Goal: Task Accomplishment & Management: Contribute content

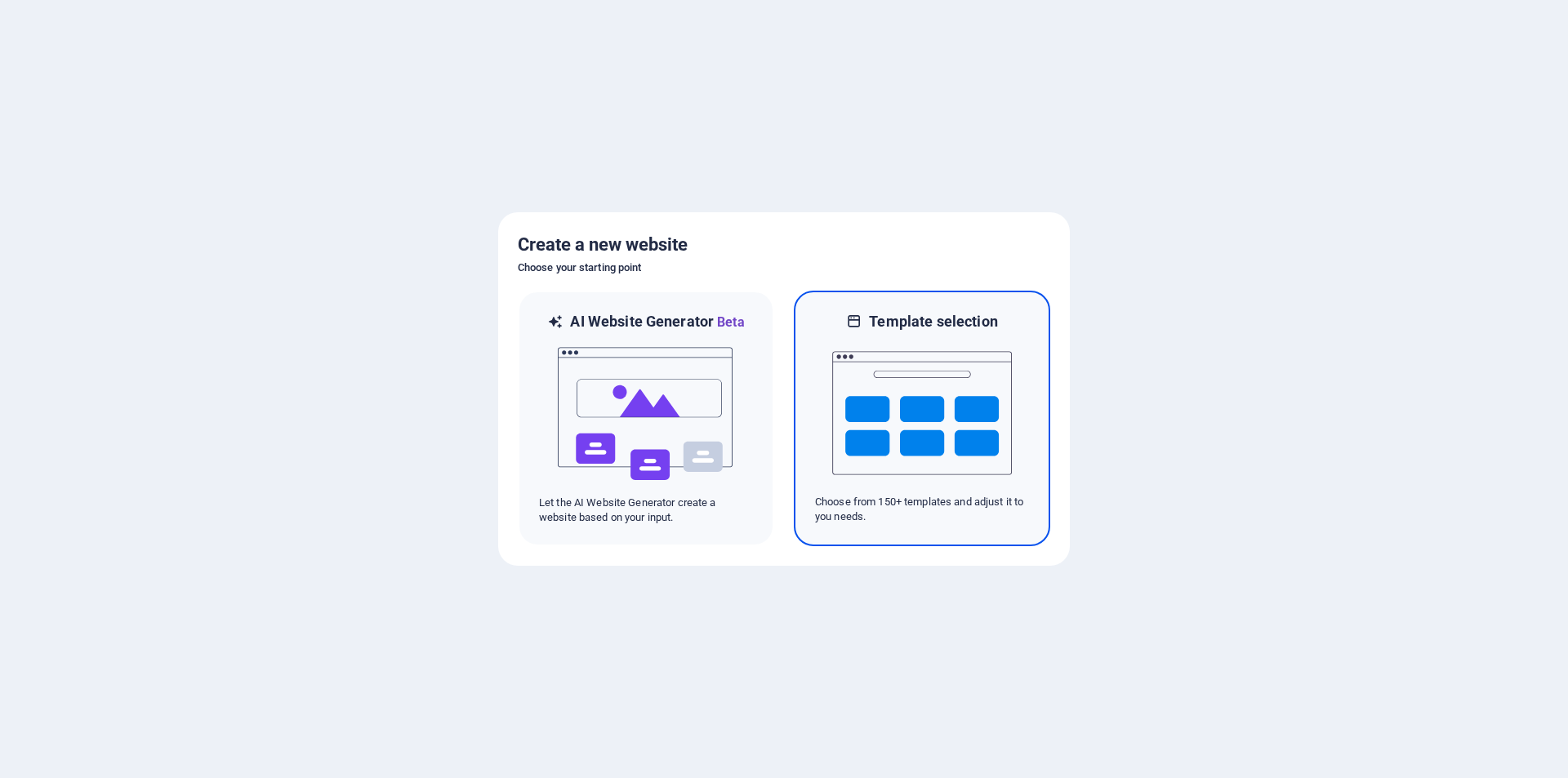
click at [933, 420] on img at bounding box center [922, 412] width 180 height 163
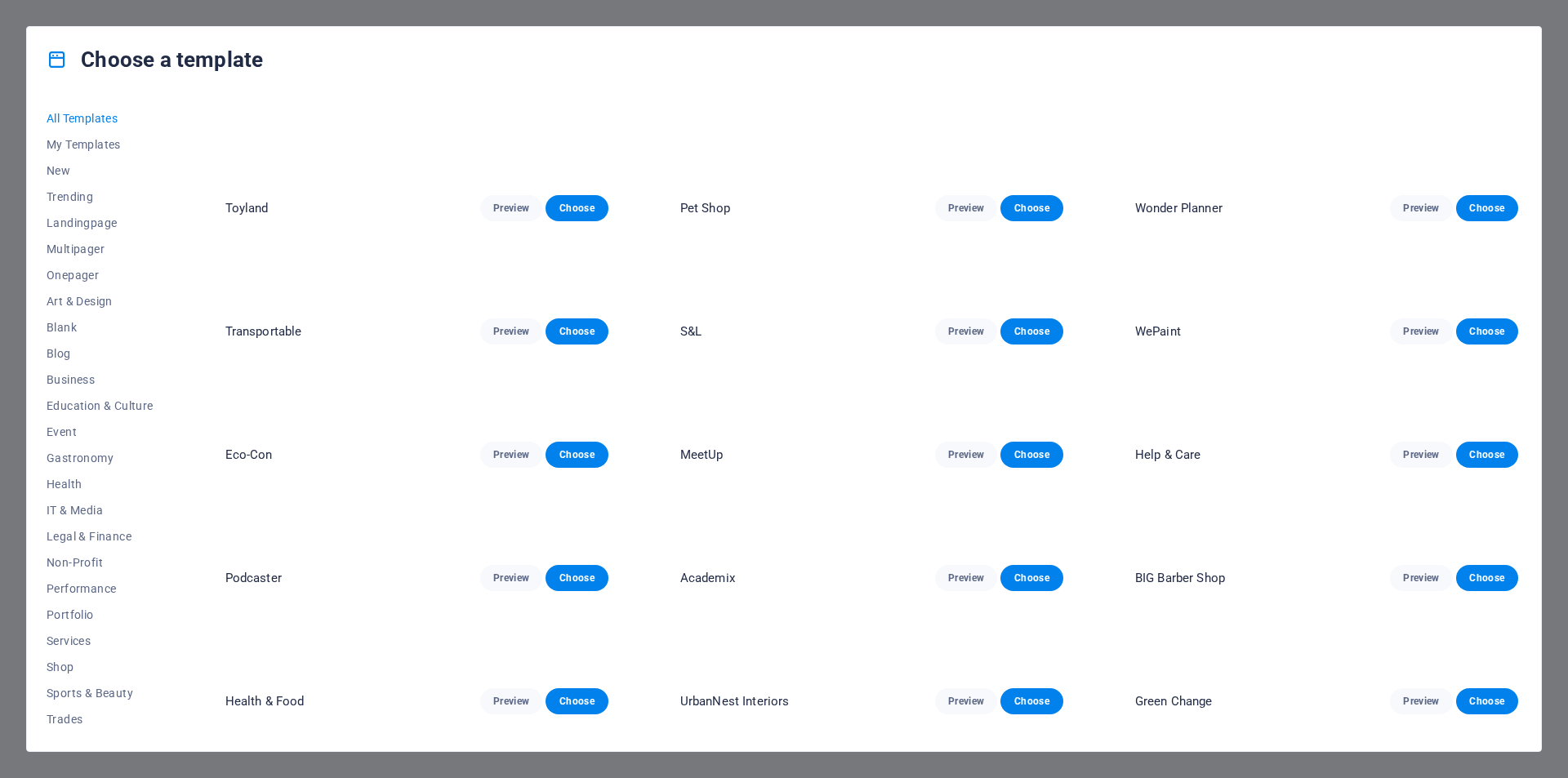
scroll to position [735, 0]
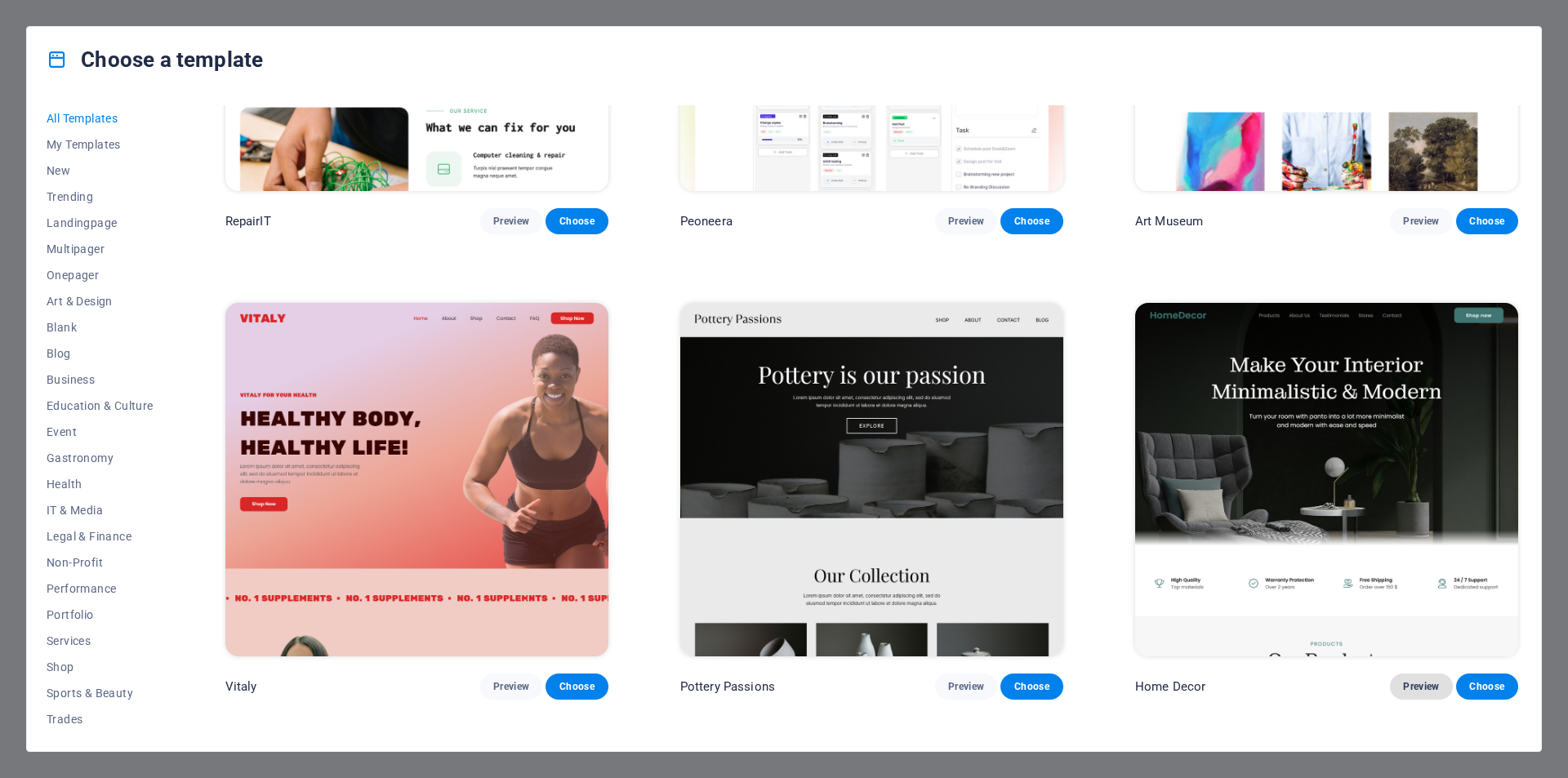
click at [1416, 685] on span "Preview" at bounding box center [1421, 686] width 36 height 13
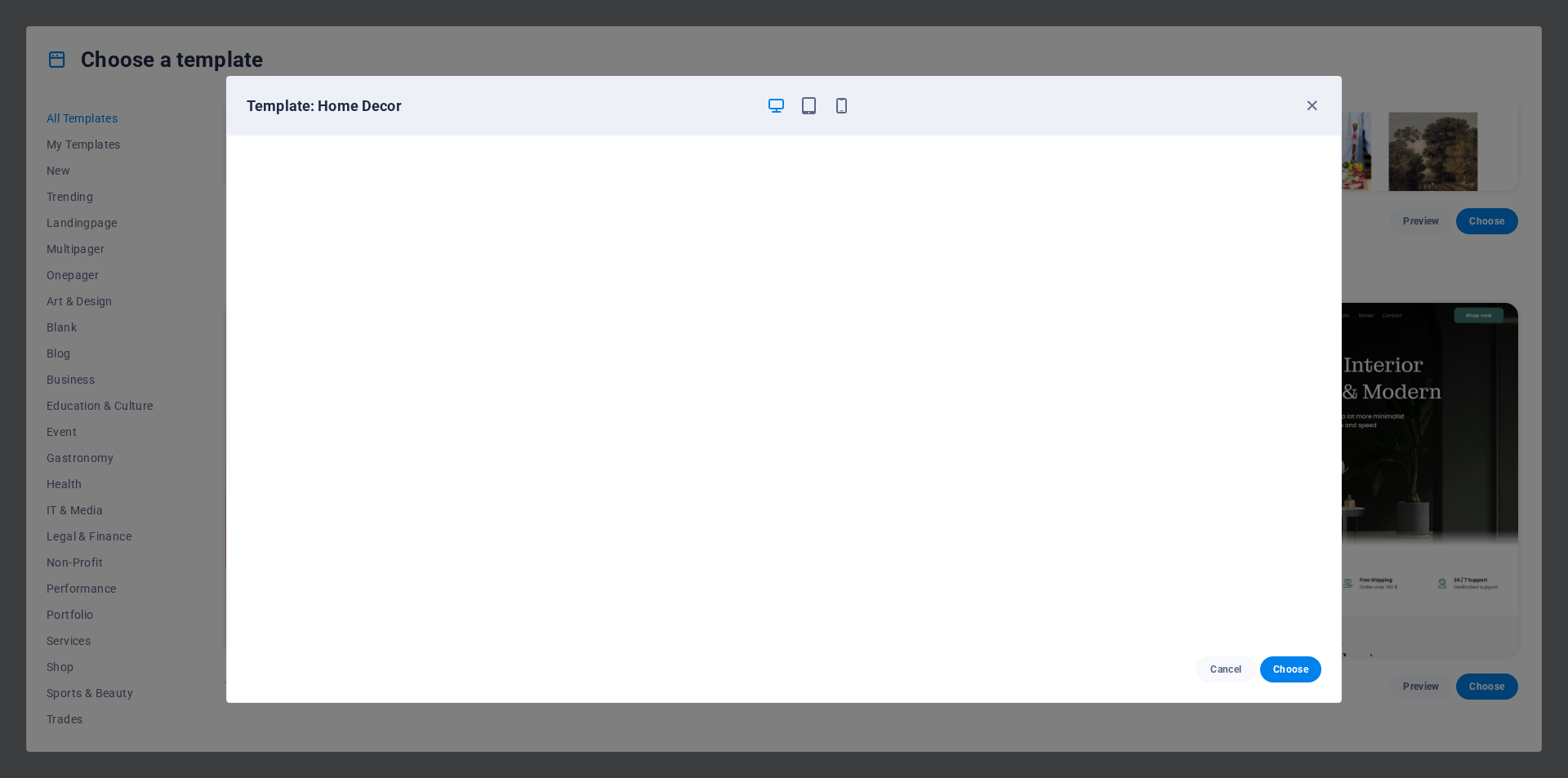
scroll to position [0, 0]
click at [1308, 105] on icon "button" at bounding box center [1312, 105] width 19 height 19
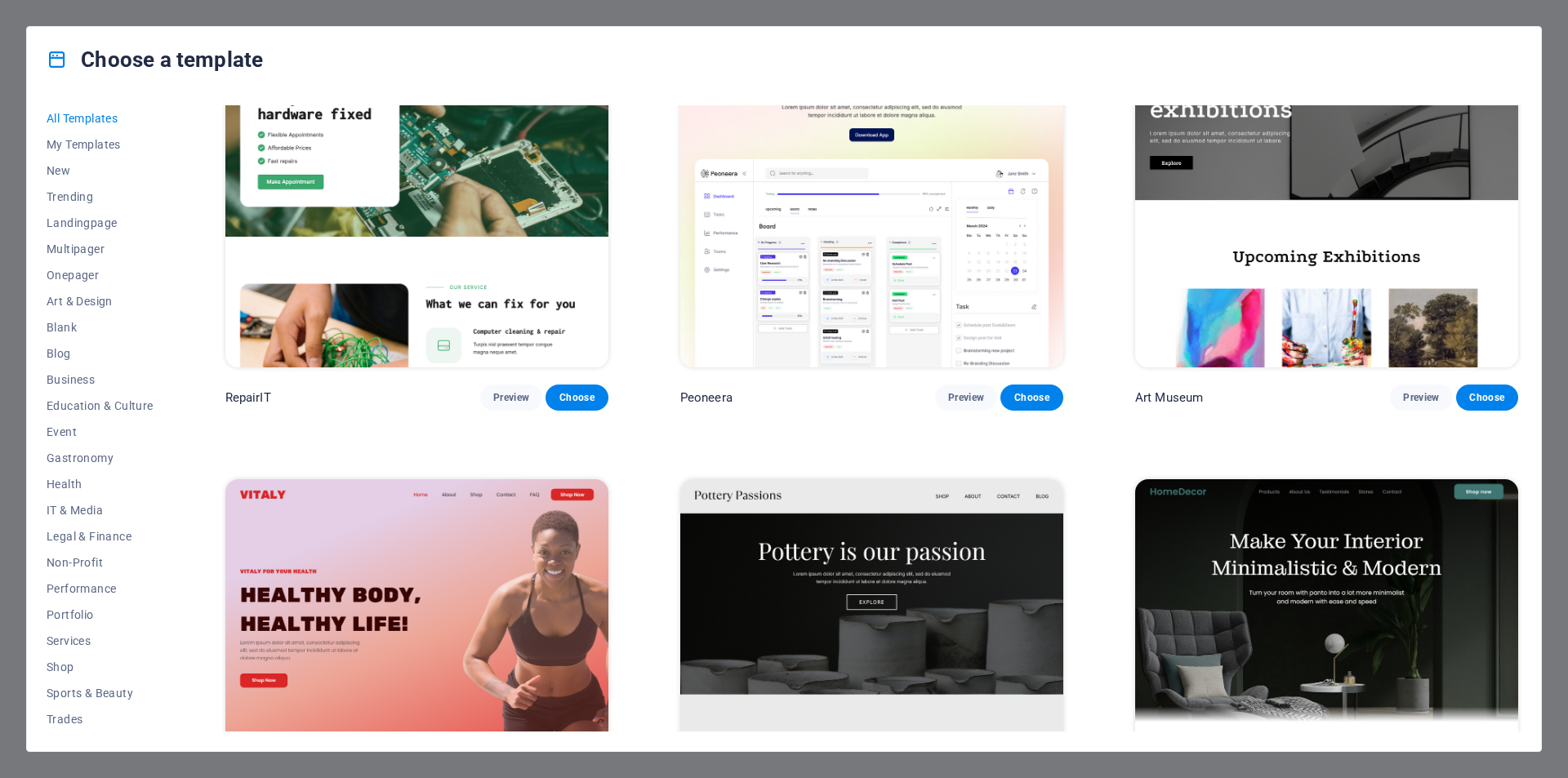
scroll to position [489, 0]
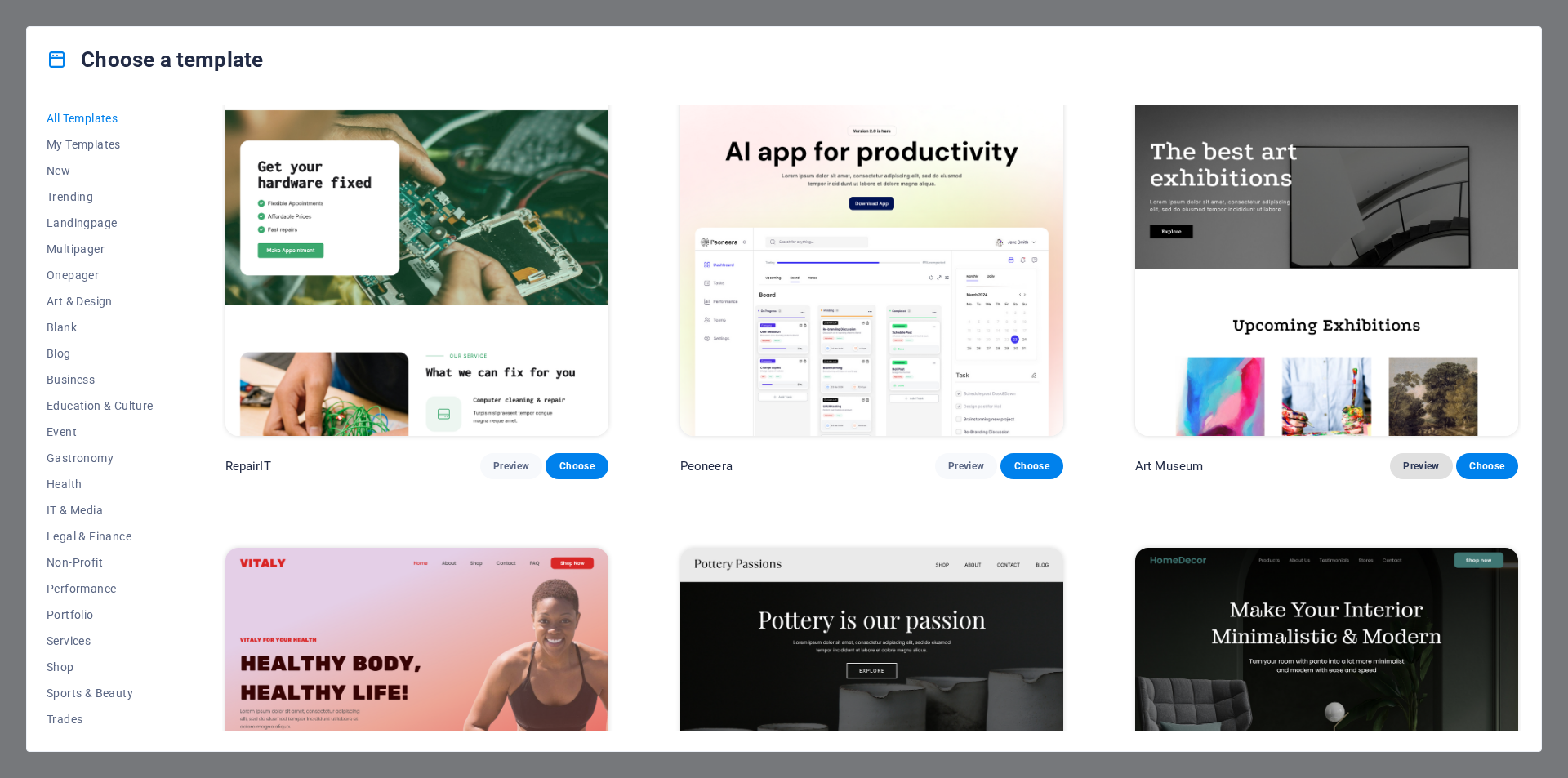
click at [1414, 462] on span "Preview" at bounding box center [1421, 466] width 36 height 13
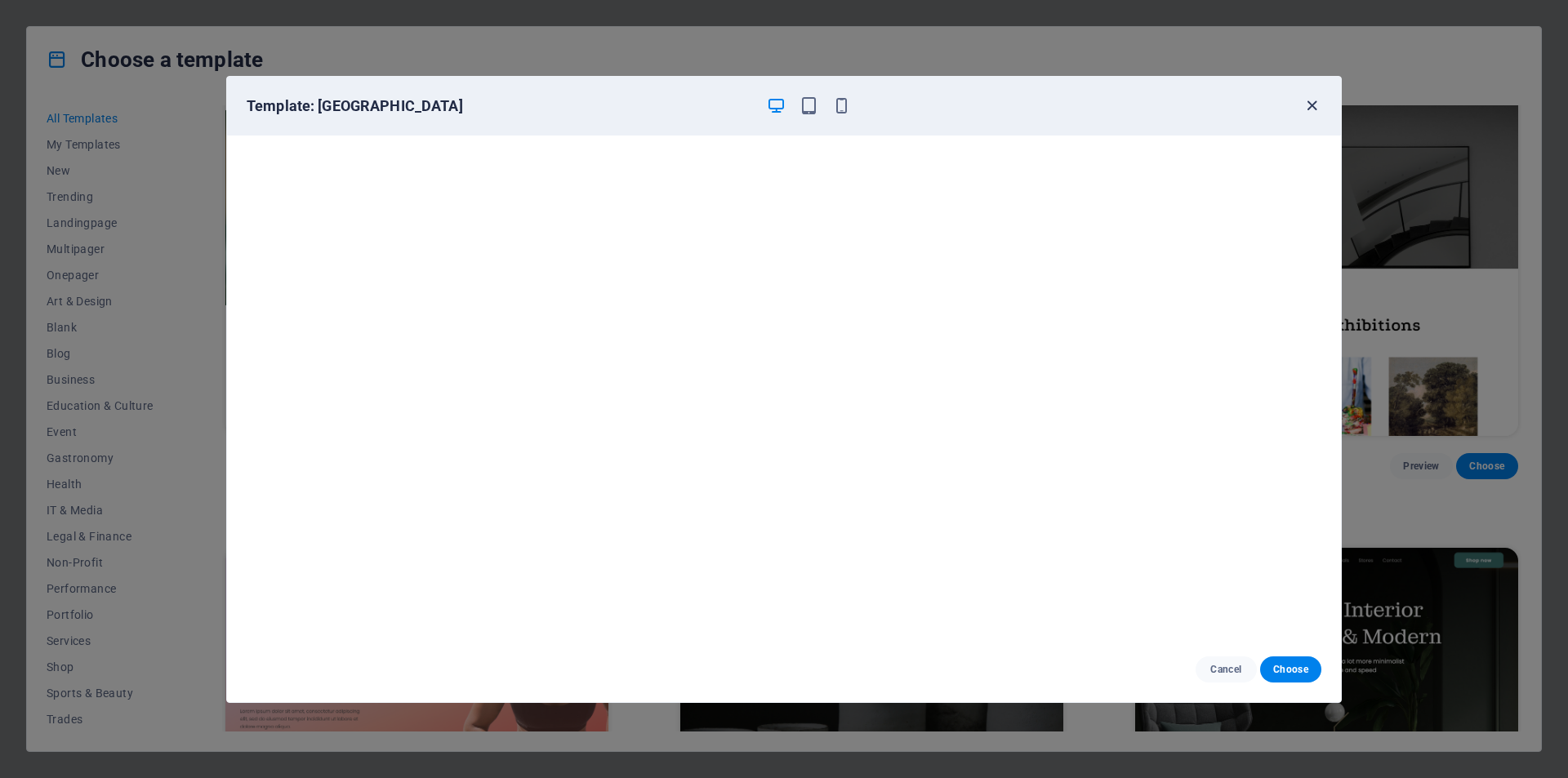
click at [1311, 106] on icon "button" at bounding box center [1312, 105] width 19 height 19
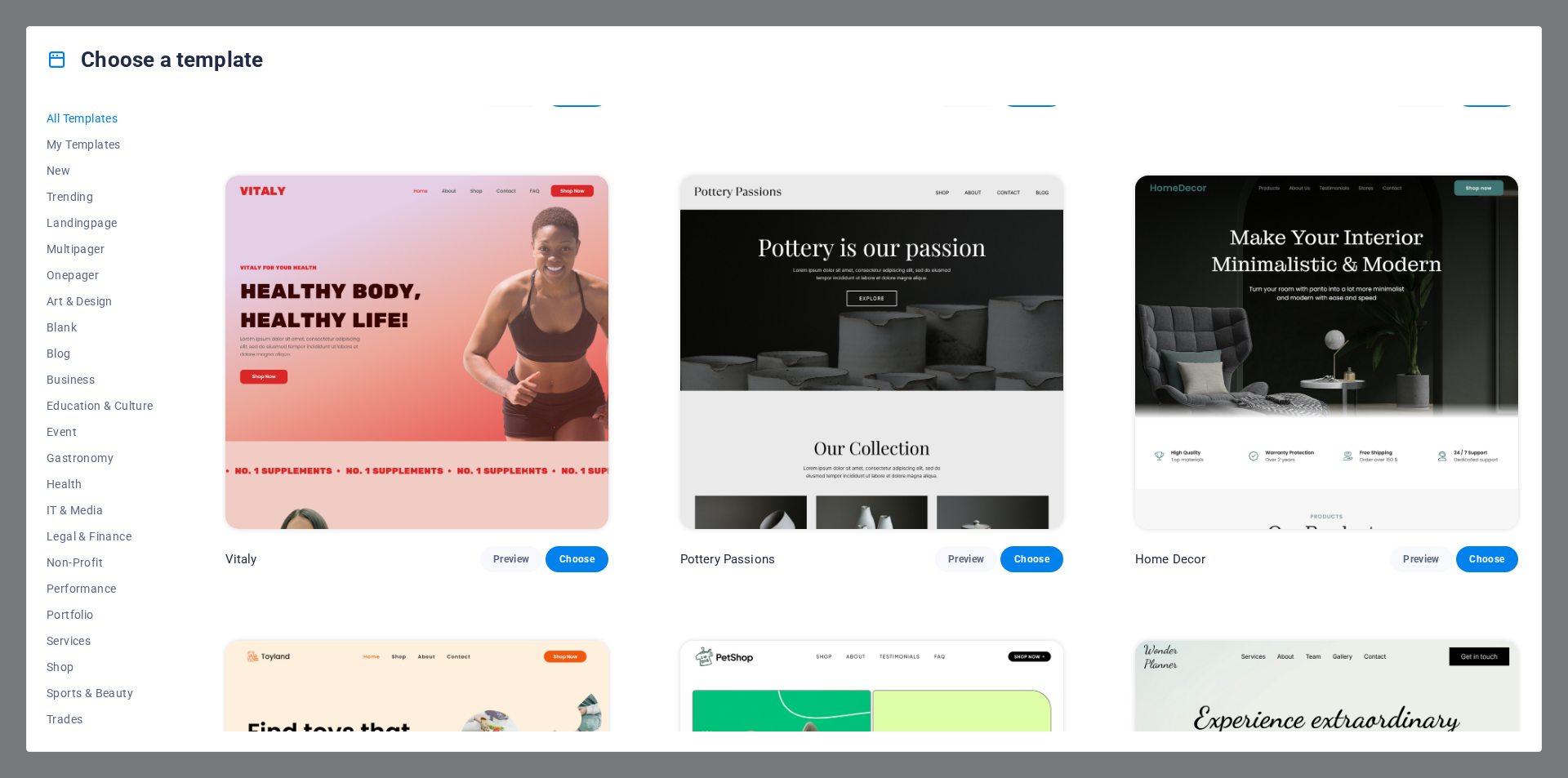
scroll to position [898, 0]
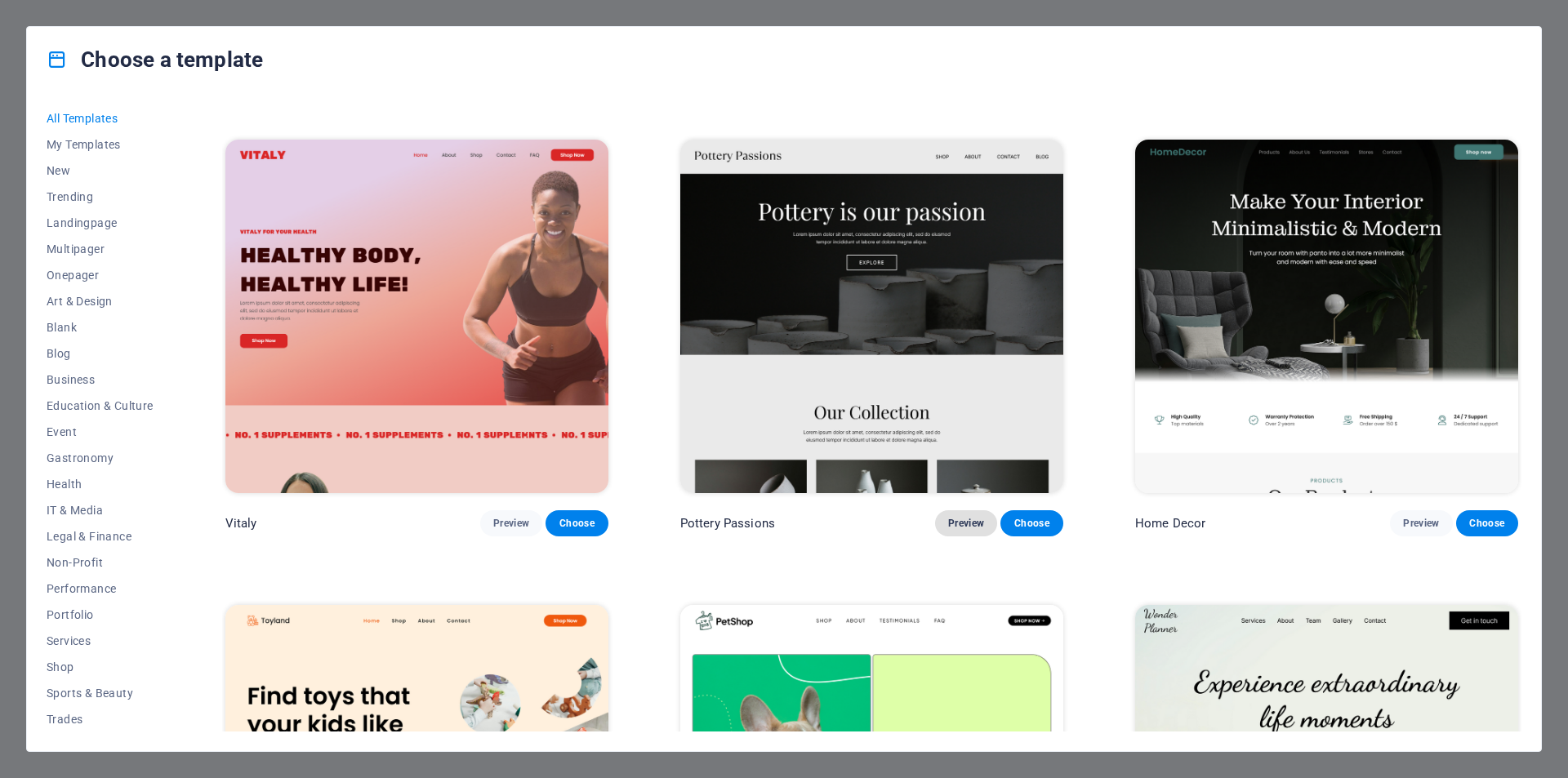
click at [962, 526] on button "Preview" at bounding box center [966, 523] width 62 height 26
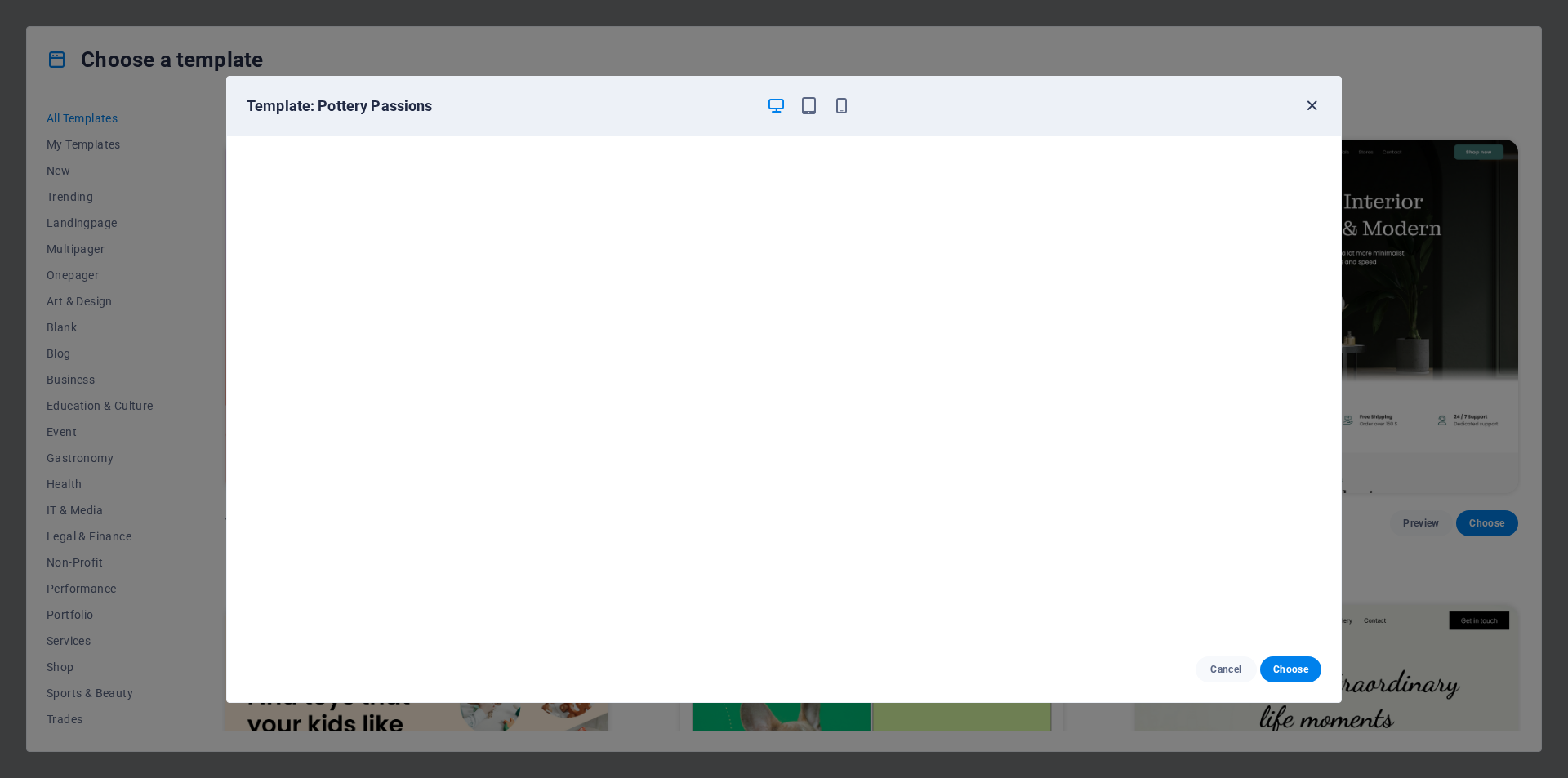
click at [1309, 106] on icon "button" at bounding box center [1312, 105] width 19 height 19
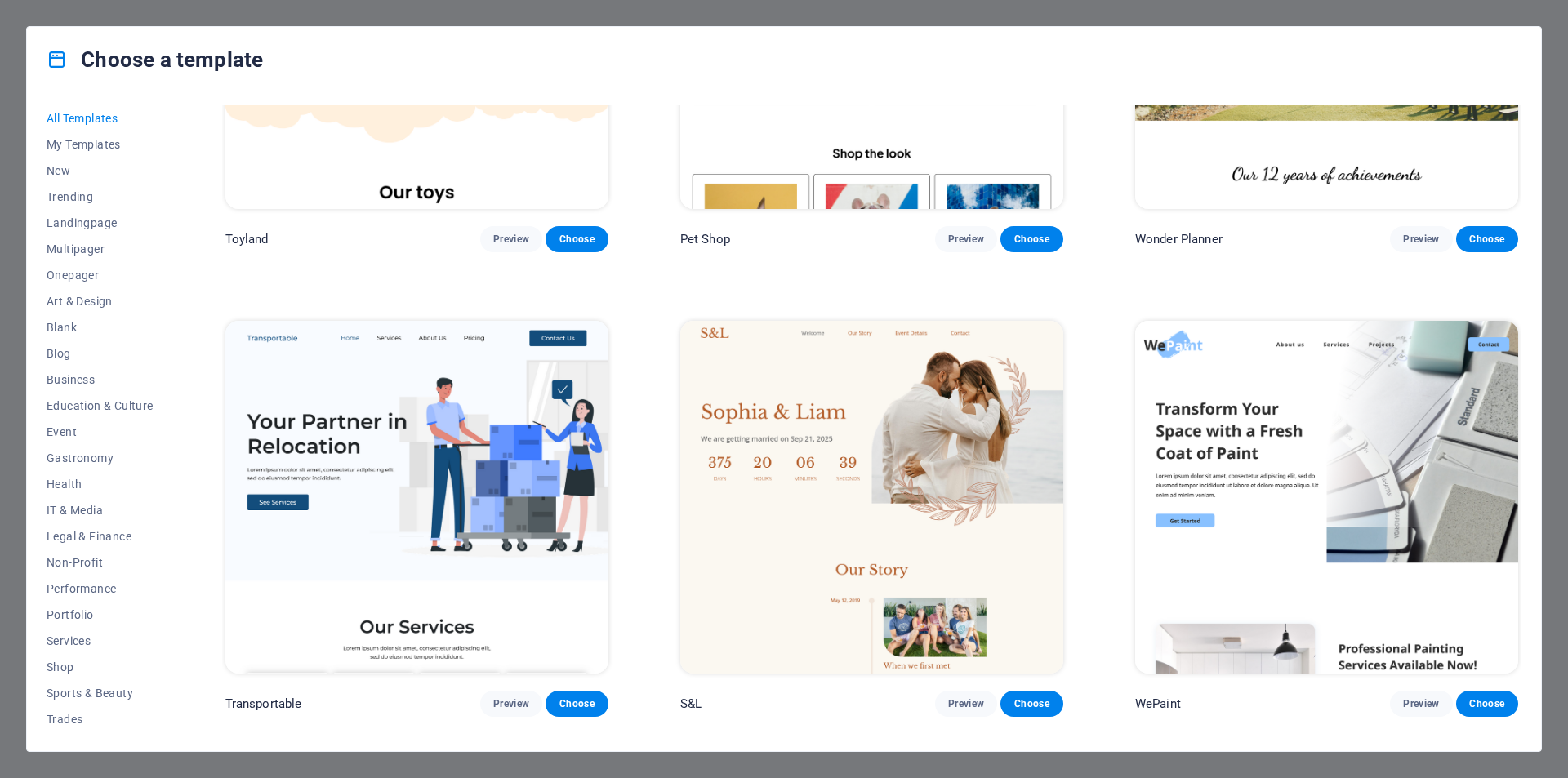
scroll to position [1714, 0]
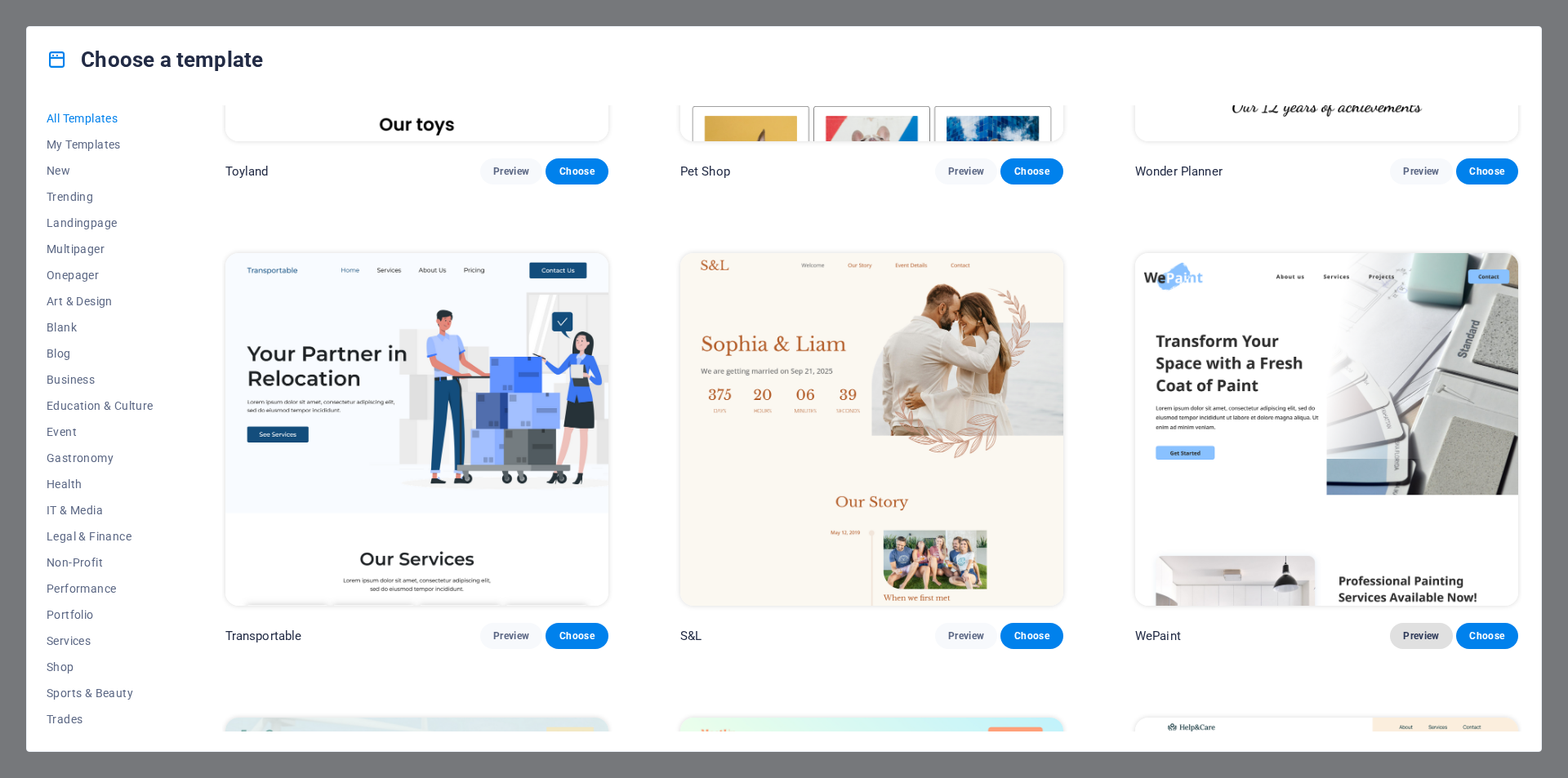
click at [1413, 630] on span "Preview" at bounding box center [1421, 635] width 36 height 13
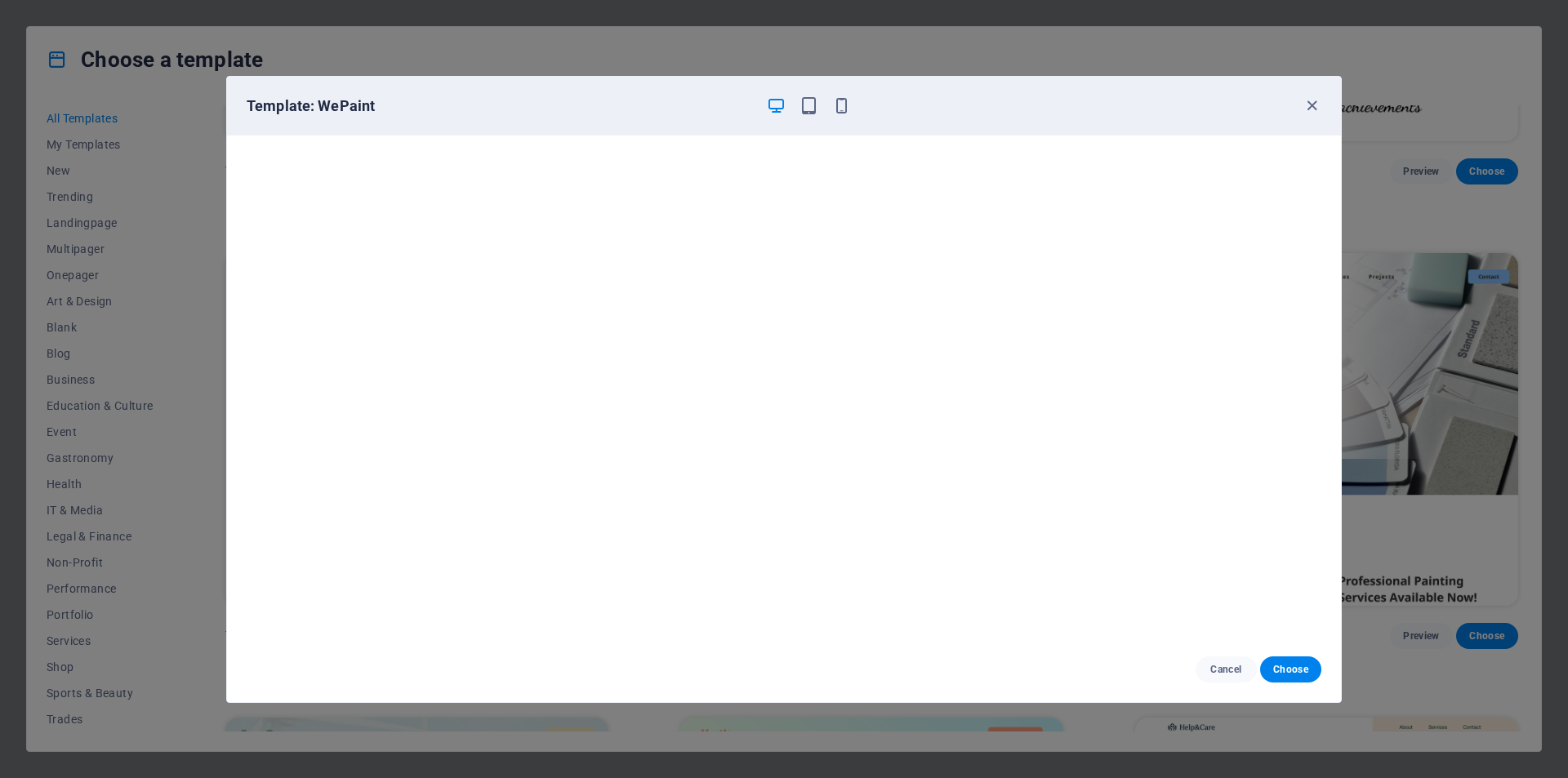
scroll to position [4, 0]
click at [1315, 108] on icon "button" at bounding box center [1312, 105] width 19 height 19
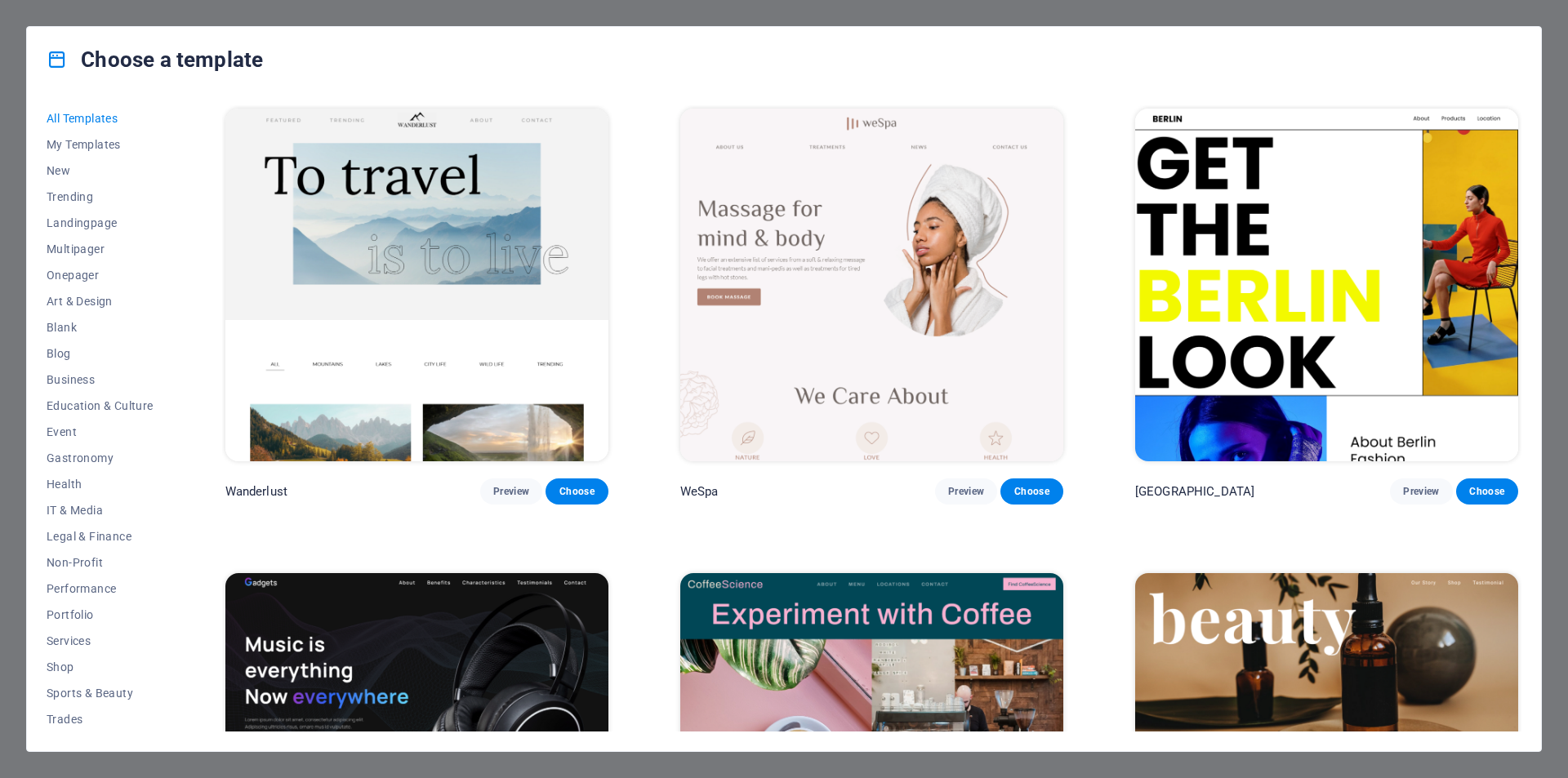
scroll to position [5958, 0]
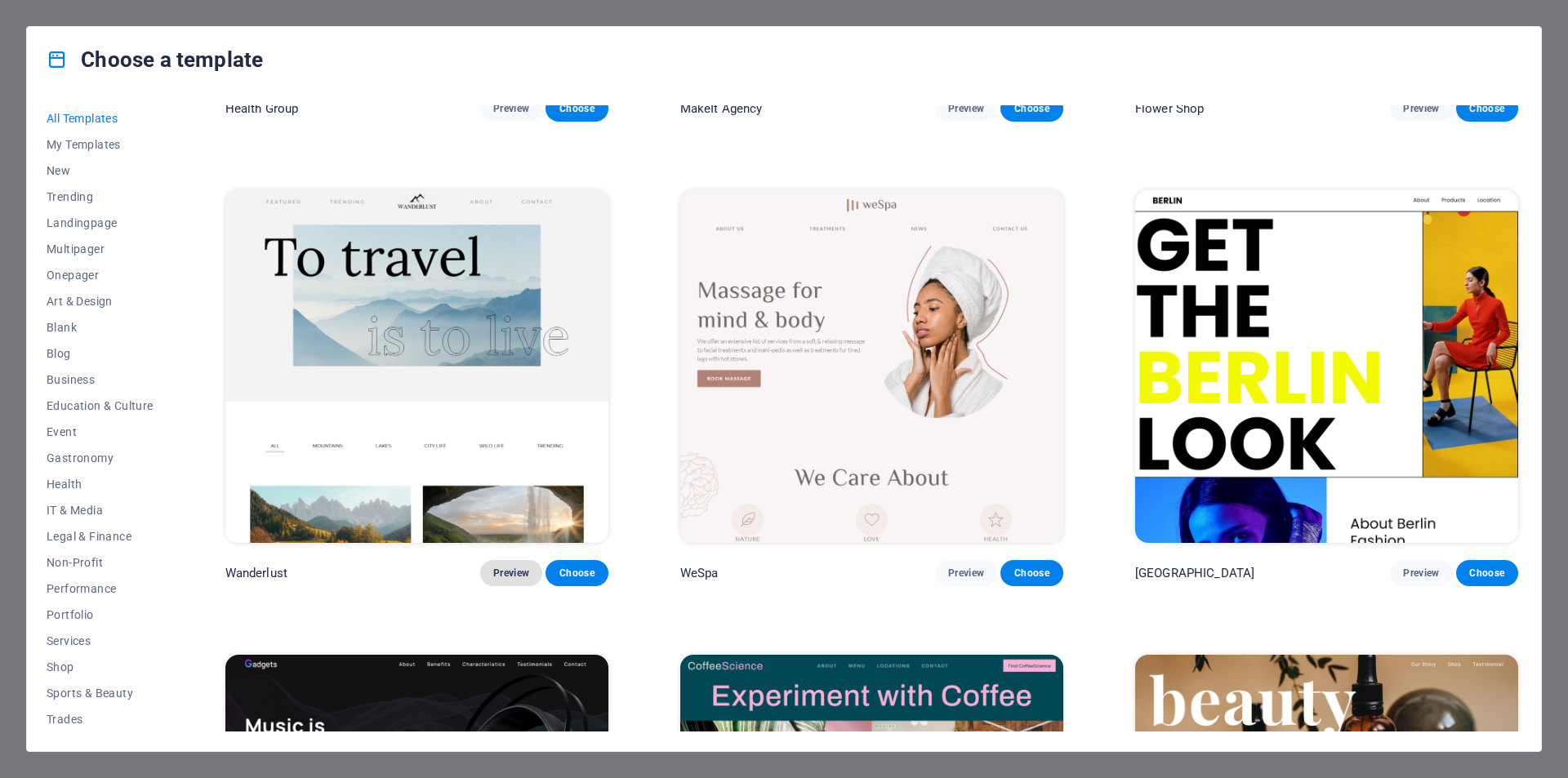
click at [504, 566] on span "Preview" at bounding box center [511, 572] width 36 height 13
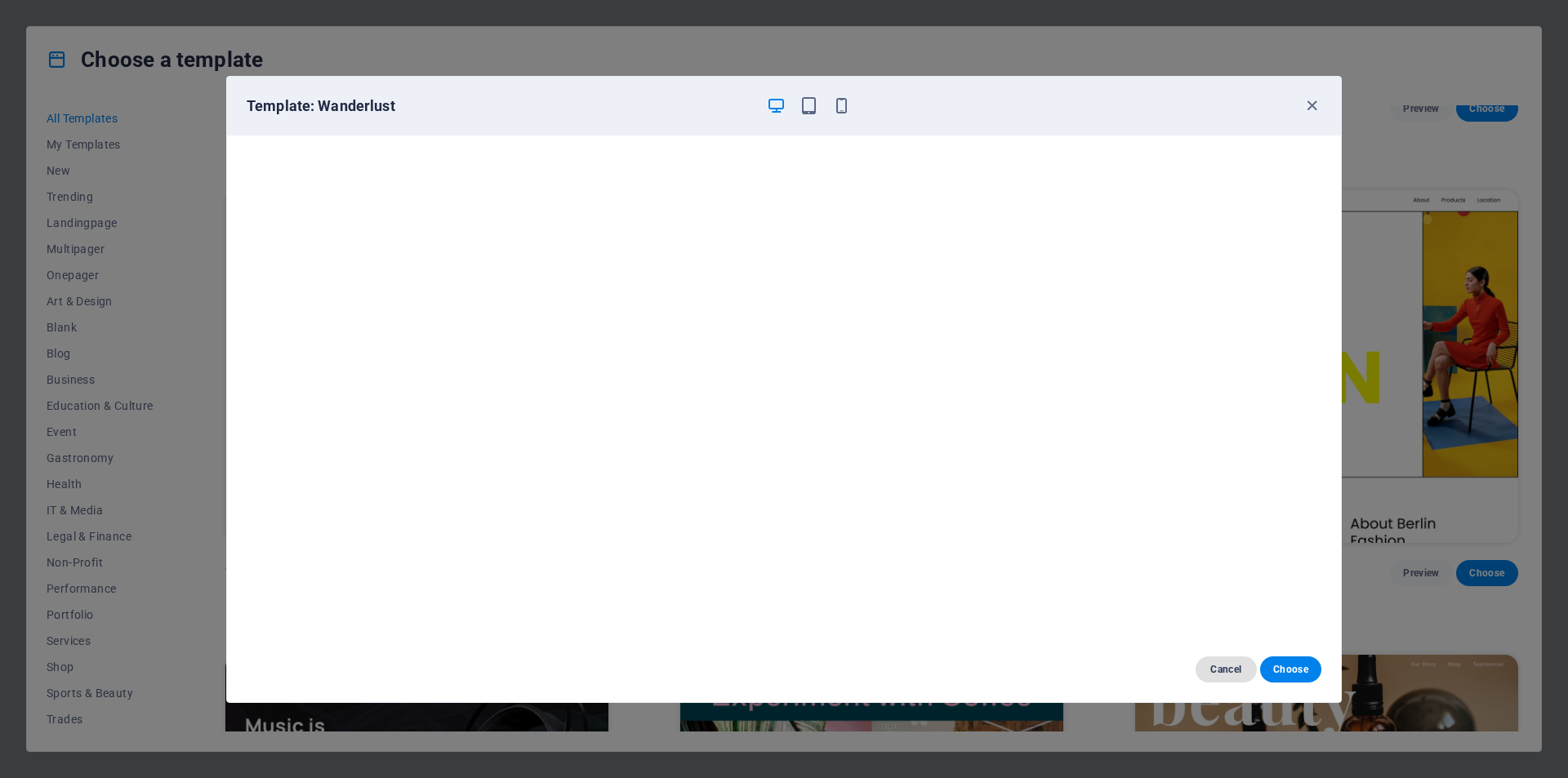
click at [1238, 665] on span "Cancel" at bounding box center [1226, 669] width 35 height 13
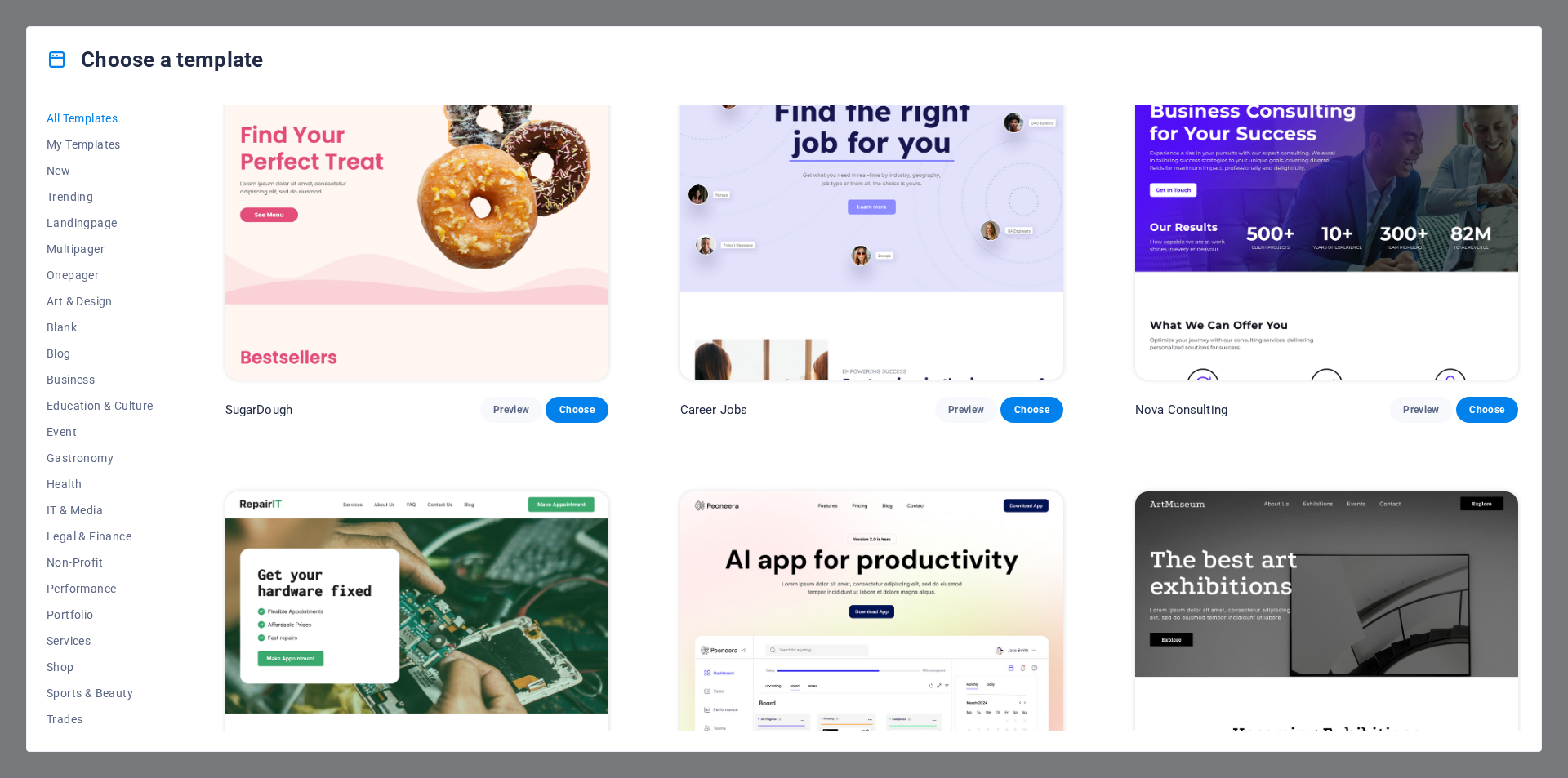
scroll to position [0, 0]
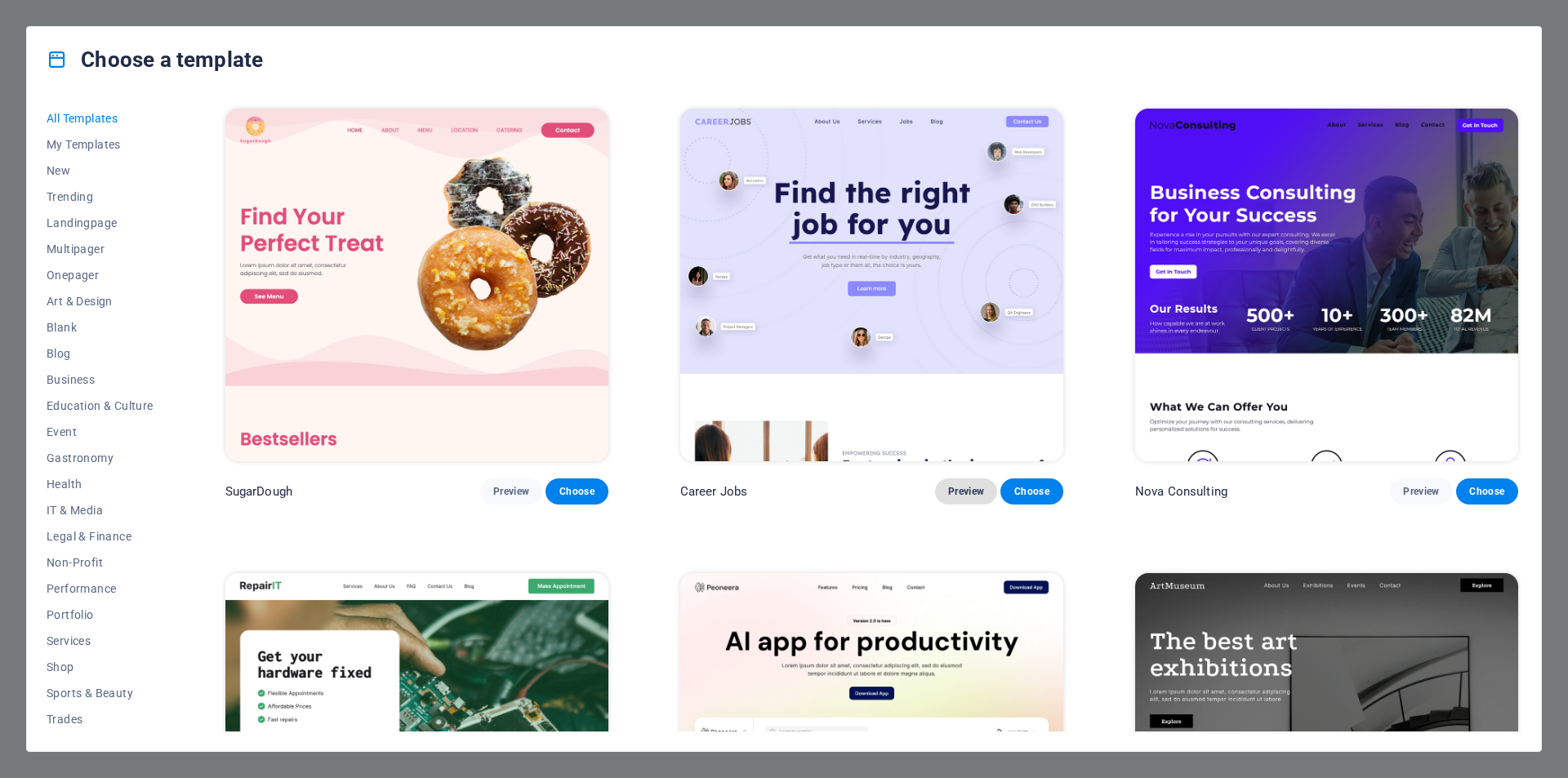
click at [964, 489] on span "Preview" at bounding box center [966, 491] width 36 height 13
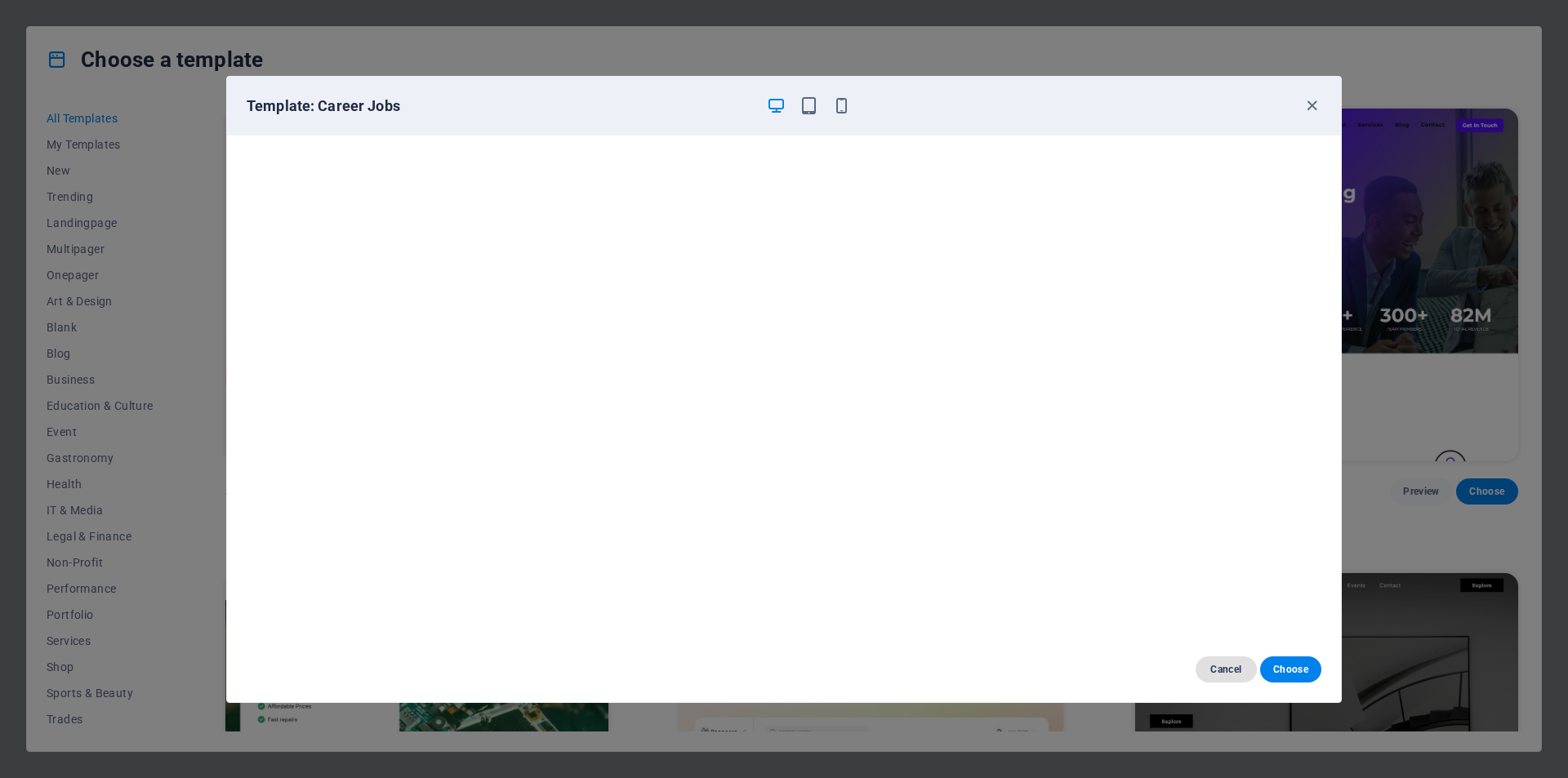
click at [1216, 674] on span "Cancel" at bounding box center [1226, 669] width 35 height 13
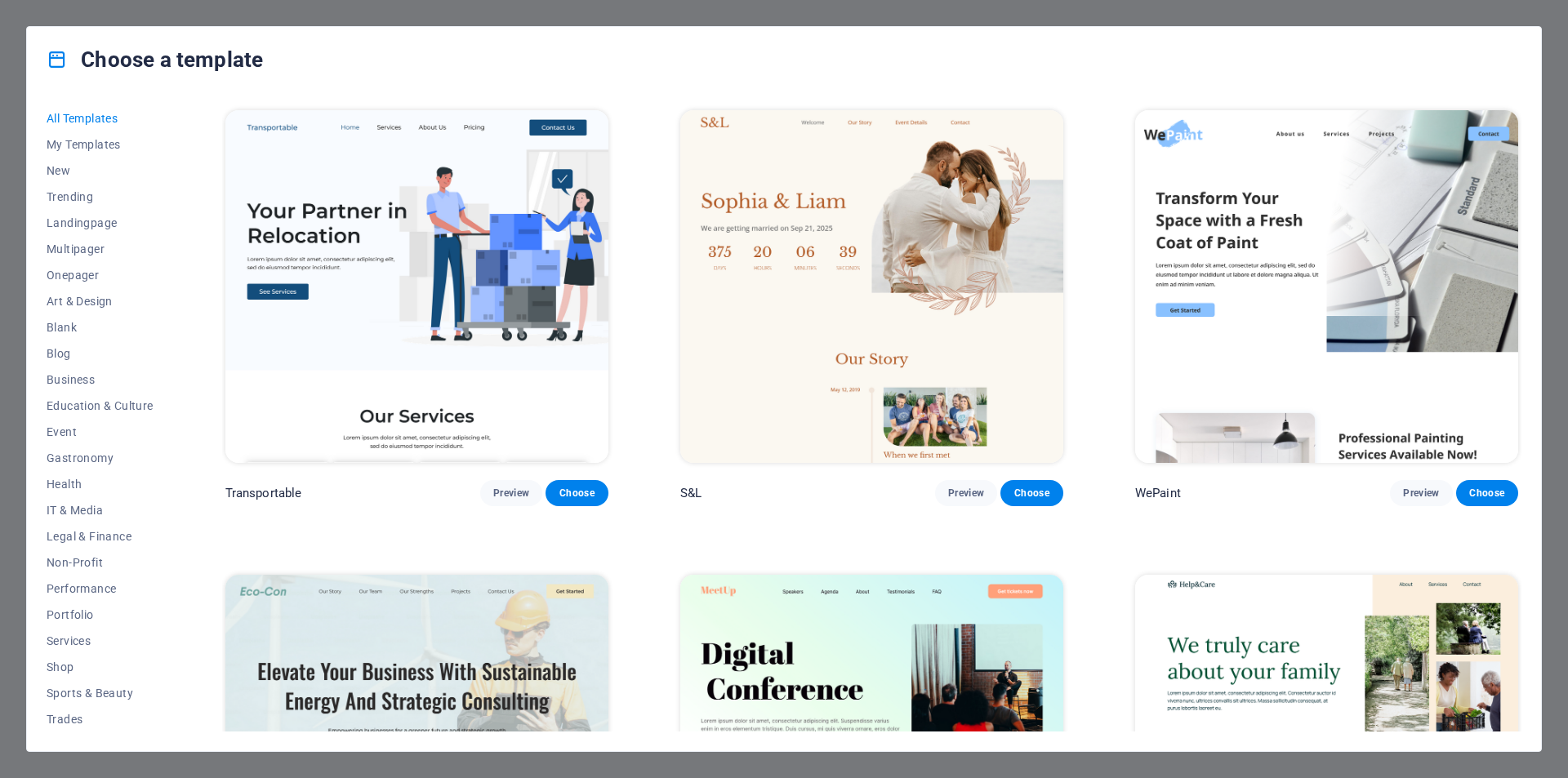
scroll to position [1878, 0]
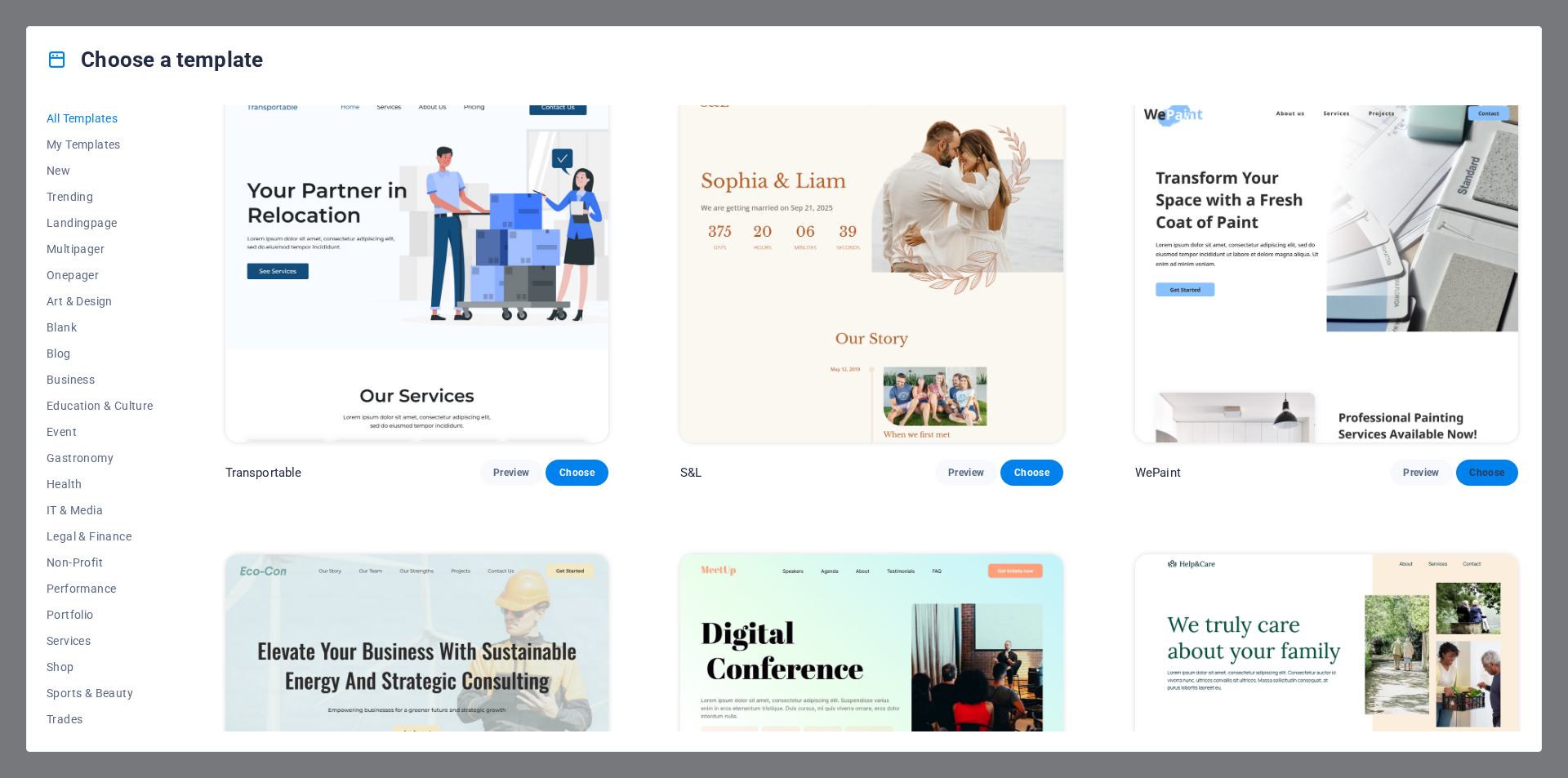
click at [1469, 466] on span "Choose" at bounding box center [1488, 472] width 36 height 13
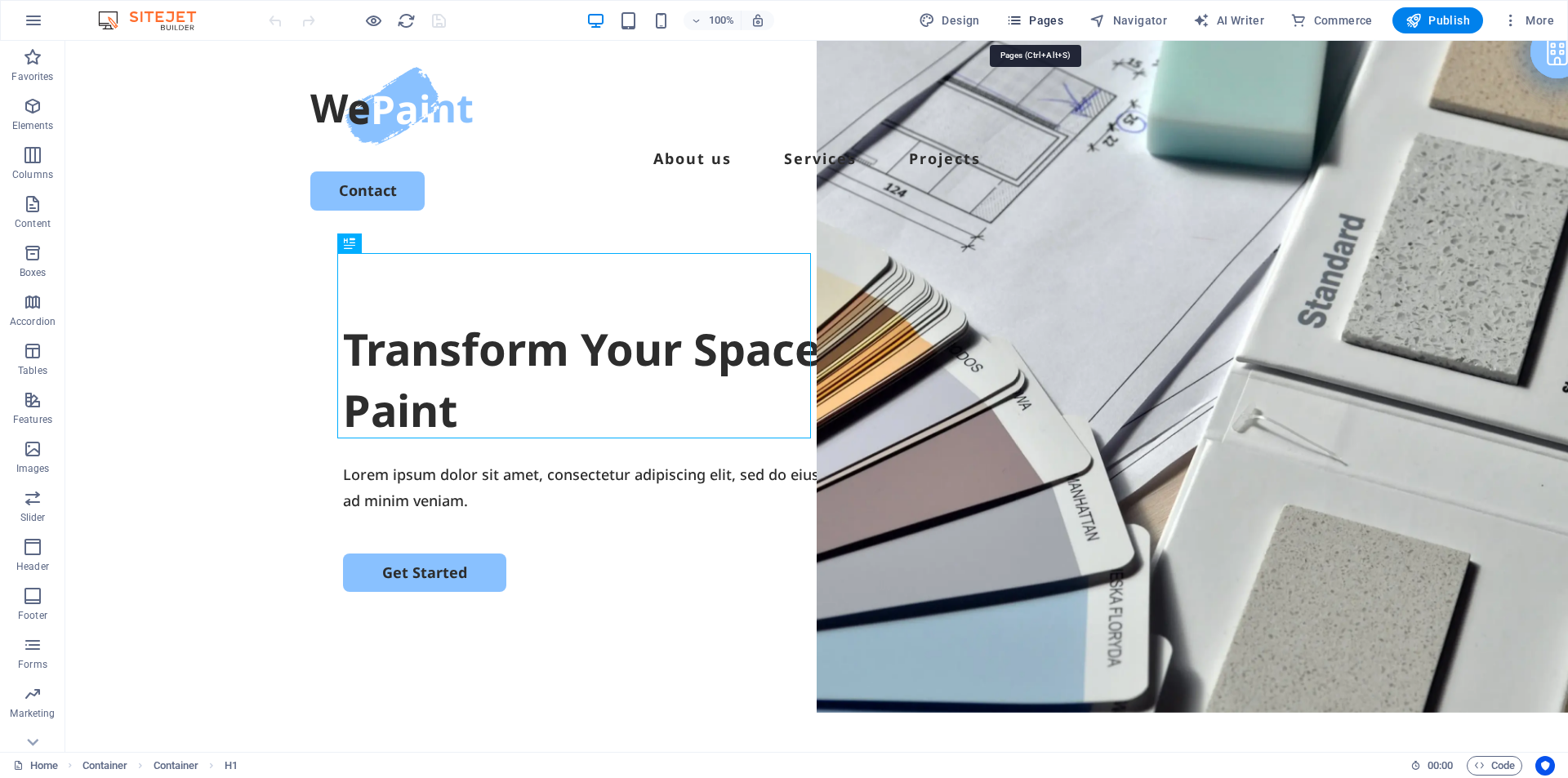
click at [1049, 22] on span "Pages" at bounding box center [1034, 20] width 57 height 16
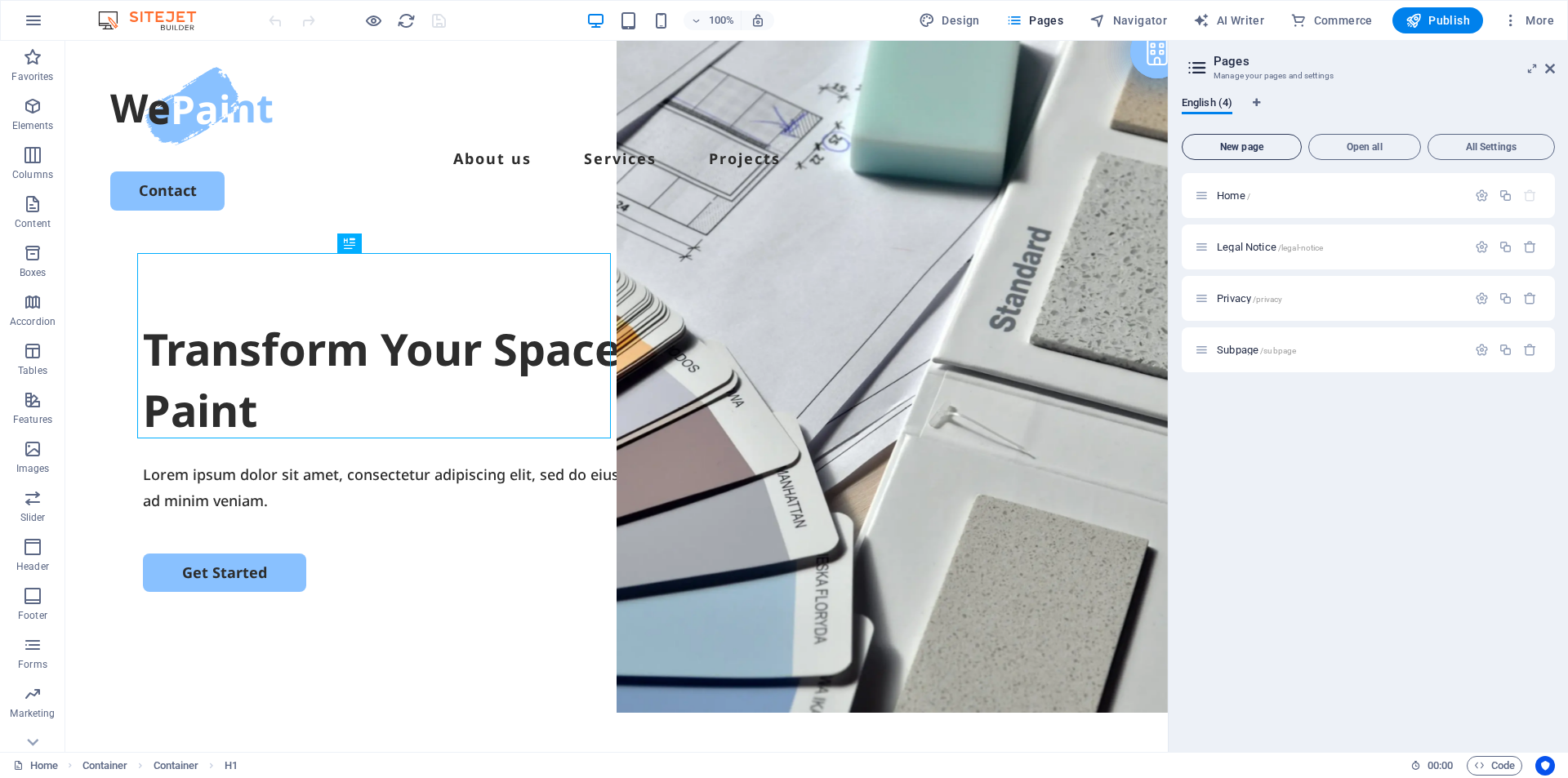
click at [1238, 144] on span "New page" at bounding box center [1242, 146] width 106 height 10
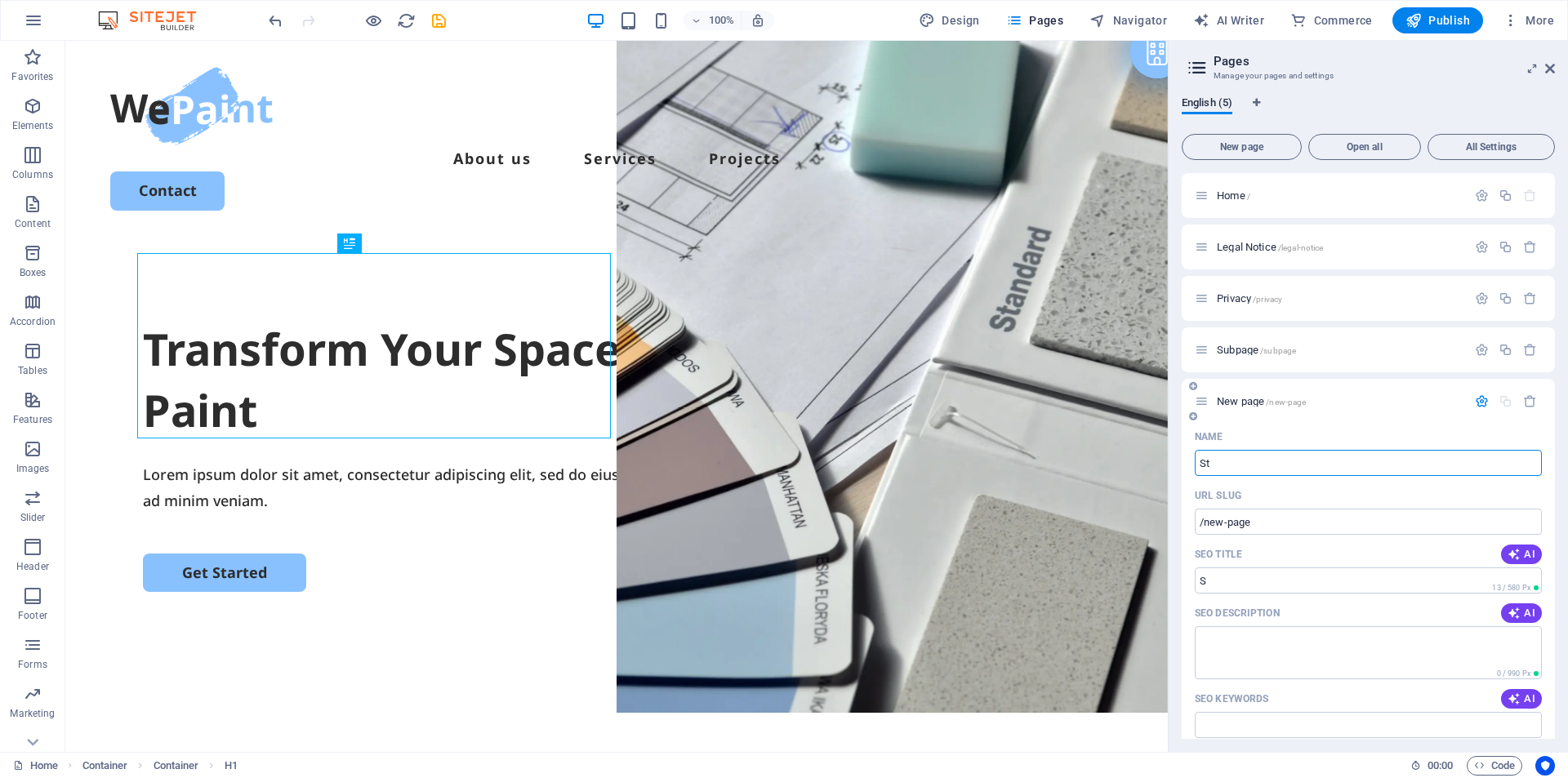
type input "Str"
type input "/s"
type input "Strat"
type input "/strat"
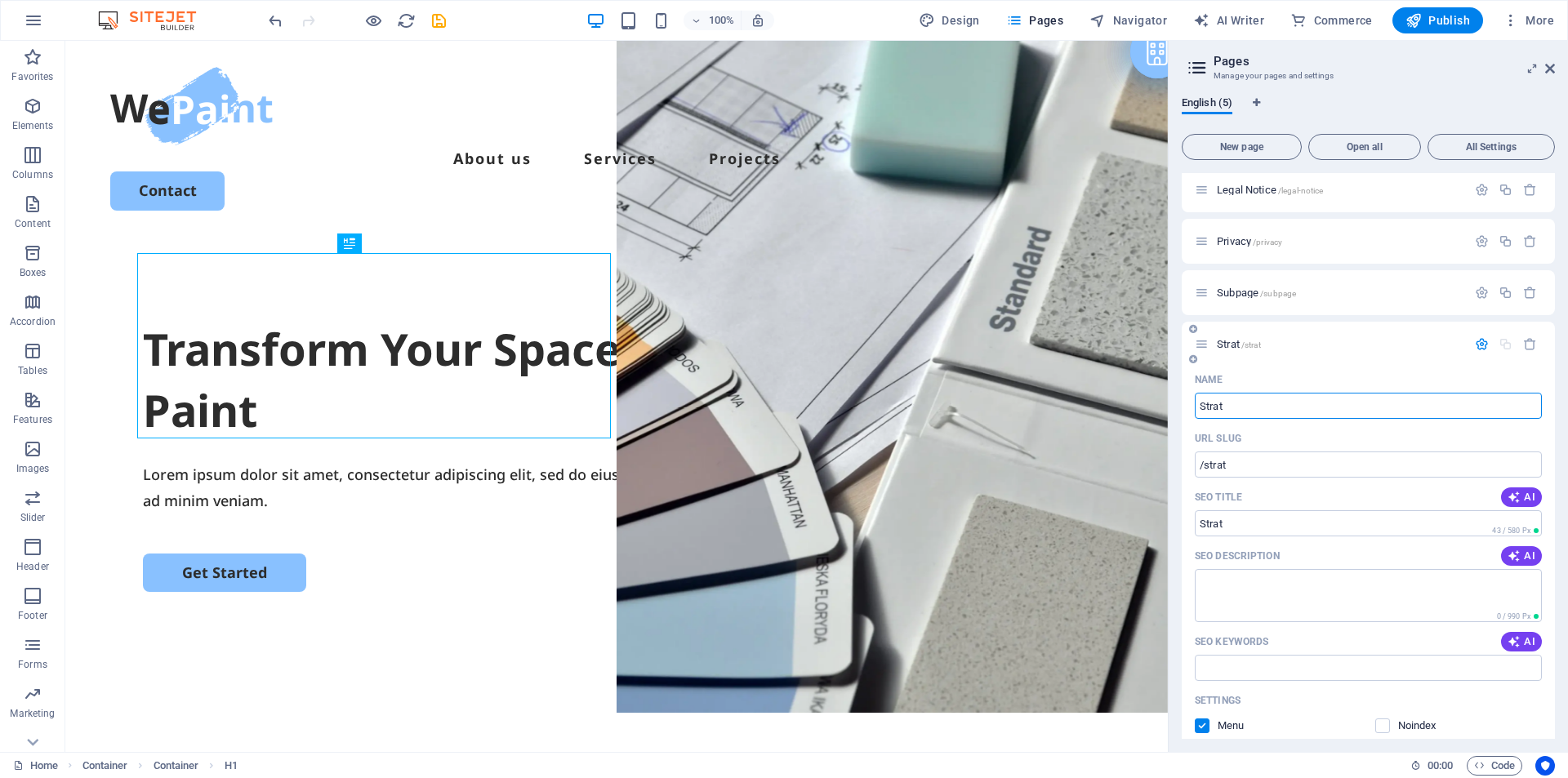
scroll to position [81, 0]
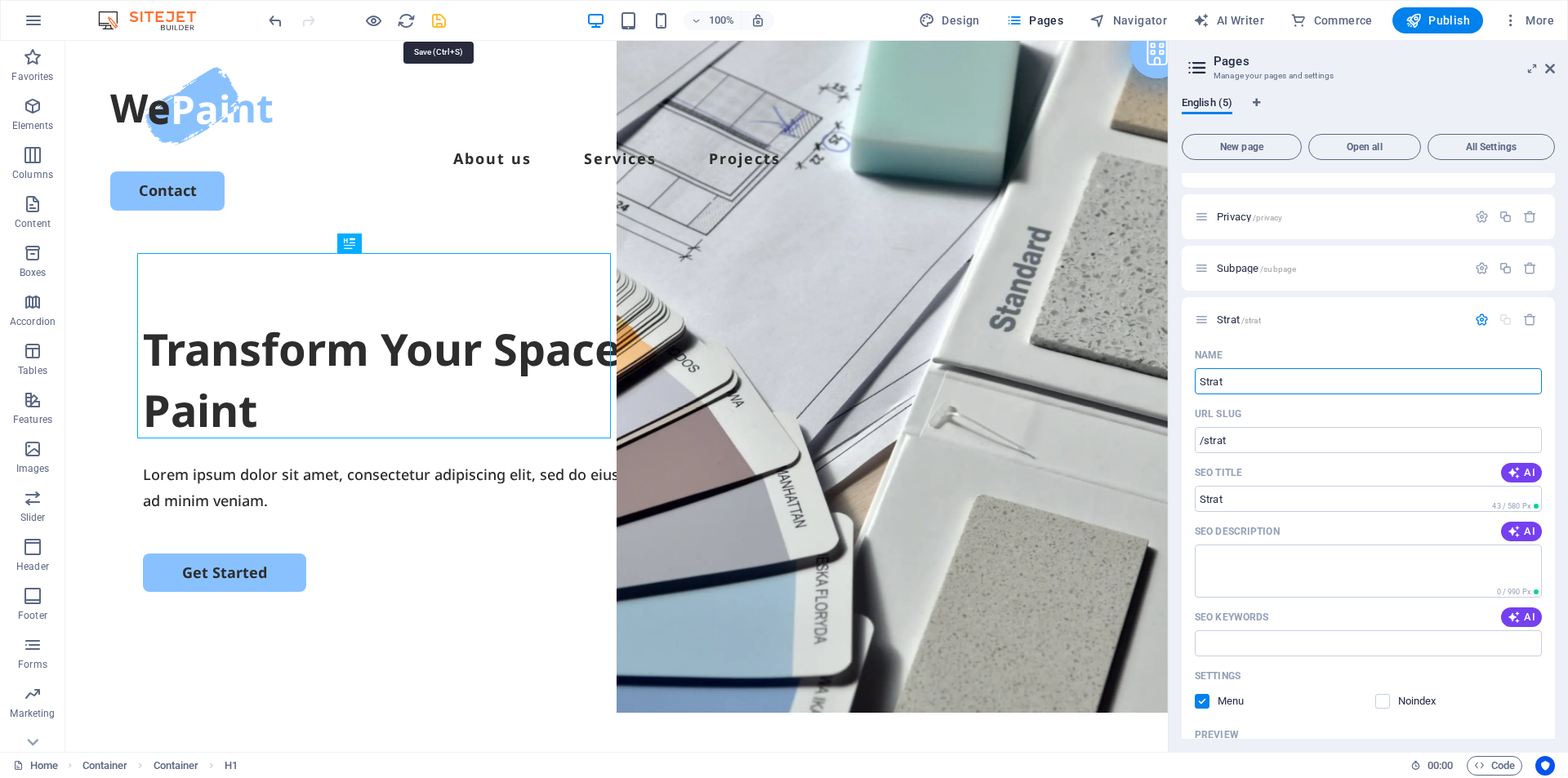
type input "Strat"
click at [439, 24] on icon "save" at bounding box center [439, 21] width 19 height 19
checkbox input "false"
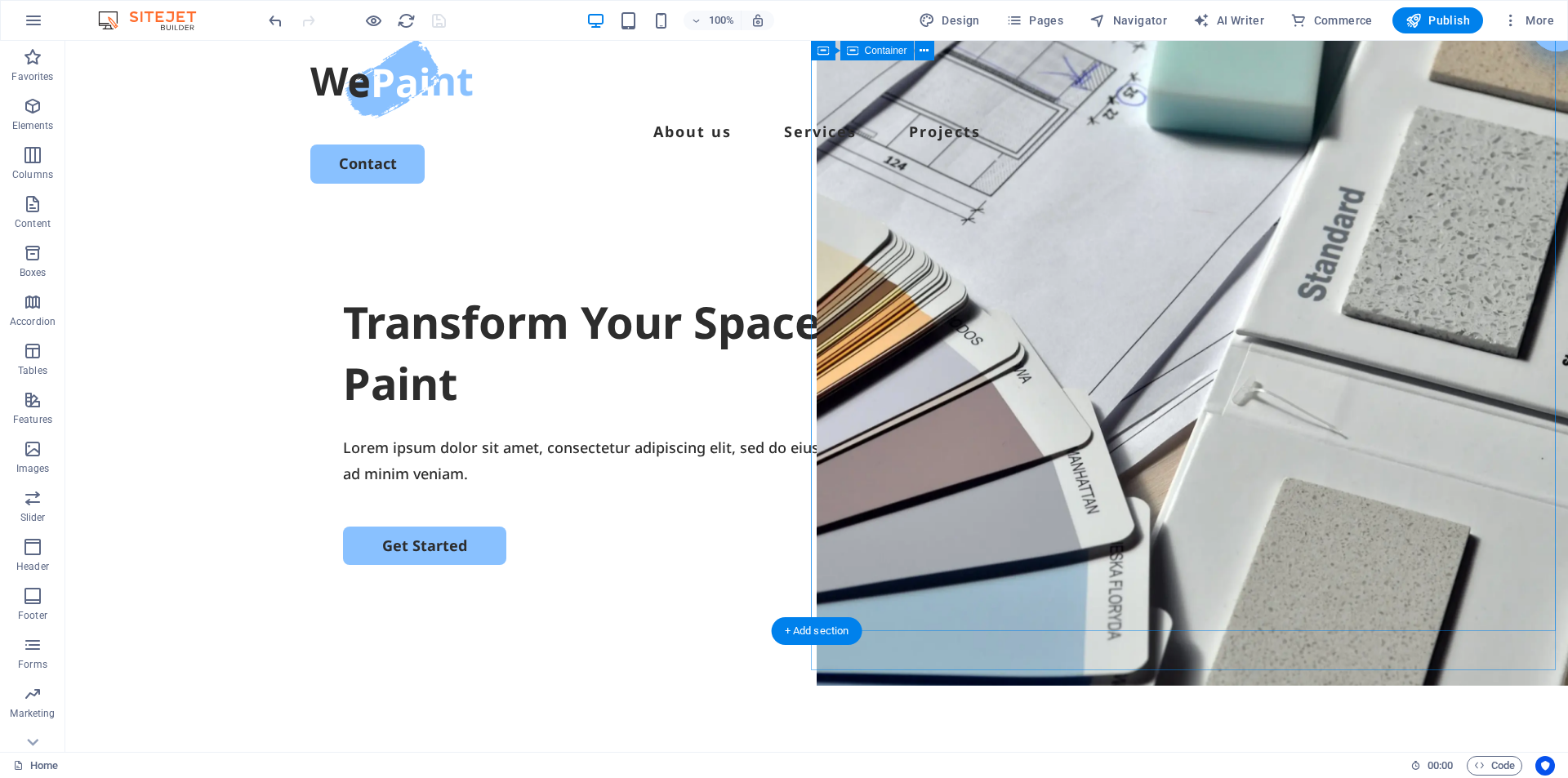
scroll to position [0, 0]
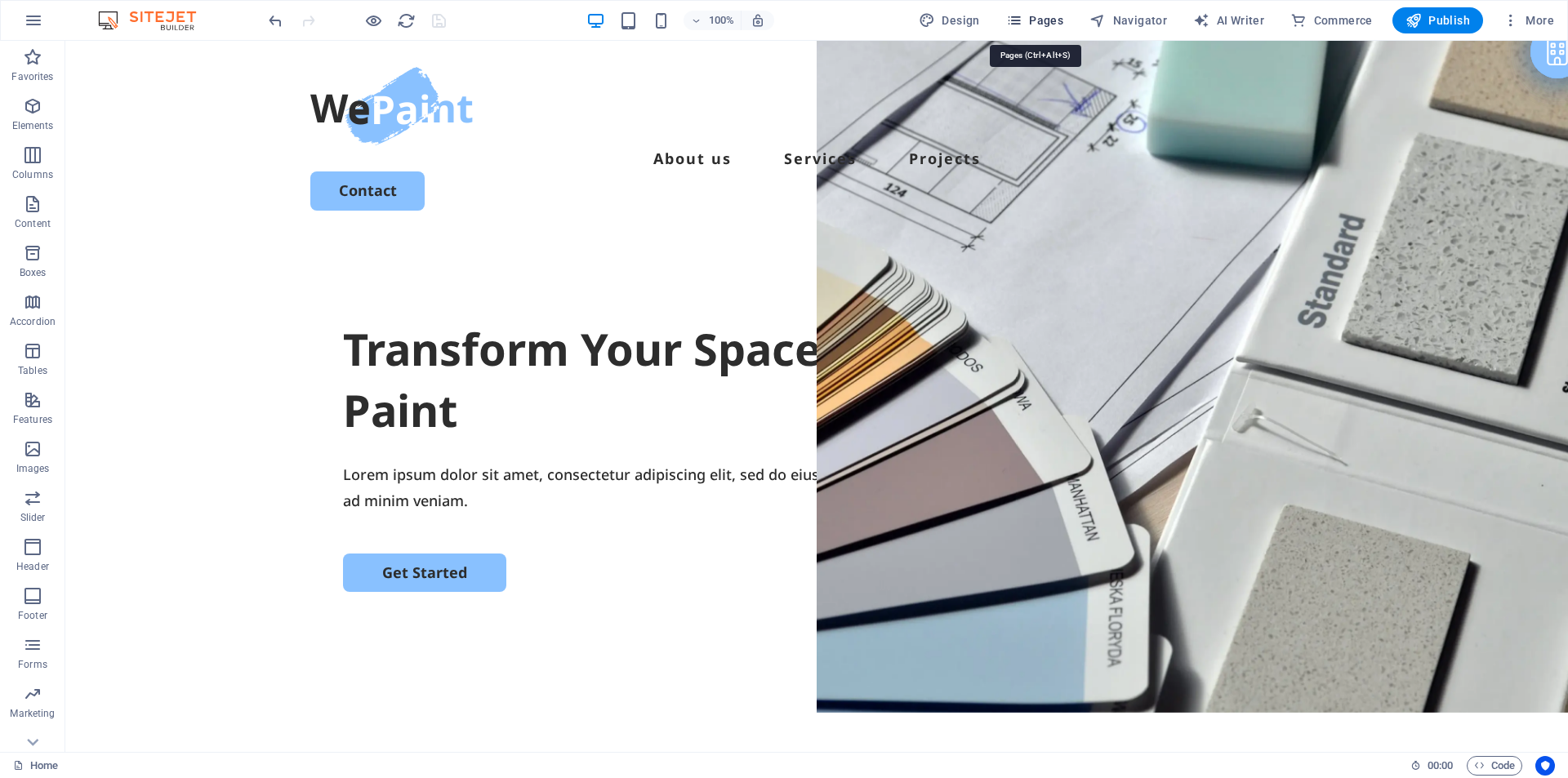
click at [1047, 22] on span "Pages" at bounding box center [1034, 20] width 57 height 16
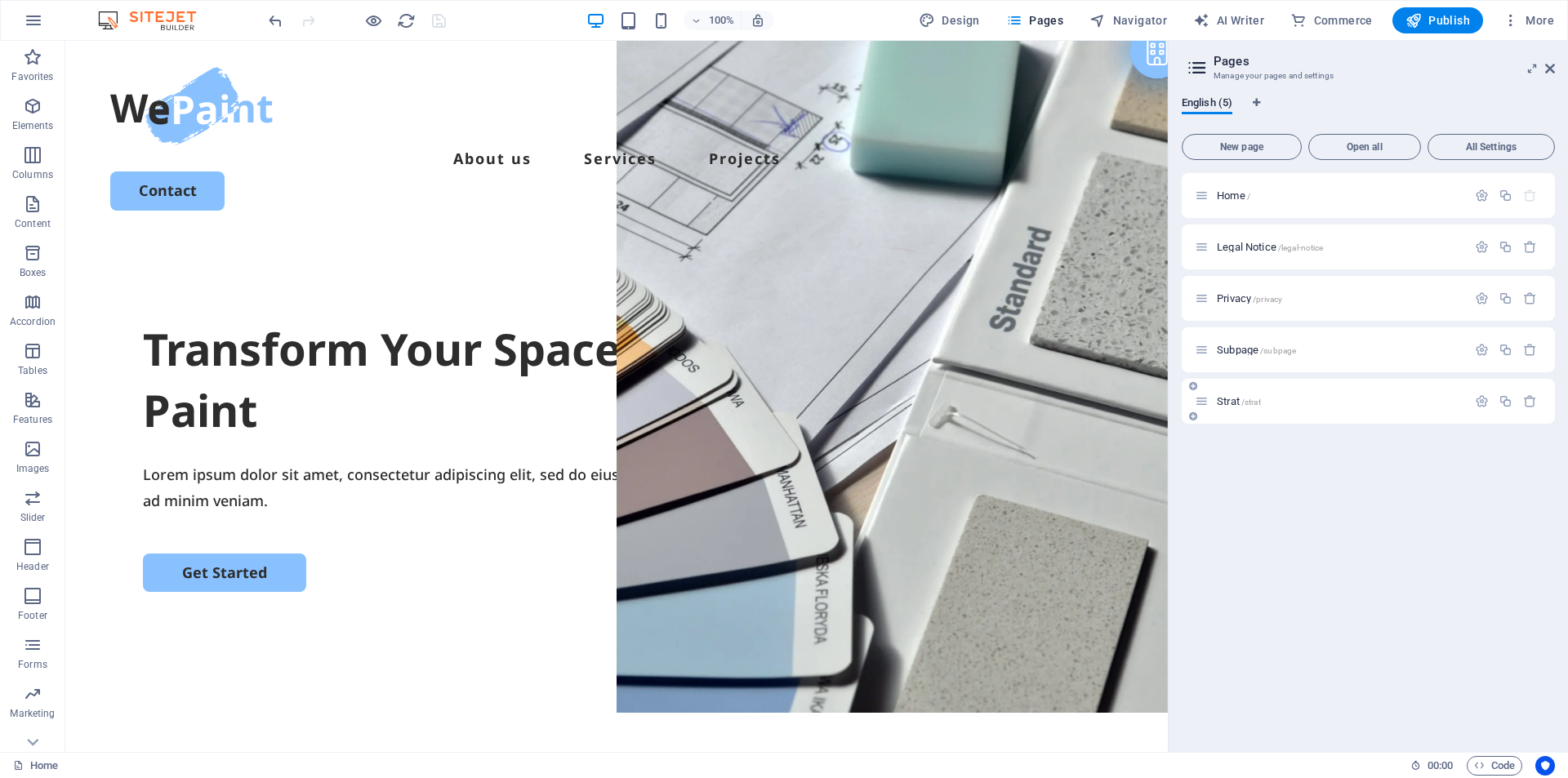
click at [1230, 402] on span "Strat /strat" at bounding box center [1238, 401] width 44 height 12
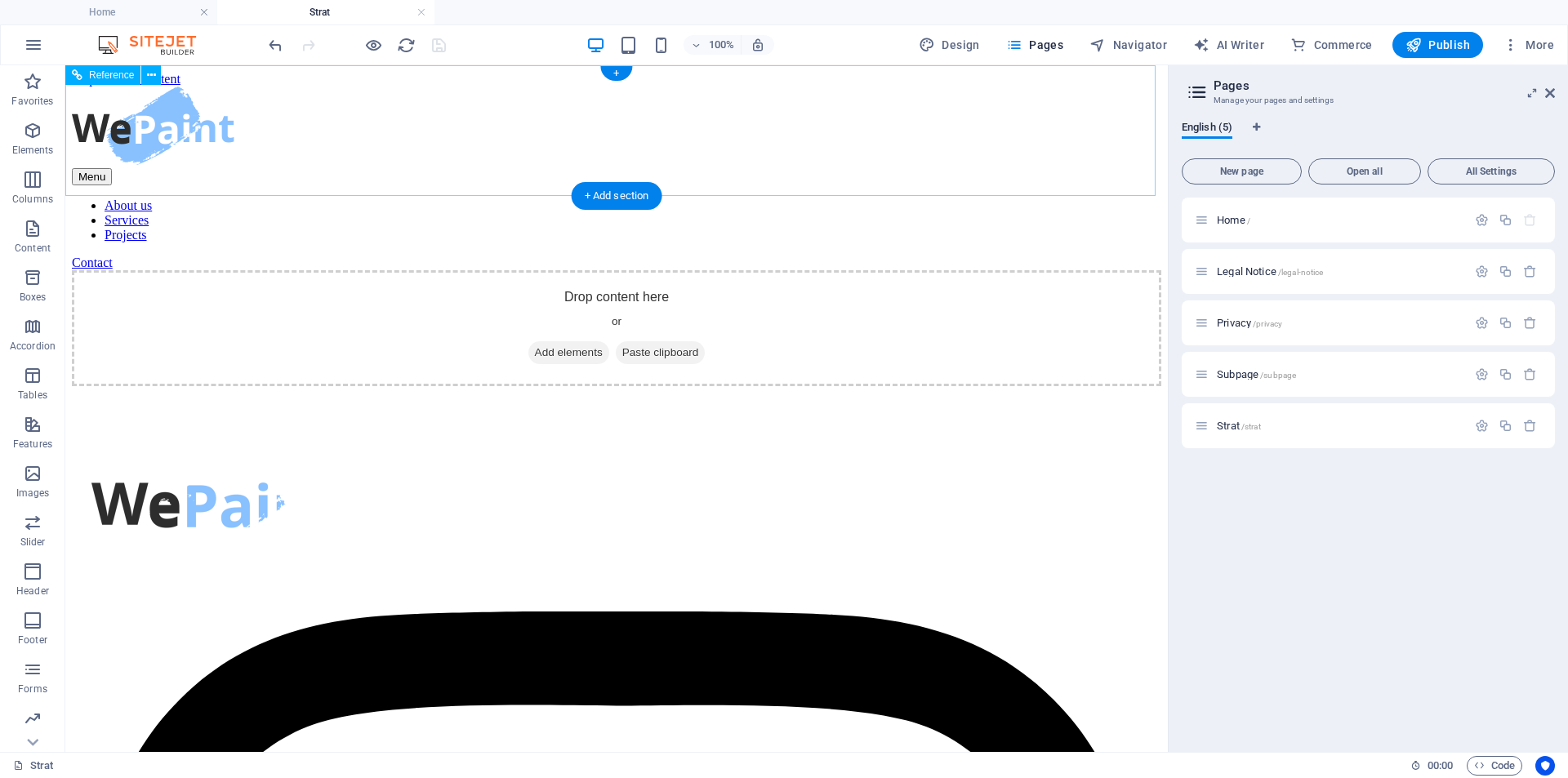
click at [176, 144] on div at bounding box center [616, 127] width 1089 height 81
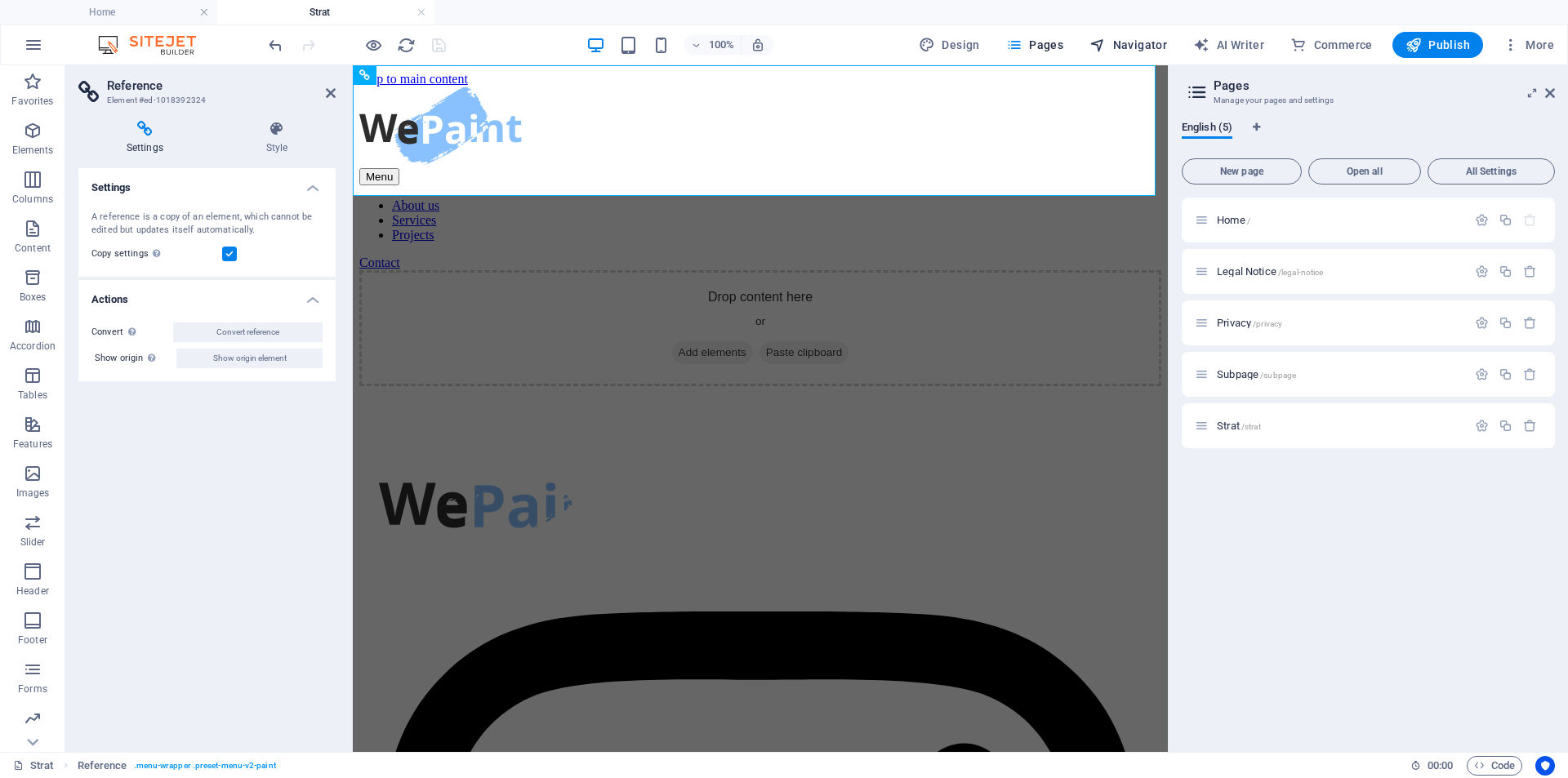
click at [1124, 42] on span "Navigator" at bounding box center [1128, 44] width 78 height 16
select select "18284847-en"
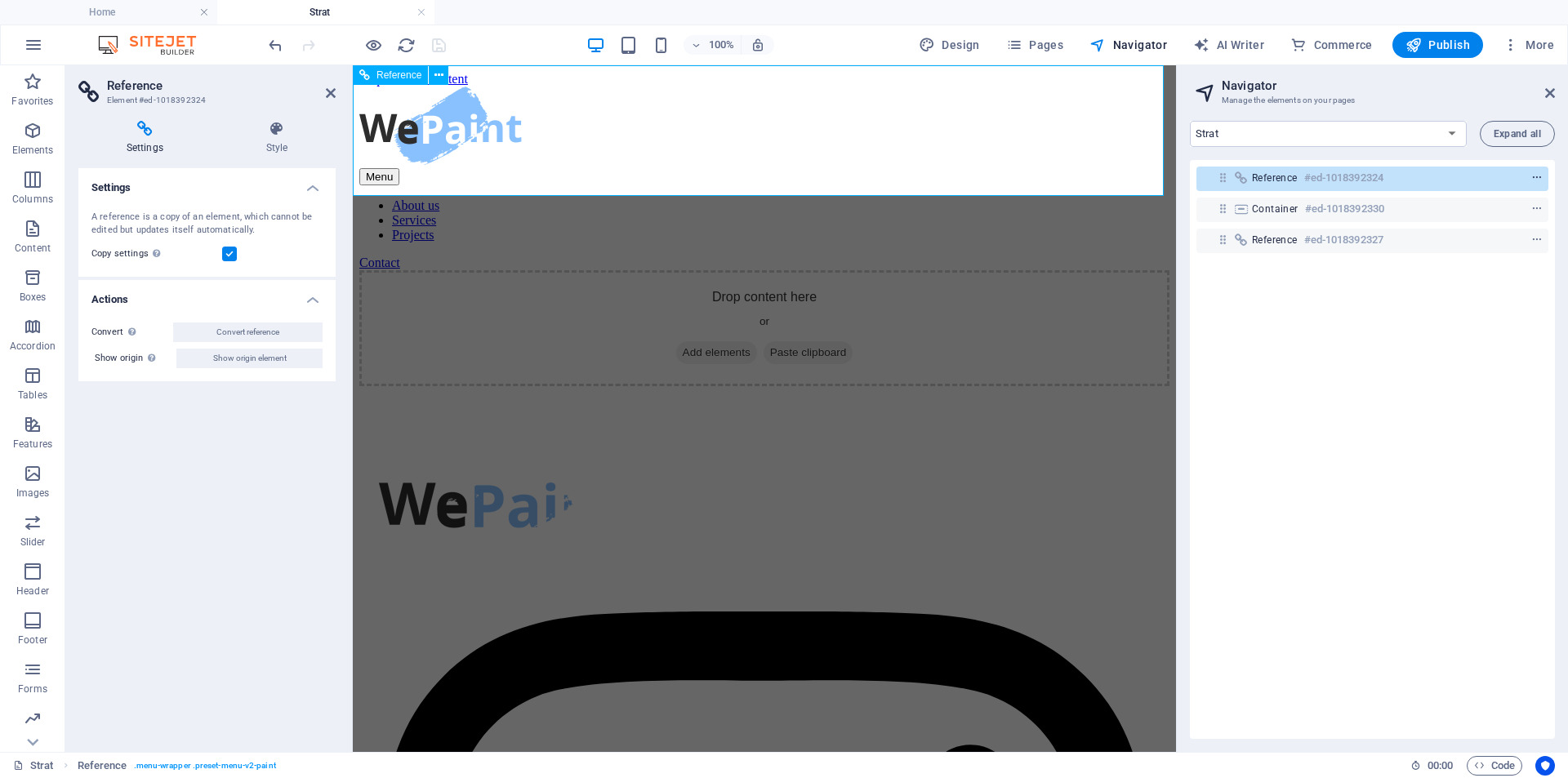
click at [1531, 178] on icon "context-menu" at bounding box center [1536, 177] width 11 height 11
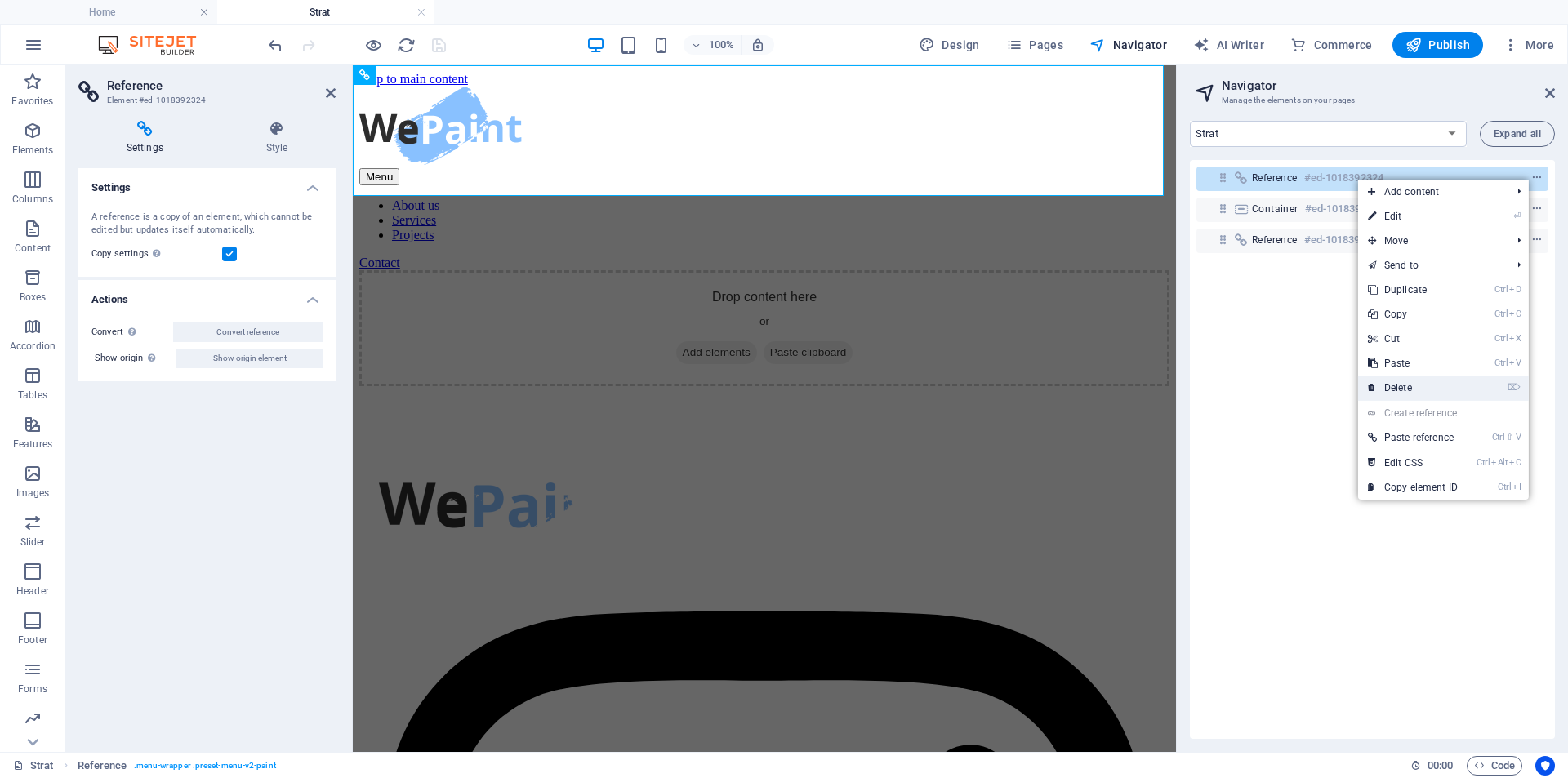
click at [1437, 391] on link "⌦ Delete" at bounding box center [1412, 387] width 110 height 24
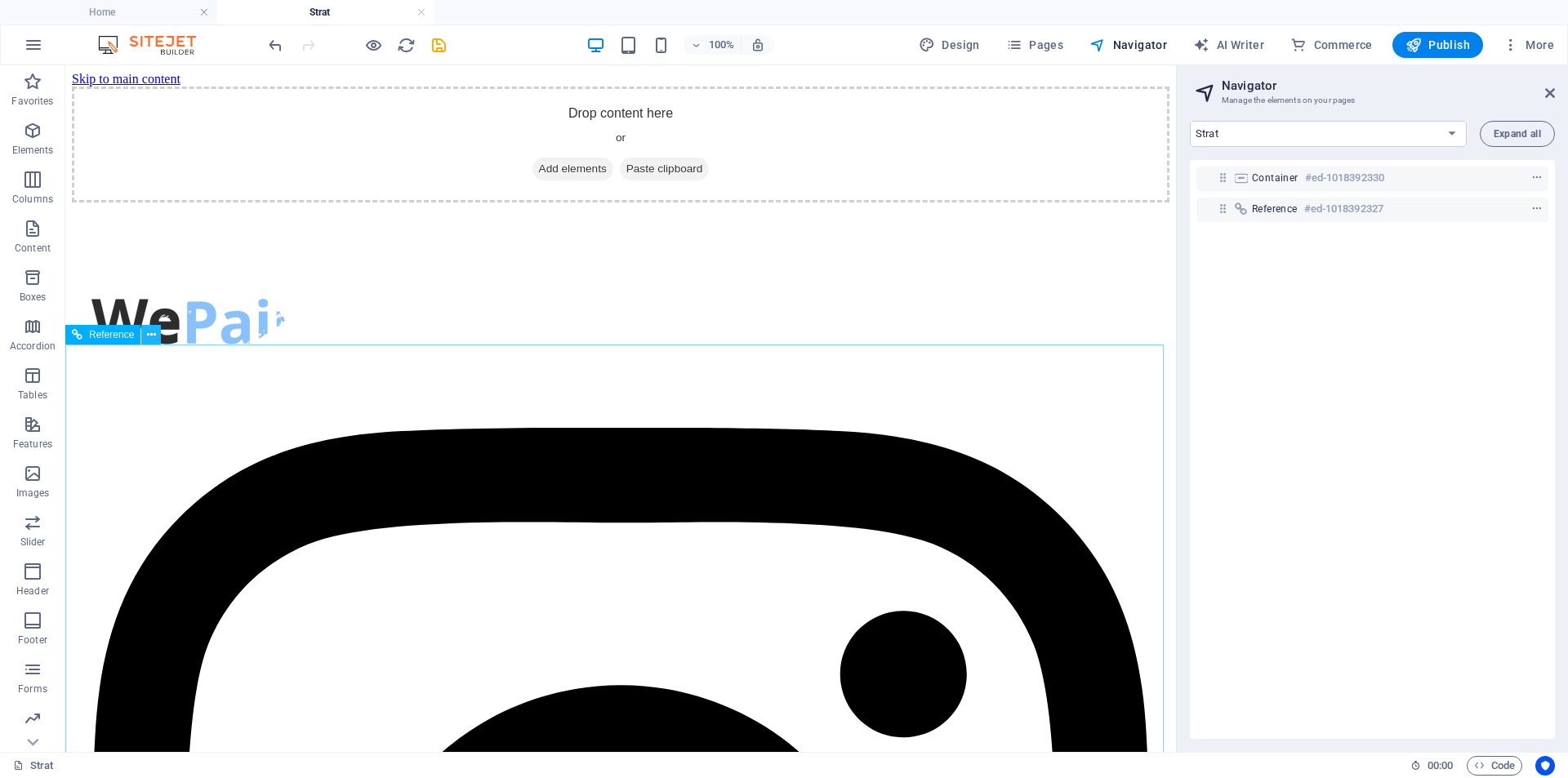
click at [151, 336] on icon at bounding box center [151, 335] width 9 height 17
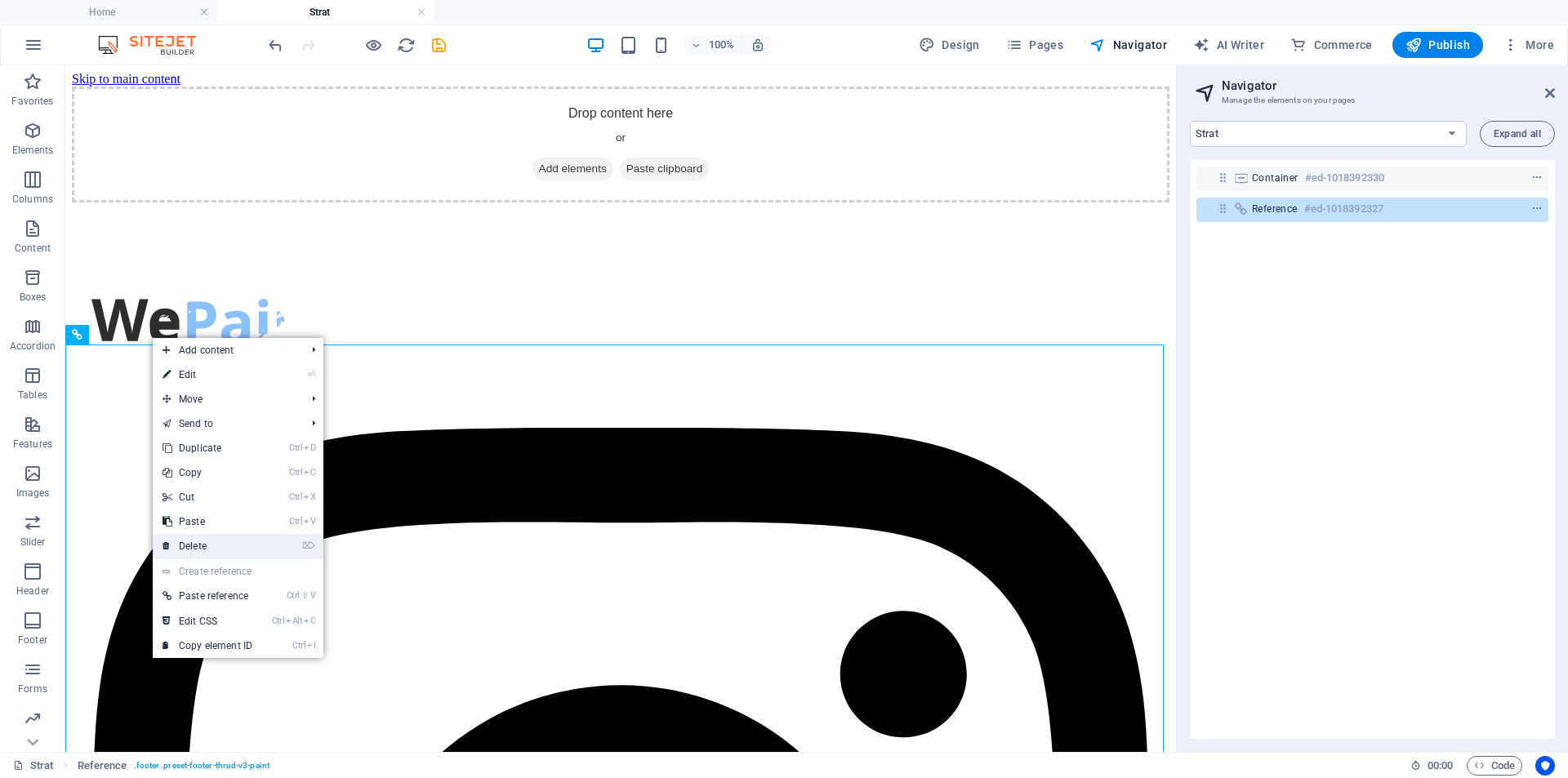
click at [208, 540] on link "⌦ Delete" at bounding box center [208, 545] width 110 height 24
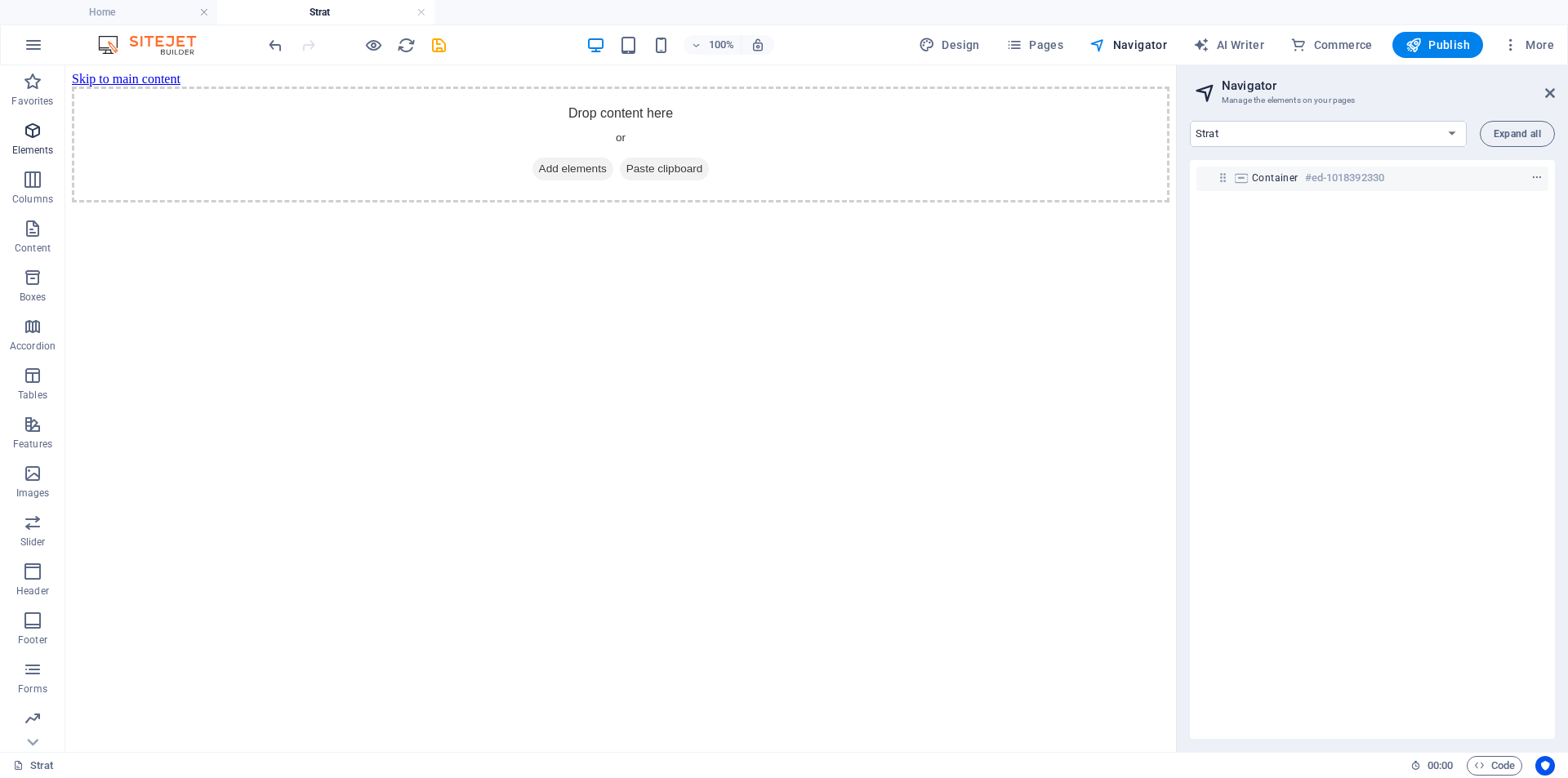
click at [35, 135] on icon "button" at bounding box center [32, 131] width 20 height 20
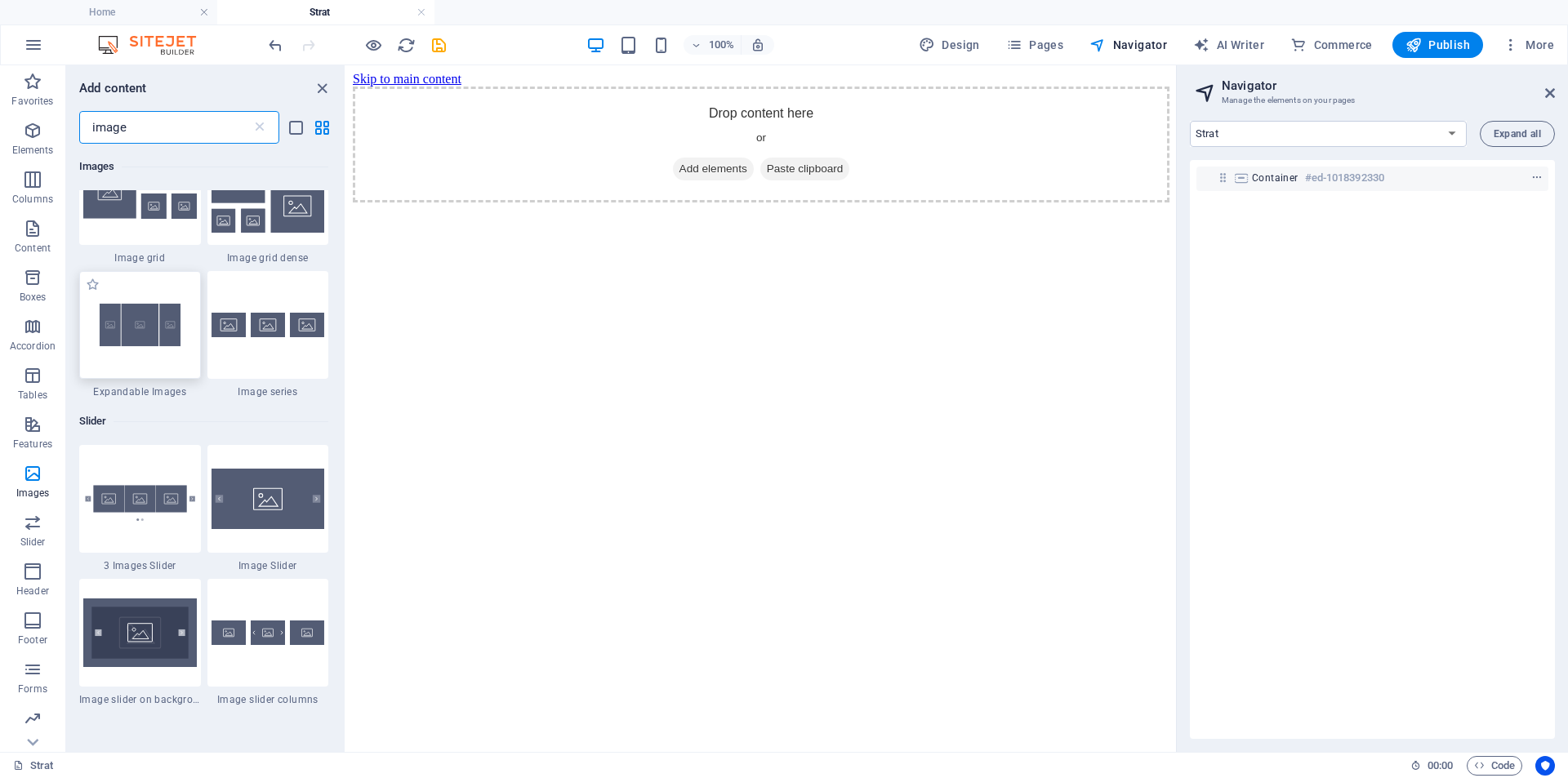
scroll to position [1469, 0]
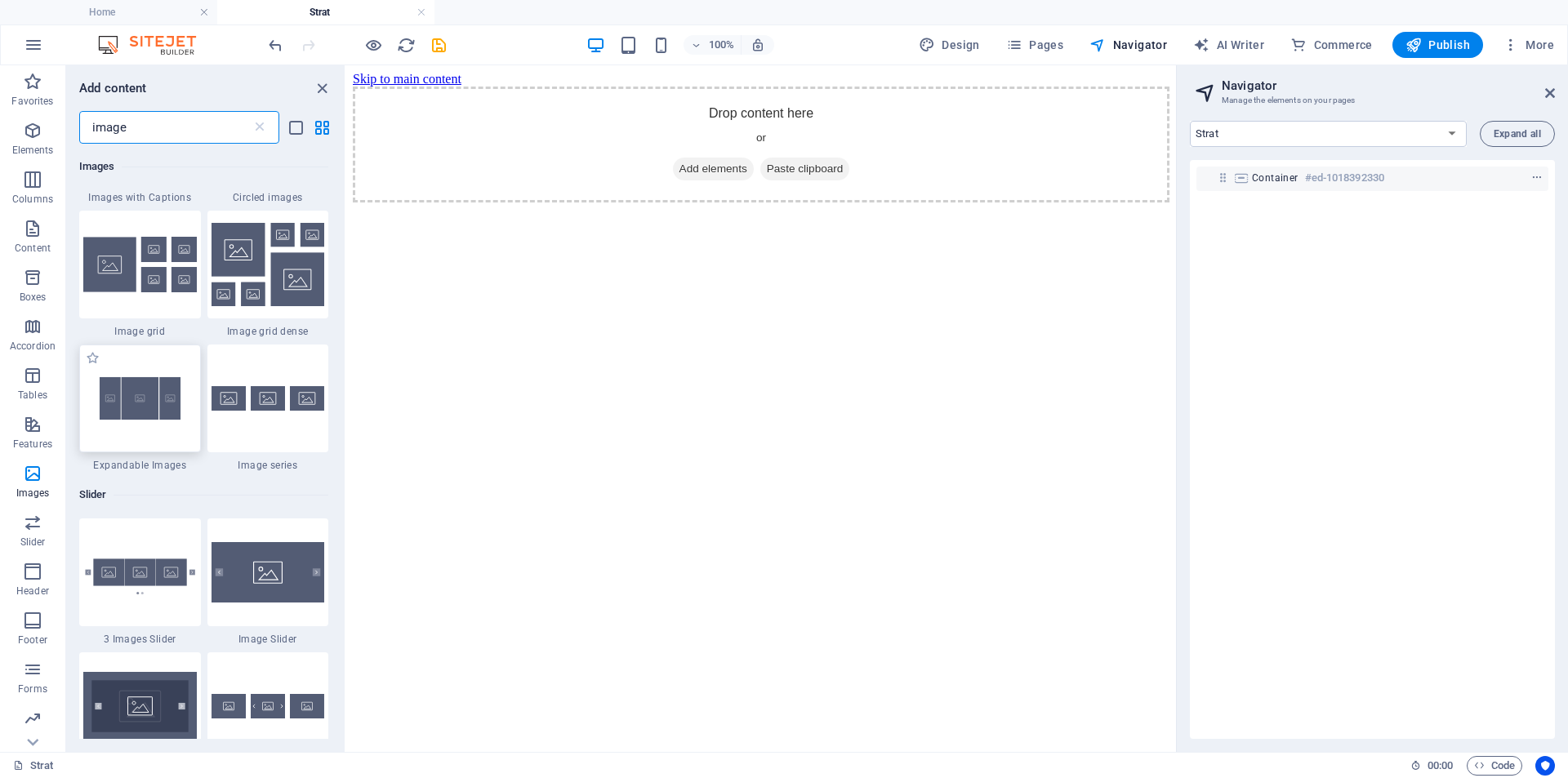
type input "image"
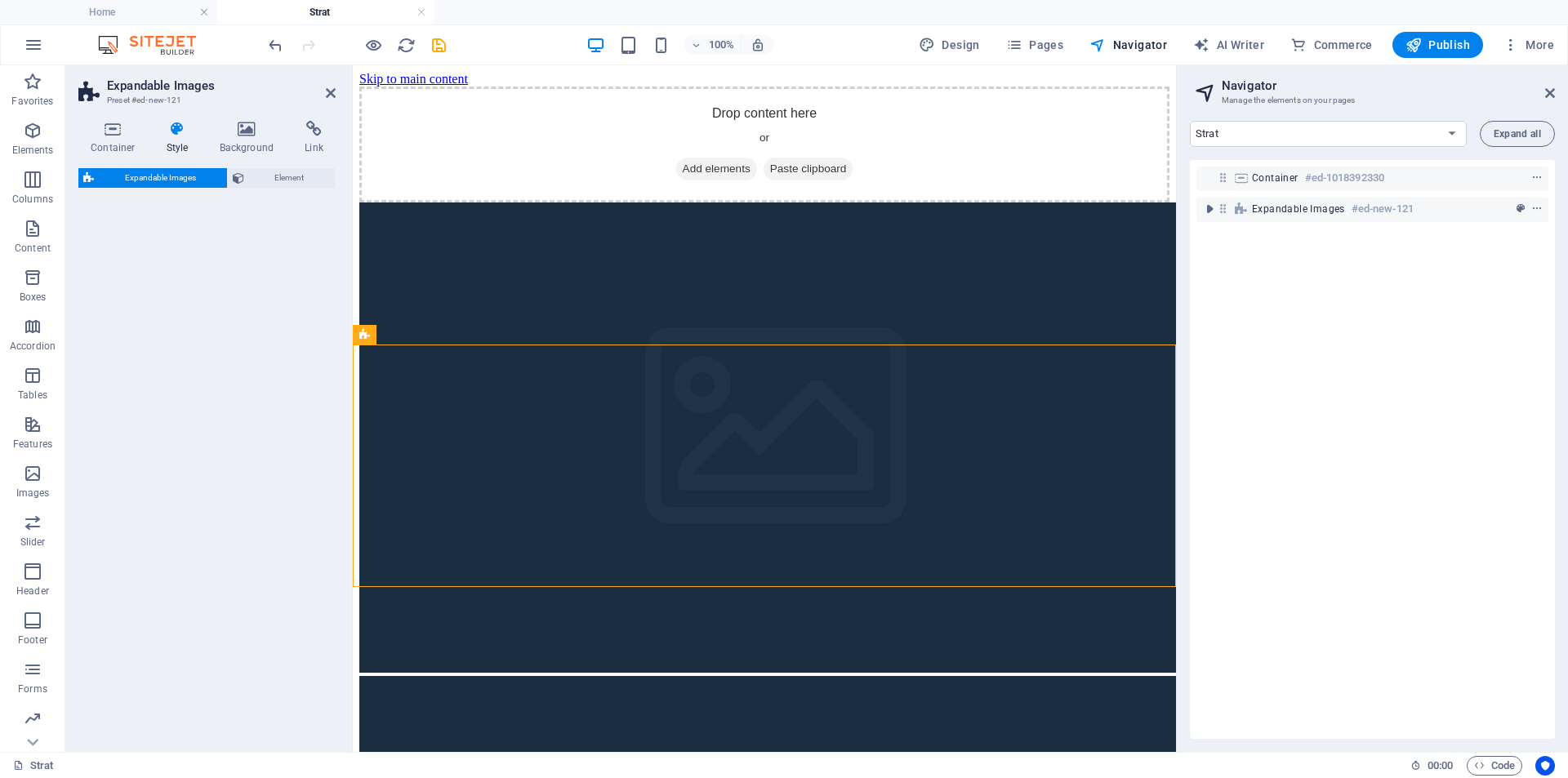
select select "rem"
select select "px"
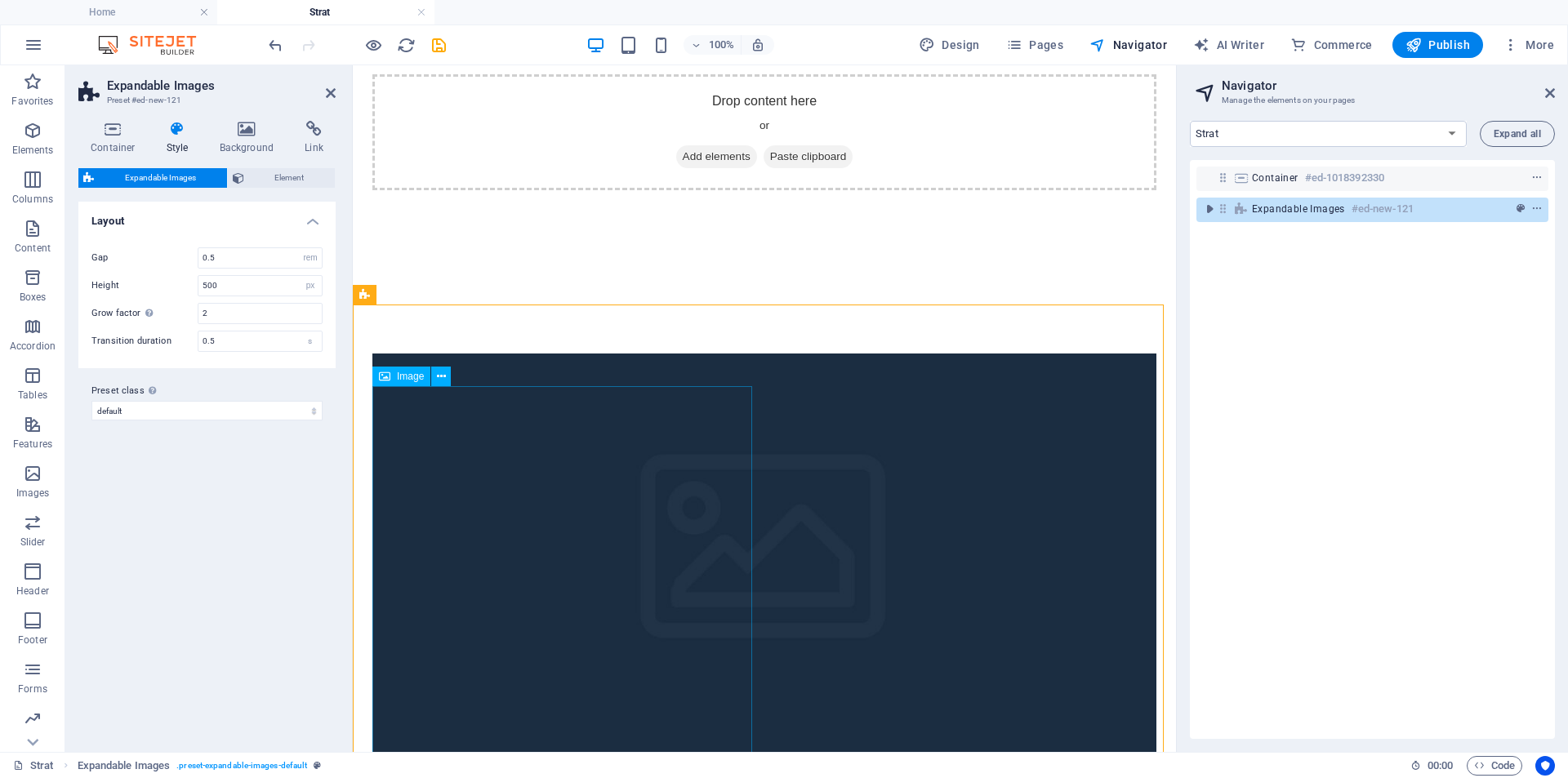
scroll to position [164, 0]
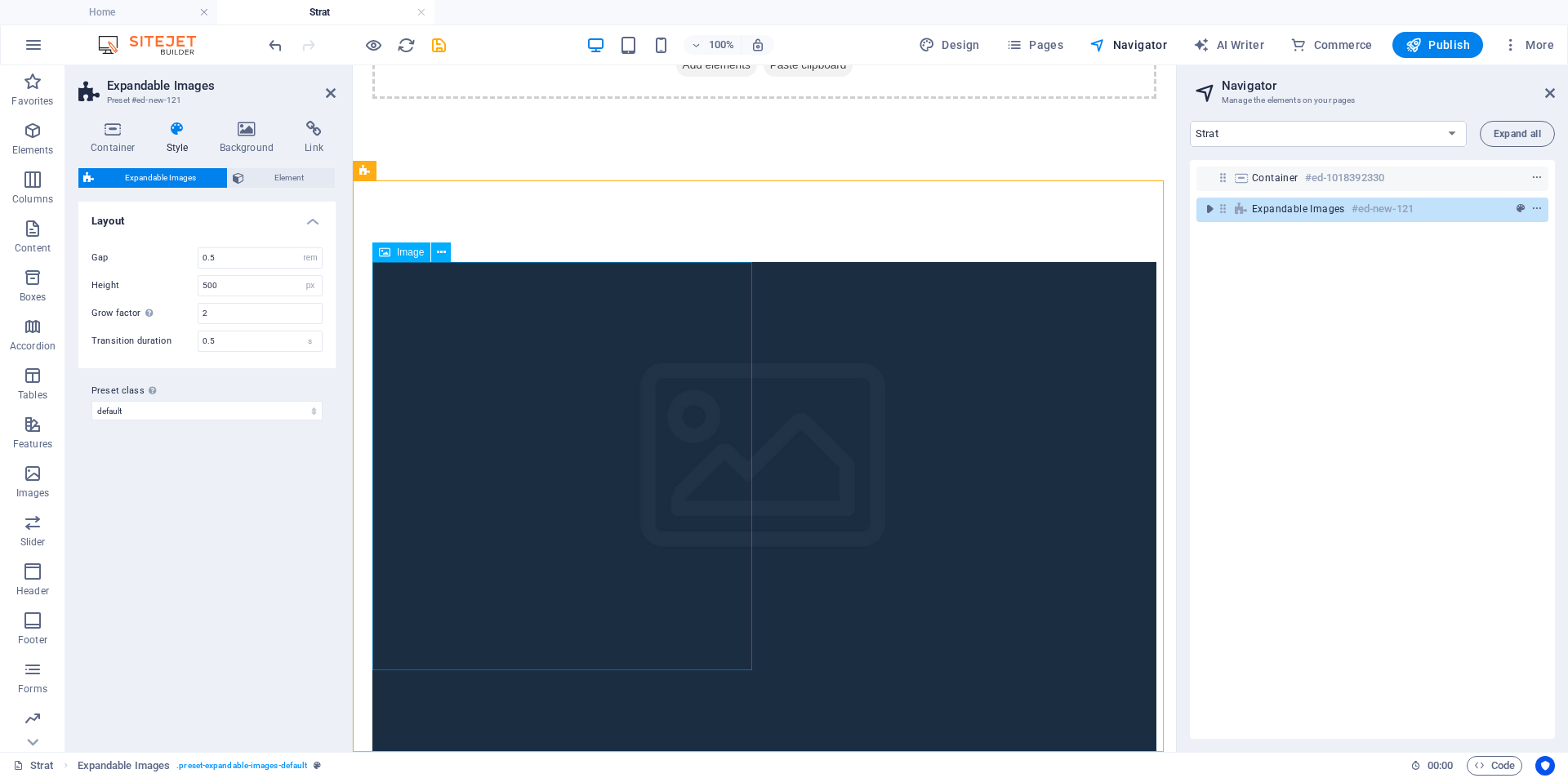
click at [466, 459] on figure at bounding box center [765, 466] width 784 height 408
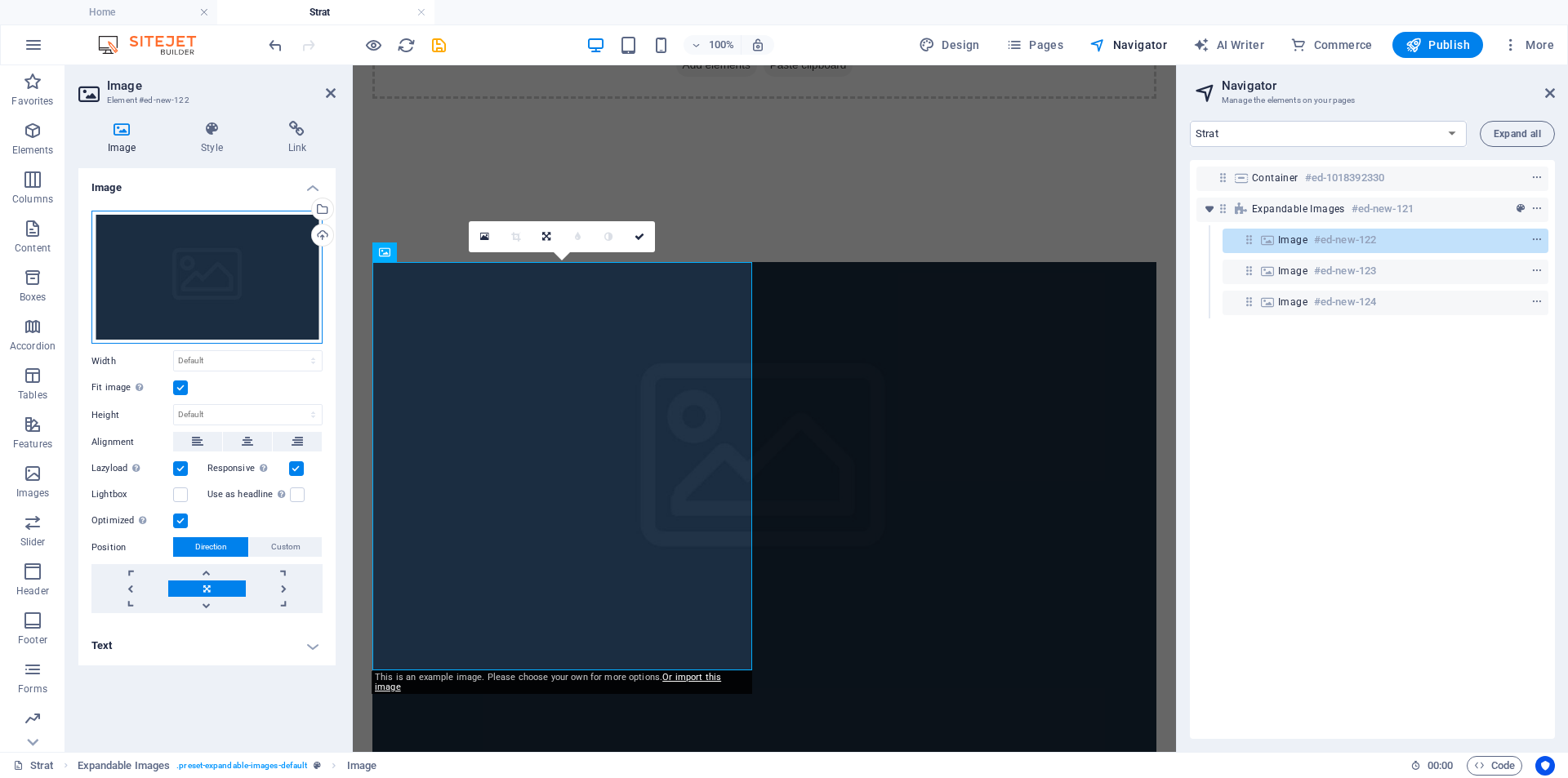
click at [186, 278] on div "Drag files here, click to choose files or select files from Files or our free s…" at bounding box center [207, 277] width 231 height 134
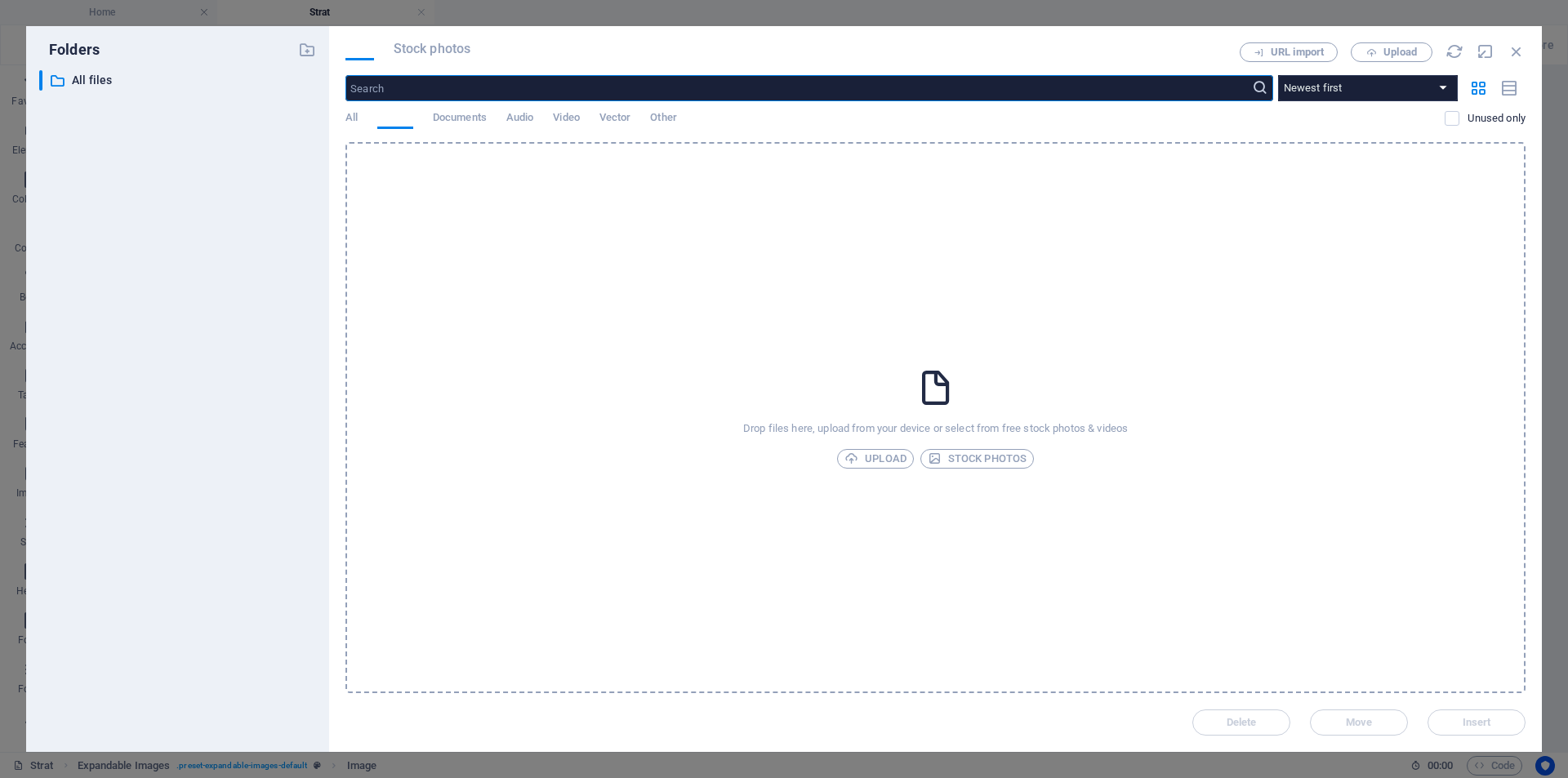
scroll to position [0, 0]
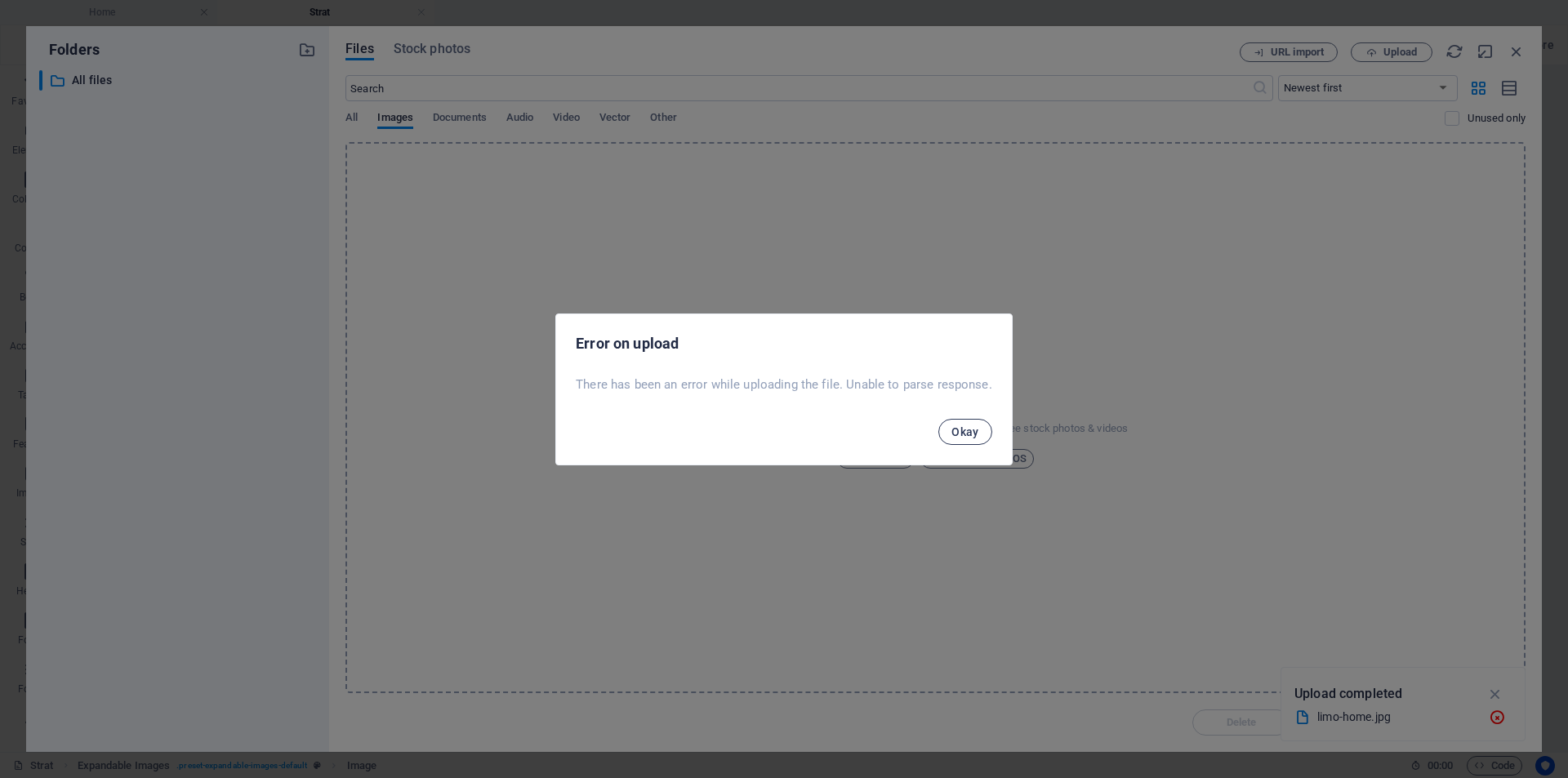
click at [966, 438] on button "Okay" at bounding box center [965, 431] width 54 height 26
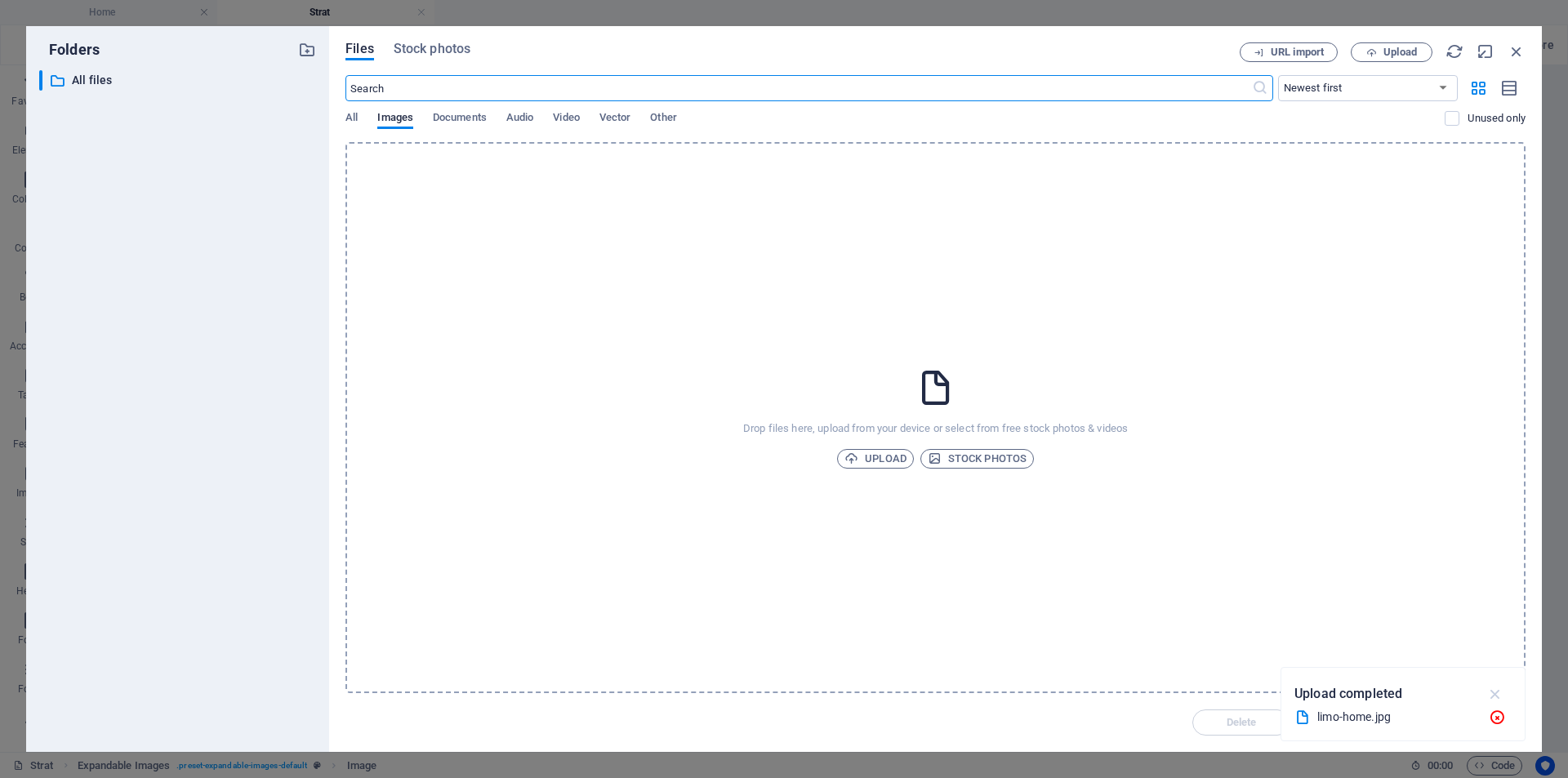
click at [1496, 693] on icon "button" at bounding box center [1495, 693] width 19 height 18
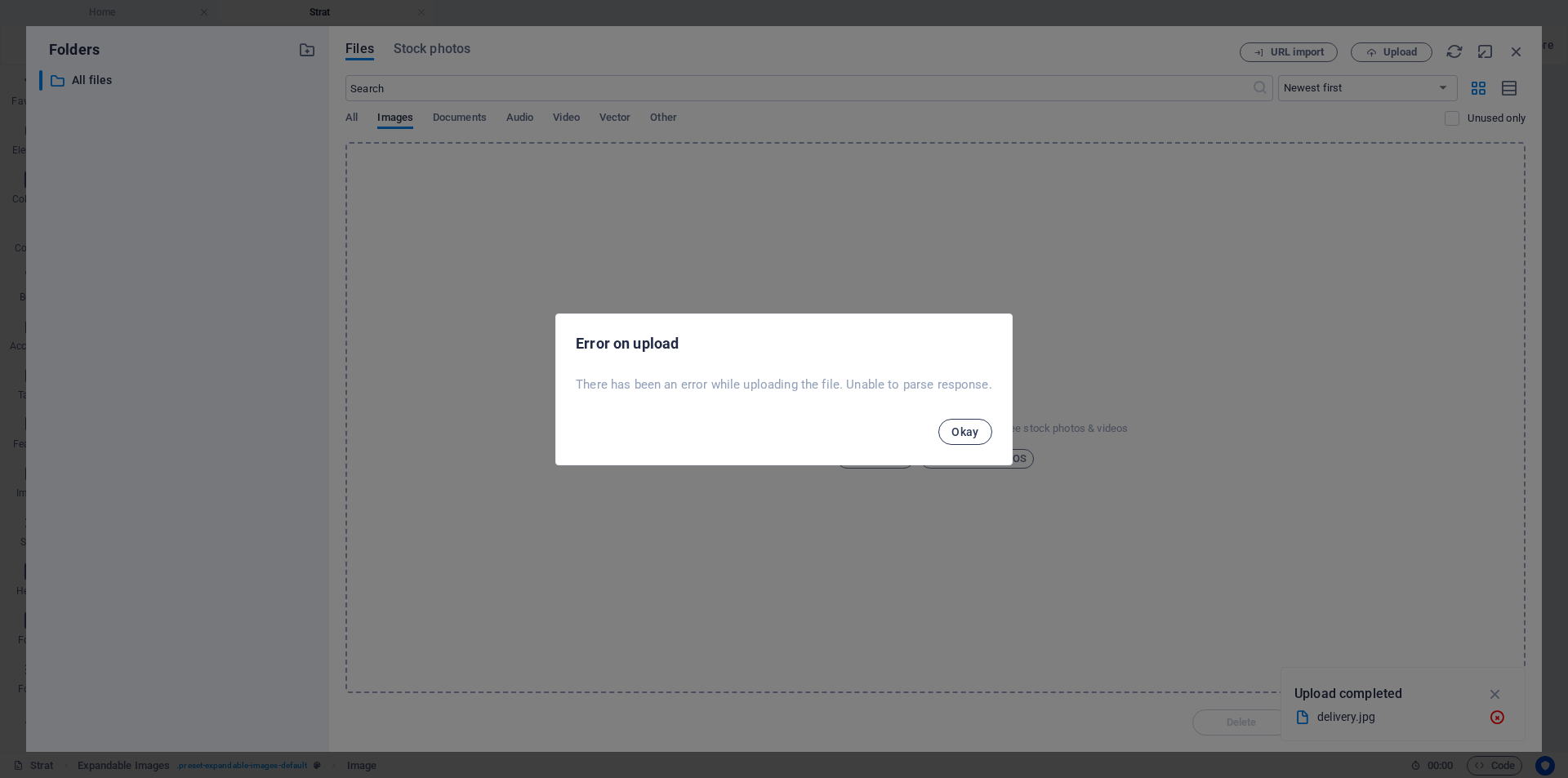
click at [978, 430] on span "Okay" at bounding box center [965, 431] width 28 height 13
click at [979, 430] on button "Okay" at bounding box center [965, 431] width 54 height 26
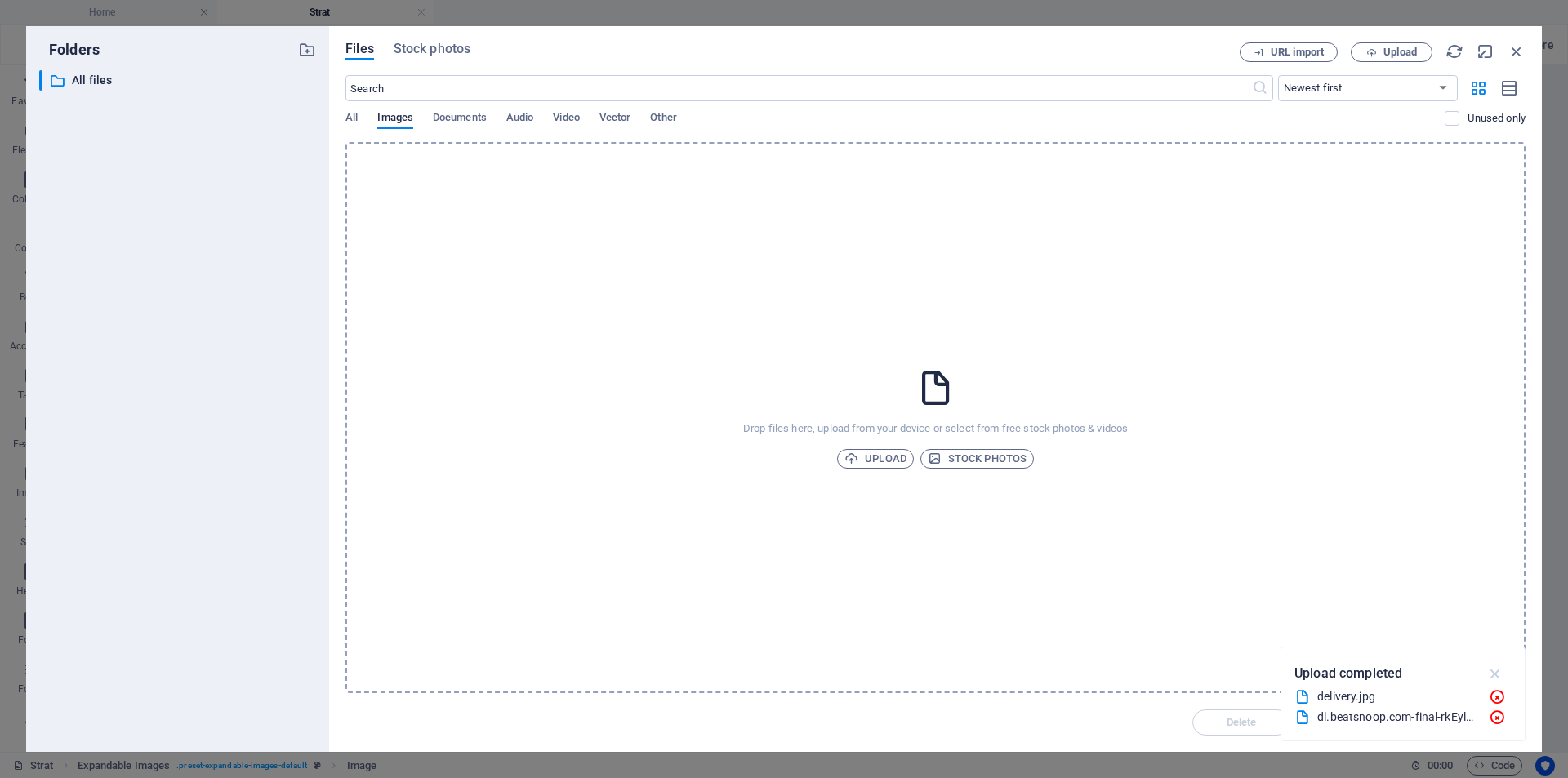
click at [1492, 676] on icon "button" at bounding box center [1495, 673] width 19 height 18
click at [1515, 54] on icon "button" at bounding box center [1516, 51] width 18 height 18
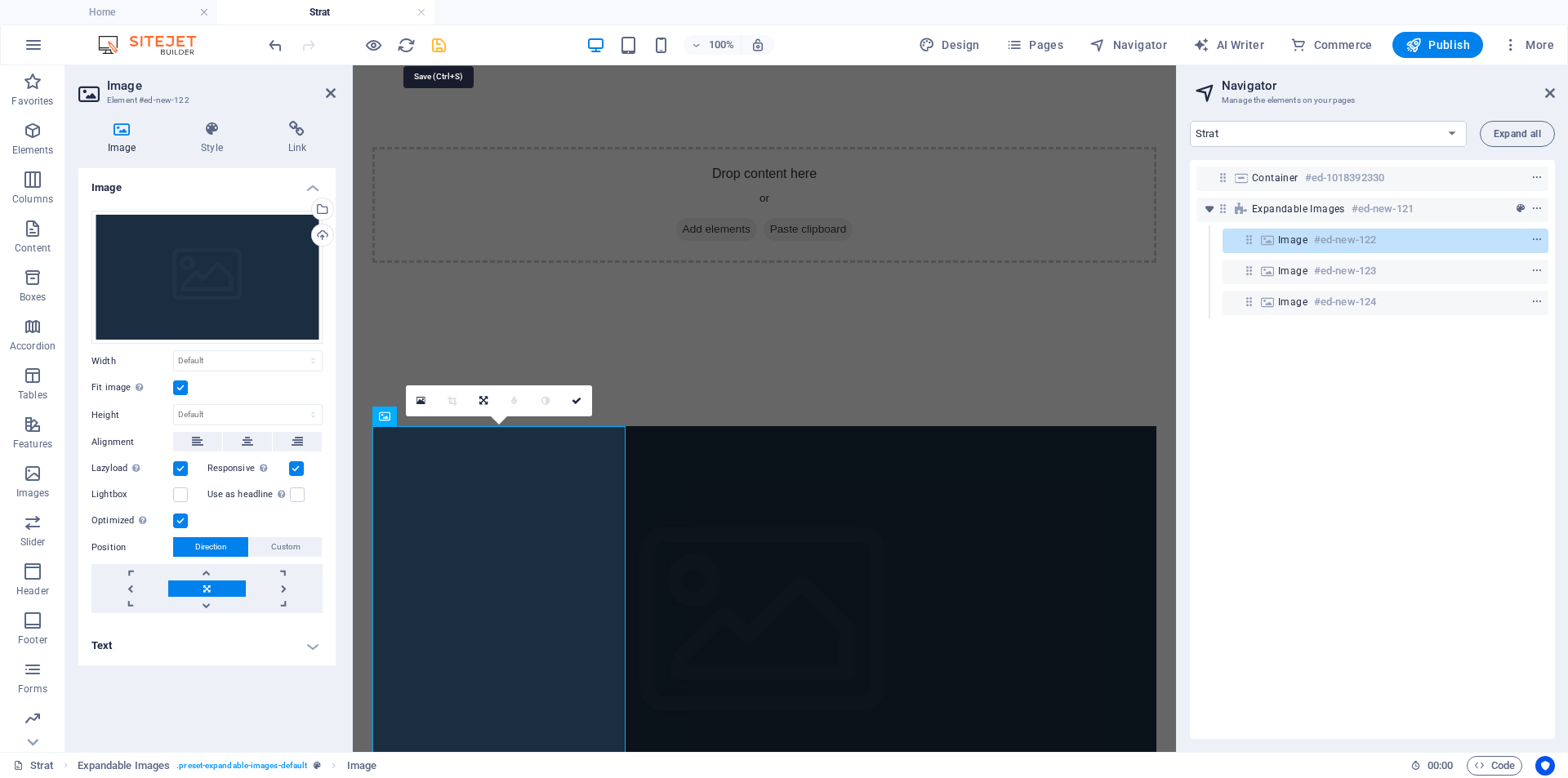
click at [443, 39] on icon "save" at bounding box center [439, 46] width 19 height 19
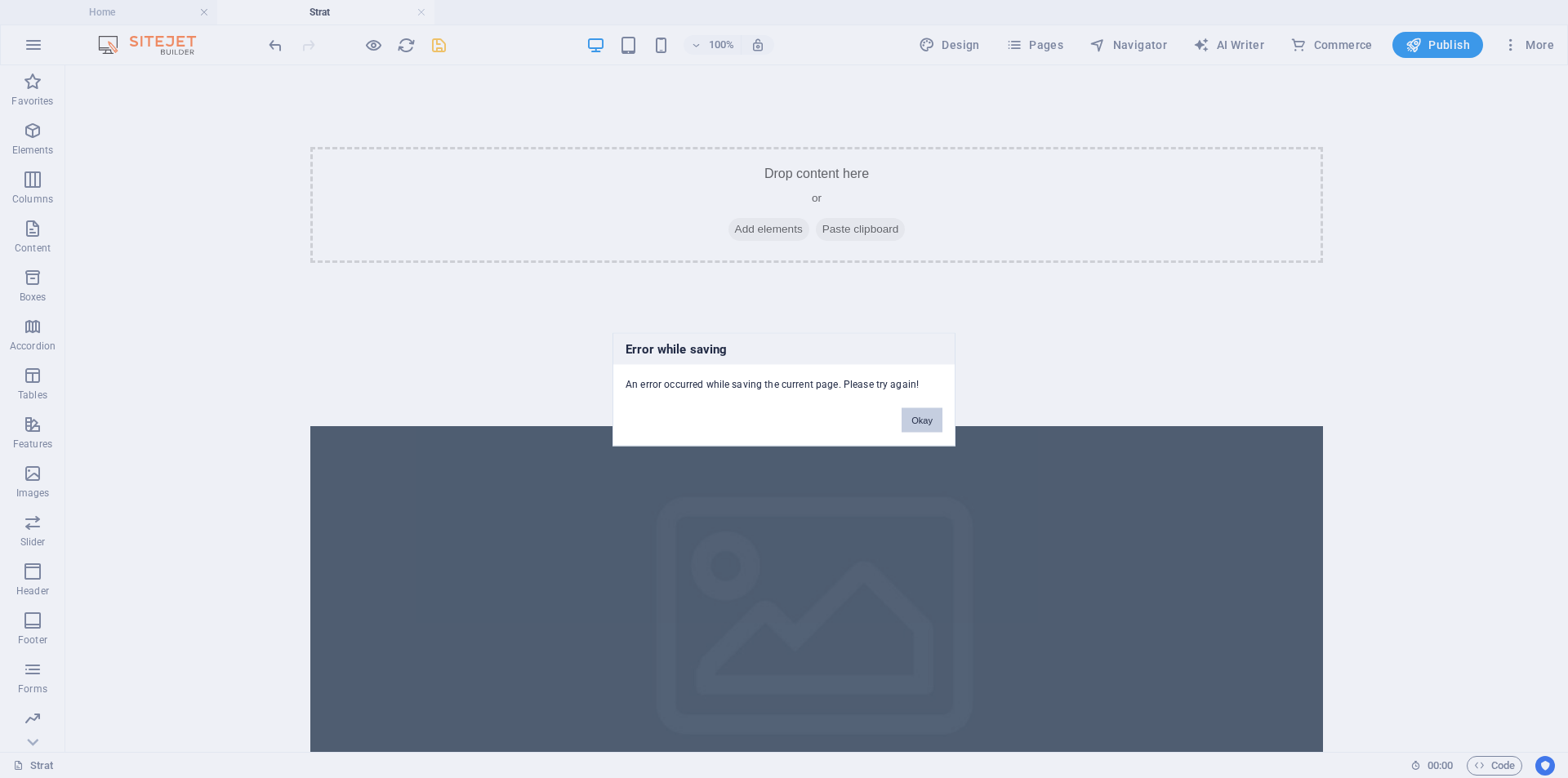
click at [912, 421] on button "Okay" at bounding box center [921, 419] width 41 height 24
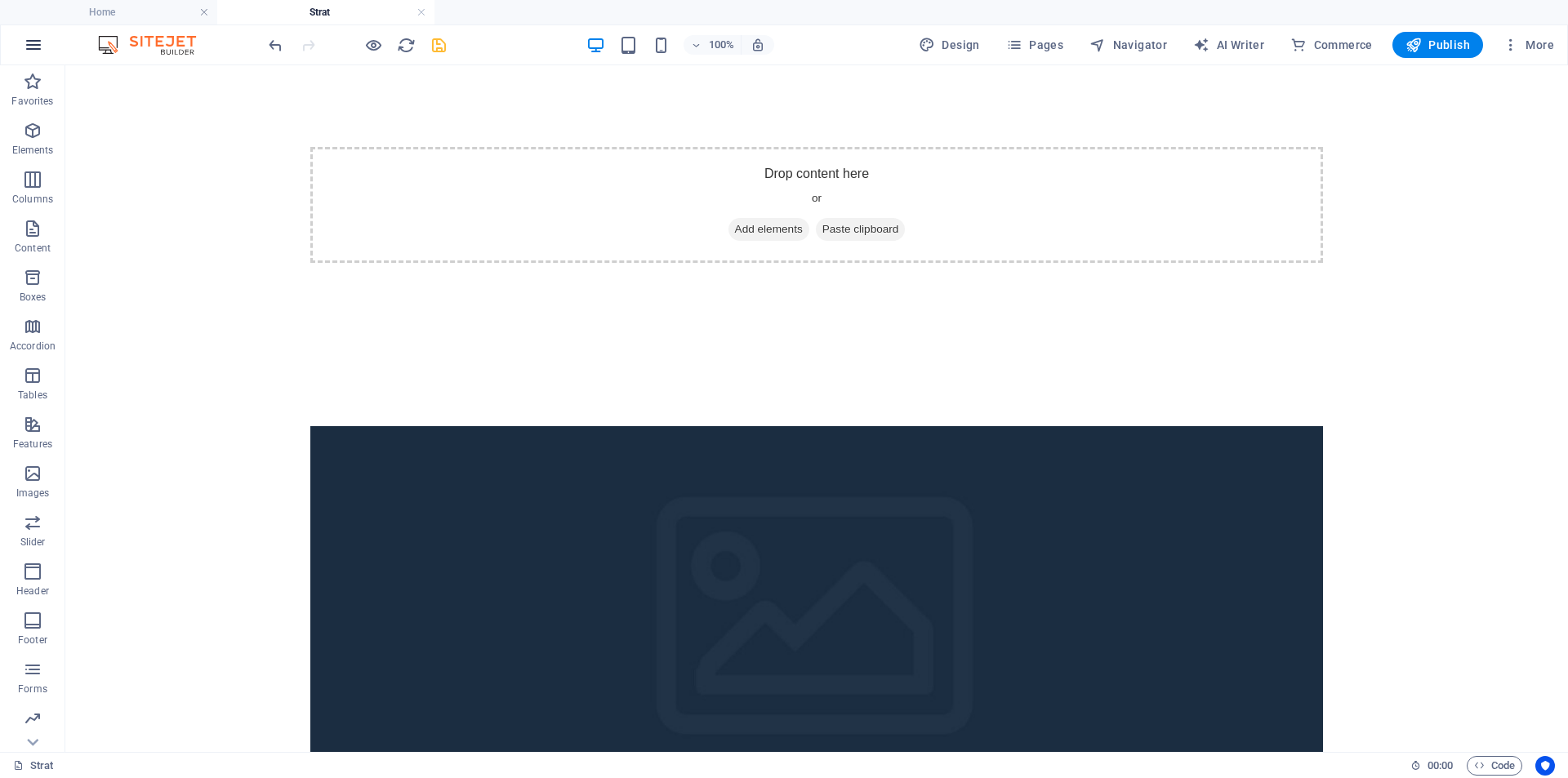
click at [33, 48] on icon "button" at bounding box center [33, 45] width 20 height 20
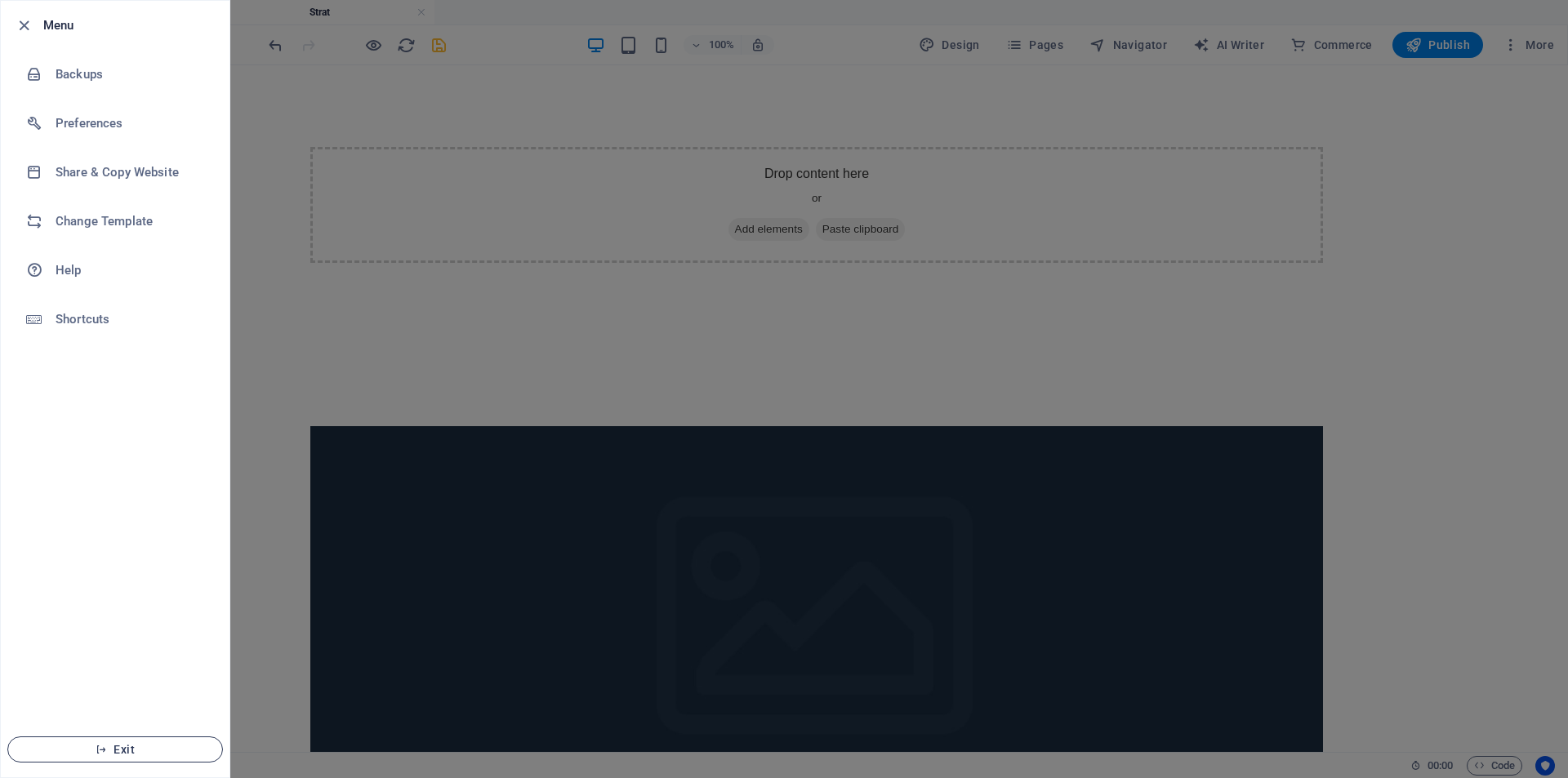
click at [119, 749] on span "Exit" at bounding box center [115, 749] width 188 height 13
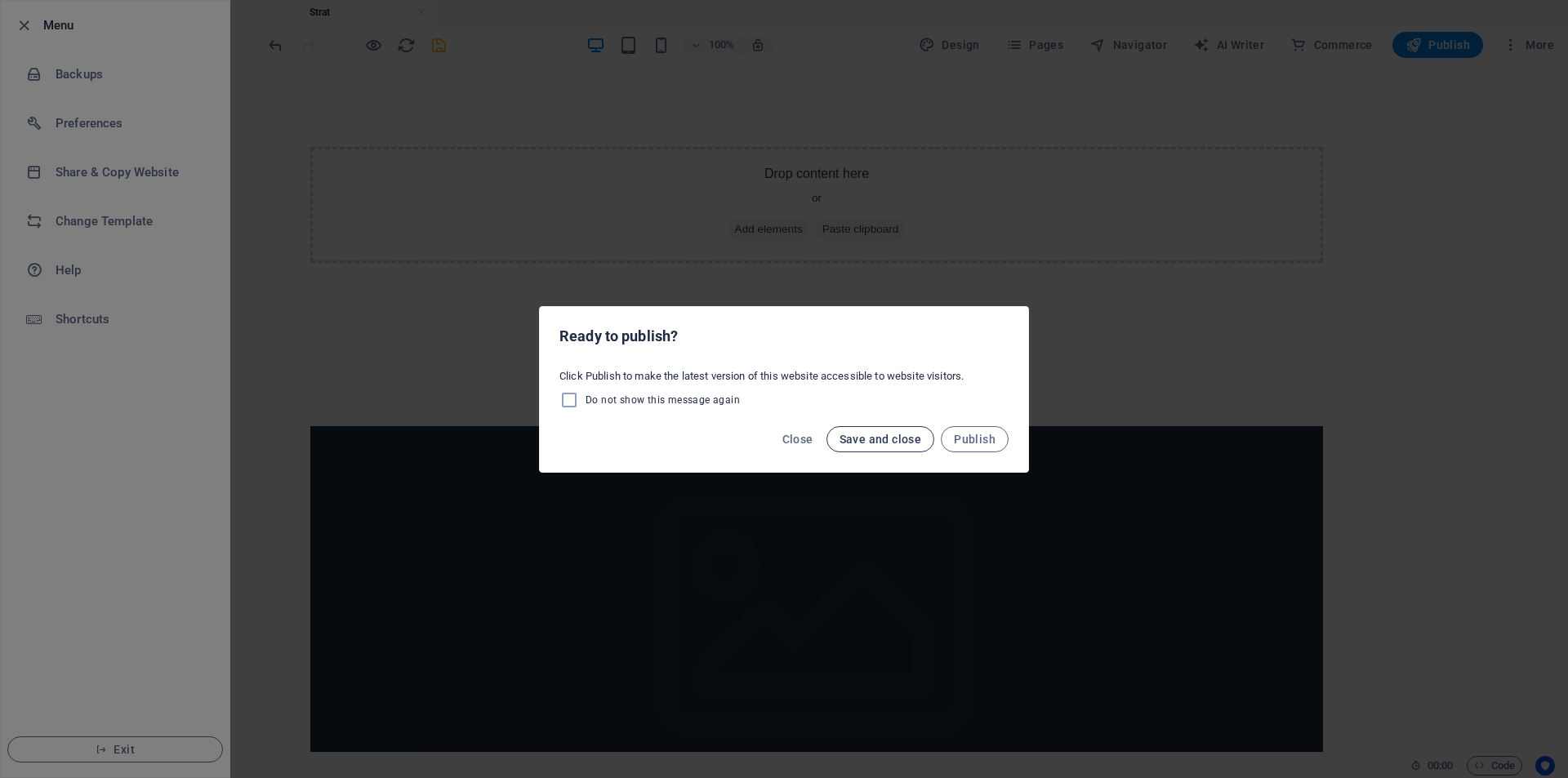
click at [858, 439] on span "Save and close" at bounding box center [880, 438] width 82 height 13
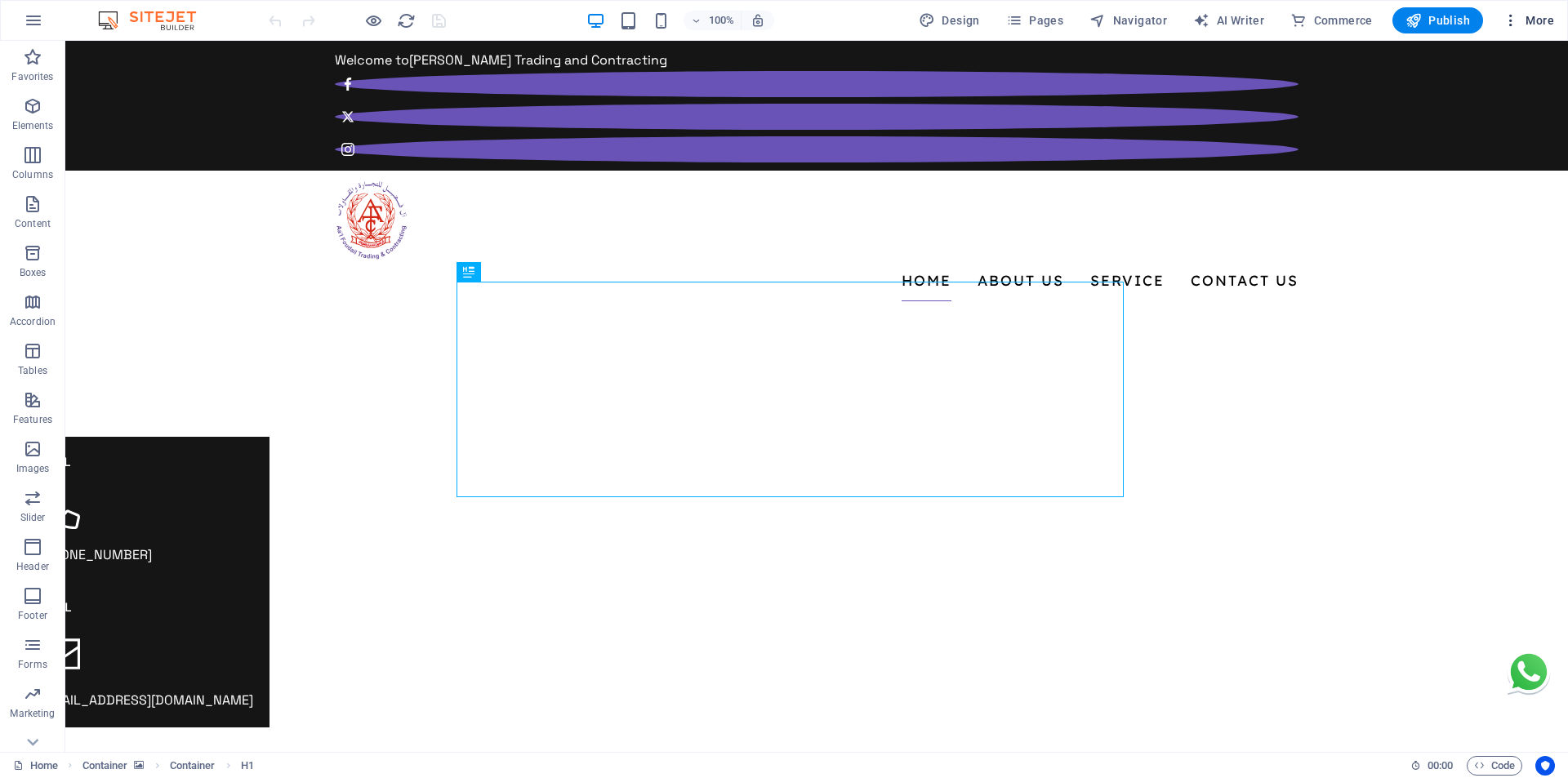
click at [1525, 20] on span "More" at bounding box center [1527, 20] width 51 height 16
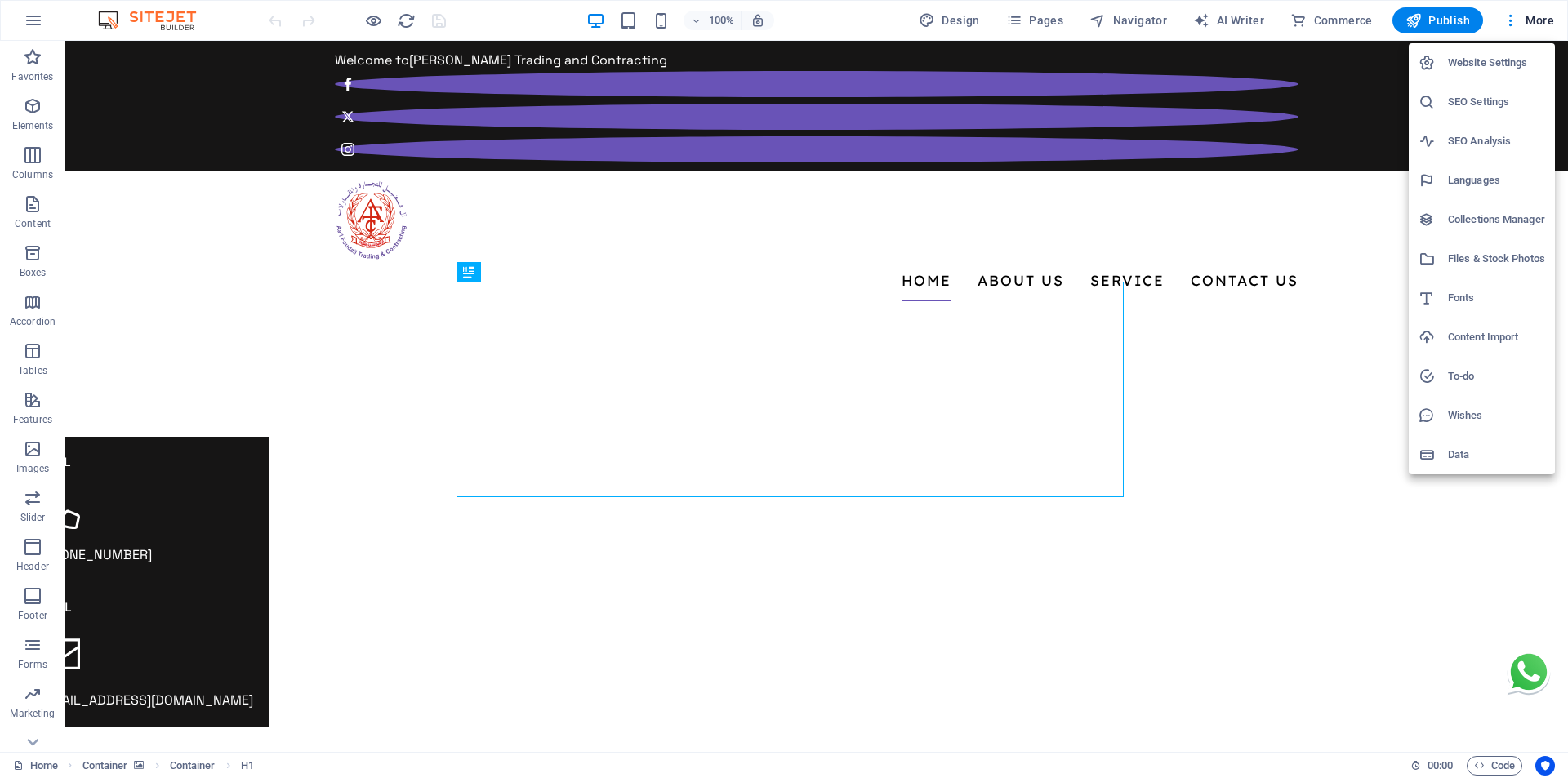
click at [1470, 62] on h6 "Website Settings" at bounding box center [1496, 62] width 97 height 20
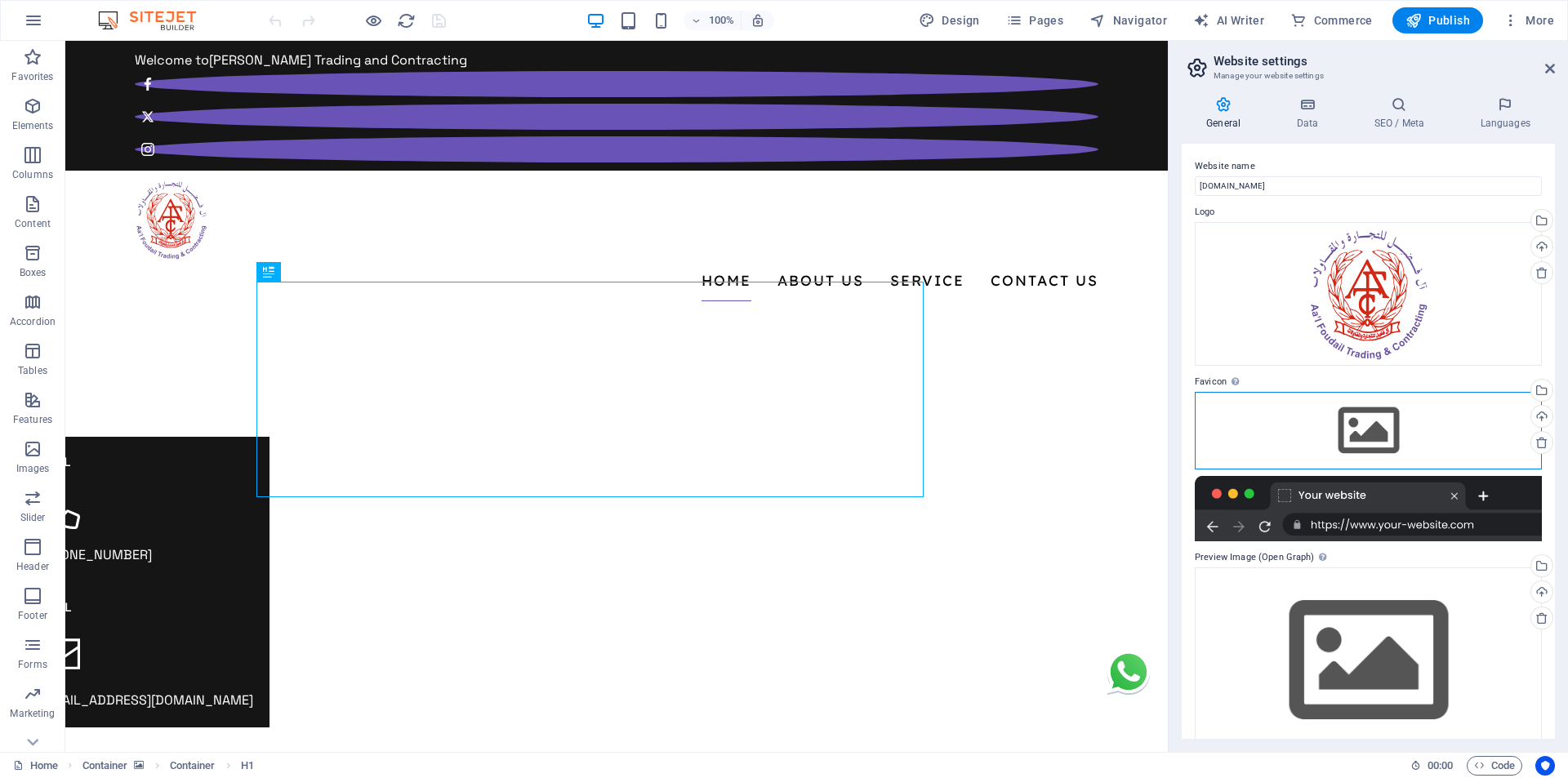
click at [1278, 417] on div "Drag files here, click to choose files or select files from Files or our free s…" at bounding box center [1367, 430] width 347 height 77
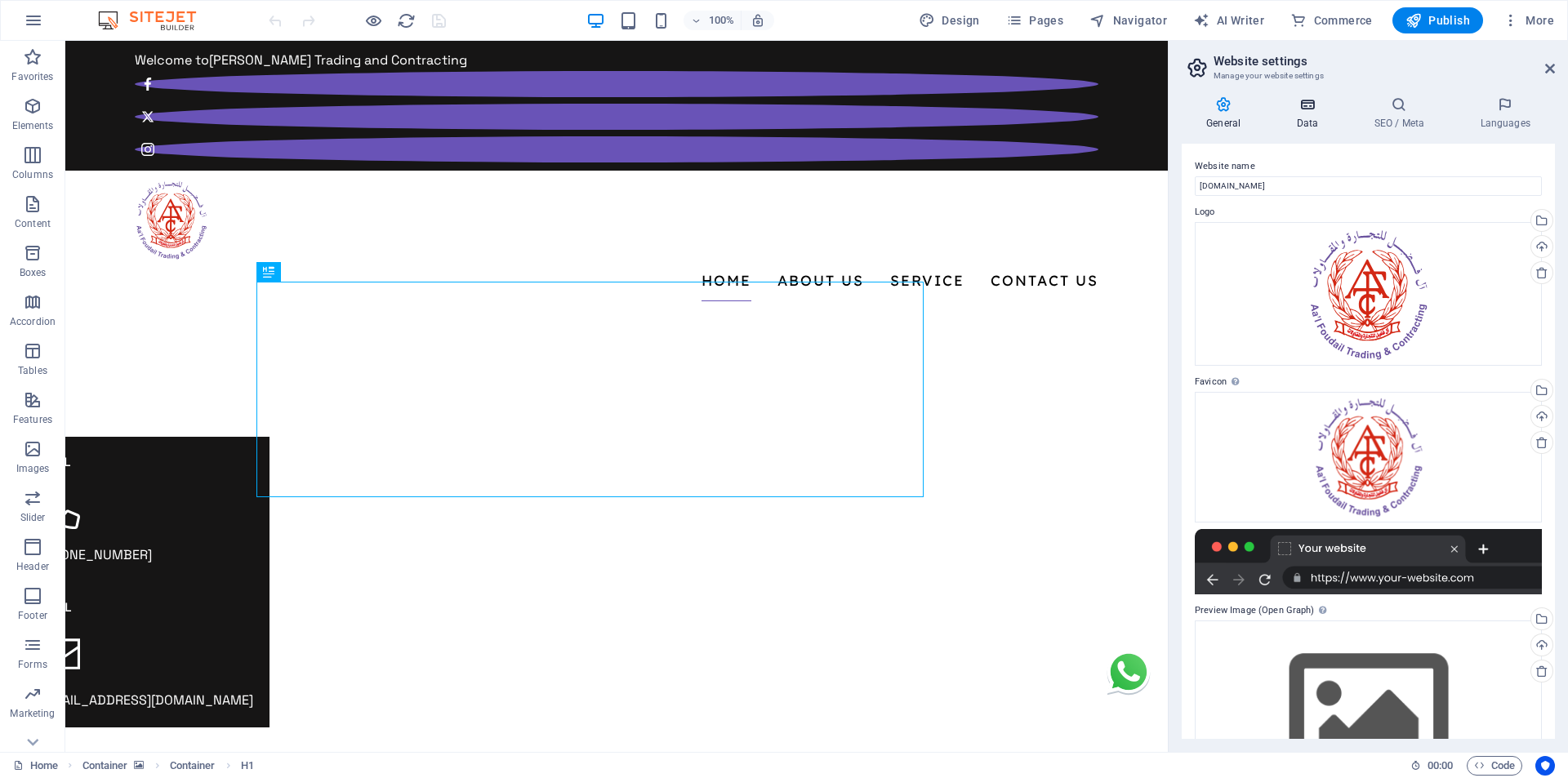
click at [1321, 119] on h4 "Data" at bounding box center [1310, 113] width 78 height 35
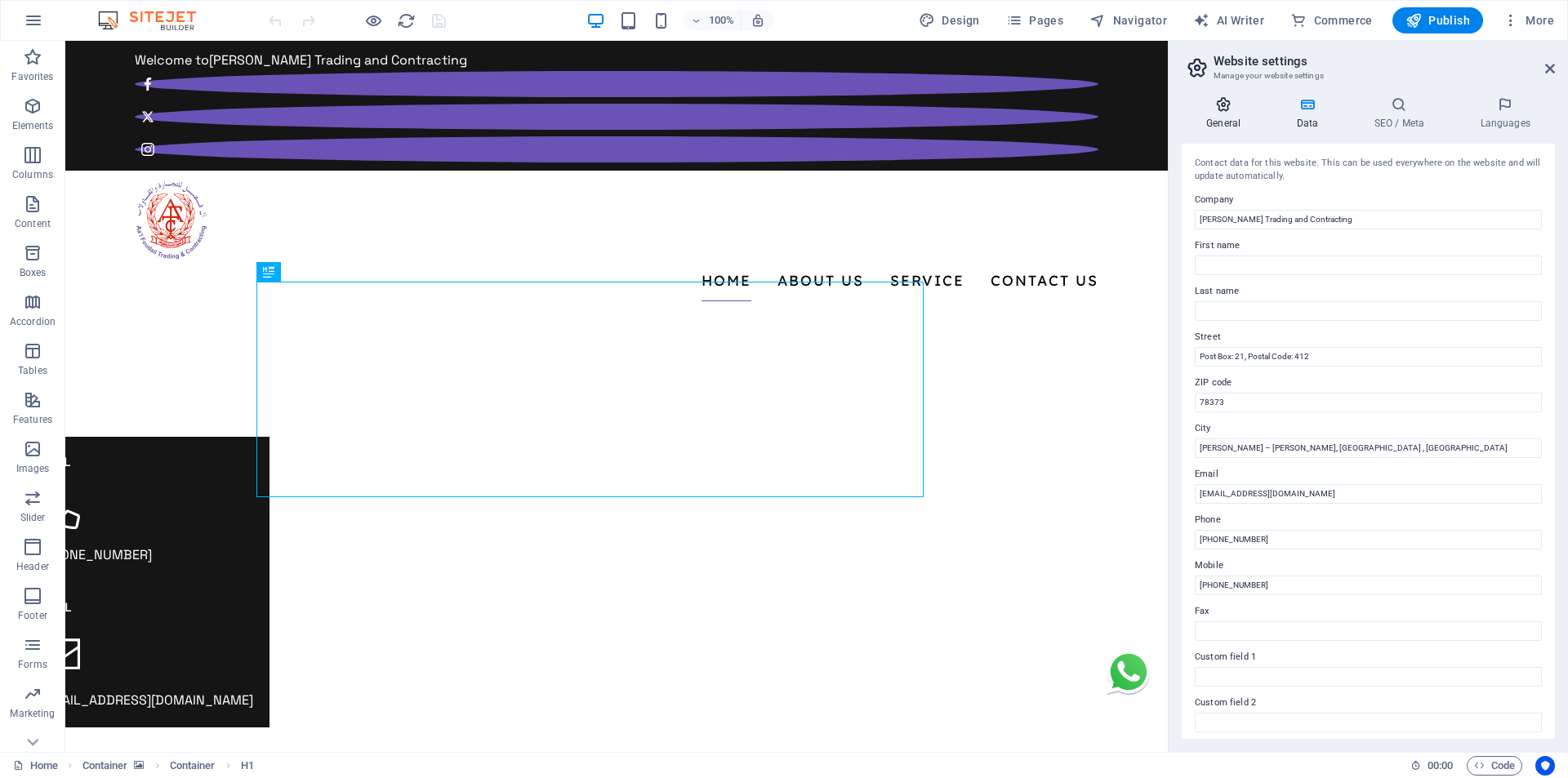
click at [1222, 116] on h4 "General" at bounding box center [1226, 113] width 90 height 35
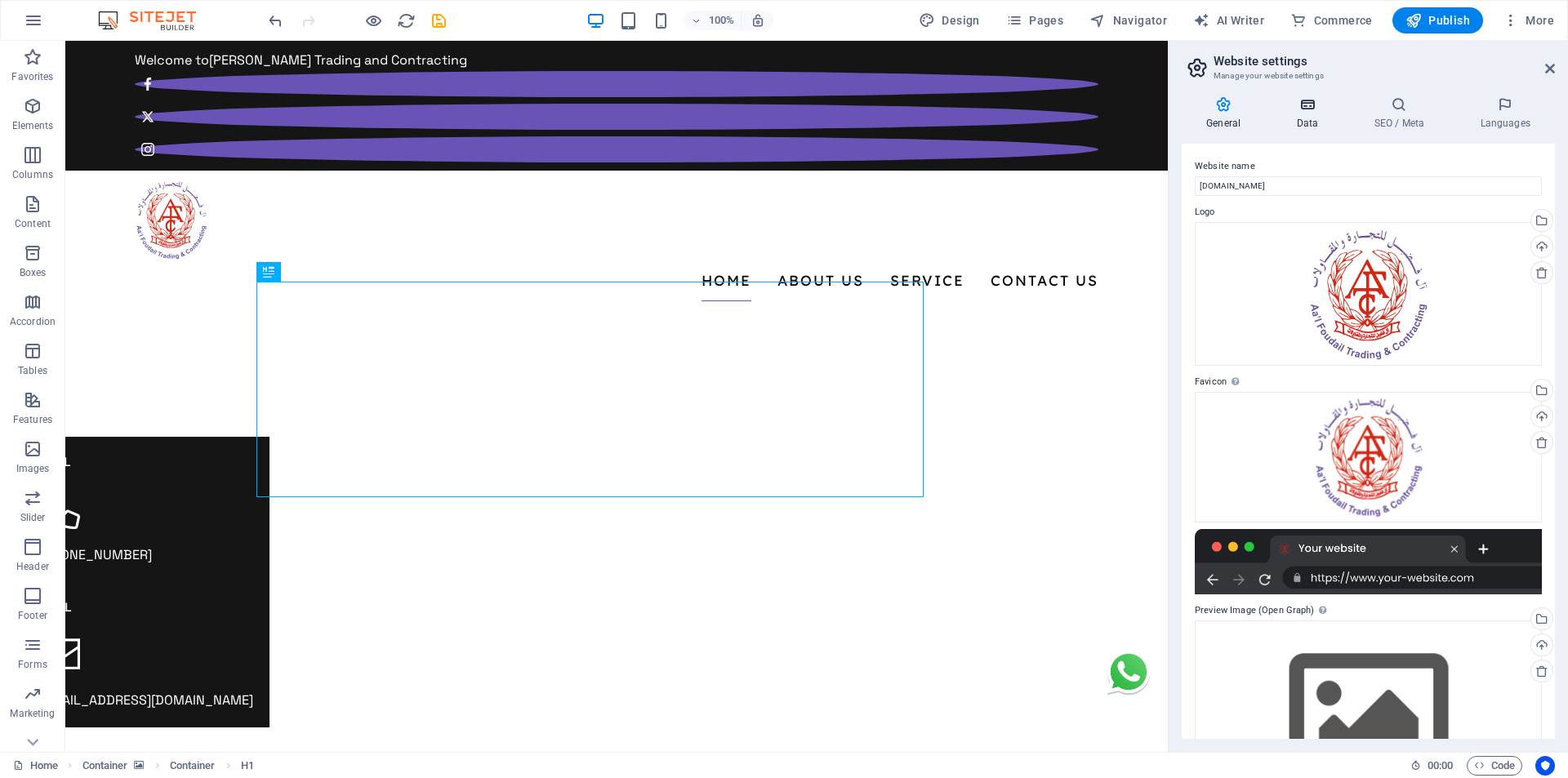
click at [1315, 117] on h4 "Data" at bounding box center [1310, 113] width 78 height 35
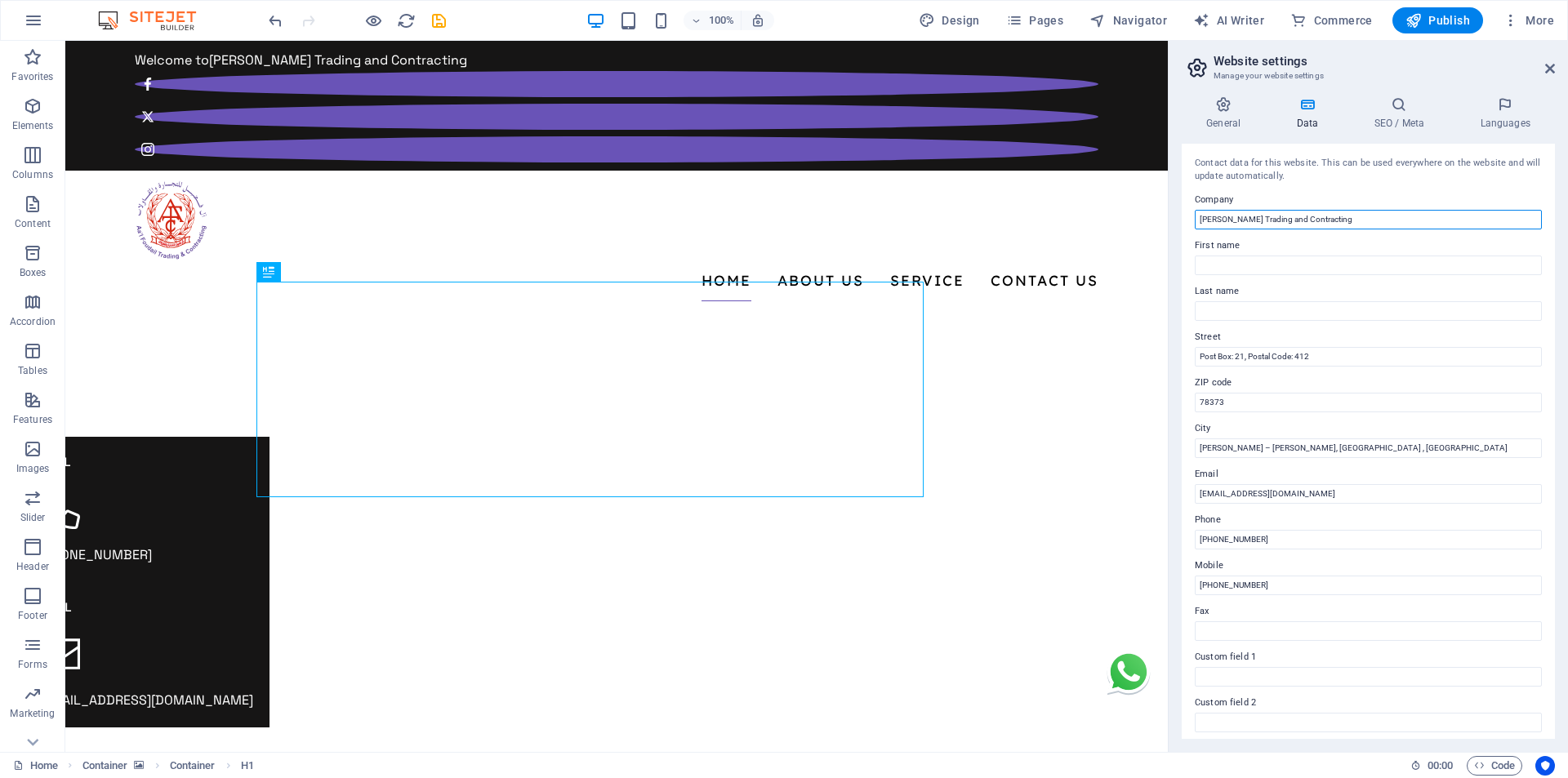
click at [1351, 220] on input "Al Foudail Trading and Contracting" at bounding box center [1367, 220] width 347 height 20
click at [1239, 112] on h4 "General" at bounding box center [1226, 113] width 90 height 35
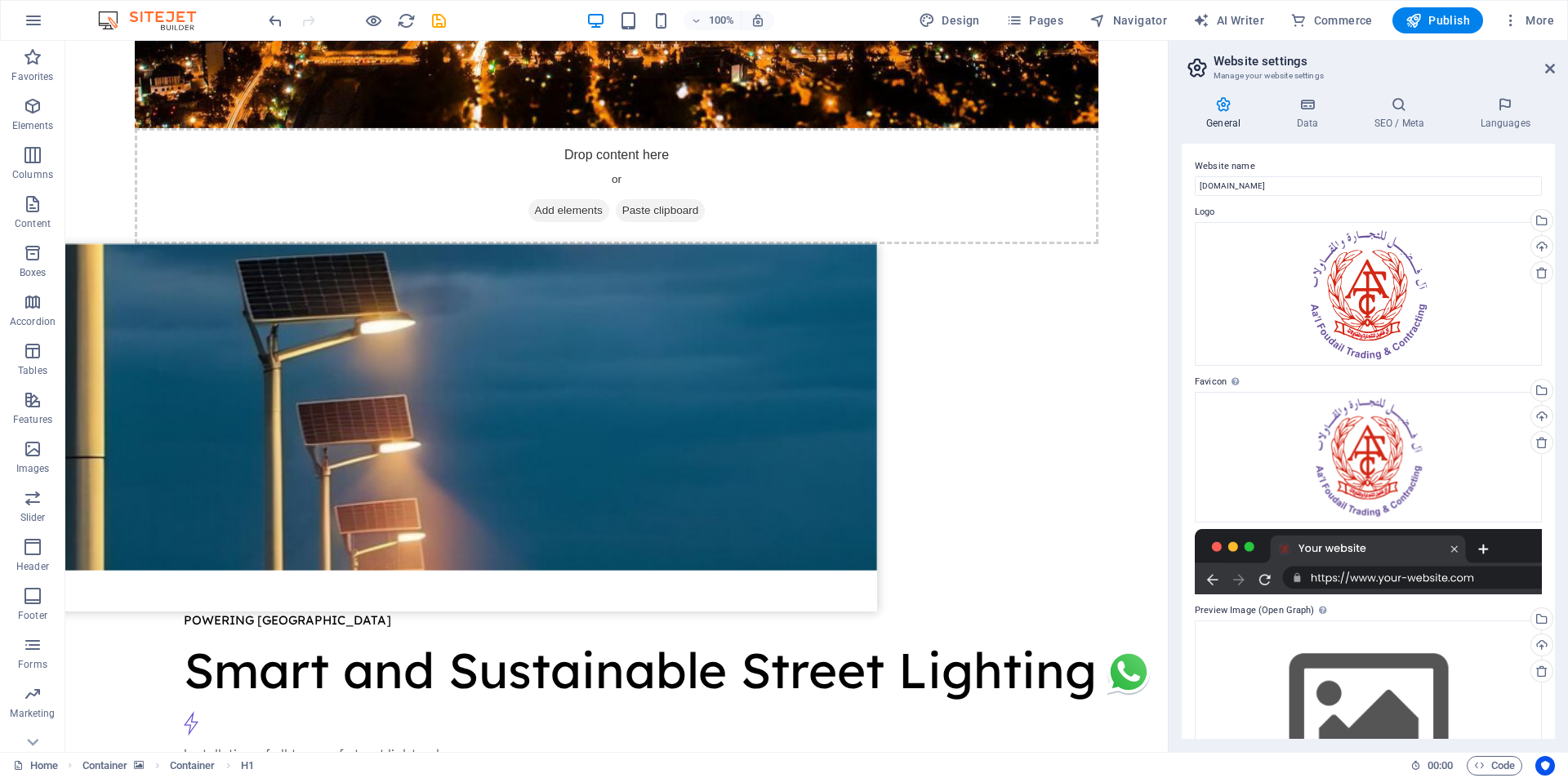
scroll to position [4737, 0]
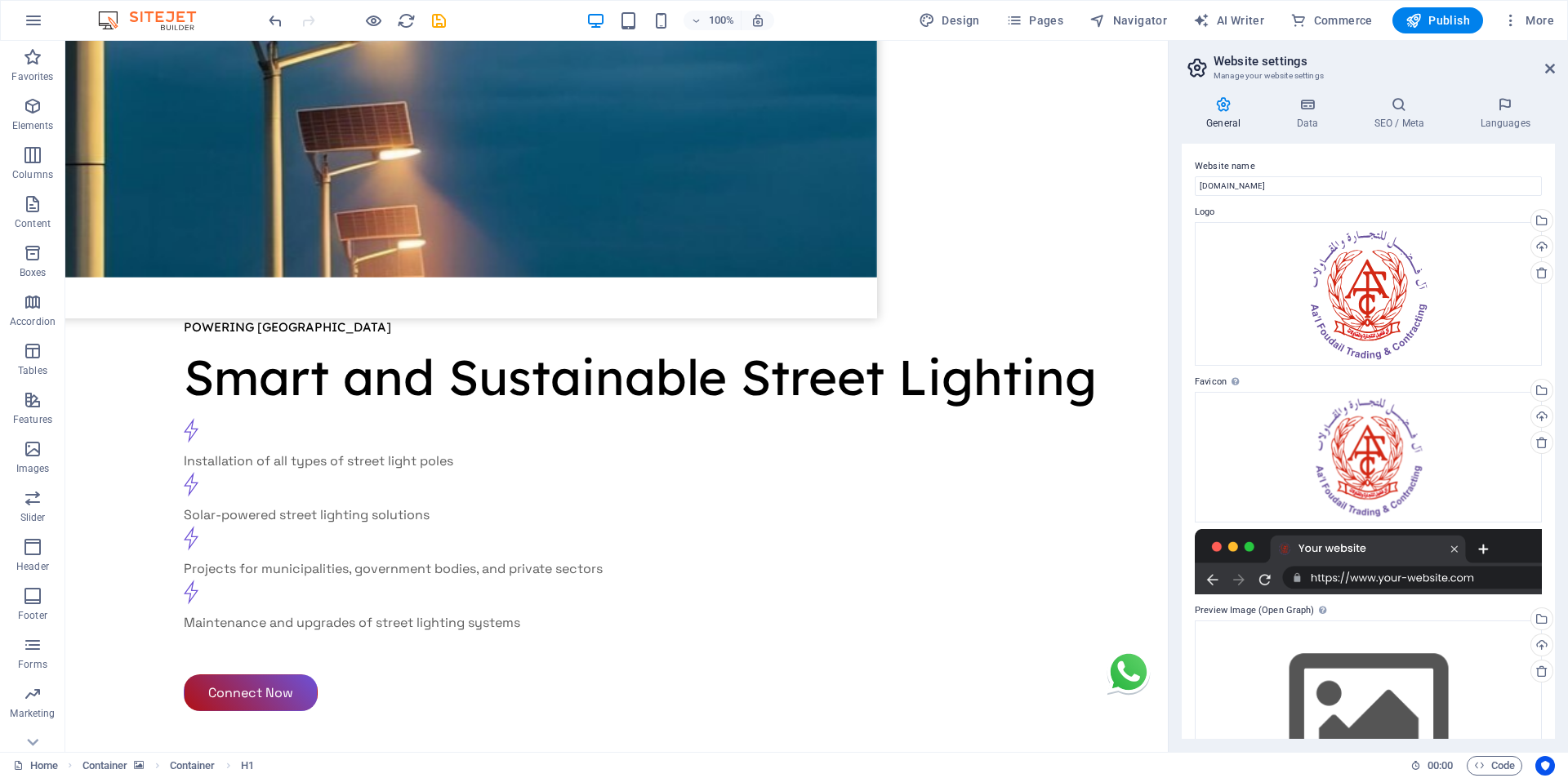
drag, startPoint x: 1160, startPoint y: 129, endPoint x: 1156, endPoint y: 794, distance: 665.0
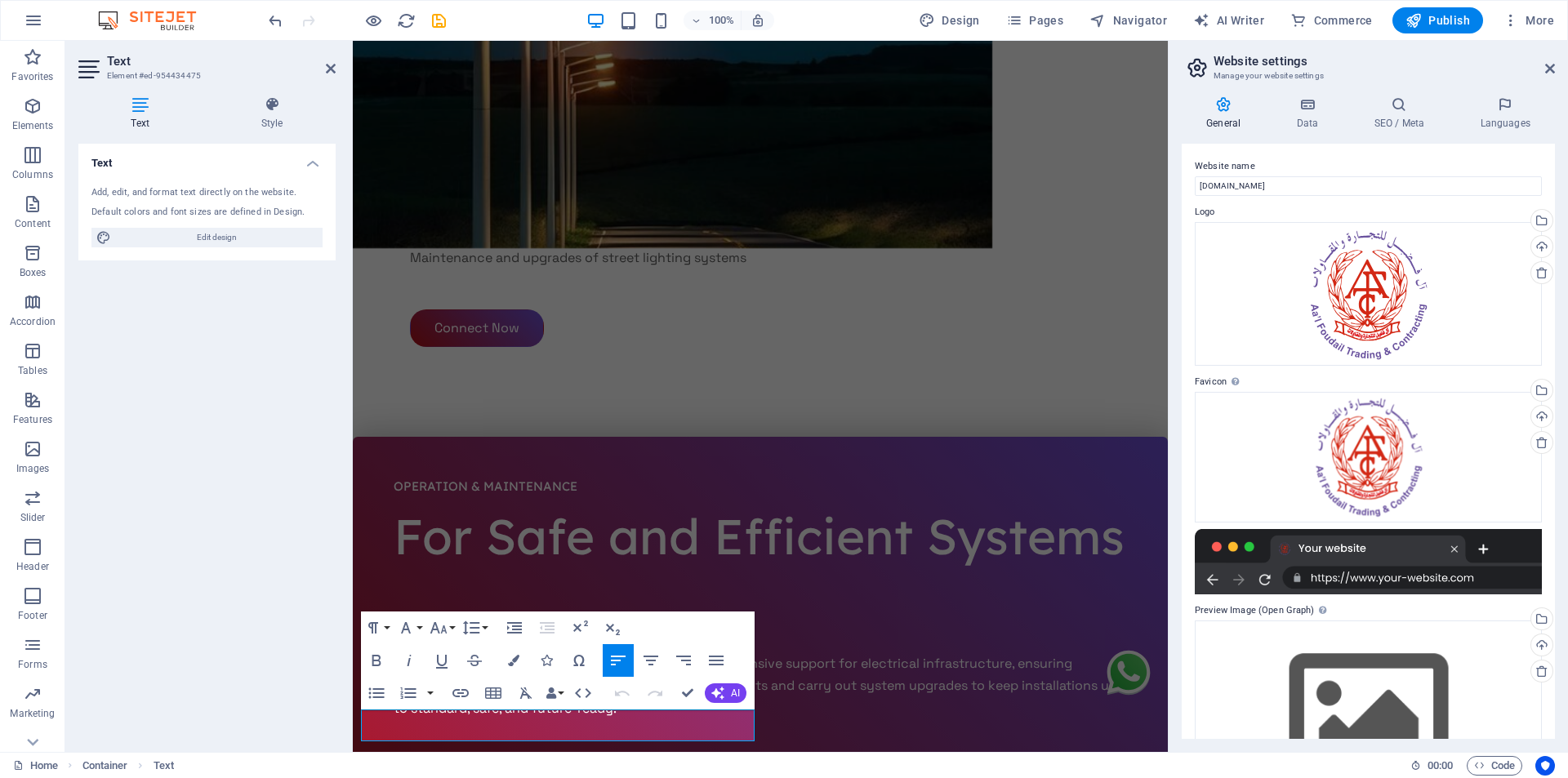
scroll to position [5240, 0]
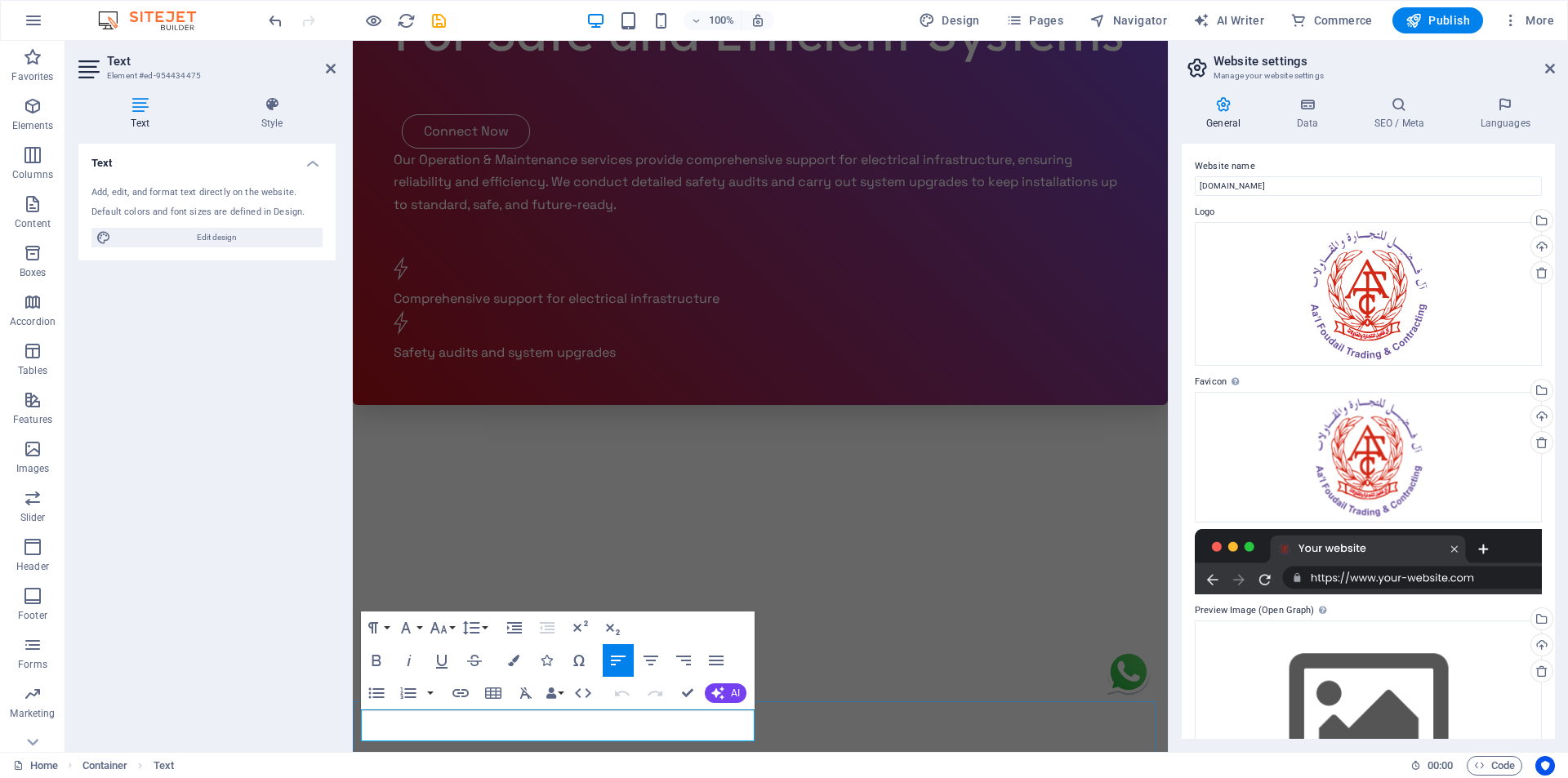
drag, startPoint x: 509, startPoint y: 725, endPoint x: 421, endPoint y: 732, distance: 88.3
click at [562, 692] on button "Data Bindings" at bounding box center [554, 693] width 22 height 33
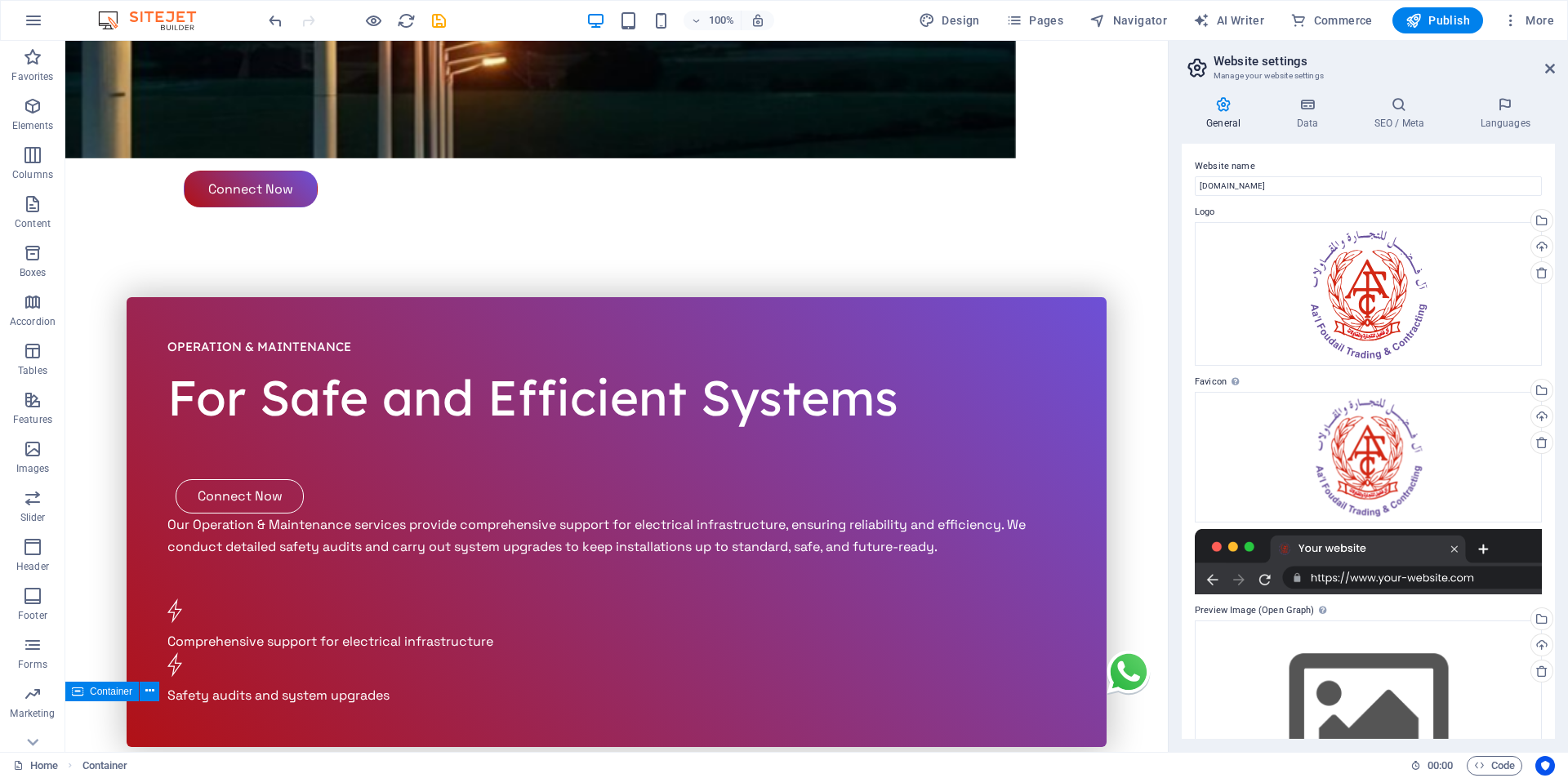
scroll to position [4639, 0]
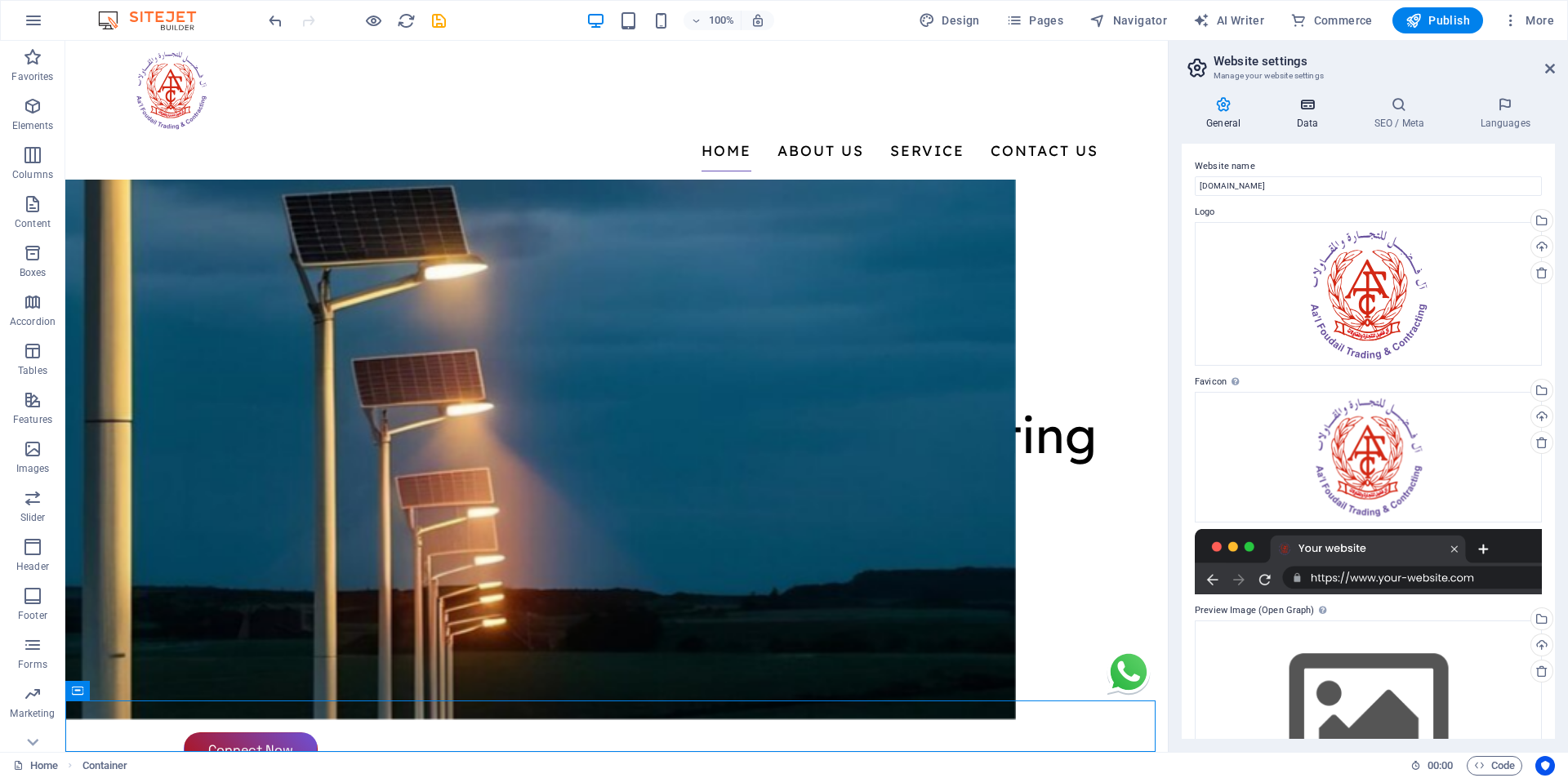
click at [1308, 117] on h4 "Data" at bounding box center [1310, 113] width 78 height 35
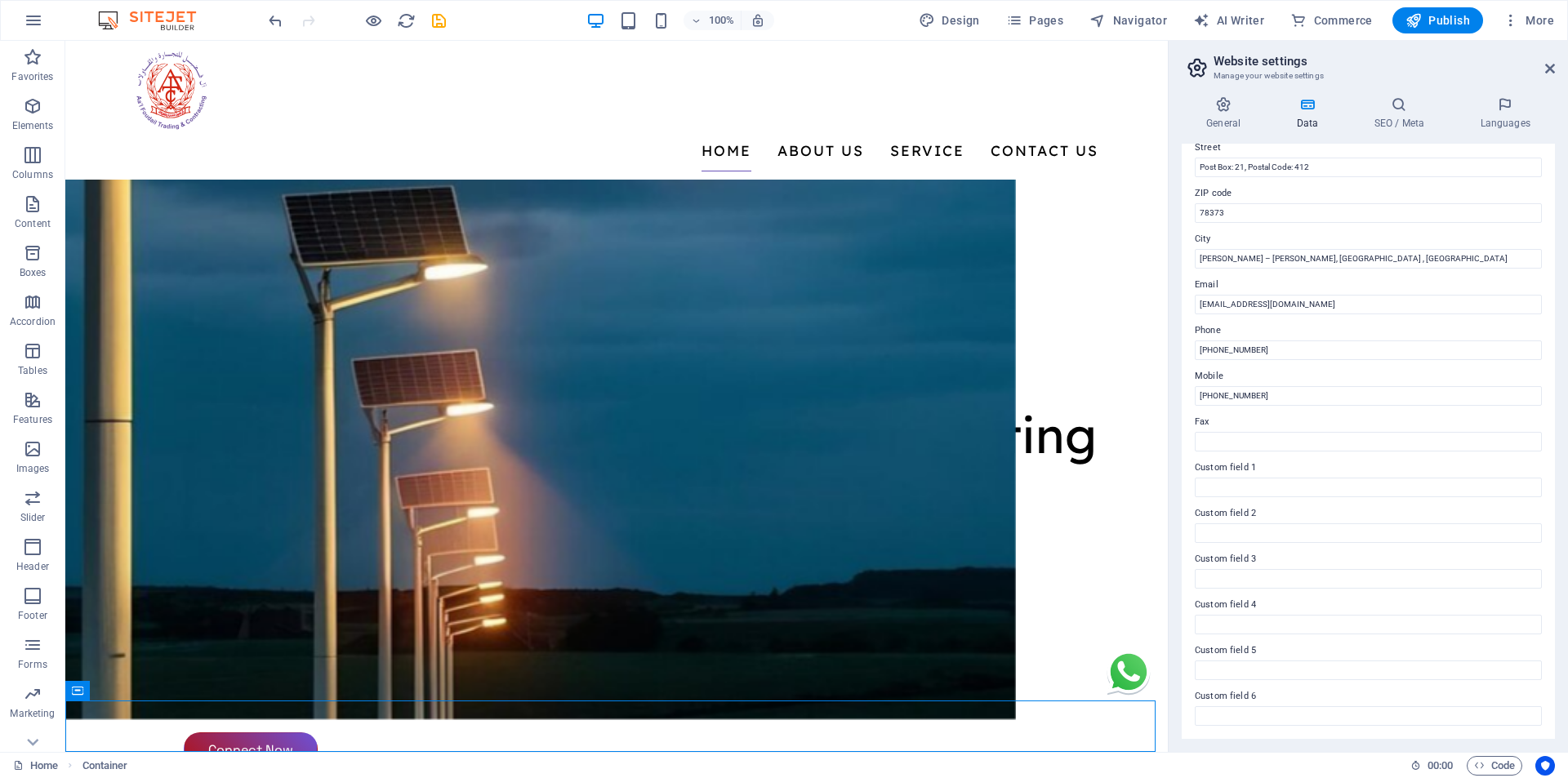
scroll to position [0, 0]
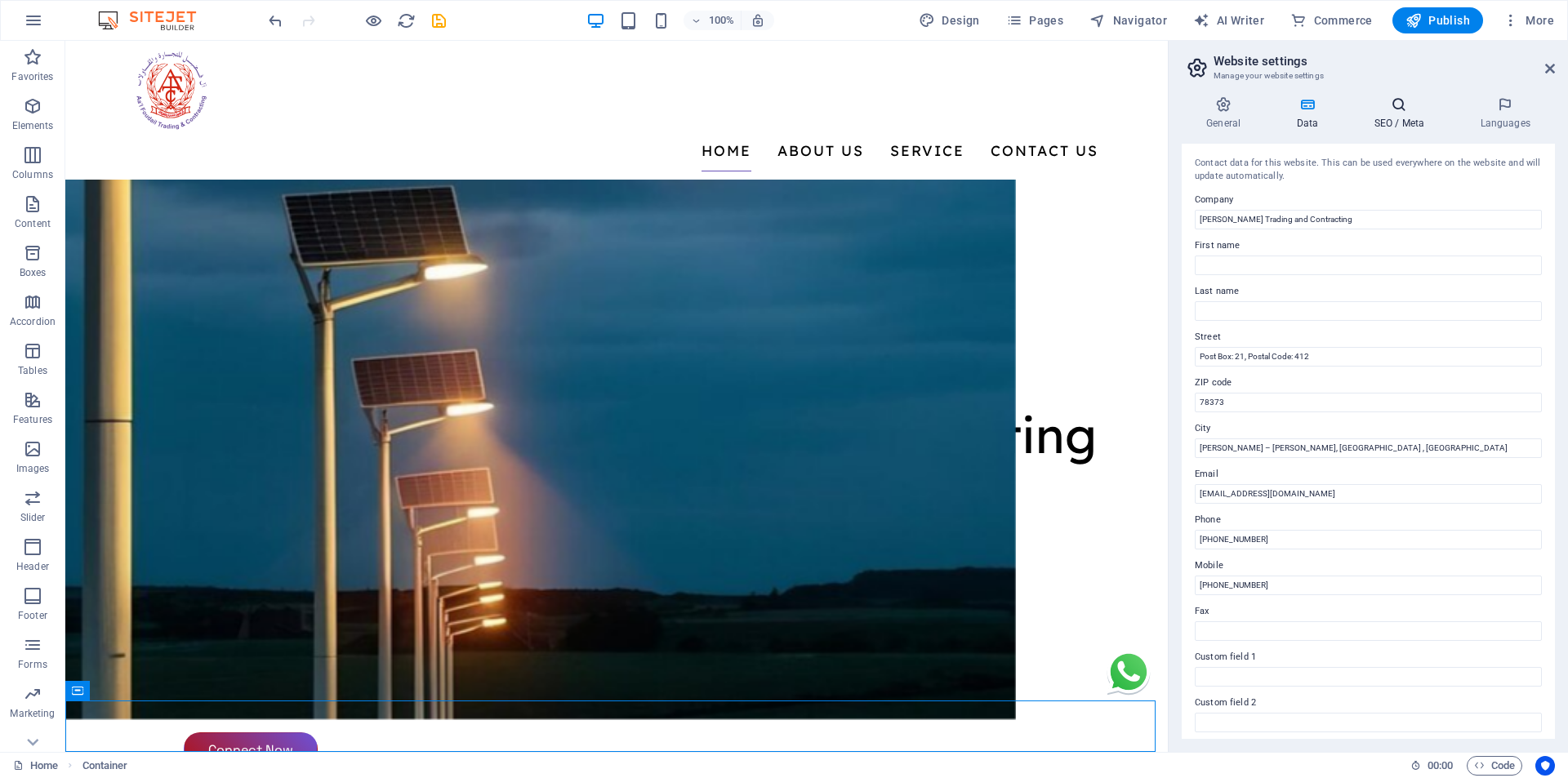
click at [1386, 122] on h4 "SEO / Meta" at bounding box center [1402, 113] width 106 height 35
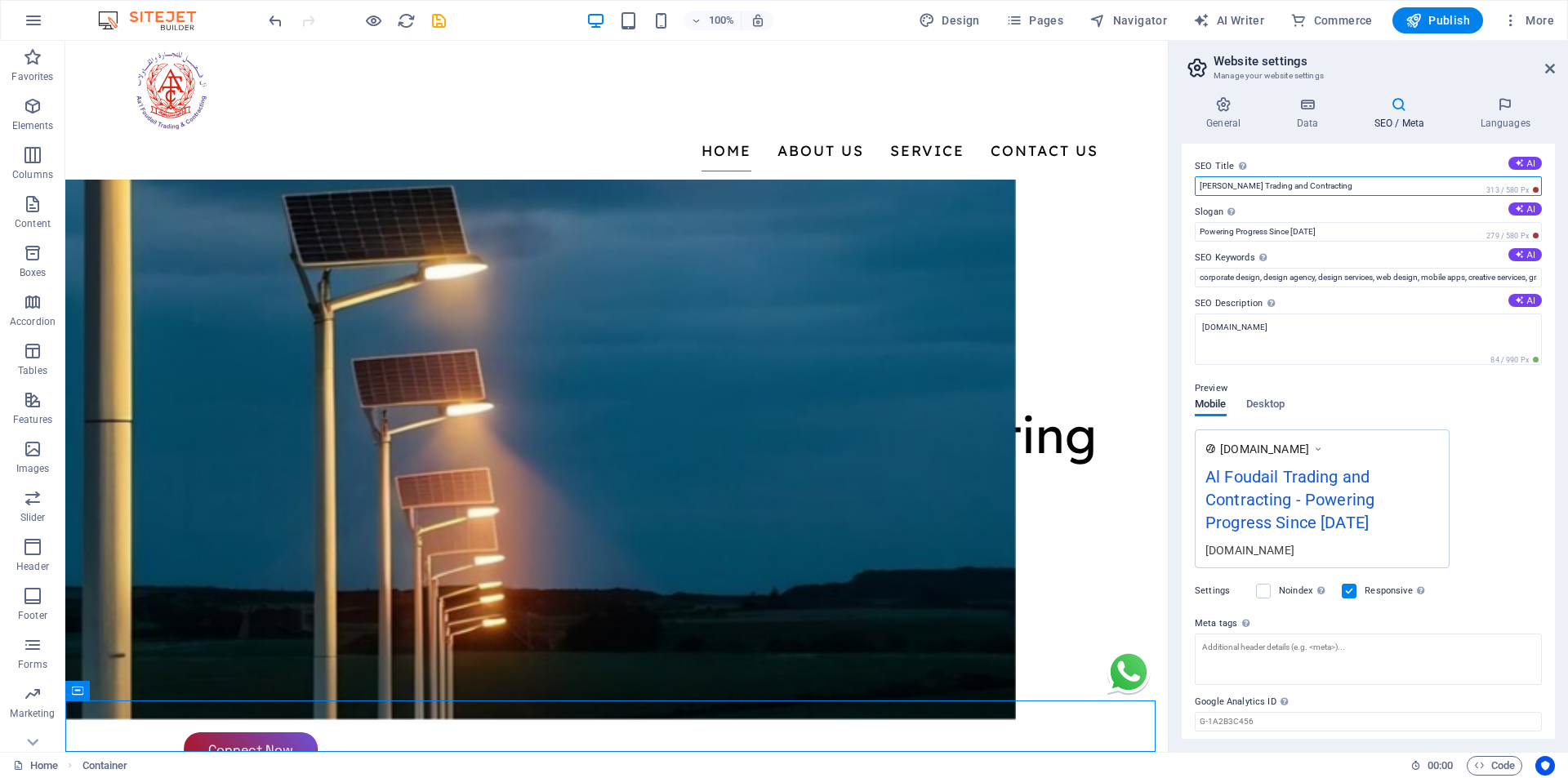
click at [1336, 188] on input "Al Foudail Trading and Contracting" at bounding box center [1367, 186] width 347 height 20
paste input "Electrical Contracting Company in Oman | 33kV Projects & Street Lighting Experts"
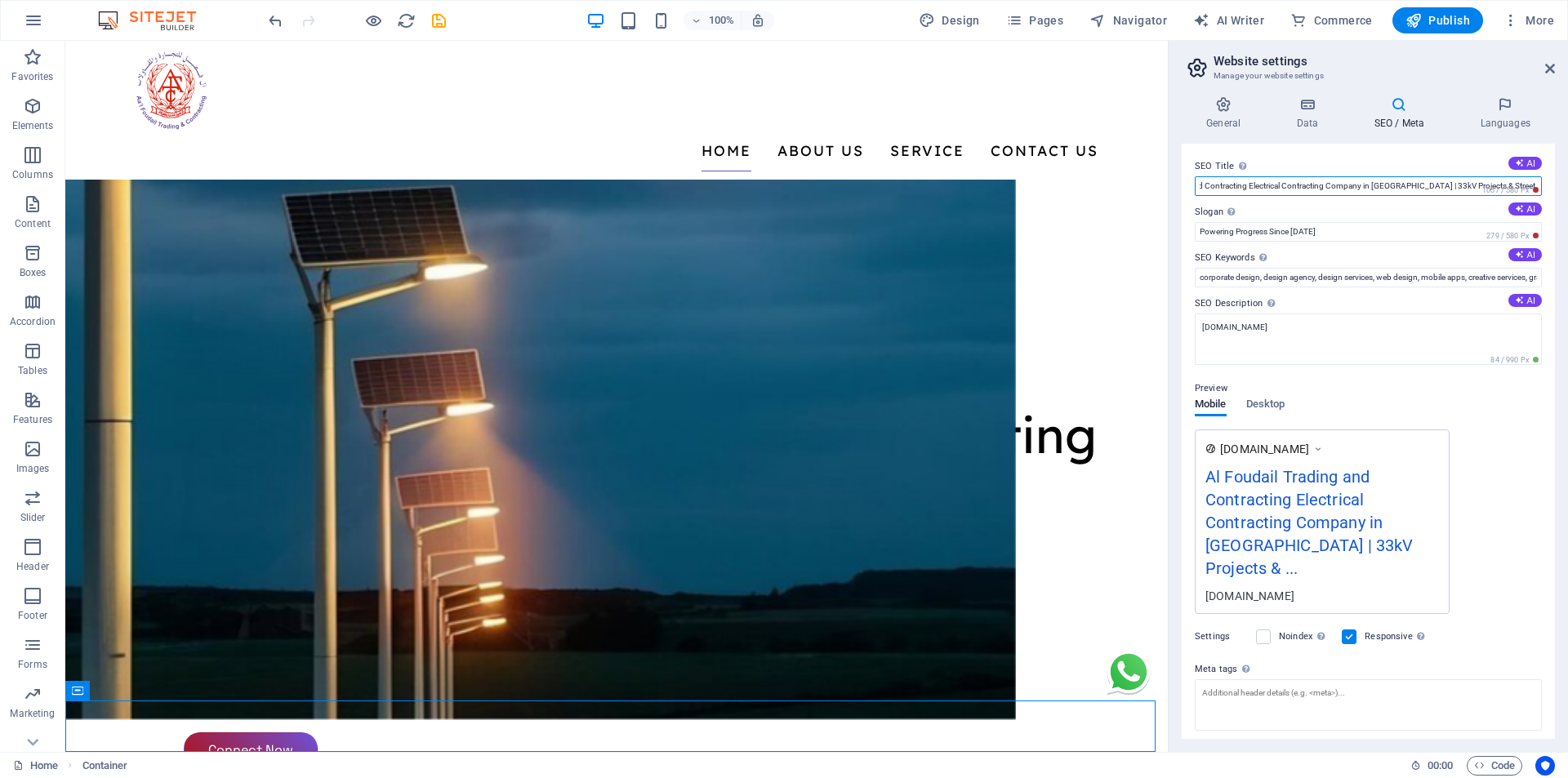
click at [1253, 188] on input "Al Foudail Trading and Contracting Electrical Contracting Company in Oman | 33k…" at bounding box center [1367, 186] width 347 height 20
click at [1326, 187] on input "Al Foudail Trading and Contracting Electrical Contracting Company in Oman | 33k…" at bounding box center [1367, 186] width 347 height 20
type input "Al Foudail Trading and Contracting | Electrical Contracting Company in Oman | 3…"
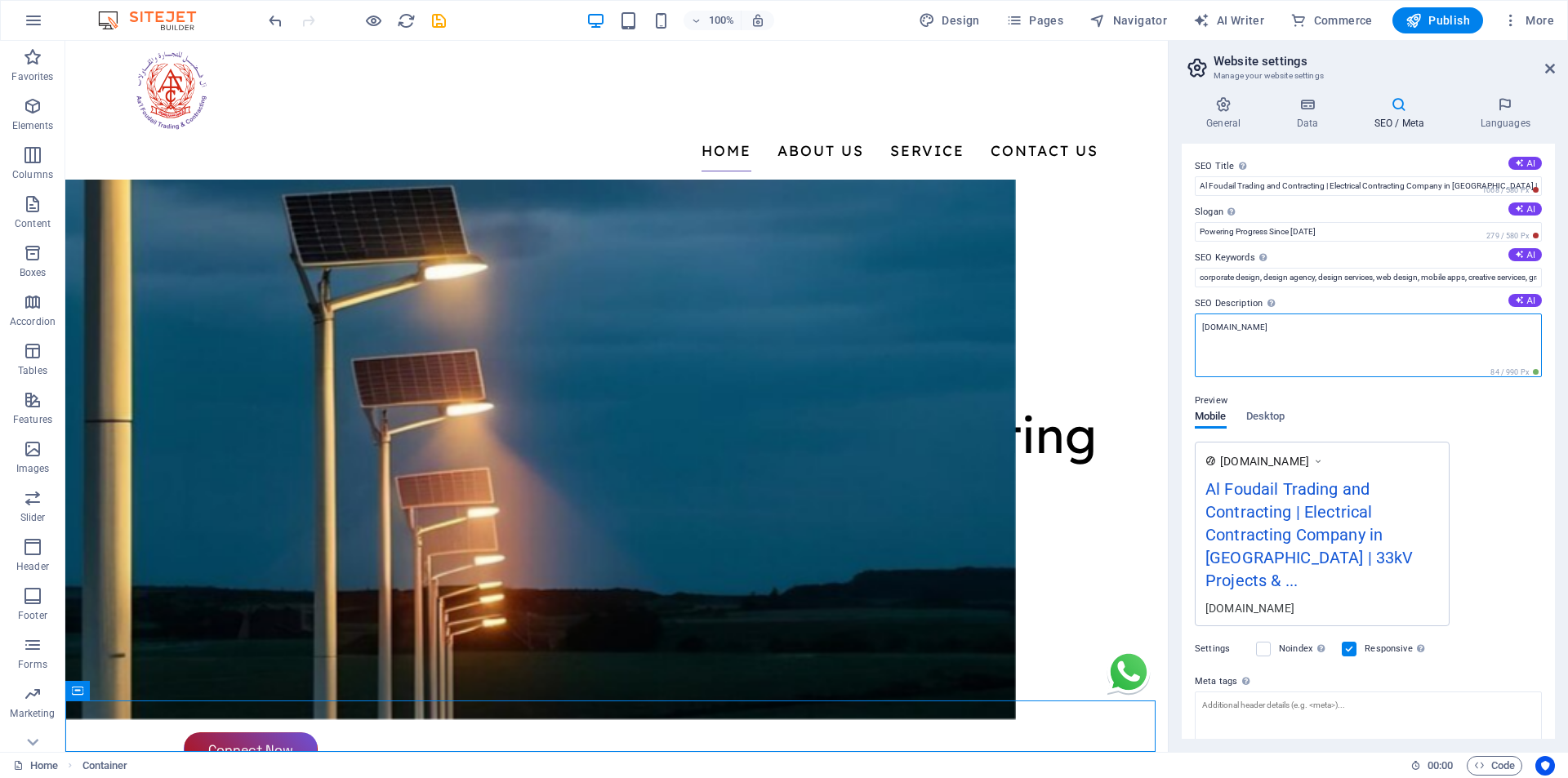
drag, startPoint x: 1292, startPoint y: 341, endPoint x: 1168, endPoint y: 337, distance: 124.1
click at [1177, 340] on div "General Data SEO / Meta Languages Website name alfoudail.com Logo Drag files he…" at bounding box center [1368, 417] width 400 height 668
paste textarea "AL FOUDAIL TRADING & CONTRACTING is a trusted DCRP B-Grade electrical contracto…"
type textarea "AL FOUDAIL TRADING & CONTRACTING is a trusted DCRP B-Grade electrical contracto…"
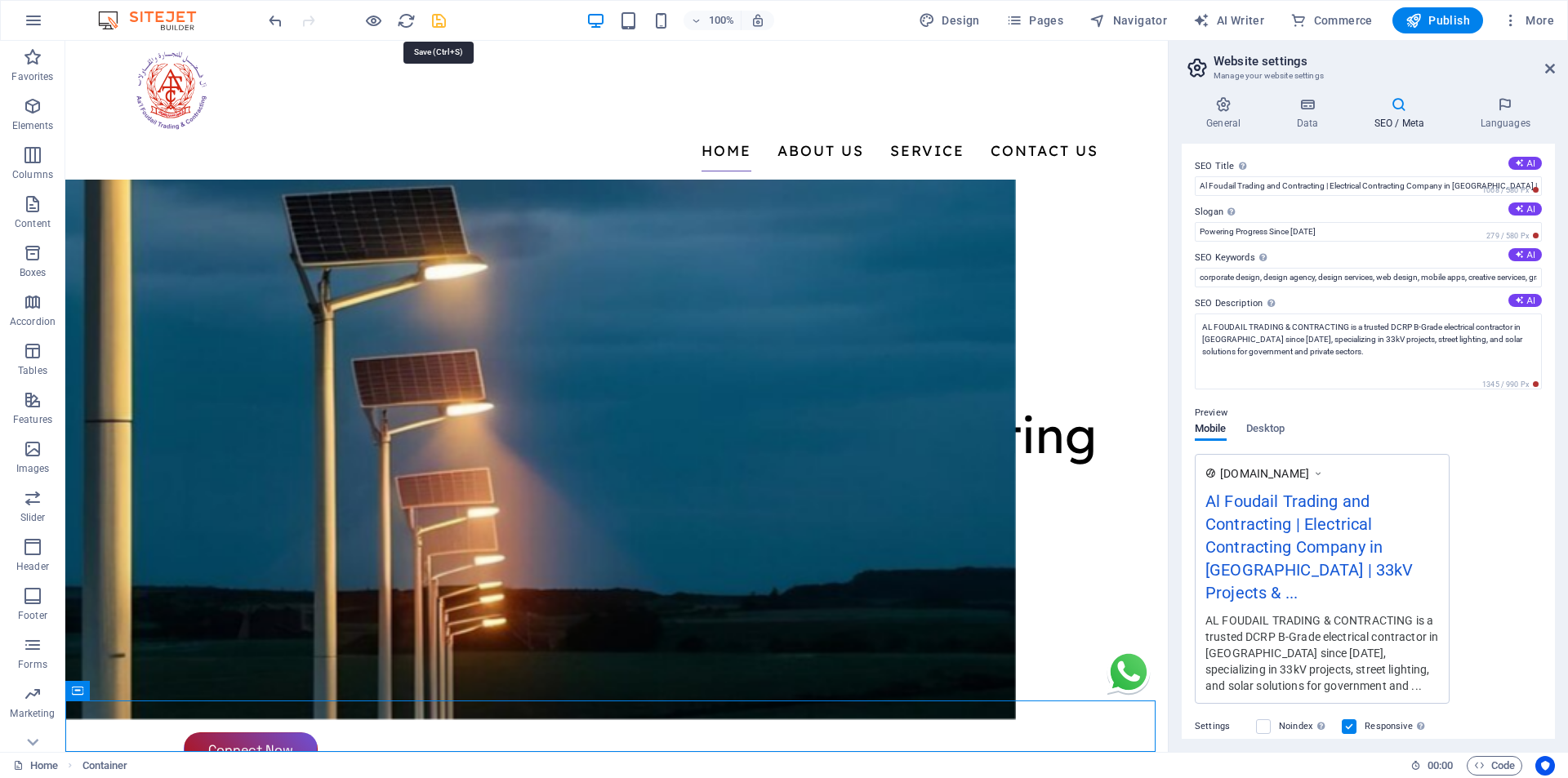
click at [434, 22] on icon "save" at bounding box center [439, 21] width 19 height 19
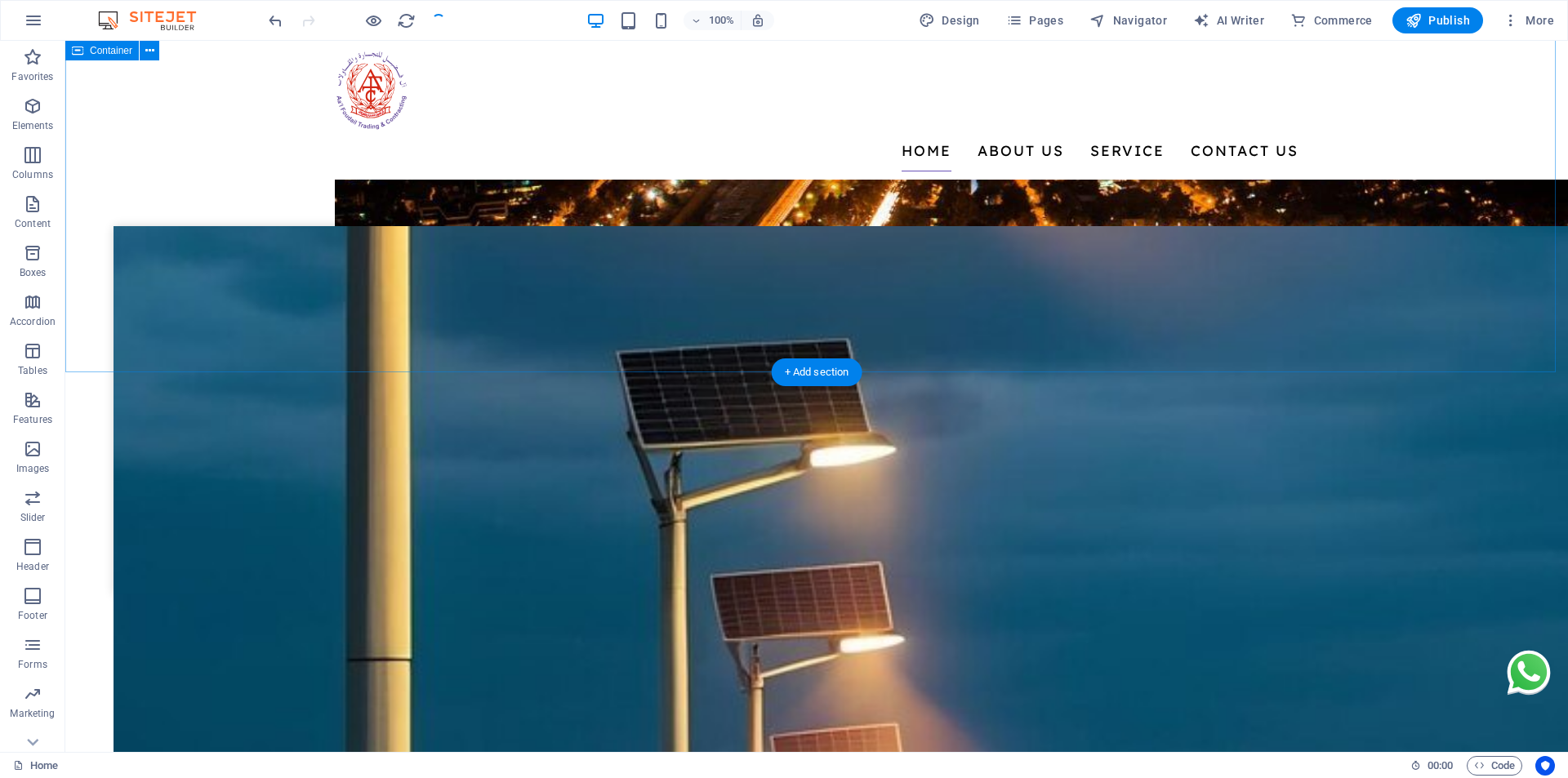
scroll to position [4245, 0]
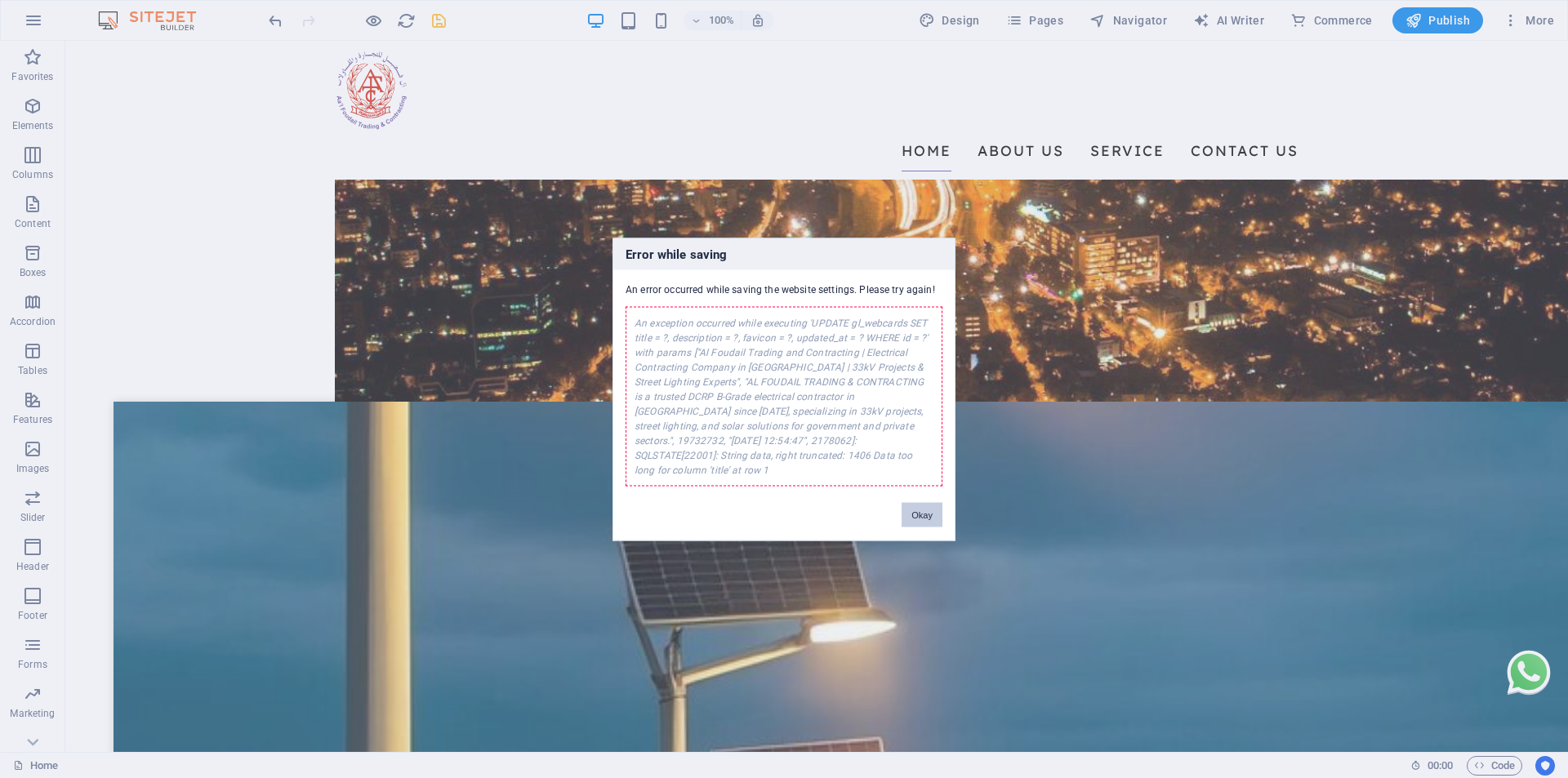
click at [921, 513] on button "Okay" at bounding box center [921, 514] width 41 height 24
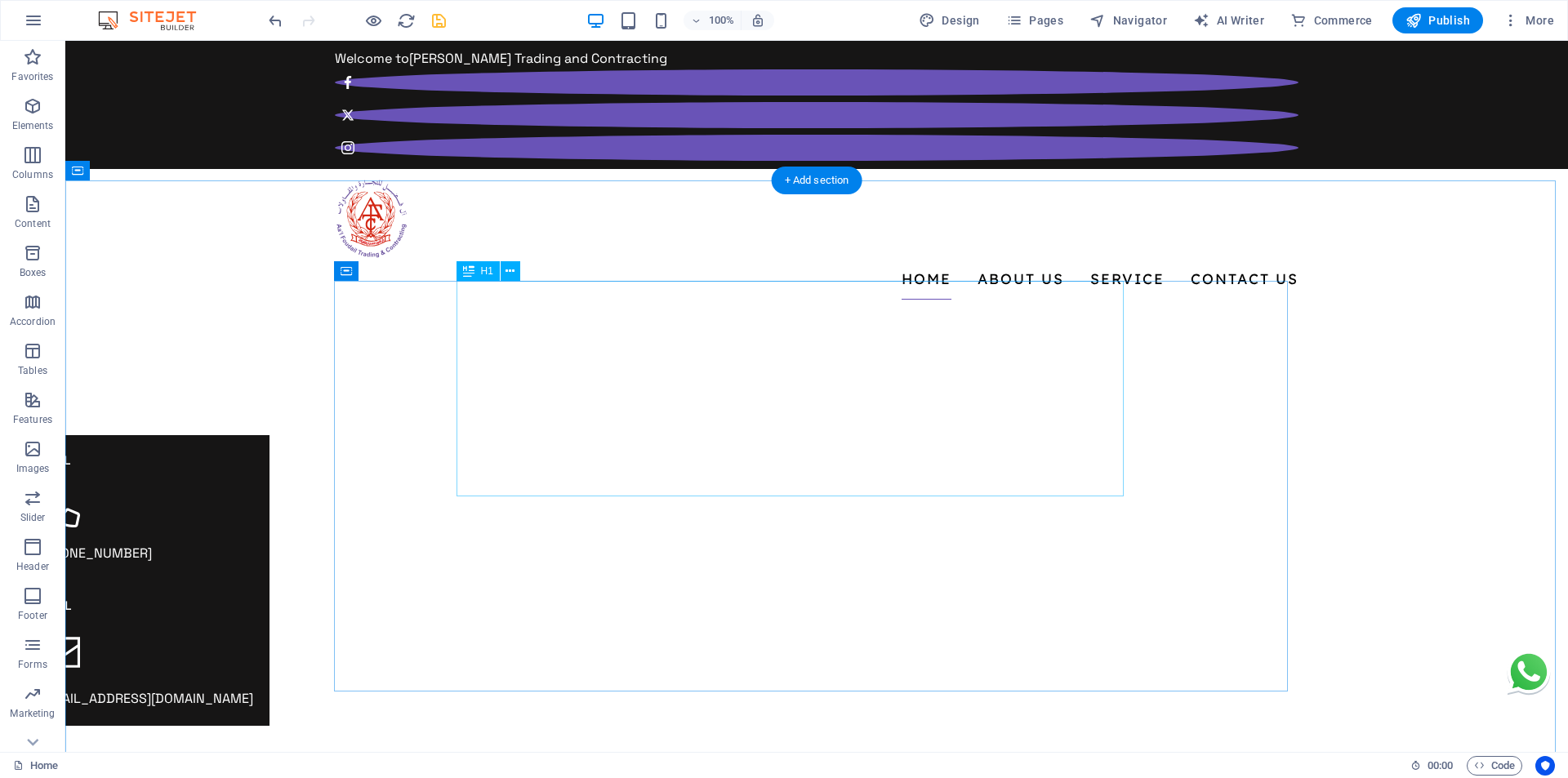
scroll to position [0, 0]
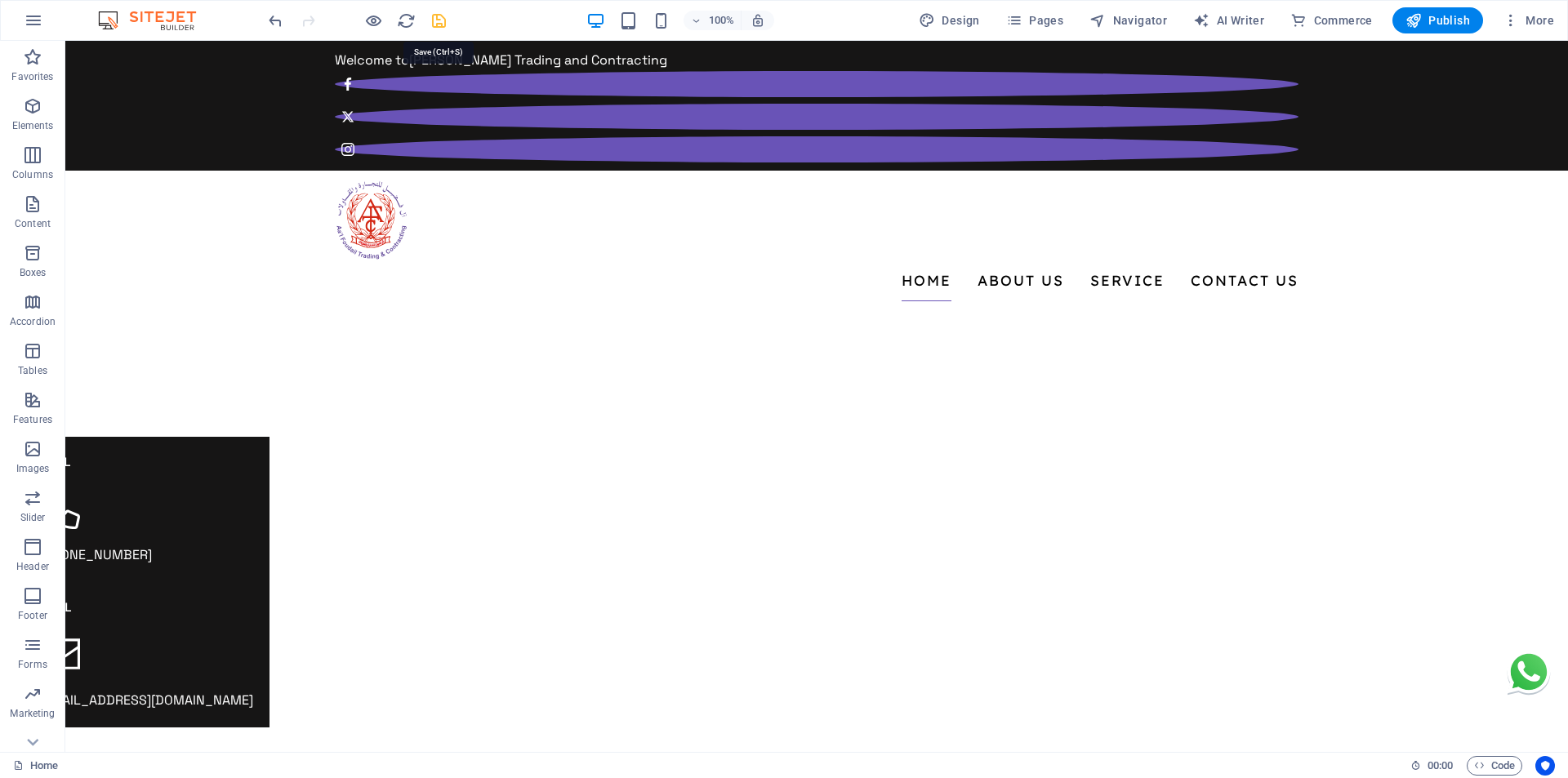
click at [432, 21] on icon "save" at bounding box center [439, 21] width 19 height 19
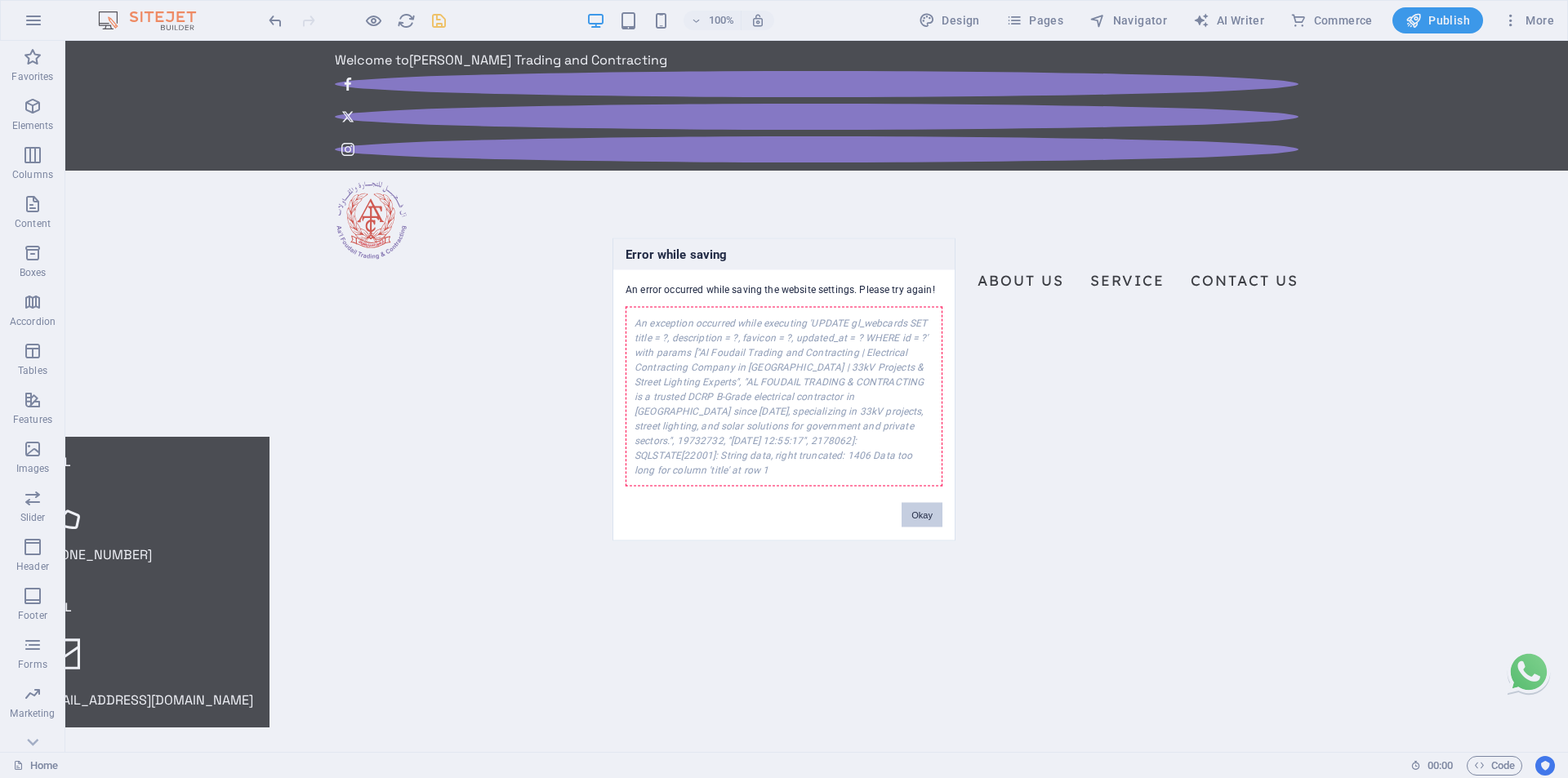
click at [927, 510] on button "Okay" at bounding box center [921, 514] width 41 height 24
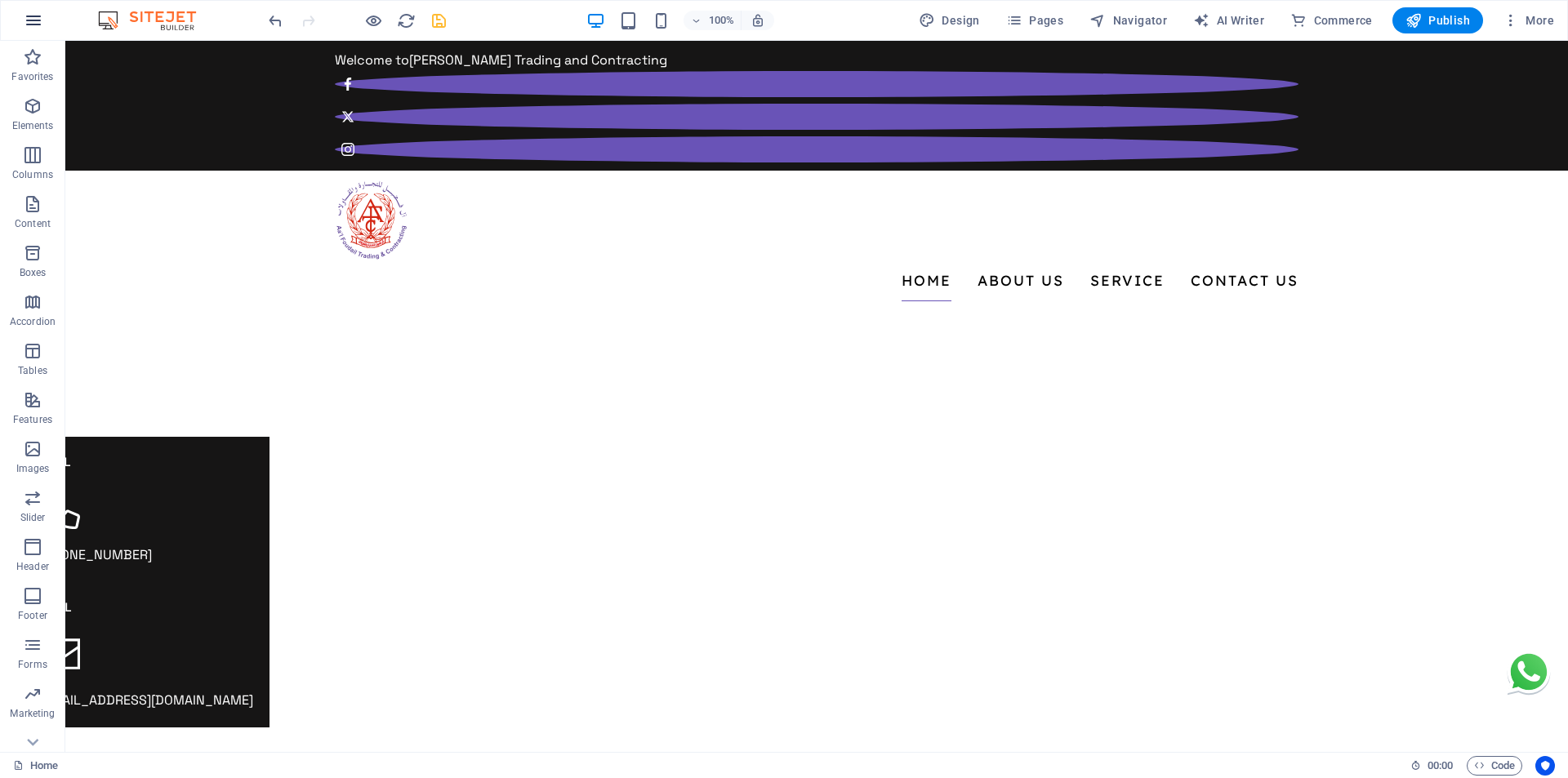
click at [31, 12] on icon "button" at bounding box center [33, 20] width 20 height 20
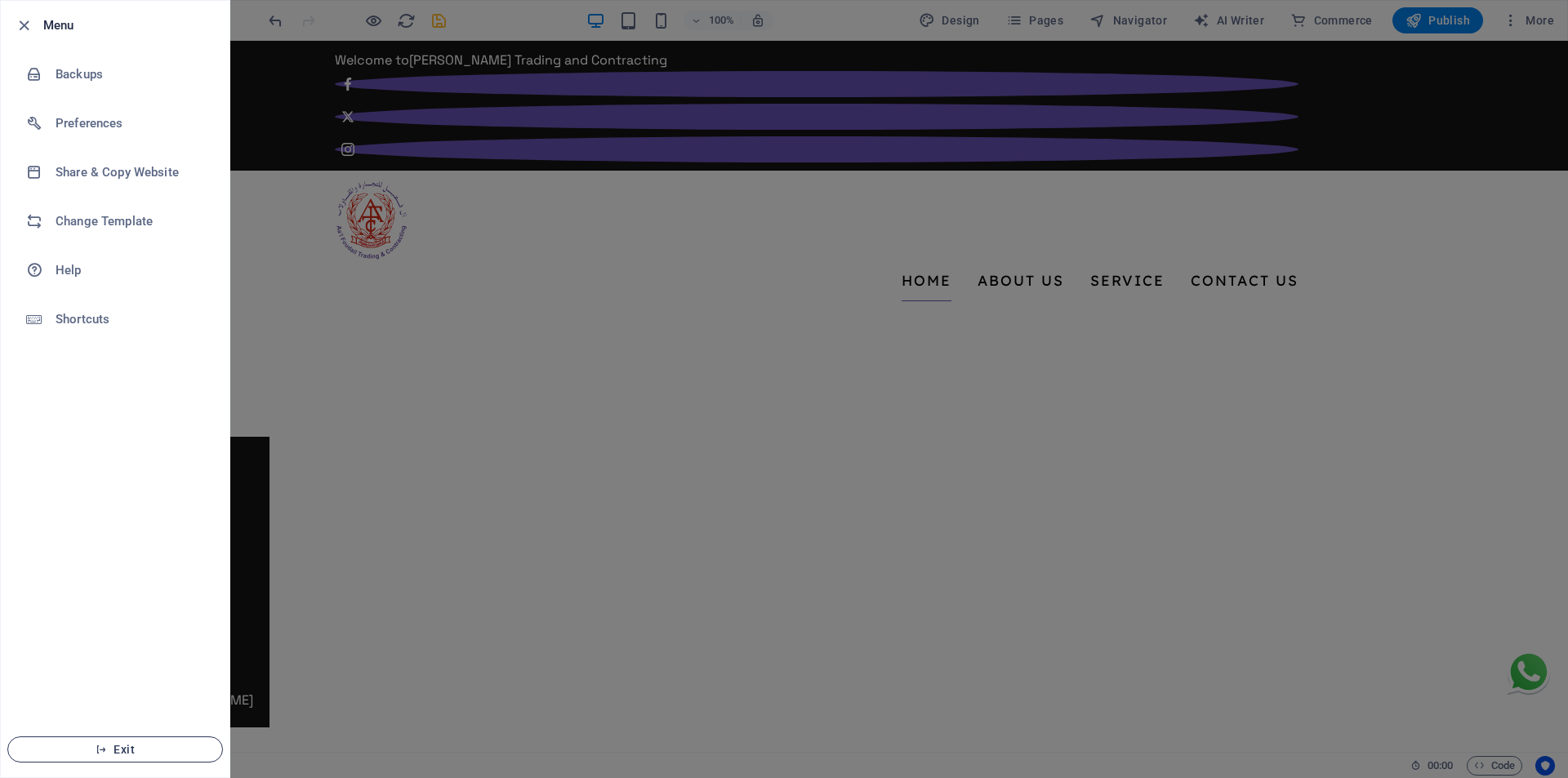
click at [122, 754] on span "Exit" at bounding box center [115, 749] width 188 height 13
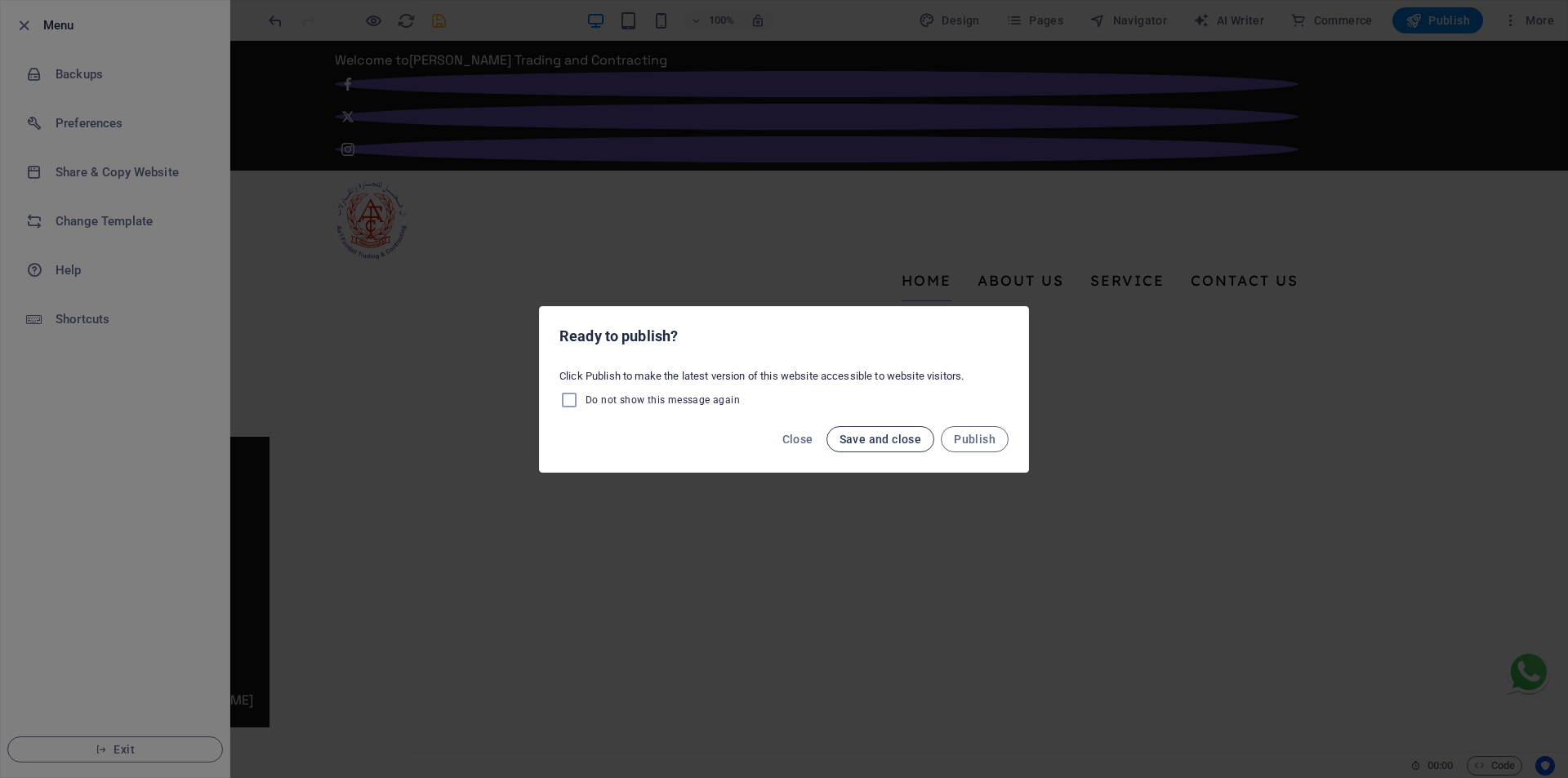
click at [862, 442] on span "Save and close" at bounding box center [880, 438] width 82 height 13
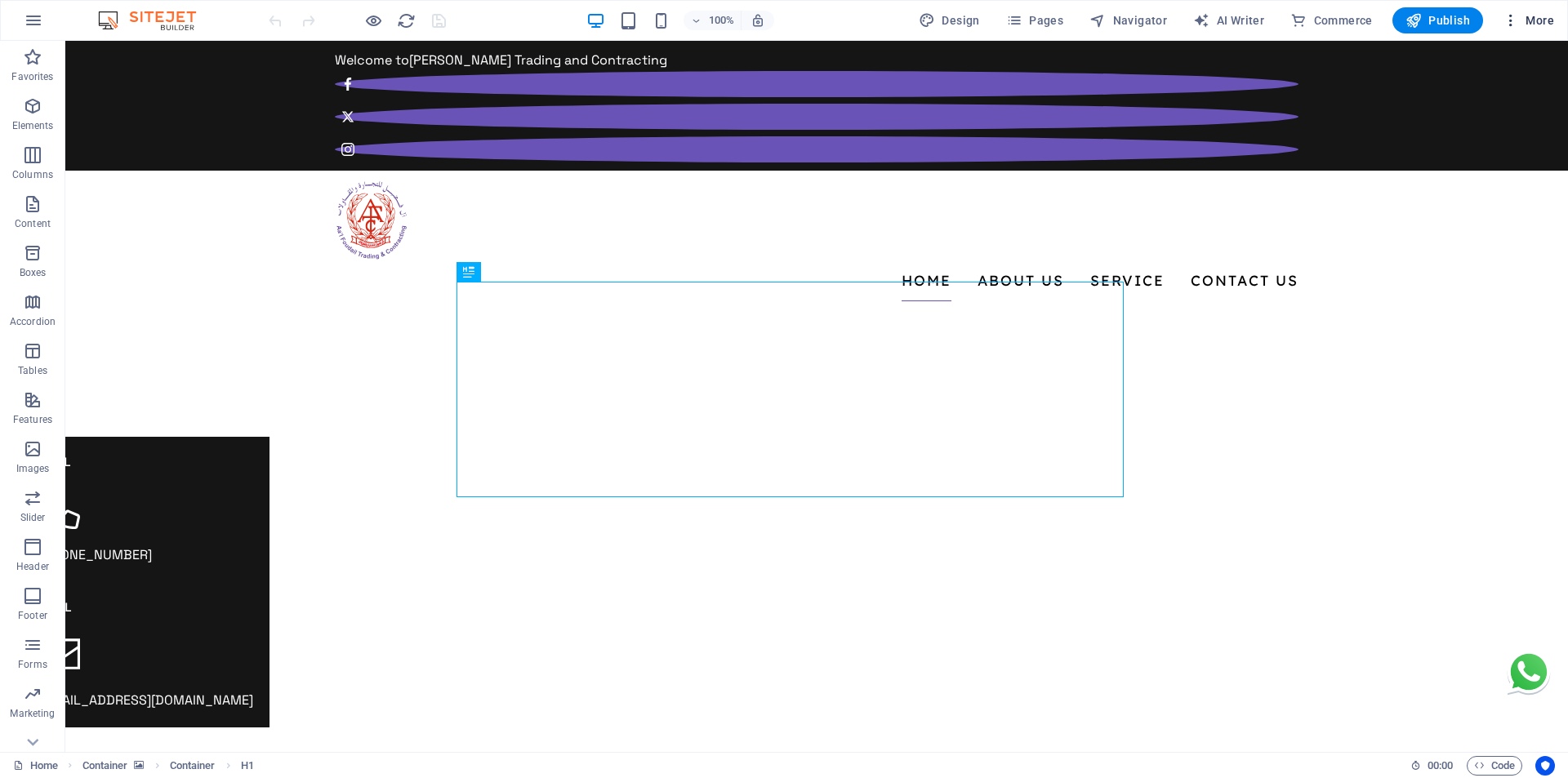
click at [1533, 22] on span "More" at bounding box center [1527, 20] width 51 height 16
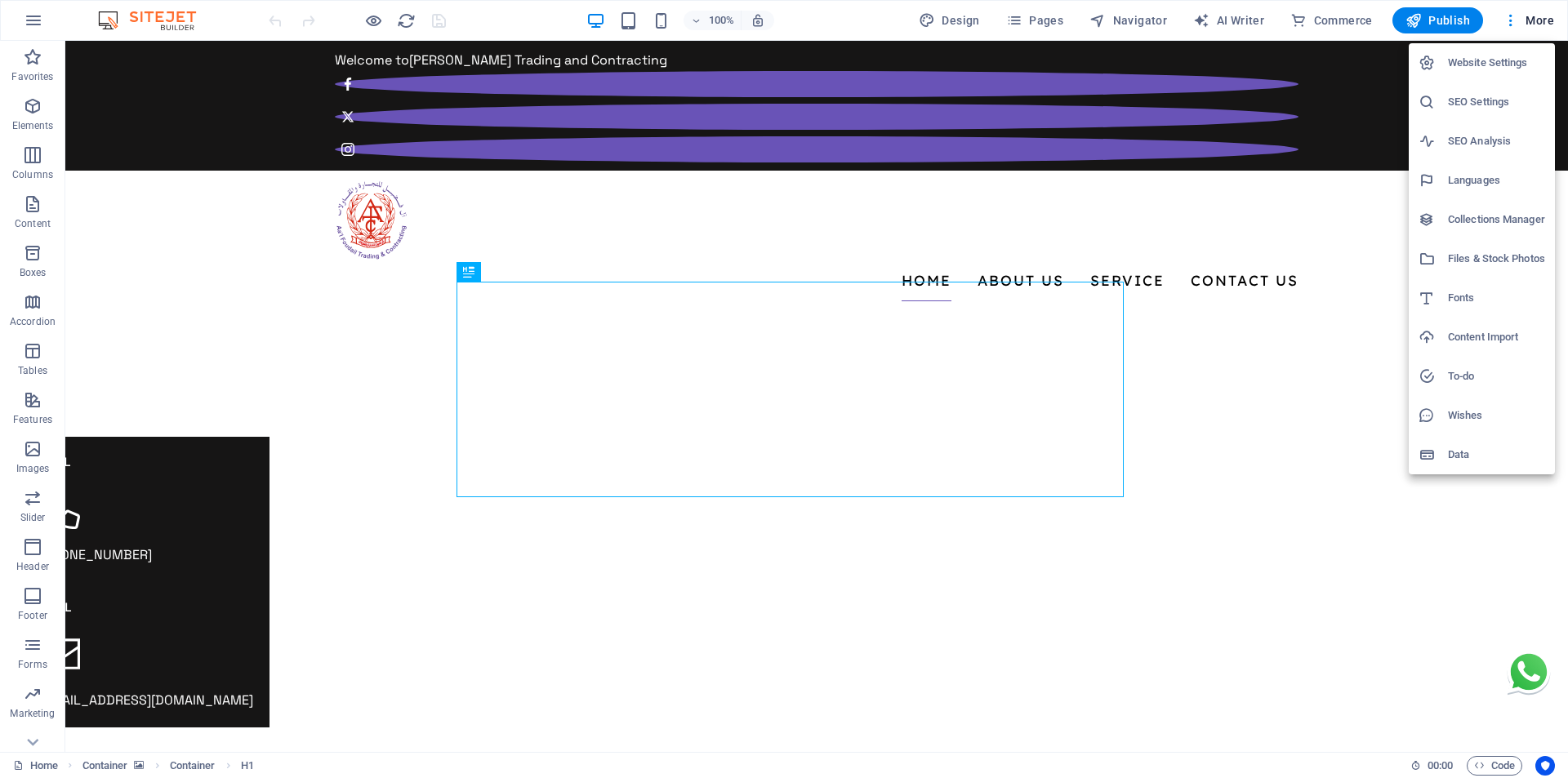
click at [1484, 75] on li "Website Settings" at bounding box center [1482, 62] width 146 height 39
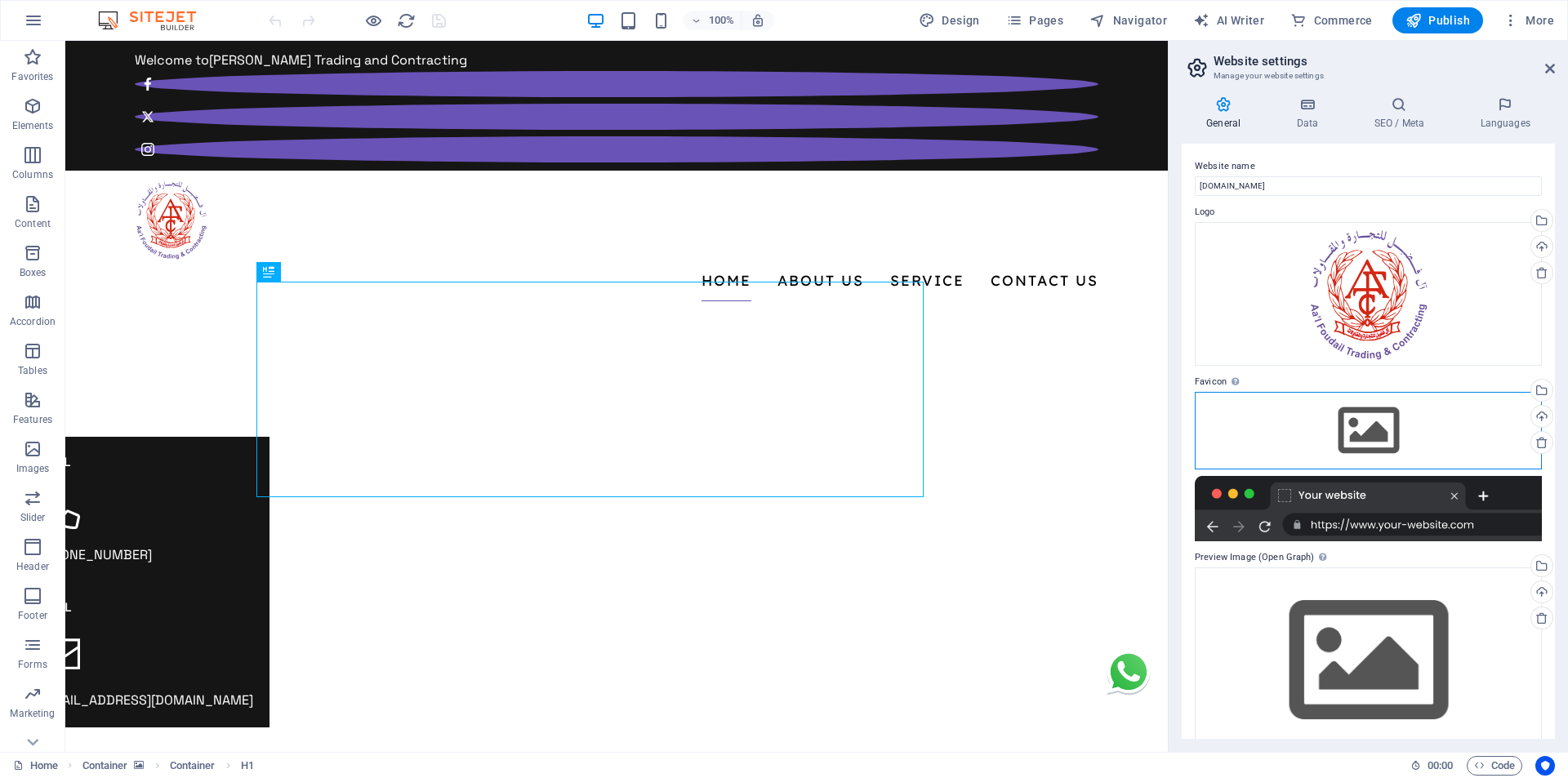
click at [1284, 444] on div "Drag files here, click to choose files or select files from Files or our free s…" at bounding box center [1367, 430] width 347 height 77
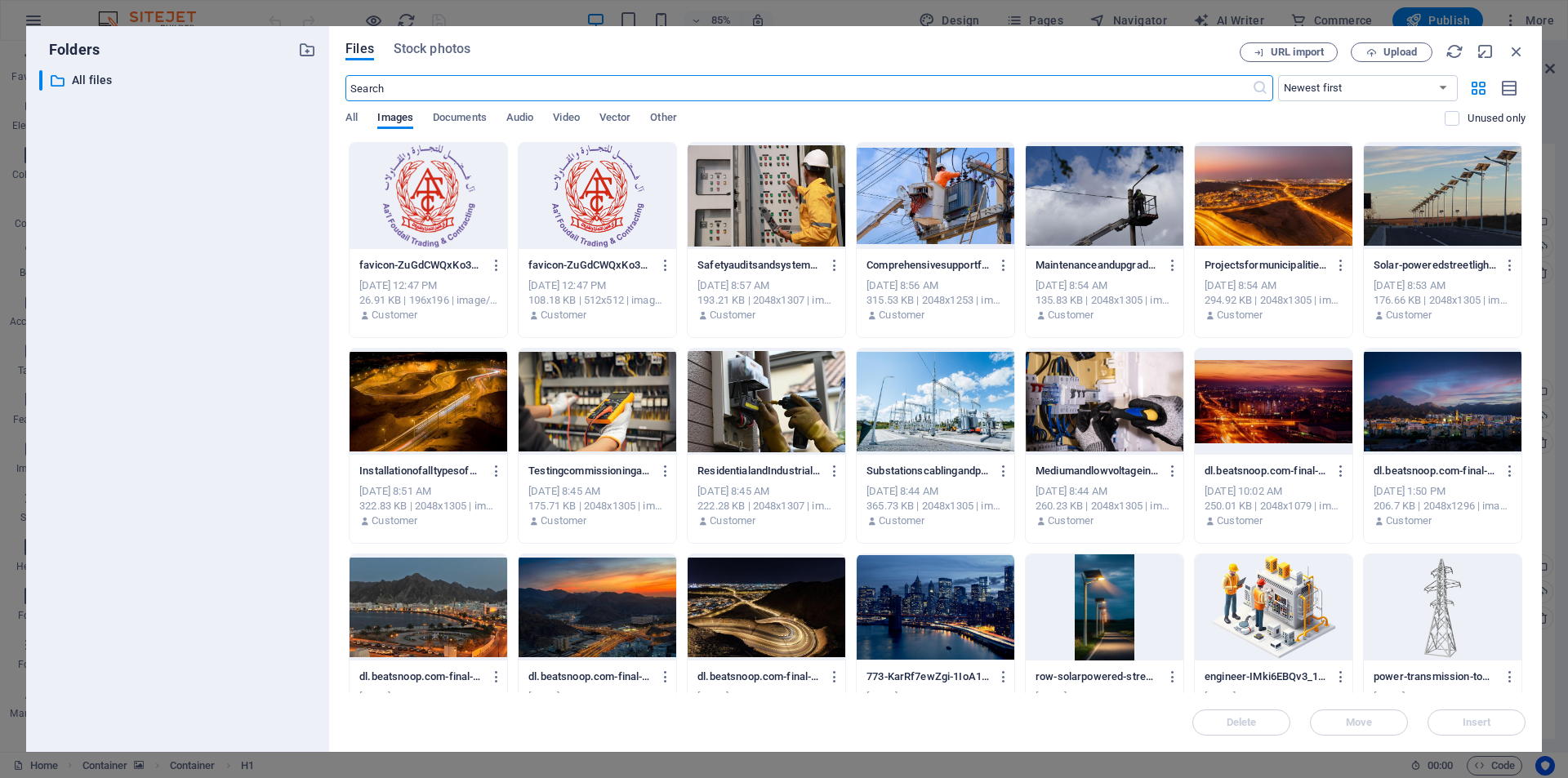
click at [447, 226] on div at bounding box center [428, 195] width 157 height 106
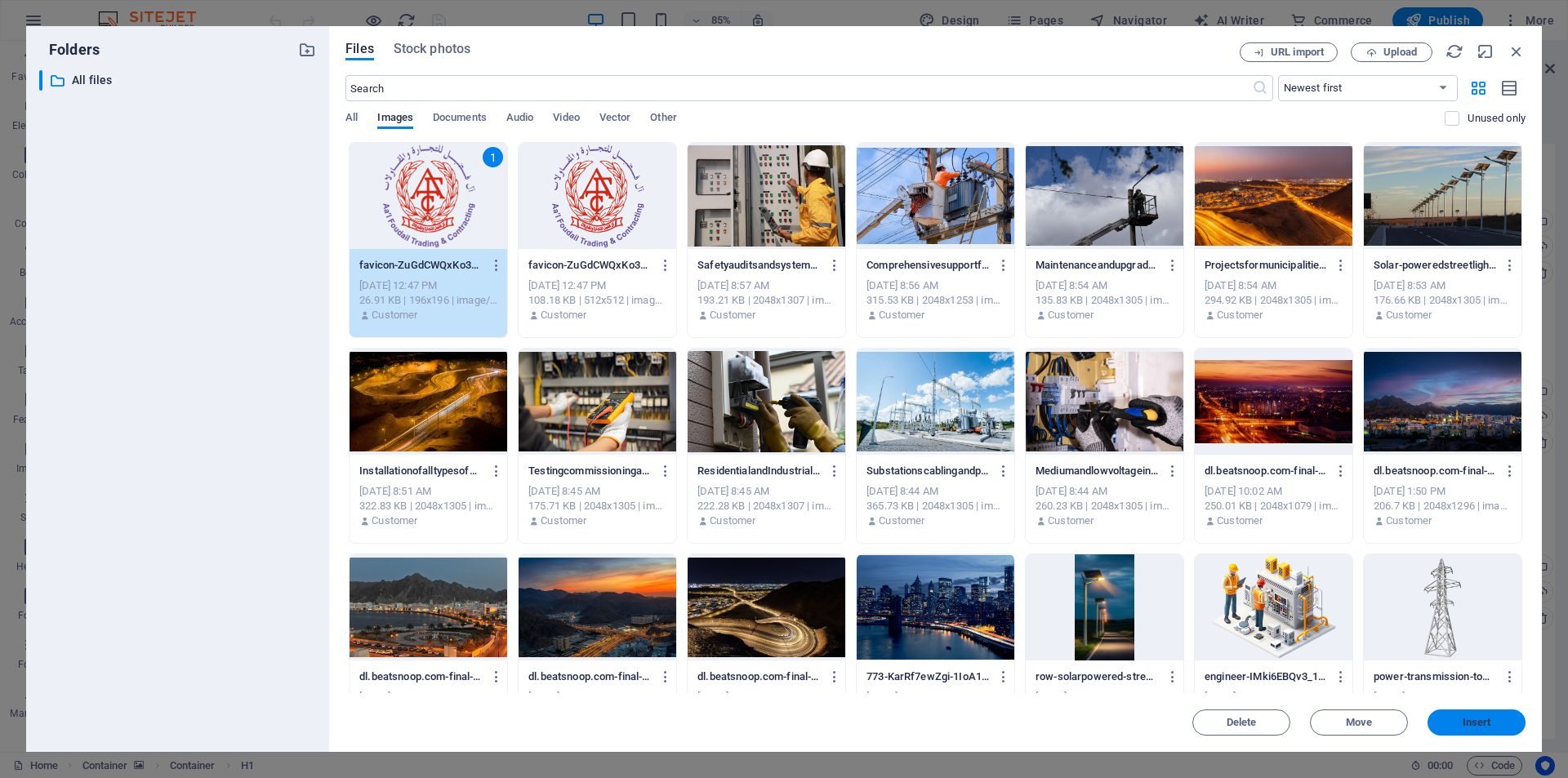
click at [1461, 727] on button "Insert" at bounding box center [1475, 722] width 98 height 26
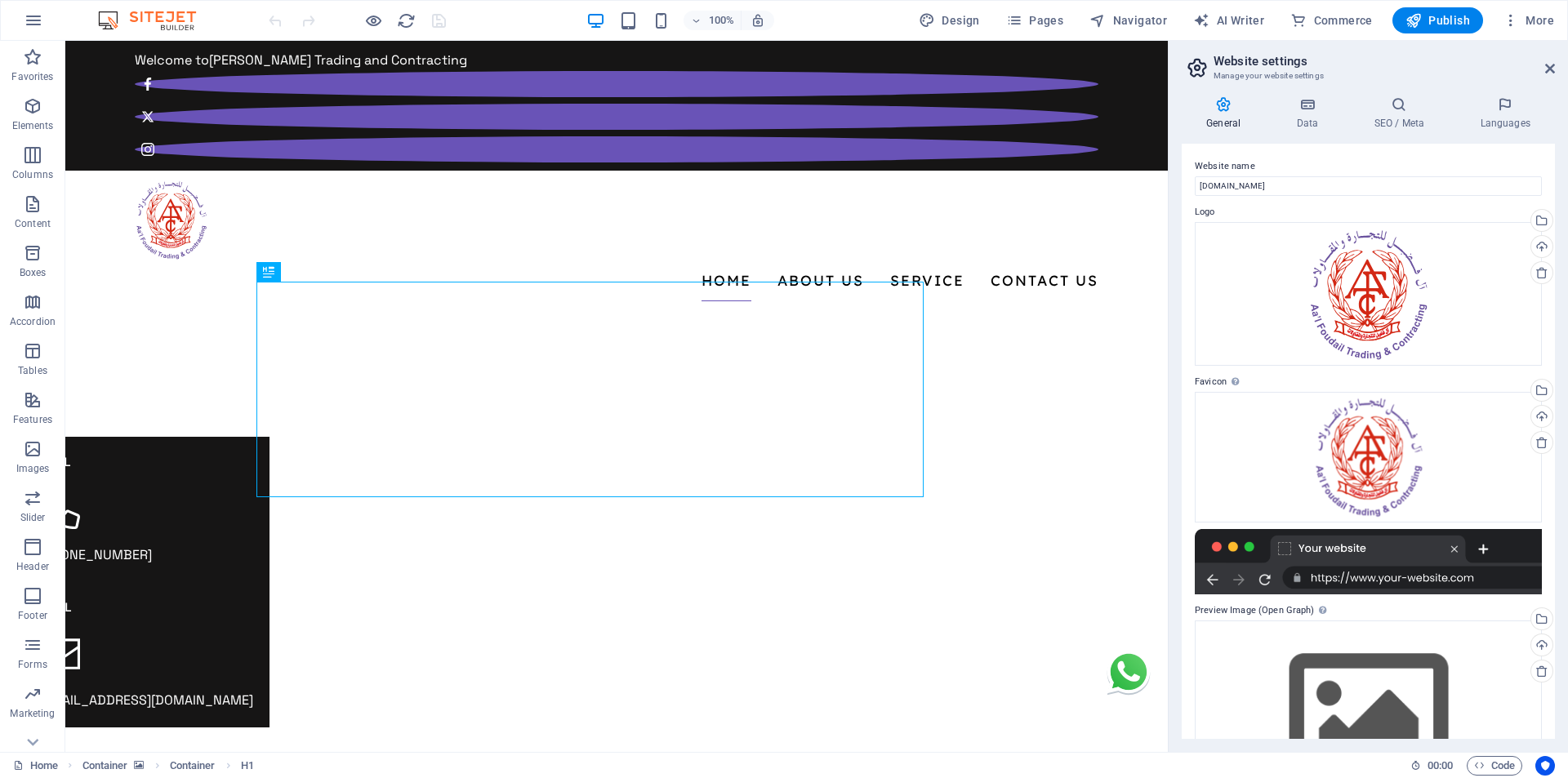
click at [476, 23] on div "100% Design Pages Navigator AI Writer Commerce Publish More" at bounding box center [912, 20] width 1295 height 26
click at [440, 24] on icon "save" at bounding box center [439, 21] width 19 height 19
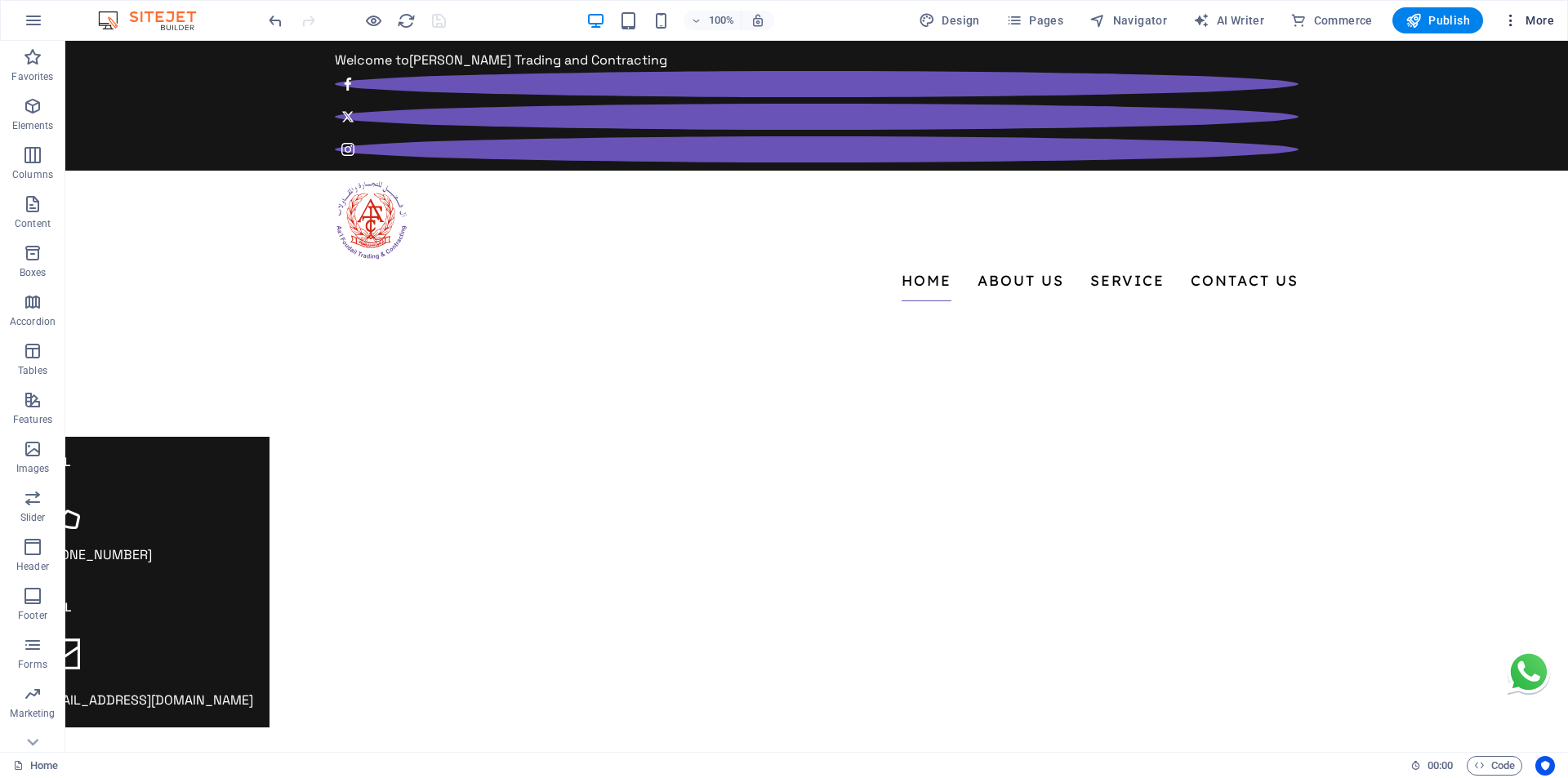
click at [1526, 20] on span "More" at bounding box center [1527, 20] width 51 height 16
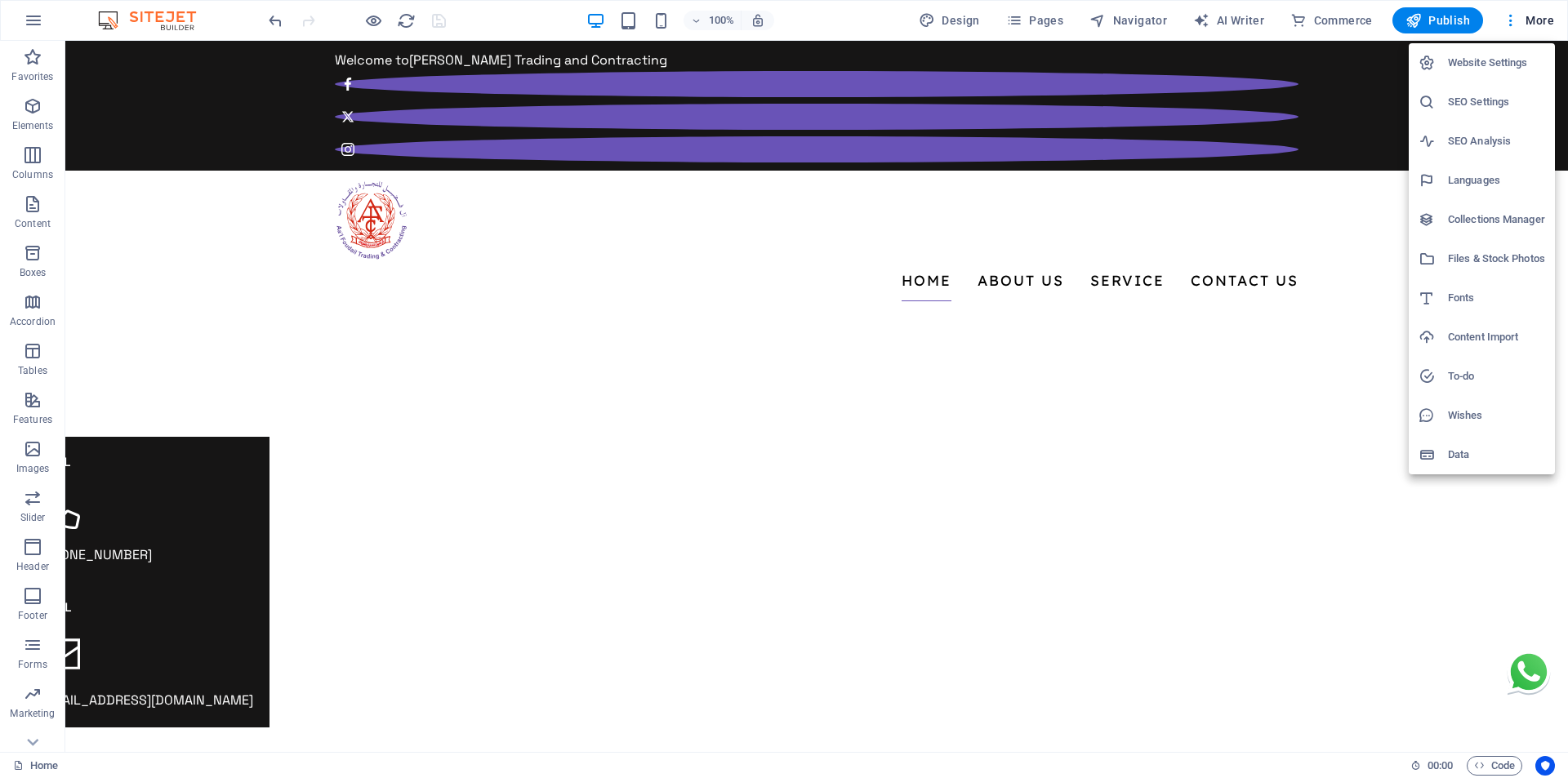
click at [1471, 110] on h6 "SEO Settings" at bounding box center [1496, 102] width 97 height 20
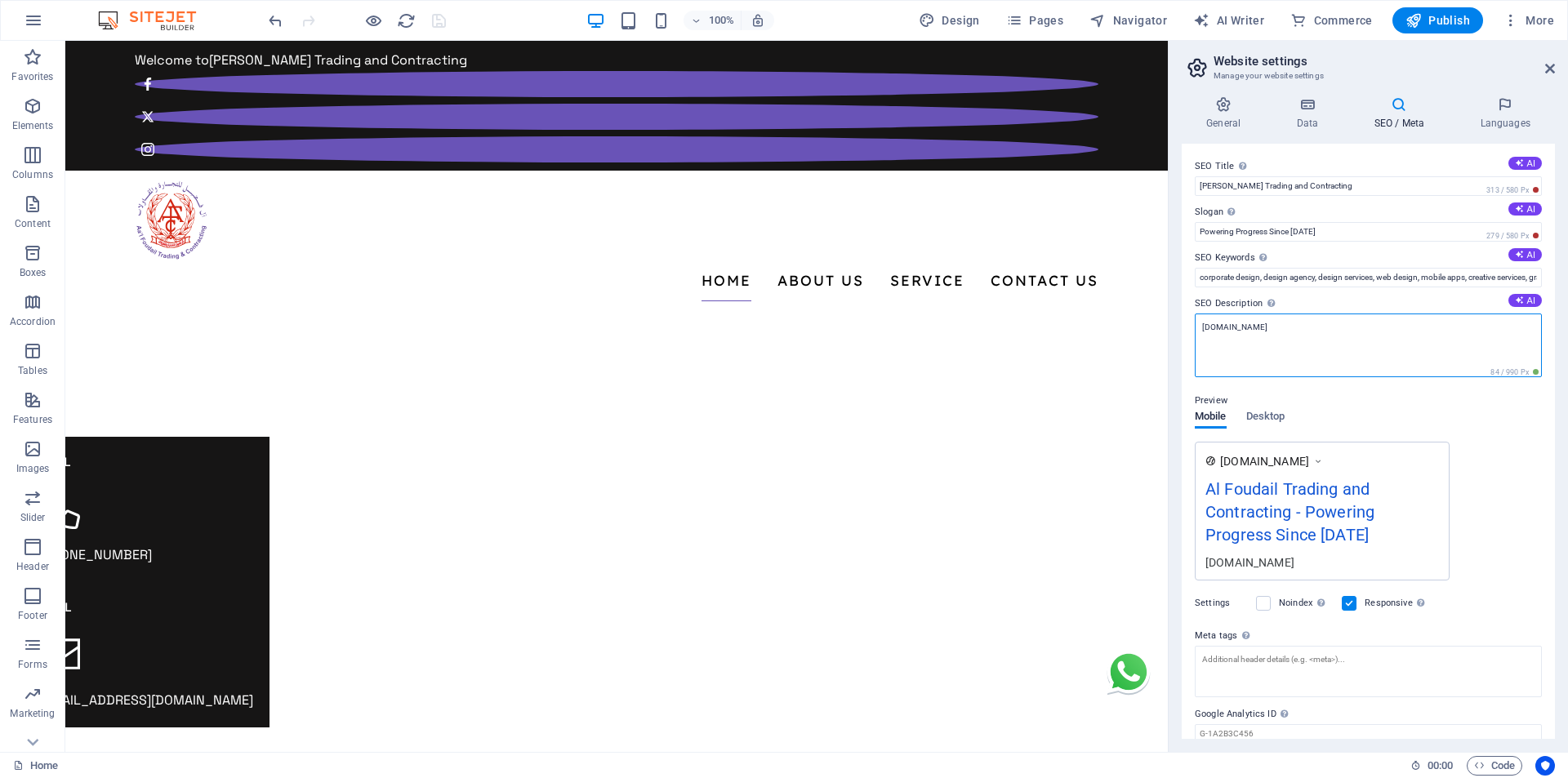
drag, startPoint x: 1250, startPoint y: 333, endPoint x: 1181, endPoint y: 333, distance: 69.0
click at [1182, 333] on div "SEO Title The title of your website - make it something that stands out in sear…" at bounding box center [1367, 441] width 373 height 595
paste textarea "AL FOUDAIL TRADING & CONTRACTING is a trusted DCRP B-Grade electrical contracto…"
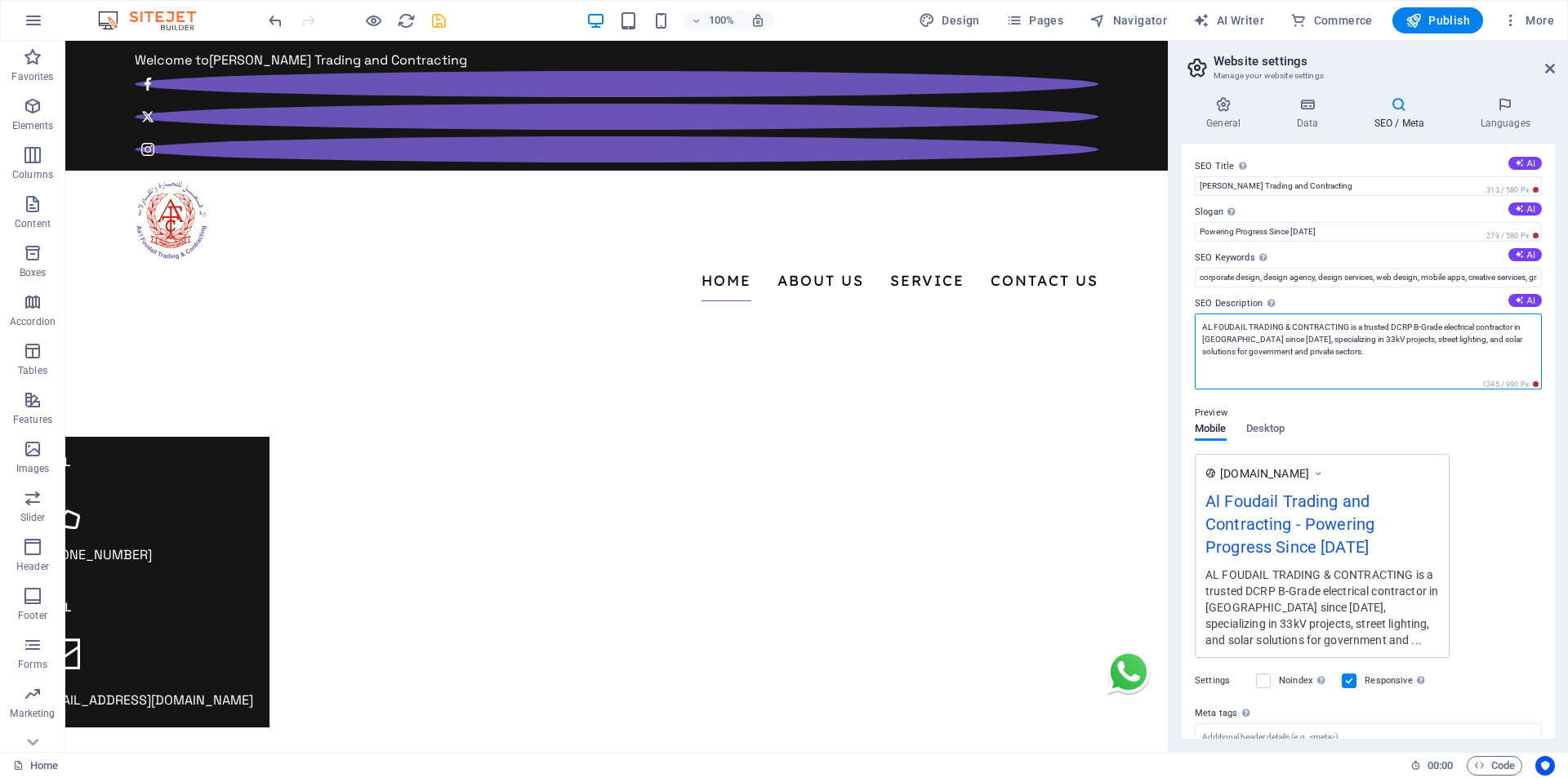
type textarea "AL FOUDAIL TRADING & CONTRACTING is a trusted DCRP B-Grade electrical contracto…"
click at [437, 22] on icon "save" at bounding box center [439, 21] width 19 height 19
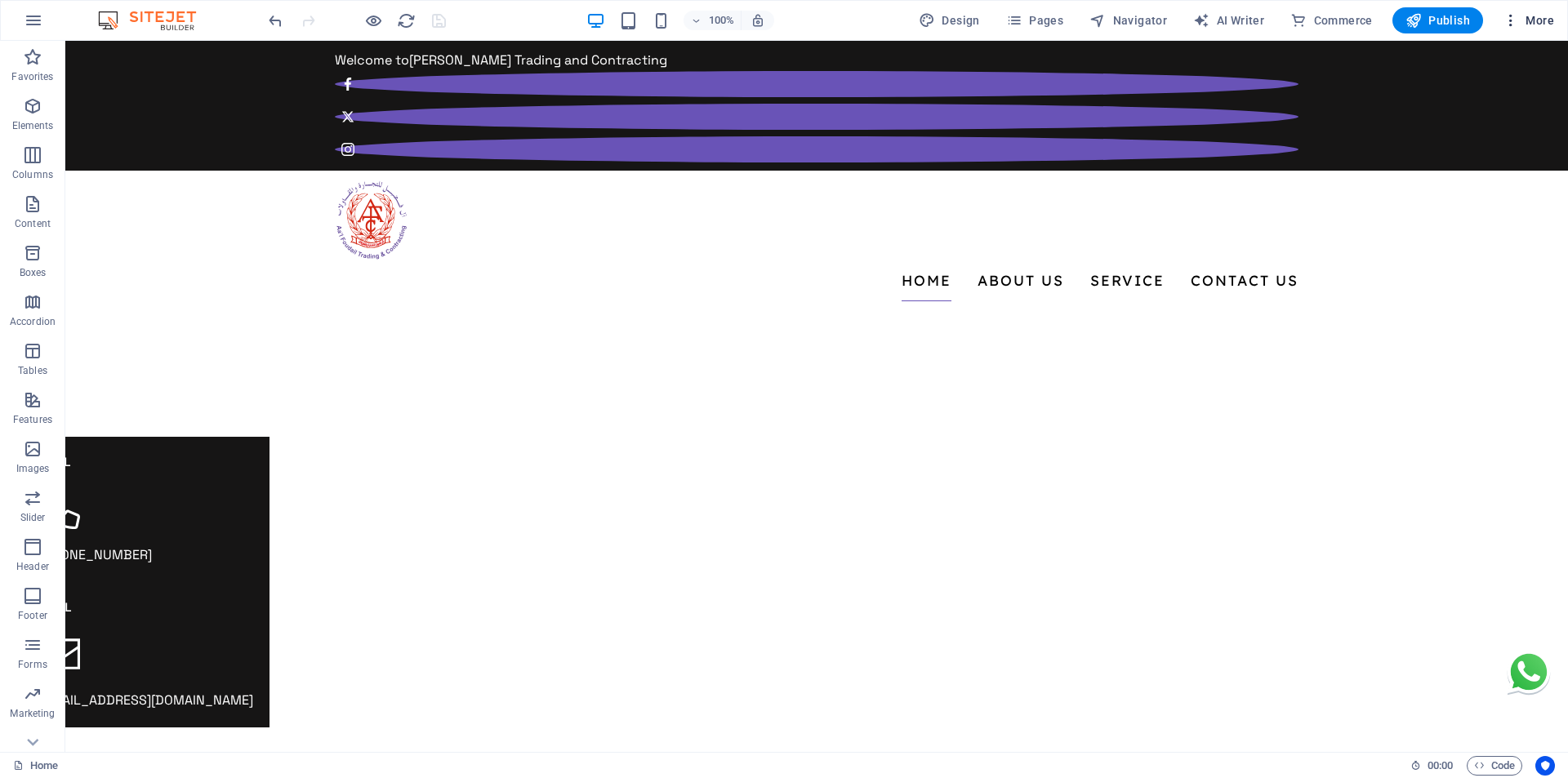
click at [1534, 24] on span "More" at bounding box center [1527, 20] width 51 height 16
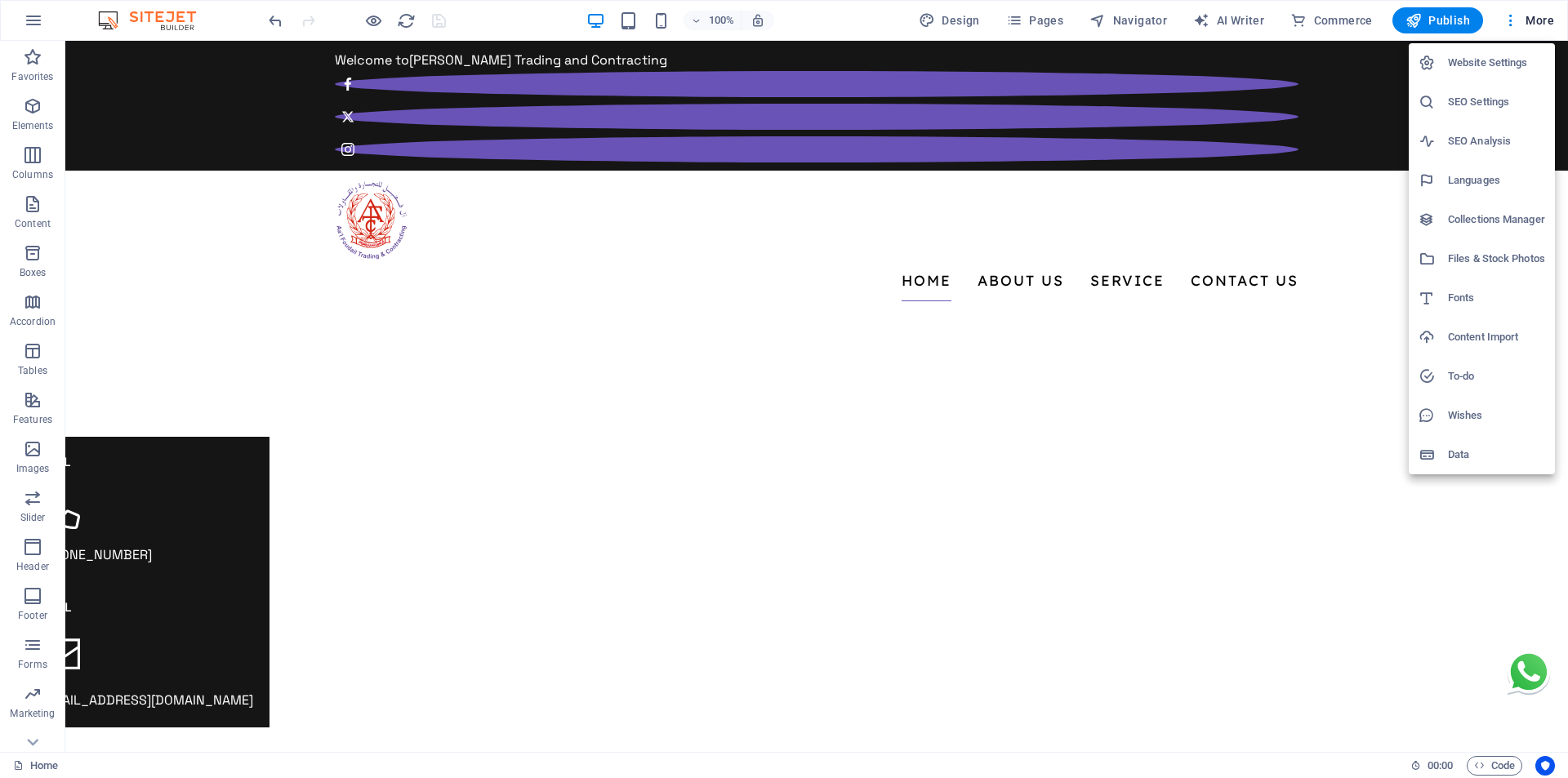
click at [1465, 94] on h6 "SEO Settings" at bounding box center [1496, 102] width 97 height 20
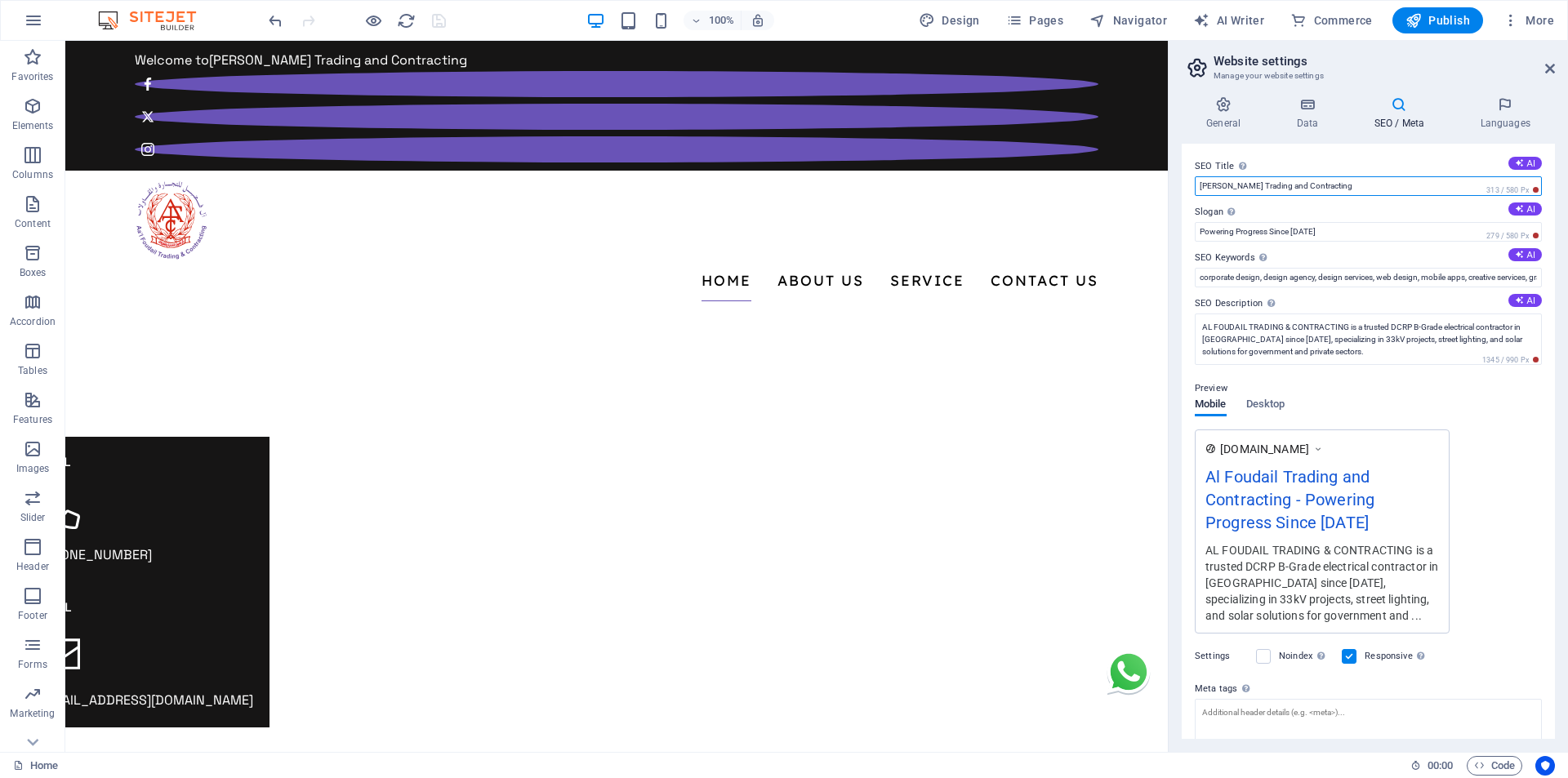
click at [1335, 186] on input "Al Foudail Trading and Contracting" at bounding box center [1367, 186] width 347 height 20
paste input "Electrical Contracting Company in Oman | 33kV Projects & Street Lighting Experts"
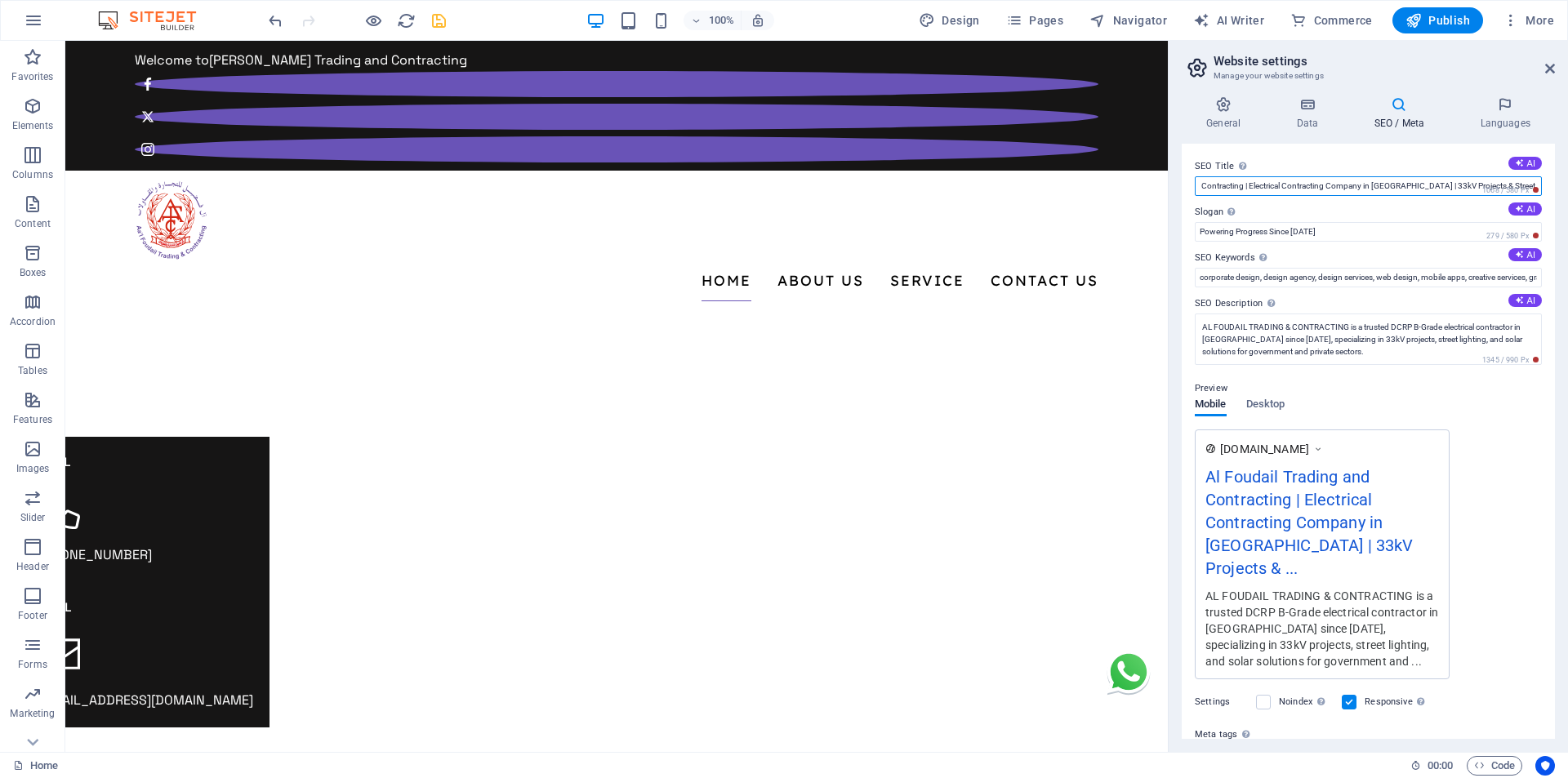
type input "Al Foudail Trading and Contracting | Electrical Contracting Company in Oman | 3…"
click at [442, 23] on icon "save" at bounding box center [439, 21] width 19 height 19
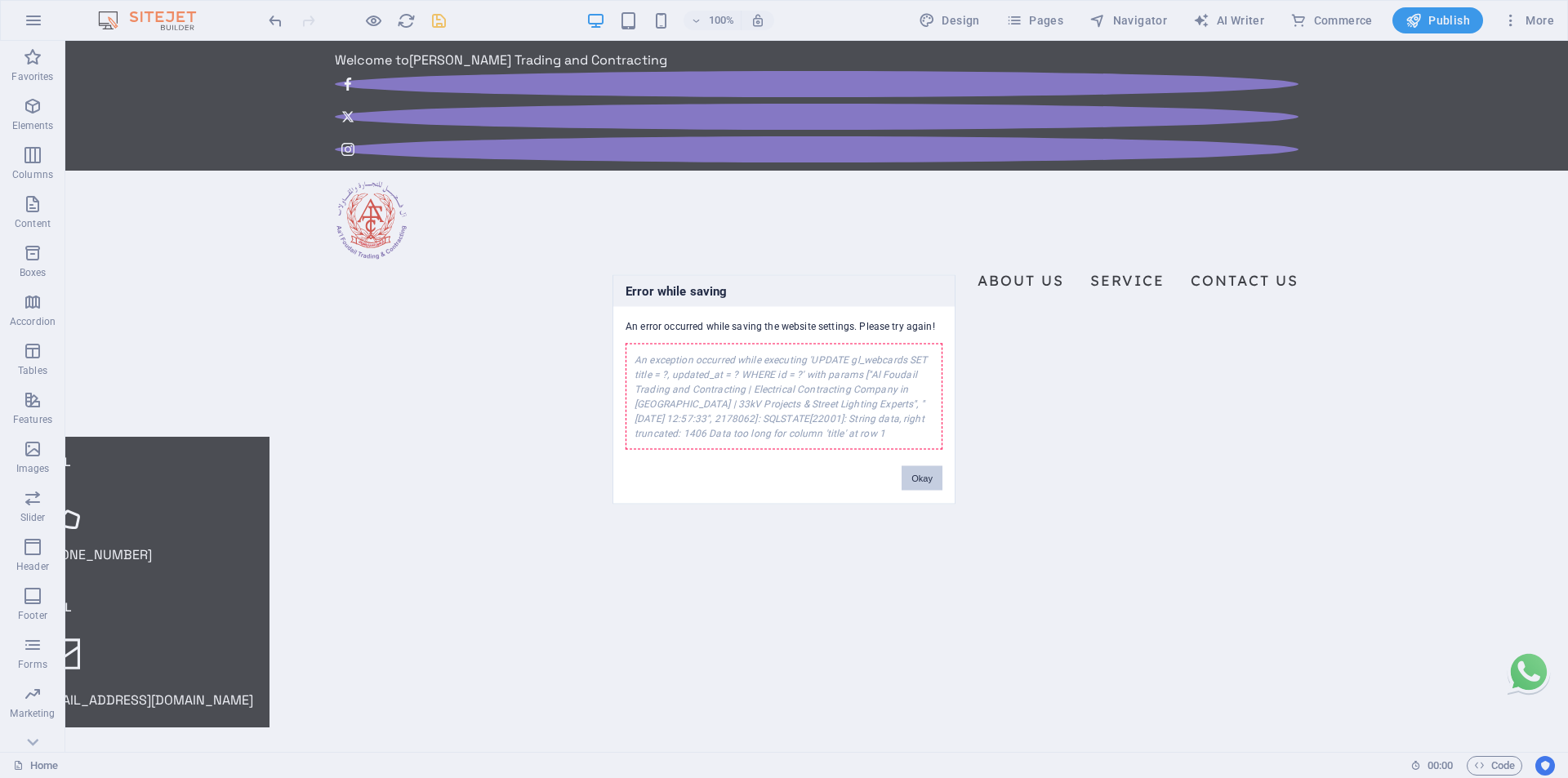
click at [915, 478] on button "Okay" at bounding box center [921, 477] width 41 height 24
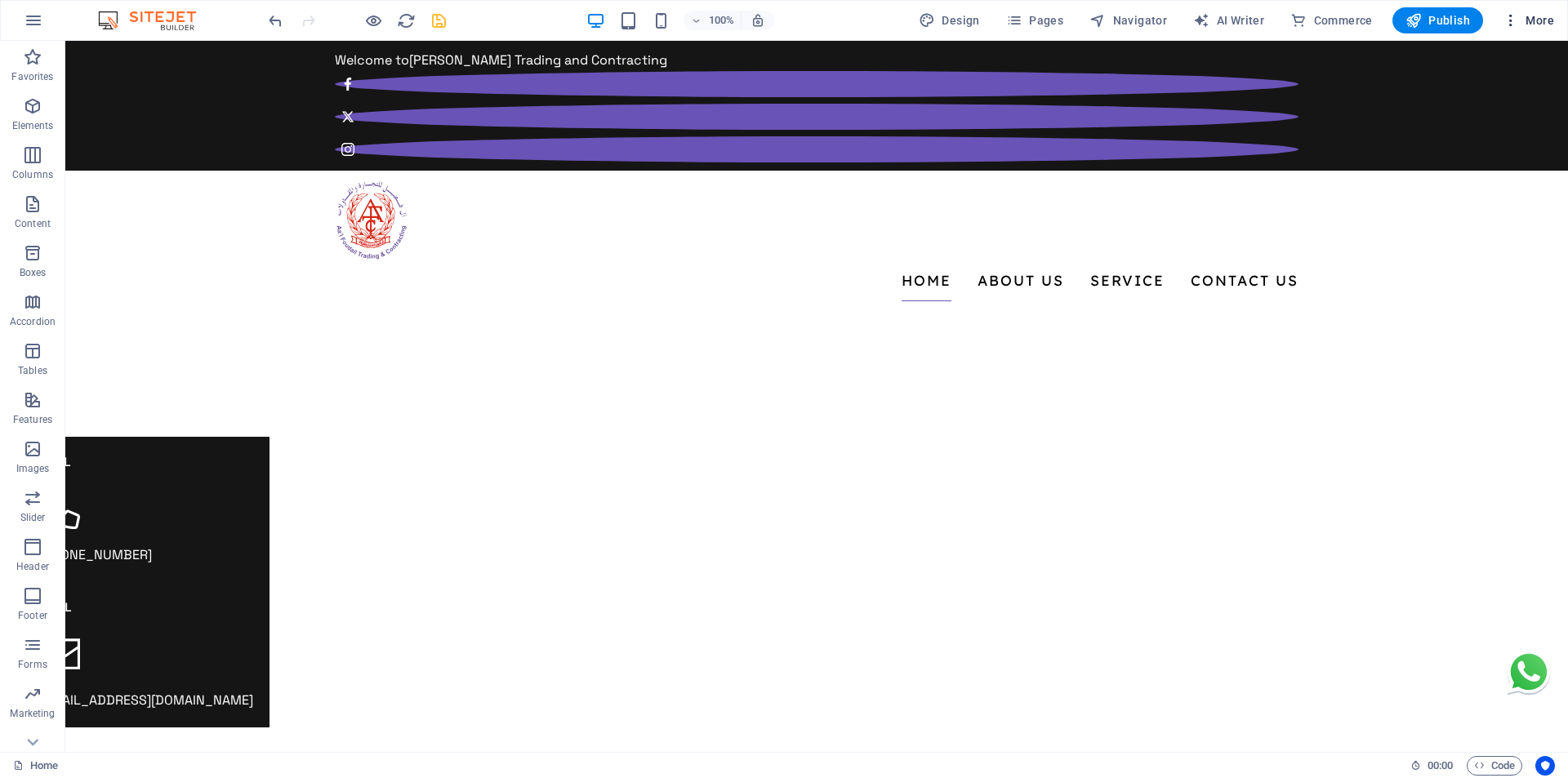
click at [1537, 23] on span "More" at bounding box center [1527, 20] width 51 height 16
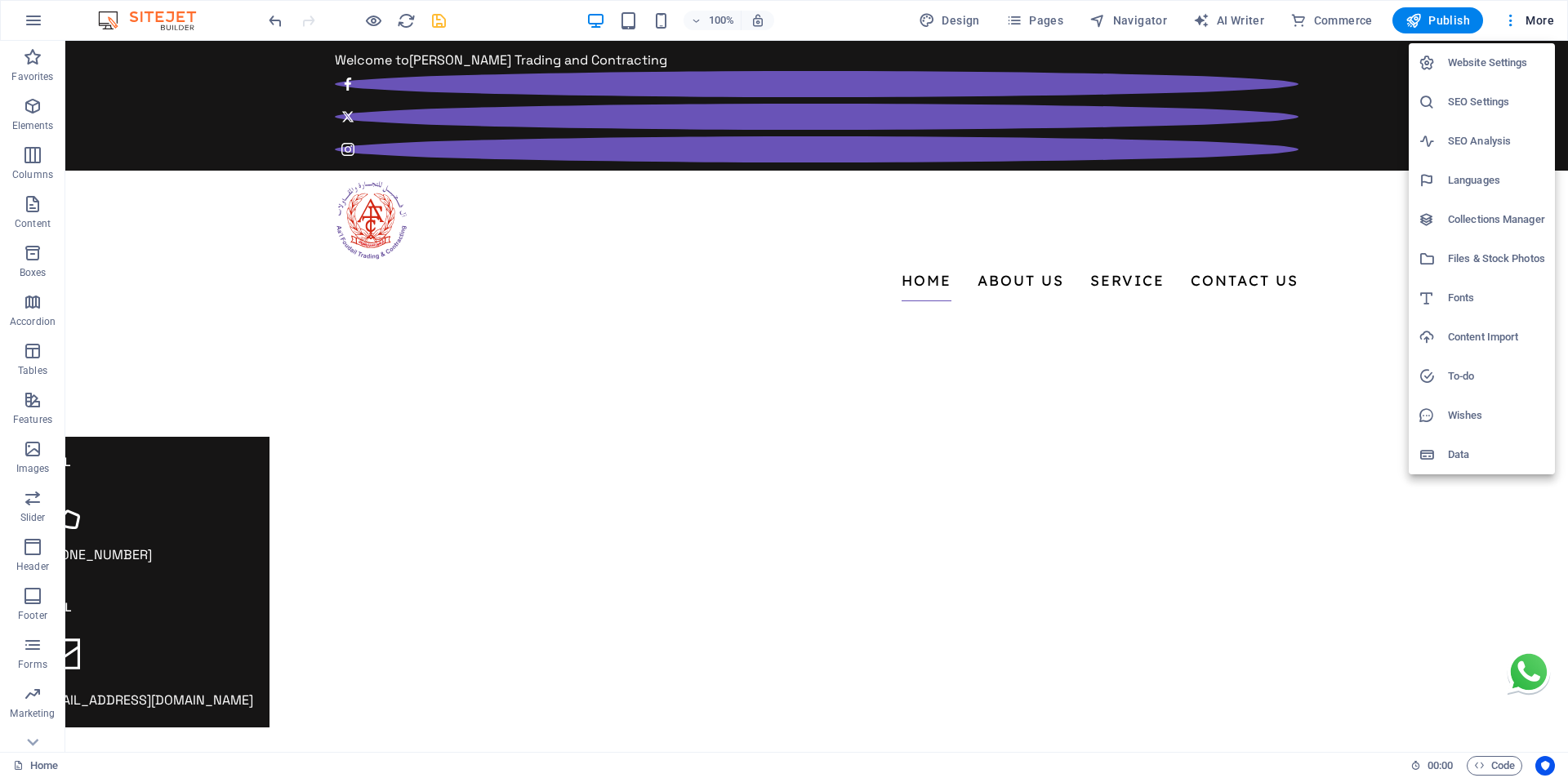
click at [1466, 108] on h6 "SEO Settings" at bounding box center [1496, 102] width 97 height 20
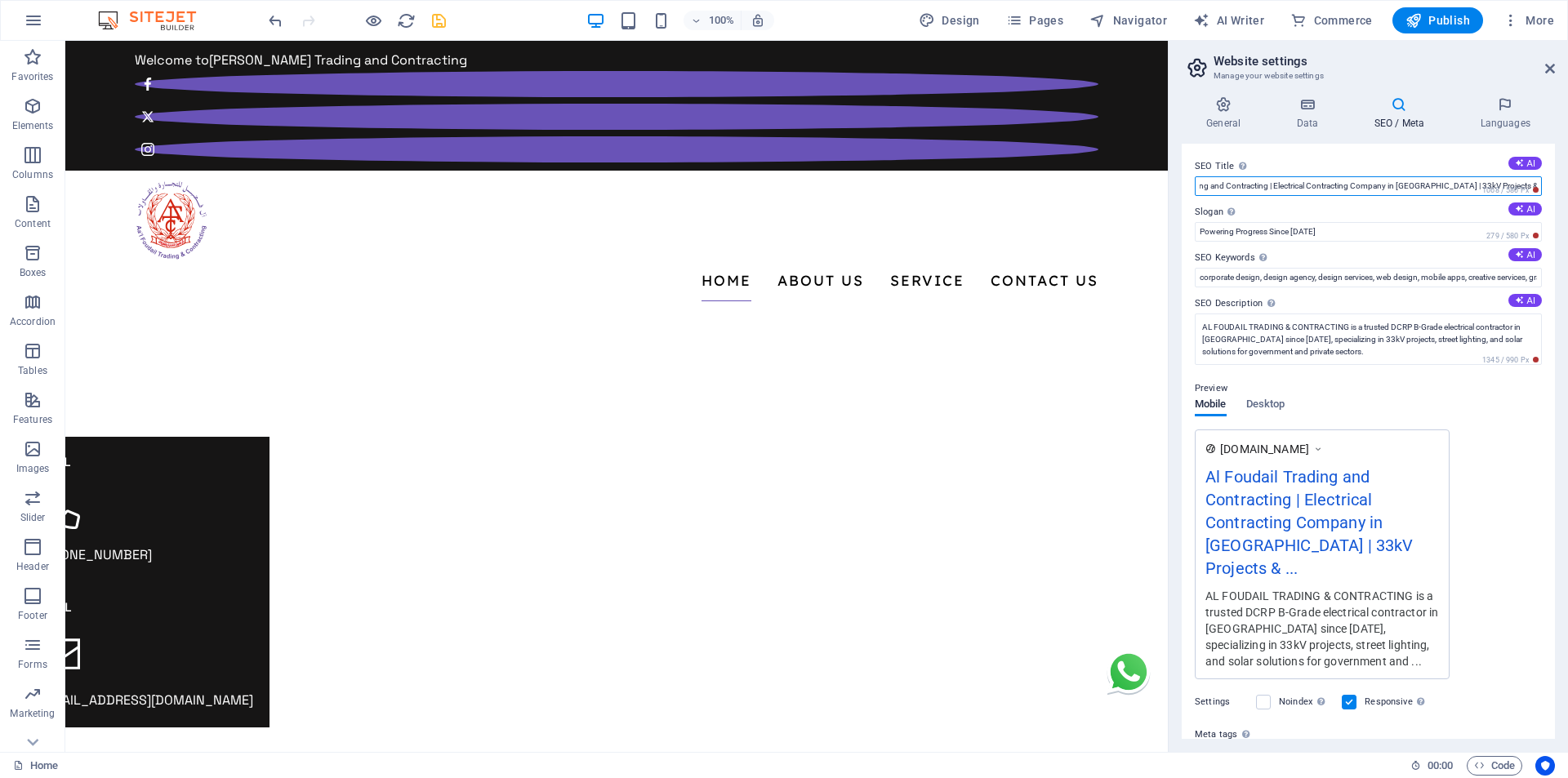
scroll to position [0, 81]
drag, startPoint x: 1325, startPoint y: 184, endPoint x: 1527, endPoint y: 182, distance: 202.0
click at [1527, 182] on input "Al Foudail Trading and Contracting | Electrical Contracting Company in Oman | 3…" at bounding box center [1367, 186] width 347 height 20
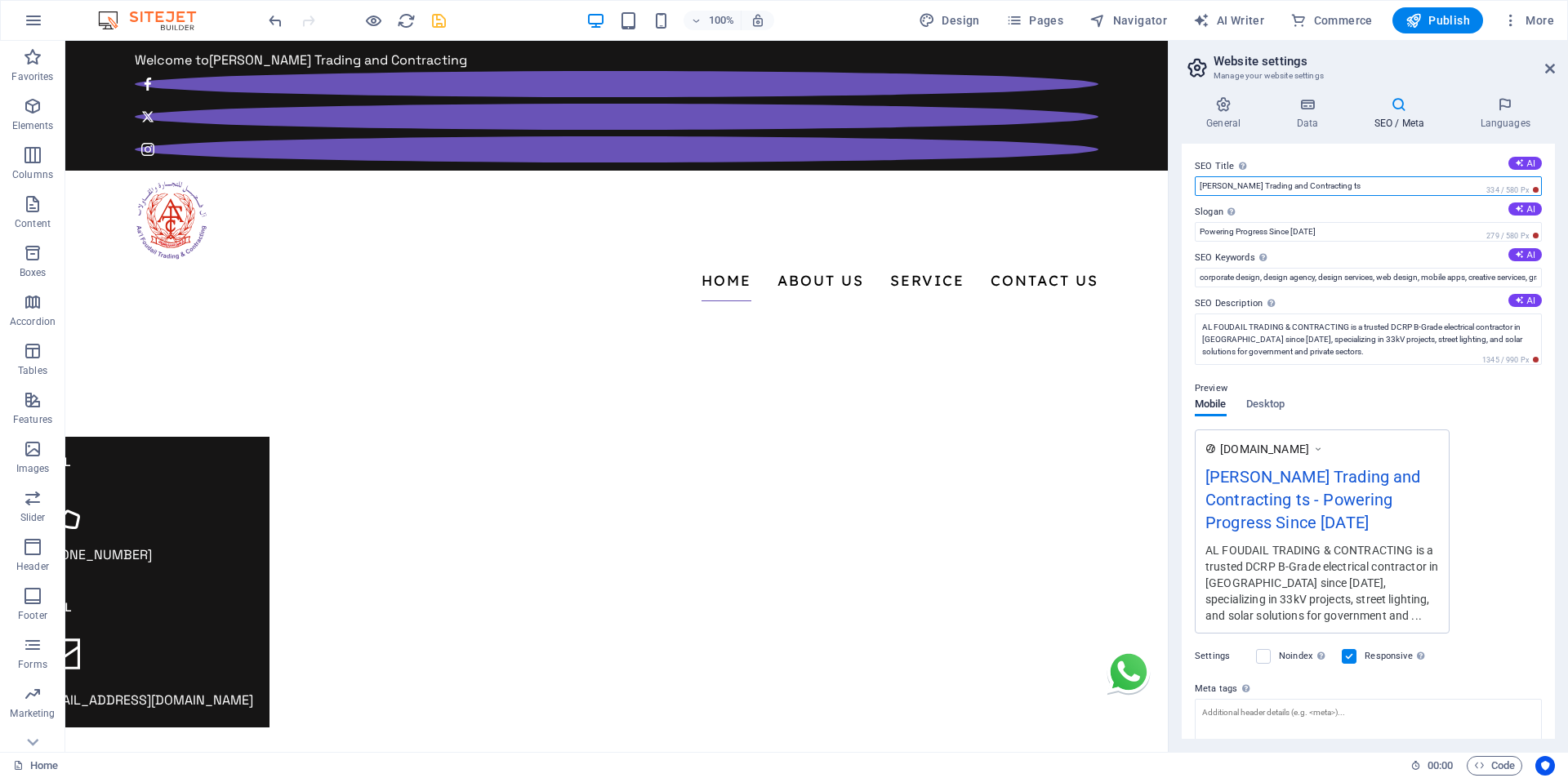
click at [1354, 185] on input "Al Foudail Trading and Contracting ts" at bounding box center [1367, 186] width 347 height 20
type input "Al Foudail Trading and Contracting"
click at [444, 22] on icon "save" at bounding box center [439, 21] width 19 height 19
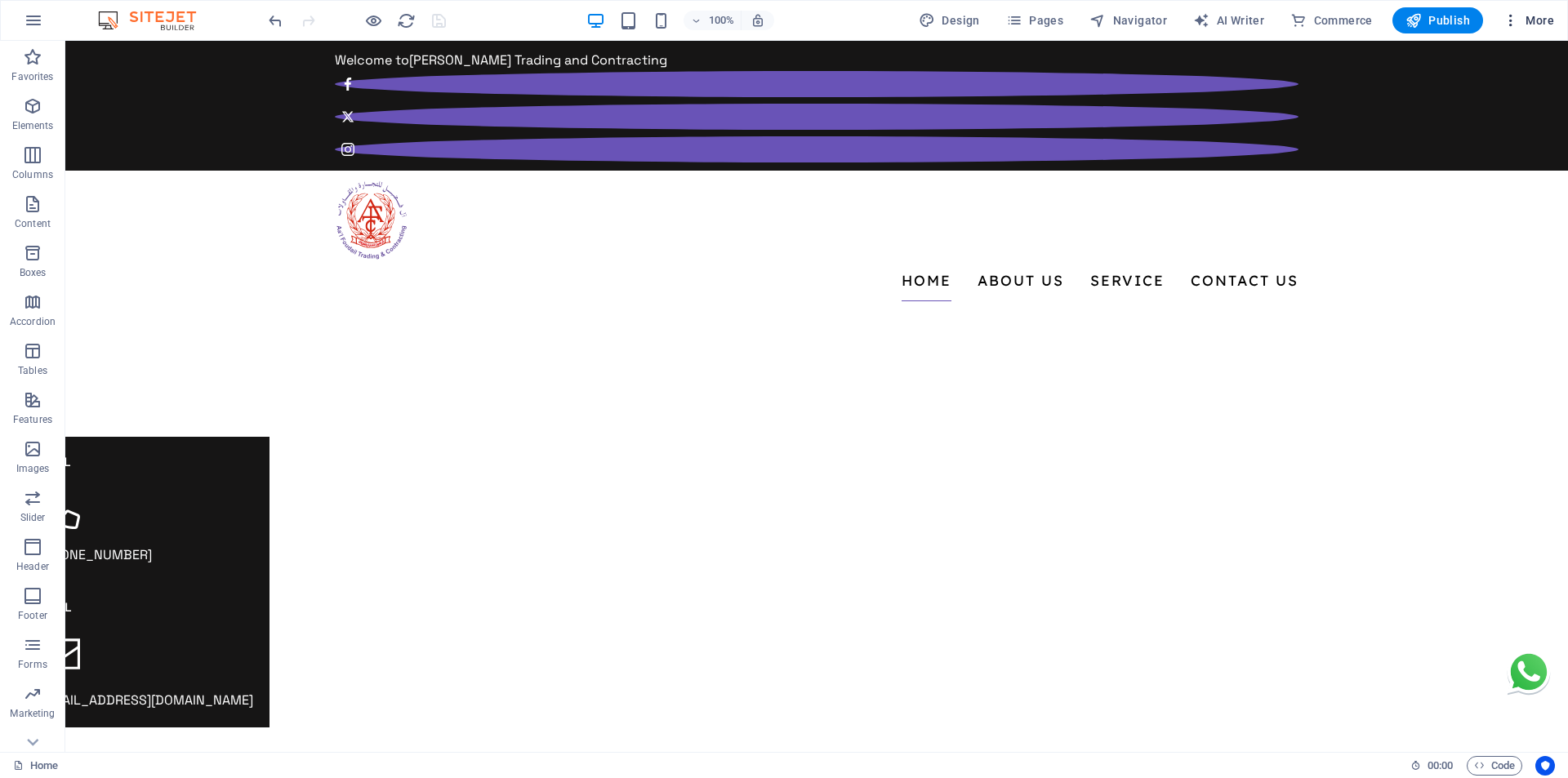
click at [1521, 19] on span "More" at bounding box center [1527, 20] width 51 height 16
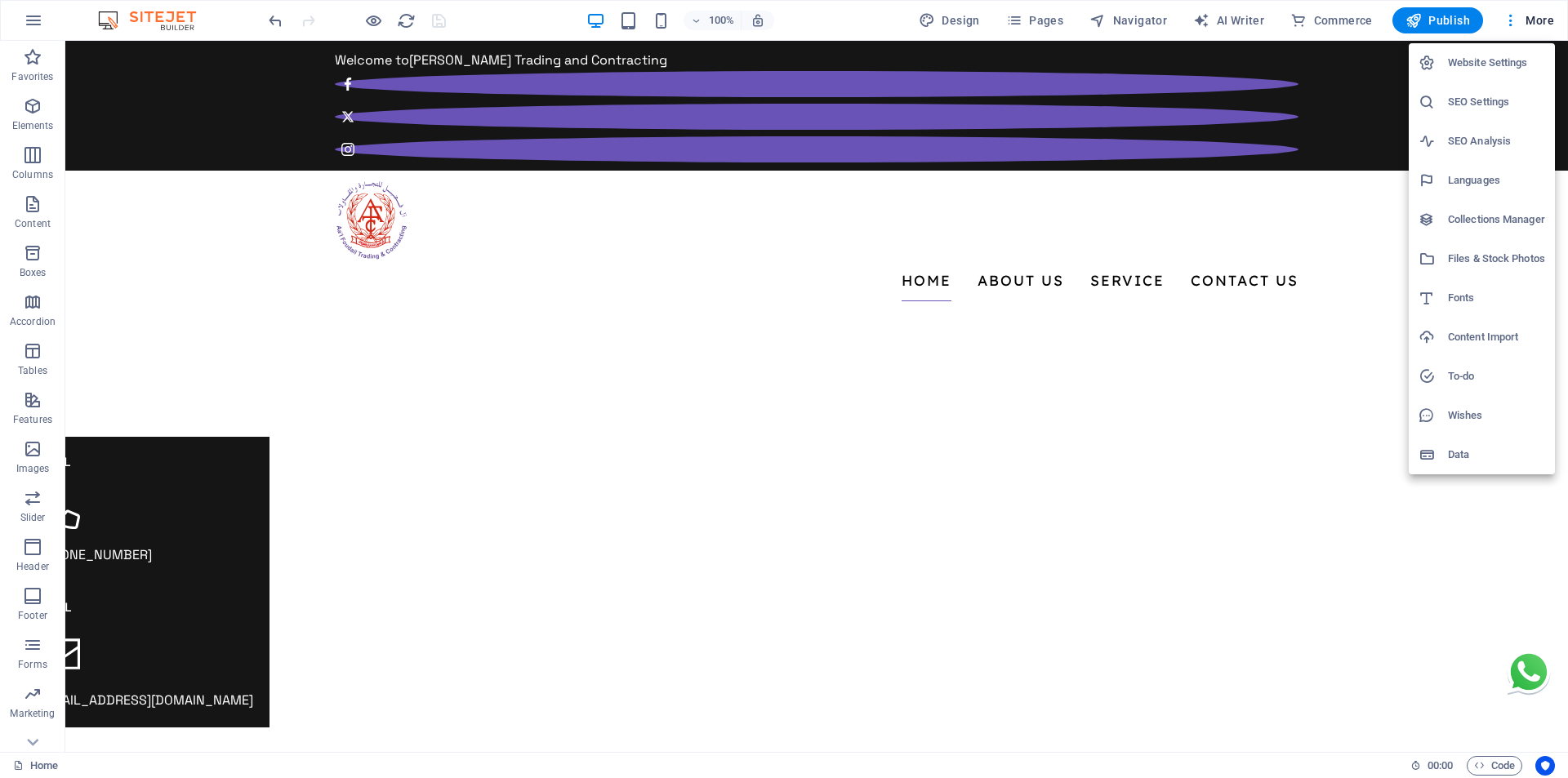
click at [1475, 96] on h6 "SEO Settings" at bounding box center [1496, 102] width 97 height 20
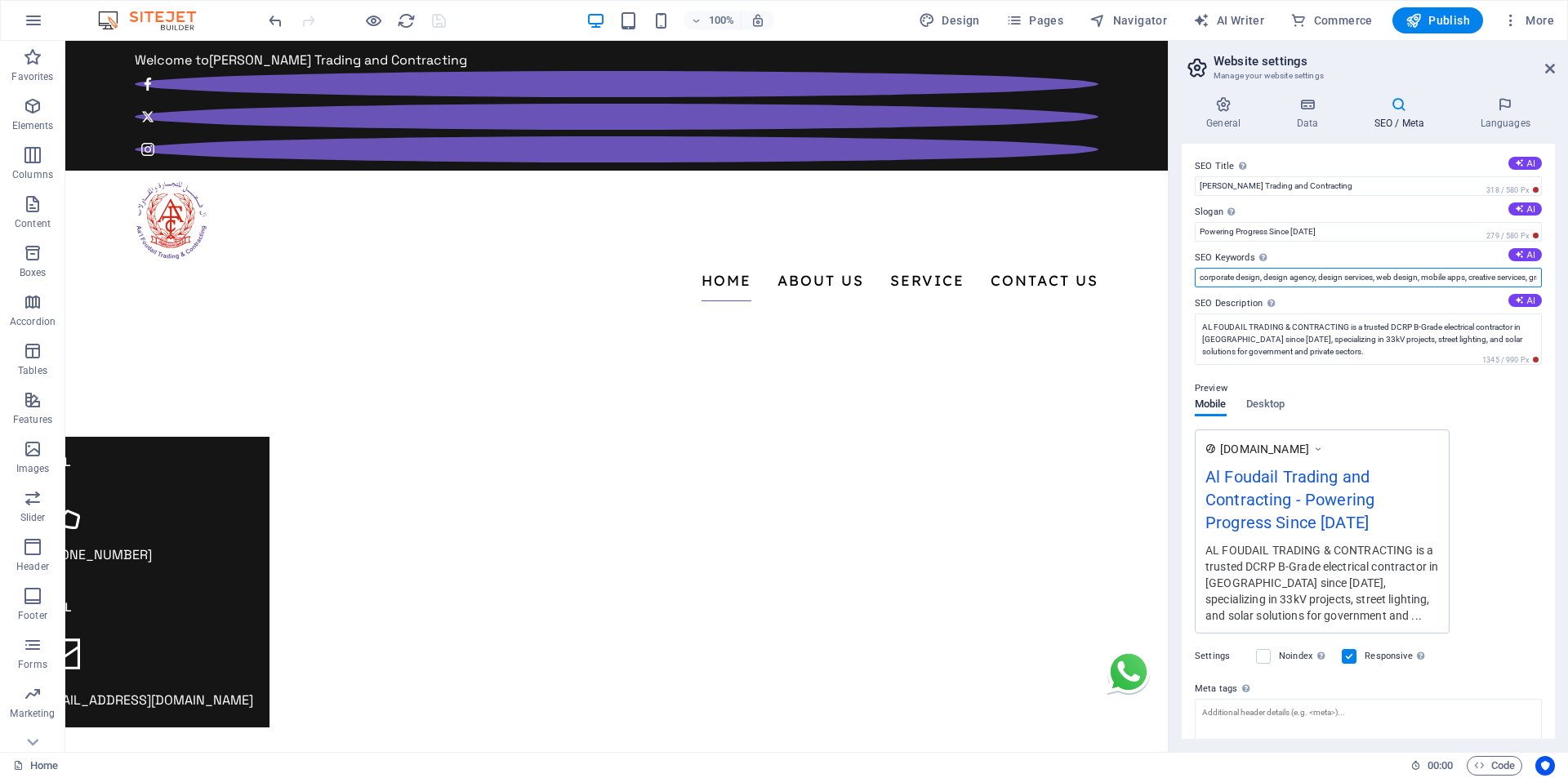
click at [1292, 280] on input "corporate design, design agency, design services, web design, mobile apps, crea…" at bounding box center [1367, 277] width 347 height 20
paste input "electrical contracting company in Oman, DCRP B-Grade electrical contractor Oman…"
type input "electrical contracting company in Oman, DCRP B-Grade electrical contractor Oman…"
click at [440, 22] on icon "save" at bounding box center [439, 21] width 19 height 19
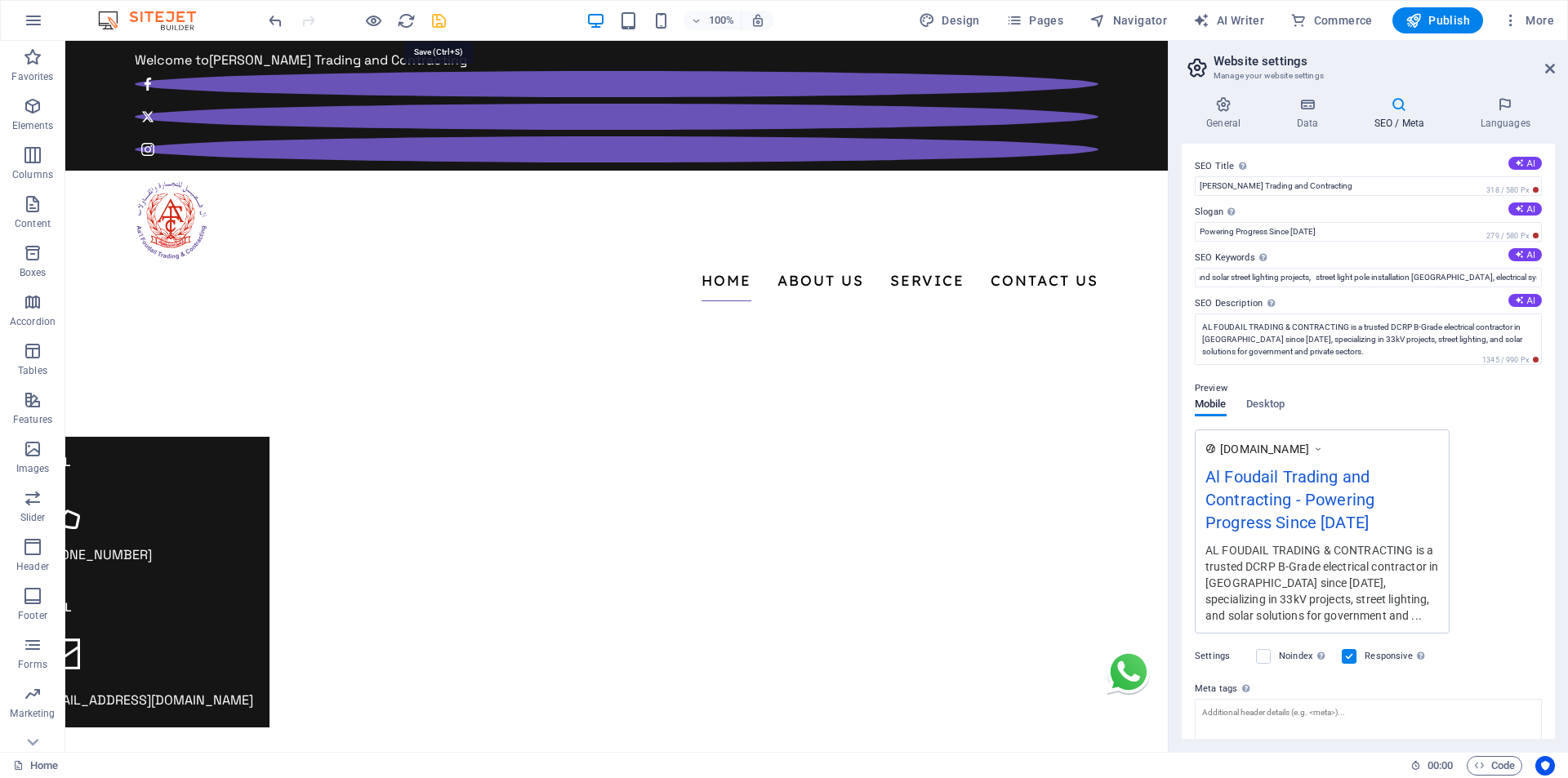
scroll to position [0, 0]
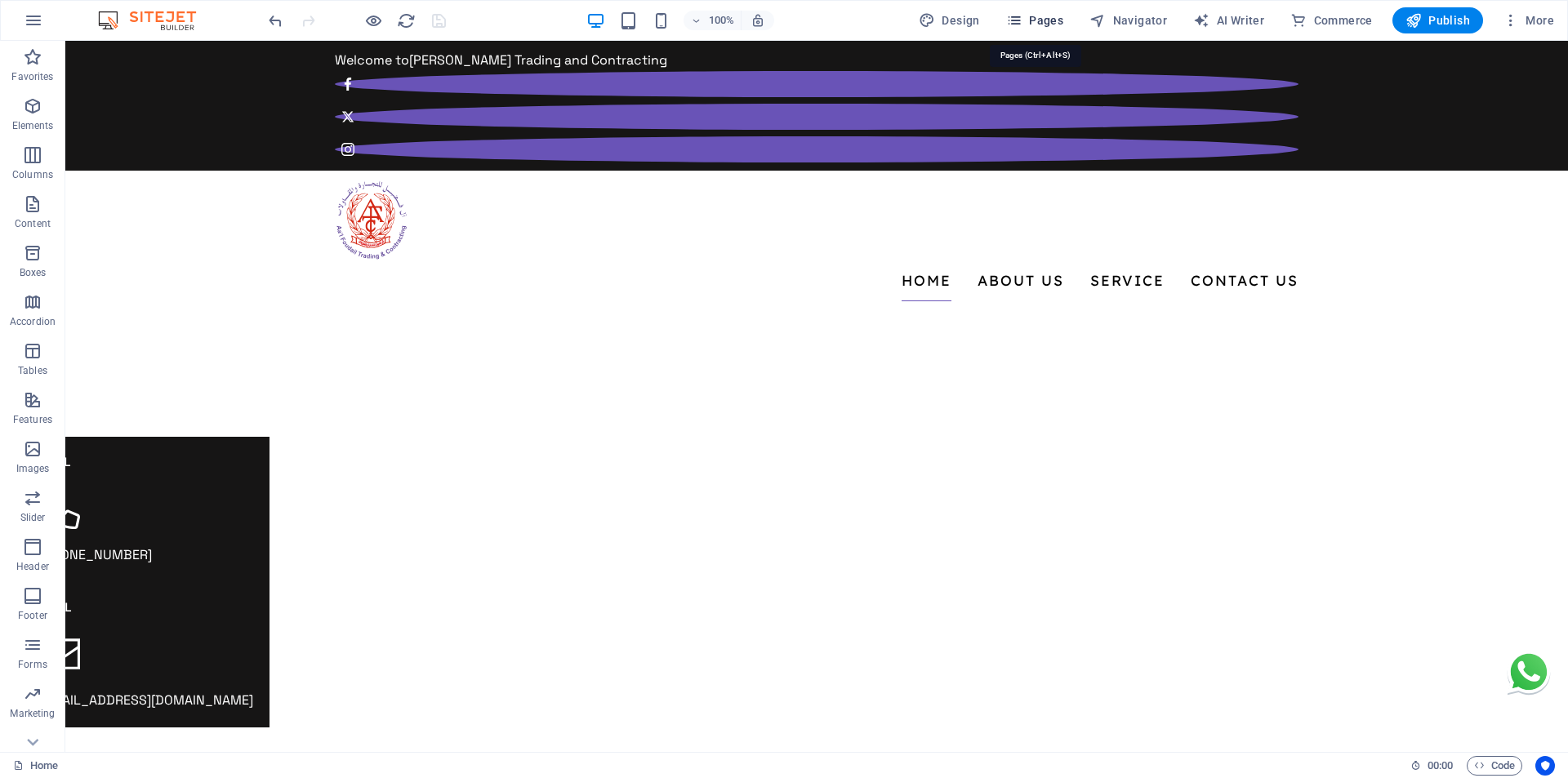
click at [1039, 16] on span "Pages" at bounding box center [1034, 20] width 57 height 16
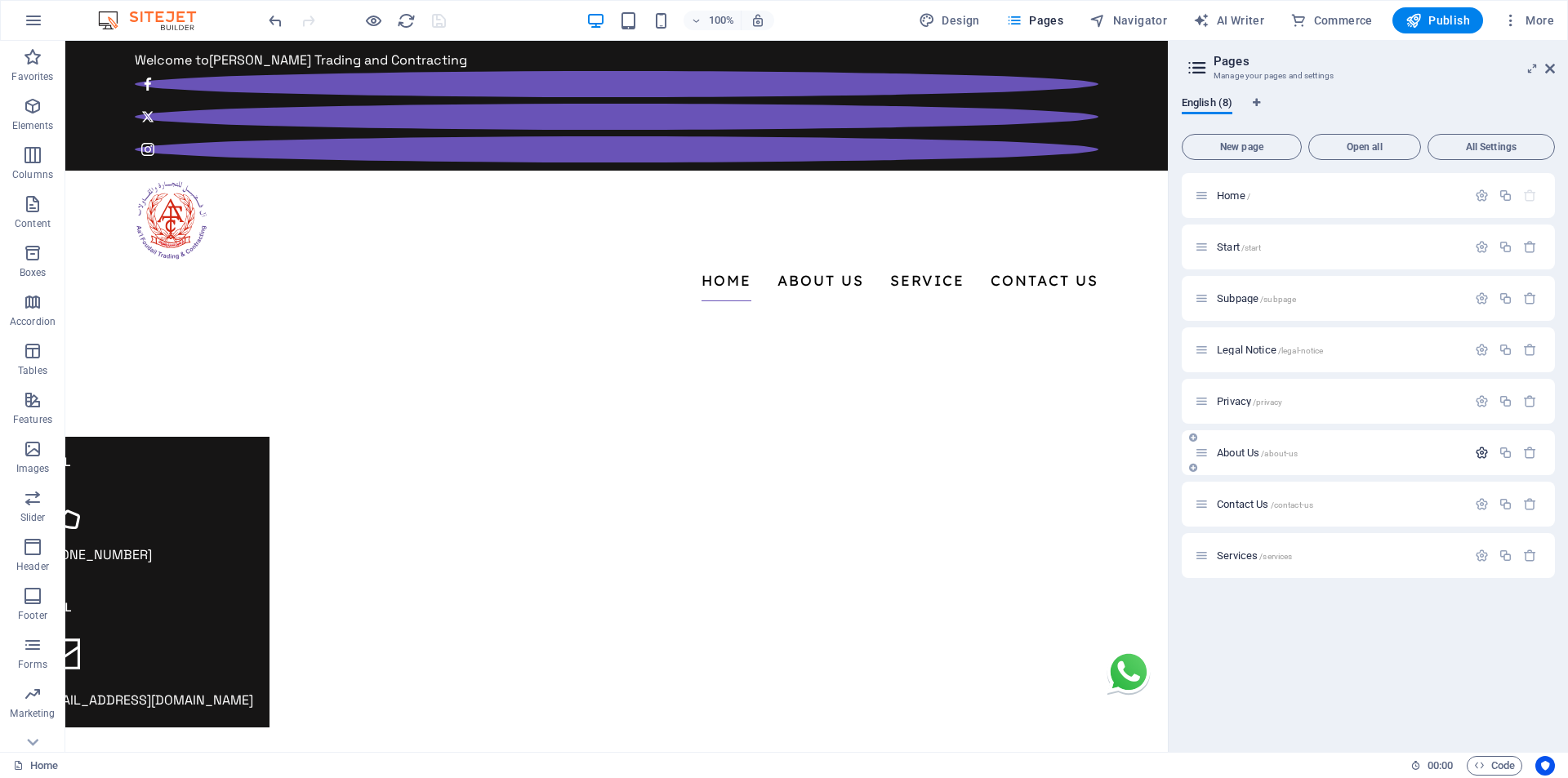
click at [1481, 456] on icon "button" at bounding box center [1482, 453] width 14 height 14
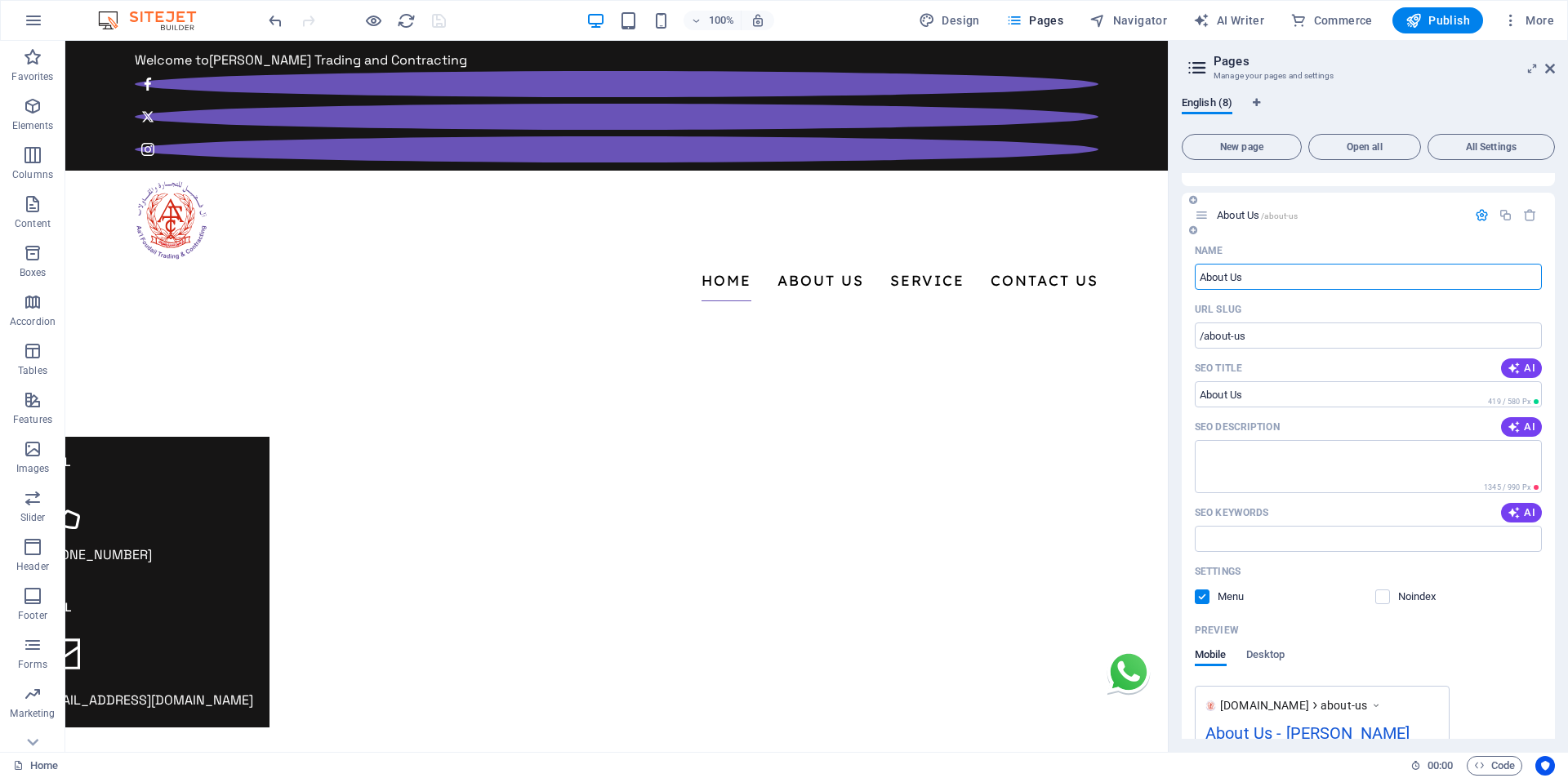
scroll to position [245, 0]
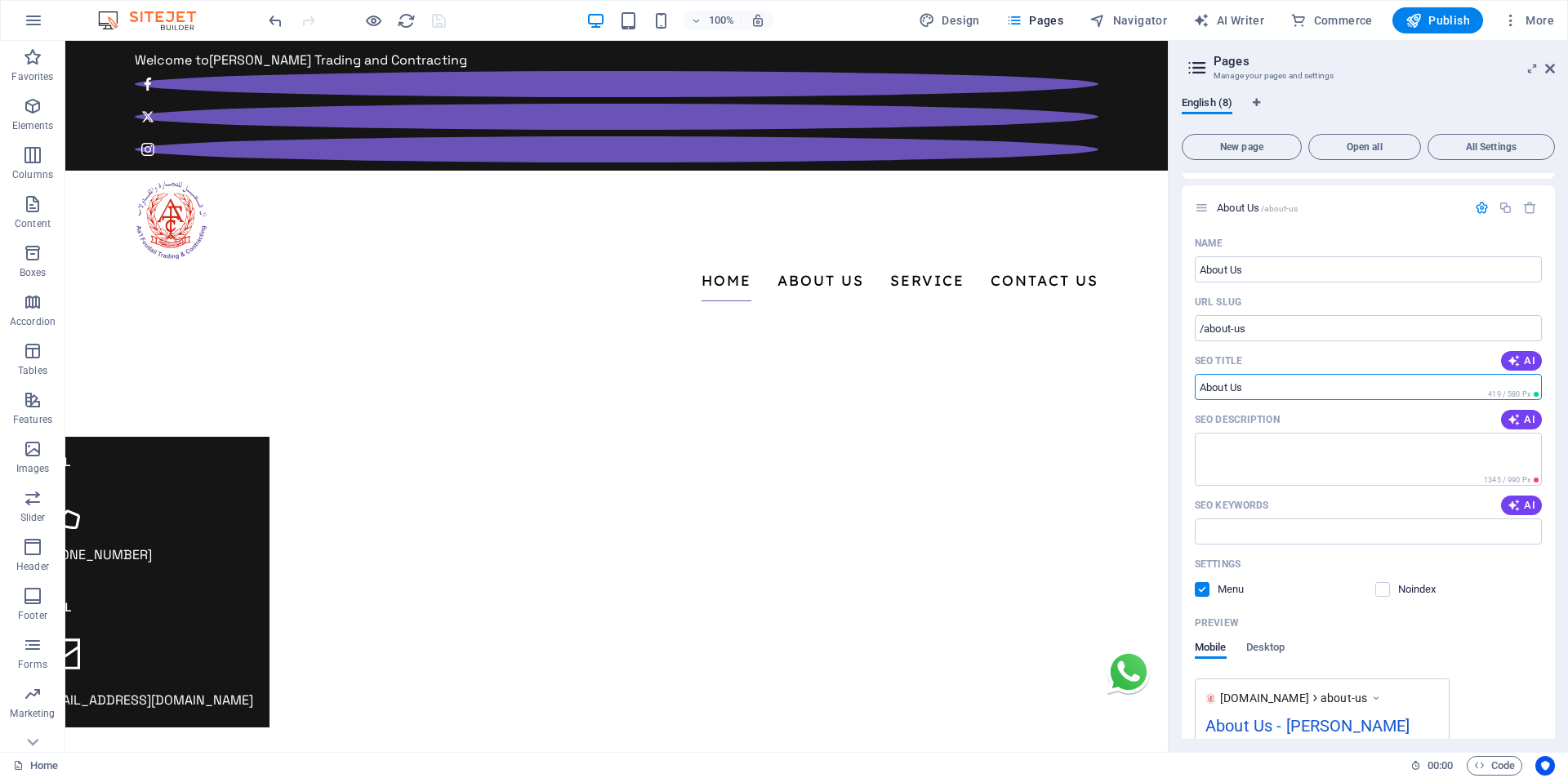
drag, startPoint x: 1252, startPoint y: 379, endPoint x: 1179, endPoint y: 391, distance: 74.0
click at [1179, 391] on div "English (8) New page Open all All Settings Home / Start /start Subpage /subpage…" at bounding box center [1368, 417] width 400 height 668
paste input "About AL FOUDAIL TRADING & CONTRACTING | Electrical Experts in Oman"
type input "About AL FOUDAIL TRADING & CONTRACTING | Electrical Experts in Oman"
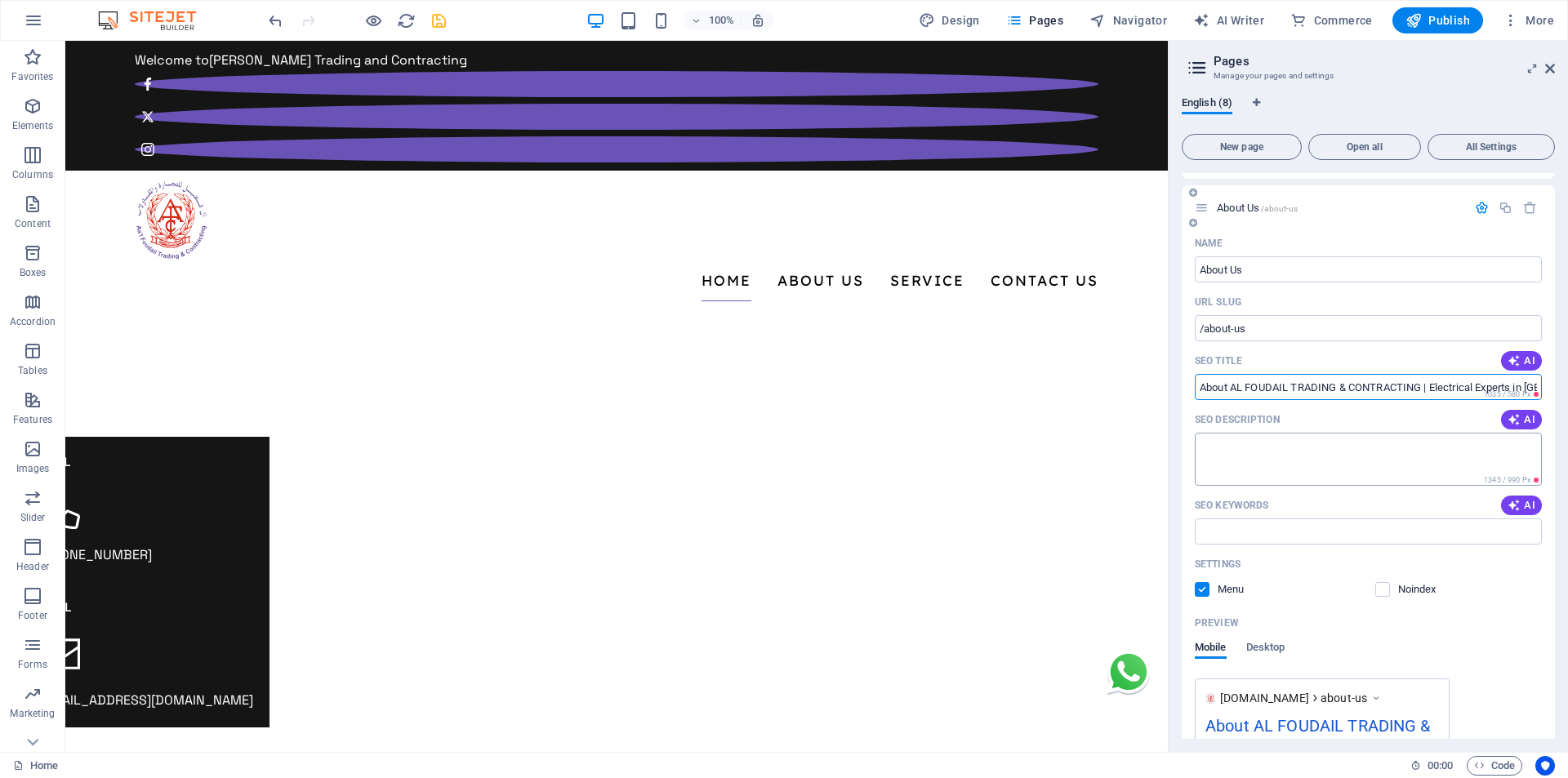
click at [1213, 452] on textarea "SEO Description" at bounding box center [1367, 458] width 347 height 53
paste textarea "With over four decades of excellence, AL FOUDAIL TRADING & CONTRACTING delivers…"
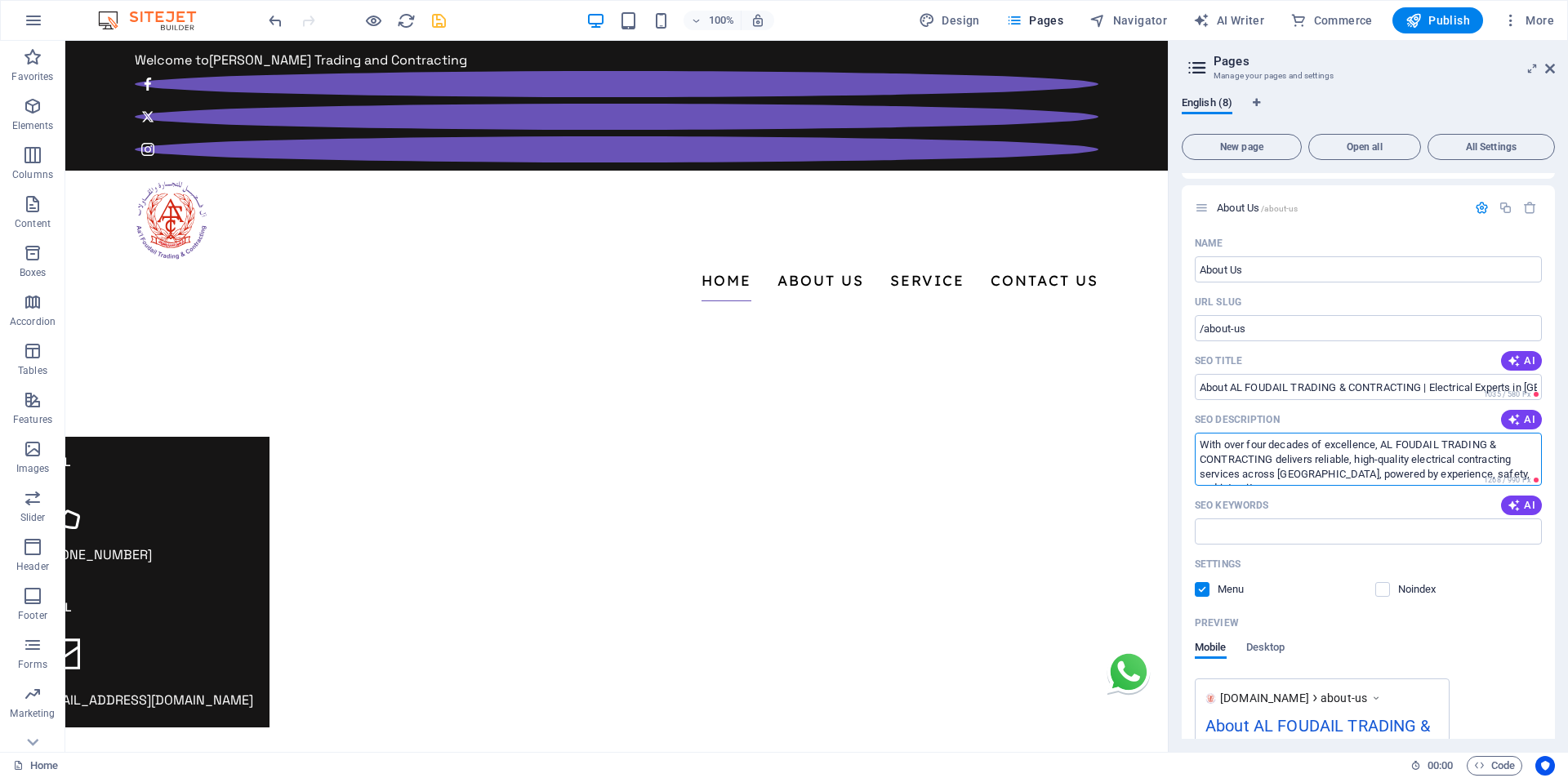
type textarea "With over four decades of excellence, AL FOUDAIL TRADING & CONTRACTING delivers…"
click at [1258, 531] on input "SEO Keywords" at bounding box center [1367, 532] width 347 height 26
paste input "electrical contracting company in Oman, DCRP B-Grade electrical contractor Oman…"
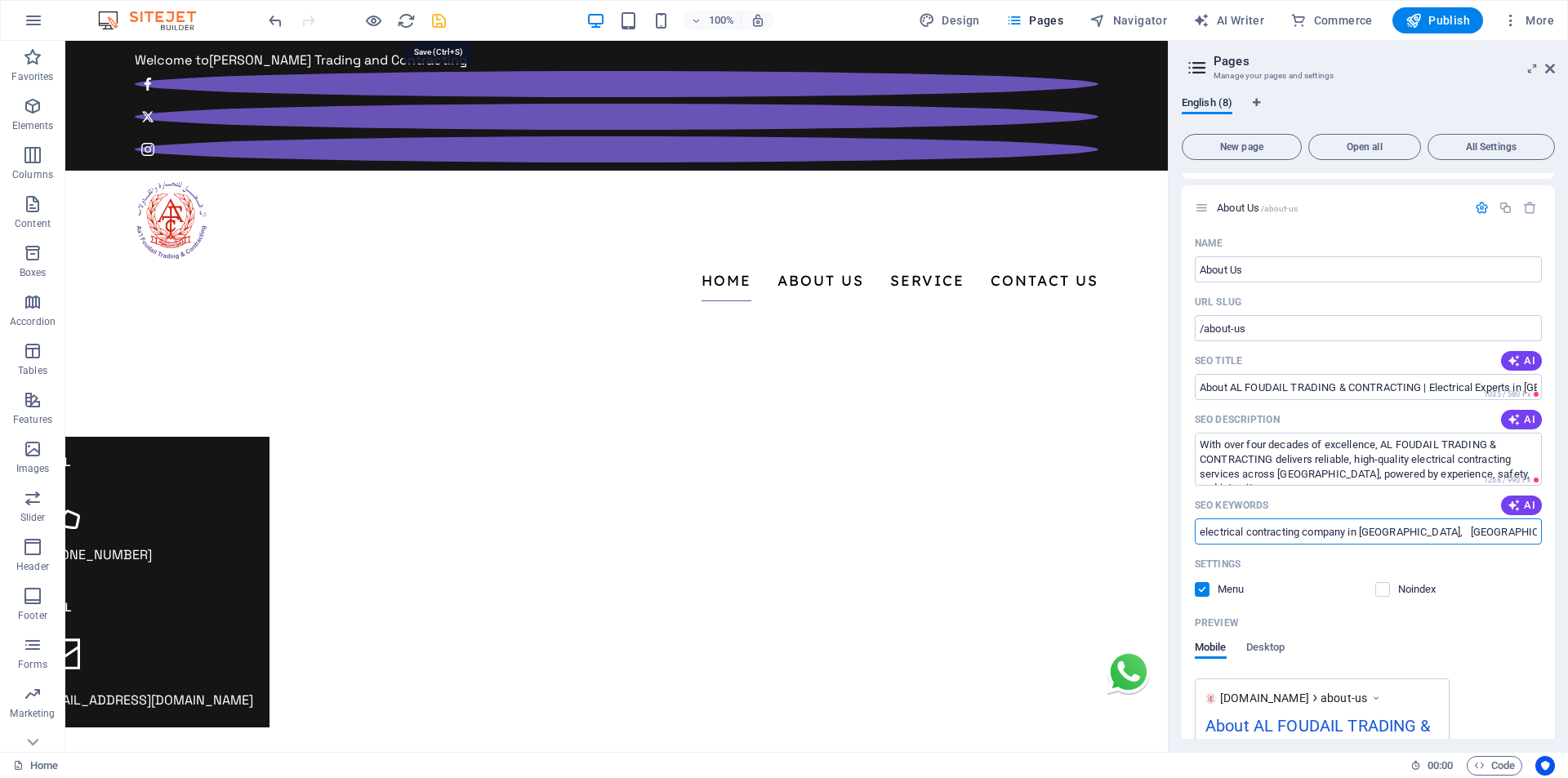
type input "electrical contracting company in Oman, DCRP B-Grade electrical contractor Oman…"
click at [436, 22] on icon "save" at bounding box center [439, 21] width 19 height 19
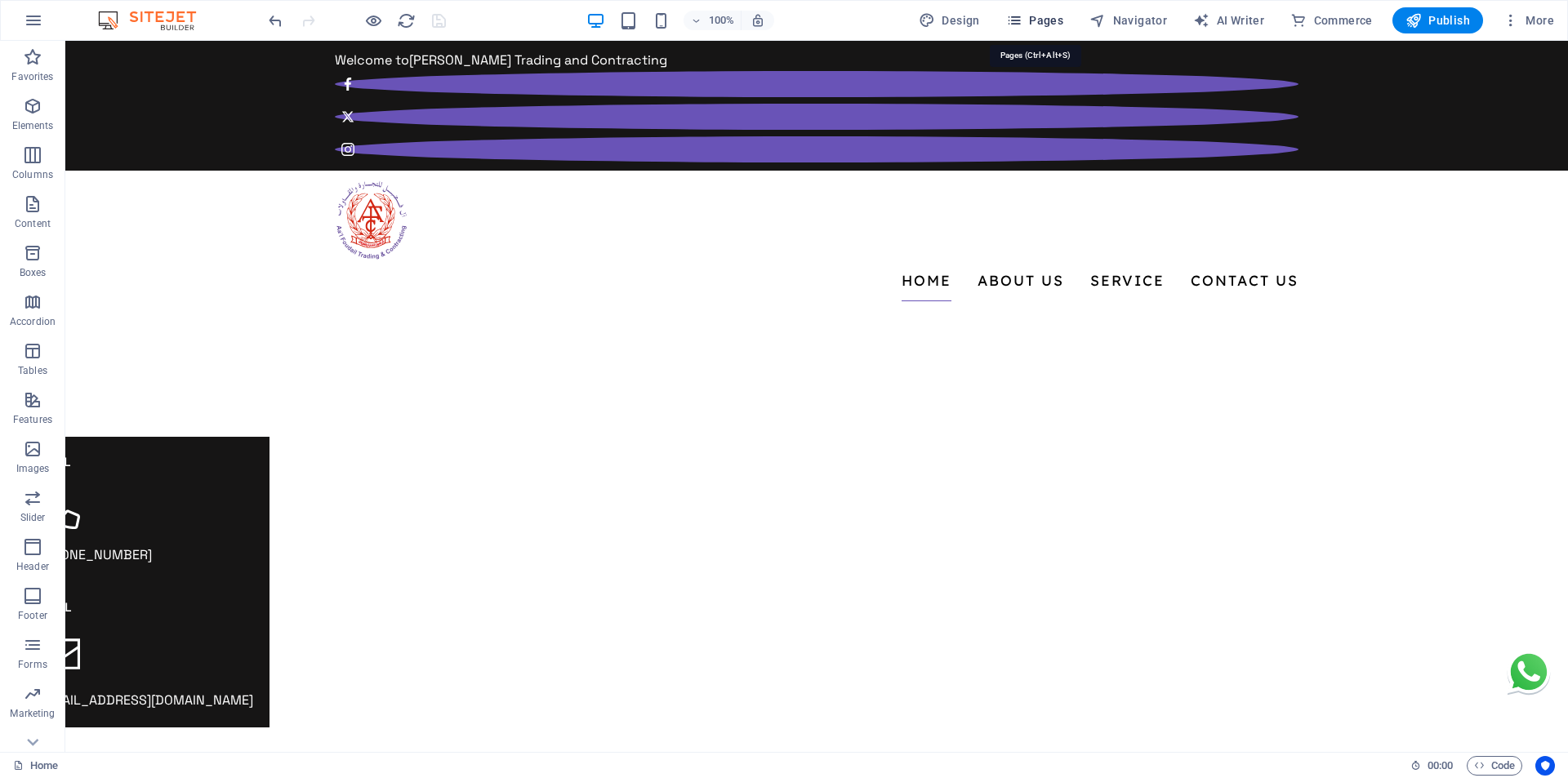
click at [1055, 22] on span "Pages" at bounding box center [1034, 20] width 57 height 16
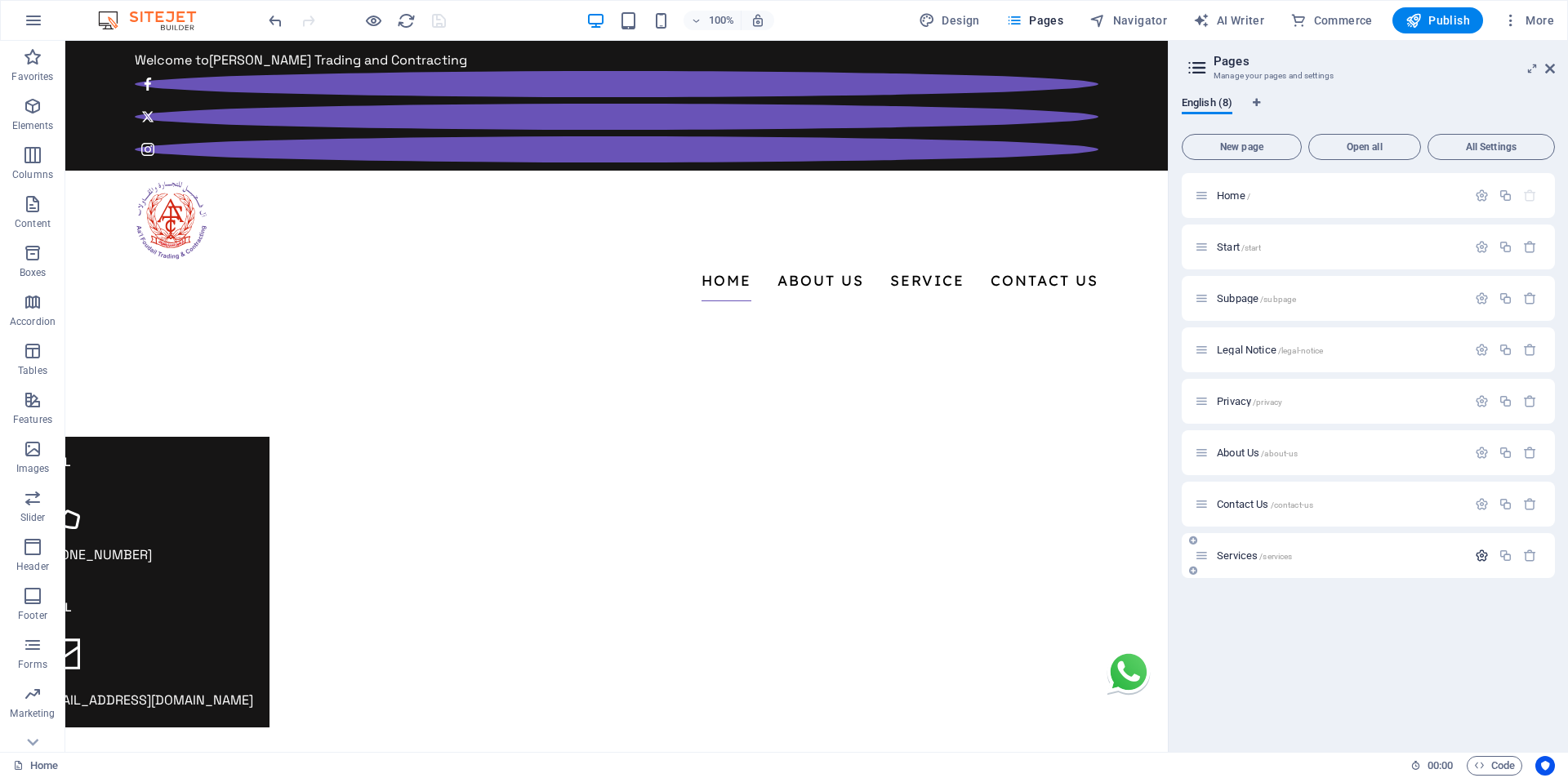
click at [1478, 558] on icon "button" at bounding box center [1482, 555] width 14 height 14
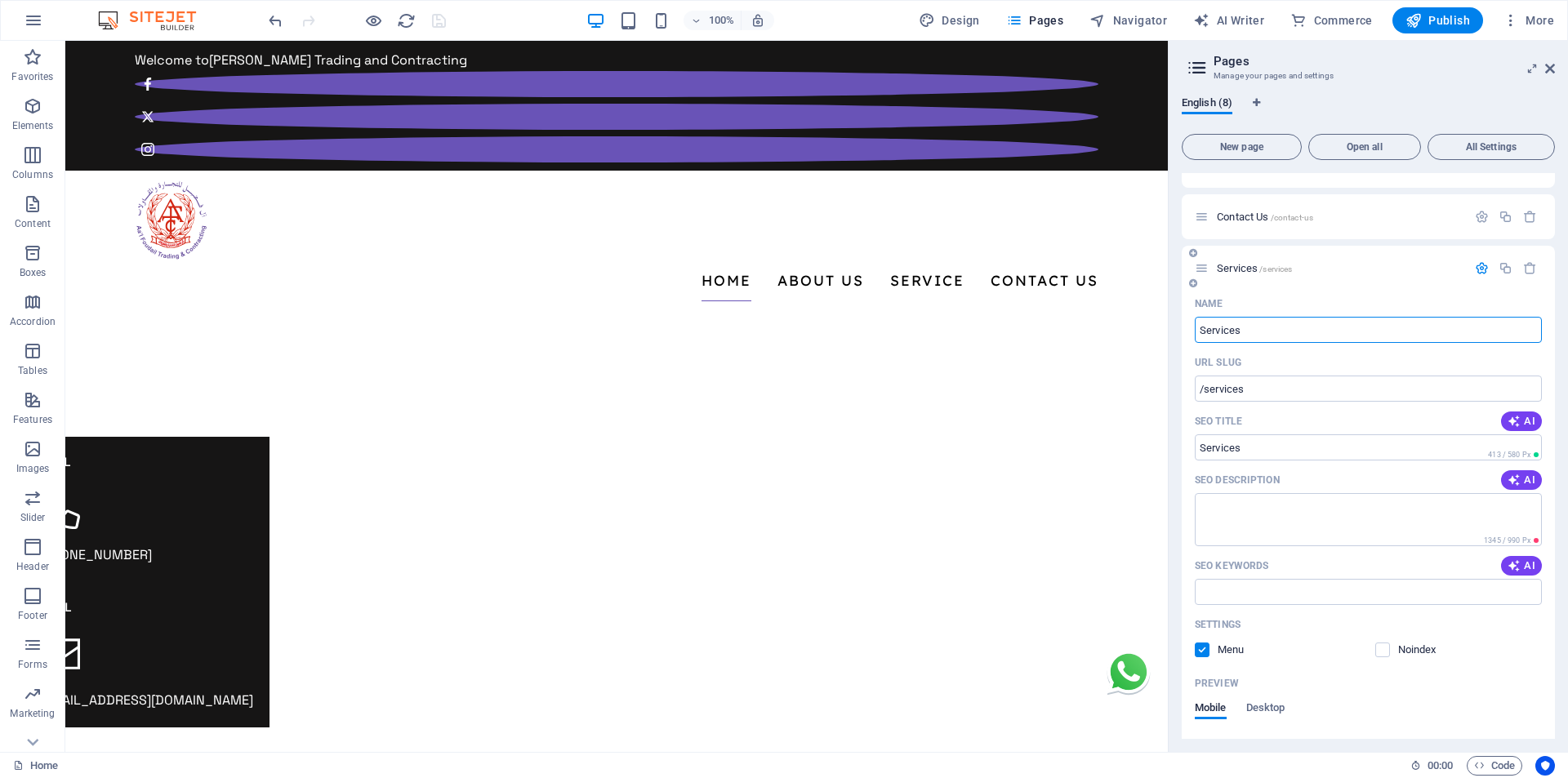
scroll to position [327, 0]
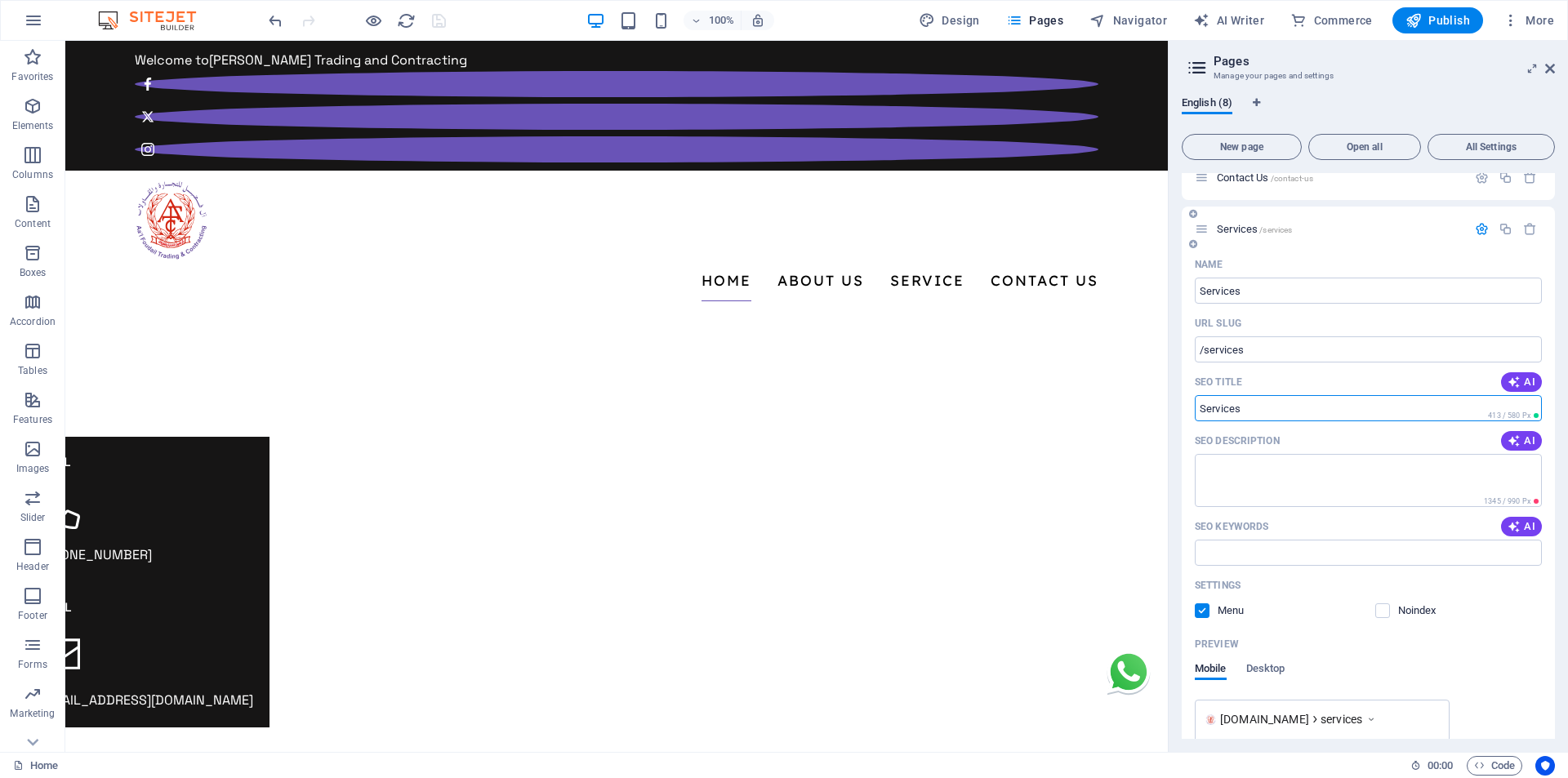
drag, startPoint x: 1255, startPoint y: 405, endPoint x: 1191, endPoint y: 415, distance: 64.8
click at [1193, 414] on div "Name Services ​ URL SLUG /services ​ SEO Title AI ​ 413 / 580 Px SEO Descriptio…" at bounding box center [1367, 599] width 373 height 696
paste input "Electrical Contracting & Maintenance Services | AL FOUDAIL Oman"
type input "Electrical Contracting & Maintenance Services | AL FOUDAIL Oman"
click at [1259, 481] on textarea "SEO Description" at bounding box center [1367, 480] width 347 height 53
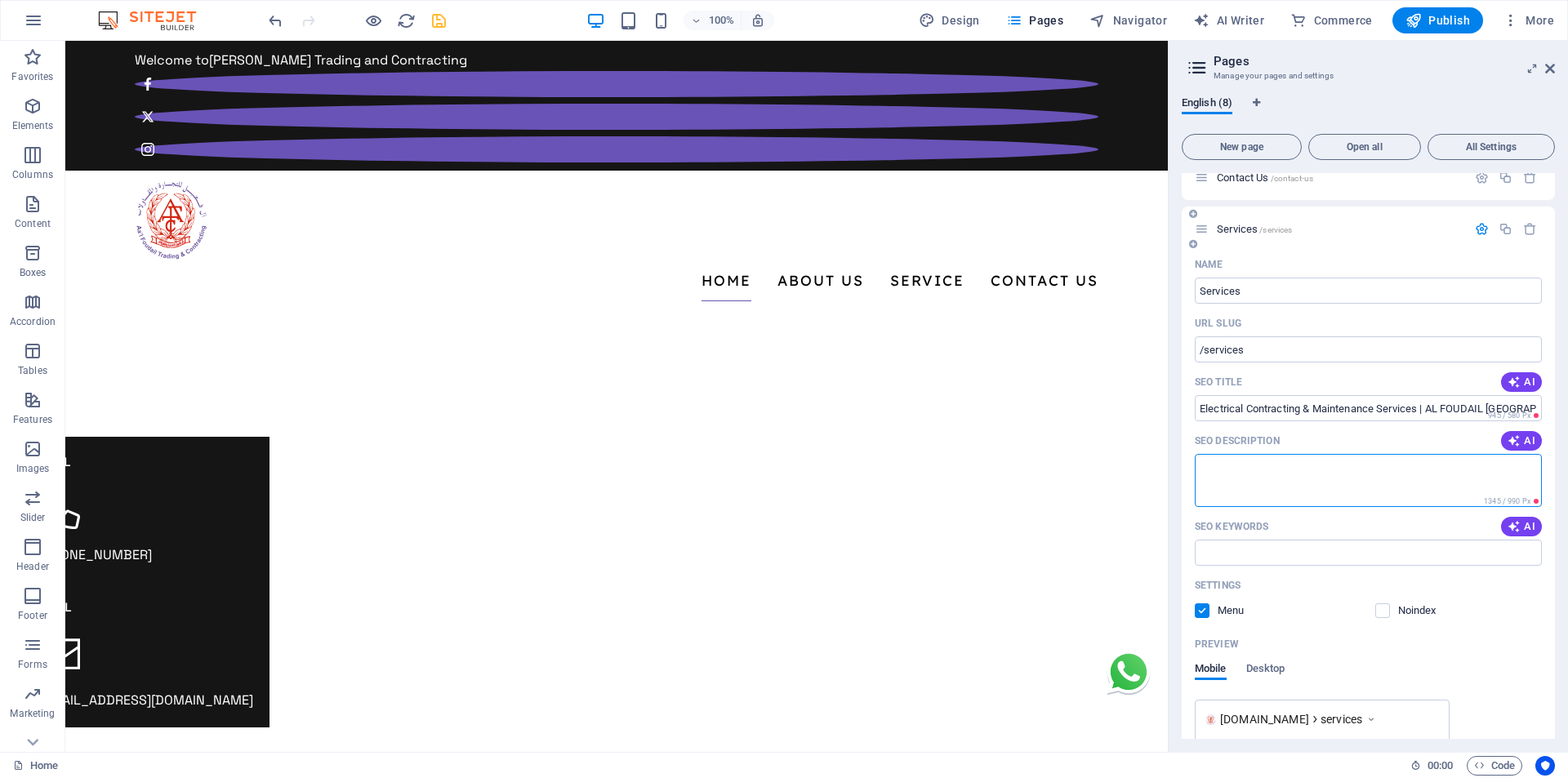
paste textarea "Explore our complete range of electrical services — 33kV substations, street li…"
type textarea "Explore our complete range of electrical services — 33kV substations, street li…"
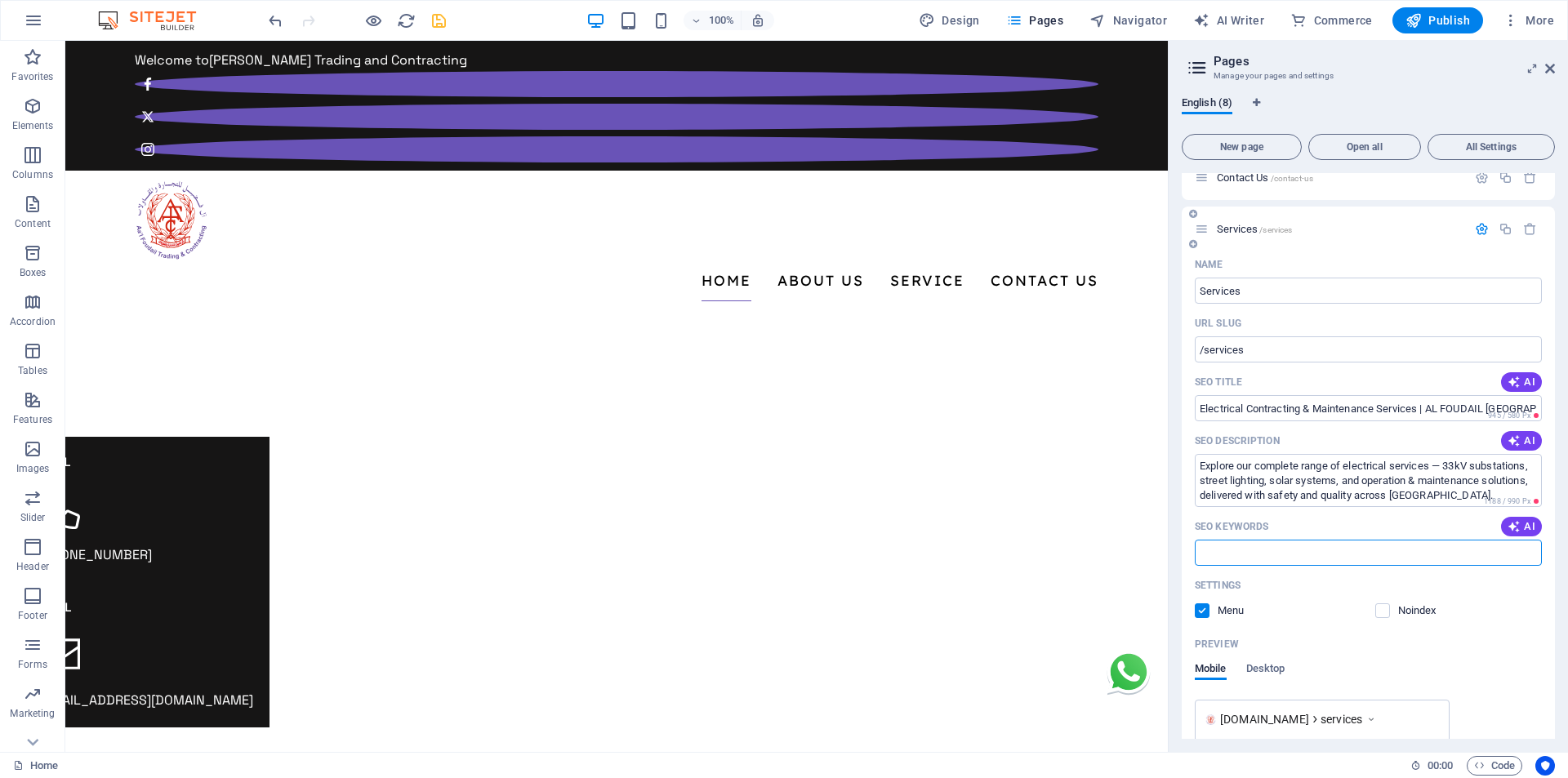
click at [1293, 556] on input "SEO Keywords" at bounding box center [1367, 552] width 347 height 26
paste input "electrical contracting company in Oman, DCRP B-Grade electrical contractor Oman…"
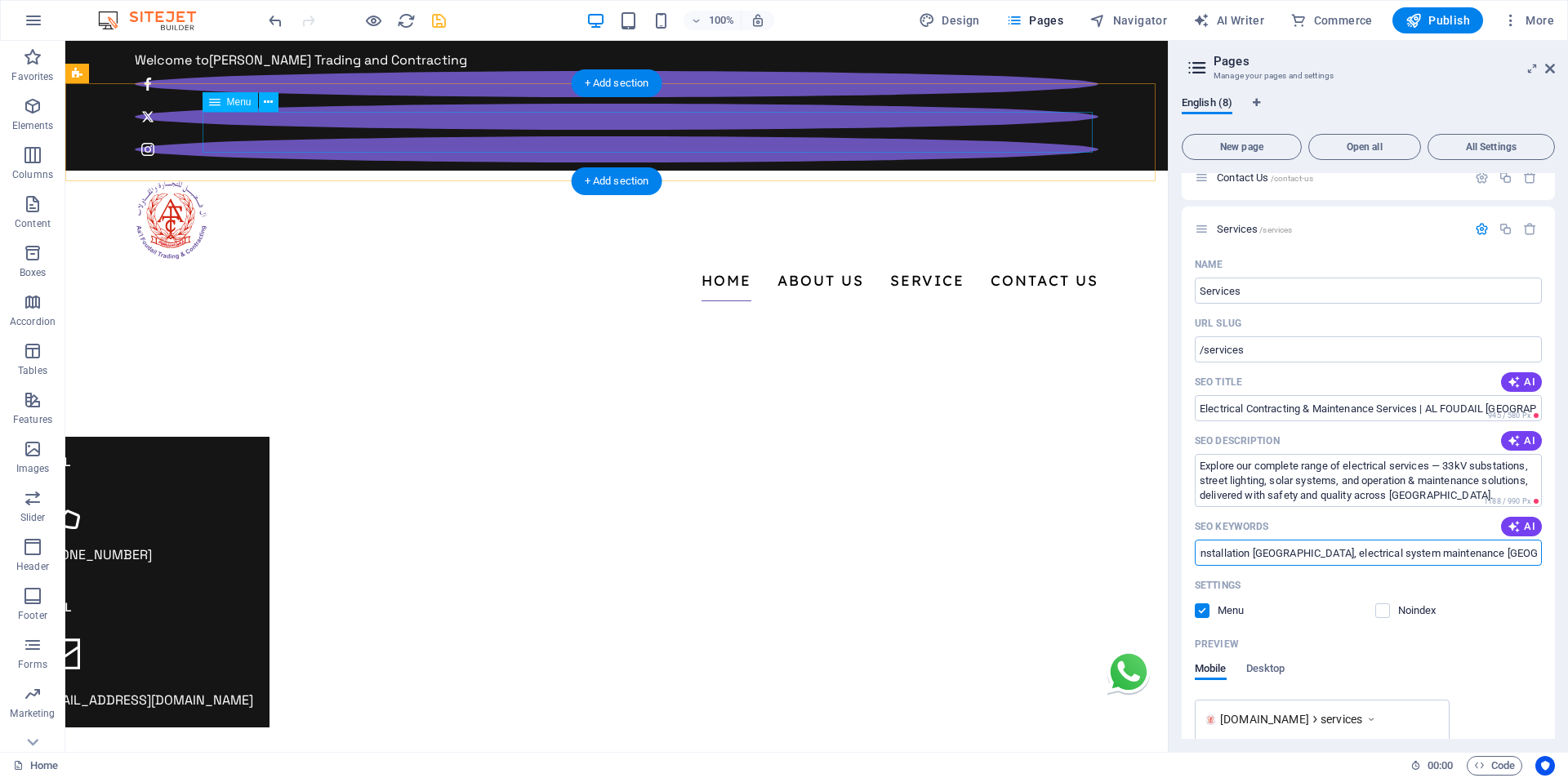
scroll to position [0, 0]
type input "electrical contracting company in Oman, DCRP B-Grade electrical contractor Oman…"
click at [442, 18] on icon "save" at bounding box center [439, 21] width 19 height 19
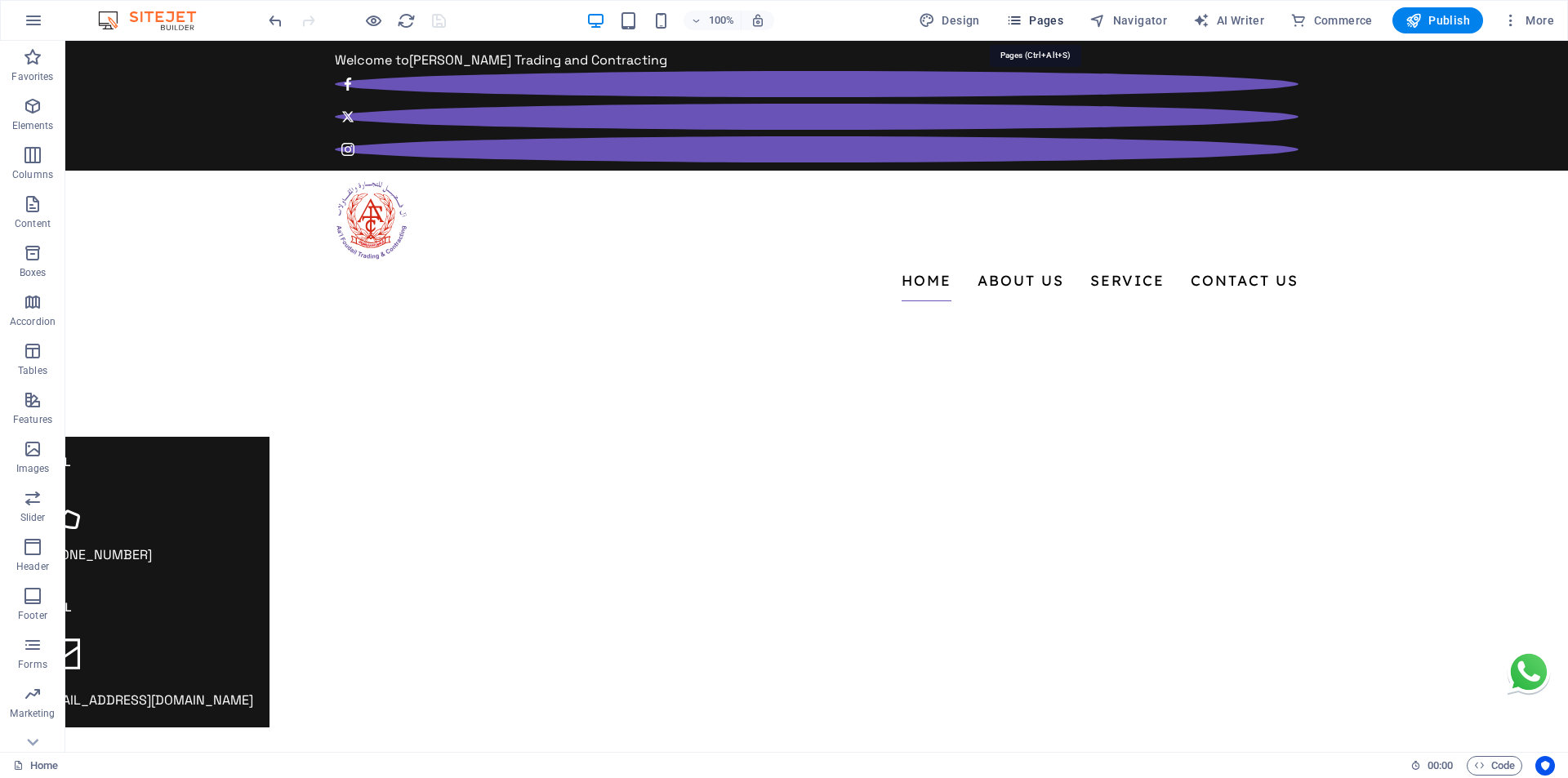
click at [1047, 23] on span "Pages" at bounding box center [1034, 20] width 57 height 16
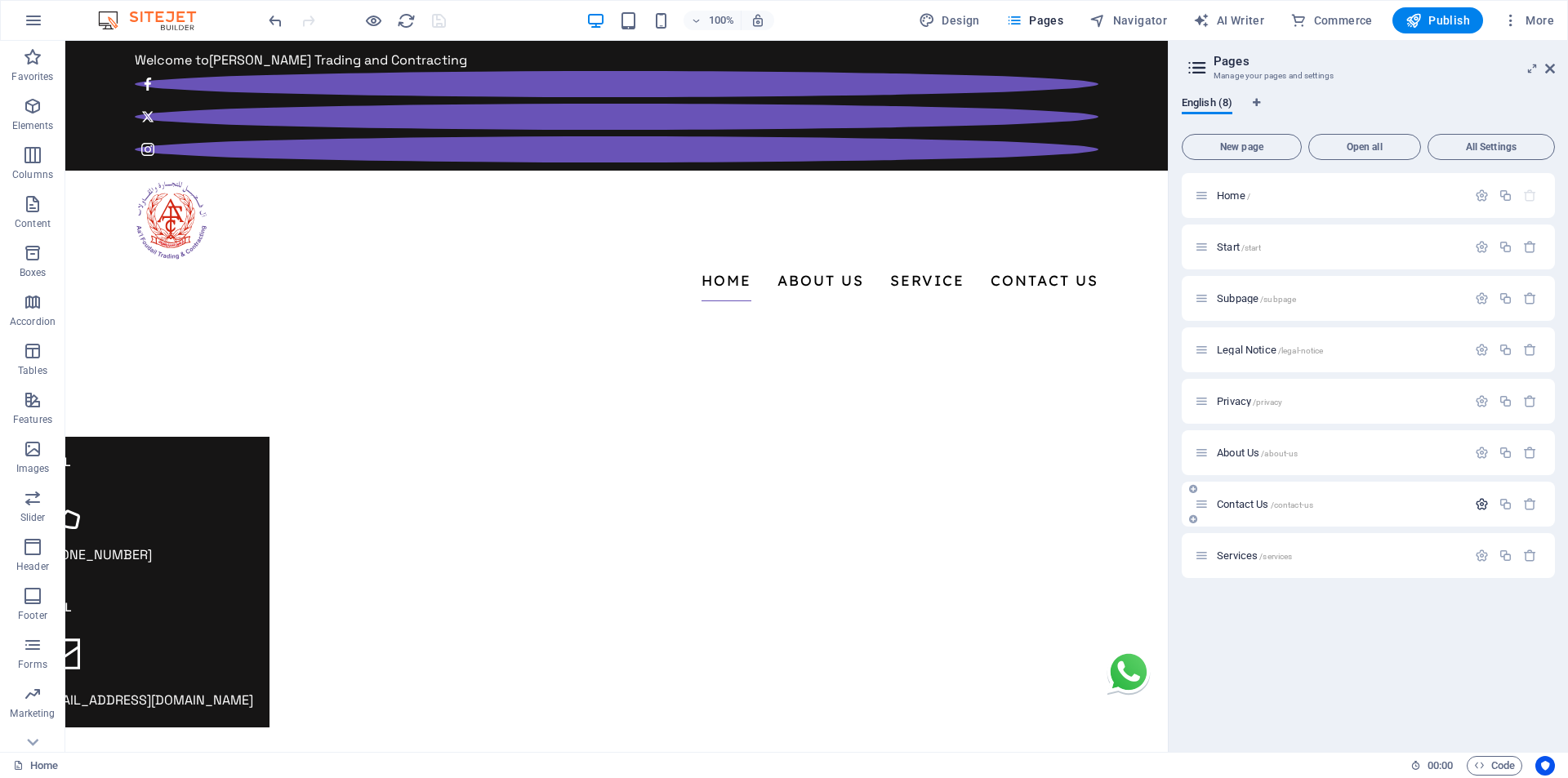
click at [1482, 506] on icon "button" at bounding box center [1482, 504] width 14 height 14
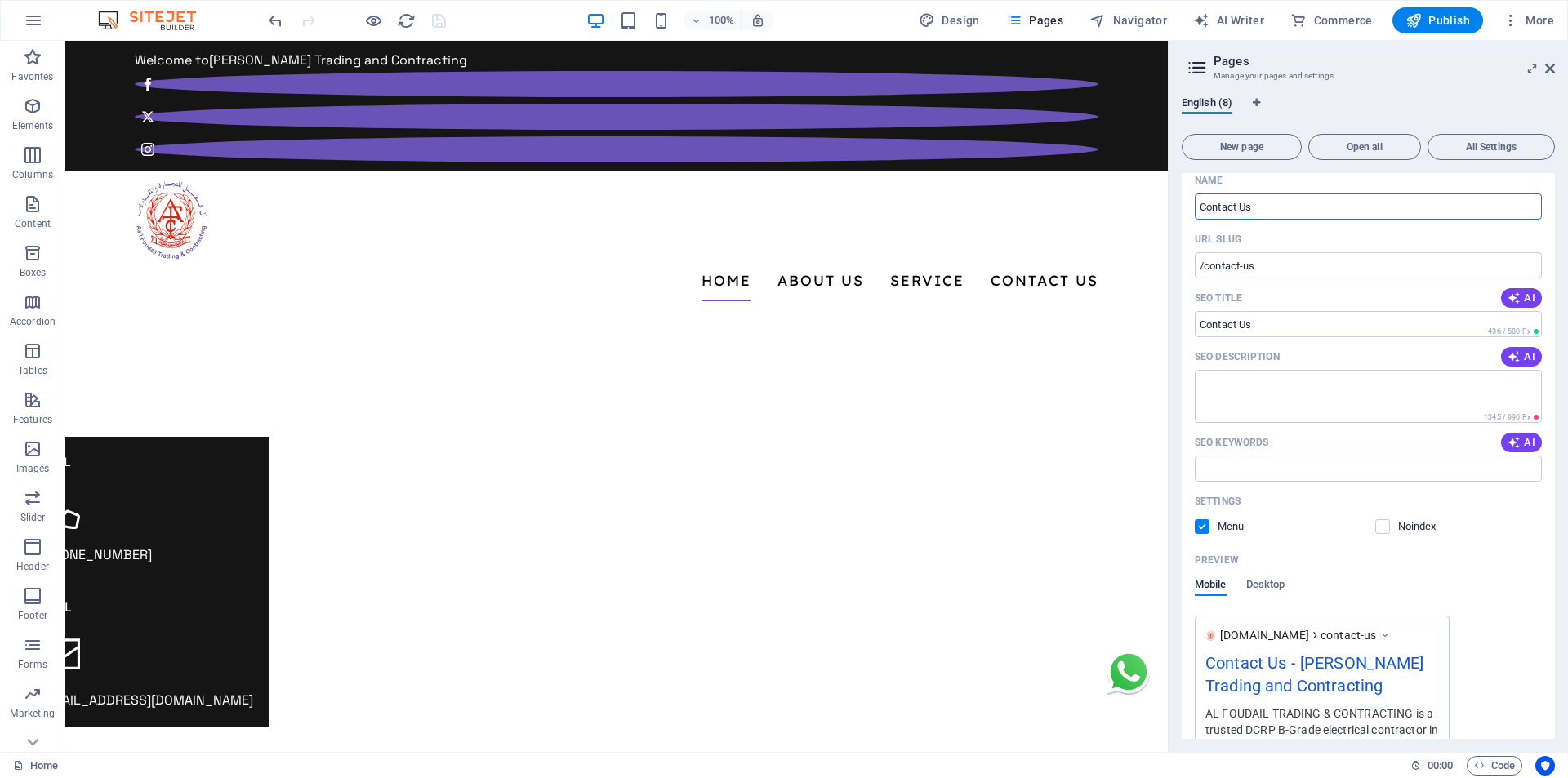
scroll to position [408, 0]
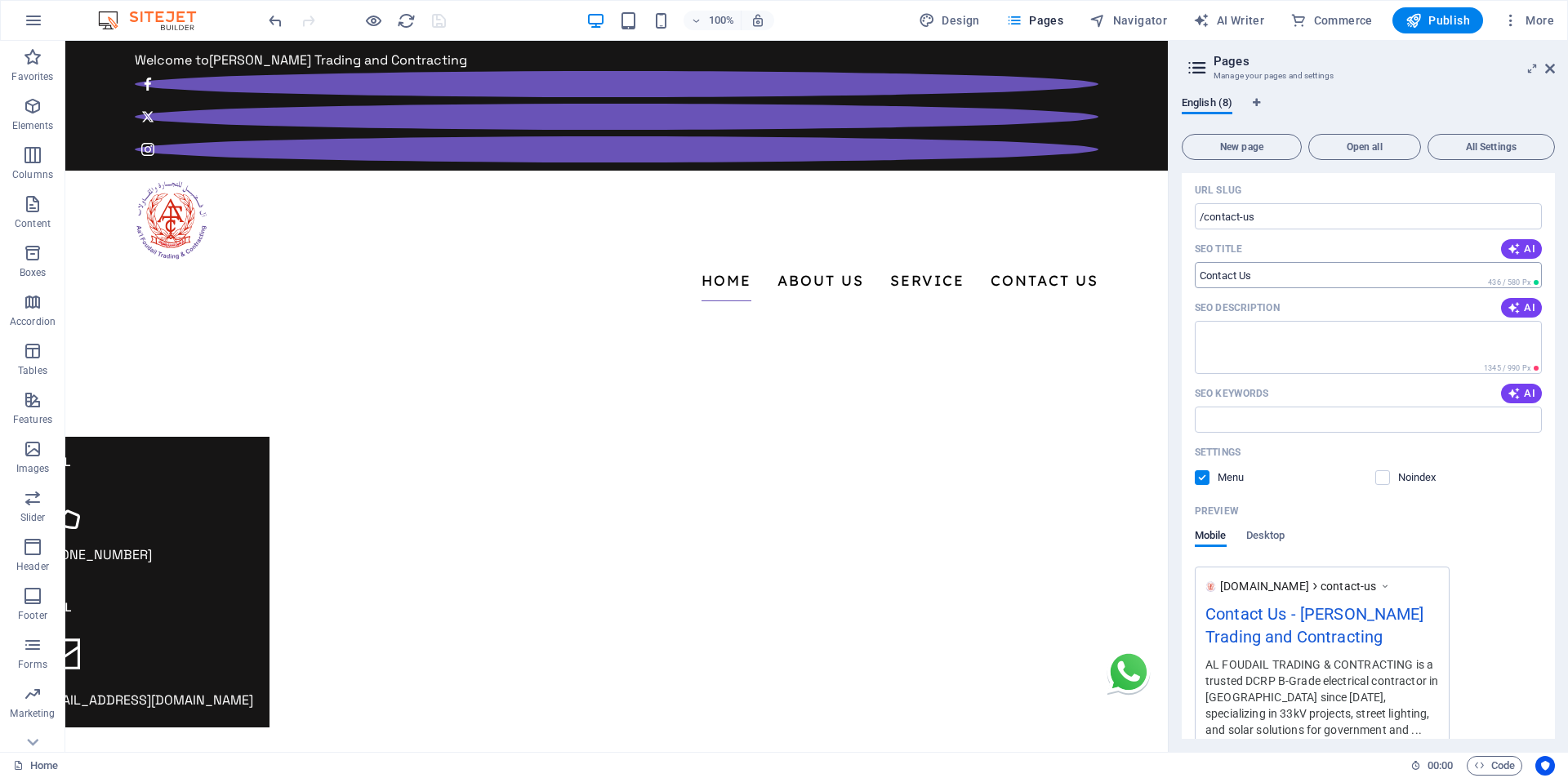
click at [1269, 281] on input "SEO Title" at bounding box center [1367, 275] width 347 height 26
paste input "Contact AL FOUDAIL TRADING & CONTRACTING | Electrical Contractor Oman"
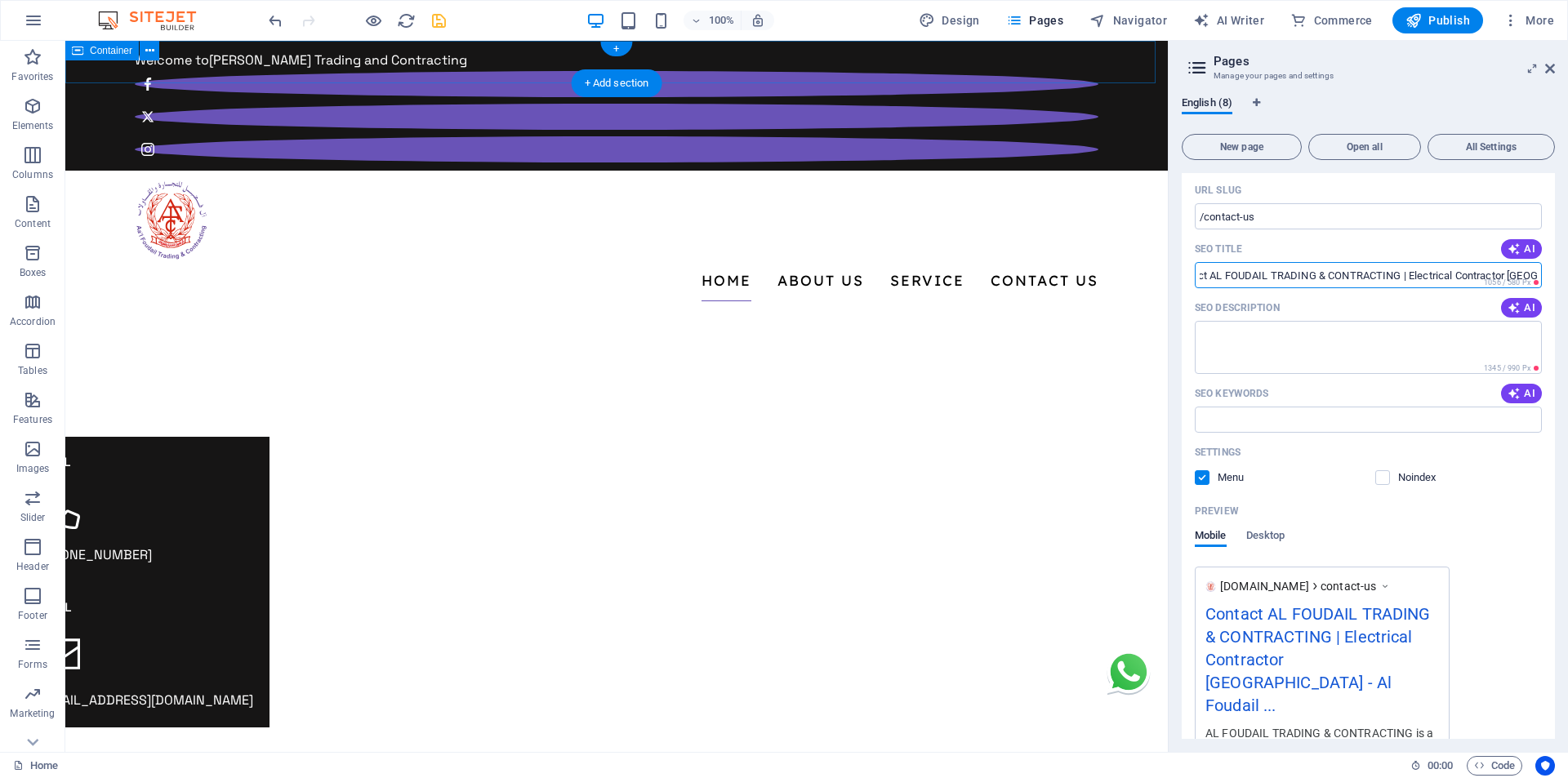
scroll to position [0, 0]
type input "Contact AL FOUDAIL TRADING & CONTRACTING | Electrical Contractor Oman"
click at [1261, 329] on textarea "SEO Description" at bounding box center [1367, 347] width 347 height 53
paste textarea "Get in touch with AL FOUDAIL TRADING & CONTRACTING for reliable electrical cont…"
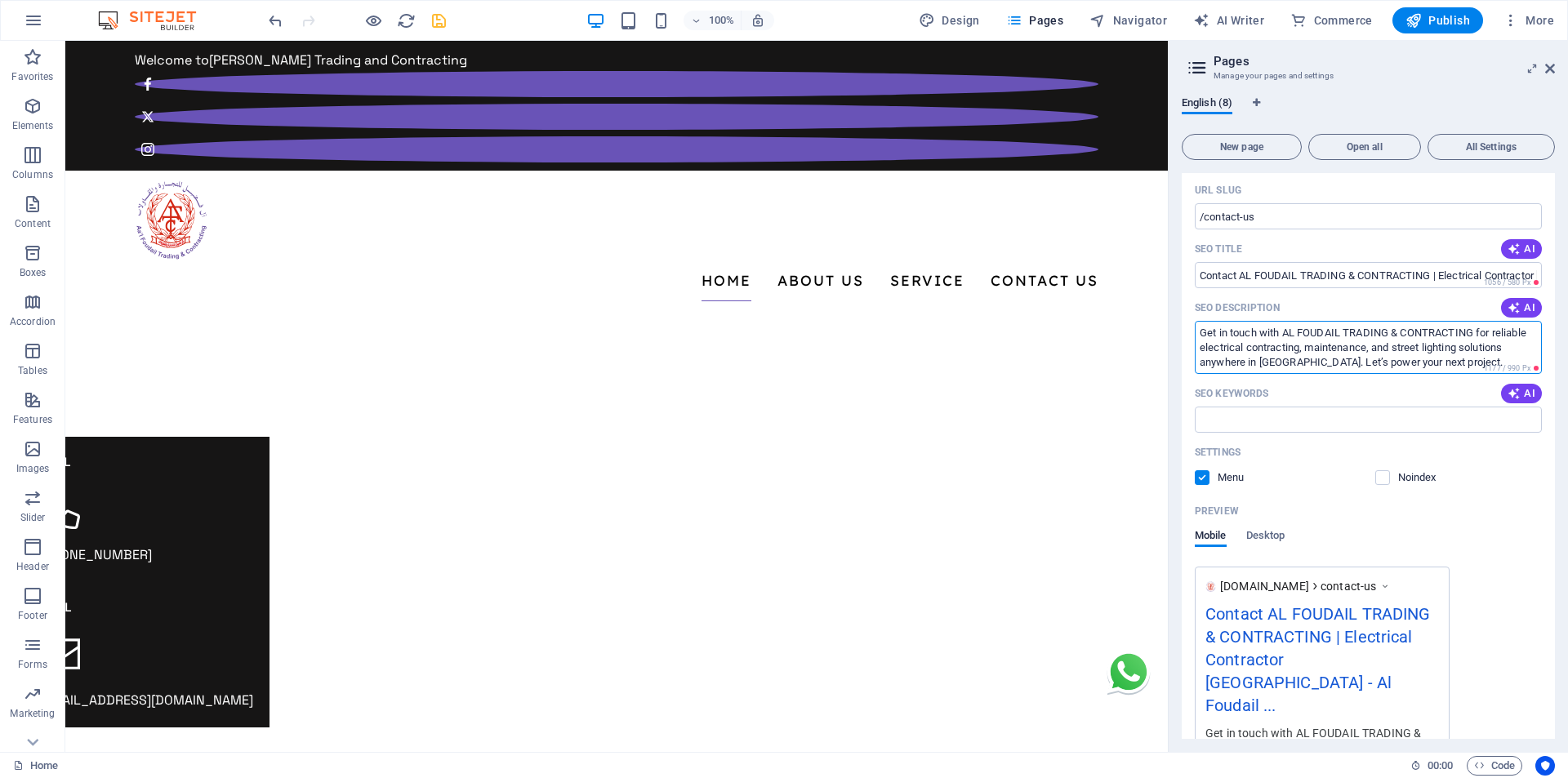
type textarea "Get in touch with AL FOUDAIL TRADING & CONTRACTING for reliable electrical cont…"
click at [1353, 423] on input "SEO Keywords" at bounding box center [1367, 419] width 347 height 26
paste input "electrical contracting company in Oman, DCRP B-Grade electrical contractor Oman…"
type input "electrical contracting company in Oman, DCRP B-Grade electrical contractor Oman…"
click at [435, 19] on icon "save" at bounding box center [439, 21] width 19 height 19
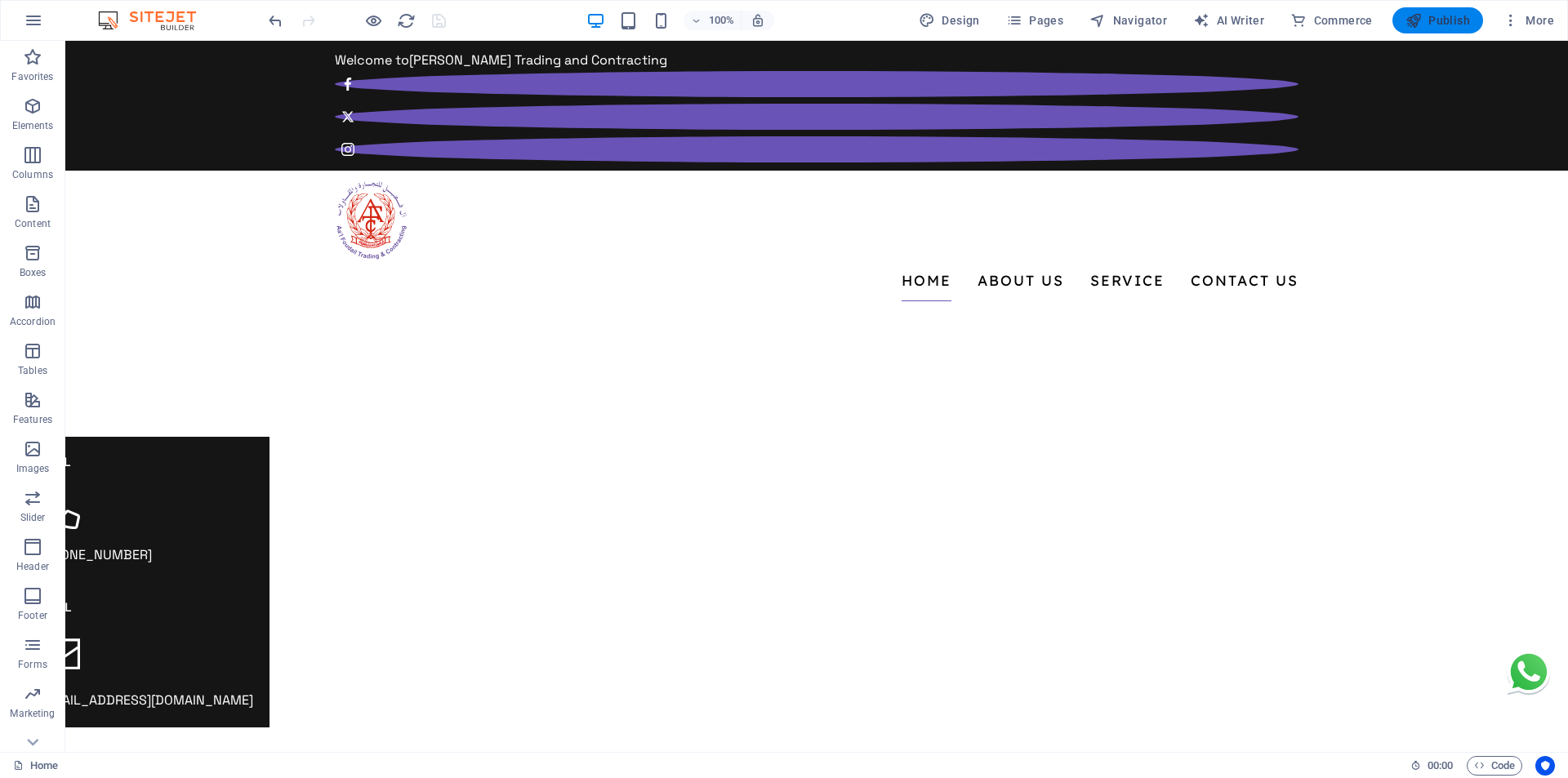
click at [1451, 18] on span "Publish" at bounding box center [1437, 20] width 65 height 16
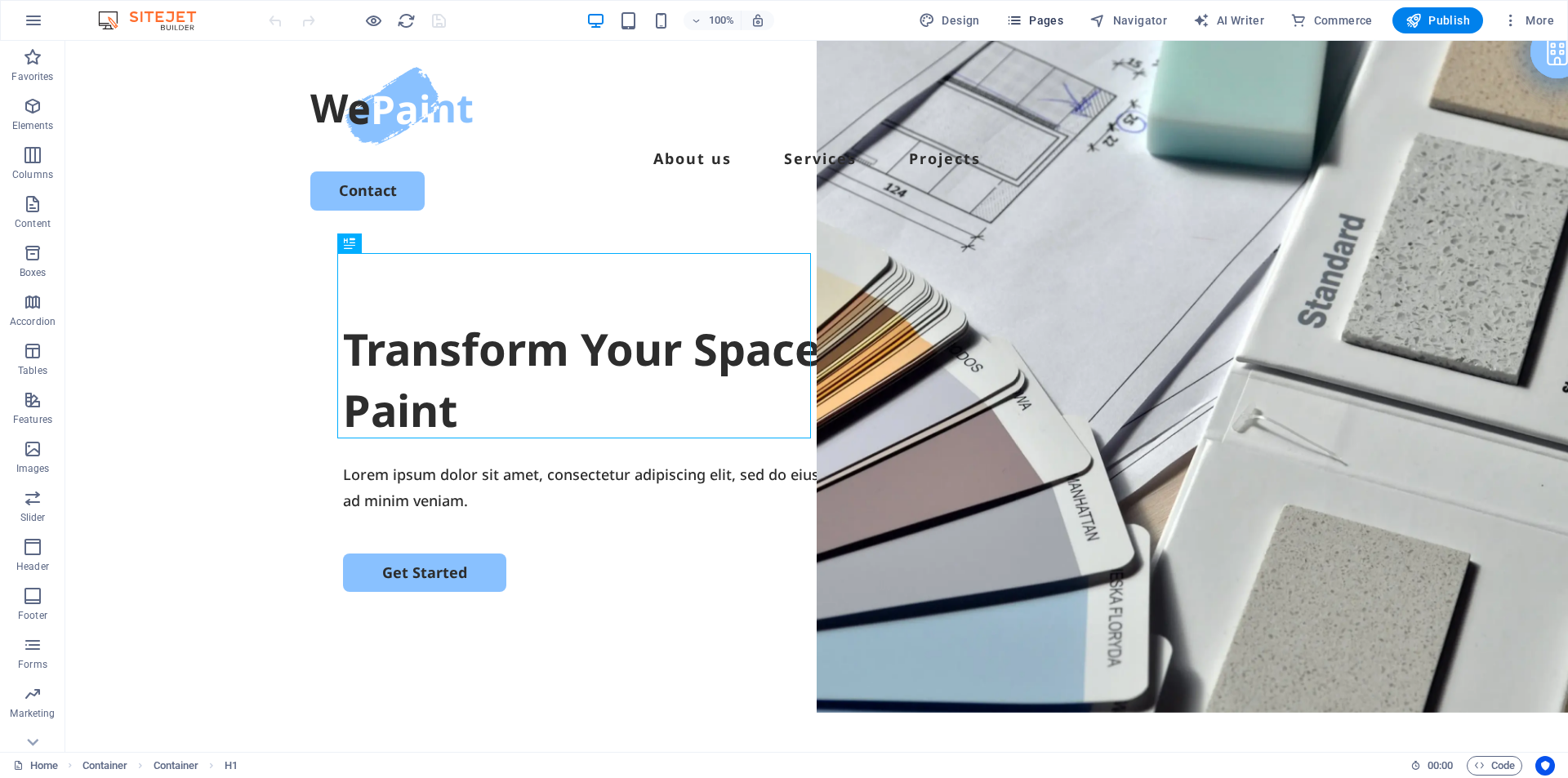
click at [1051, 22] on span "Pages" at bounding box center [1034, 20] width 57 height 16
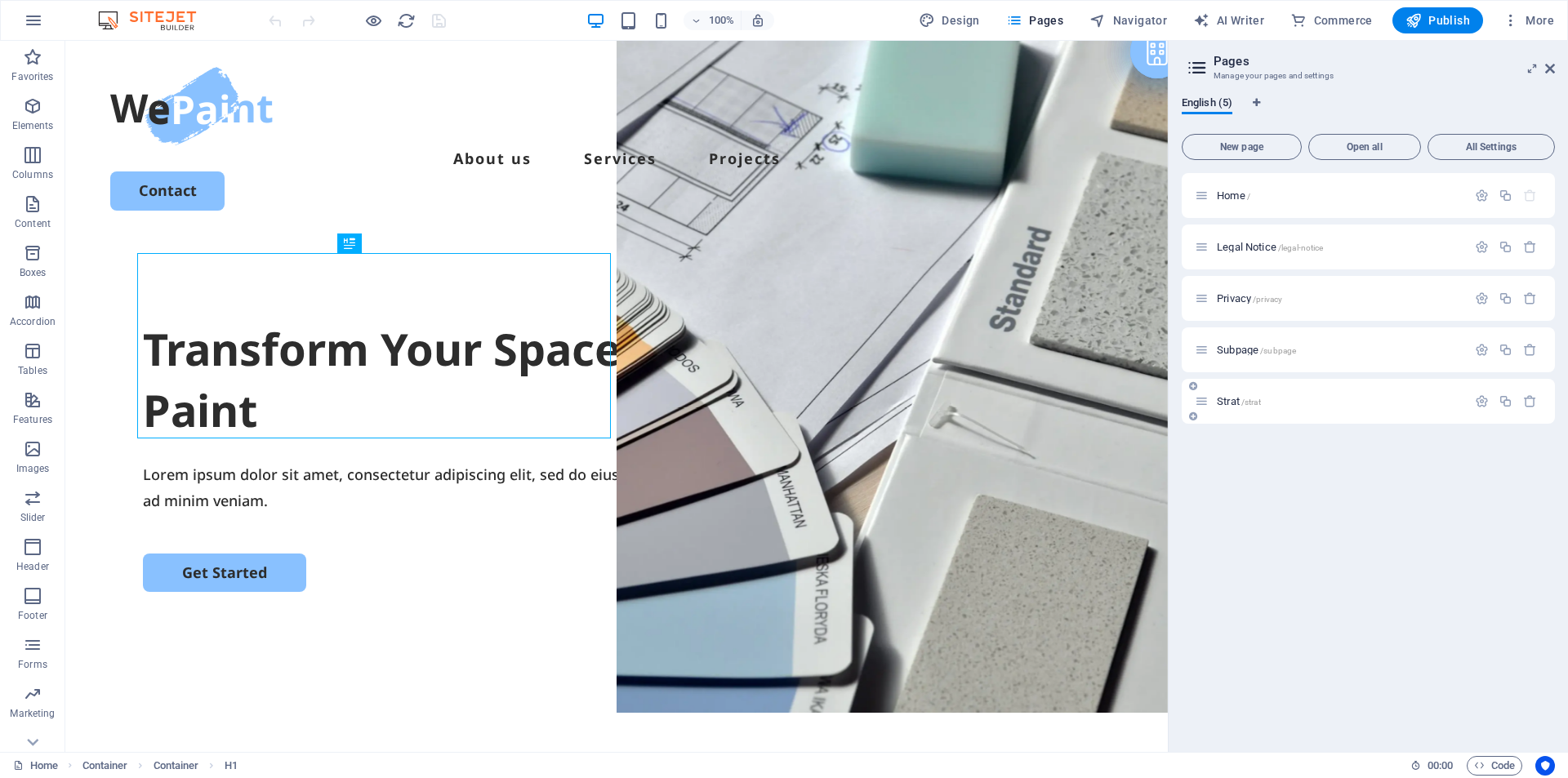
click at [1230, 399] on span "Strat /strat" at bounding box center [1238, 401] width 44 height 12
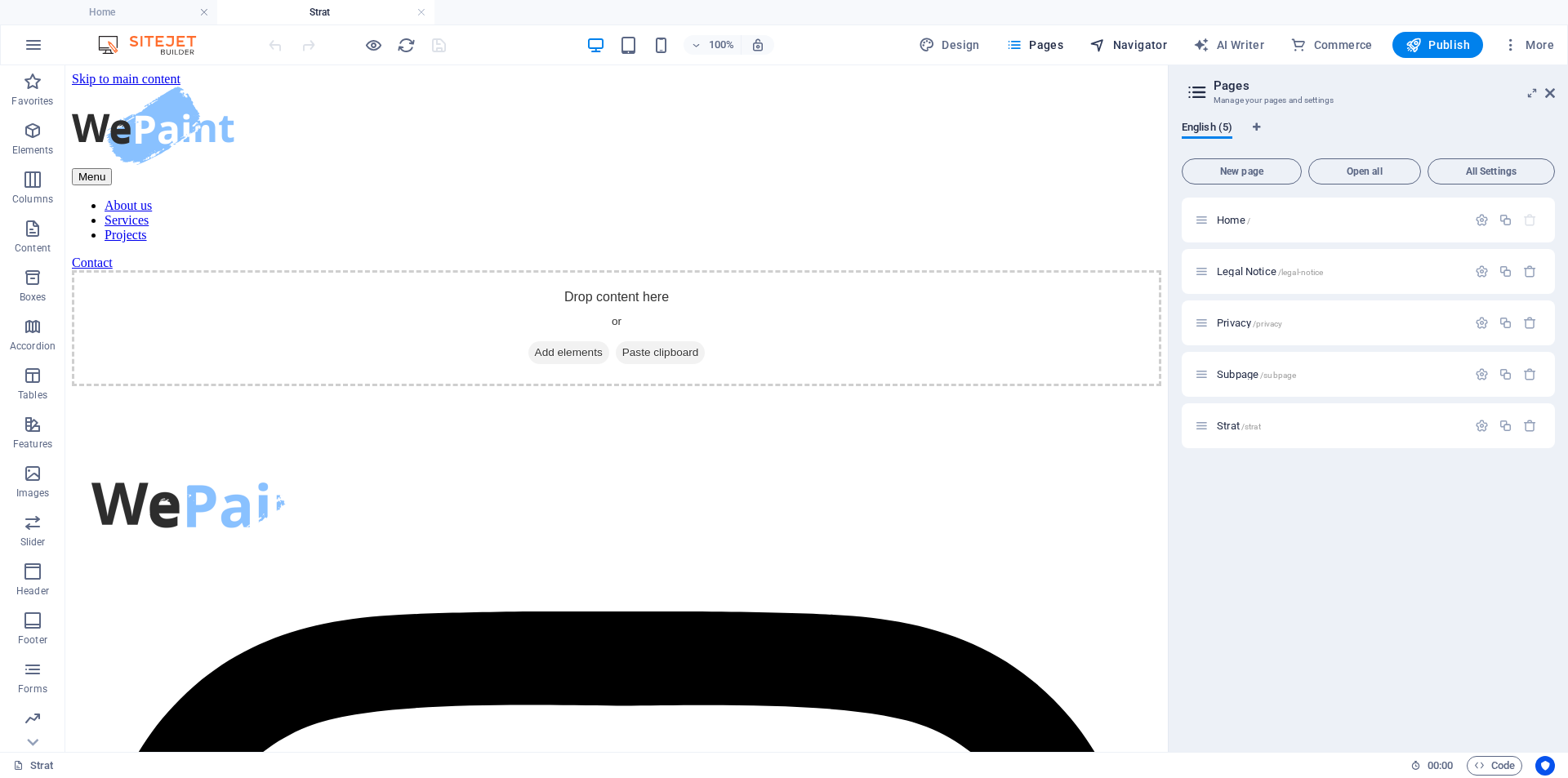
click at [1130, 51] on span "Navigator" at bounding box center [1128, 44] width 78 height 16
select select "18284847-en"
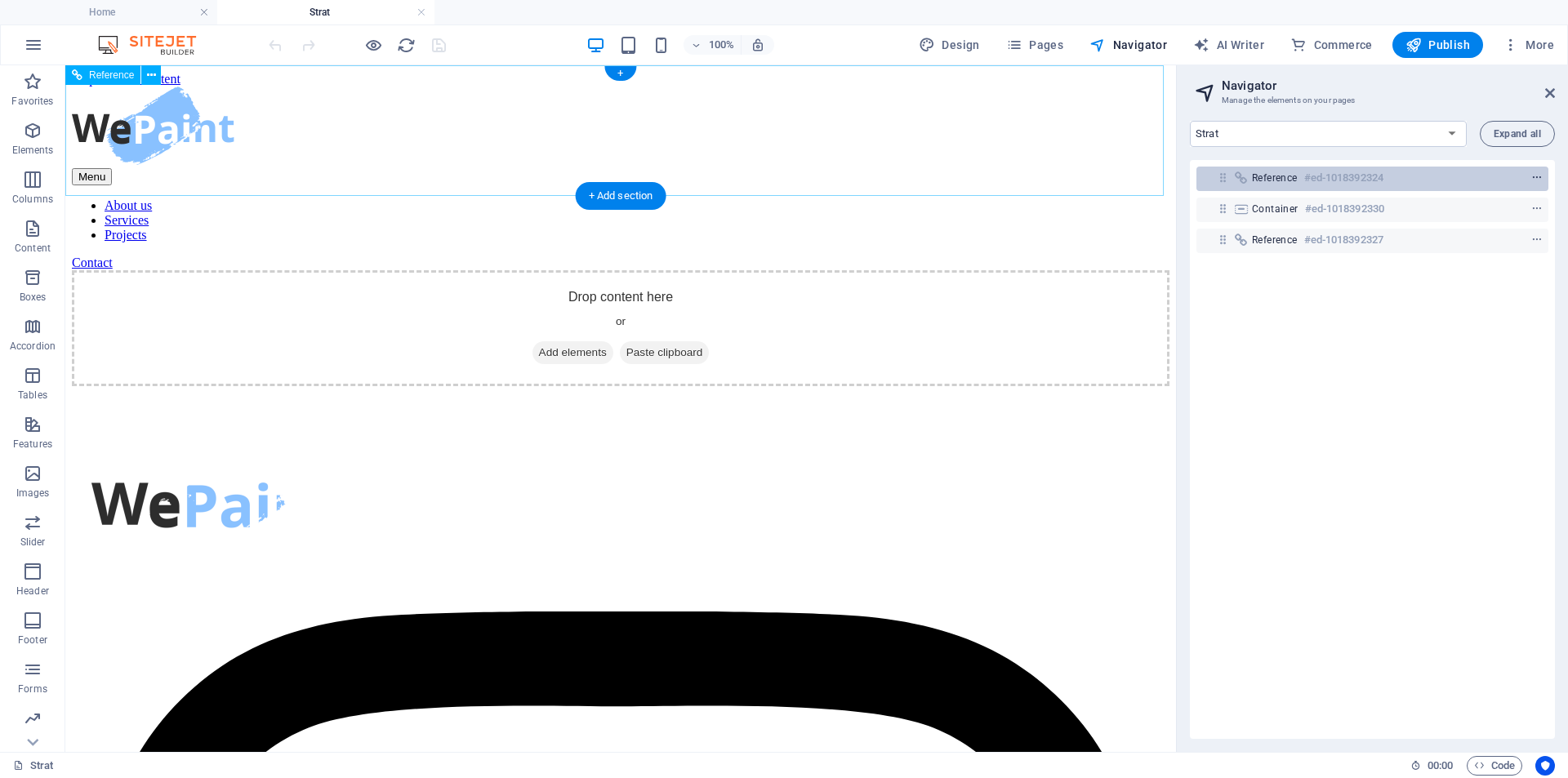
click at [1533, 177] on icon "context-menu" at bounding box center [1536, 177] width 11 height 11
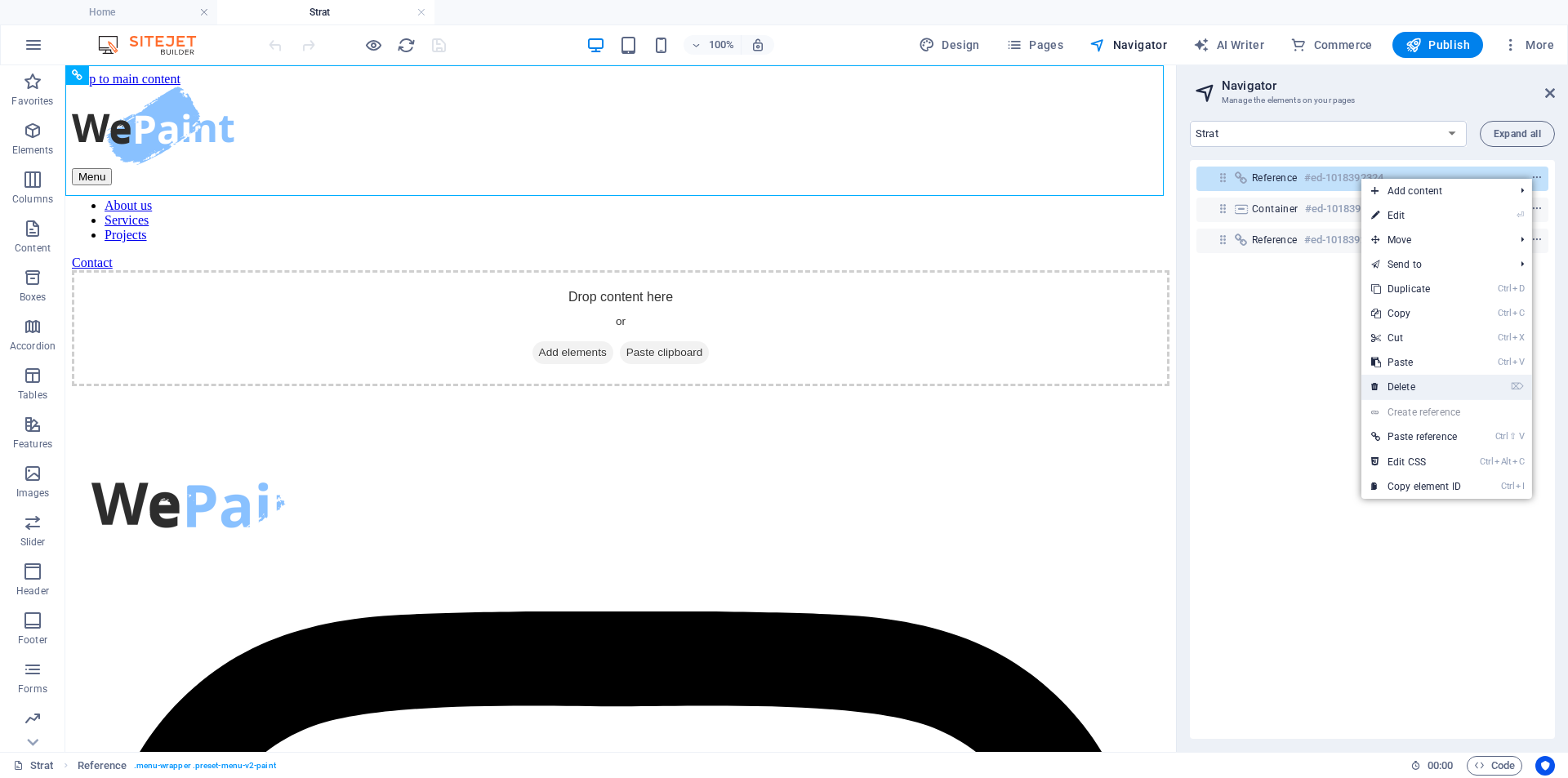
click at [1398, 388] on link "⌦ Delete" at bounding box center [1416, 386] width 110 height 24
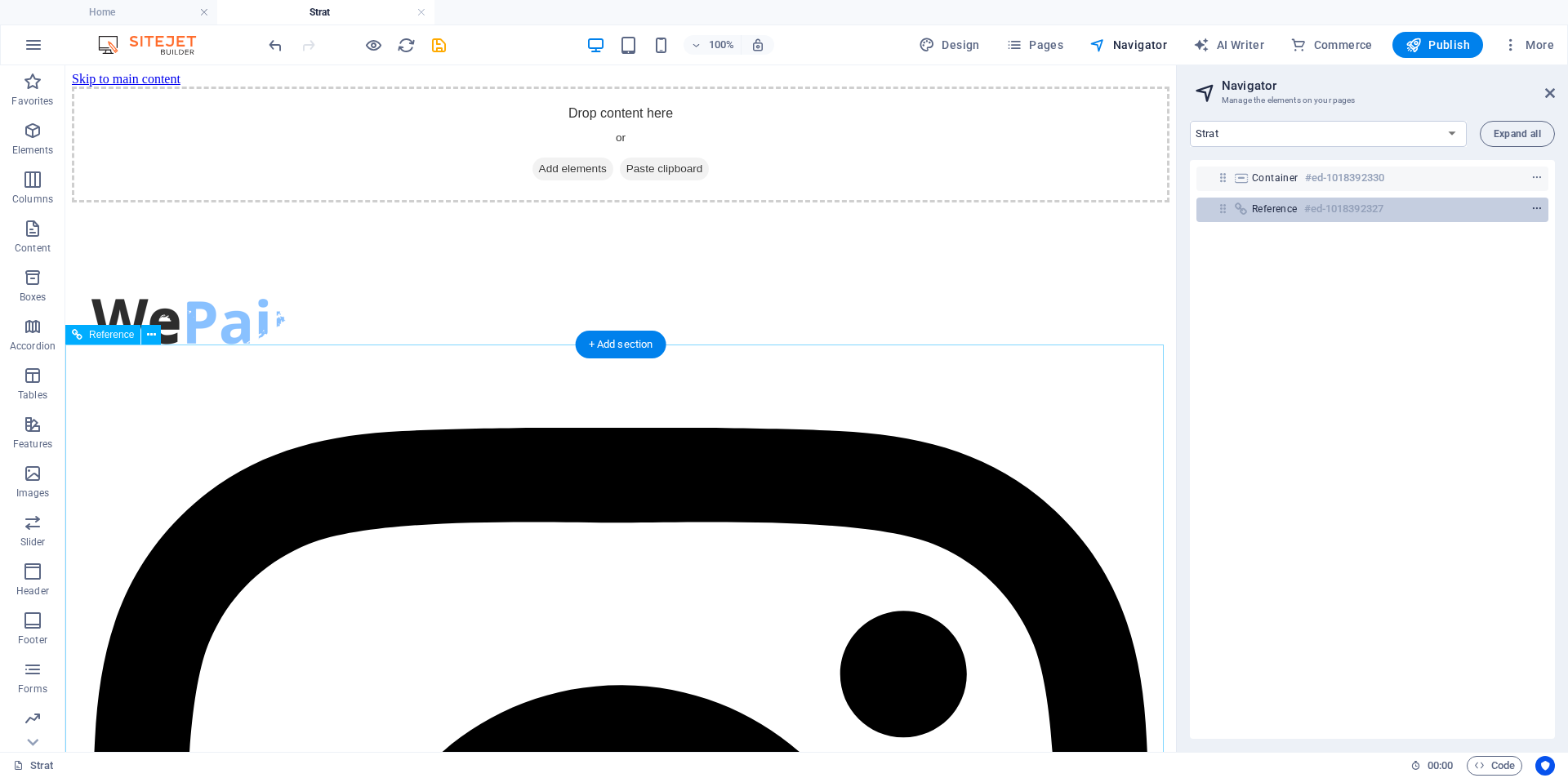
click at [1535, 207] on icon "context-menu" at bounding box center [1536, 208] width 11 height 11
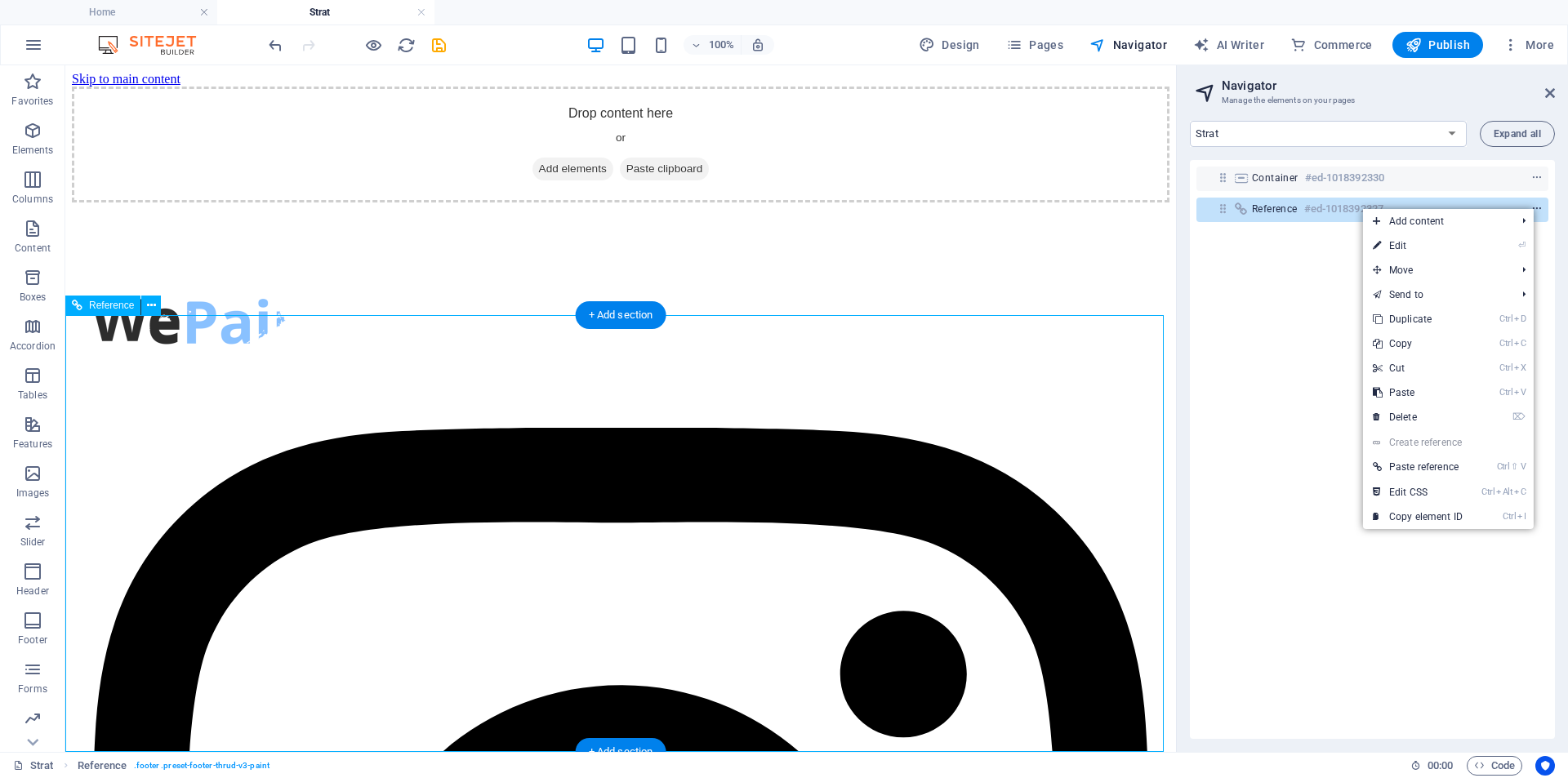
scroll to position [29, 0]
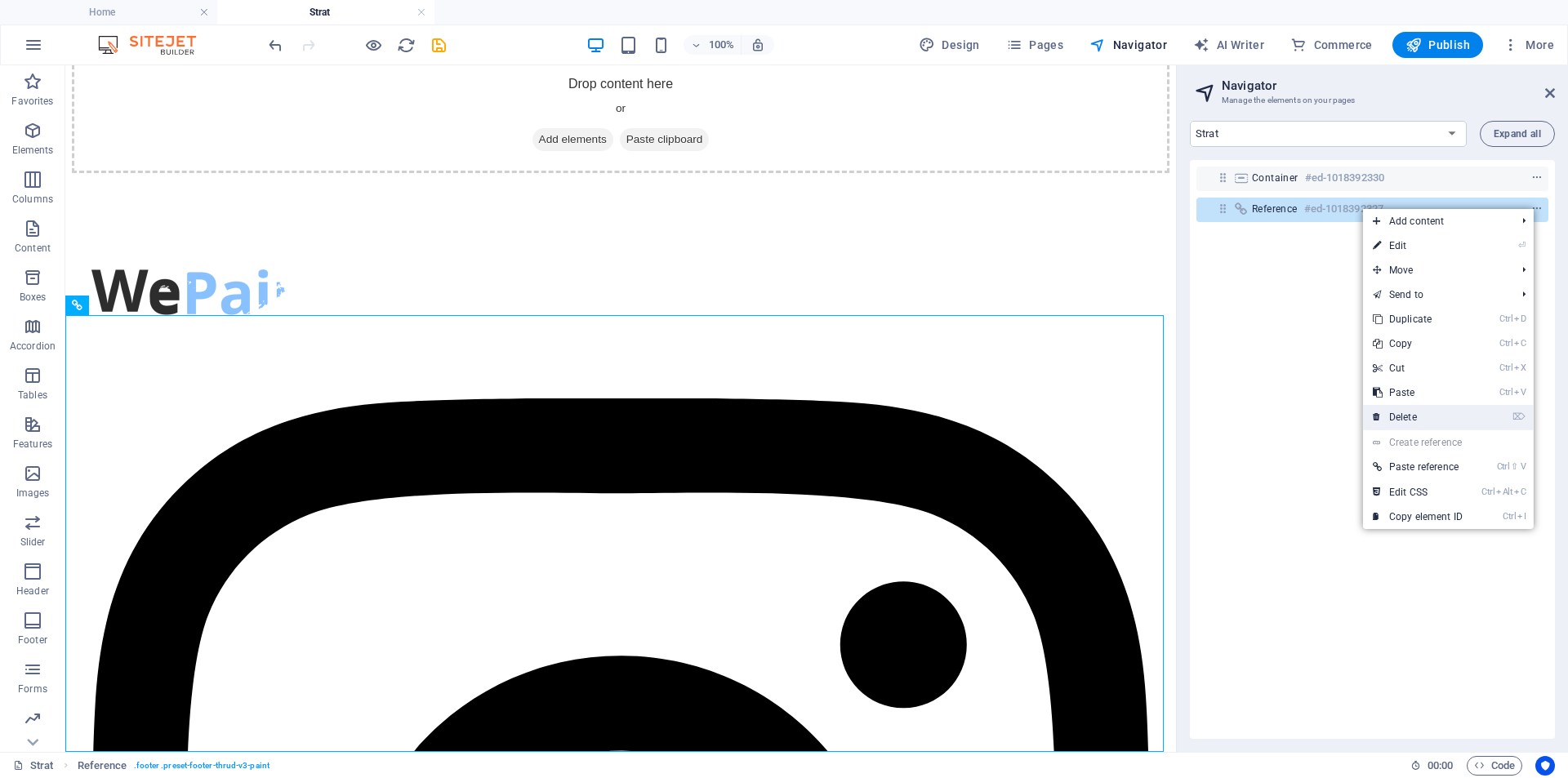
click at [1402, 410] on link "⌦ Delete" at bounding box center [1418, 417] width 110 height 24
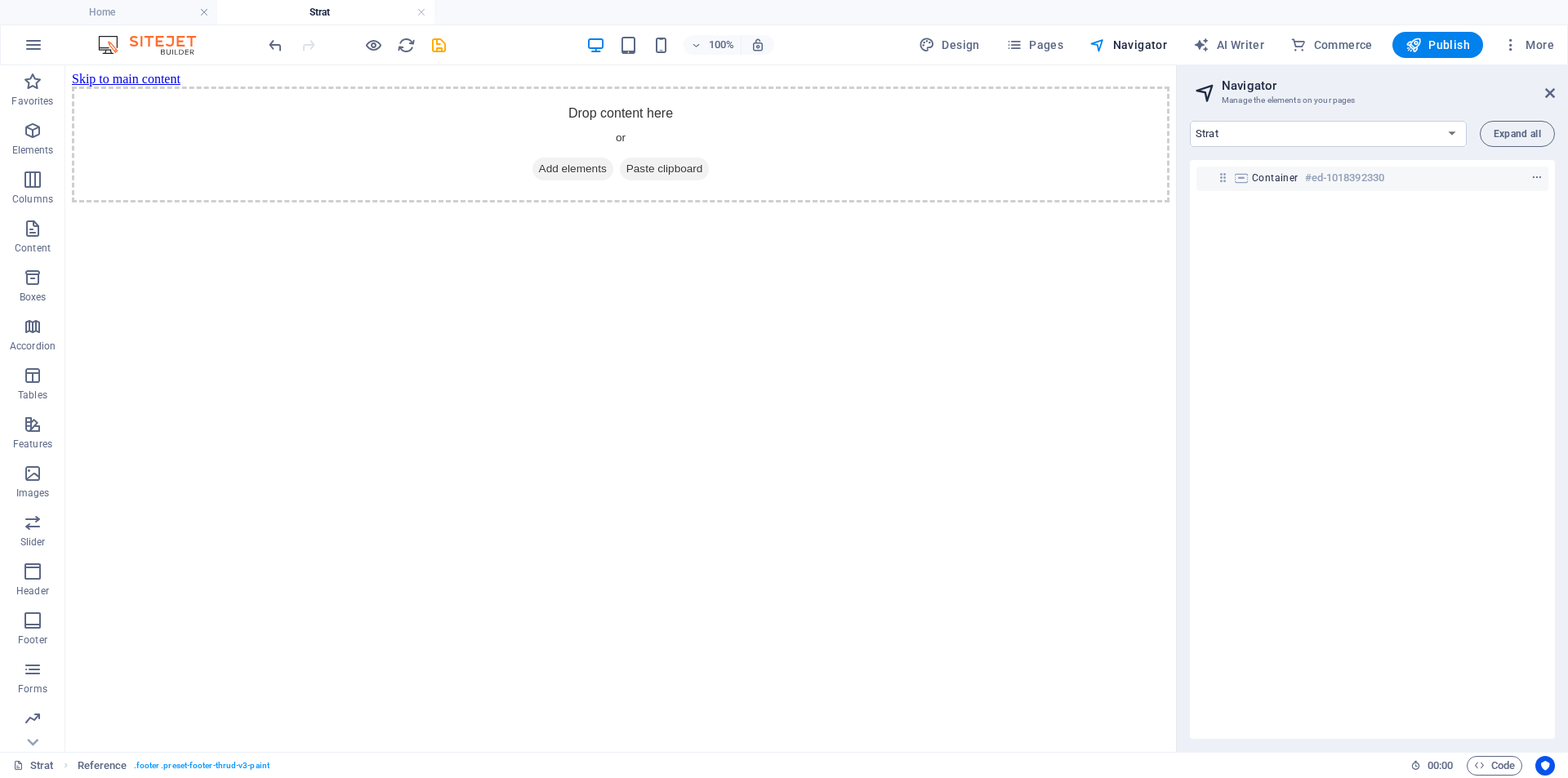
scroll to position [0, 0]
click at [29, 50] on icon "button" at bounding box center [33, 45] width 20 height 20
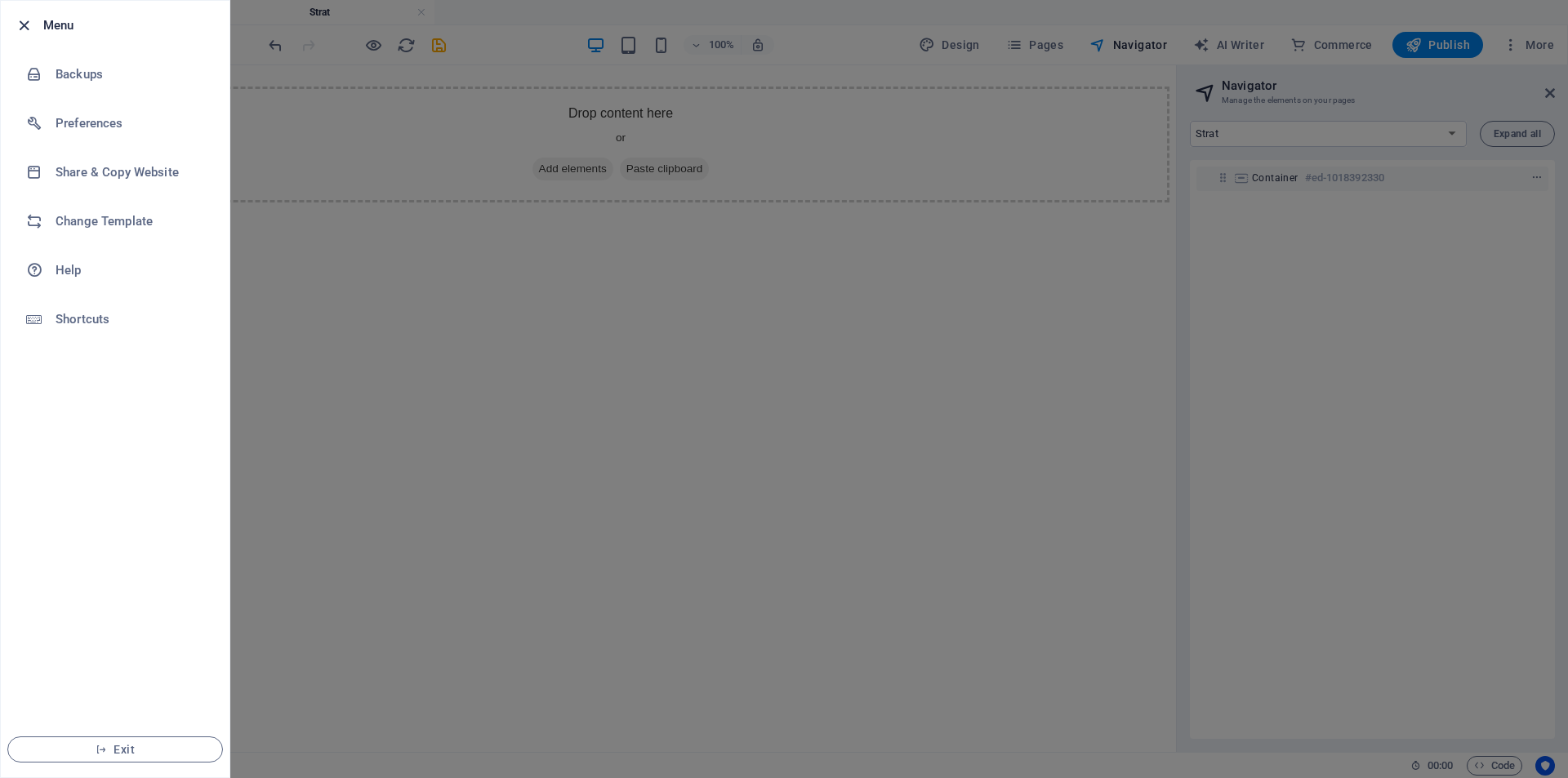
click at [18, 27] on icon "button" at bounding box center [24, 26] width 19 height 19
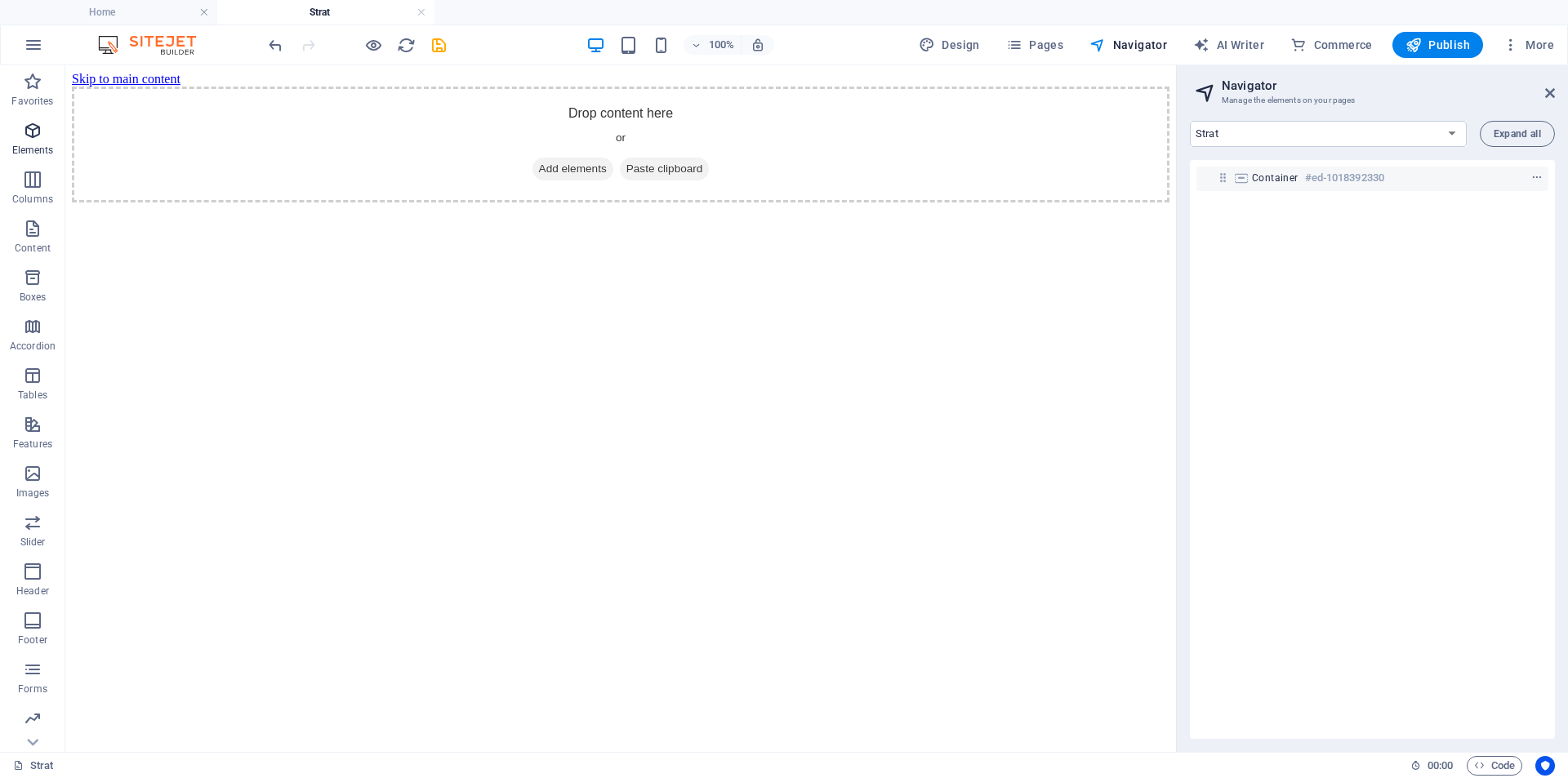
click at [36, 147] on p "Elements" at bounding box center [33, 150] width 42 height 13
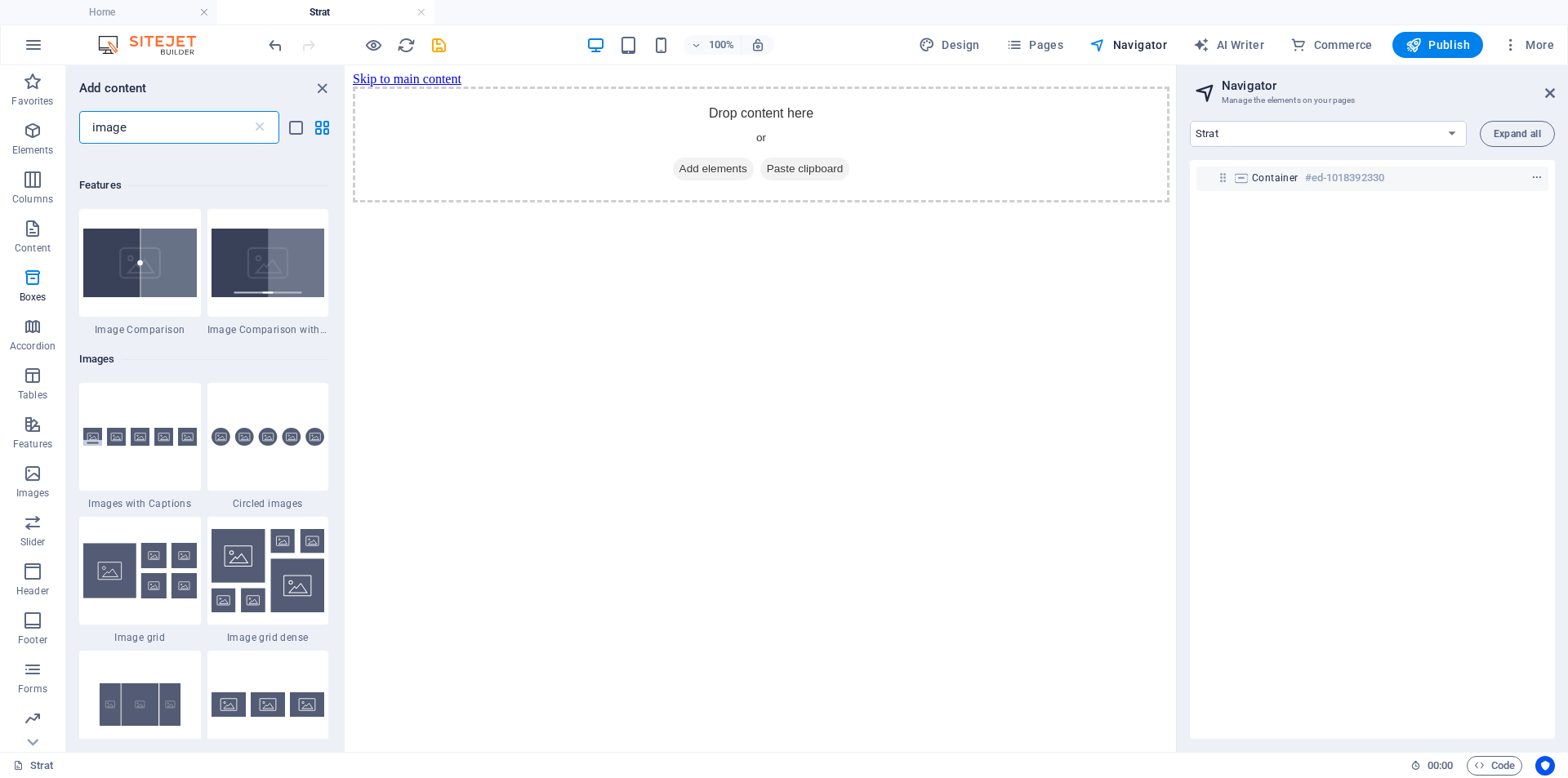
scroll to position [1387, 0]
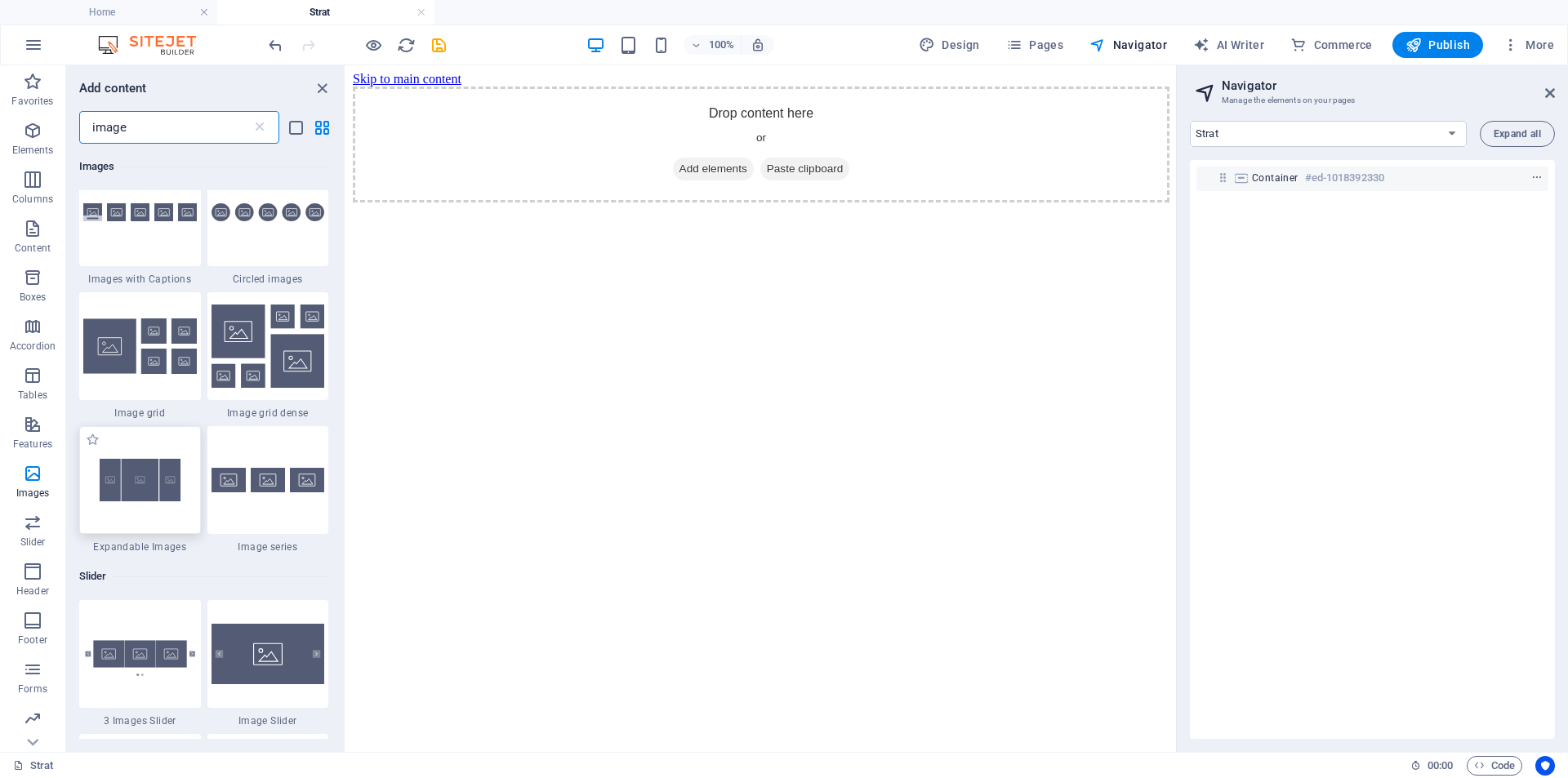
type input "image"
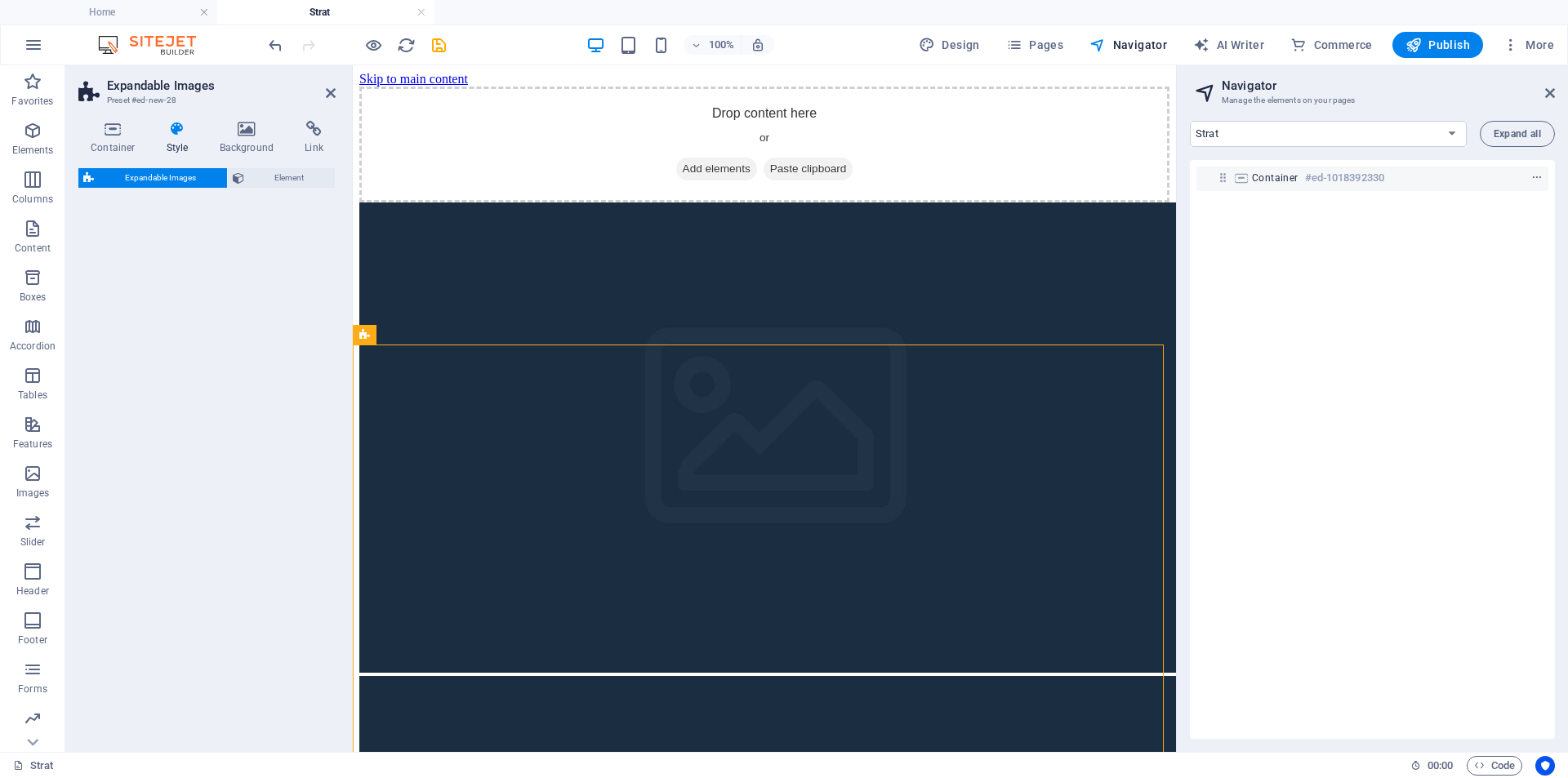
select select "rem"
select select "px"
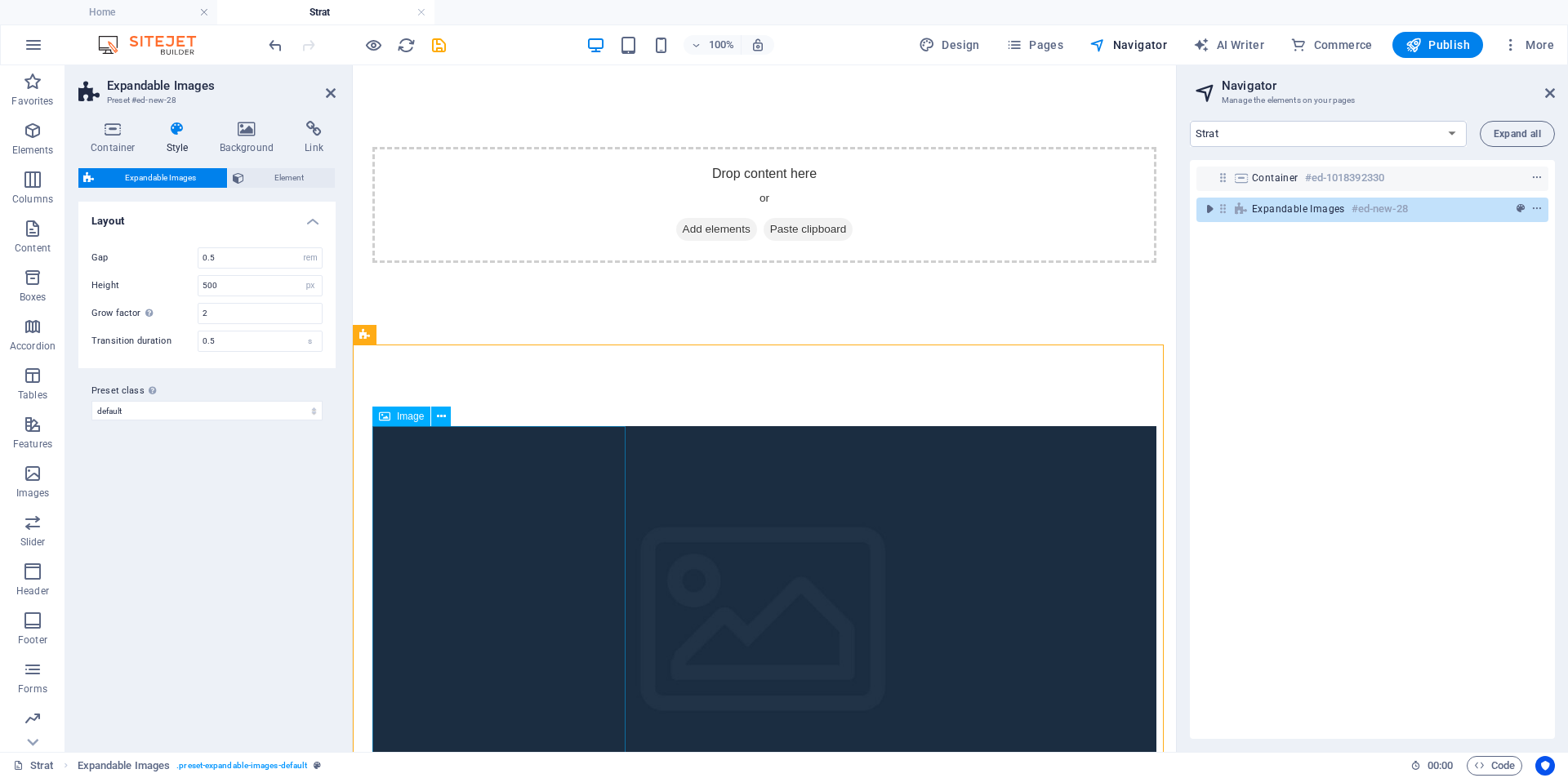
click at [478, 494] on figure at bounding box center [765, 630] width 784 height 408
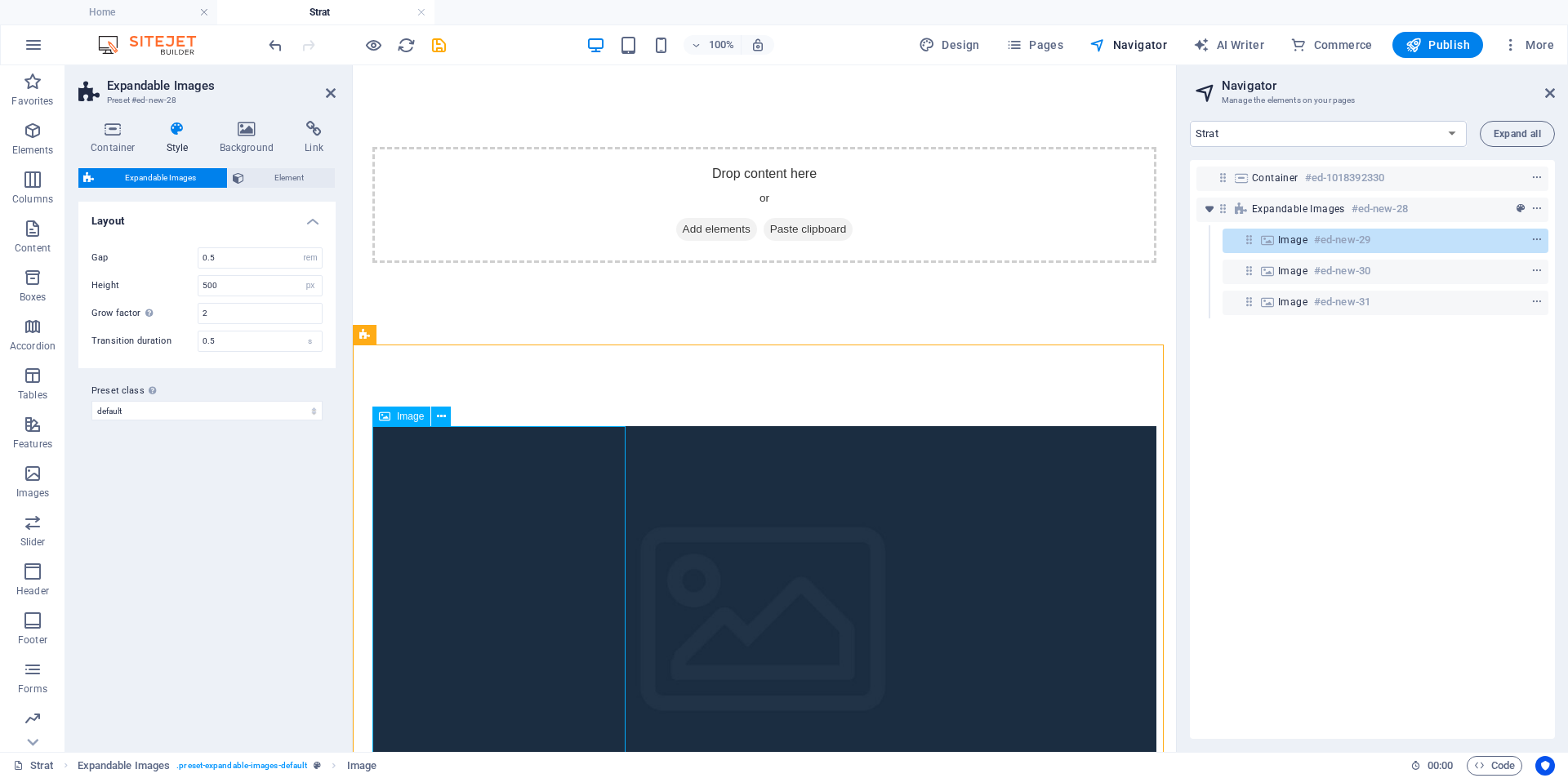
click at [478, 494] on figure at bounding box center [765, 630] width 784 height 408
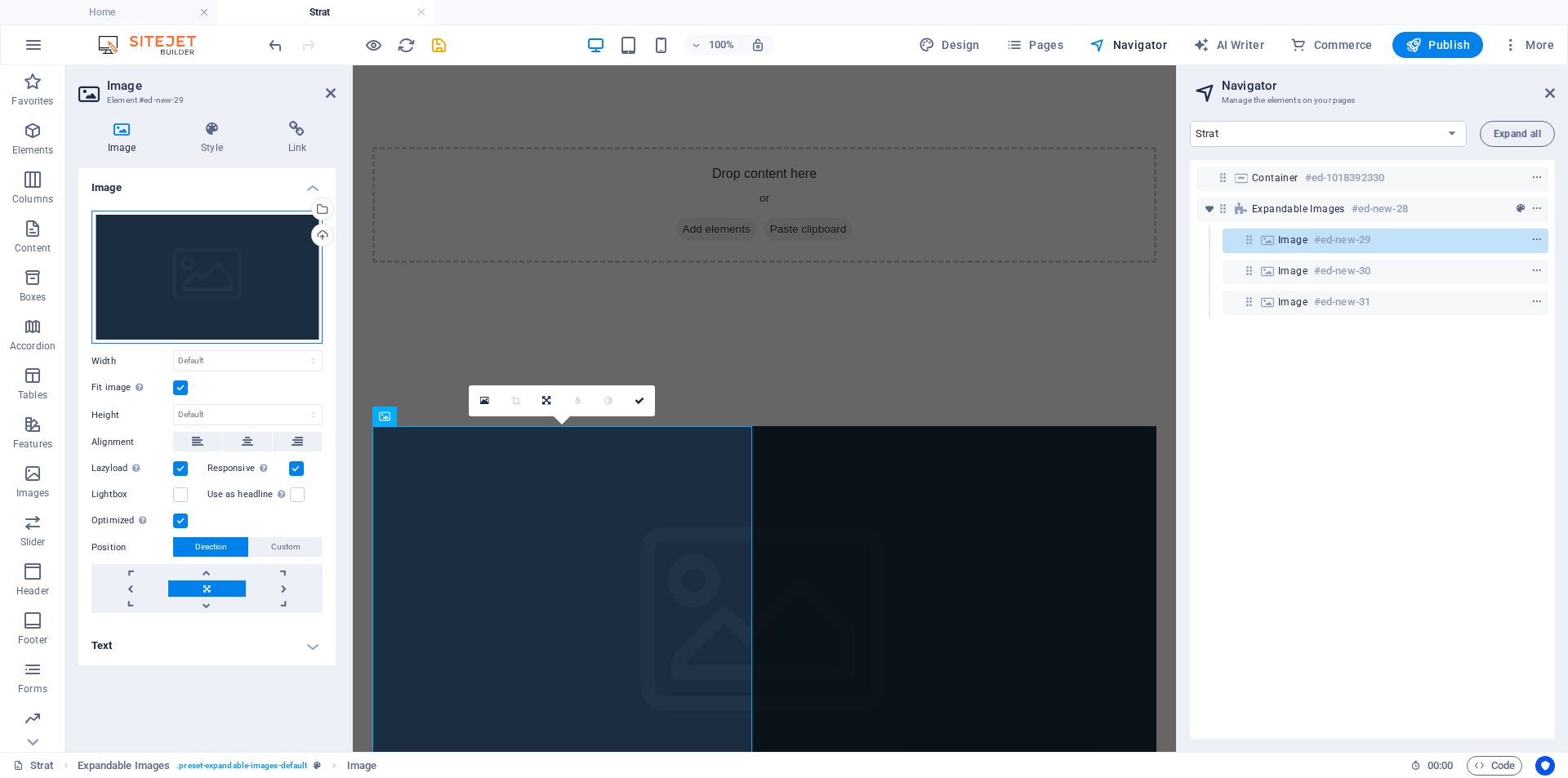
click at [234, 301] on div "Drag files here, click to choose files or select files from Files or our free s…" at bounding box center [207, 277] width 231 height 134
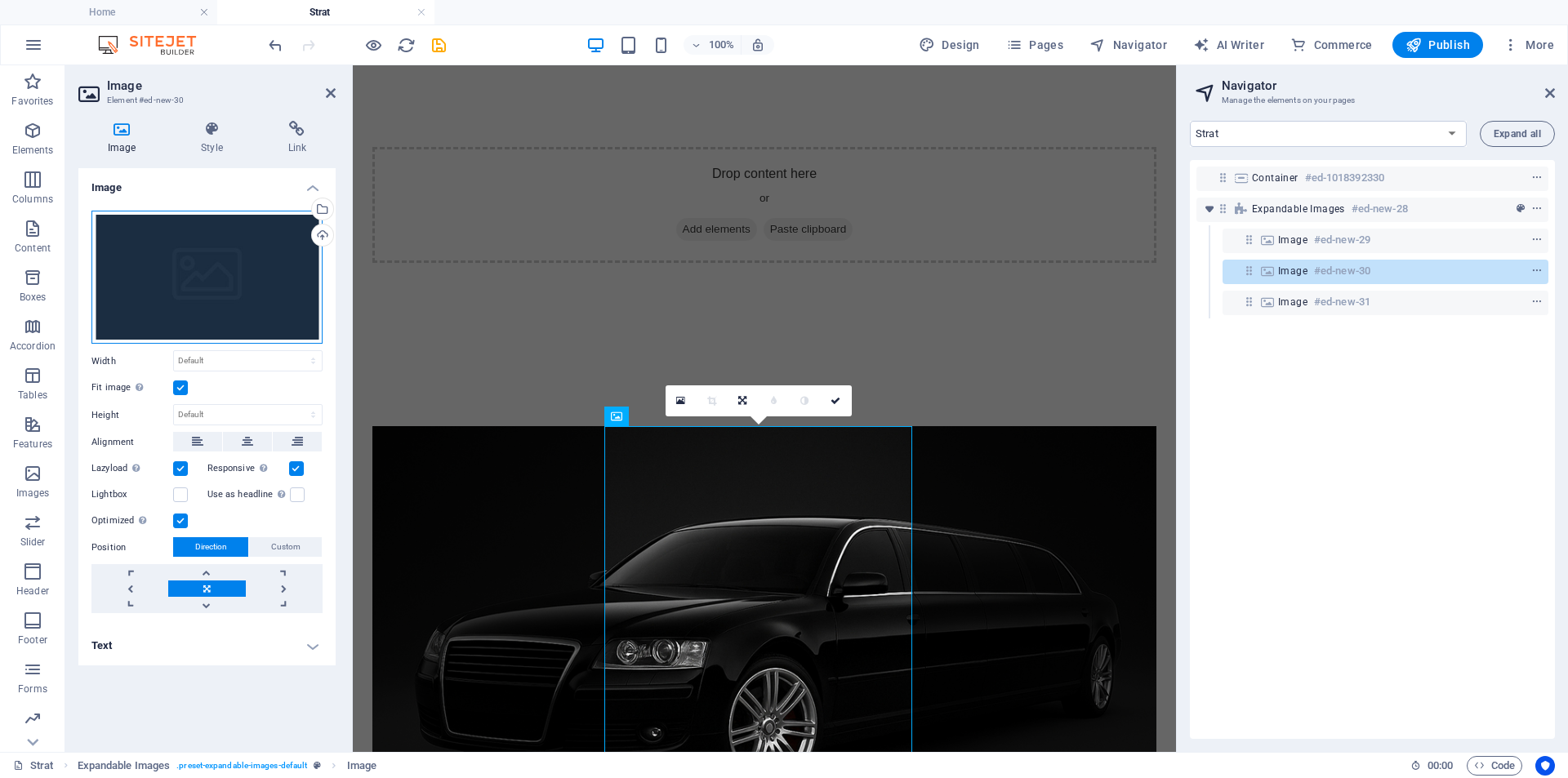
click at [258, 286] on div "Drag files here, click to choose files or select files from Files or our free s…" at bounding box center [207, 277] width 231 height 134
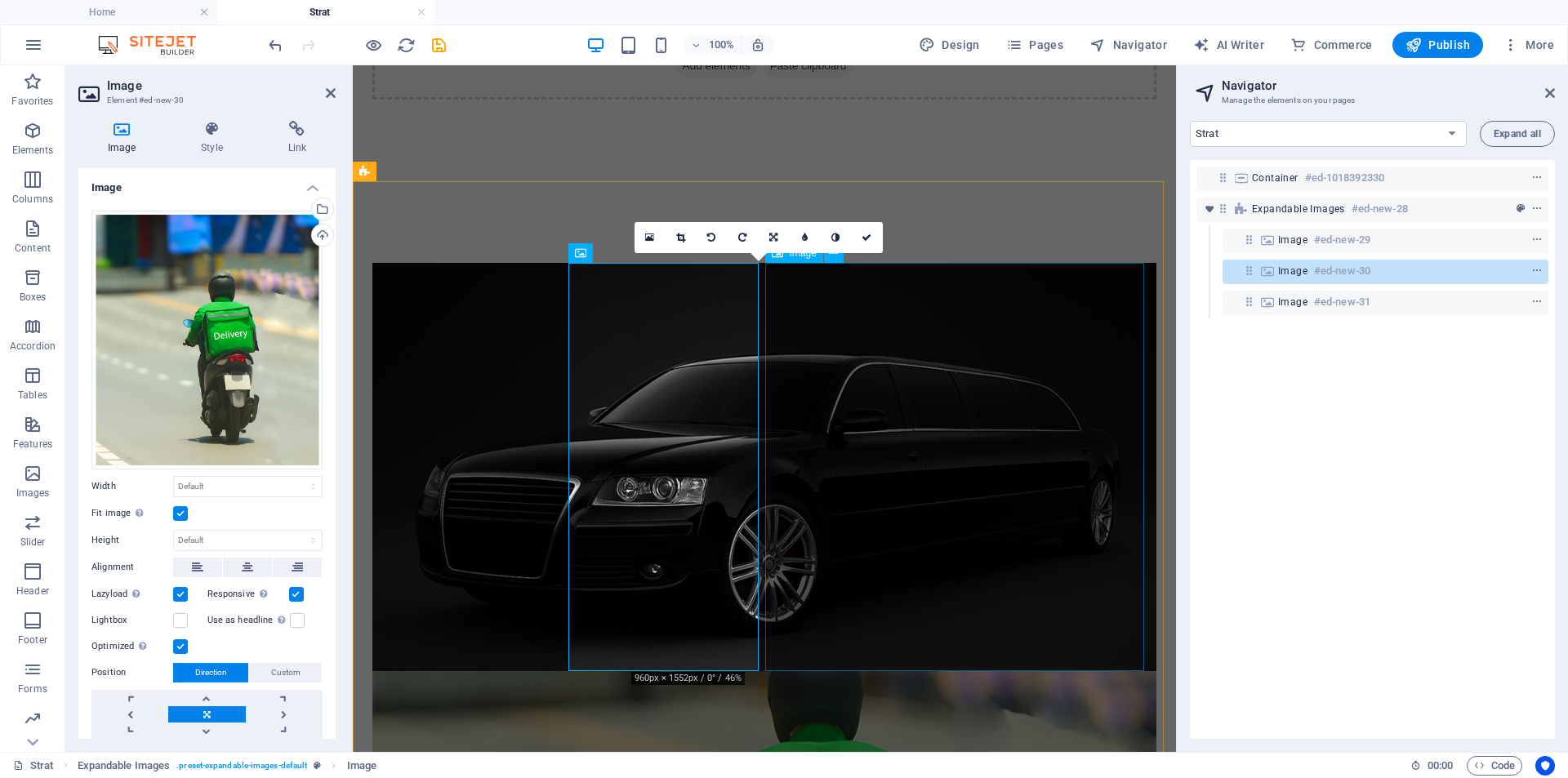
scroll to position [164, 0]
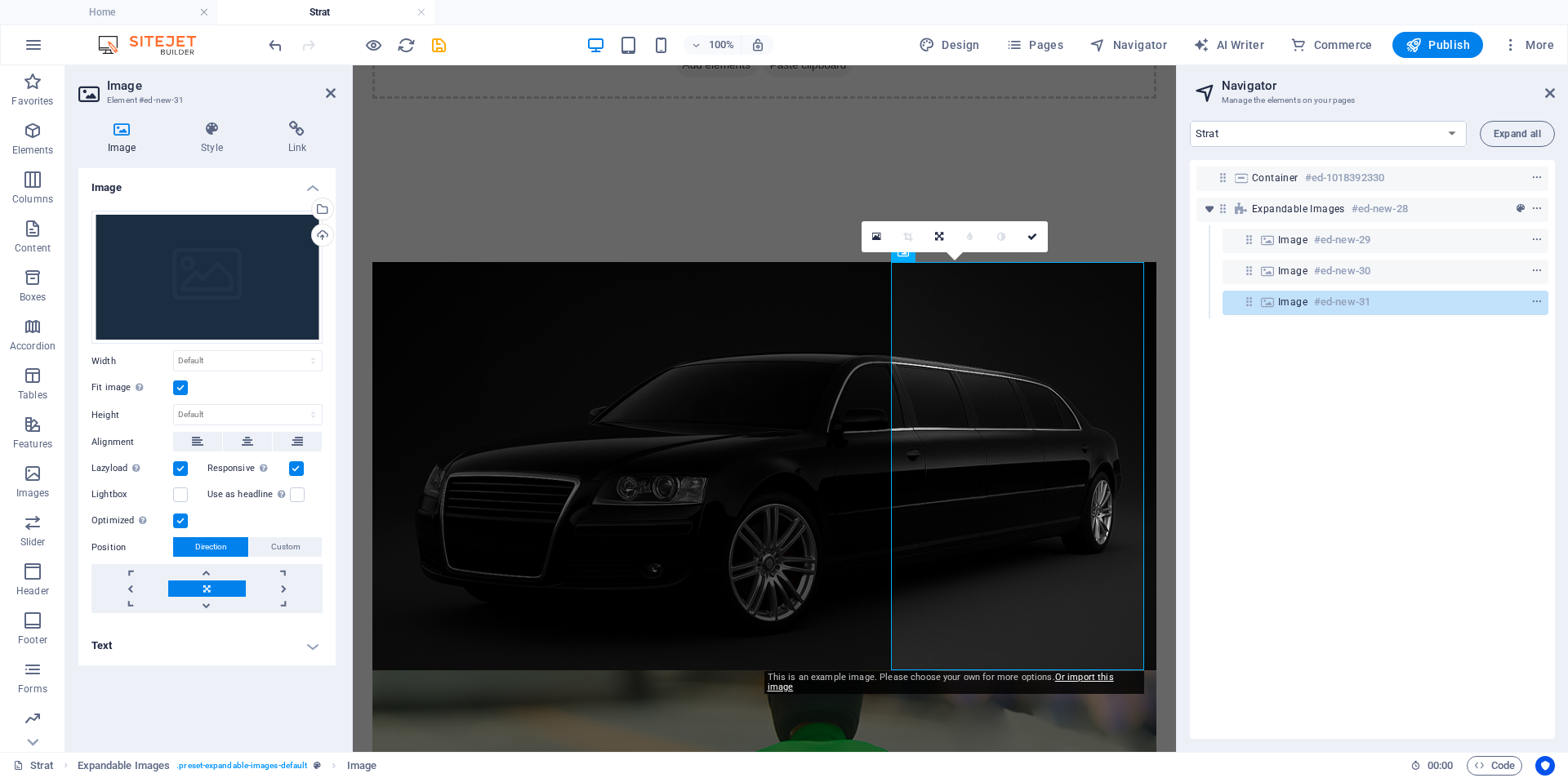
click at [901, 252] on div "0" at bounding box center [954, 237] width 186 height 31
drag, startPoint x: 901, startPoint y: 256, endPoint x: 214, endPoint y: 144, distance: 696.1
click at [214, 144] on h4 "Style" at bounding box center [214, 138] width 86 height 35
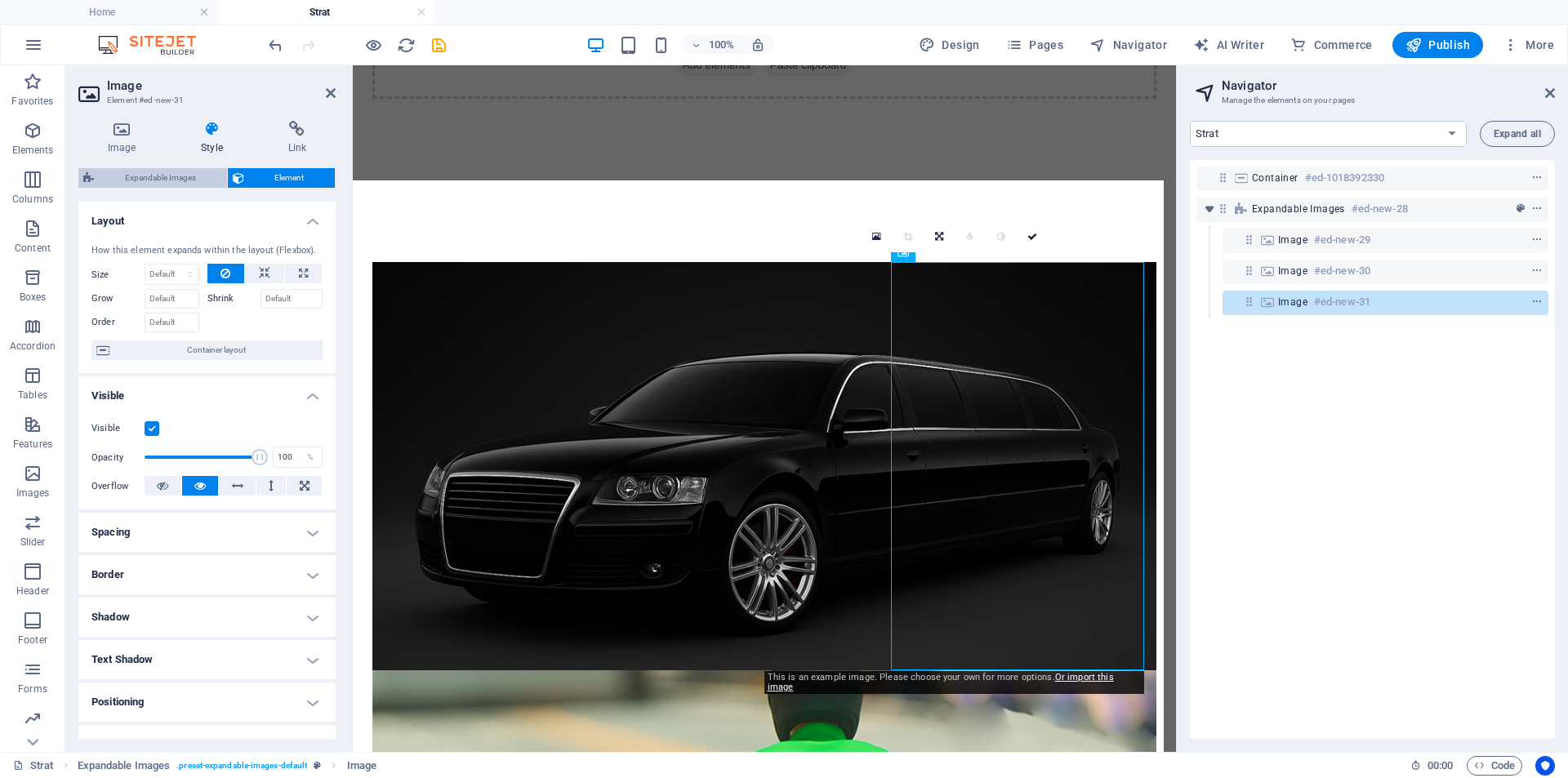
click at [148, 169] on span "Expandable Images" at bounding box center [160, 177] width 124 height 20
select select "rem"
select select "px"
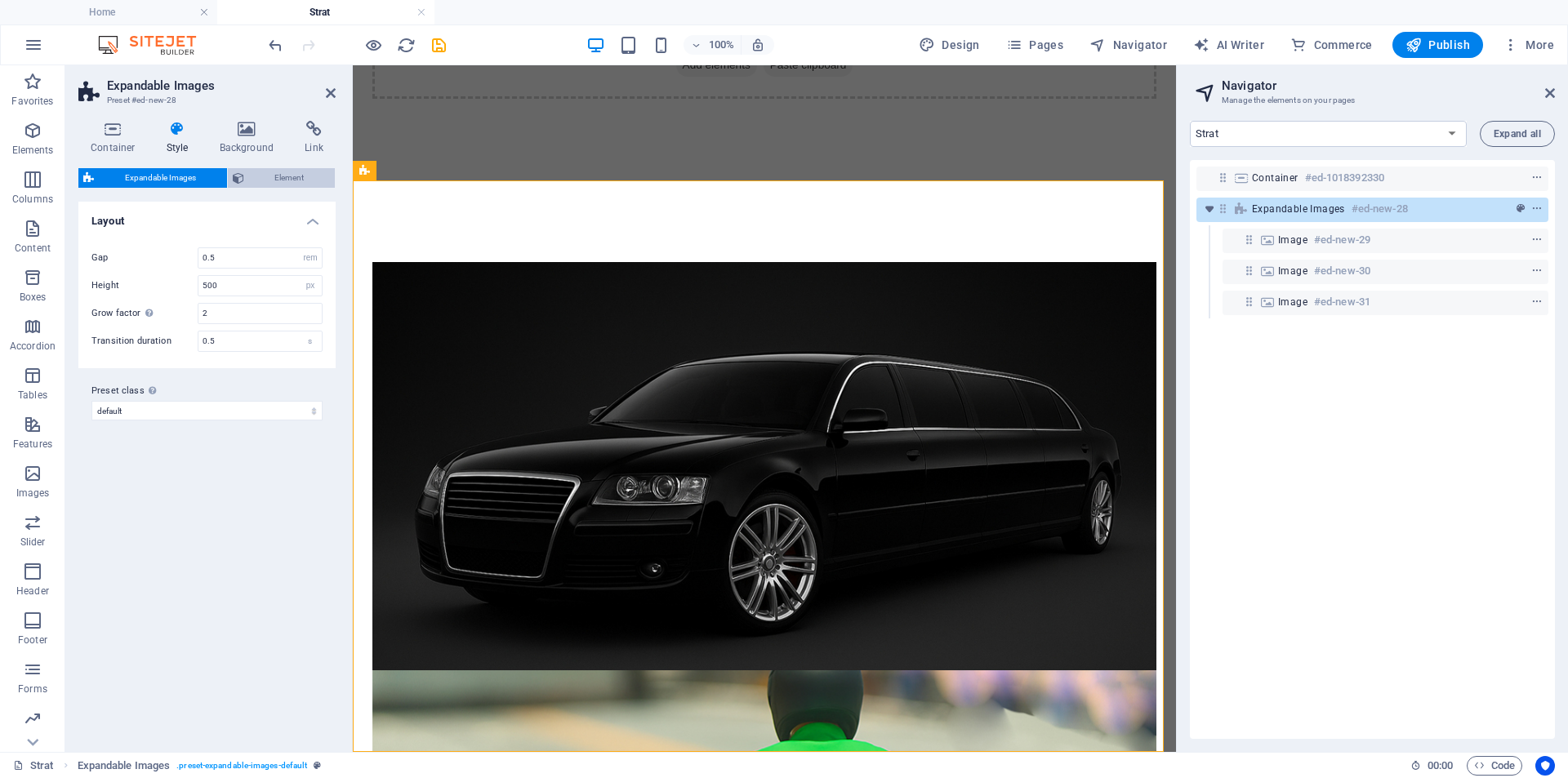
click at [252, 175] on span "Element" at bounding box center [290, 177] width 81 height 20
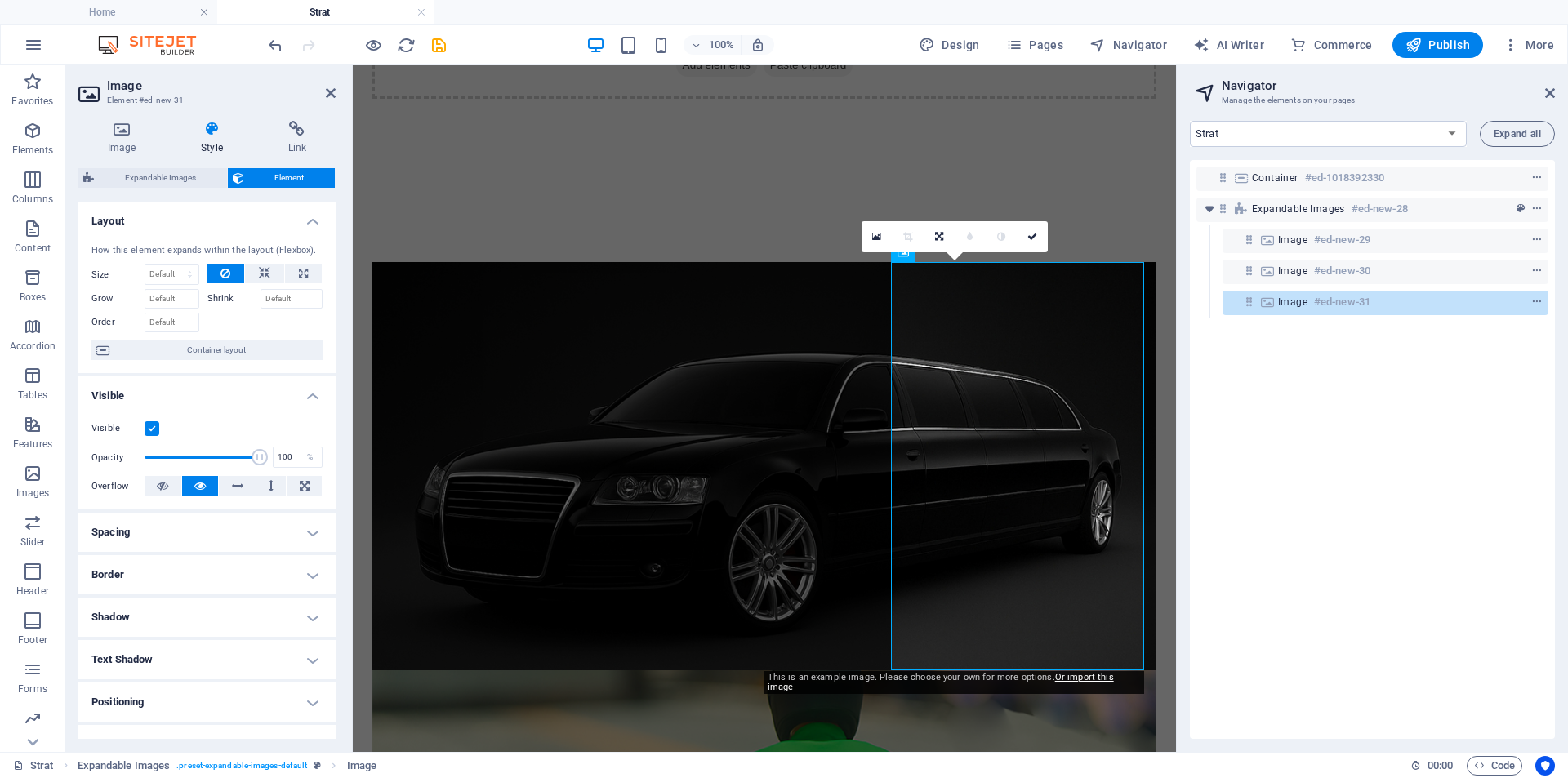
click at [901, 252] on div "0" at bounding box center [954, 237] width 186 height 31
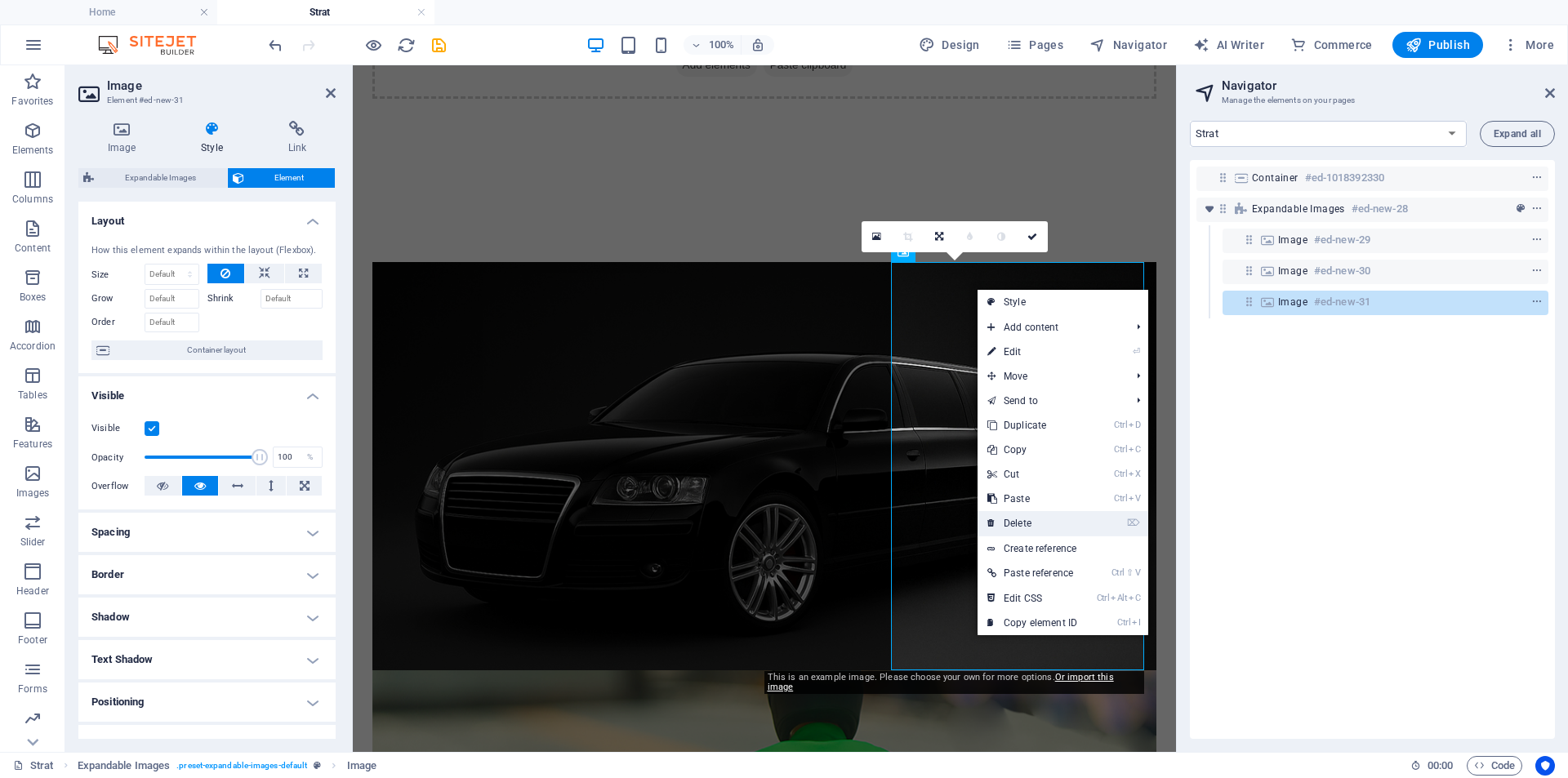
click at [1030, 520] on link "⌦ Delete" at bounding box center [1032, 523] width 110 height 24
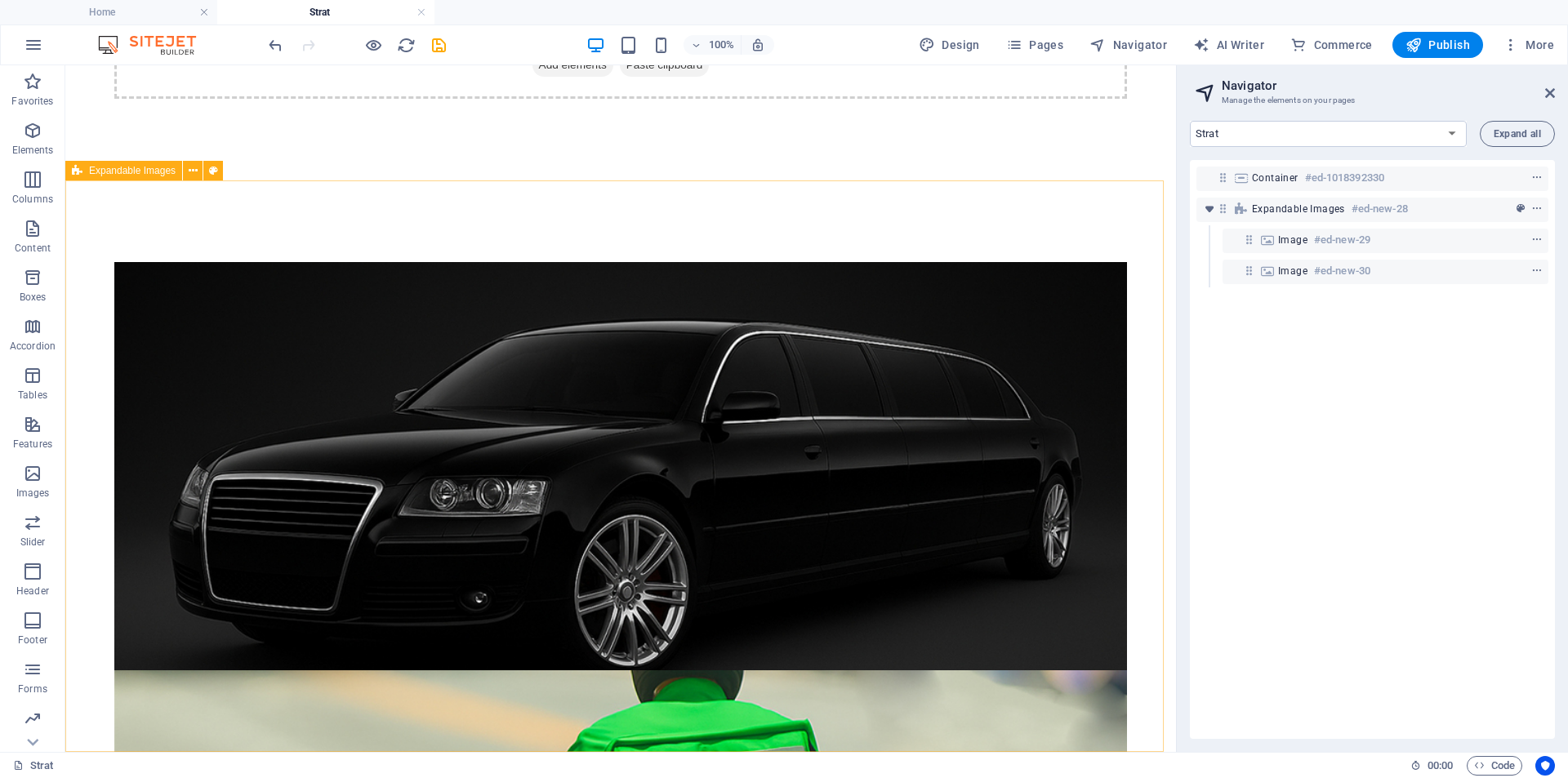
click at [158, 167] on span "Expandable Images" at bounding box center [132, 170] width 86 height 10
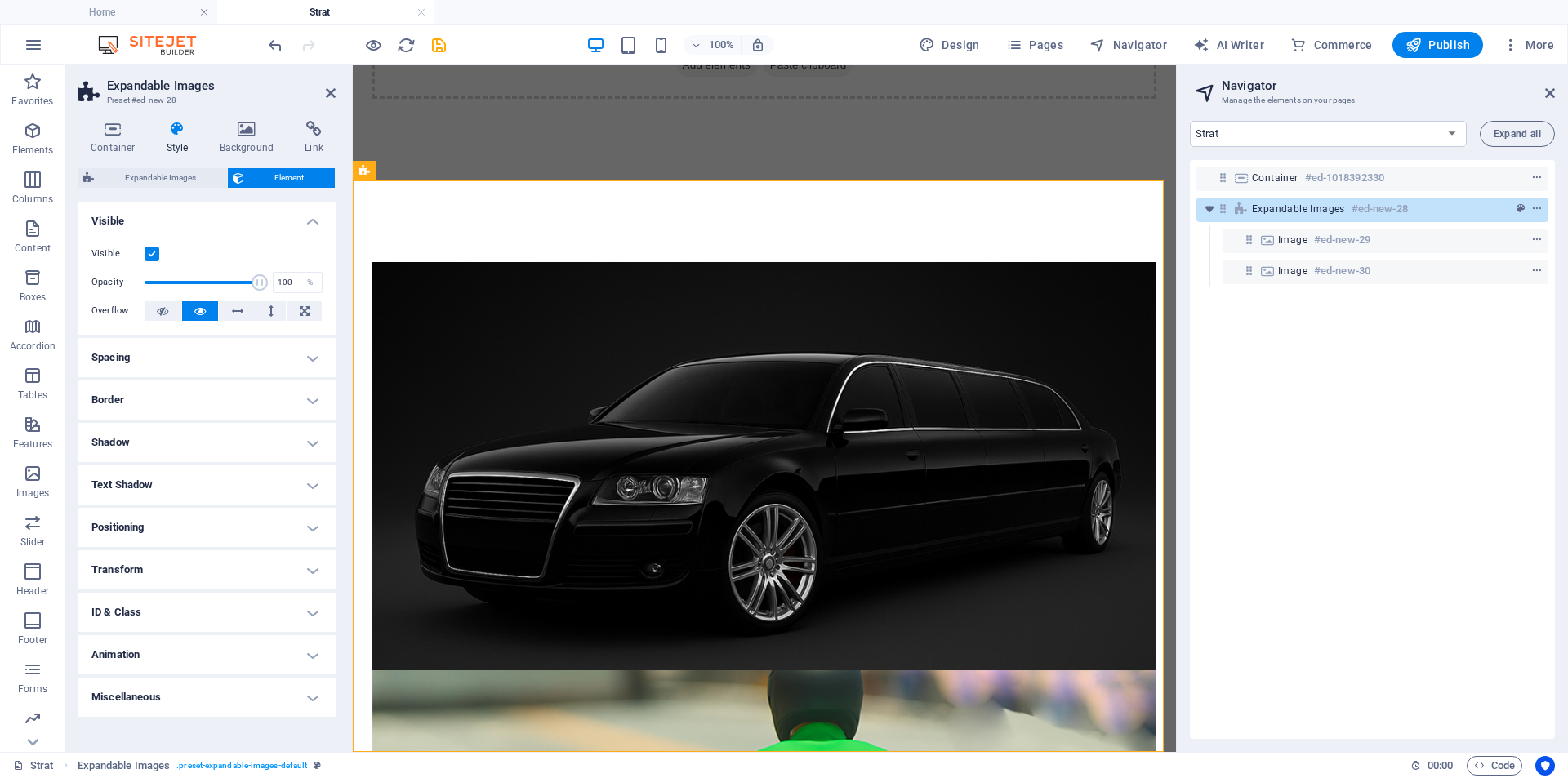
click at [154, 370] on h4 "Spacing" at bounding box center [207, 357] width 257 height 39
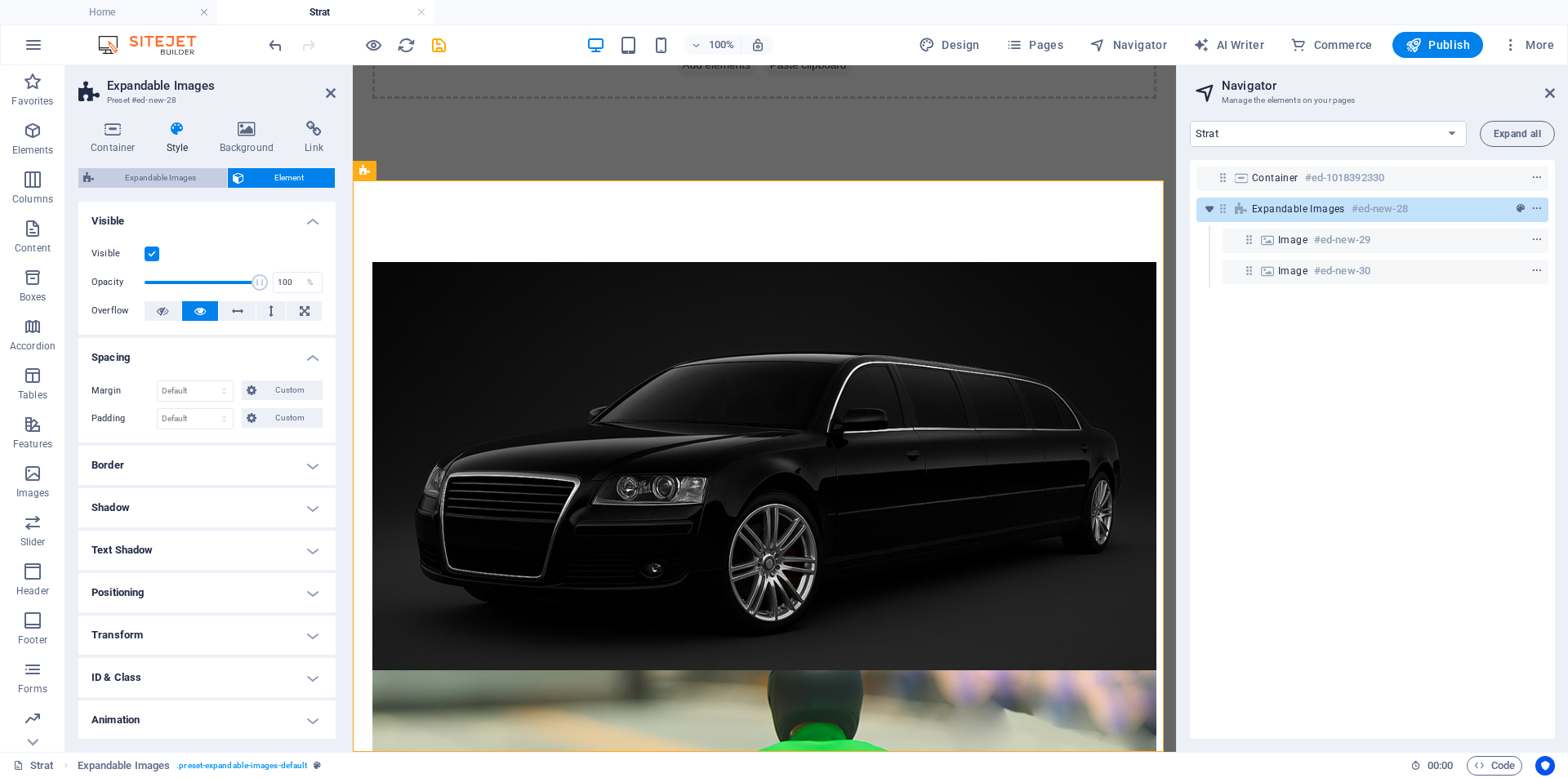
click at [160, 176] on span "Expandable Images" at bounding box center [160, 177] width 124 height 20
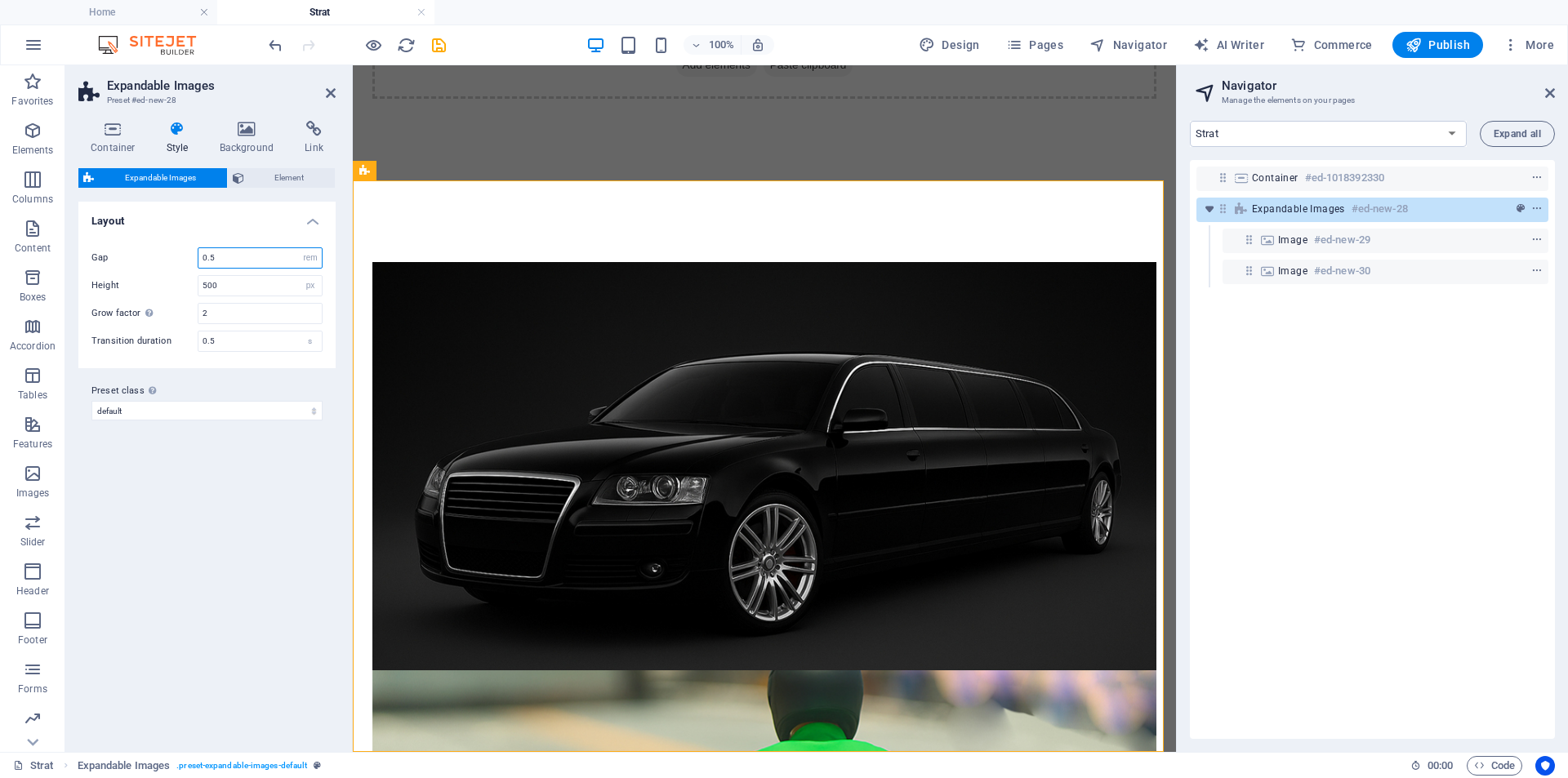
drag, startPoint x: 226, startPoint y: 257, endPoint x: 202, endPoint y: 257, distance: 24.0
click at [202, 257] on input "0.5" at bounding box center [259, 258] width 124 height 20
type input "0"
click at [263, 176] on span "Element" at bounding box center [290, 177] width 81 height 20
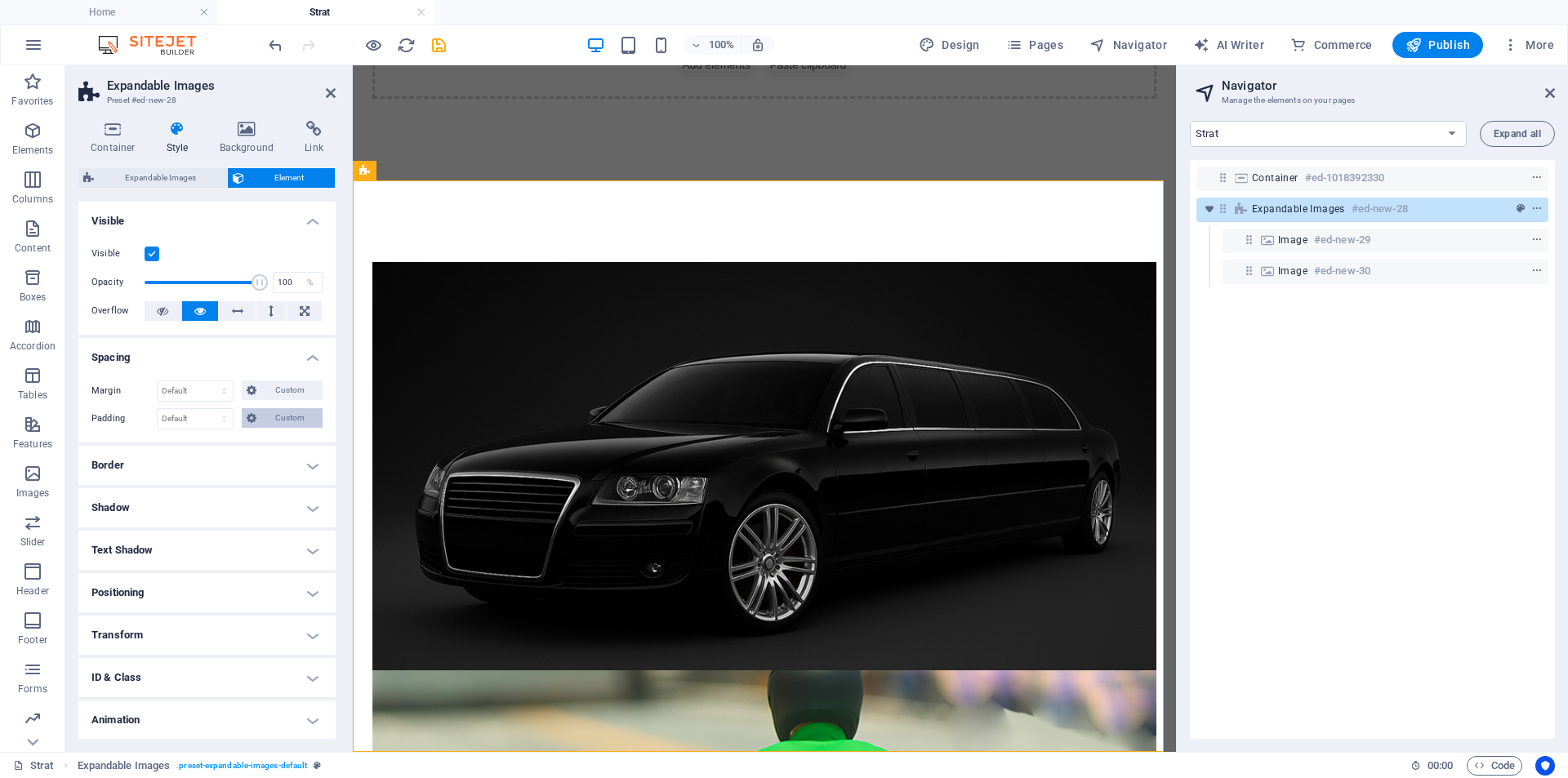
click at [258, 417] on button "Custom" at bounding box center [281, 418] width 80 height 20
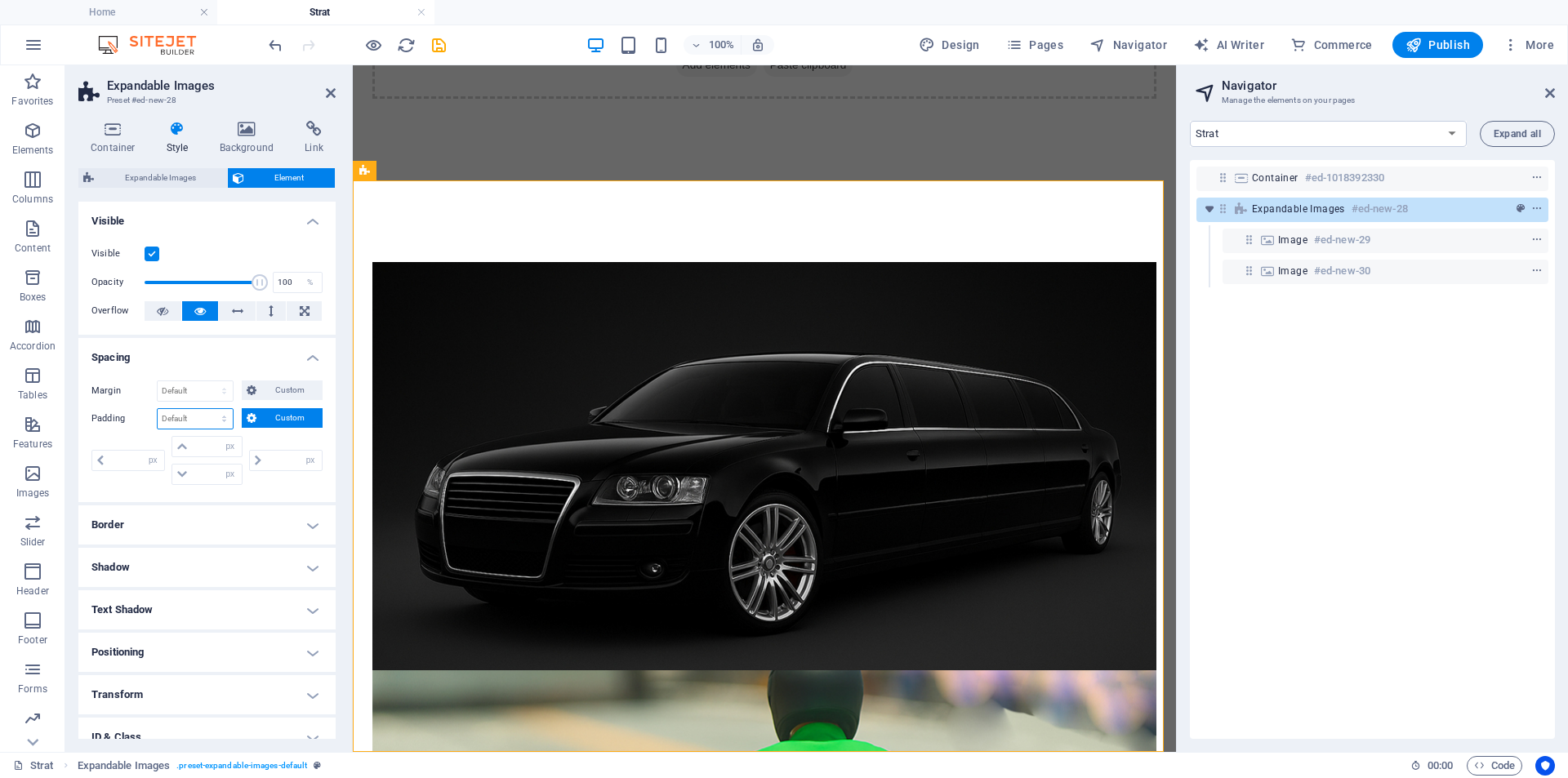
click at [202, 417] on select "Default px rem % vh vw Custom" at bounding box center [195, 418] width 75 height 20
select select "px"
click at [208, 409] on select "Default px rem % vh vw Custom" at bounding box center [195, 418] width 75 height 20
type input "0"
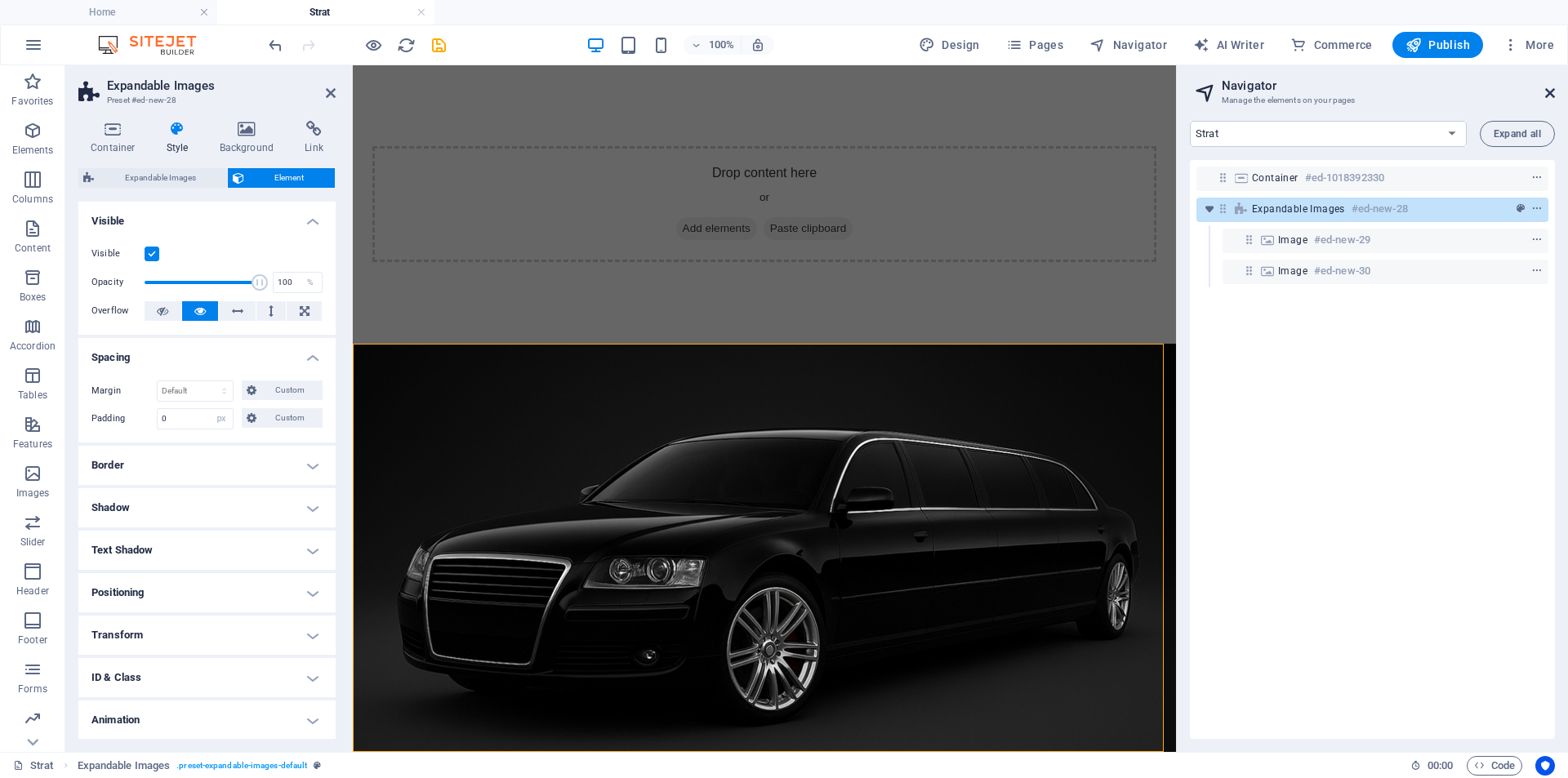
click at [1552, 95] on icon at bounding box center [1549, 92] width 10 height 13
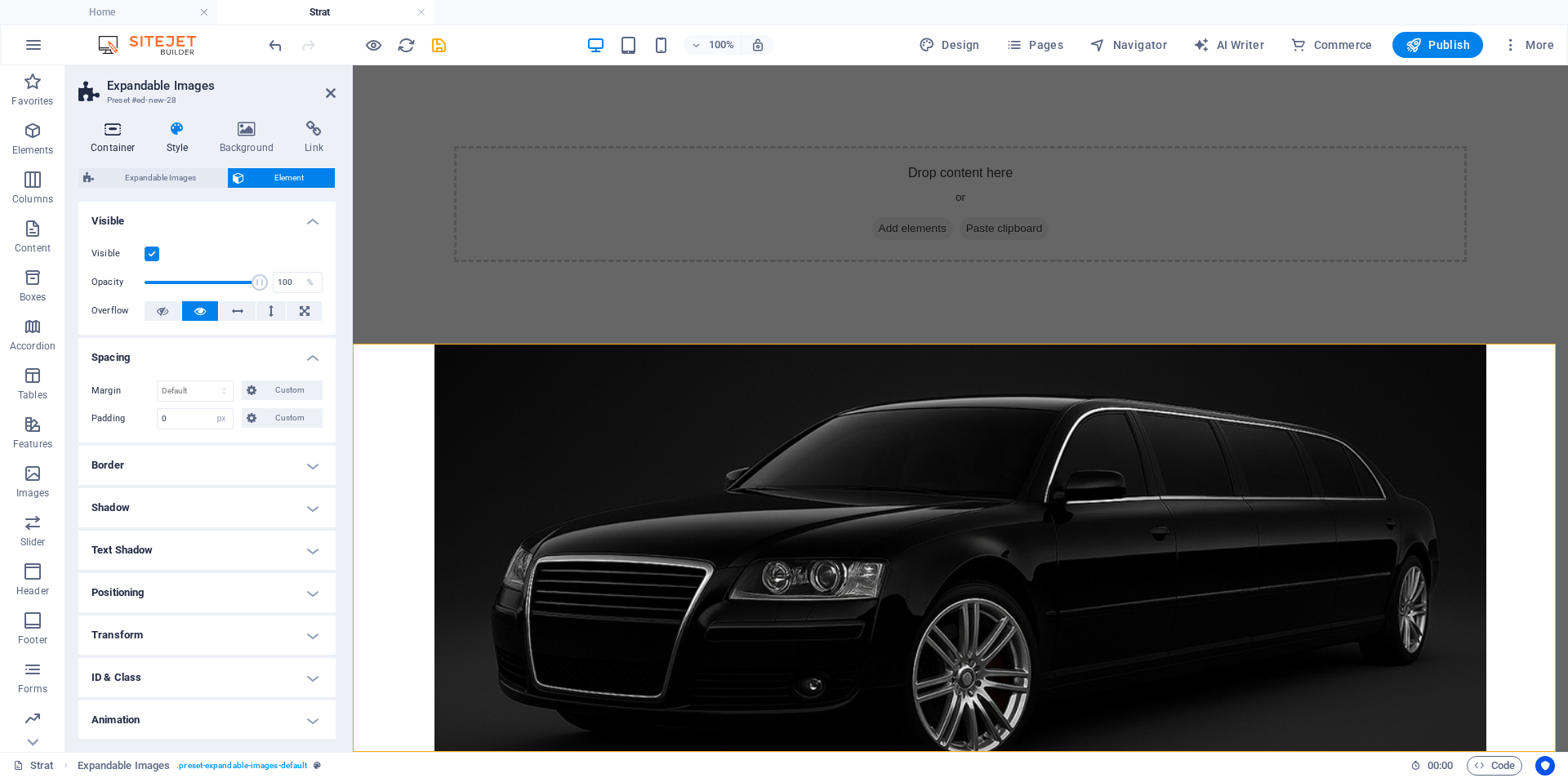
click at [101, 139] on h4 "Container" at bounding box center [117, 138] width 76 height 35
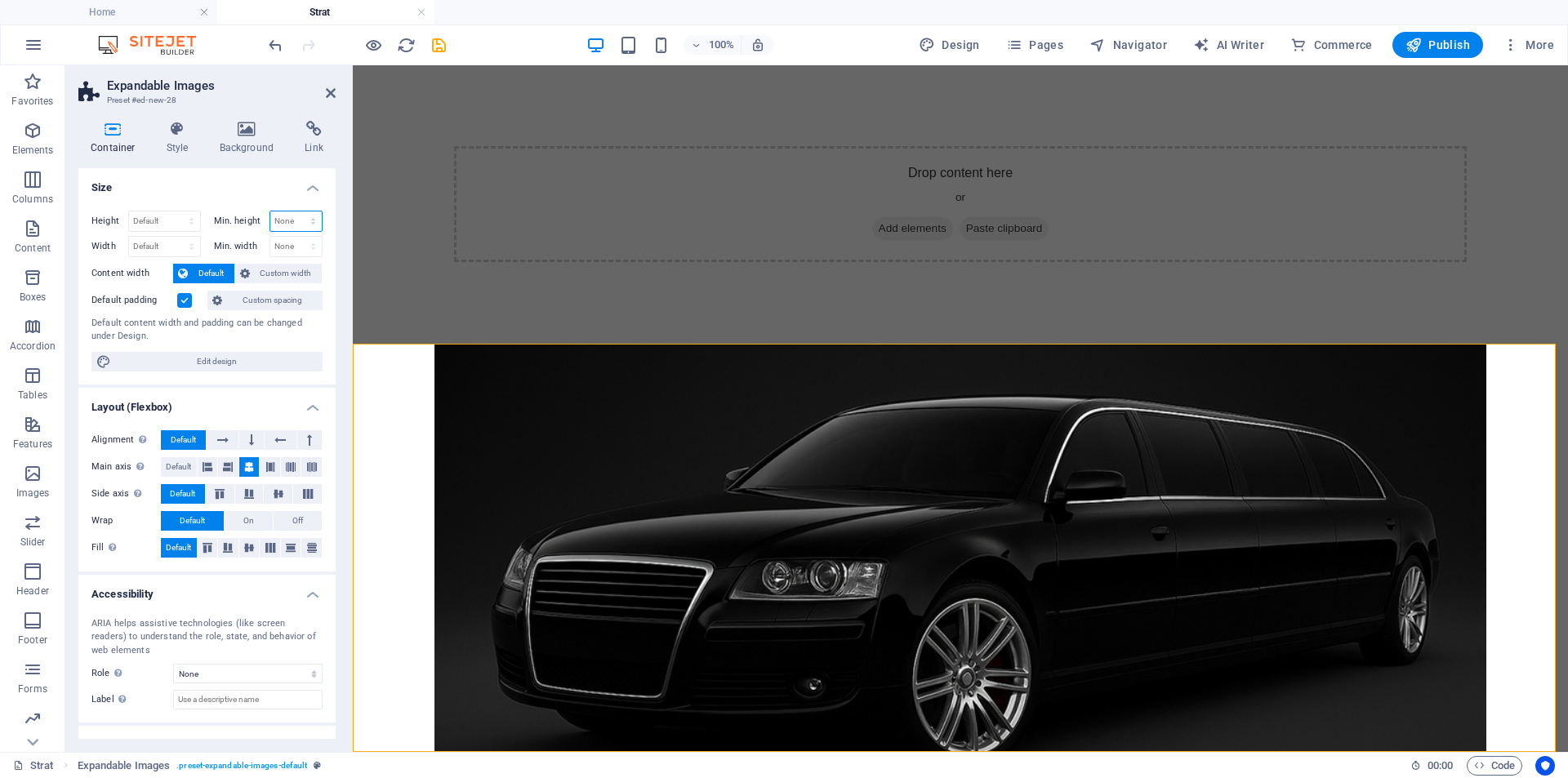
click at [307, 226] on select "None px rem % vh vw" at bounding box center [297, 221] width 52 height 20
select select "vh"
click at [296, 212] on select "None px rem % vh vw" at bounding box center [297, 221] width 52 height 20
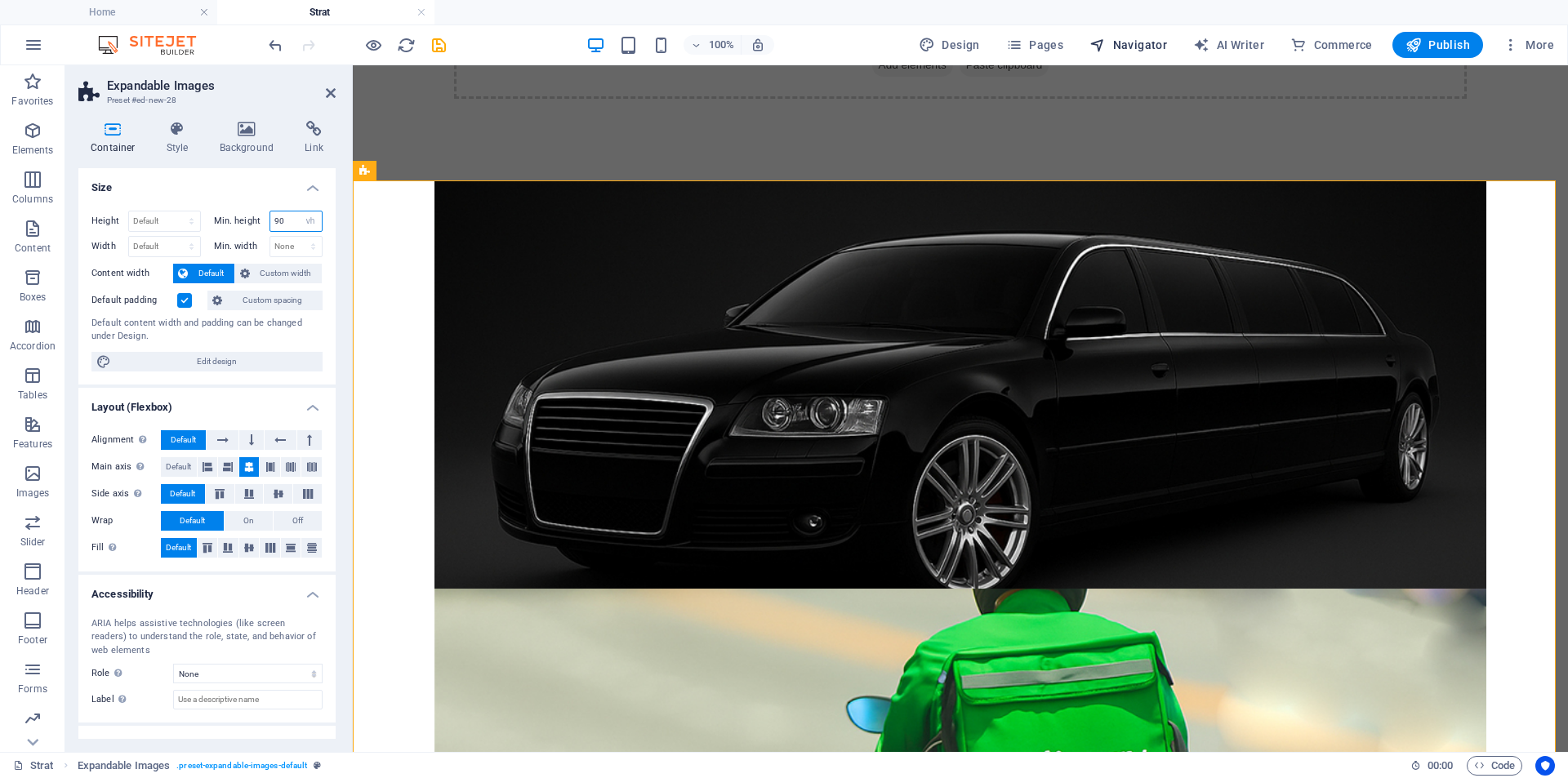
type input "90"
click at [1149, 38] on span "Navigator" at bounding box center [1128, 44] width 78 height 16
select select "18284847-en"
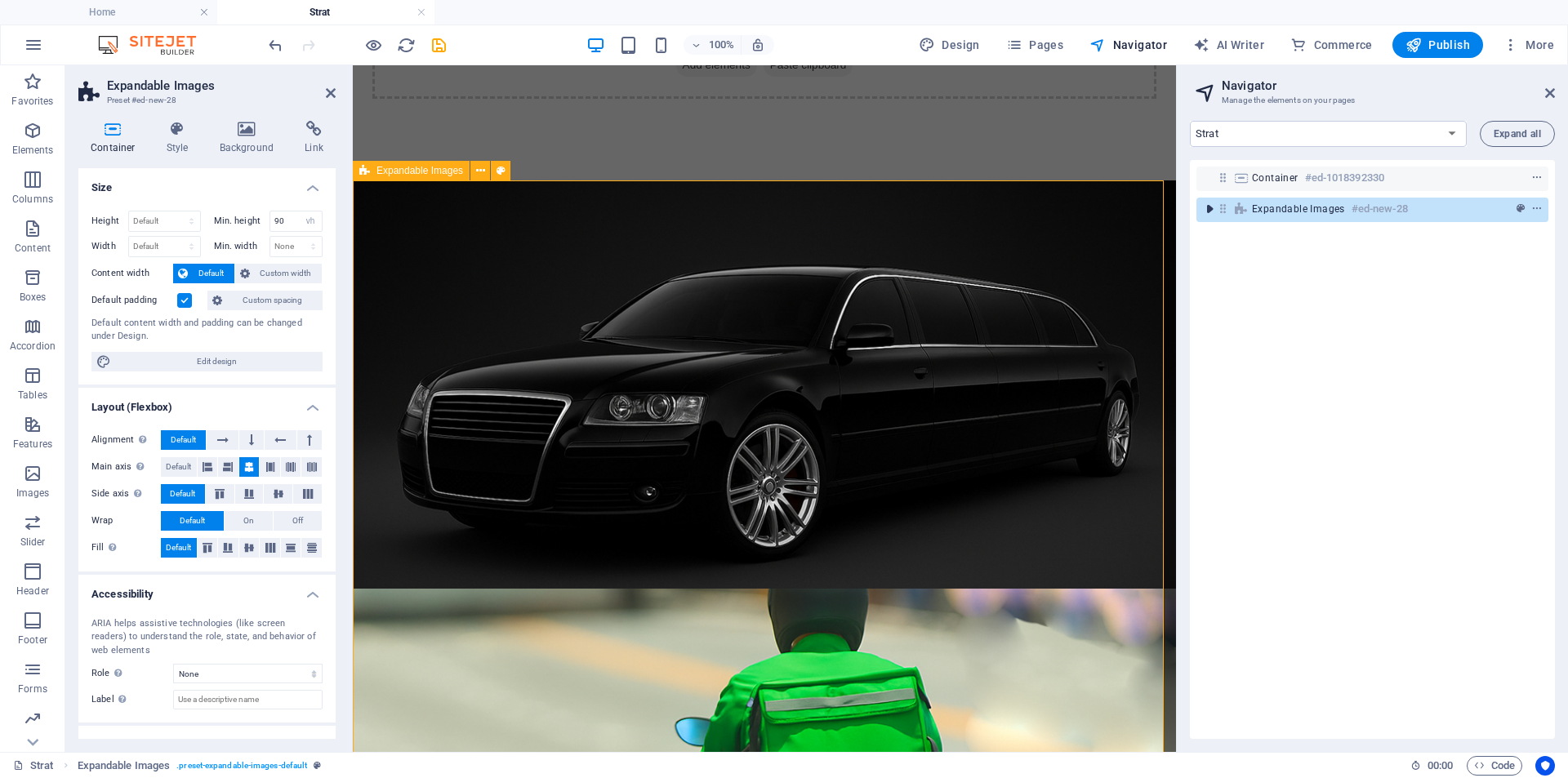
click at [1211, 208] on icon "toggle-expand" at bounding box center [1209, 208] width 16 height 16
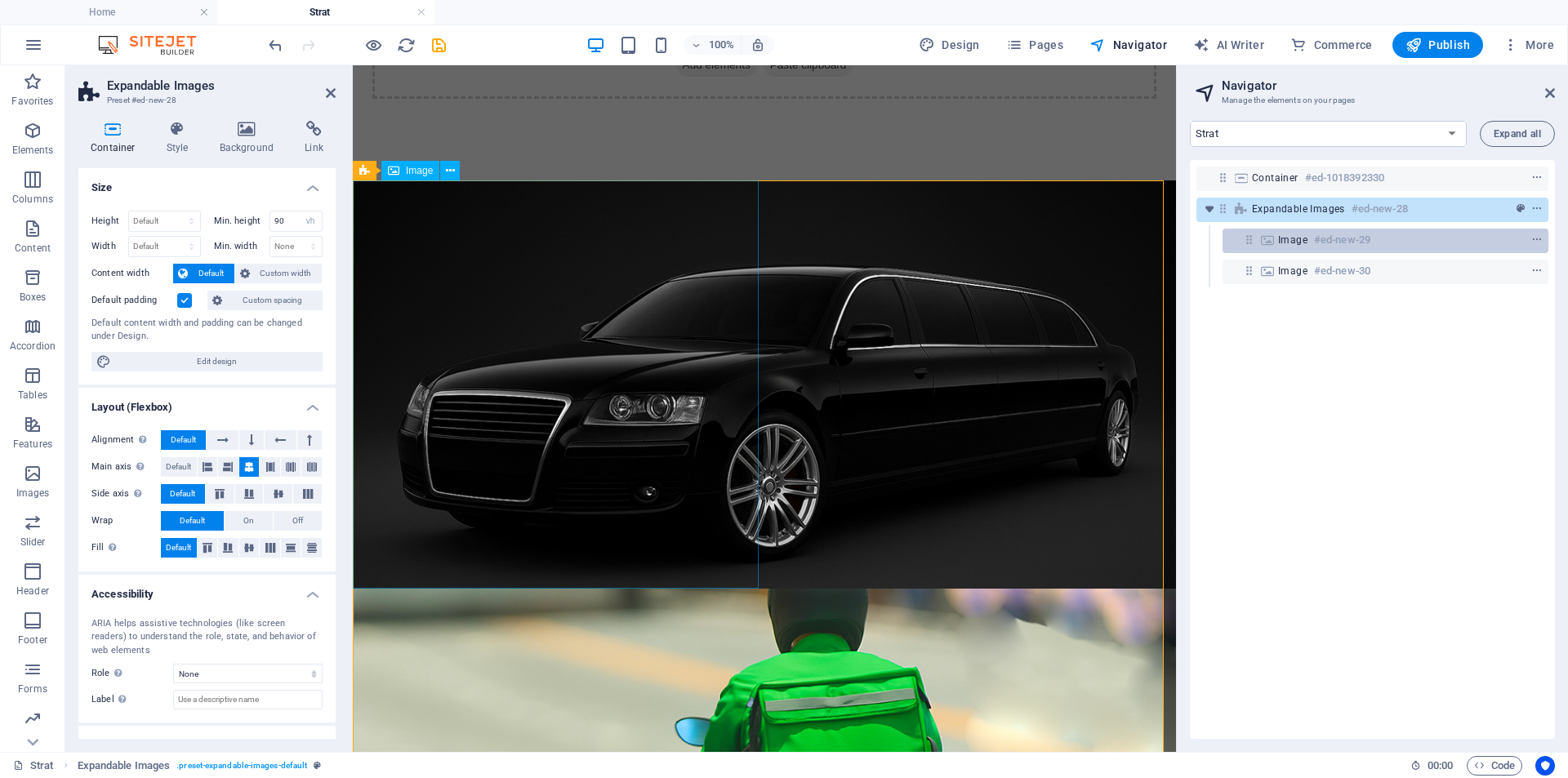
click at [1298, 233] on span "Image" at bounding box center [1293, 239] width 29 height 13
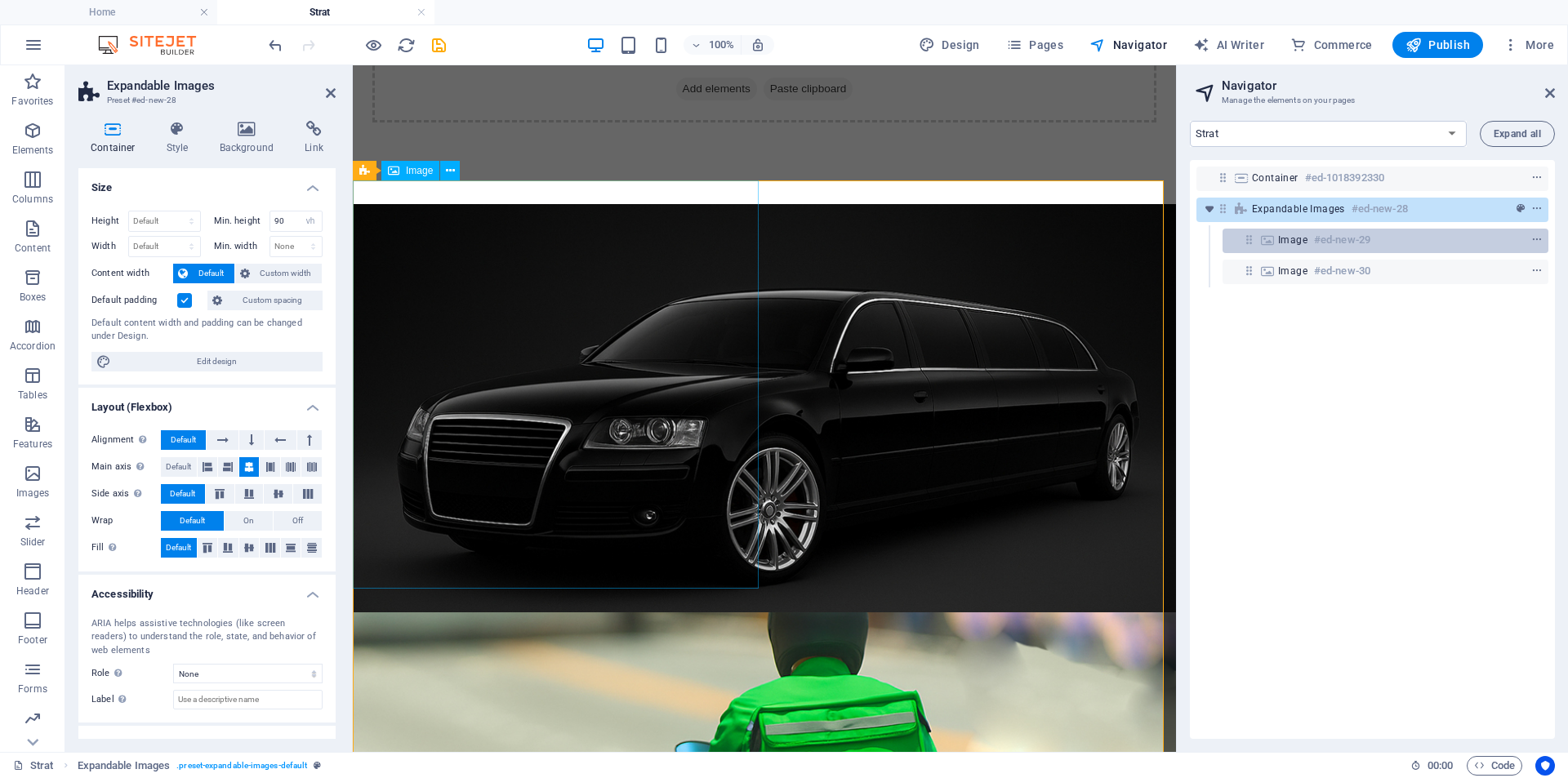
click at [1298, 233] on span "Image" at bounding box center [1293, 239] width 29 height 13
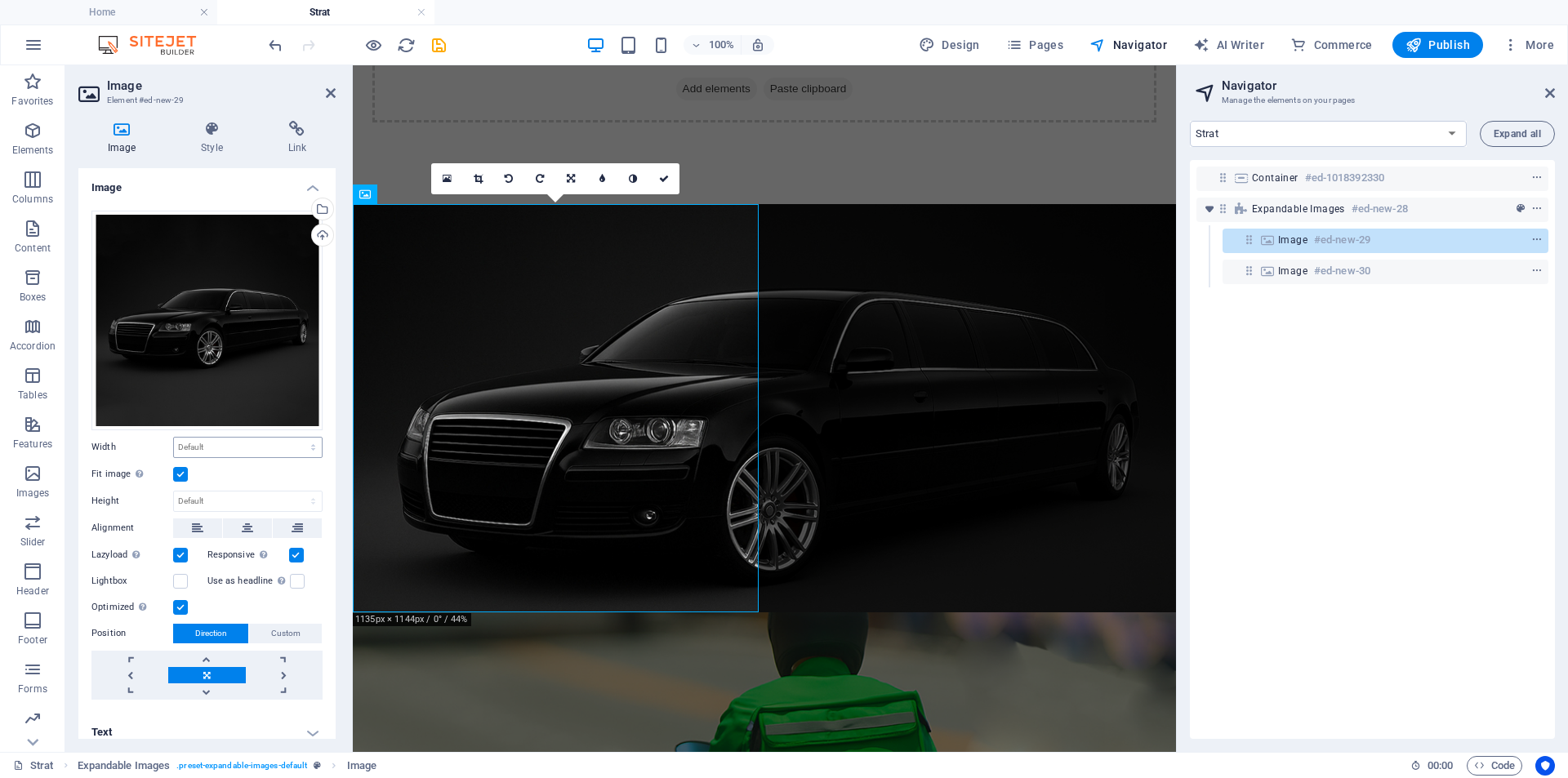
scroll to position [10, 0]
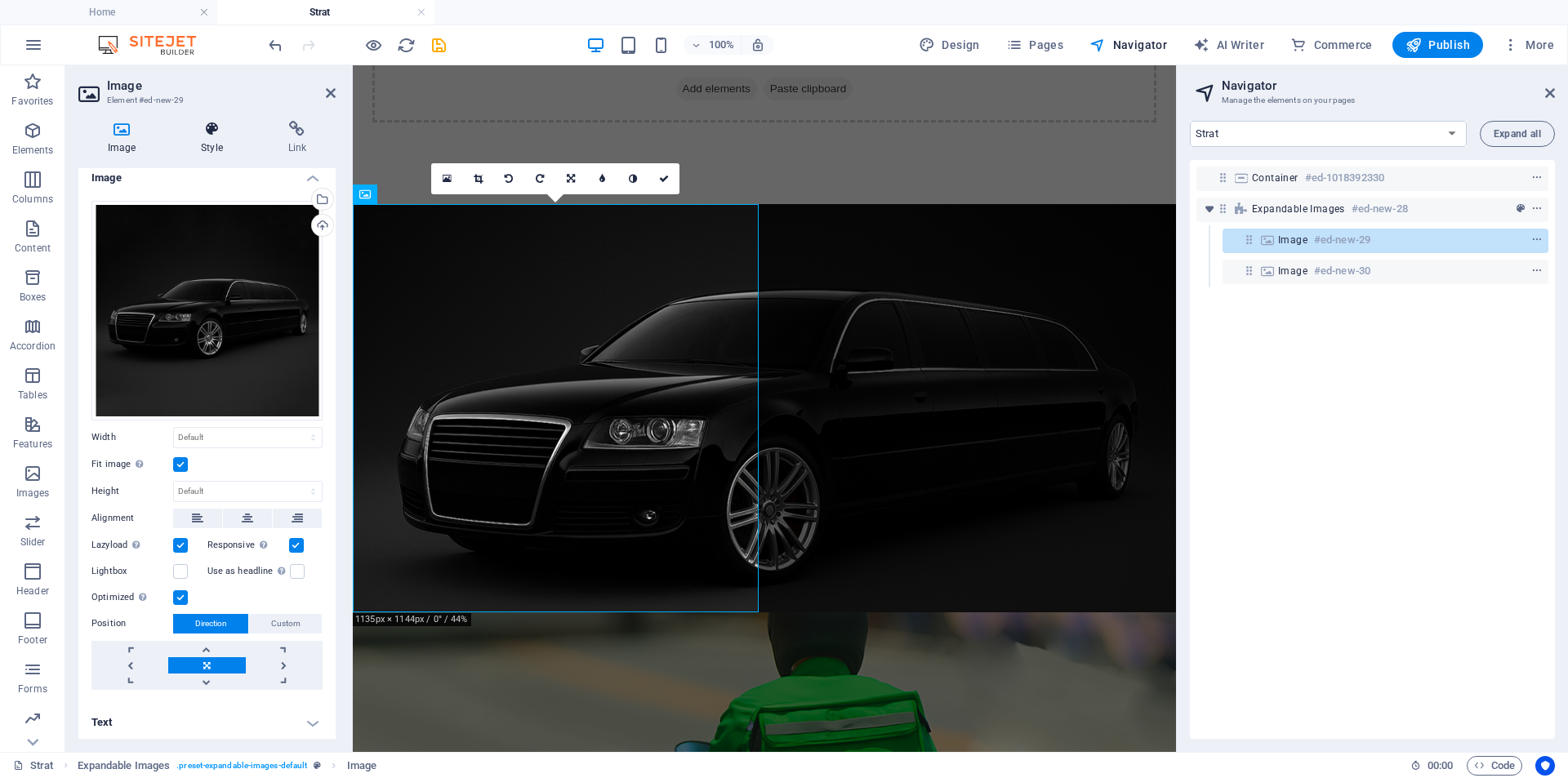
click at [214, 149] on h4 "Style" at bounding box center [214, 138] width 86 height 35
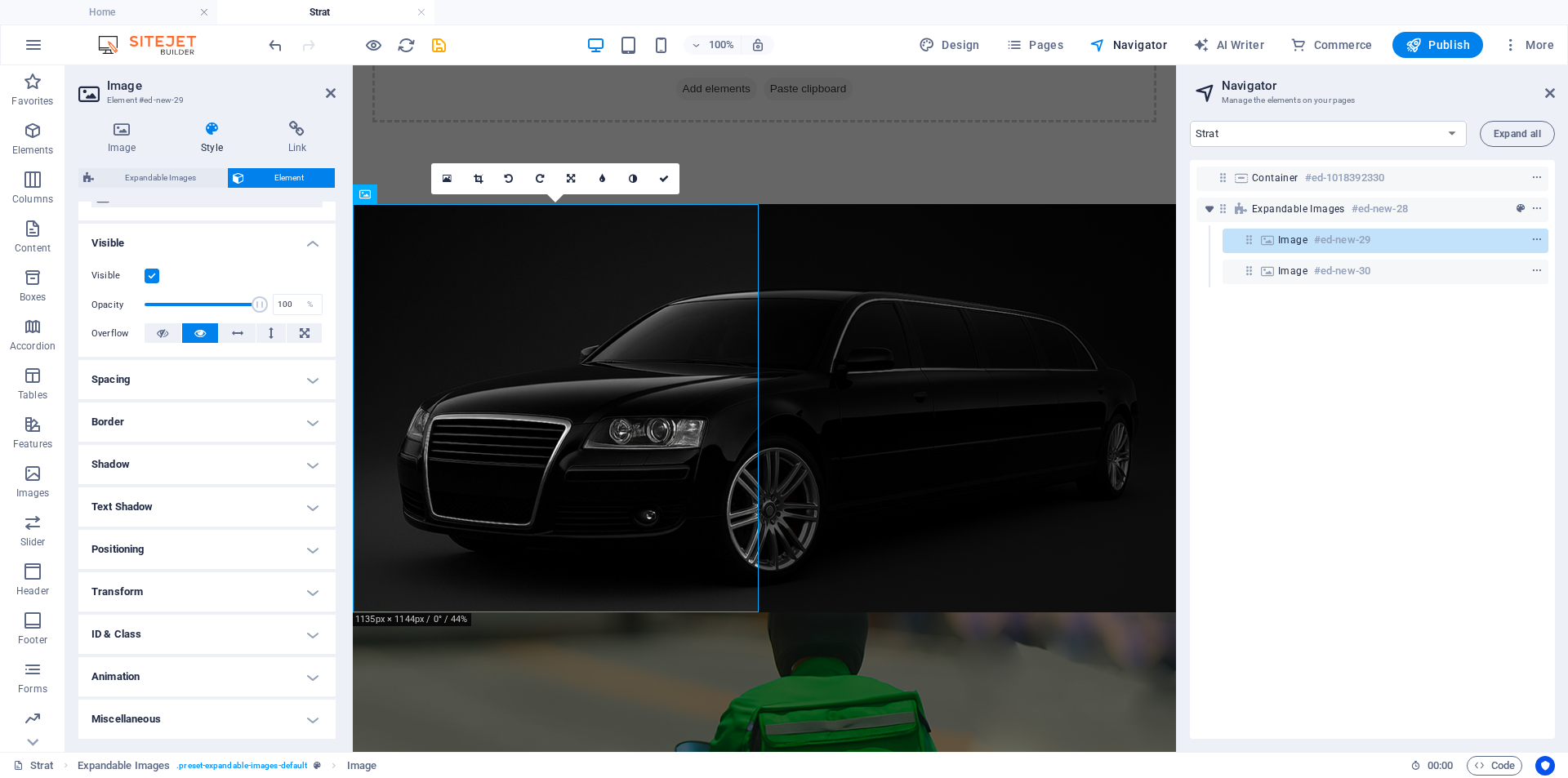
scroll to position [0, 0]
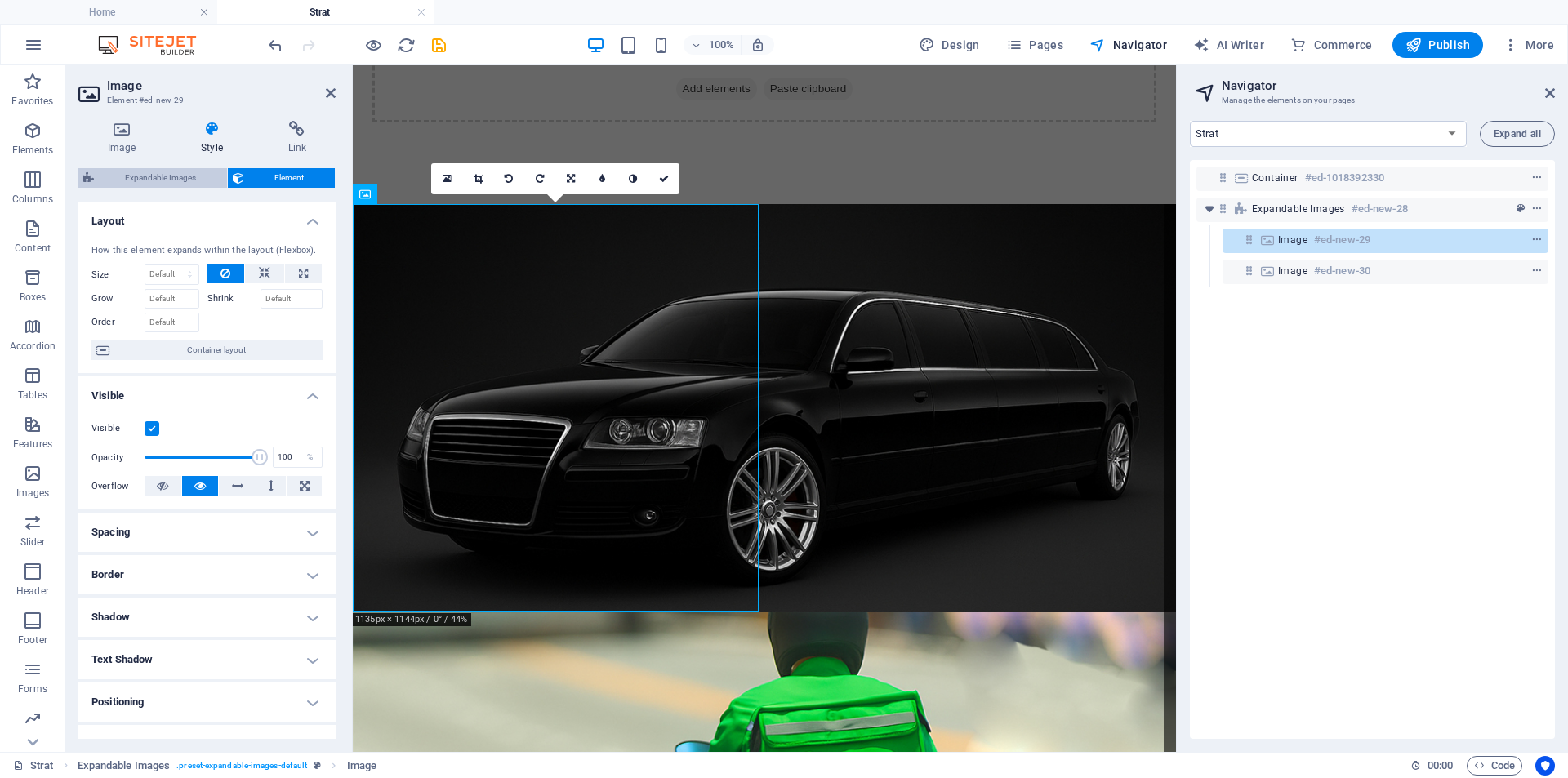
click at [156, 184] on span "Expandable Images" at bounding box center [160, 177] width 124 height 20
select select "rem"
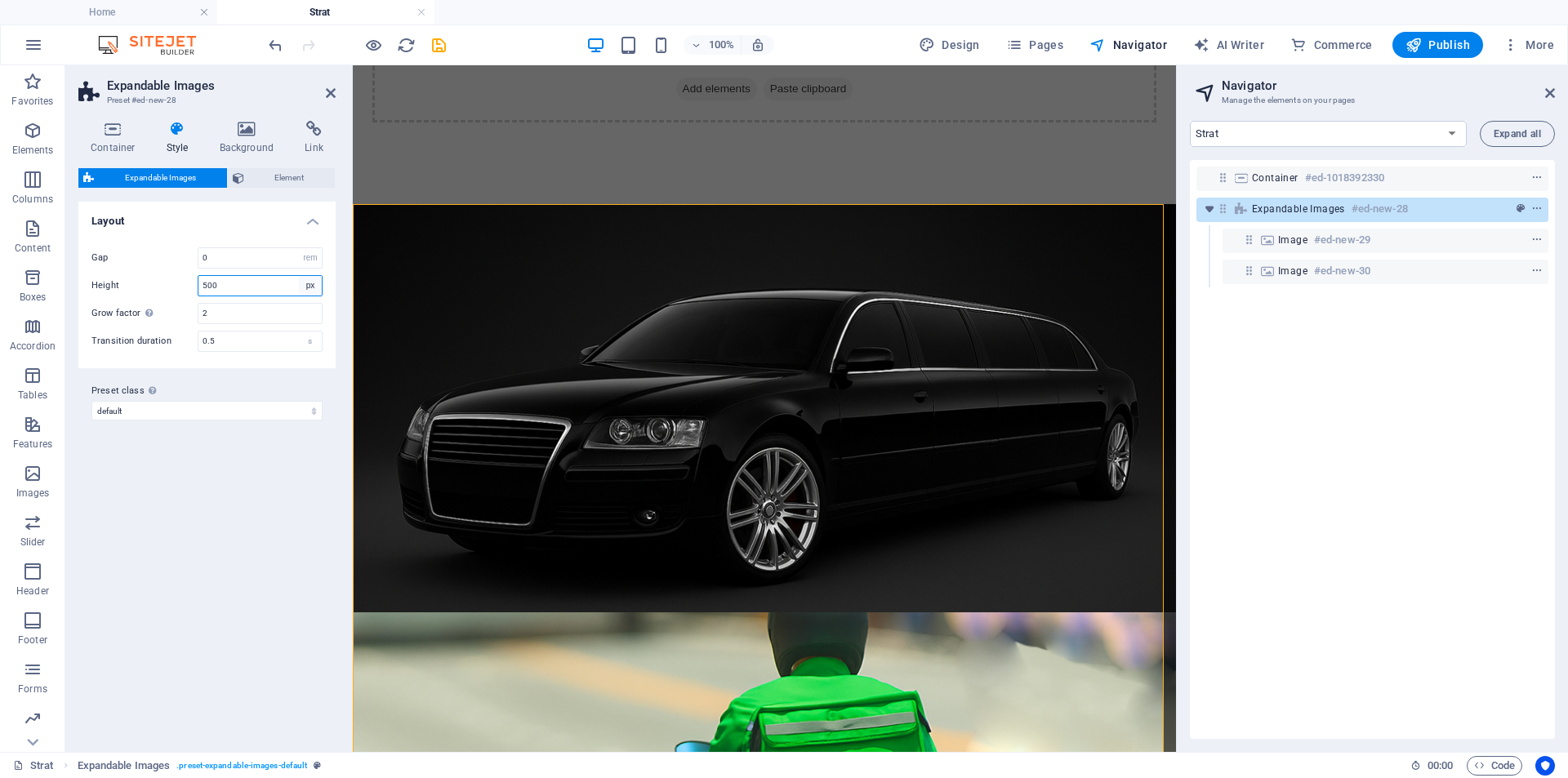
click at [308, 285] on select "px rem % vh vw" at bounding box center [310, 285] width 22 height 20
select select "vh"
click at [299, 276] on select "px rem % vh vw" at bounding box center [310, 285] width 22 height 20
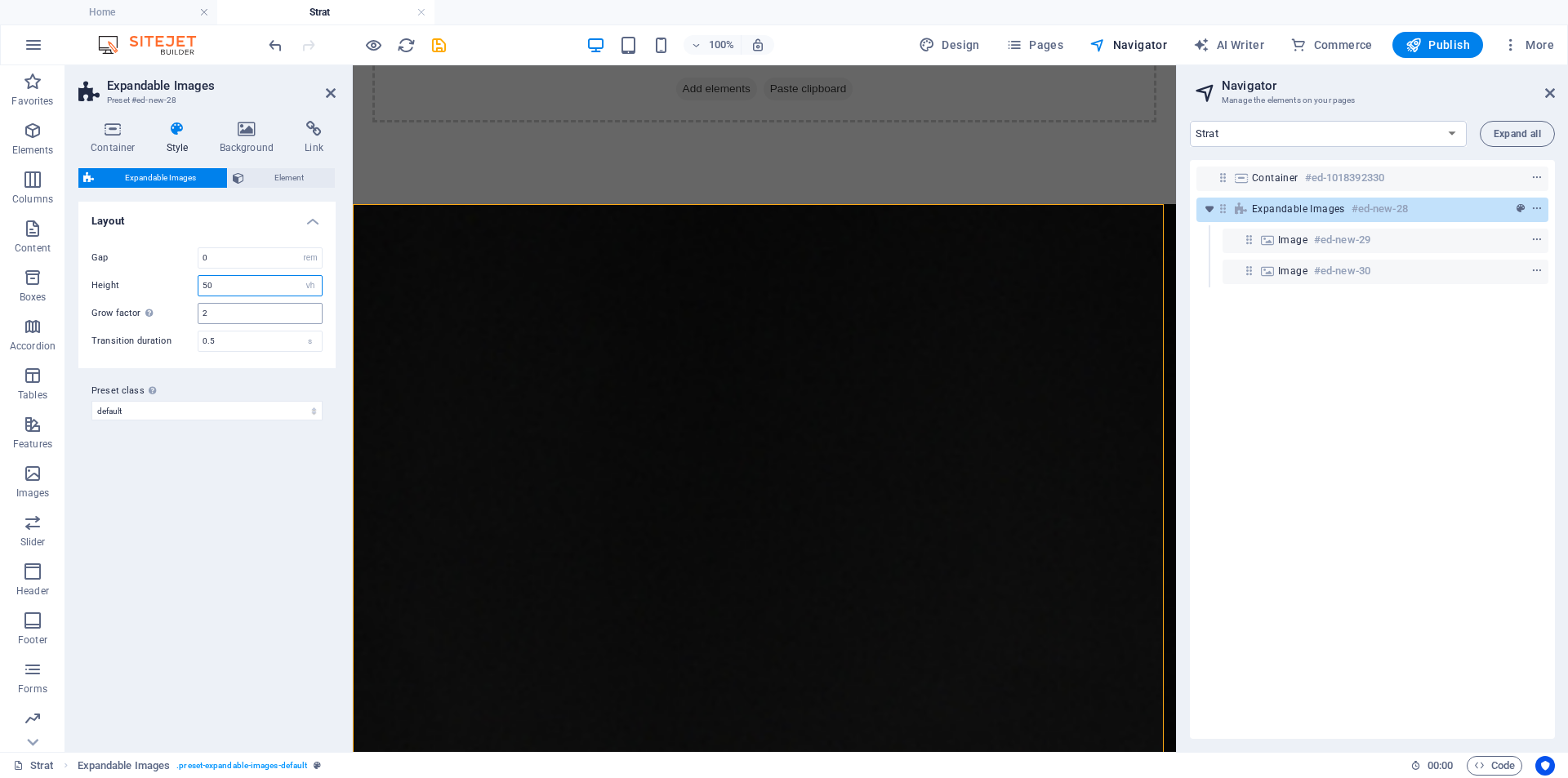
type input "5"
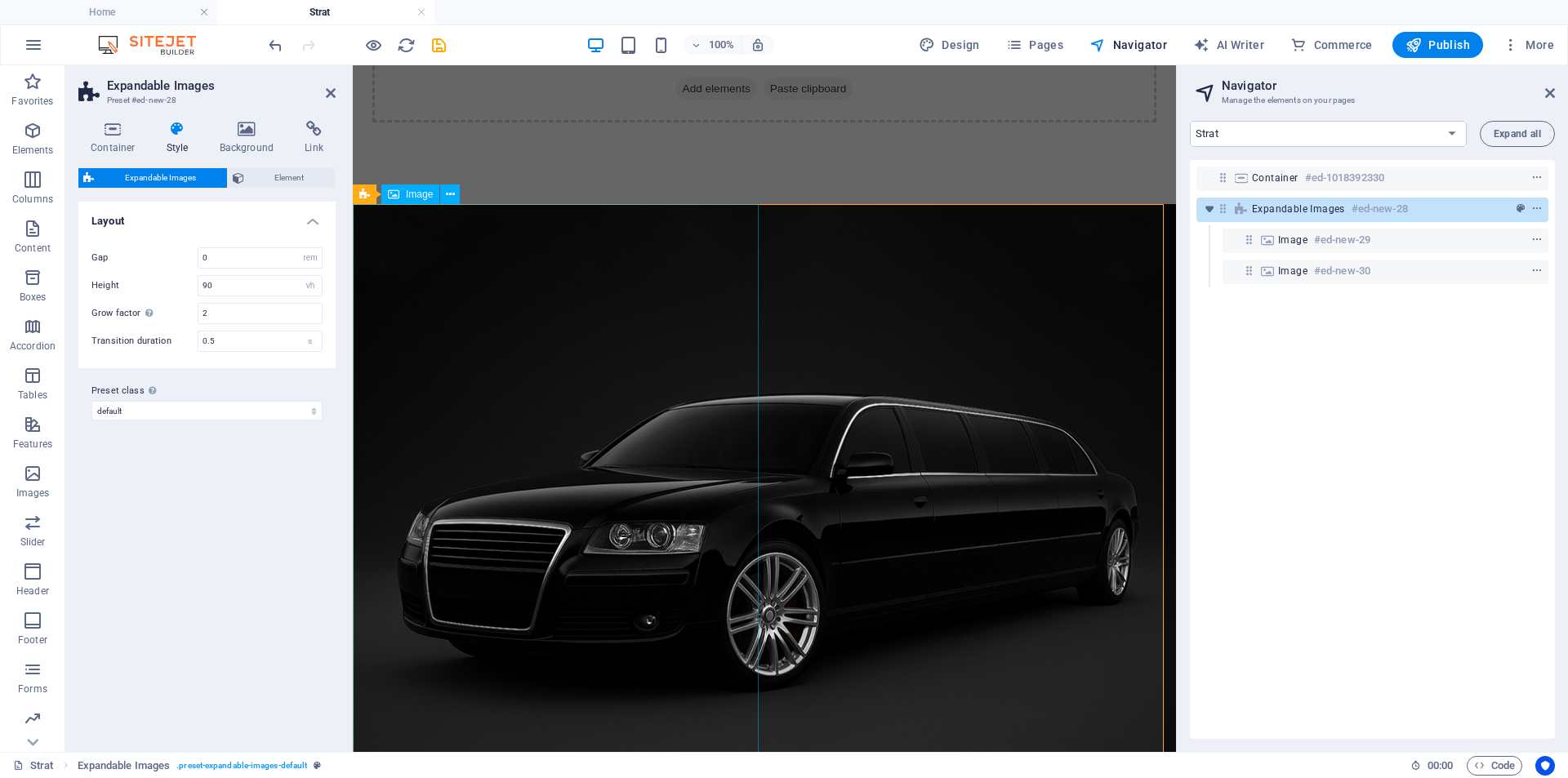
scroll to position [211, 0]
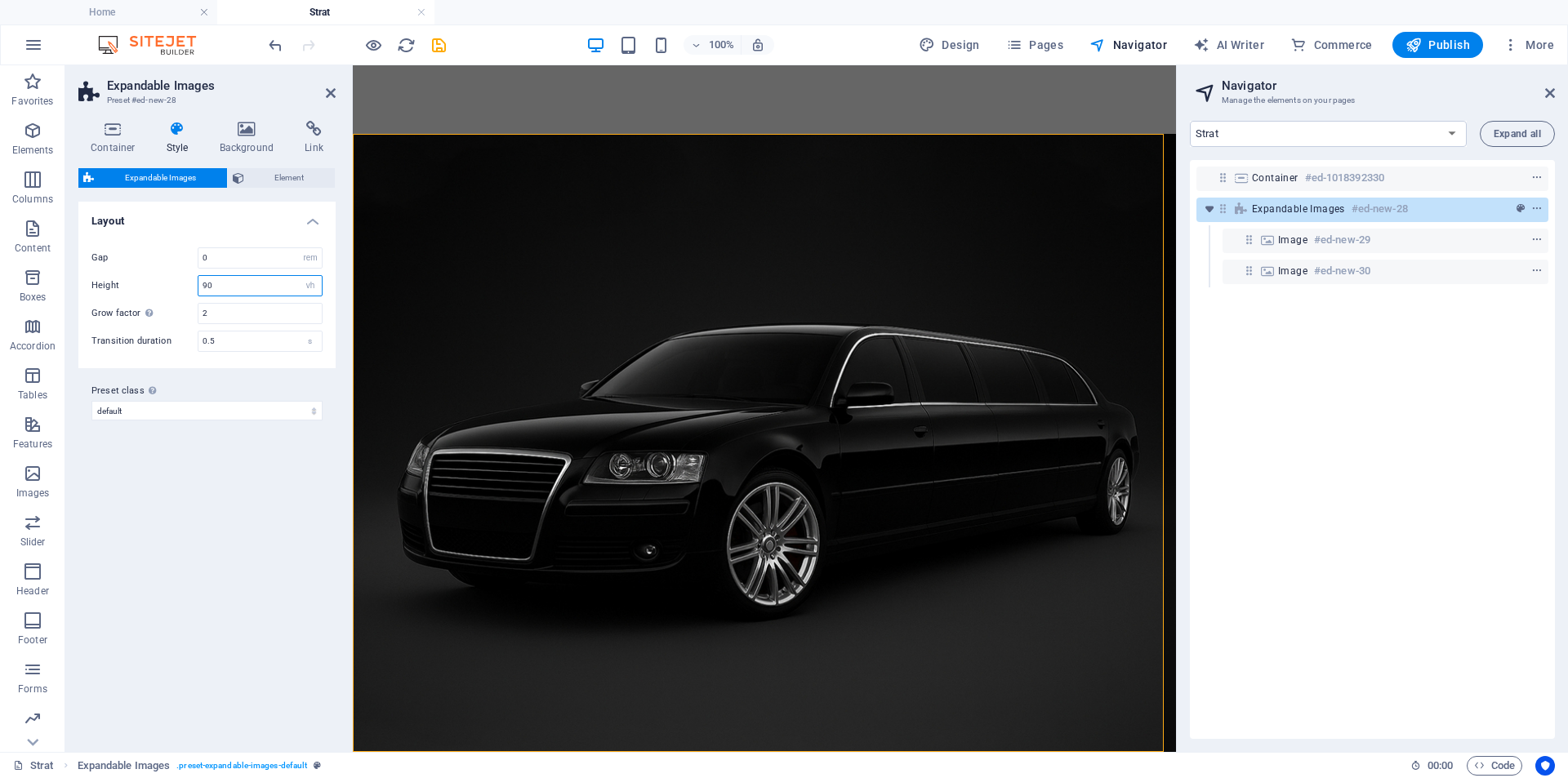
drag, startPoint x: 208, startPoint y: 286, endPoint x: 190, endPoint y: 289, distance: 18.2
click at [190, 289] on div "Height 90 px rem % vh vw" at bounding box center [207, 285] width 231 height 22
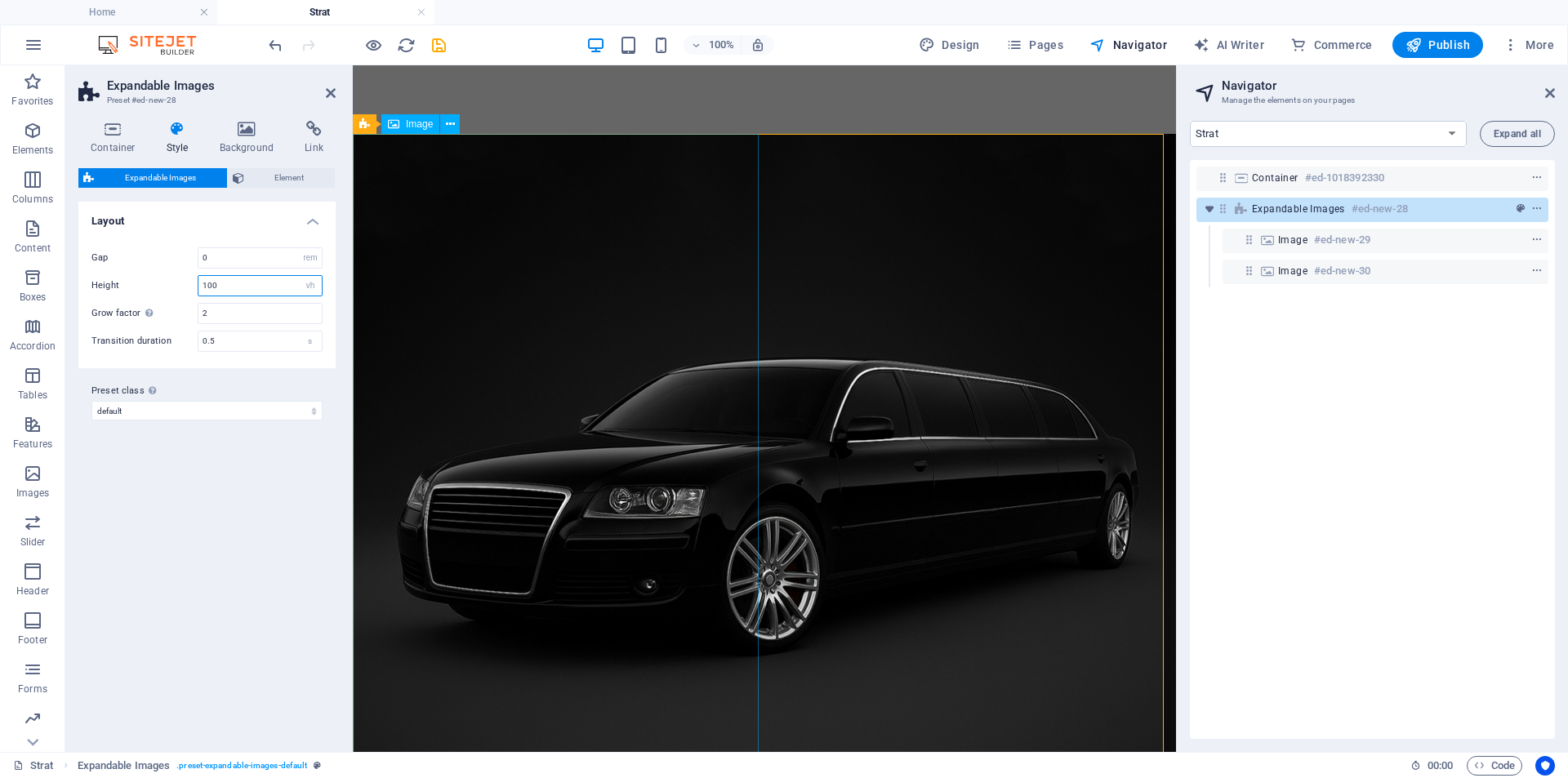
type input "100"
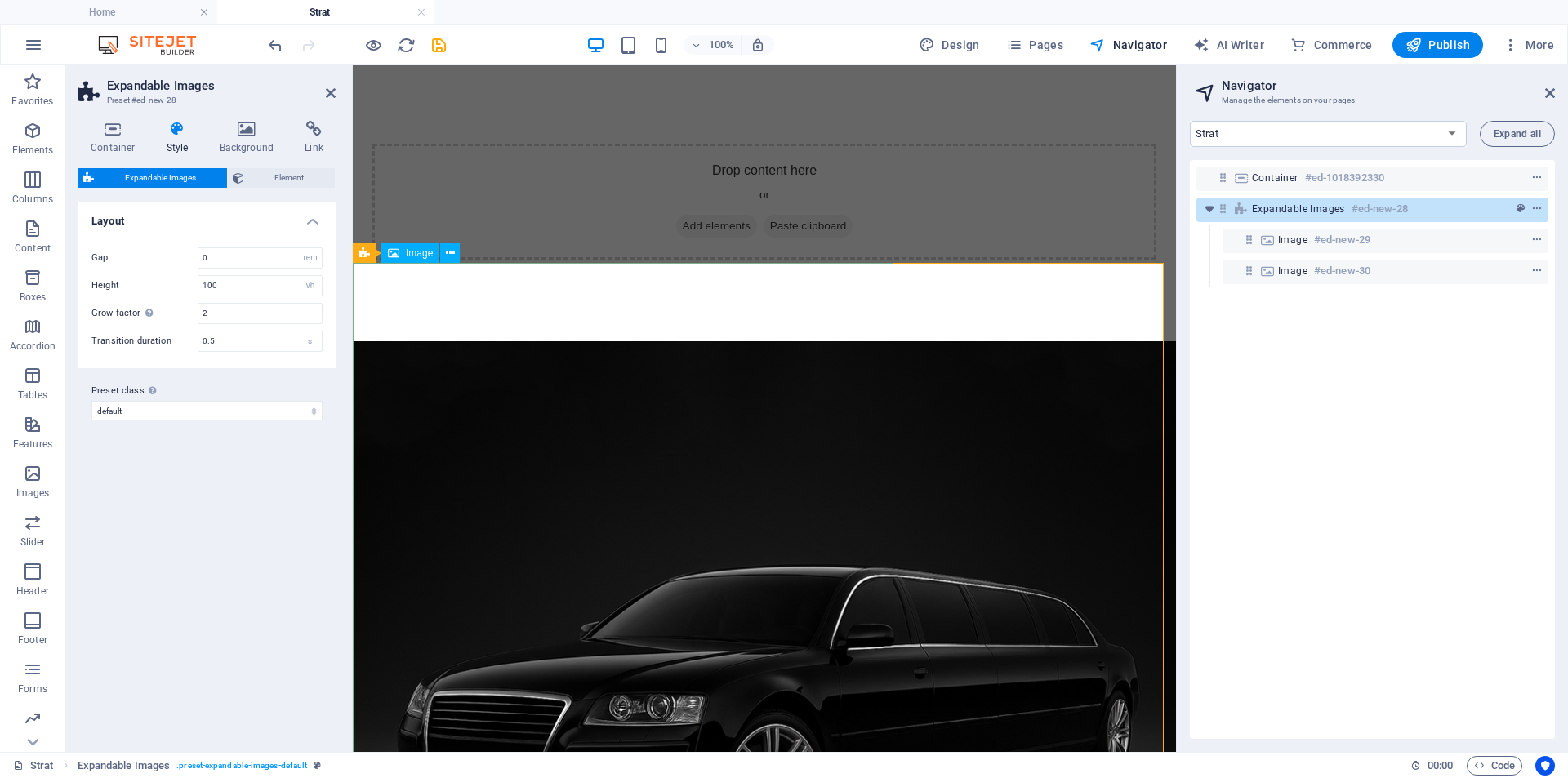
scroll to position [0, 0]
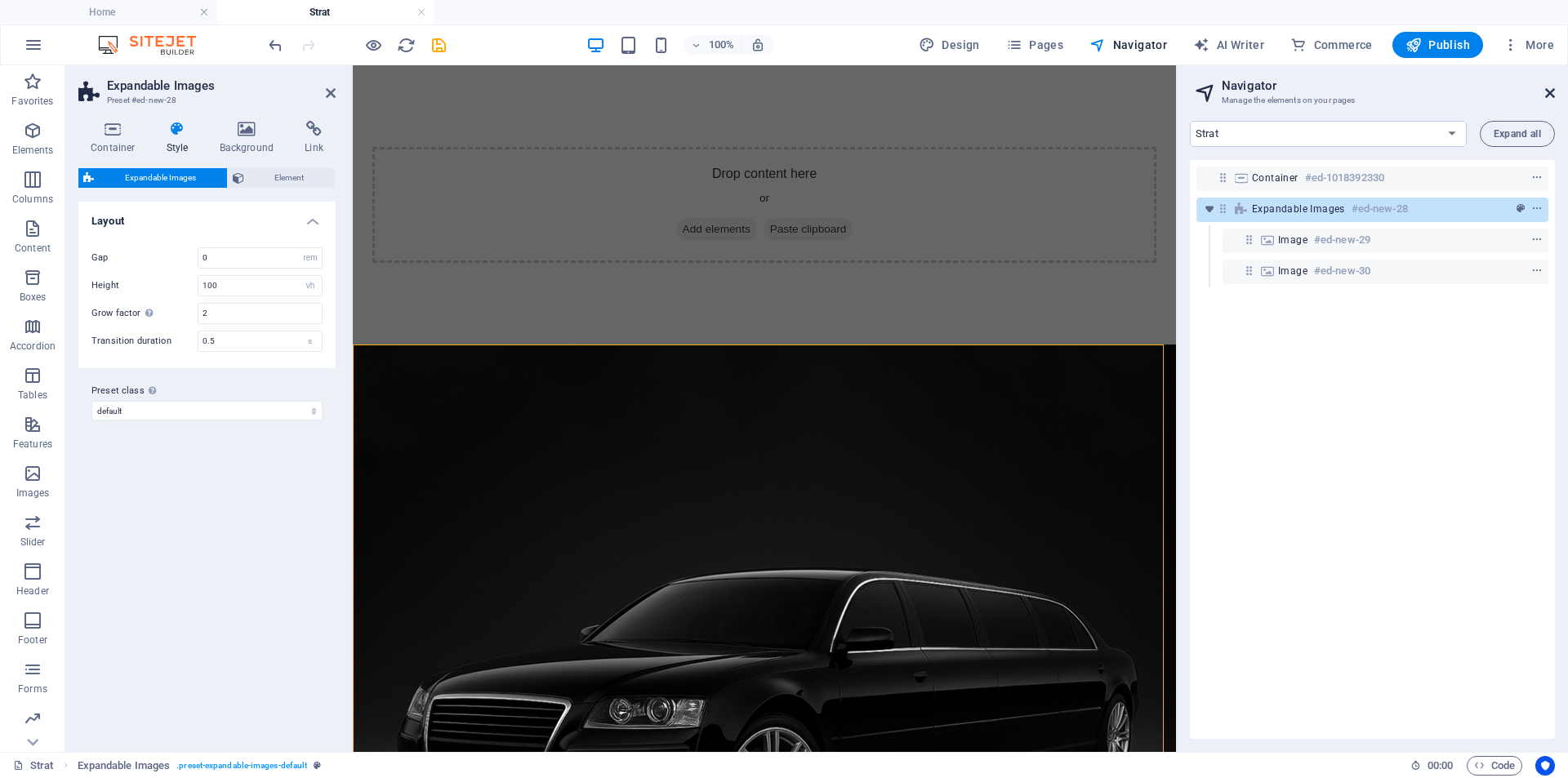
click at [1547, 94] on icon at bounding box center [1549, 92] width 10 height 13
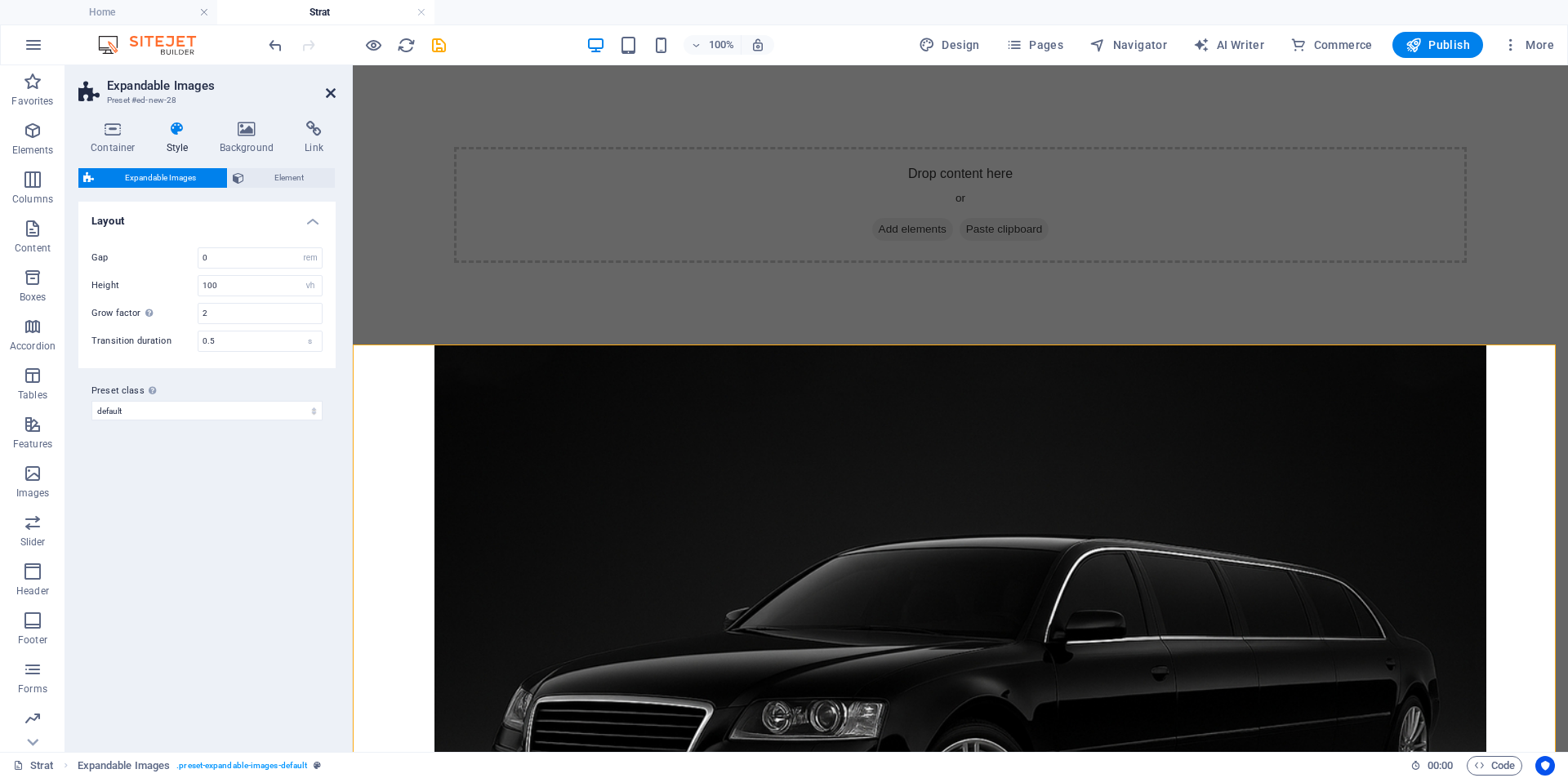
click at [329, 92] on icon at bounding box center [330, 92] width 10 height 13
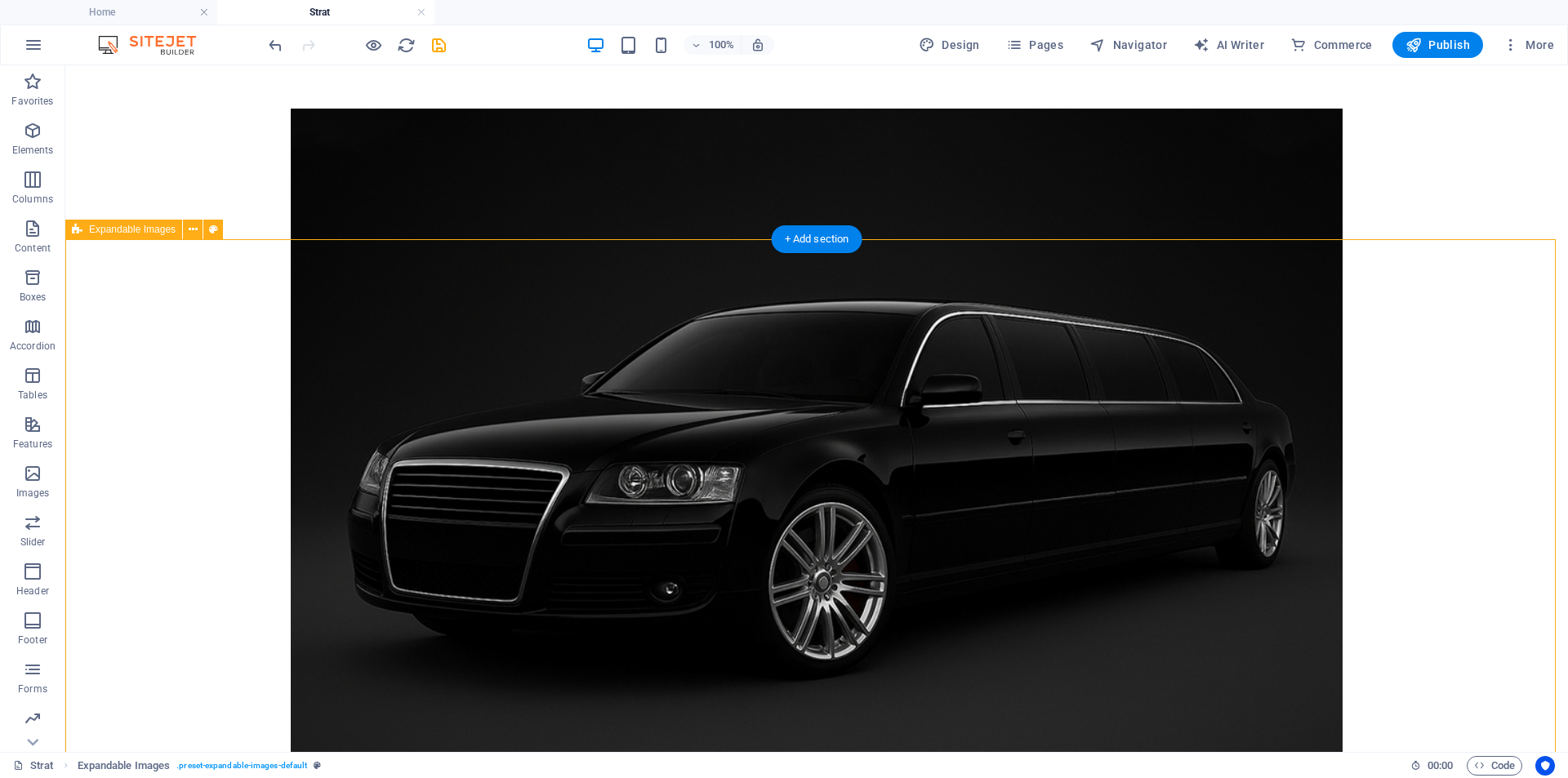
scroll to position [279, 0]
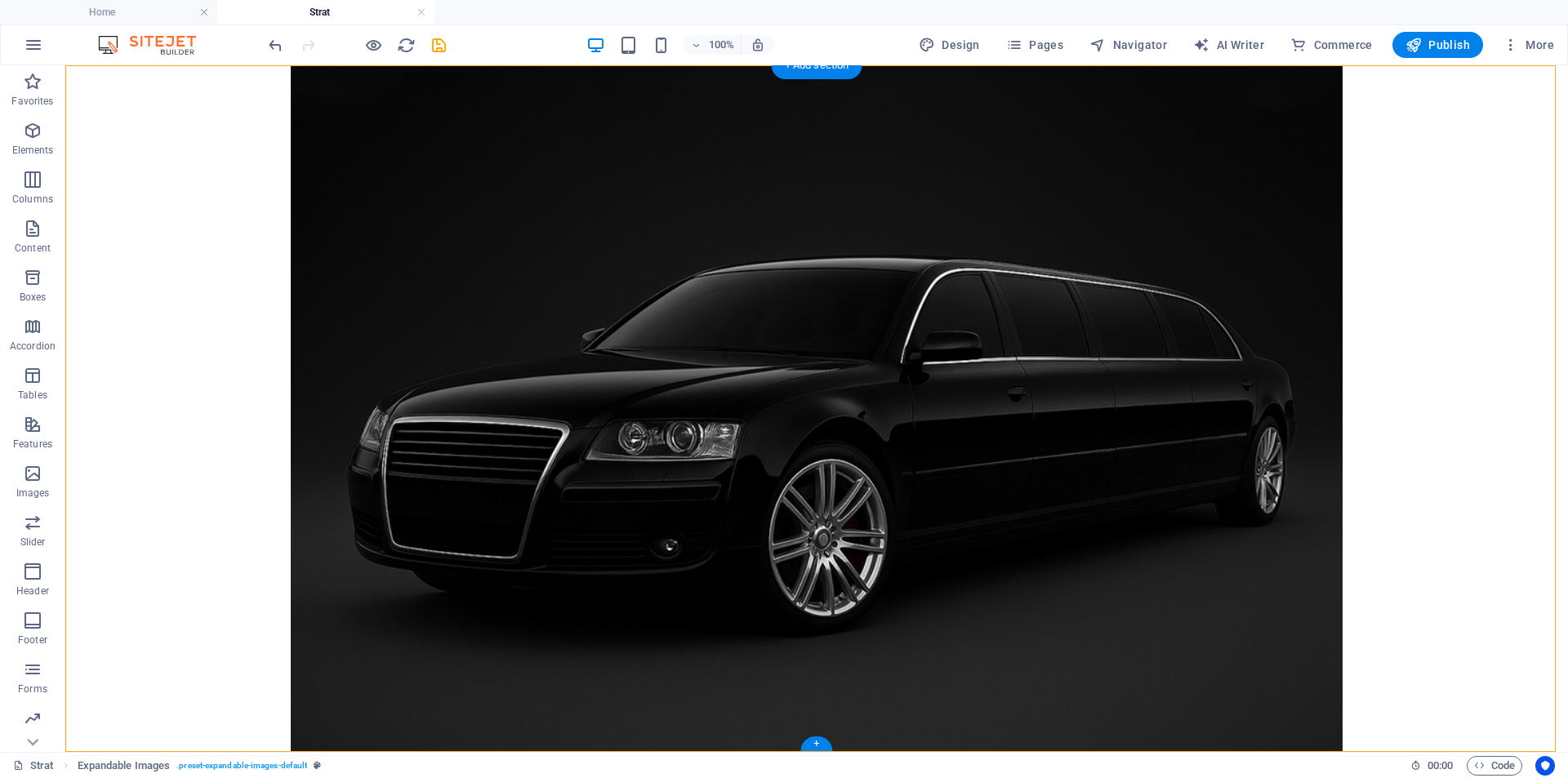
click at [191, 367] on div at bounding box center [816, 752] width 1502 height 1373
select select "rem"
select select "vh"
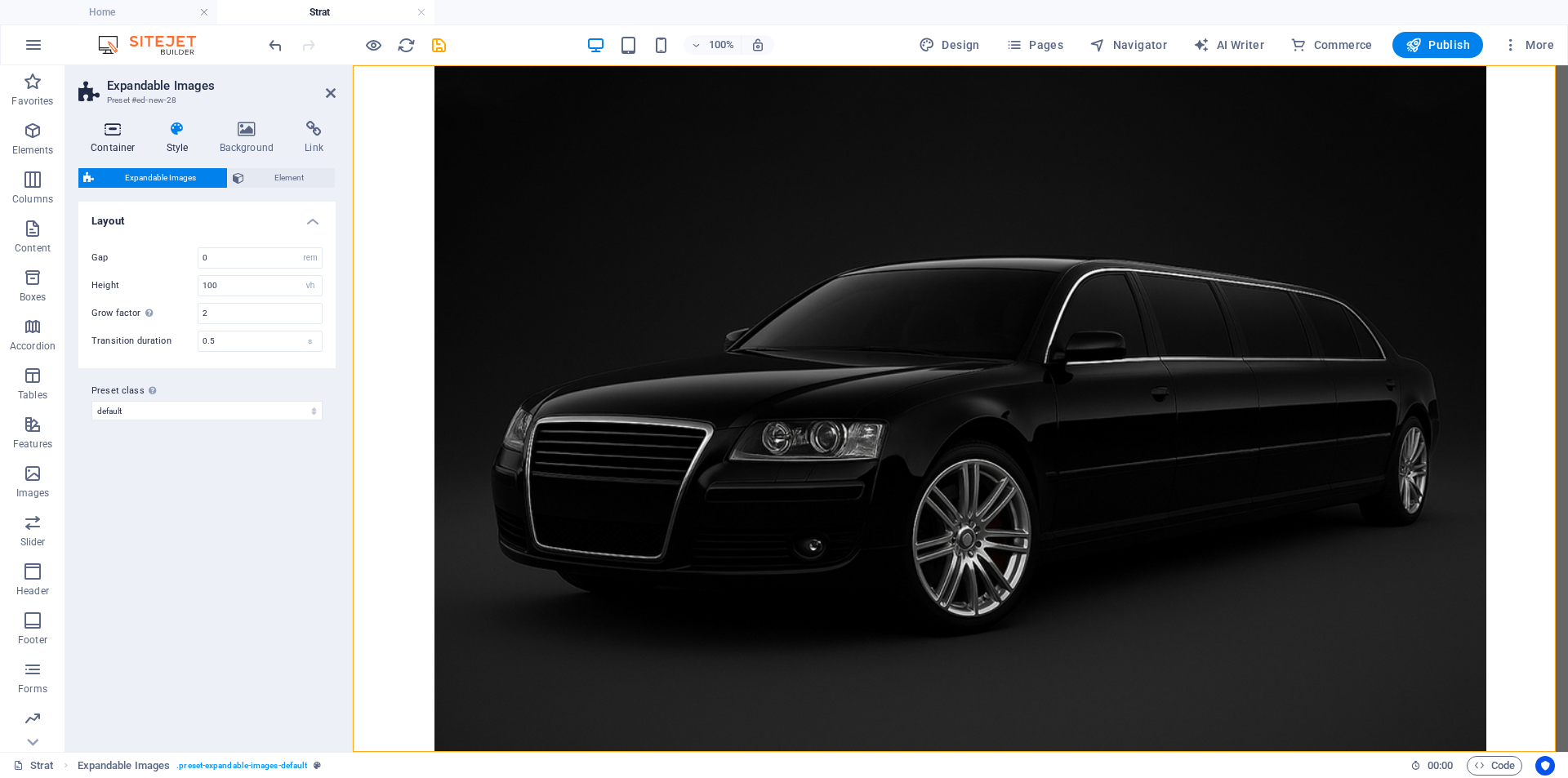
click at [122, 135] on icon at bounding box center [113, 129] width 69 height 16
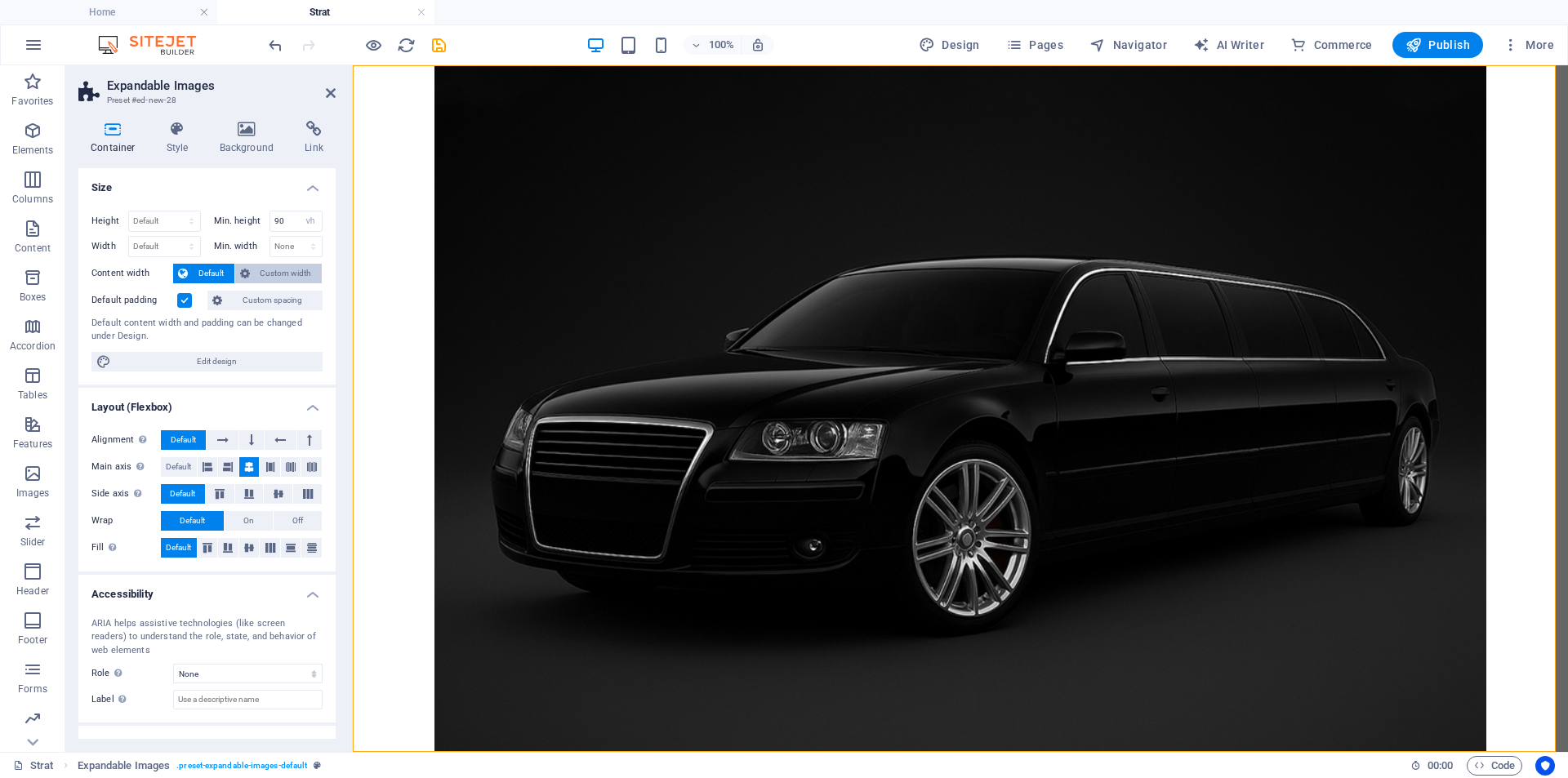
click at [300, 273] on span "Custom width" at bounding box center [286, 273] width 63 height 20
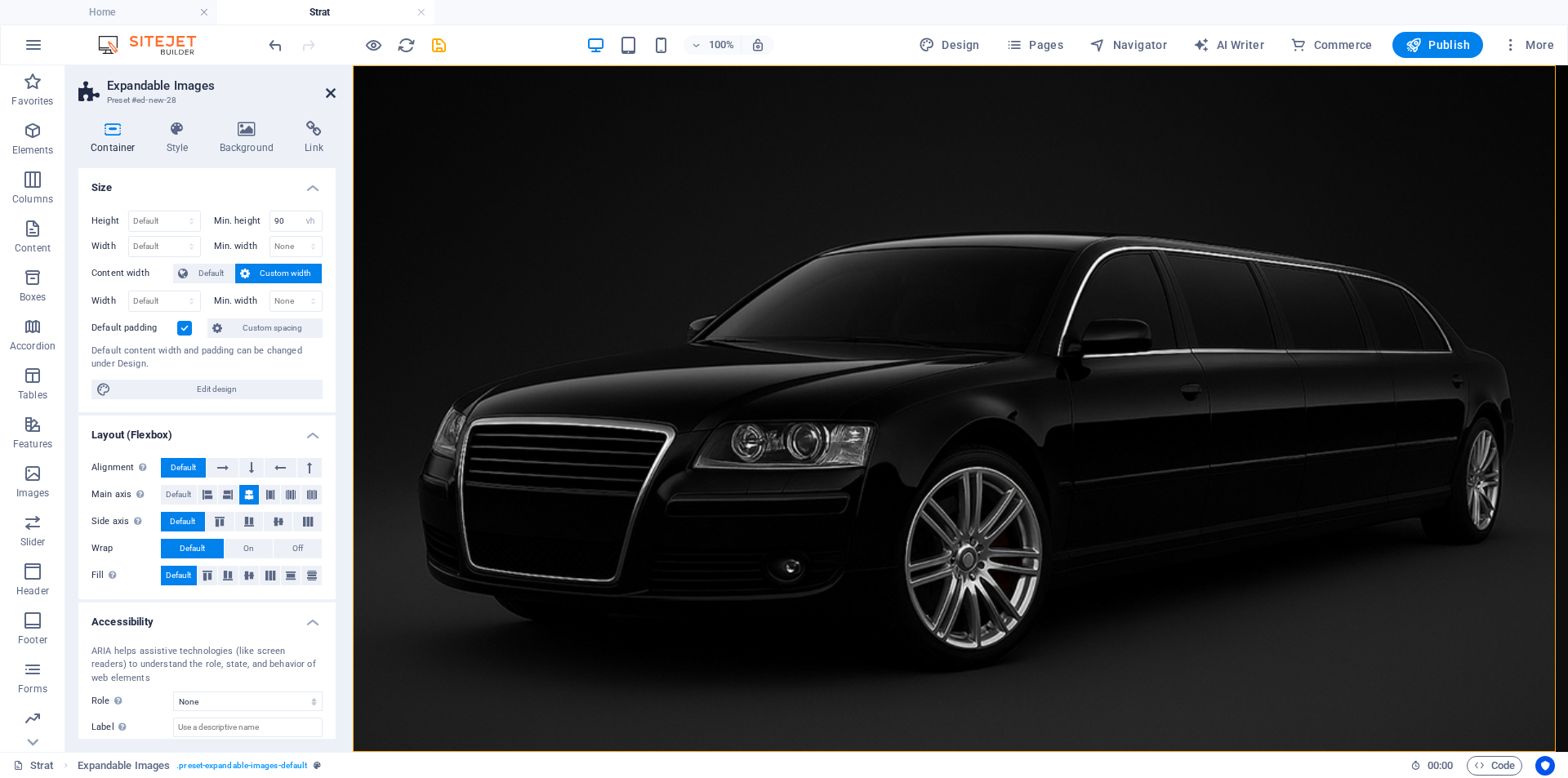
click at [333, 94] on icon at bounding box center [330, 92] width 10 height 13
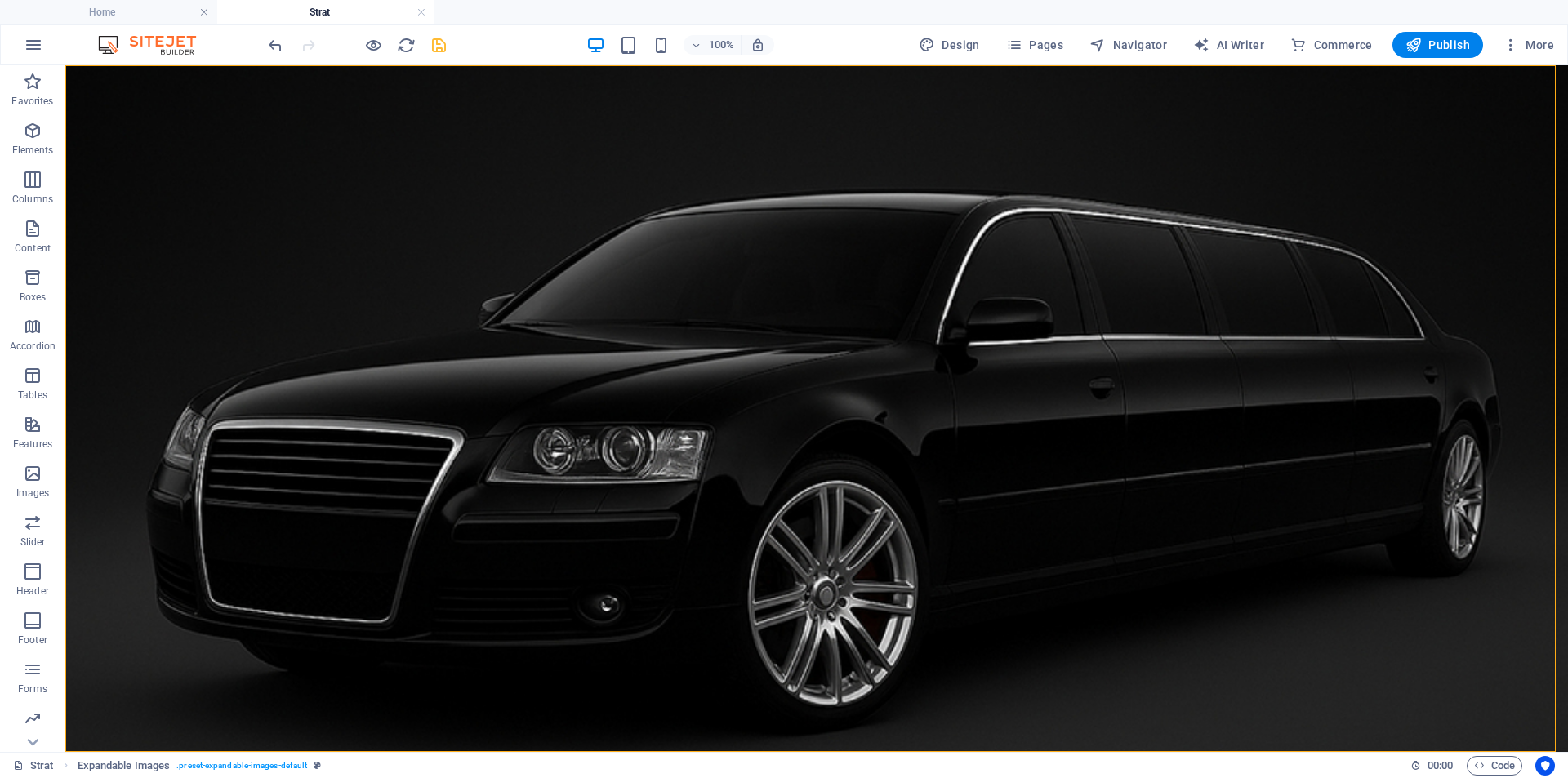
click at [437, 44] on icon "save" at bounding box center [439, 46] width 19 height 19
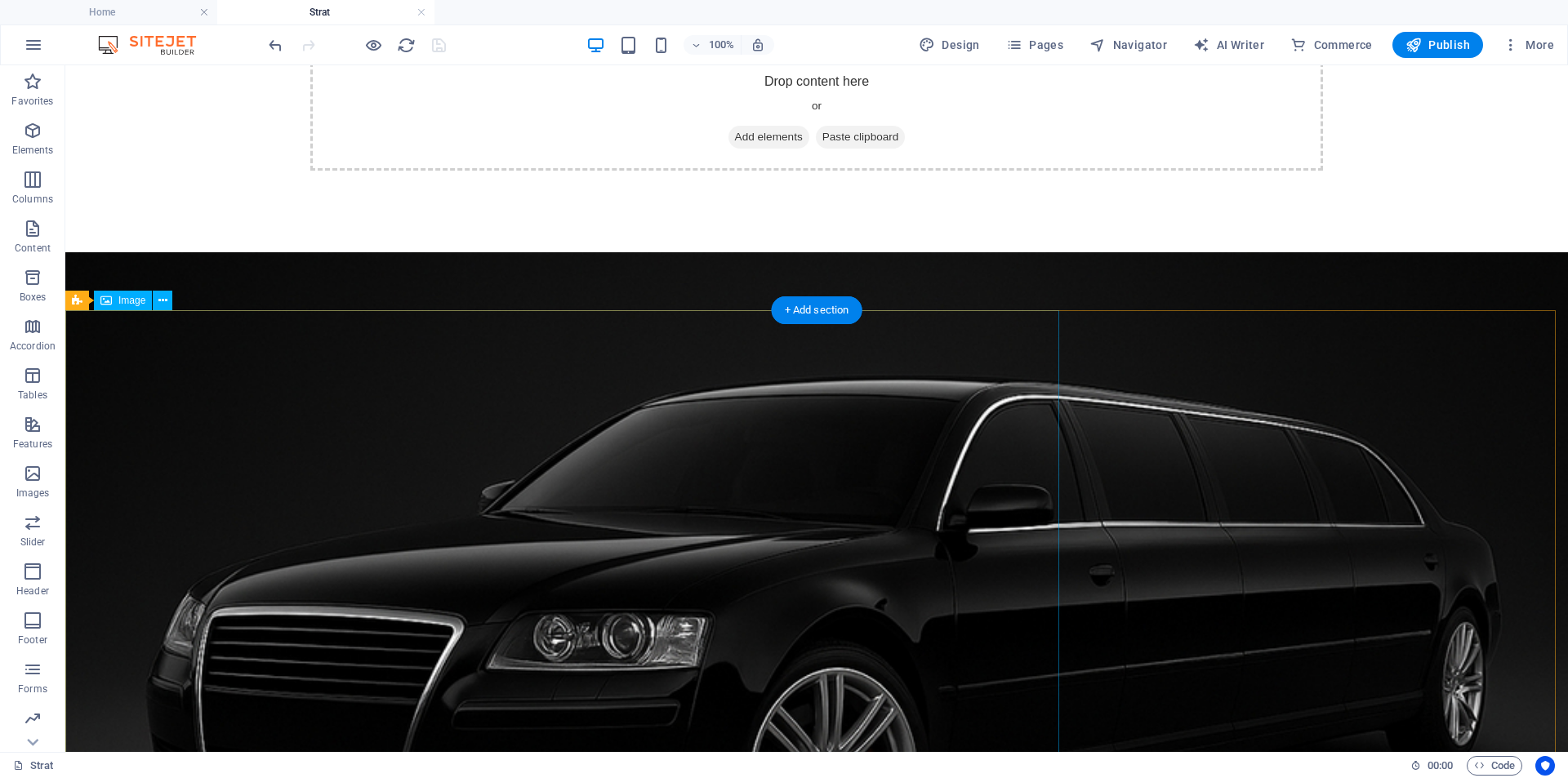
scroll to position [116, 0]
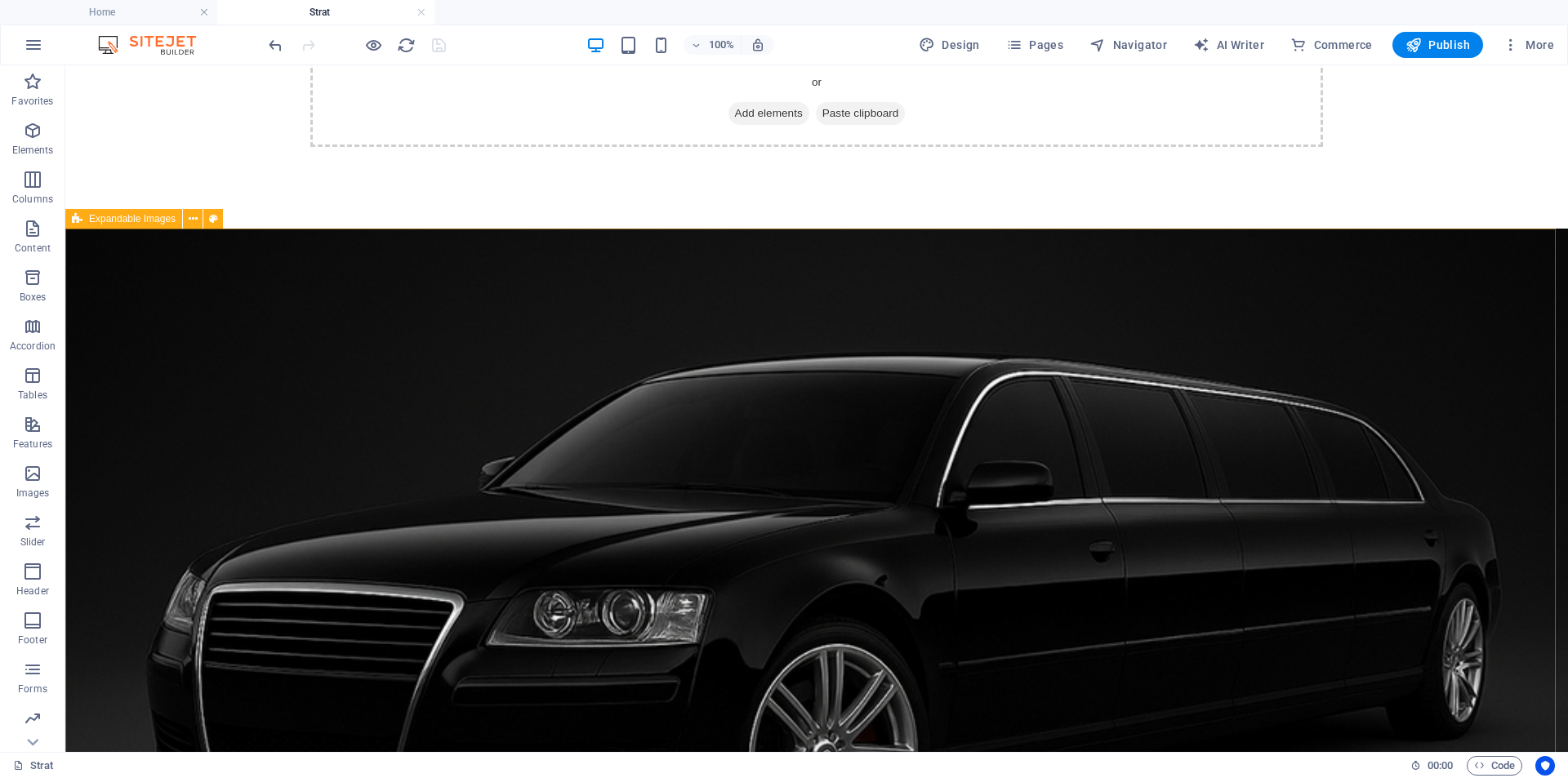
click at [88, 220] on div "Expandable Images" at bounding box center [124, 219] width 117 height 20
select select "vh"
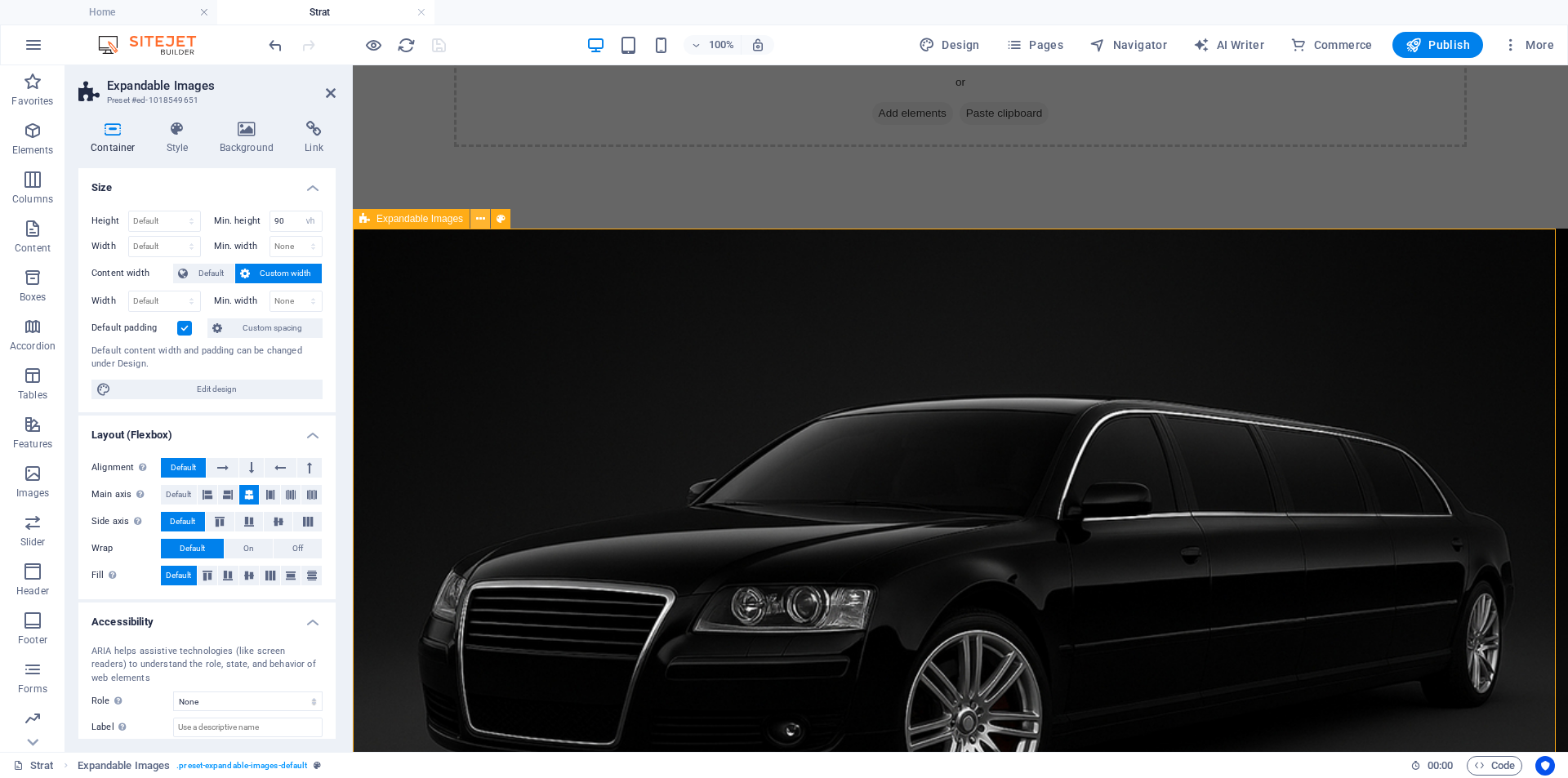
click at [477, 221] on icon at bounding box center [480, 220] width 9 height 17
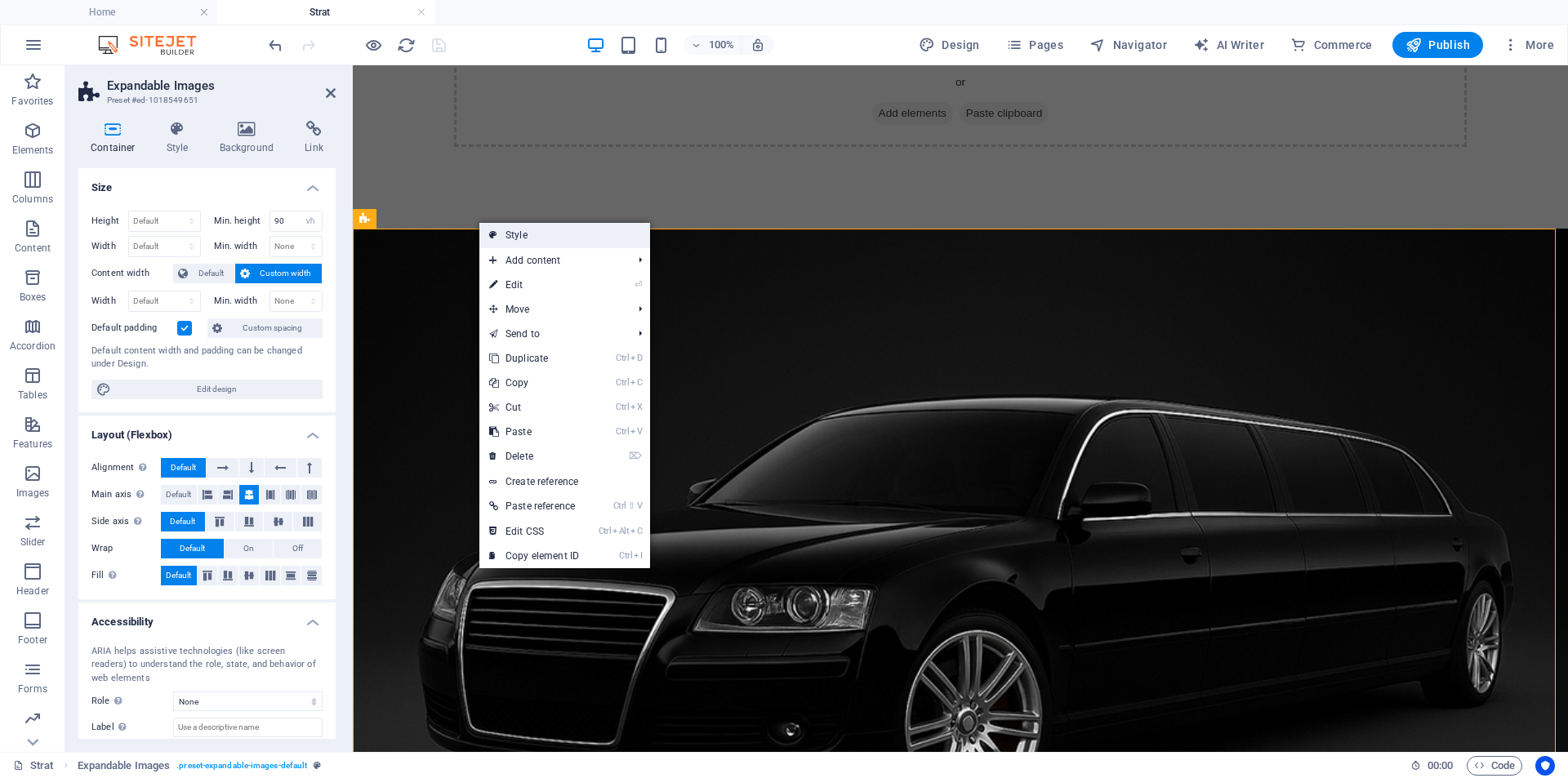
click at [547, 237] on link "Style" at bounding box center [564, 235] width 170 height 24
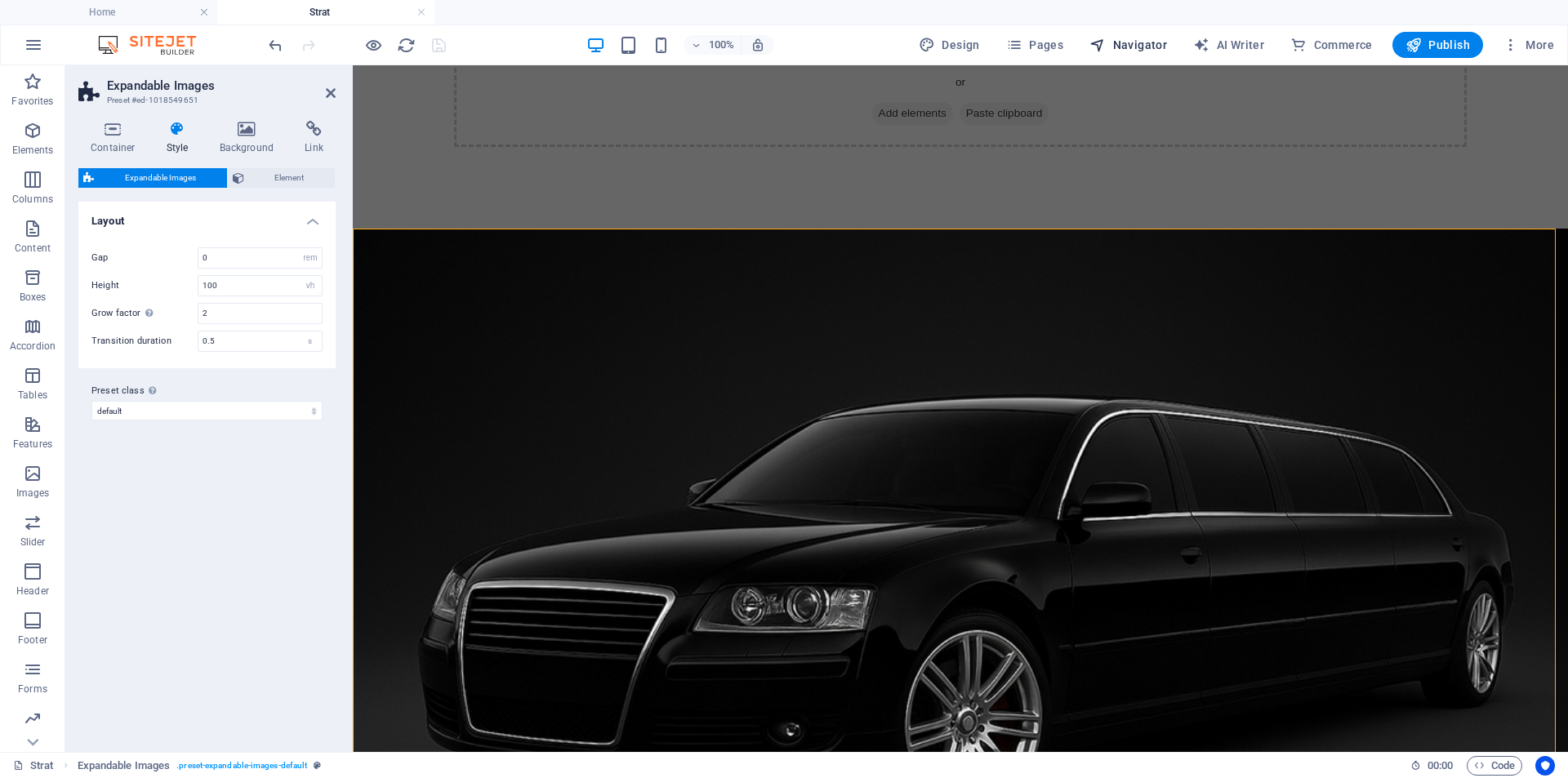
click at [1148, 43] on span "Navigator" at bounding box center [1128, 44] width 78 height 16
select select "18284847-en"
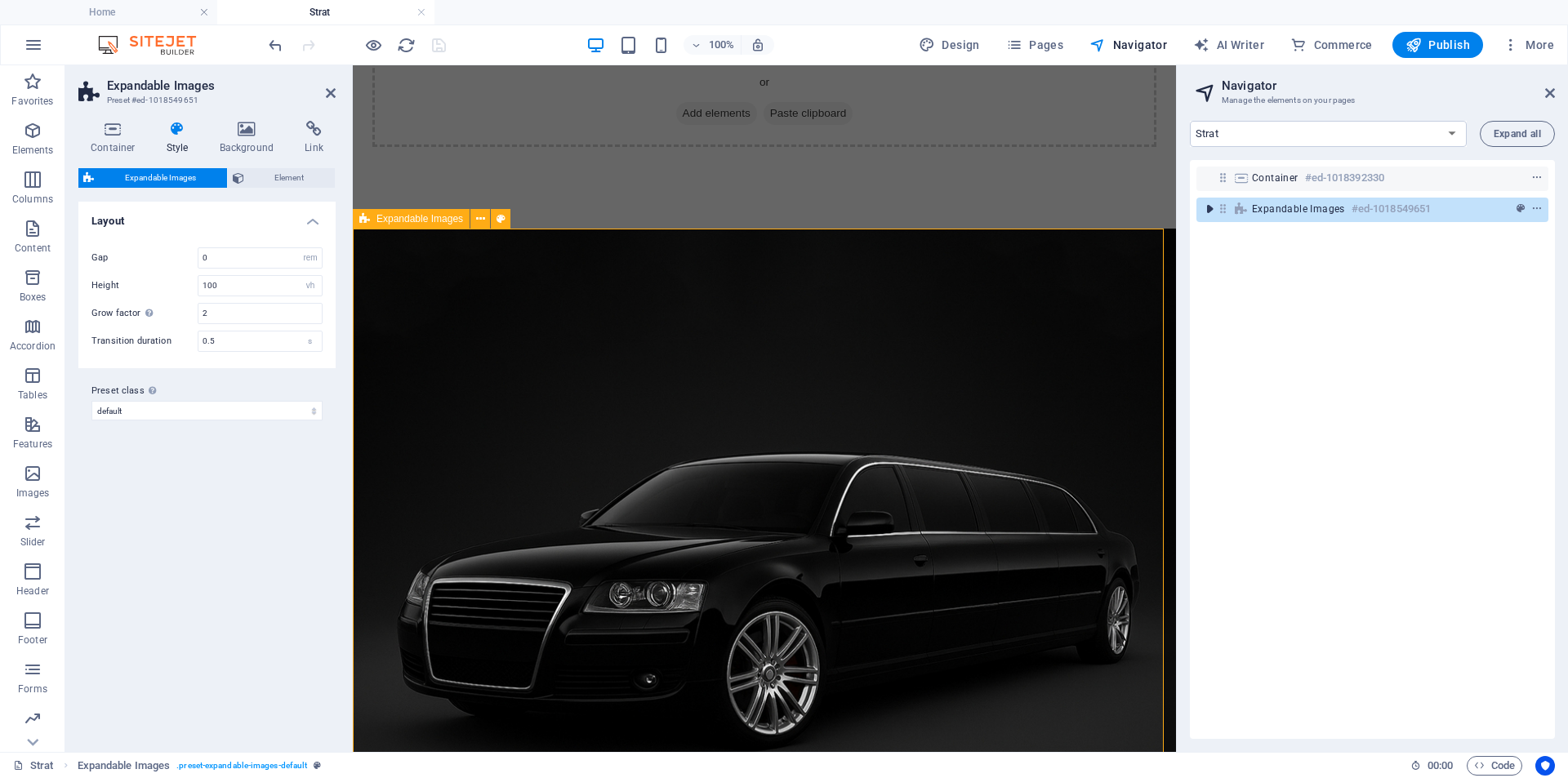
click at [1206, 214] on icon "toggle-expand" at bounding box center [1209, 208] width 16 height 16
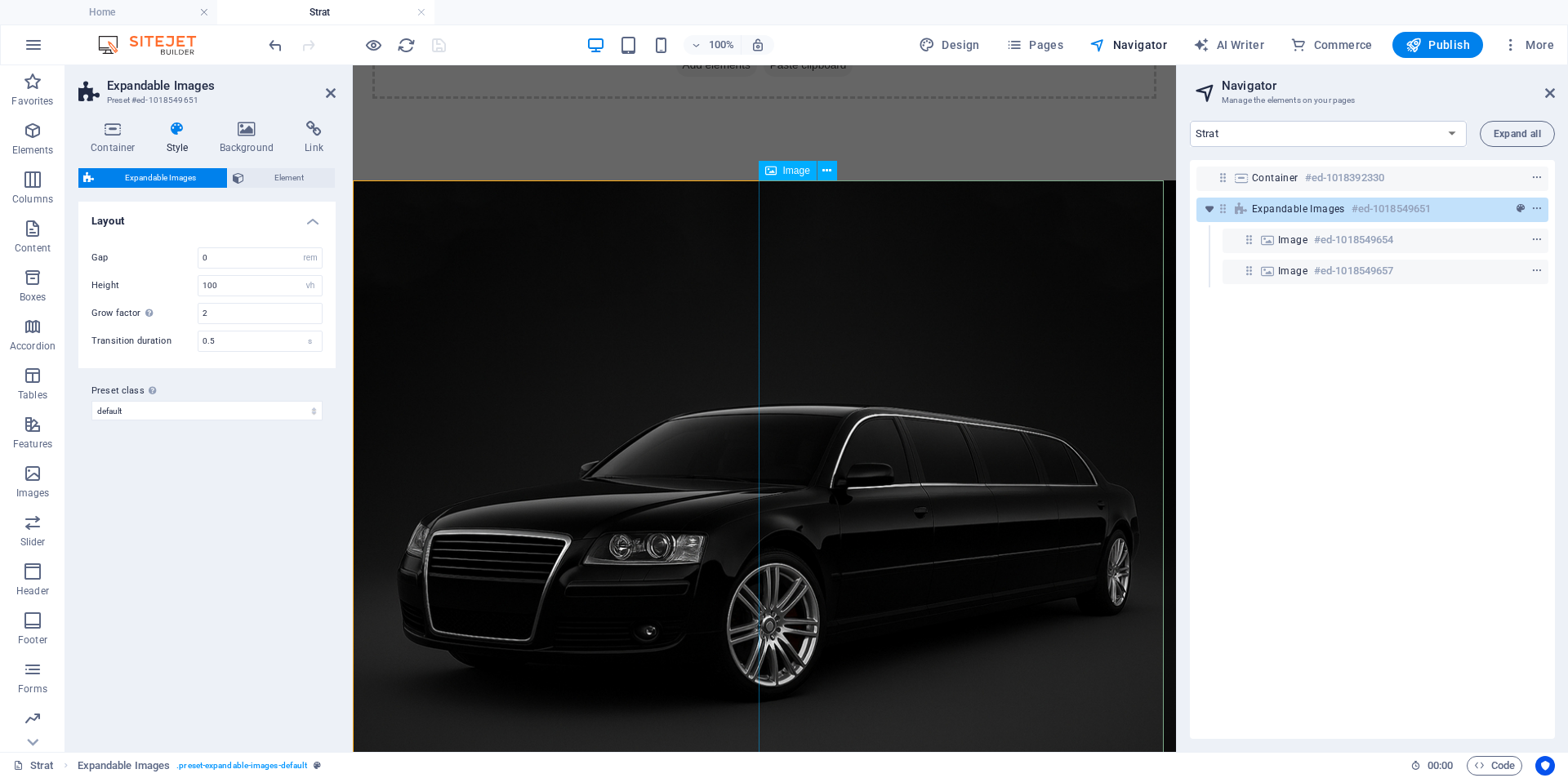
scroll to position [197, 0]
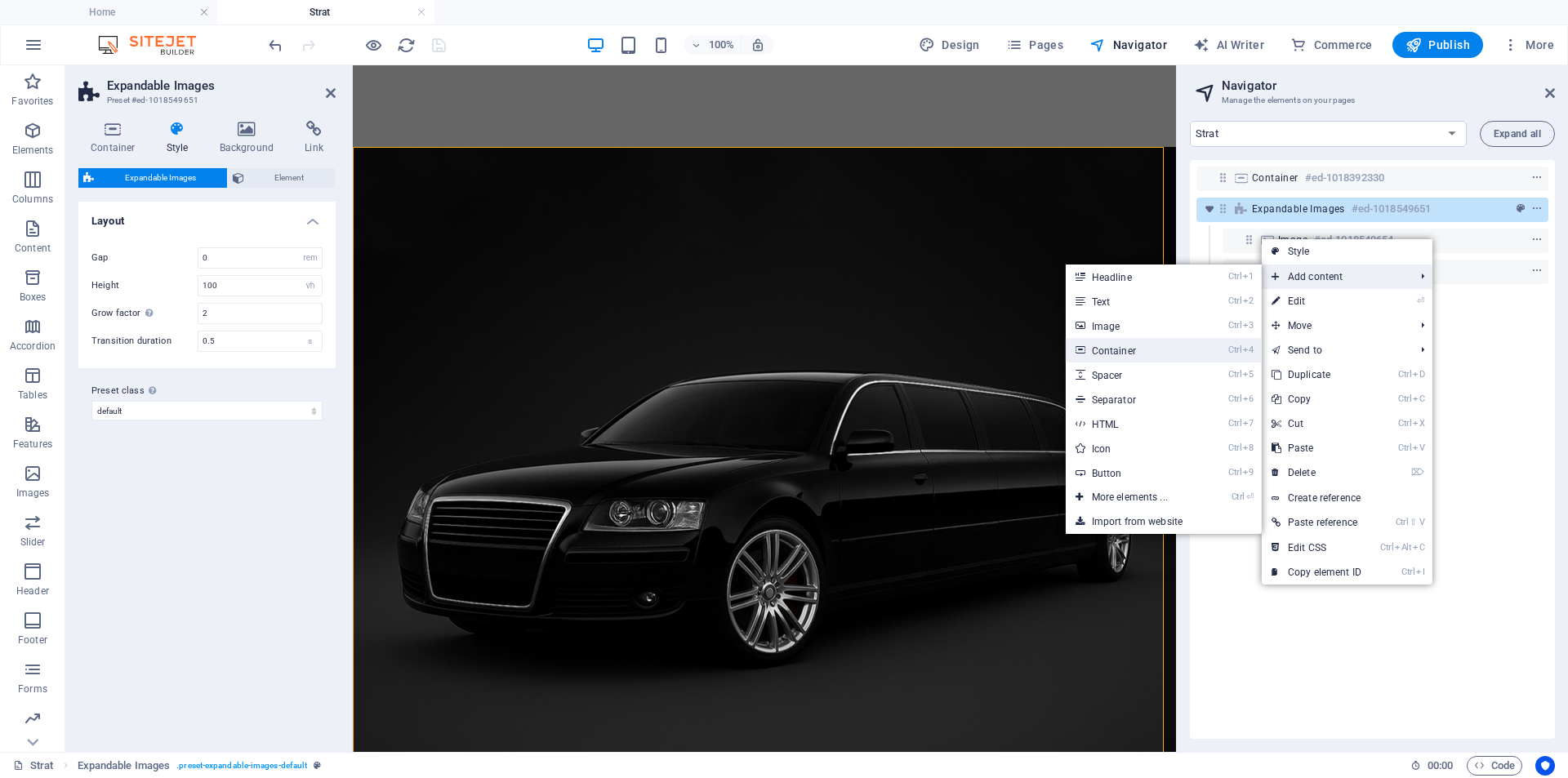
click at [1155, 345] on link "Ctrl 4 Container" at bounding box center [1133, 350] width 135 height 24
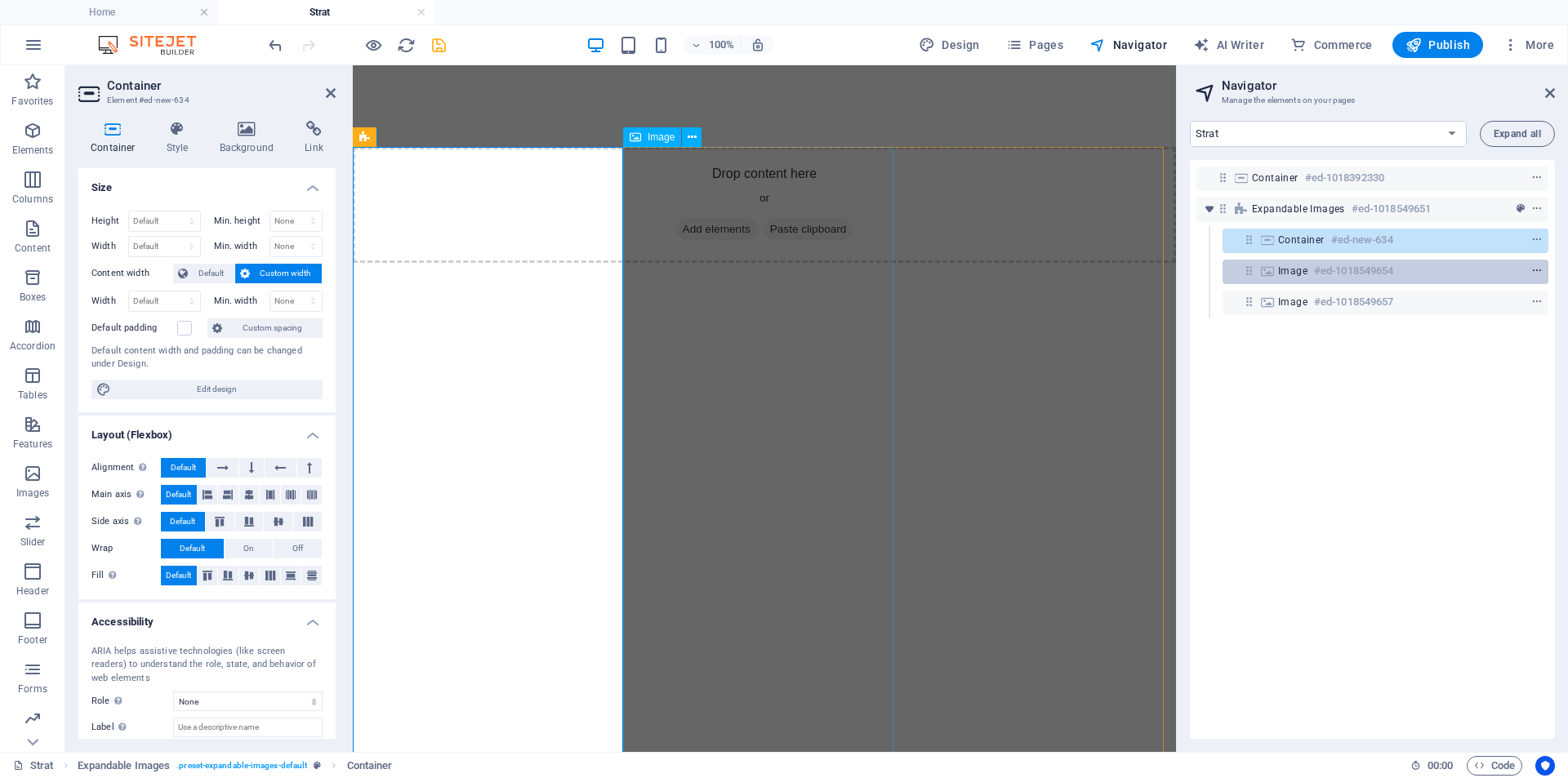
click at [1539, 271] on icon "context-menu" at bounding box center [1536, 271] width 11 height 11
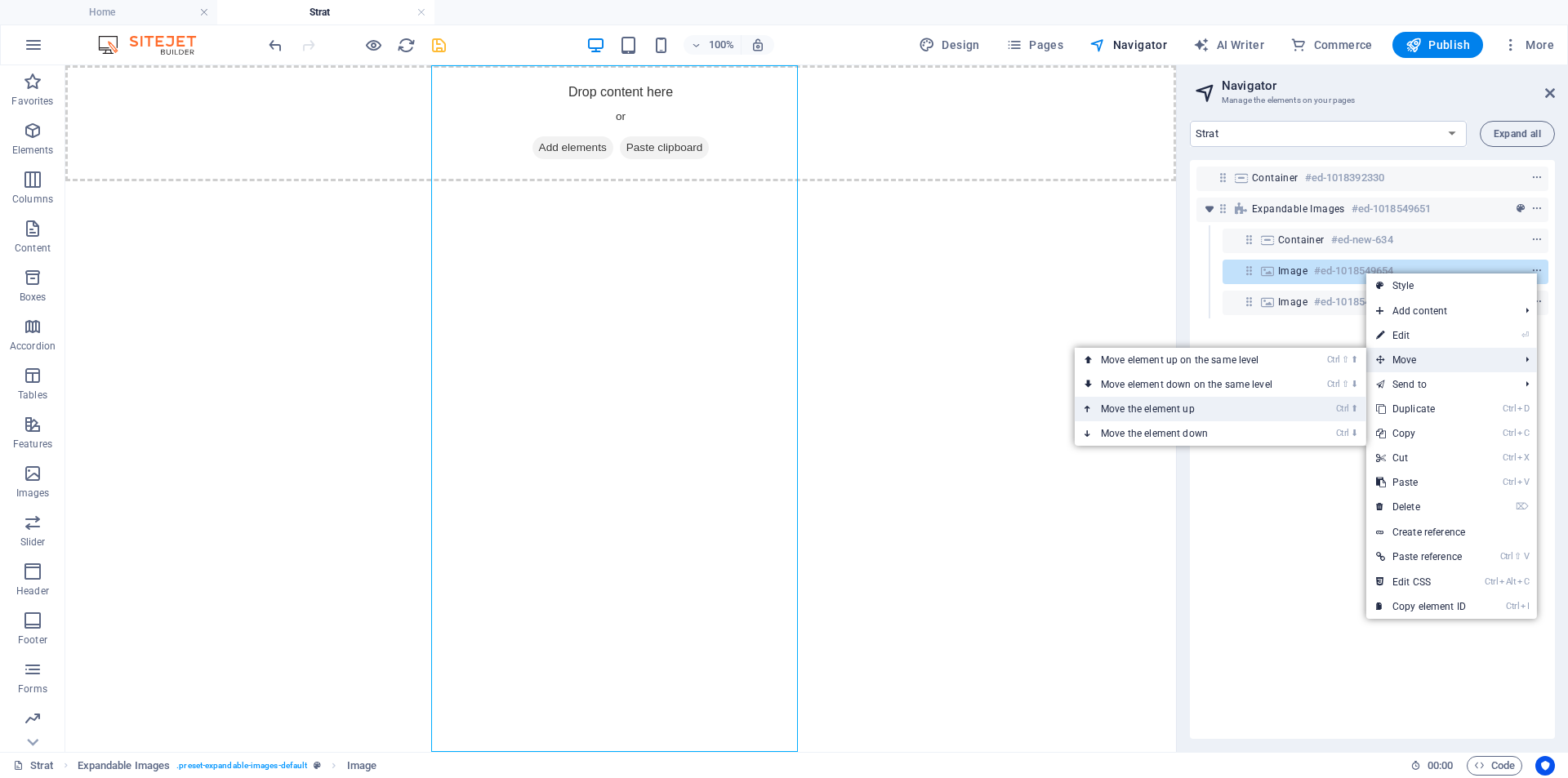
click at [1279, 403] on link "Ctrl ⬆ Move the element up" at bounding box center [1190, 409] width 230 height 24
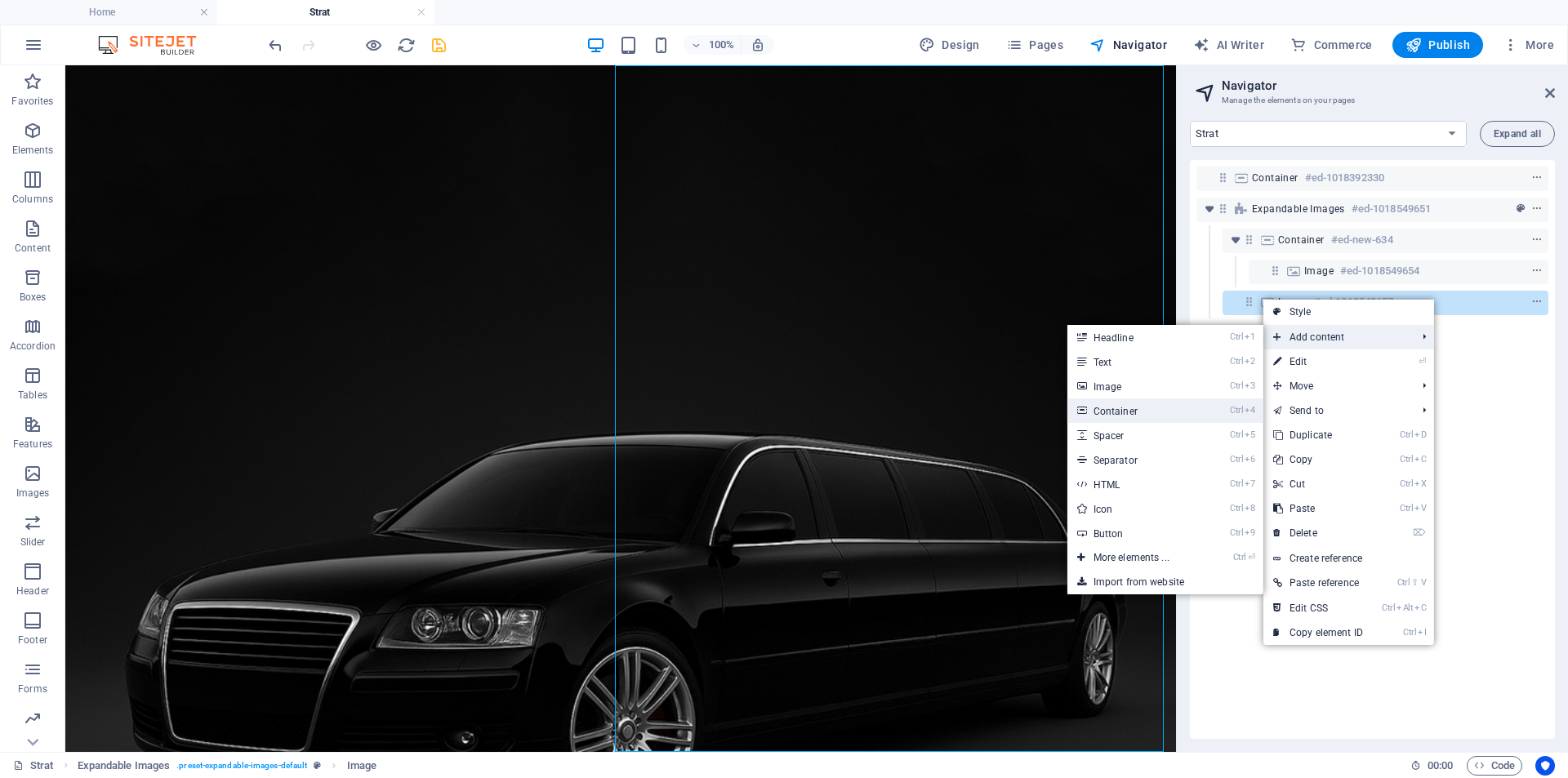
click at [1160, 422] on link "Ctrl 4 Container" at bounding box center [1135, 411] width 135 height 24
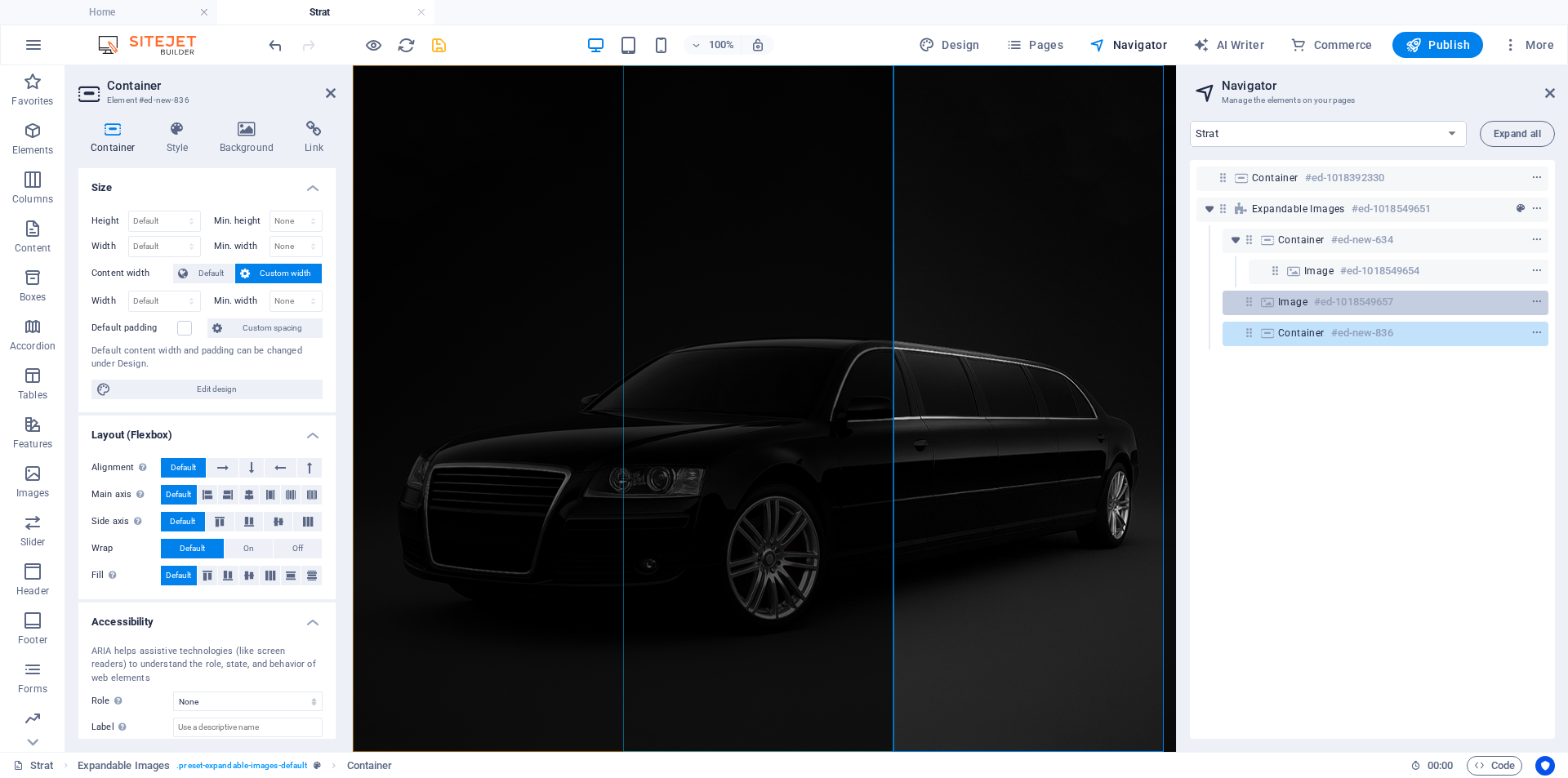
click at [1384, 299] on h6 "#ed-1018549657" at bounding box center [1354, 302] width 80 height 20
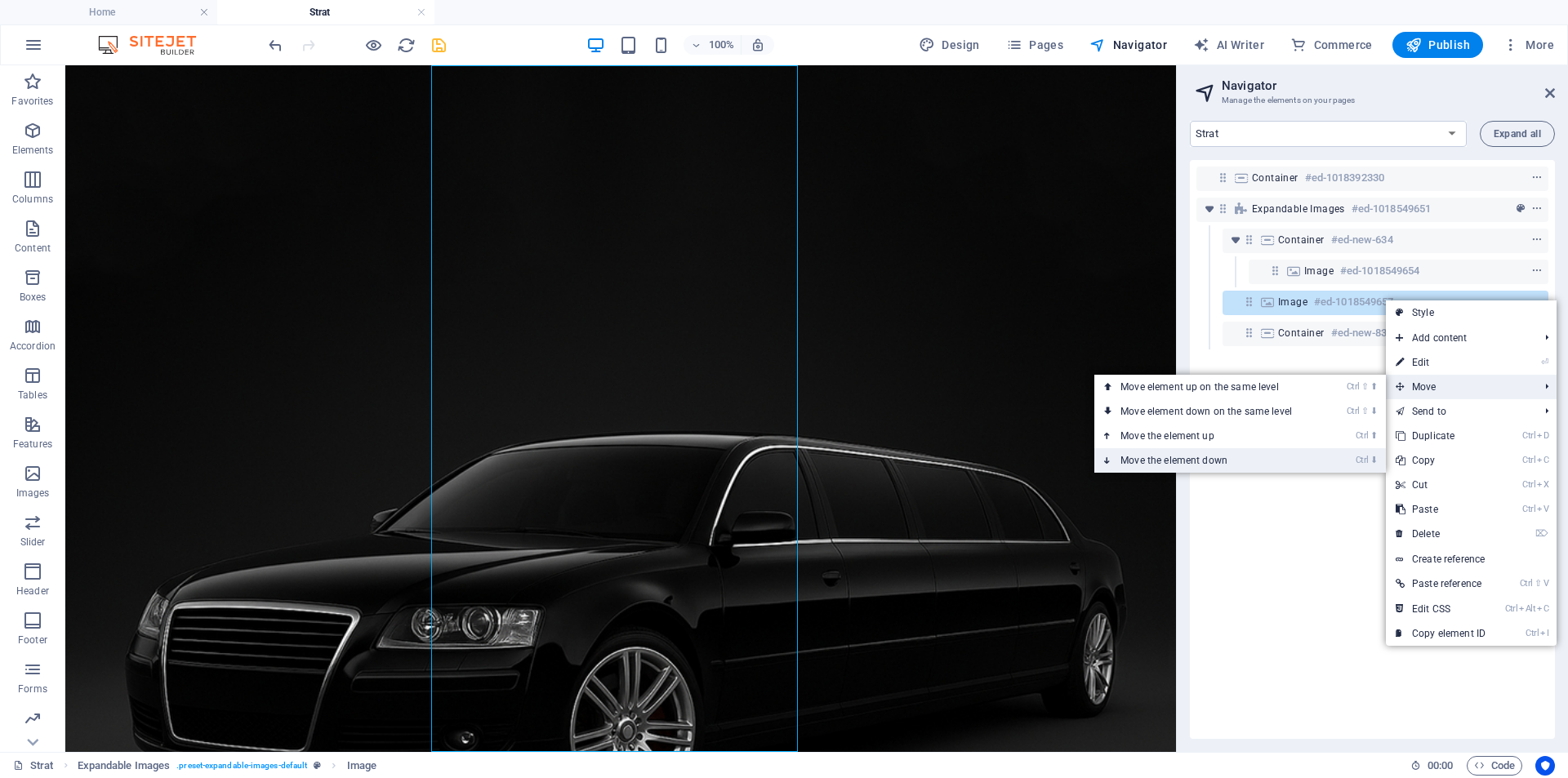
click at [1229, 455] on link "Ctrl ⬇ Move the element down" at bounding box center [1209, 460] width 230 height 24
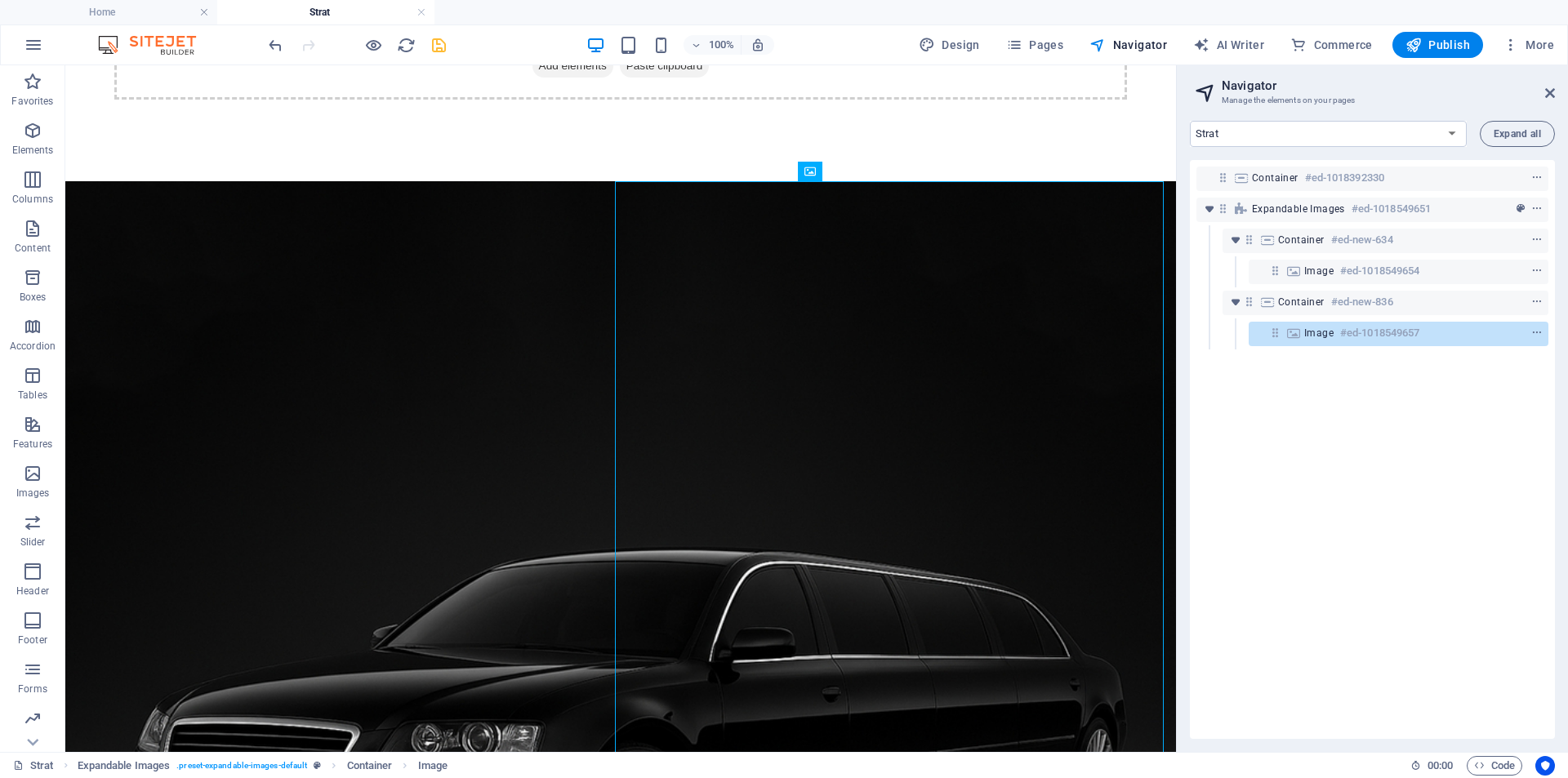
scroll to position [245, 0]
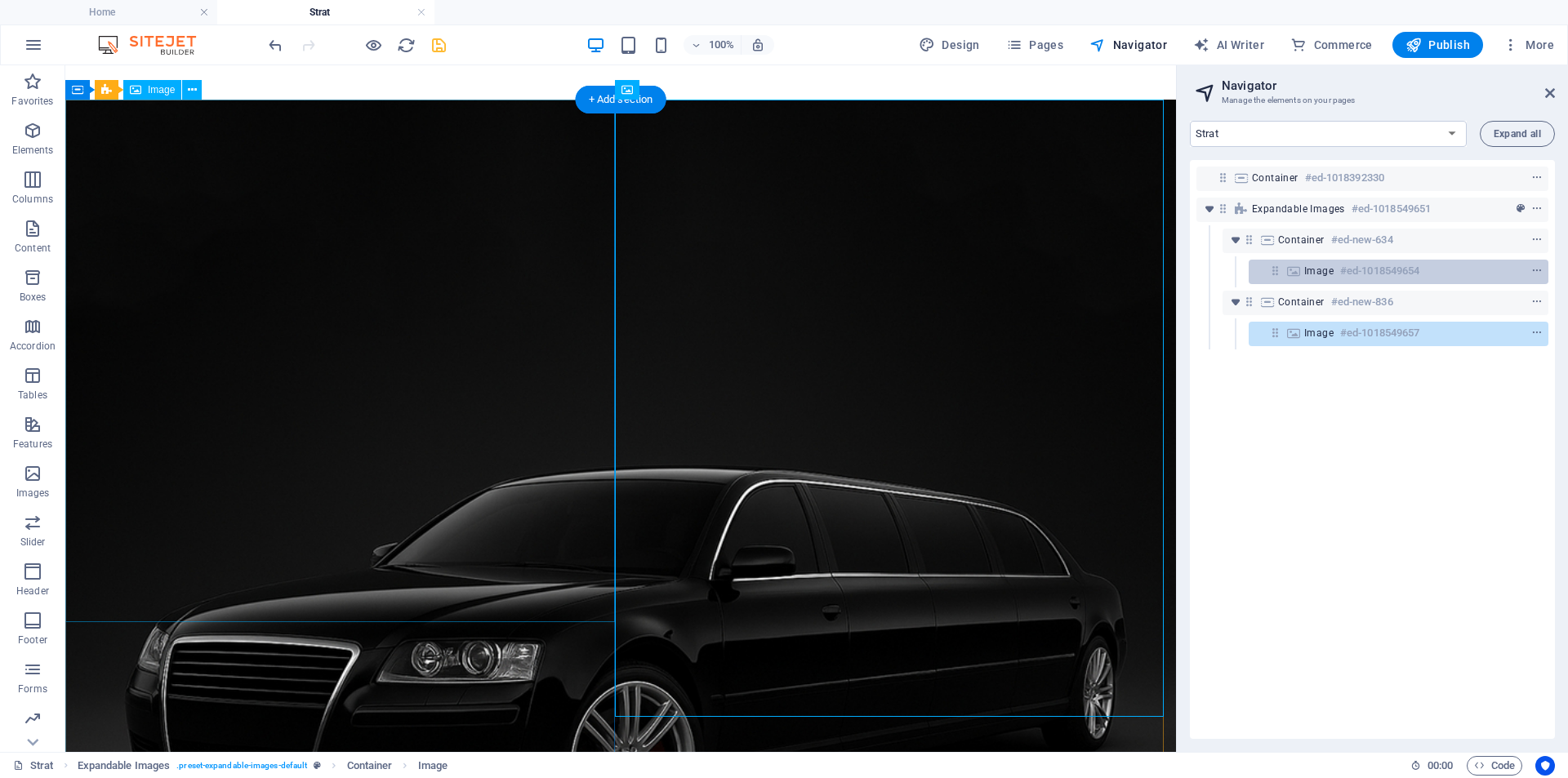
click at [1437, 265] on div "Image #ed-1018549654" at bounding box center [1386, 271] width 163 height 20
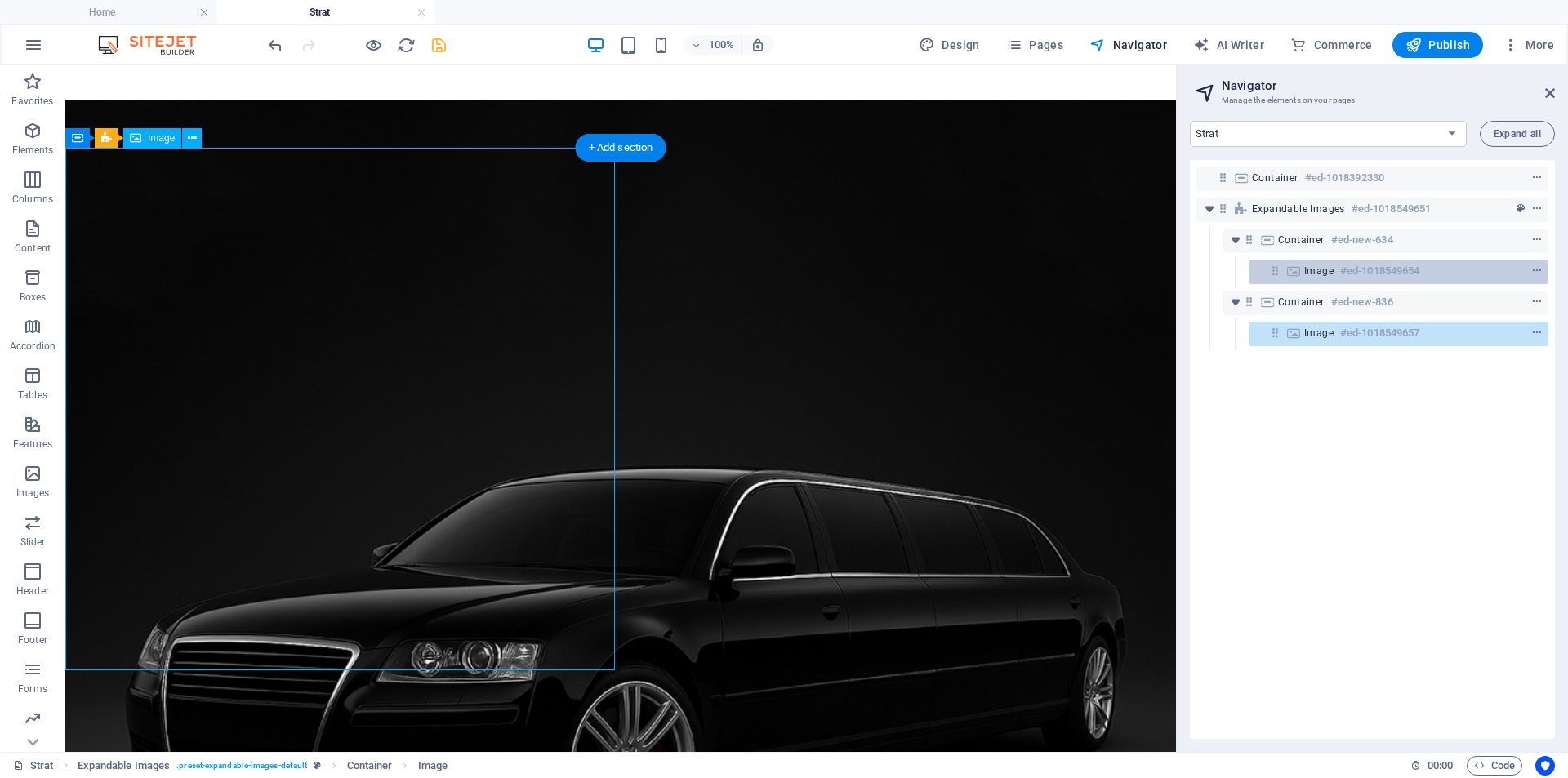
scroll to position [197, 0]
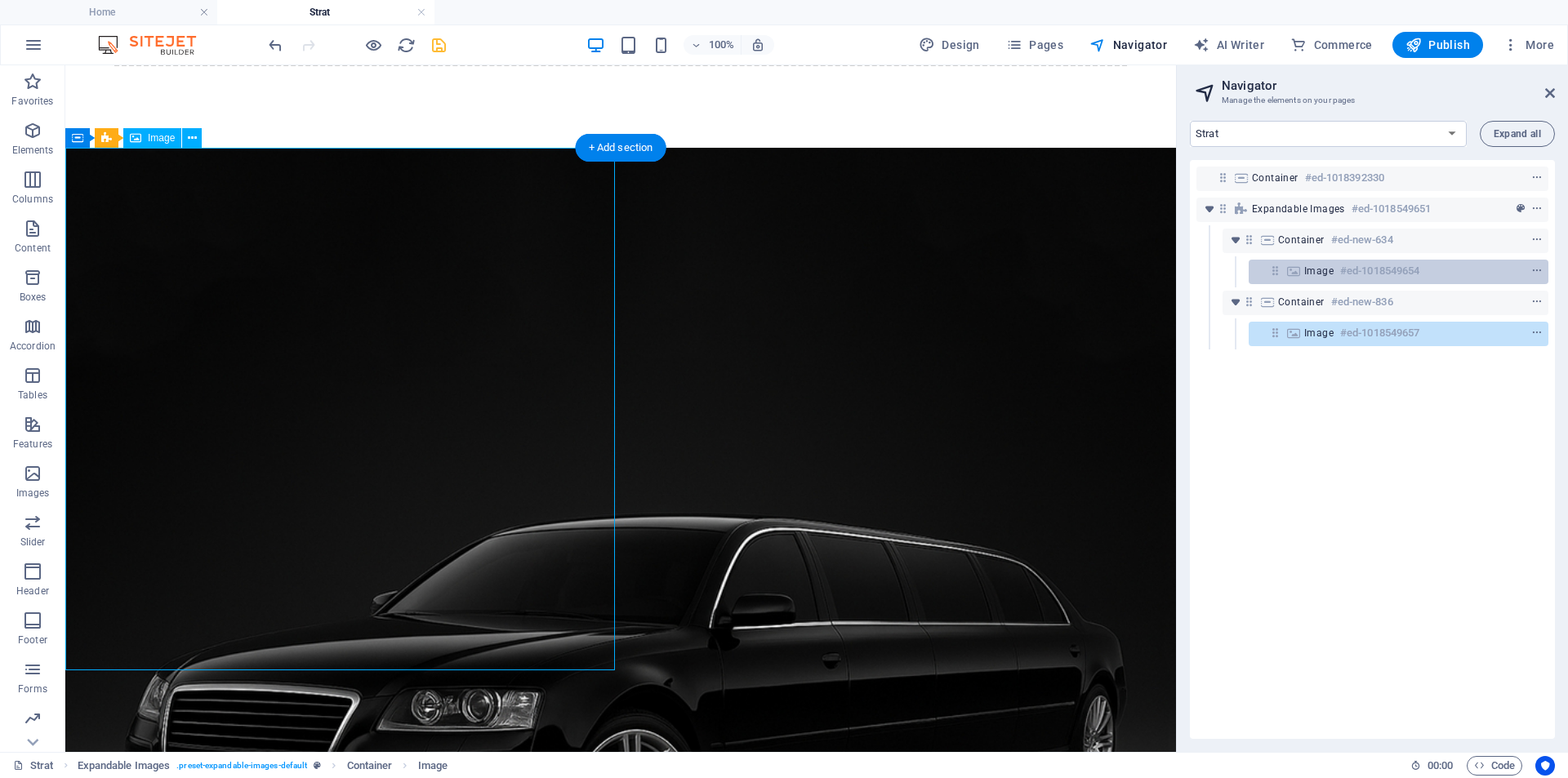
click at [1437, 265] on div "Image #ed-1018549654" at bounding box center [1386, 271] width 163 height 20
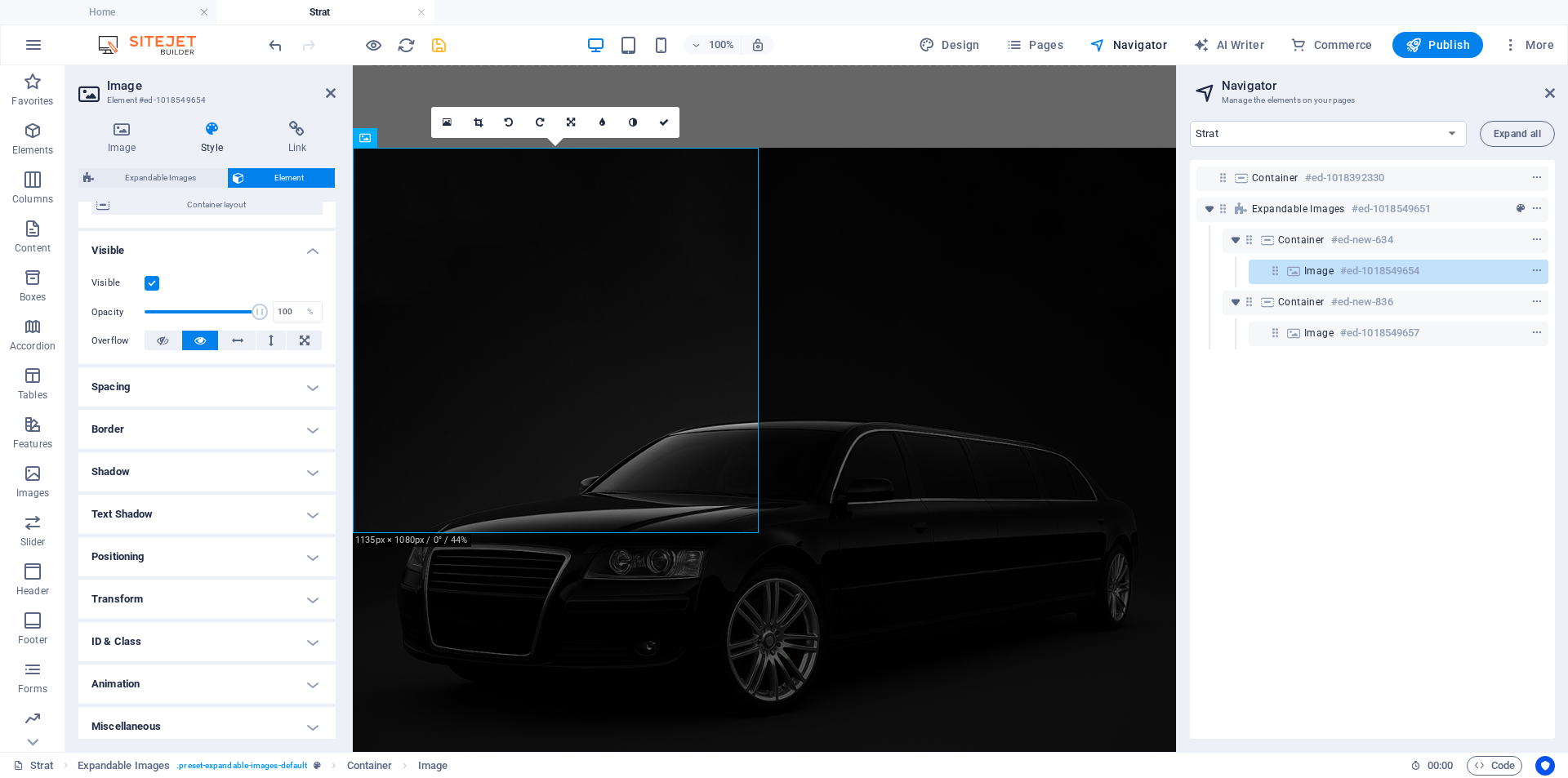
scroll to position [153, 0]
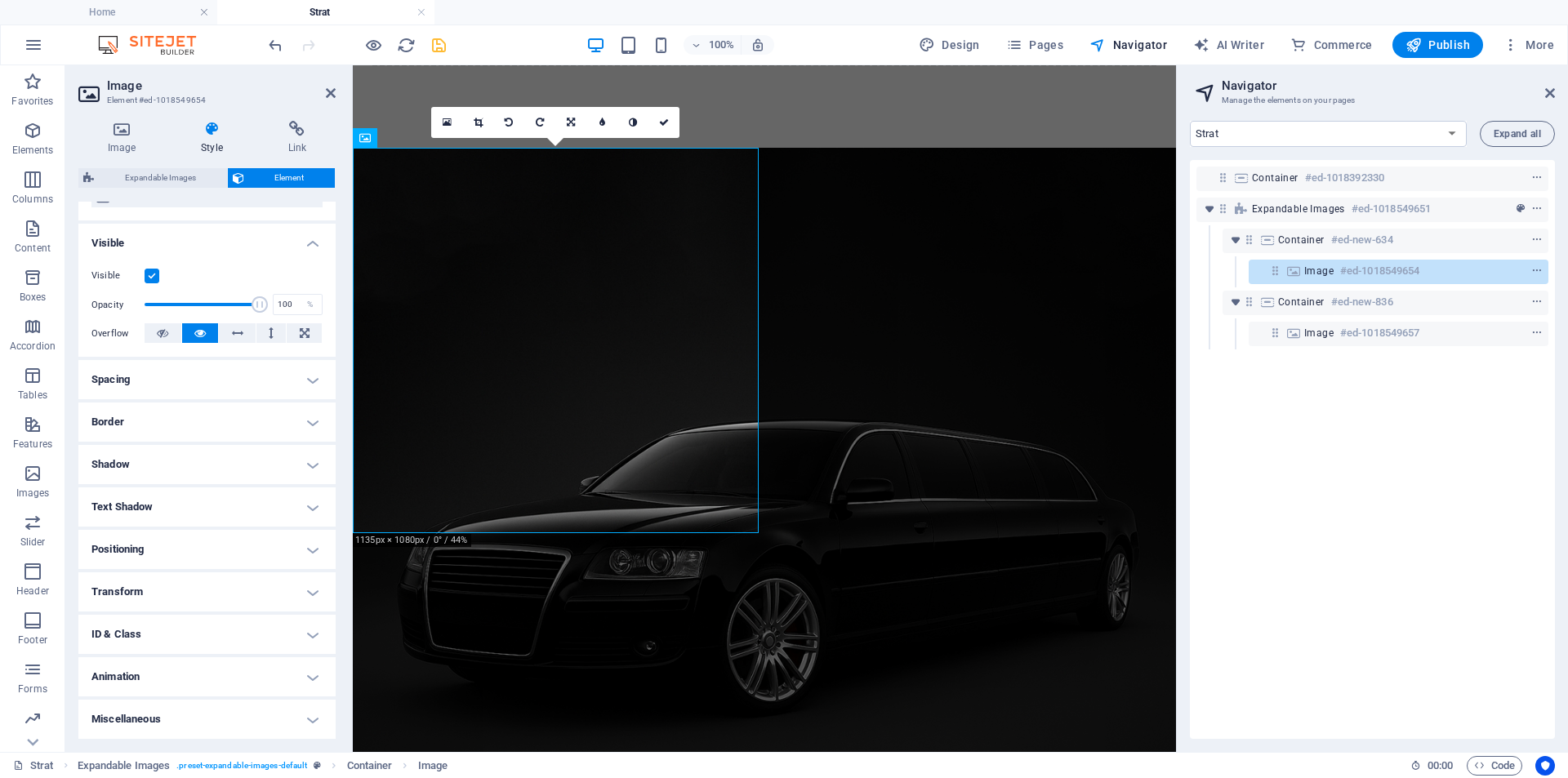
click at [202, 652] on h4 "ID & Class" at bounding box center [207, 634] width 257 height 39
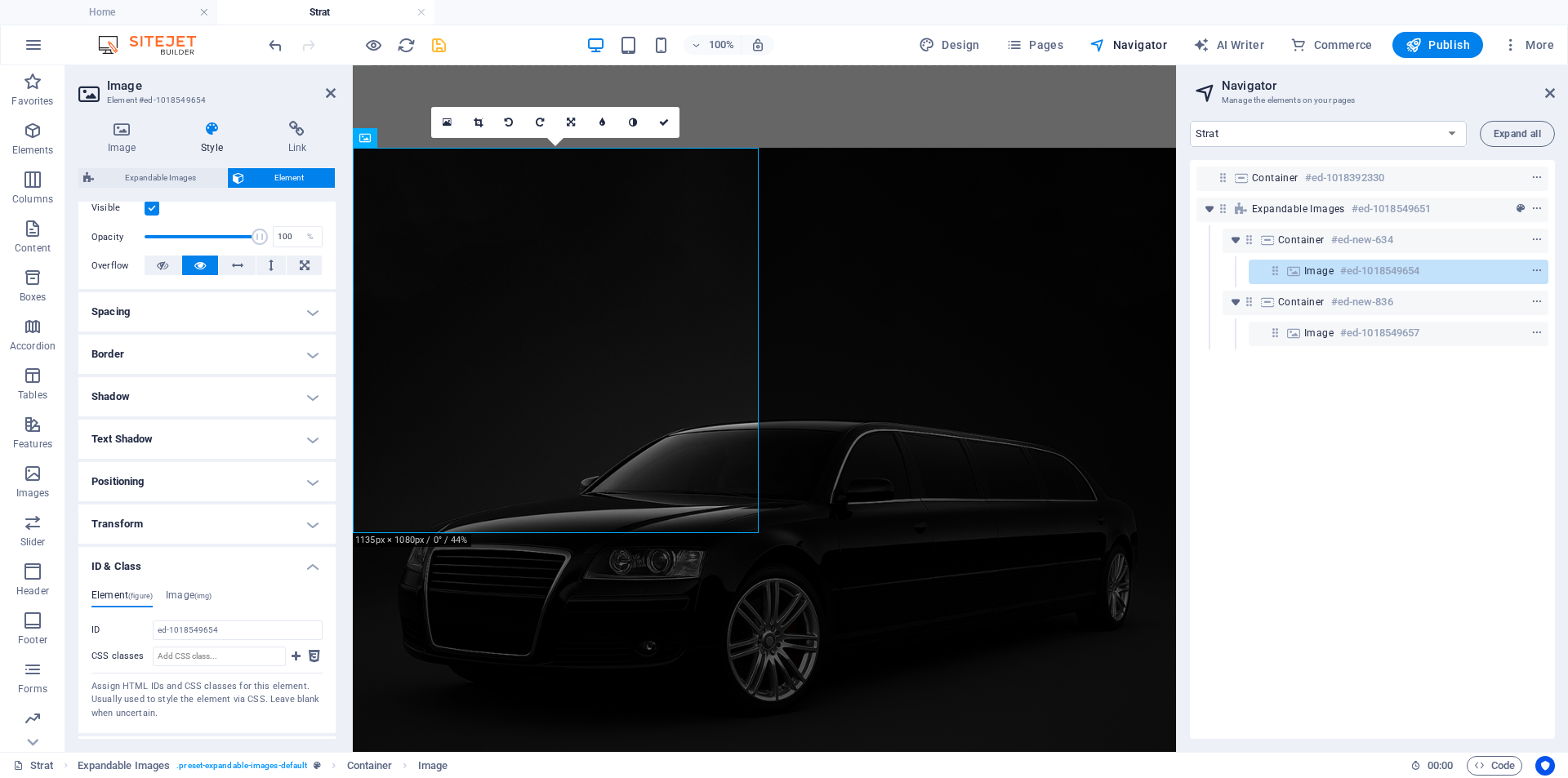
scroll to position [300, 0]
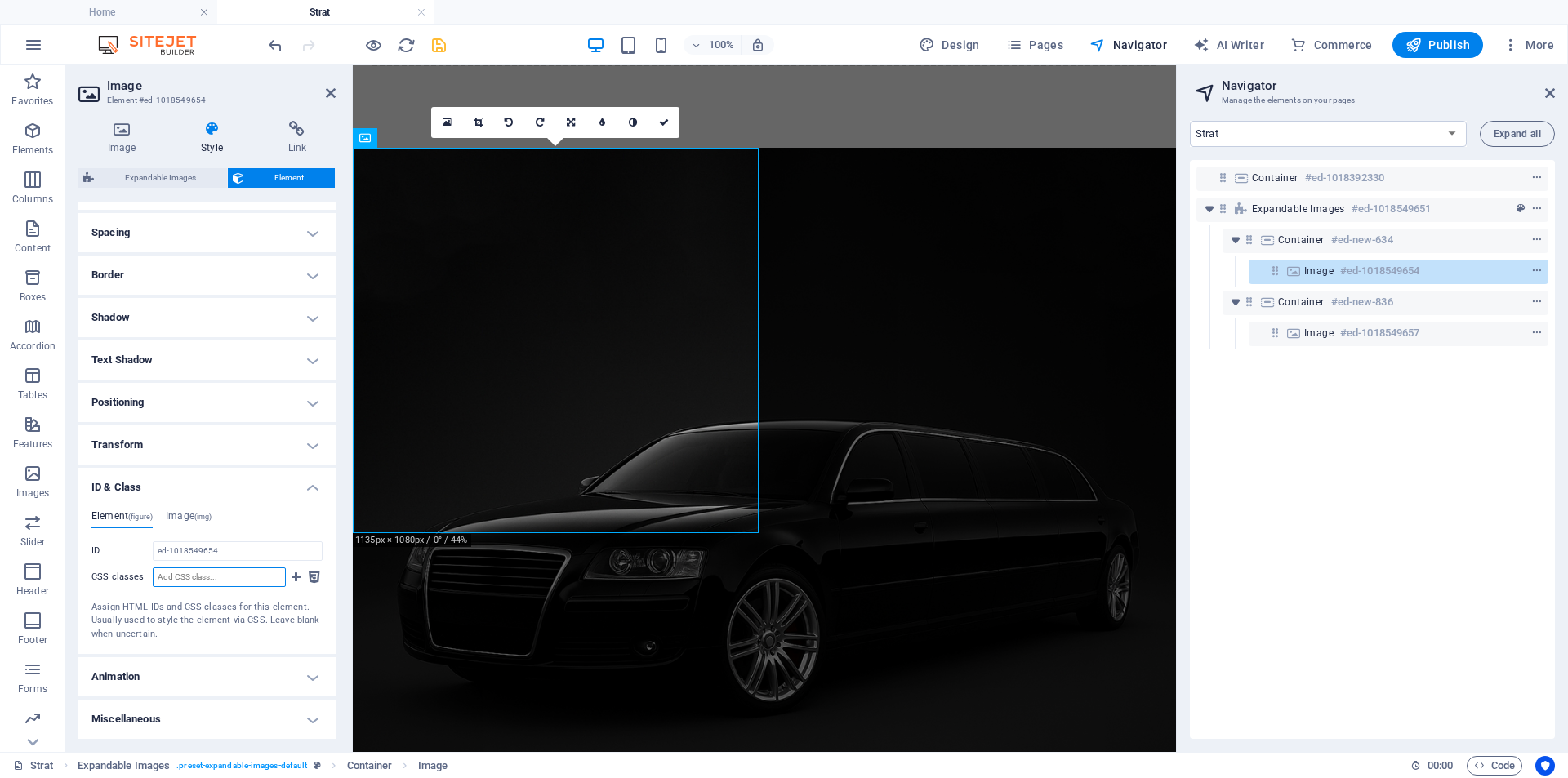
click at [243, 575] on input "CSS classes" at bounding box center [220, 577] width 133 height 20
type input "home-imgs"
click at [291, 580] on icon at bounding box center [296, 577] width 9 height 20
click at [299, 622] on icon at bounding box center [298, 616] width 11 height 20
type input "home-imgs"
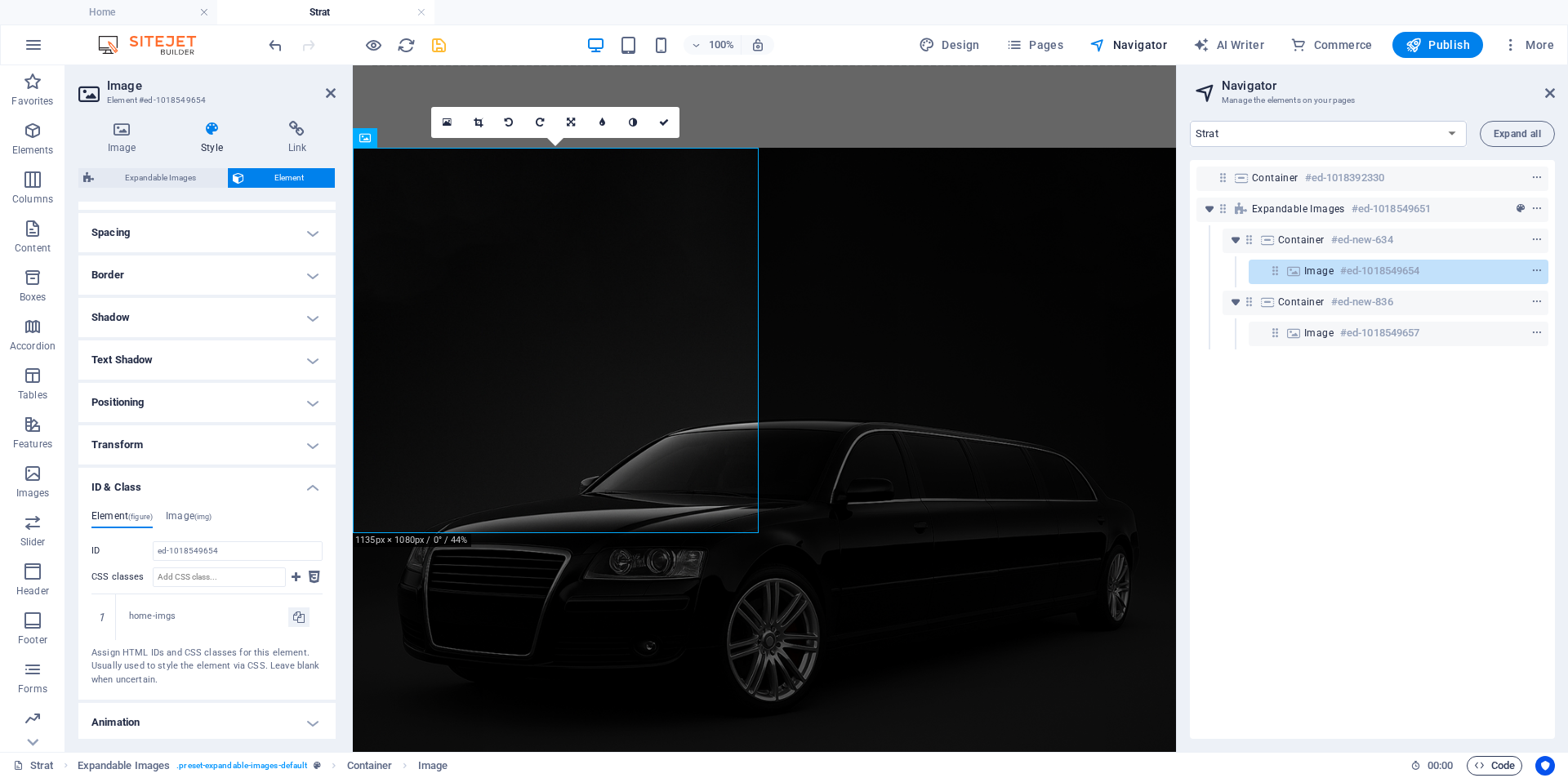
click at [1493, 766] on span "Code" at bounding box center [1494, 765] width 41 height 20
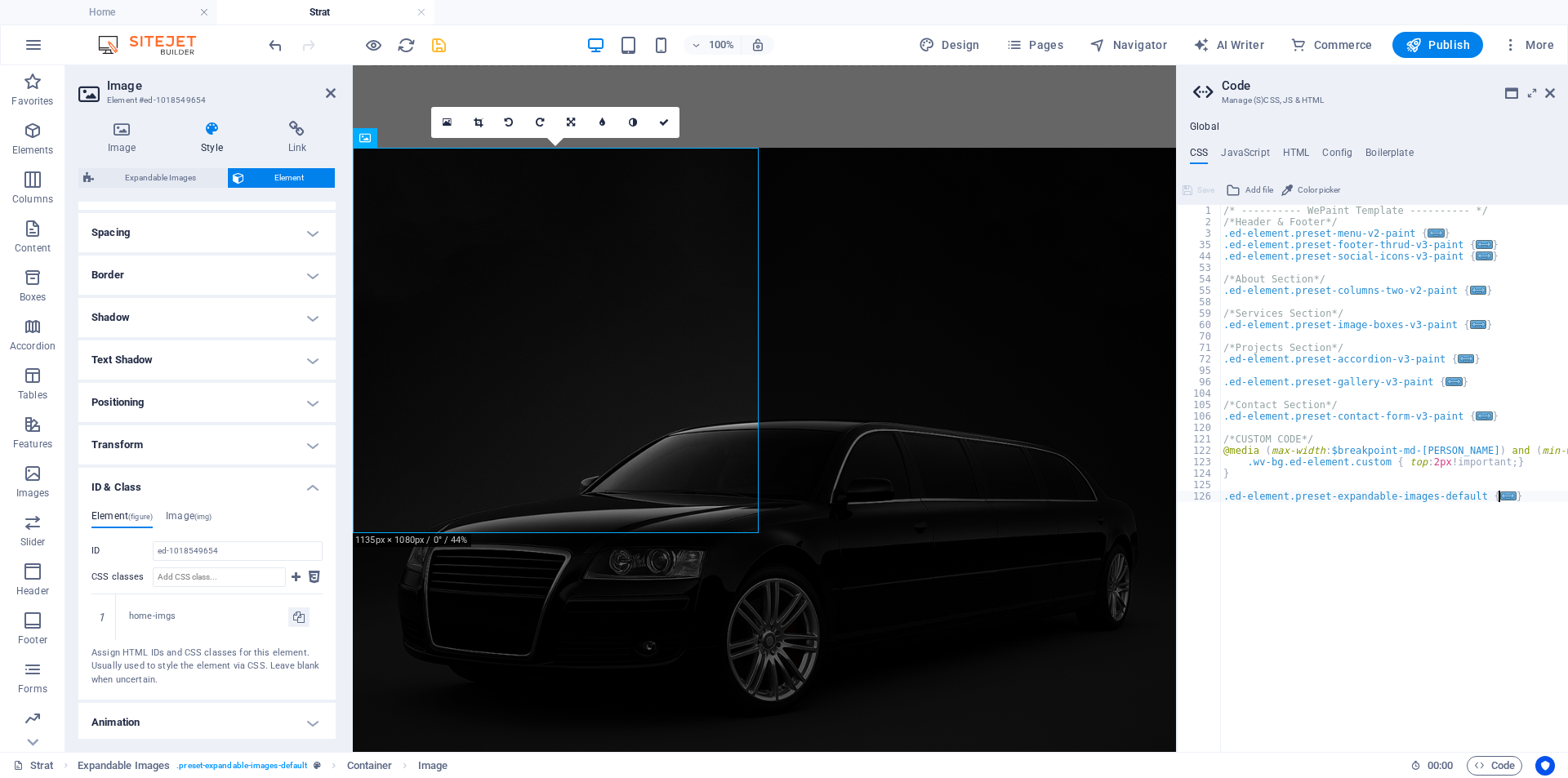
click at [1512, 500] on div "/* ---------- WePaint Template ---------- */ /*Header & Footer*/ .ed-element.pr…" at bounding box center [1421, 483] width 402 height 558
type textarea "}"
type textarea ".home-imgs{"
type textarea "min-height: 100vh;"
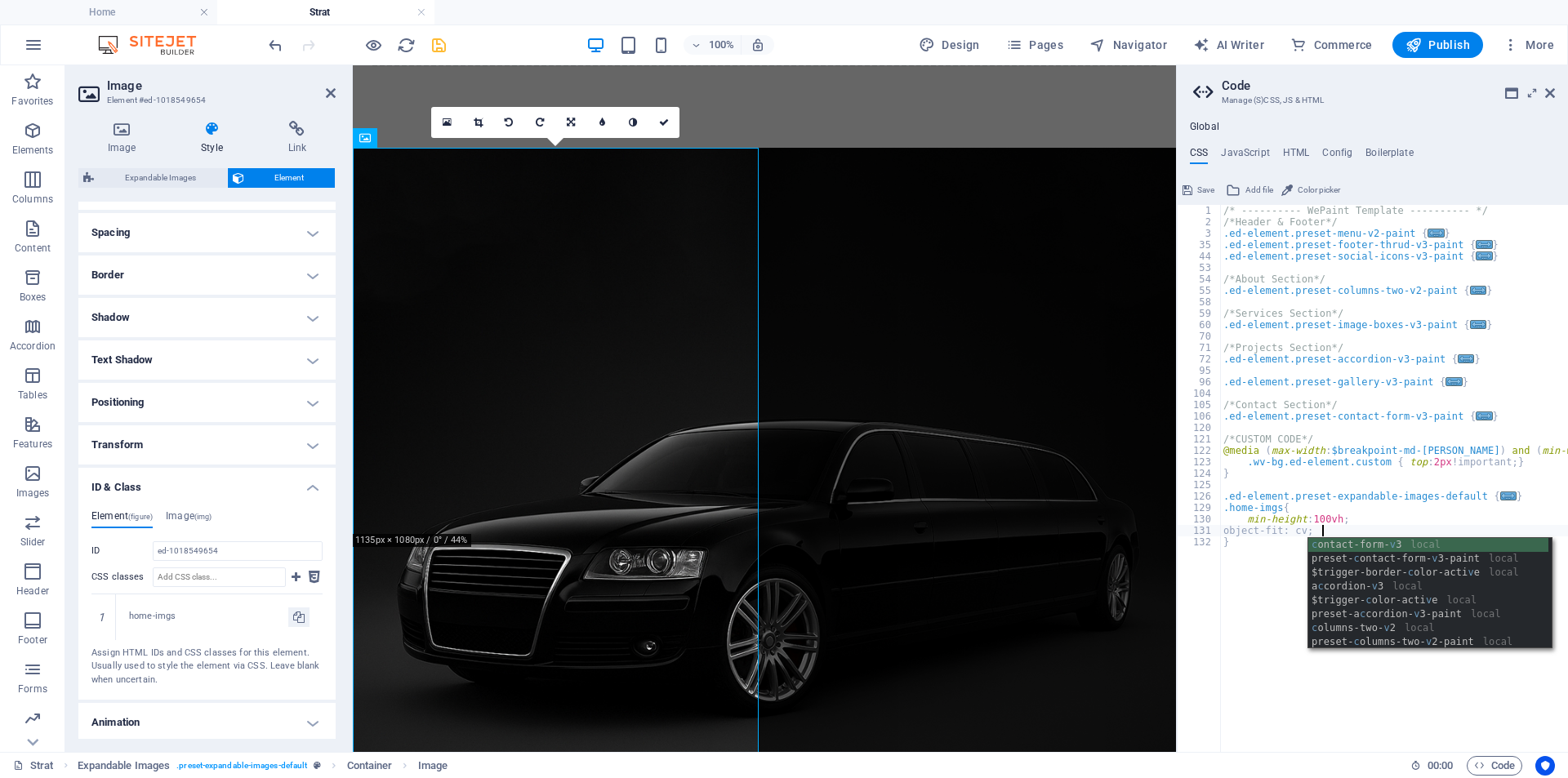
scroll to position [0, 7]
type textarea "object-fit: cover;"
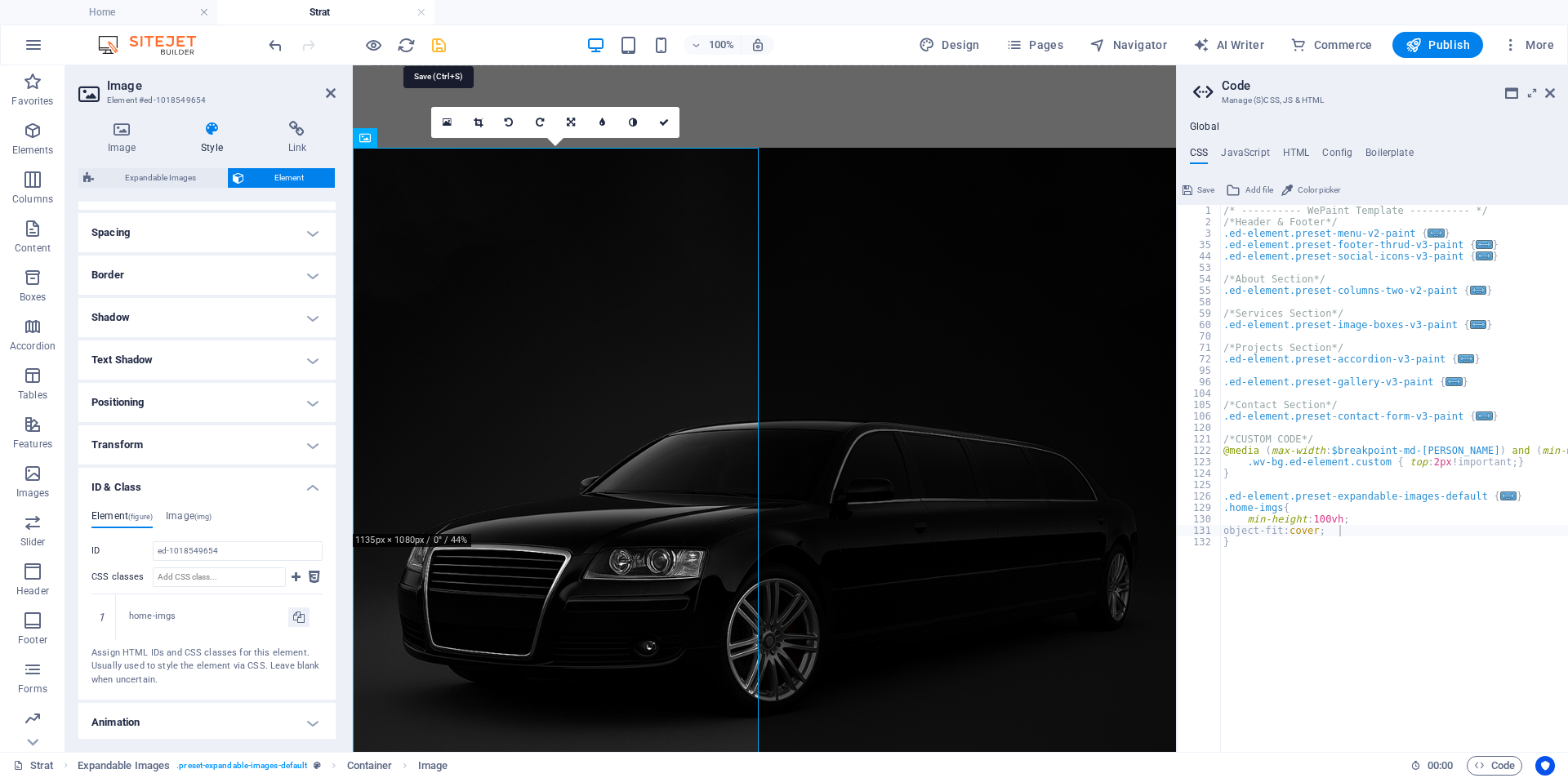
click at [438, 47] on icon "save" at bounding box center [439, 46] width 19 height 19
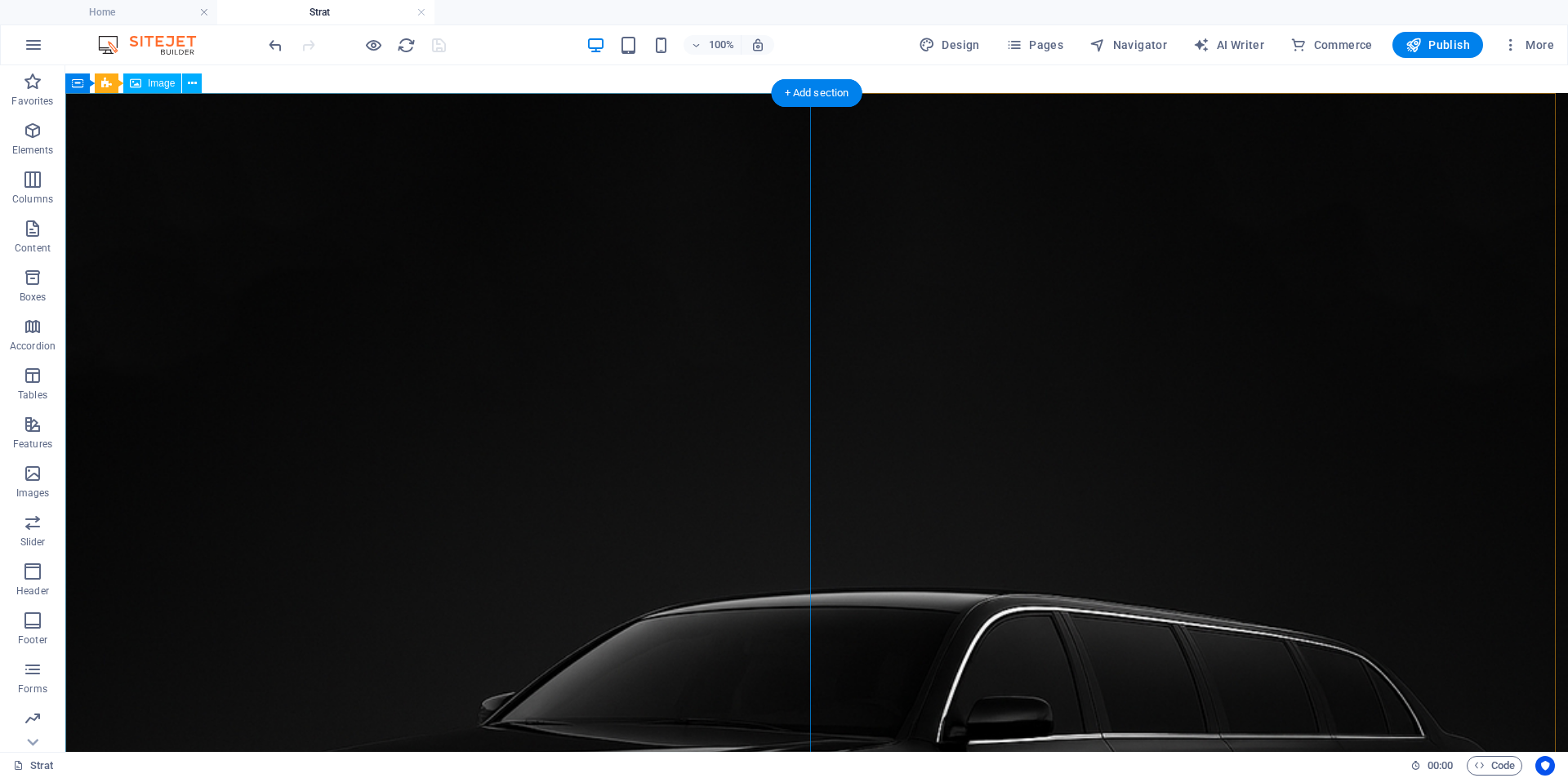
scroll to position [279, 0]
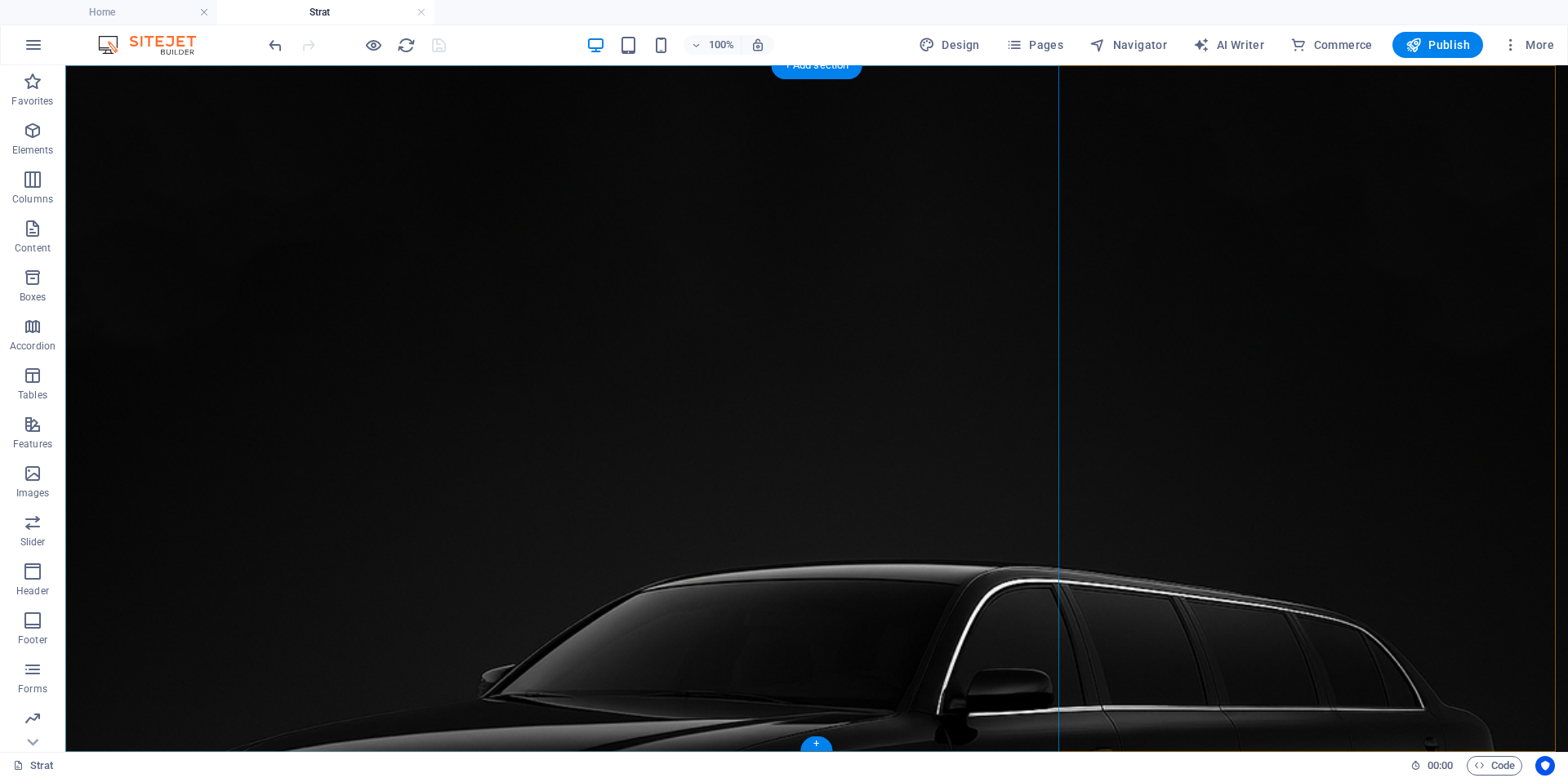
click at [622, 111] on figure at bounding box center [816, 779] width 1502 height 1427
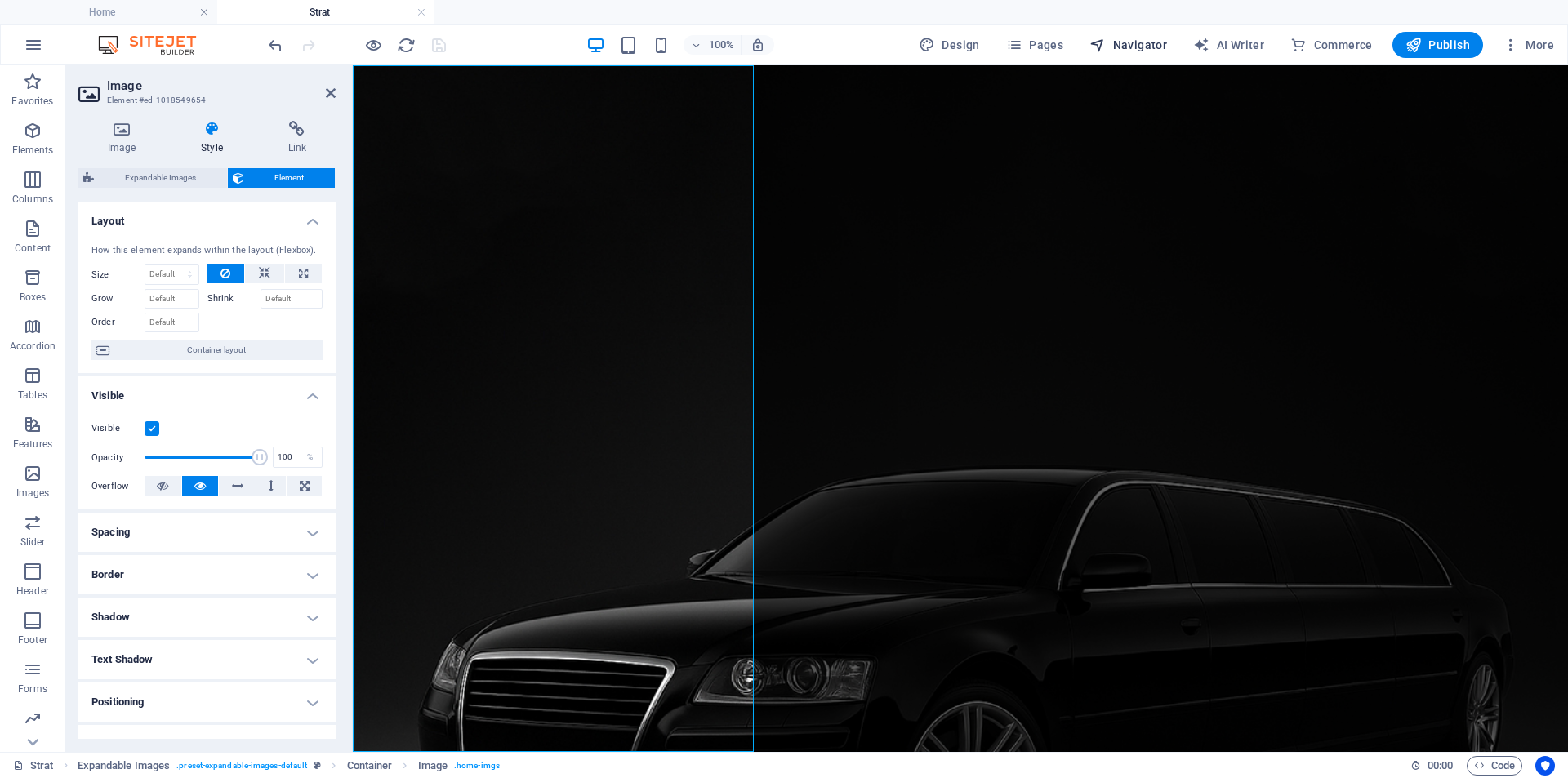
click at [1123, 45] on span "Navigator" at bounding box center [1128, 44] width 78 height 16
select select "18284847-en"
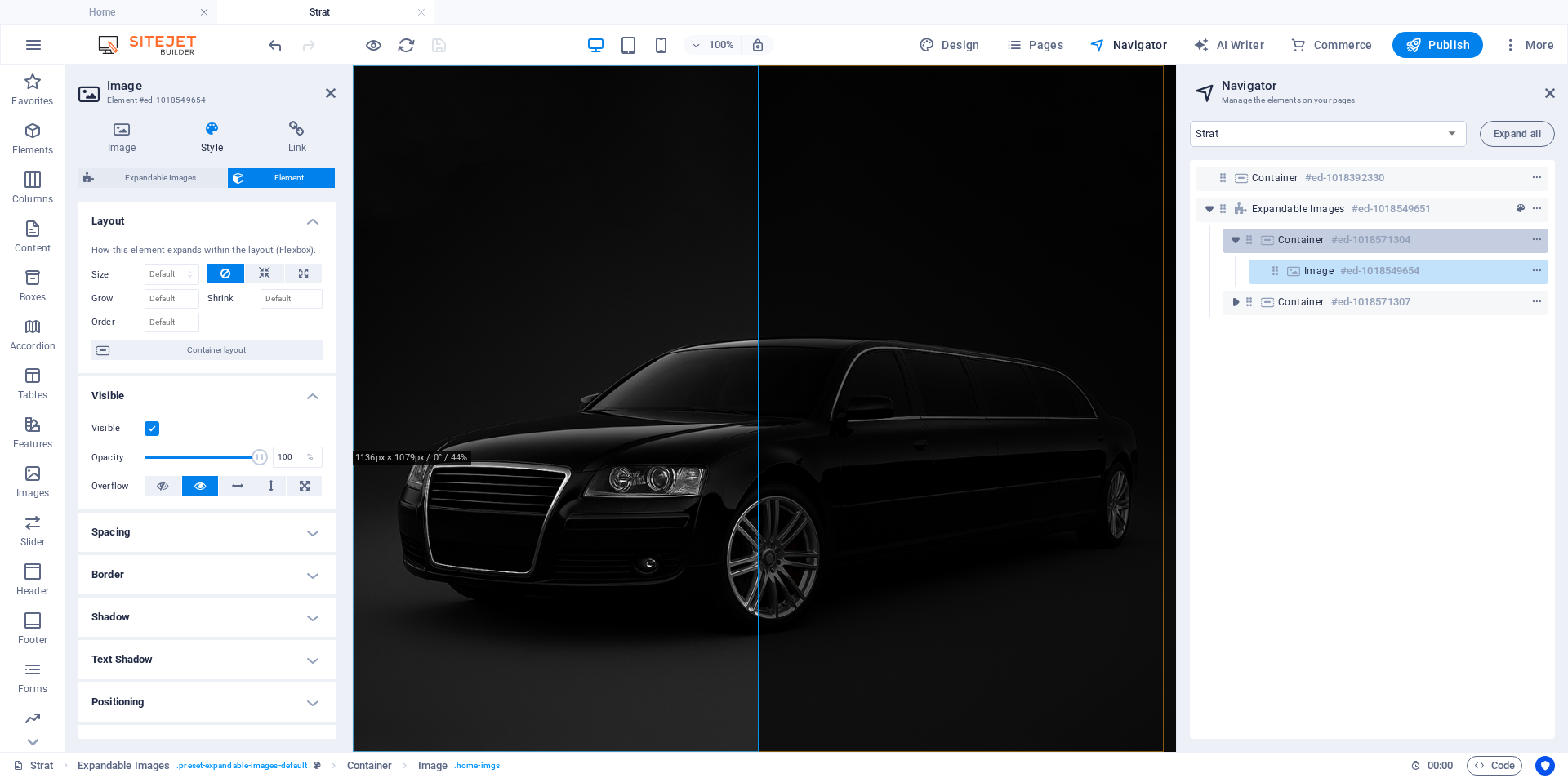
click at [1339, 244] on h6 "#ed-1018571304" at bounding box center [1371, 239] width 80 height 20
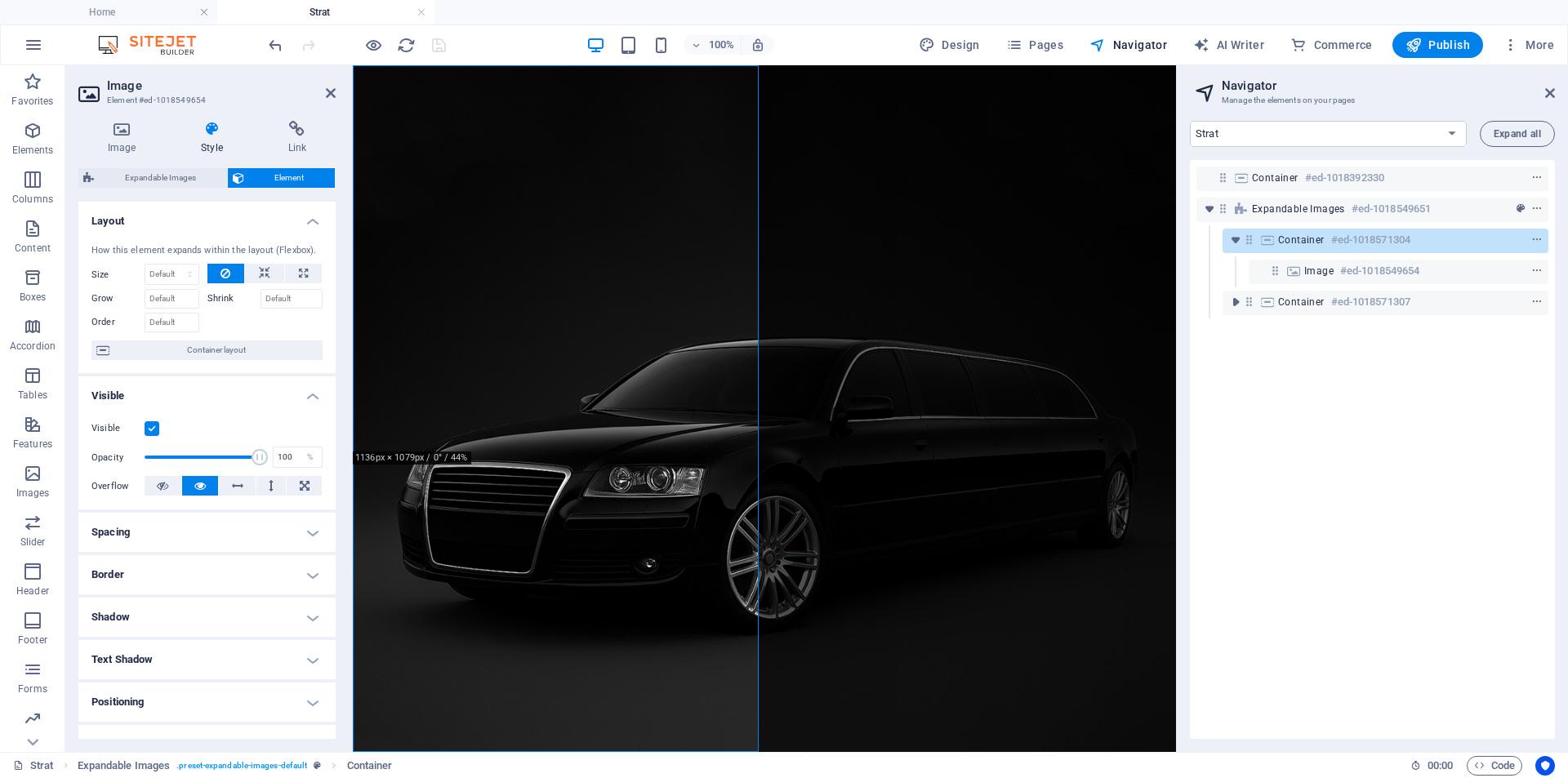
click at [1339, 244] on h6 "#ed-1018571304" at bounding box center [1371, 239] width 80 height 20
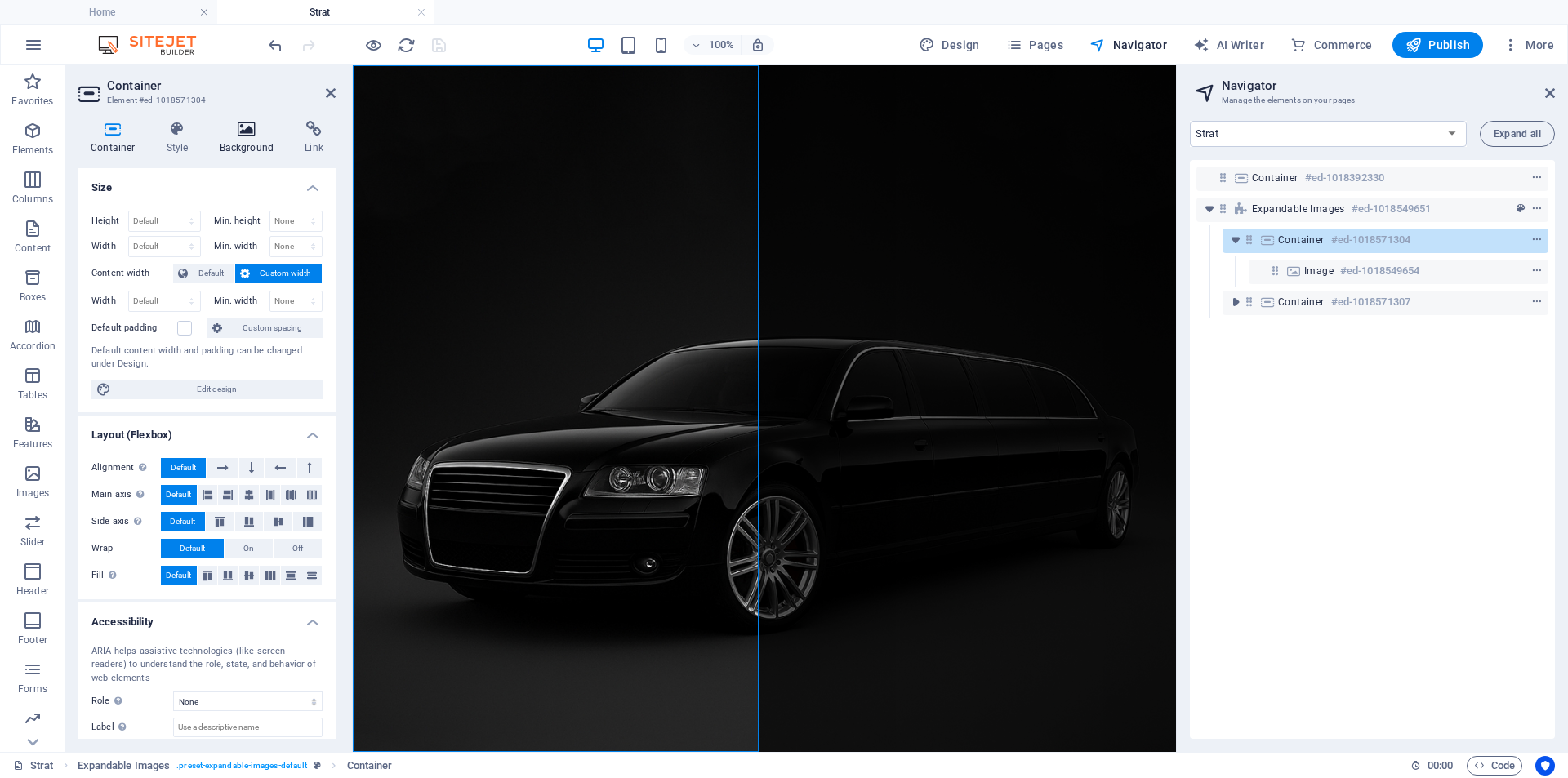
click at [240, 147] on h4 "Background" at bounding box center [250, 138] width 86 height 35
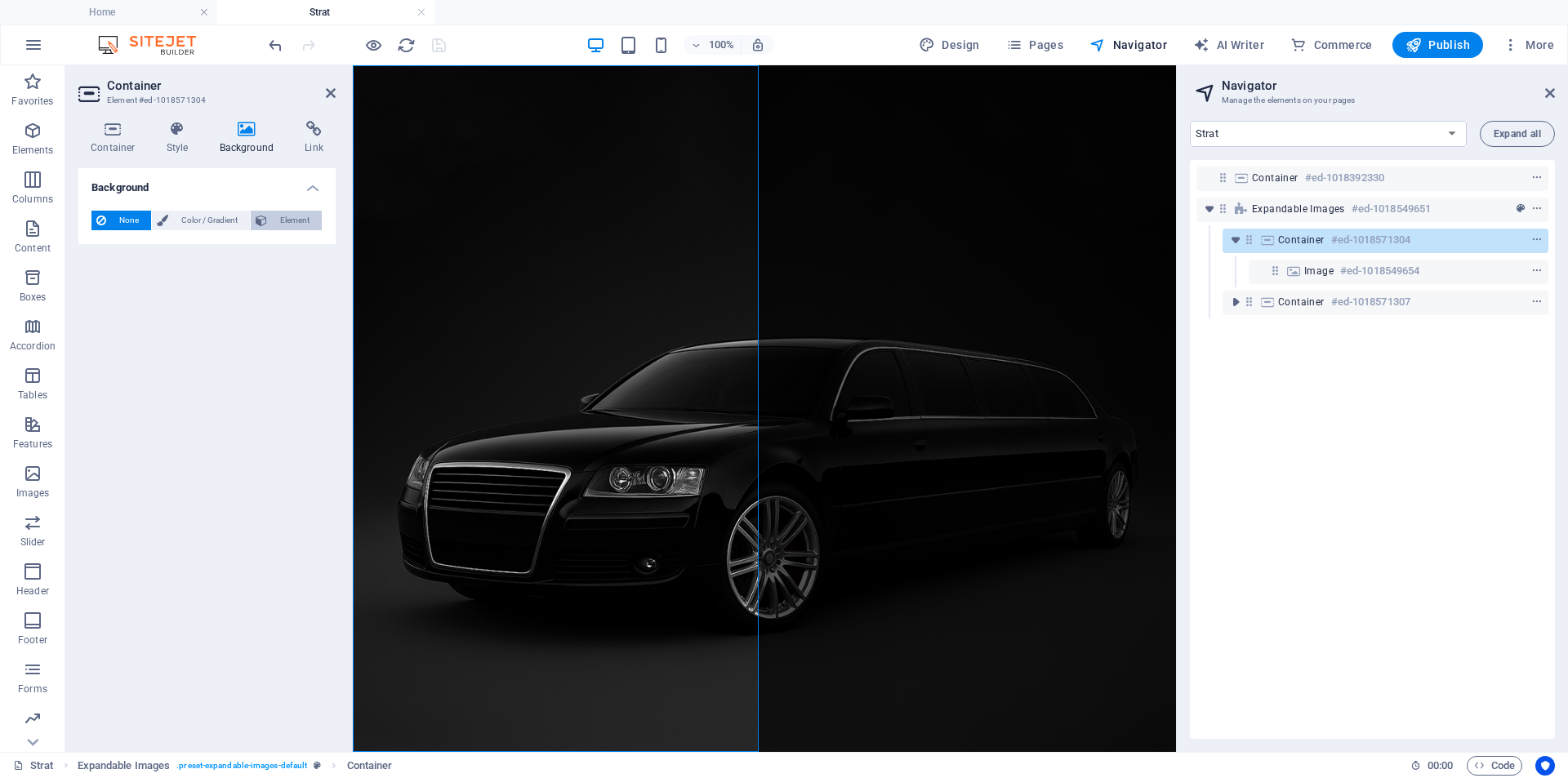
click at [273, 220] on span "Element" at bounding box center [294, 220] width 45 height 20
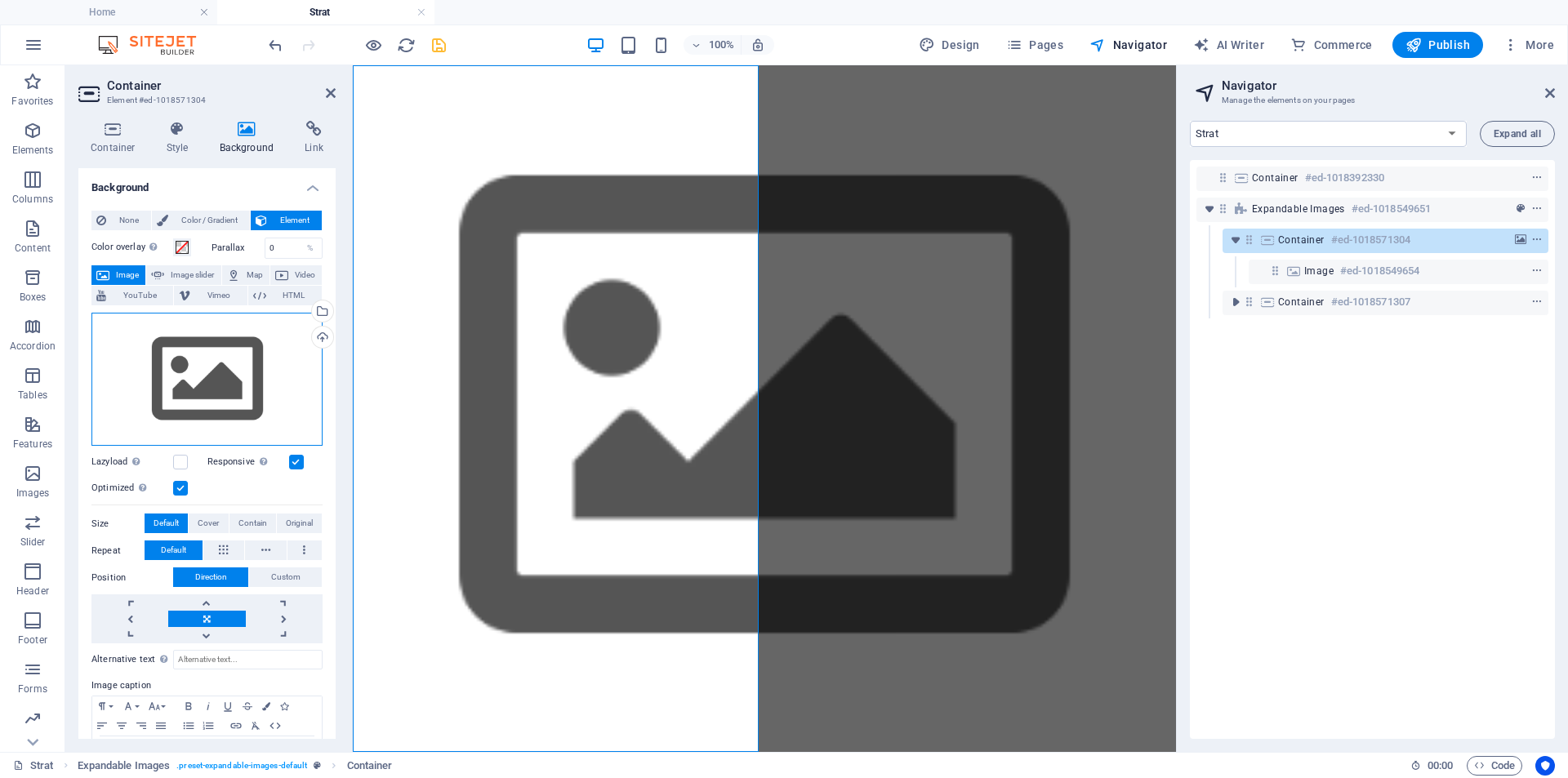
click at [212, 386] on div "Drag files here, click to choose files or select files from Files or our free s…" at bounding box center [207, 379] width 231 height 134
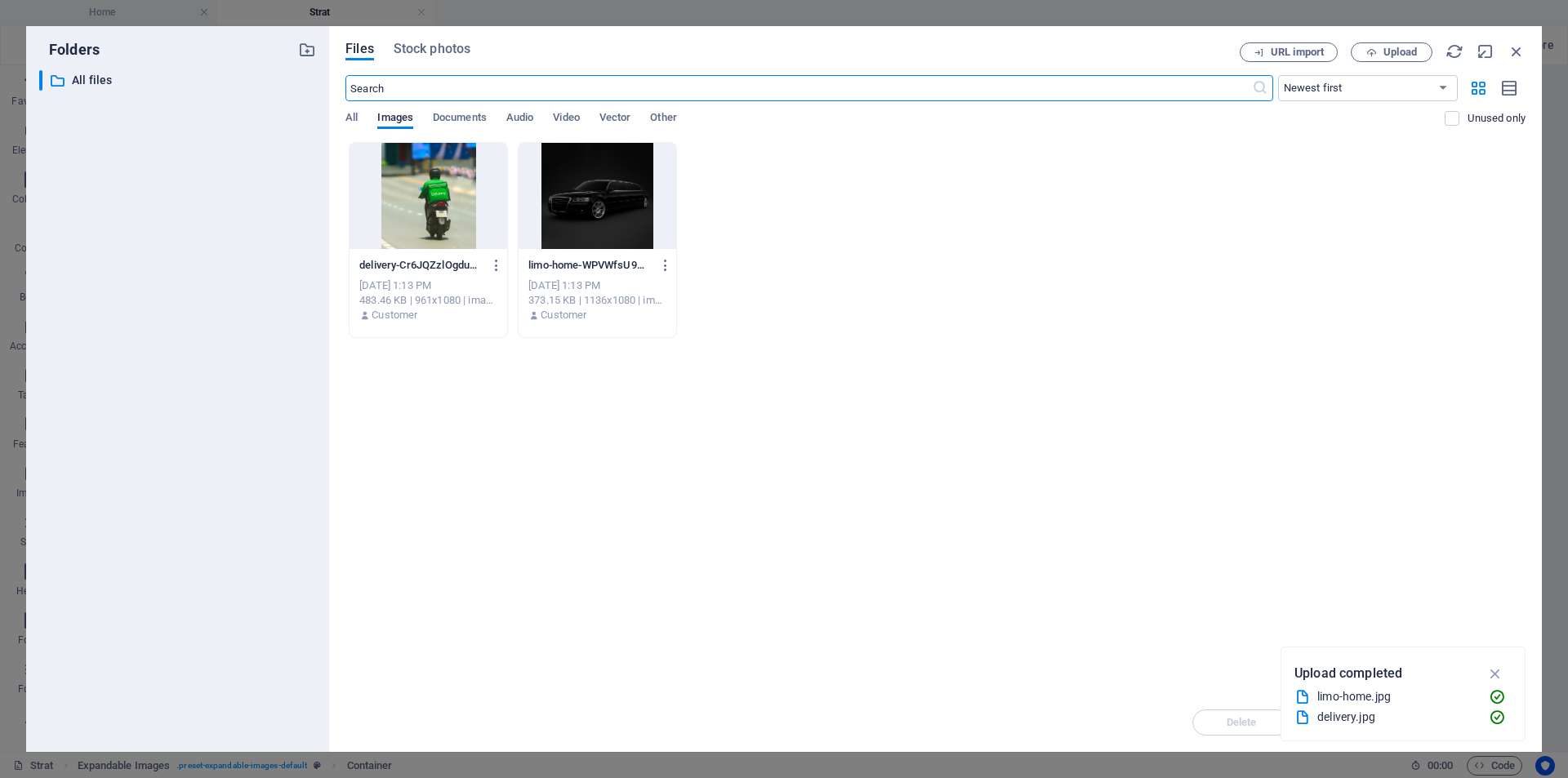
scroll to position [142, 0]
click at [571, 226] on div at bounding box center [598, 195] width 157 height 106
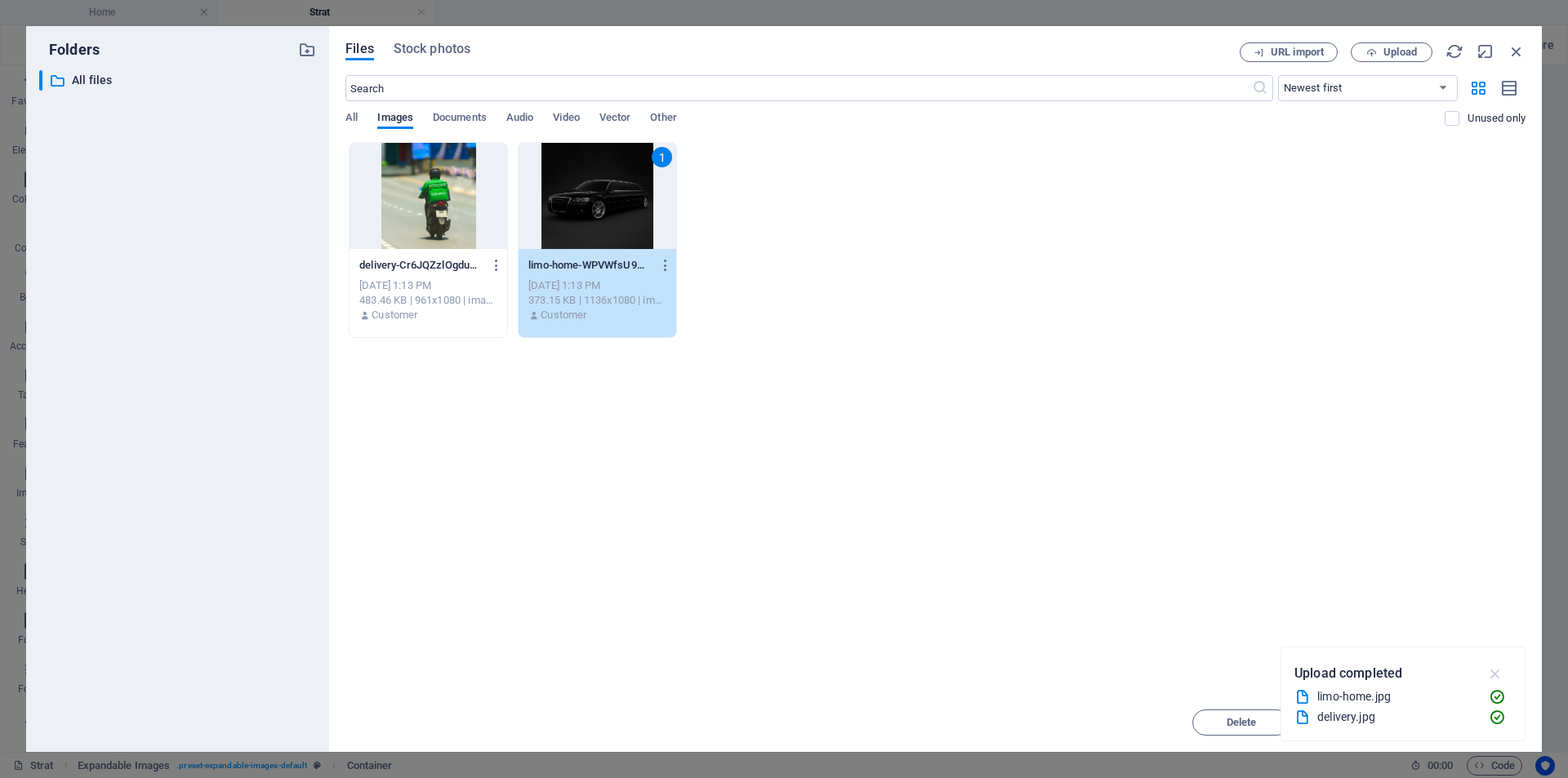
click at [1494, 673] on icon "button" at bounding box center [1495, 673] width 19 height 18
click at [1463, 730] on button "Insert" at bounding box center [1475, 722] width 98 height 26
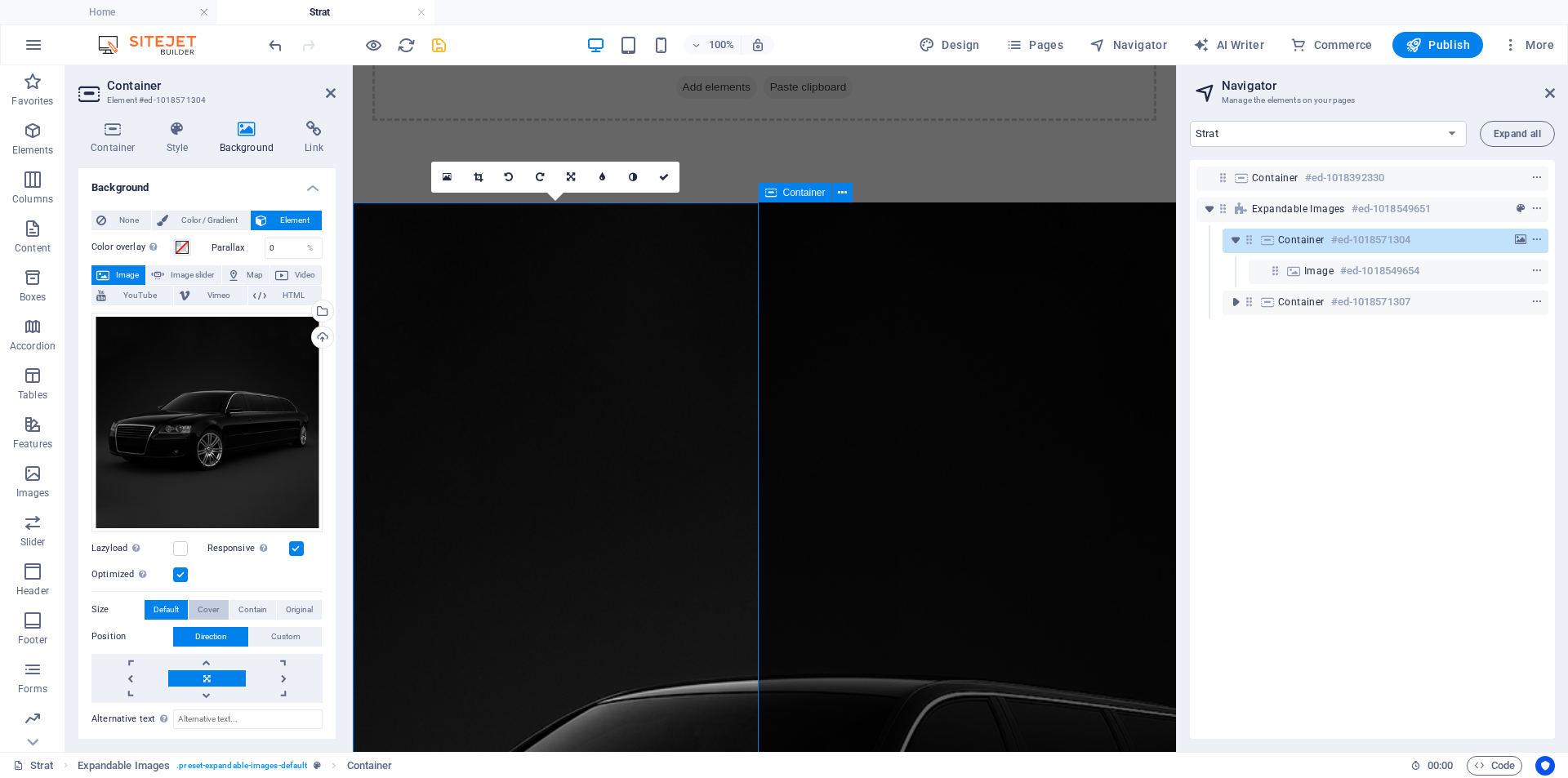
click at [206, 603] on span "Cover" at bounding box center [208, 609] width 22 height 20
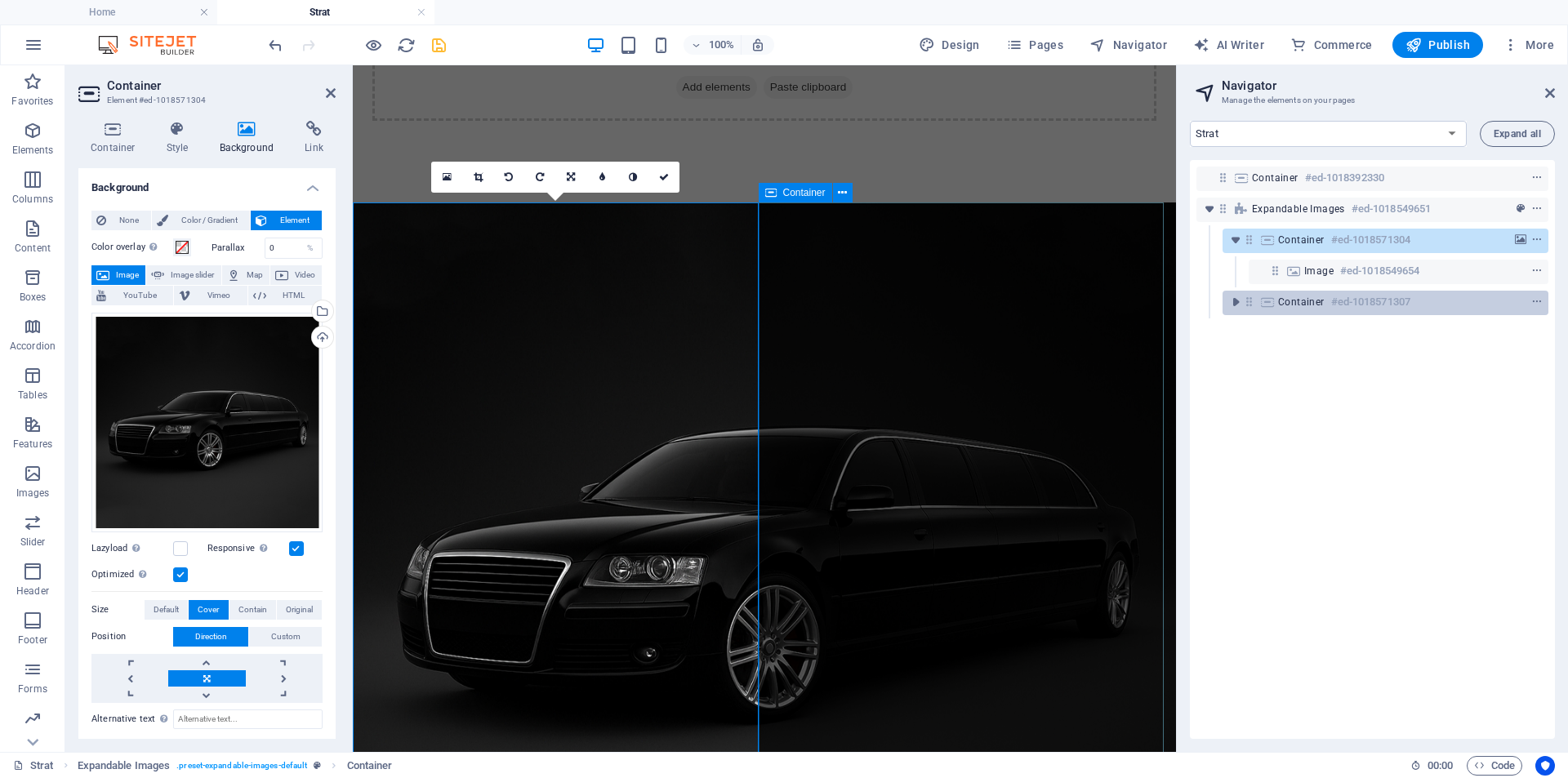
click at [1478, 303] on div at bounding box center [1507, 302] width 77 height 20
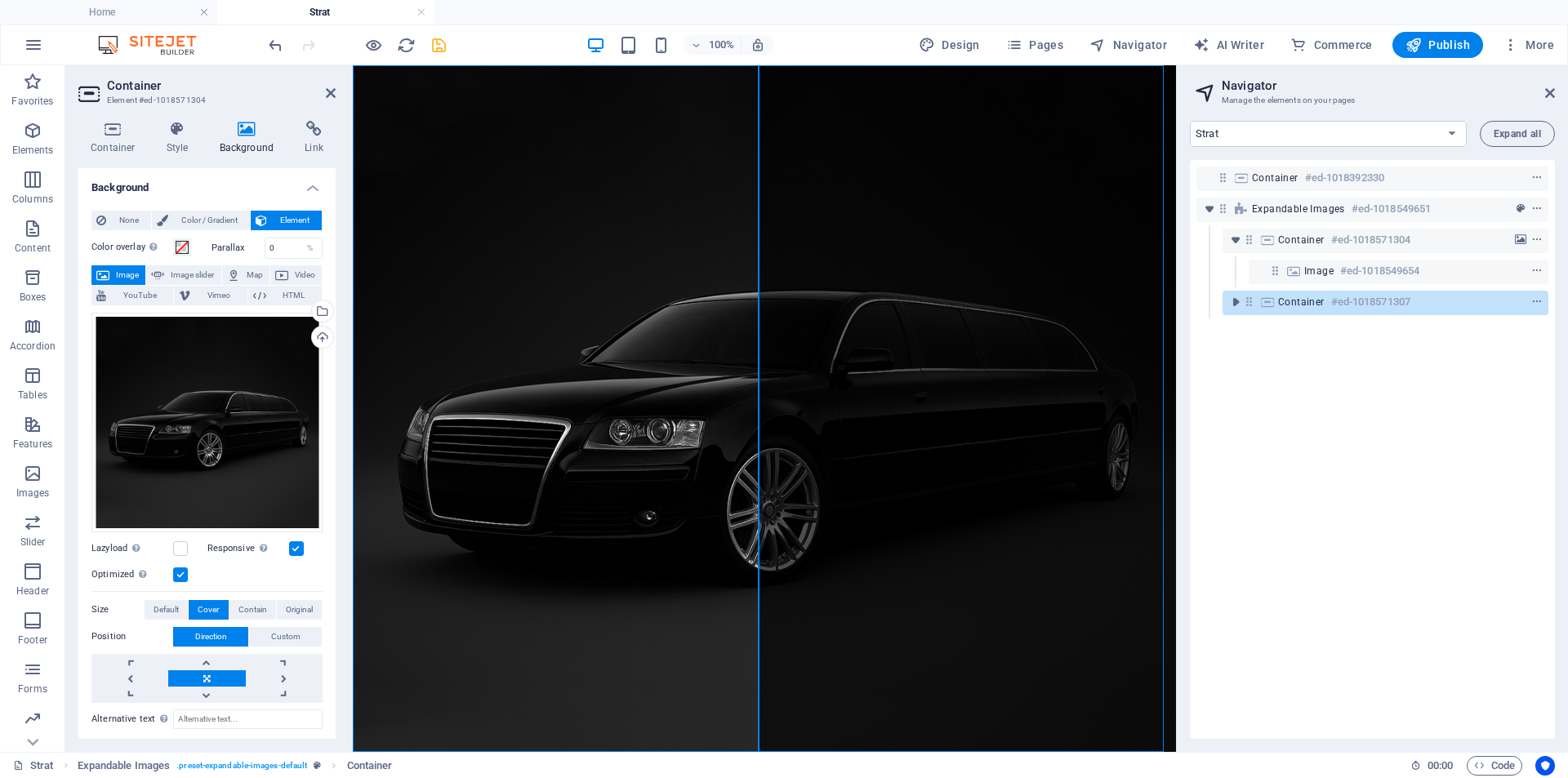
click at [1478, 303] on div at bounding box center [1507, 302] width 77 height 20
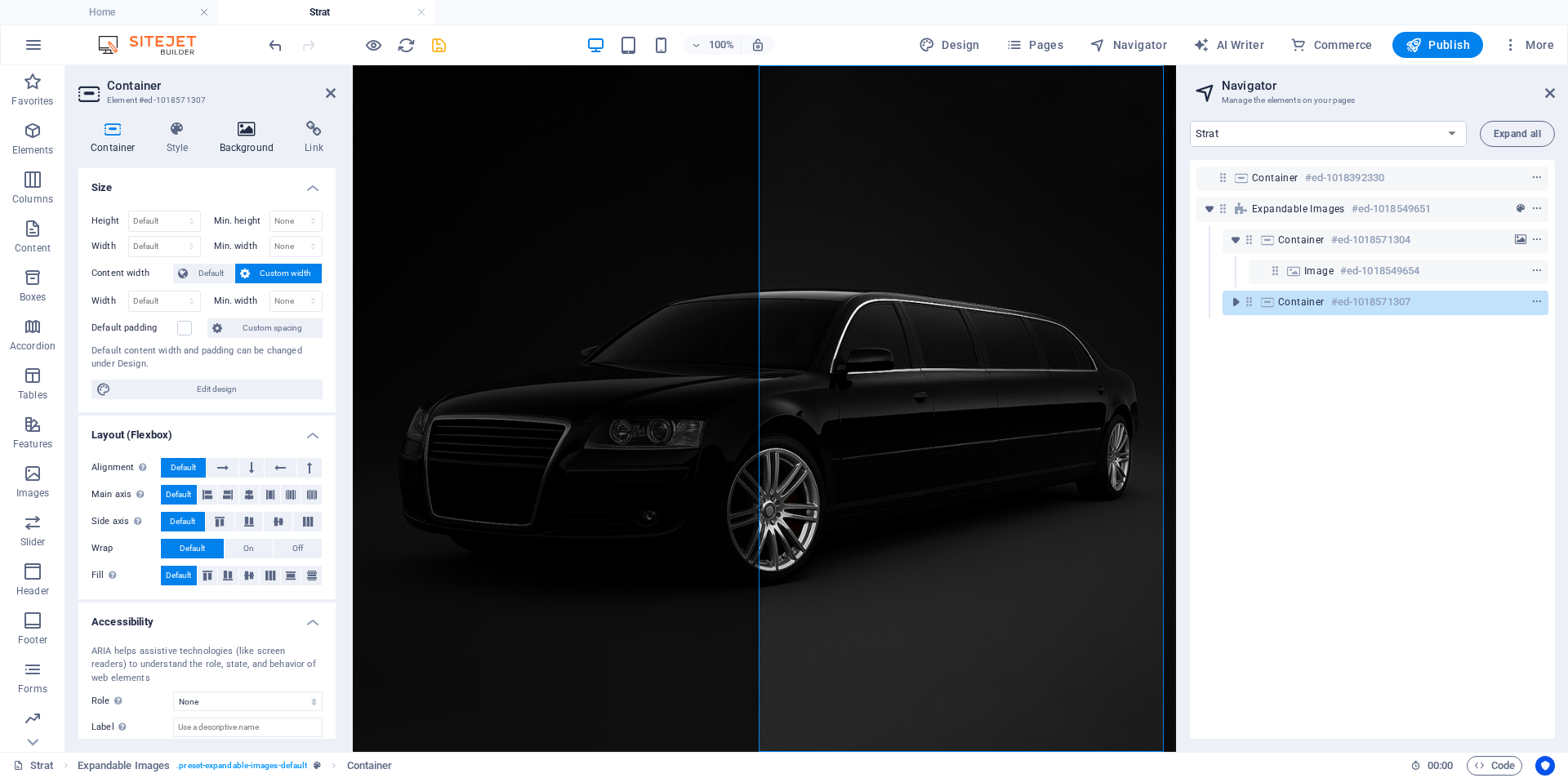
click at [232, 139] on h4 "Background" at bounding box center [250, 138] width 86 height 35
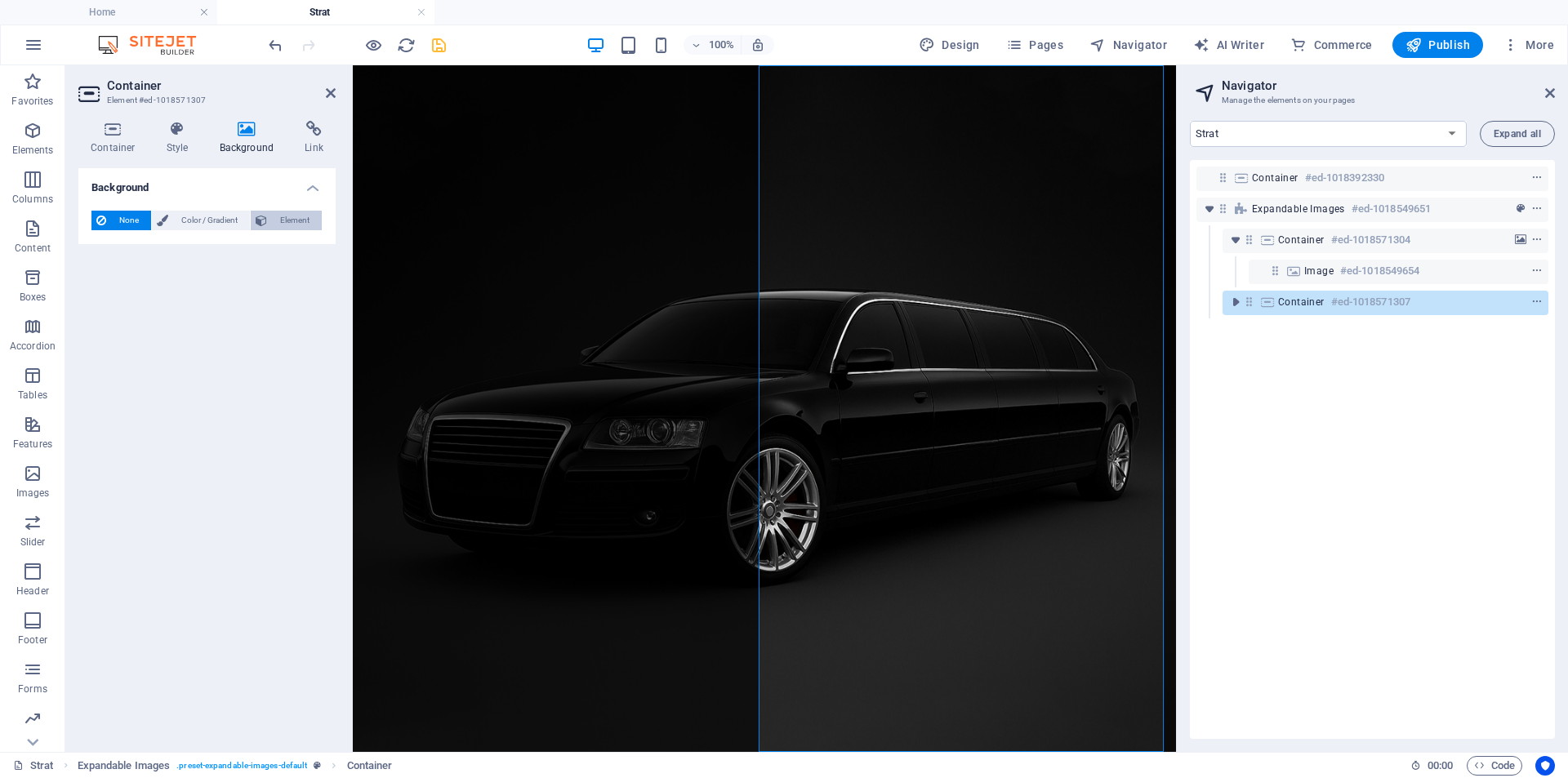
click at [290, 224] on span "Element" at bounding box center [294, 220] width 45 height 20
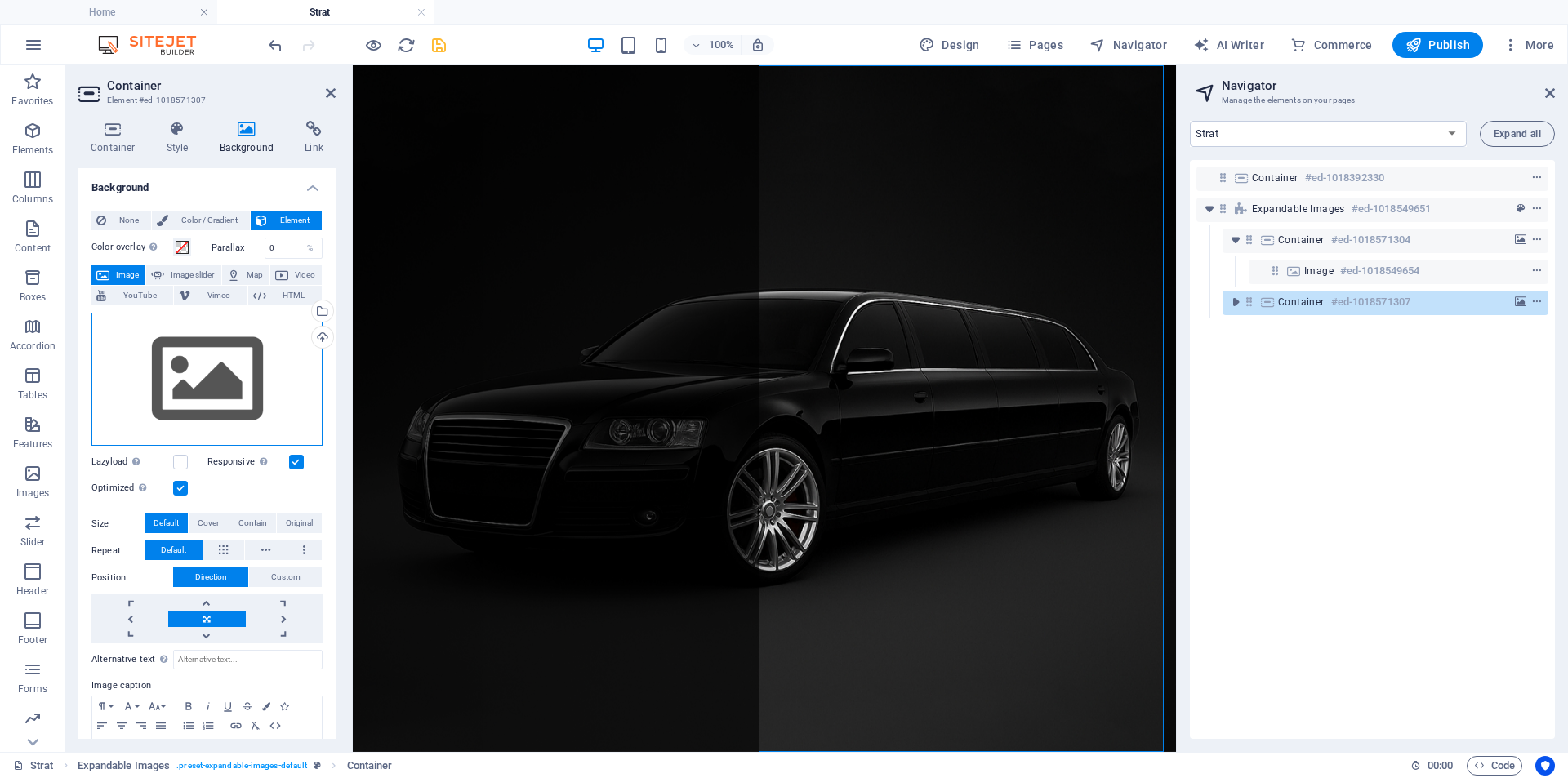
click at [197, 370] on div "Drag files here, click to choose files or select files from Files or our free s…" at bounding box center [207, 379] width 231 height 134
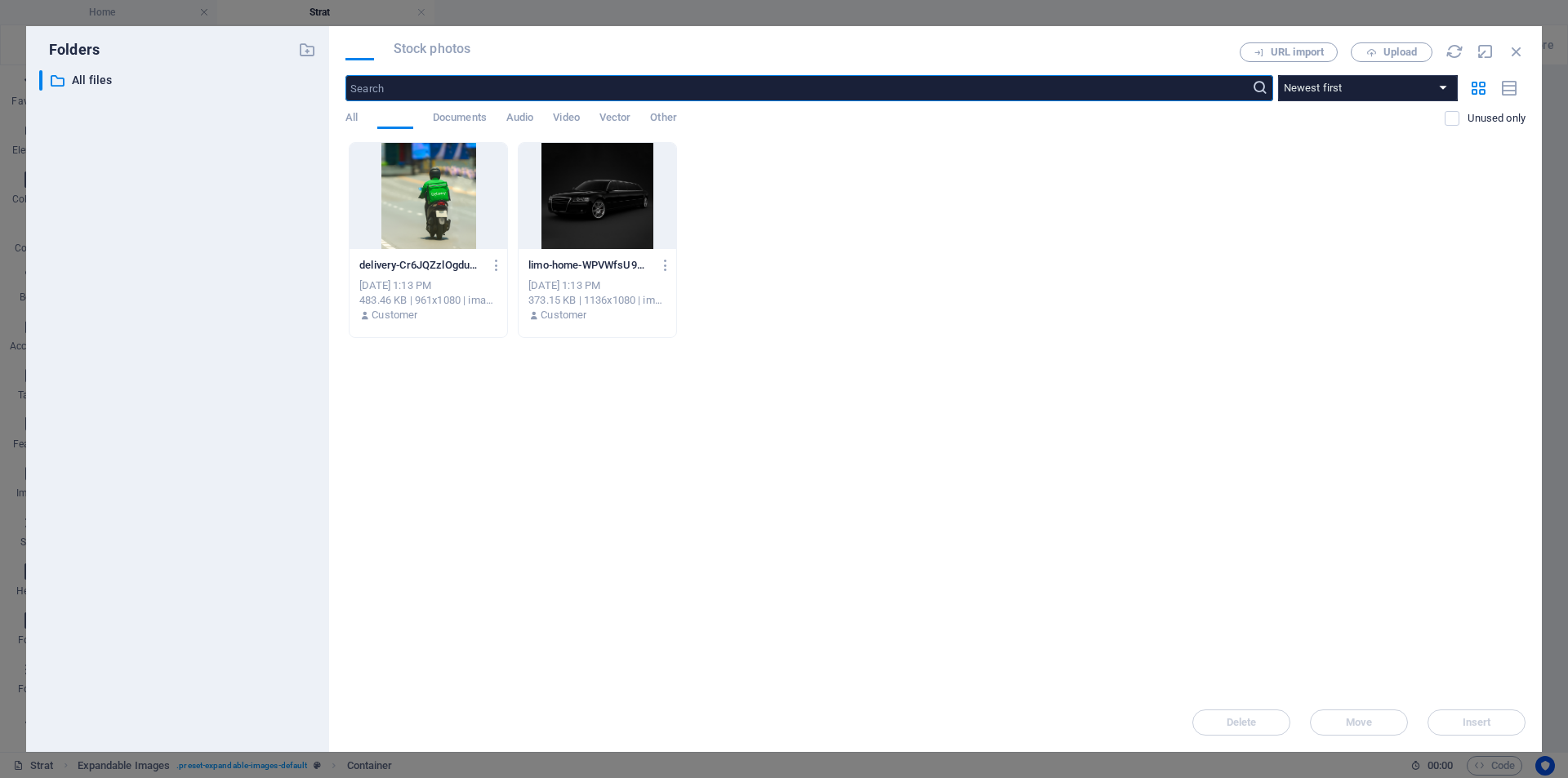
scroll to position [142, 0]
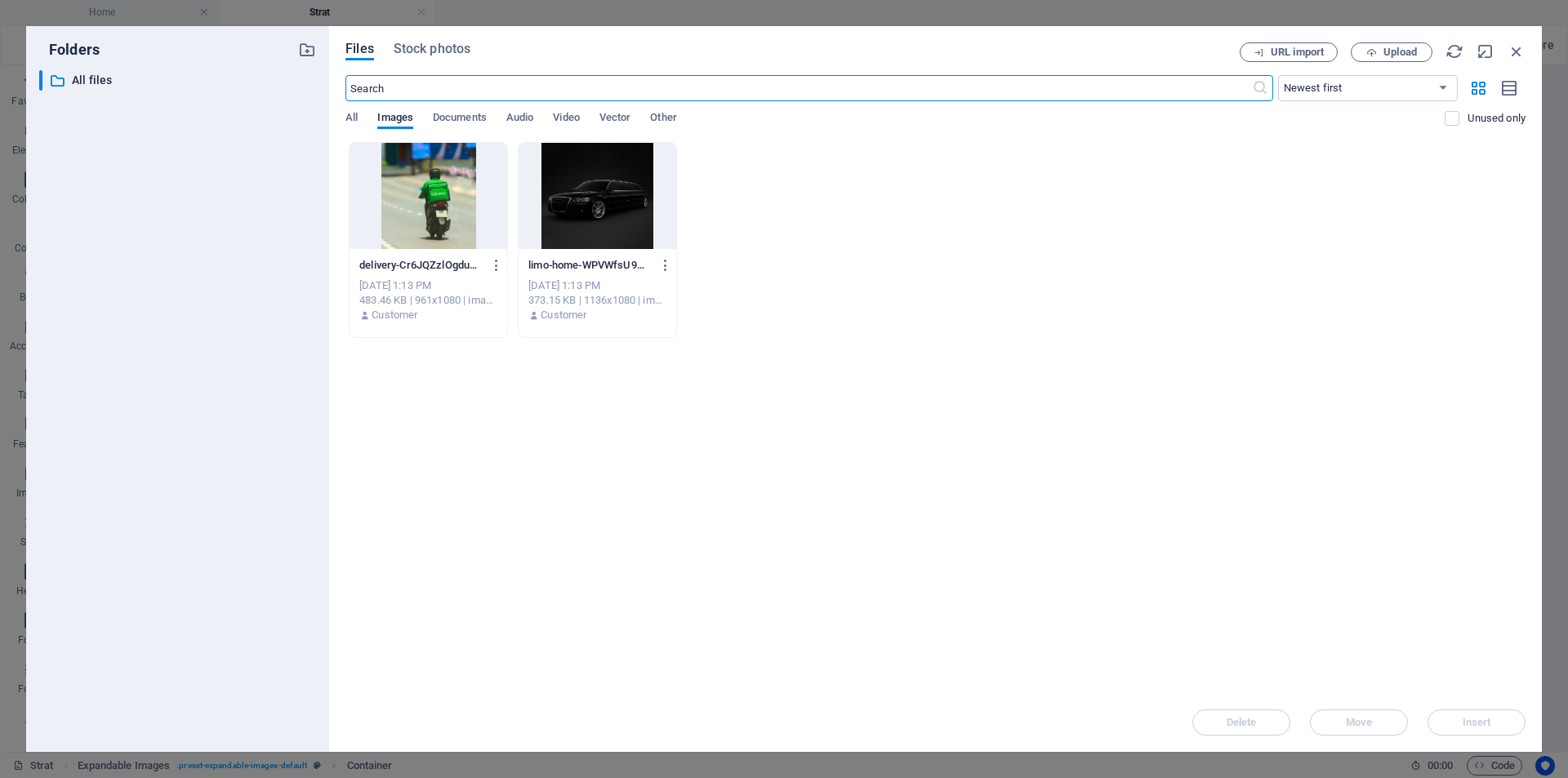
click at [423, 226] on div at bounding box center [428, 195] width 157 height 106
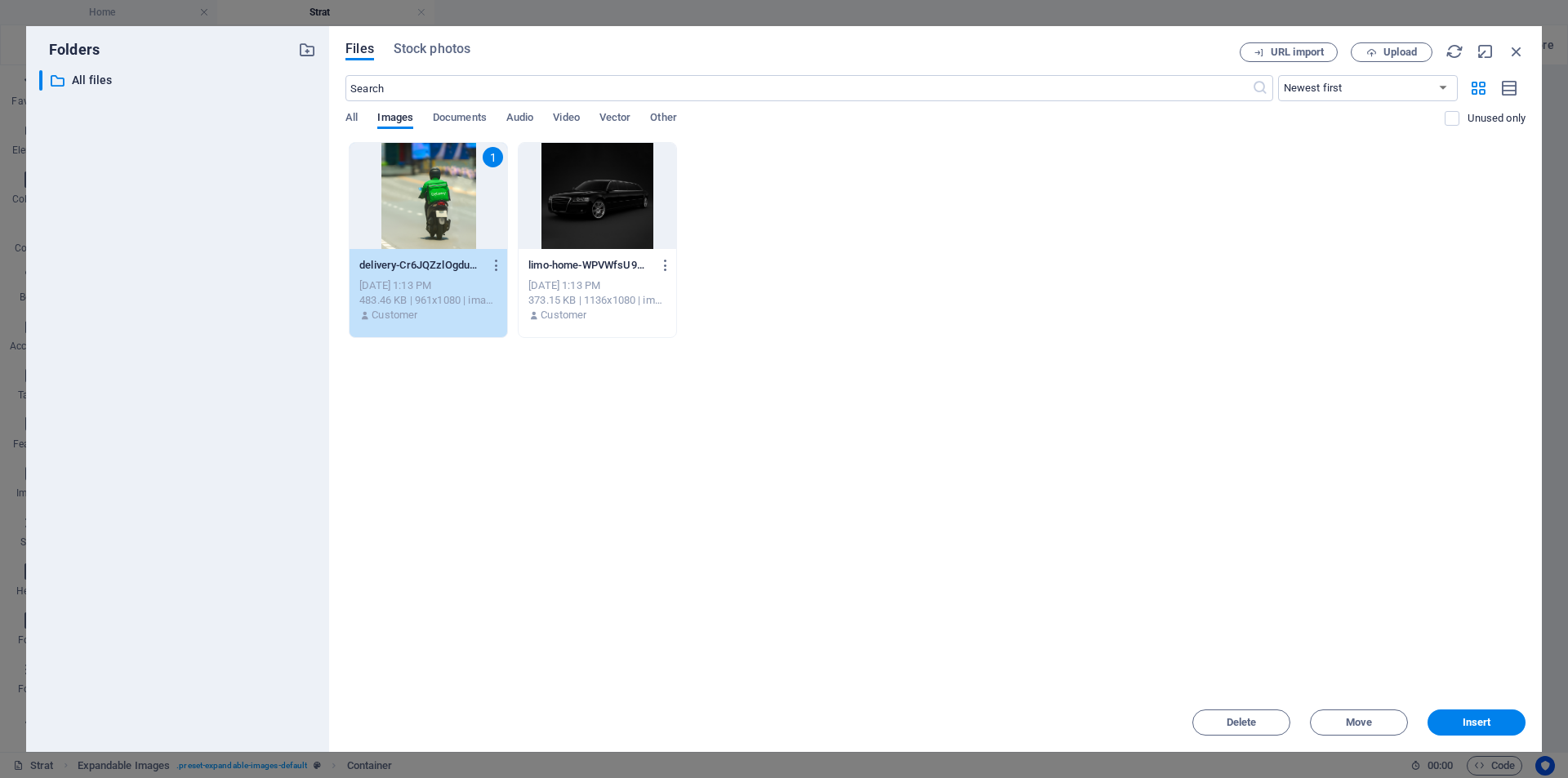
click at [423, 226] on div "1" at bounding box center [428, 195] width 157 height 106
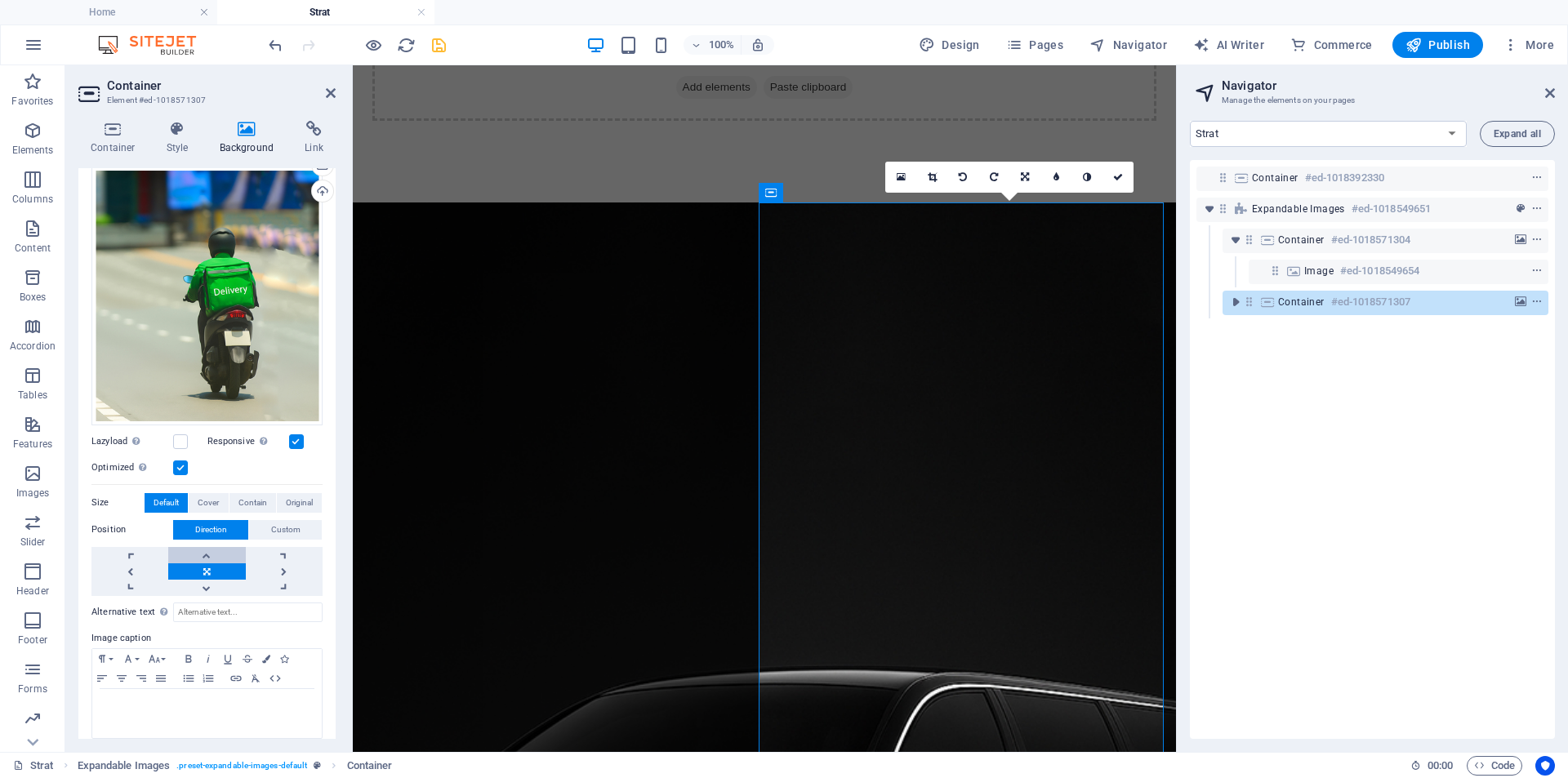
scroll to position [156, 0]
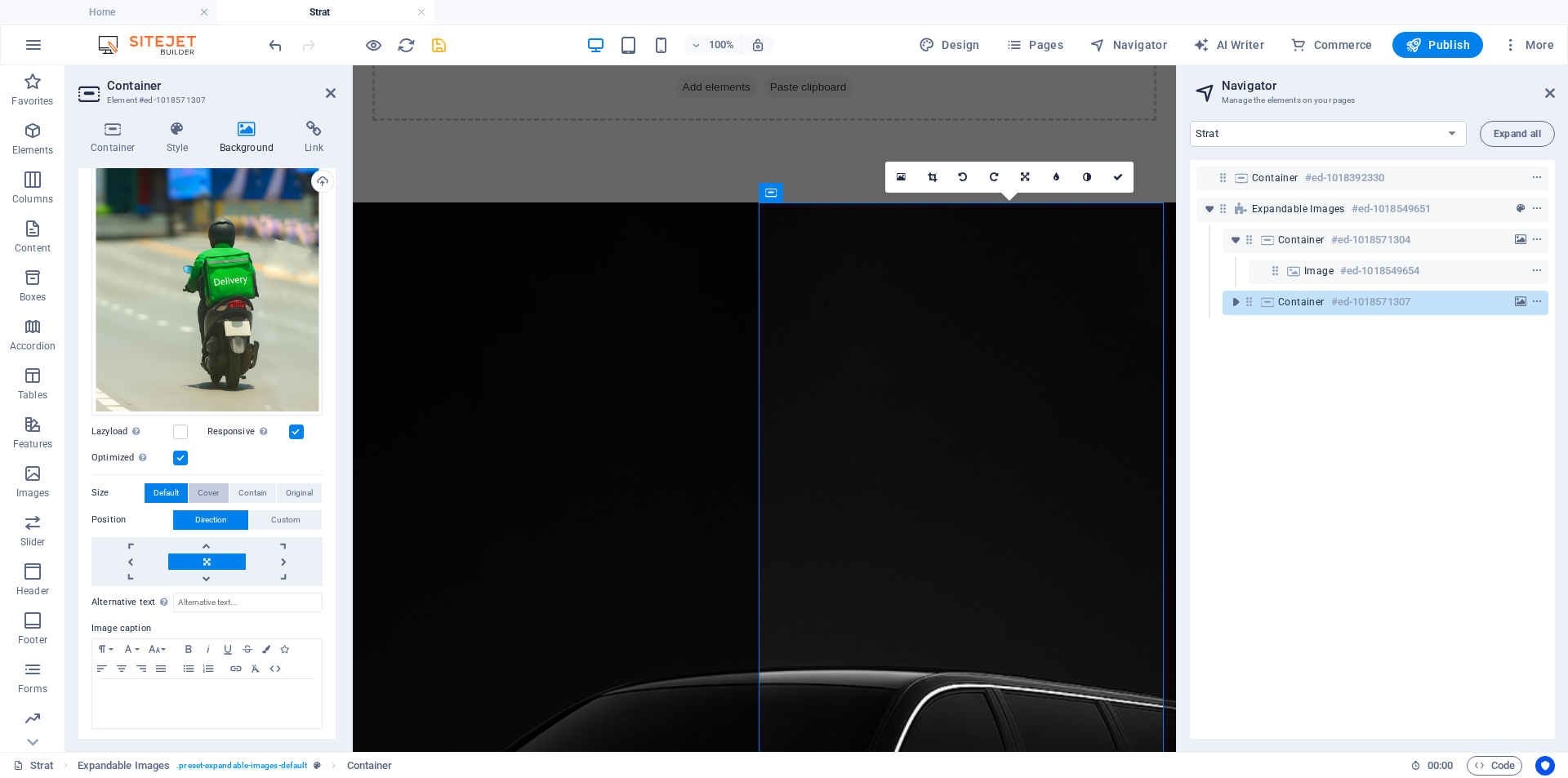
click at [212, 492] on span "Cover" at bounding box center [208, 493] width 22 height 20
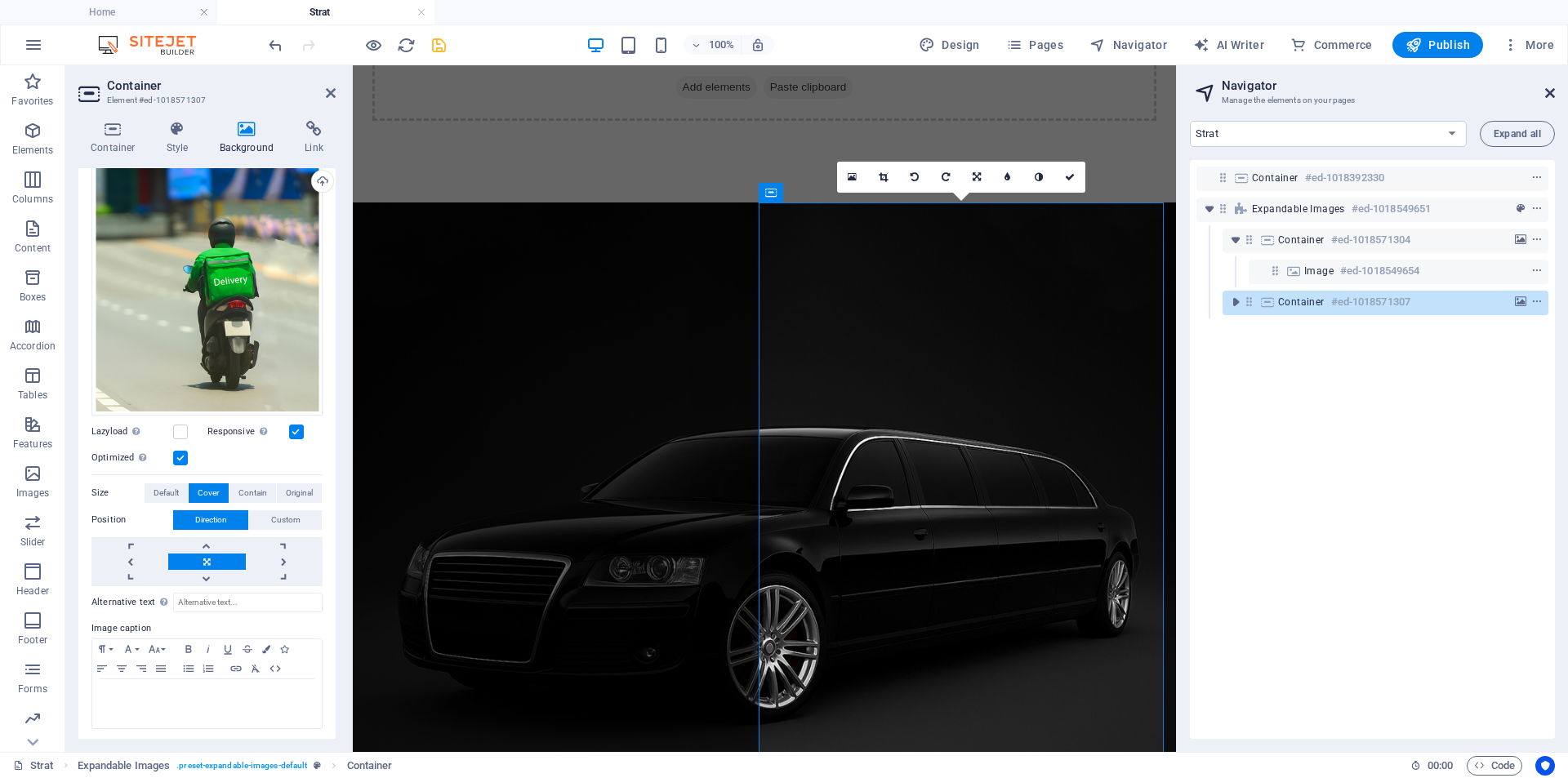
click at [1550, 94] on icon at bounding box center [1549, 92] width 10 height 13
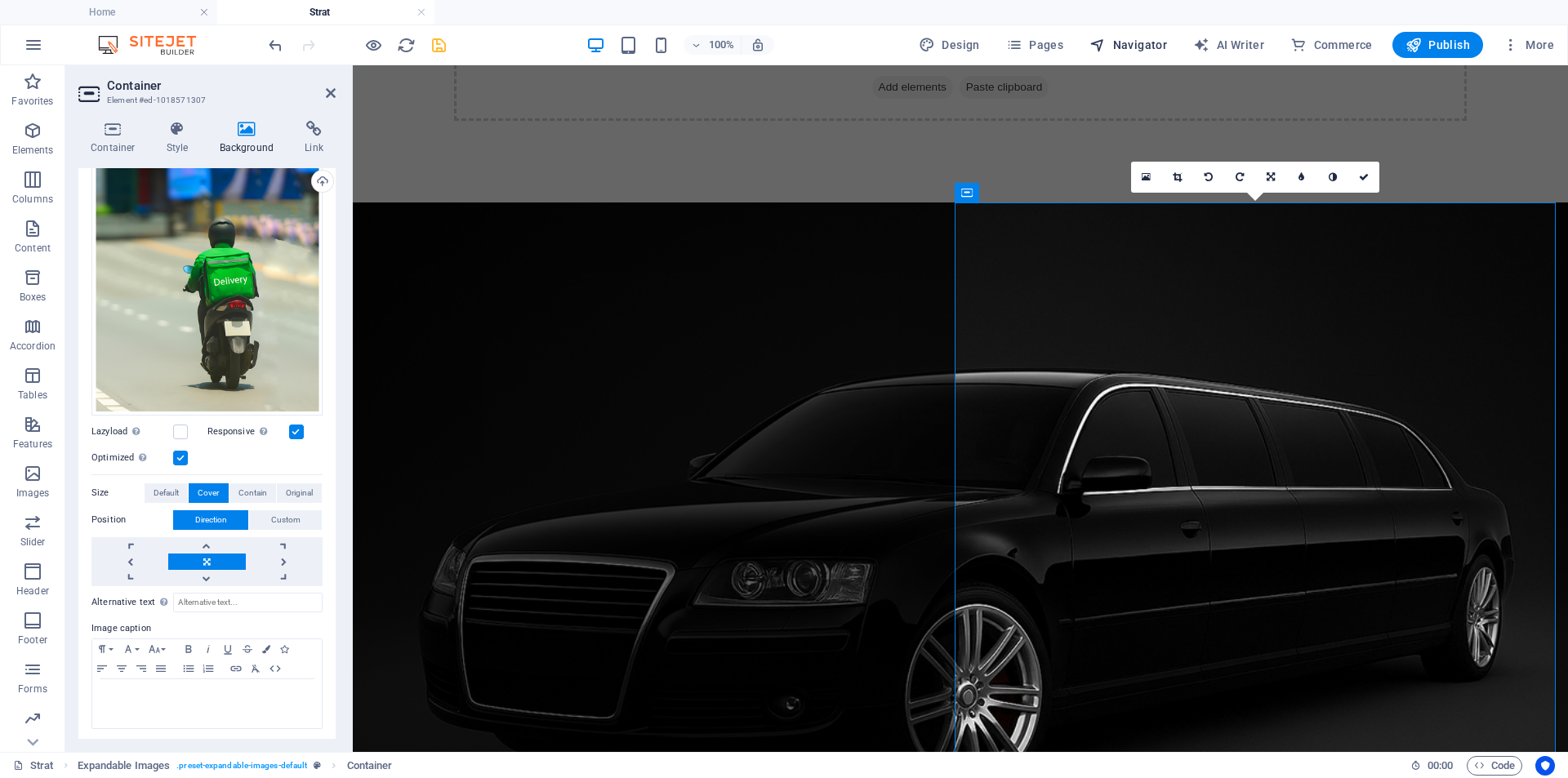
click at [1133, 47] on span "Navigator" at bounding box center [1128, 44] width 78 height 16
select select "18284847-en"
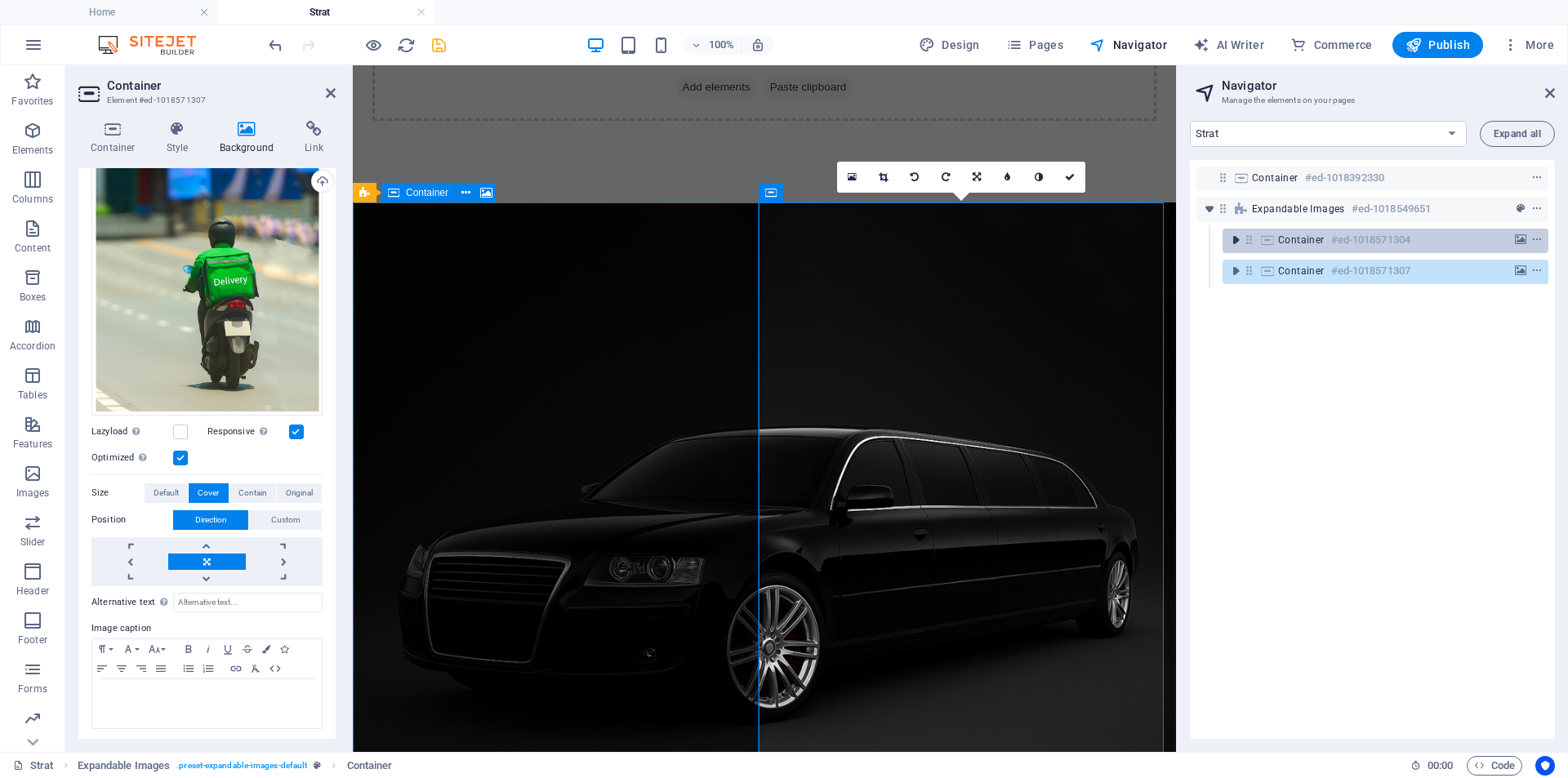
click at [1238, 238] on icon "toggle-expand" at bounding box center [1235, 239] width 16 height 16
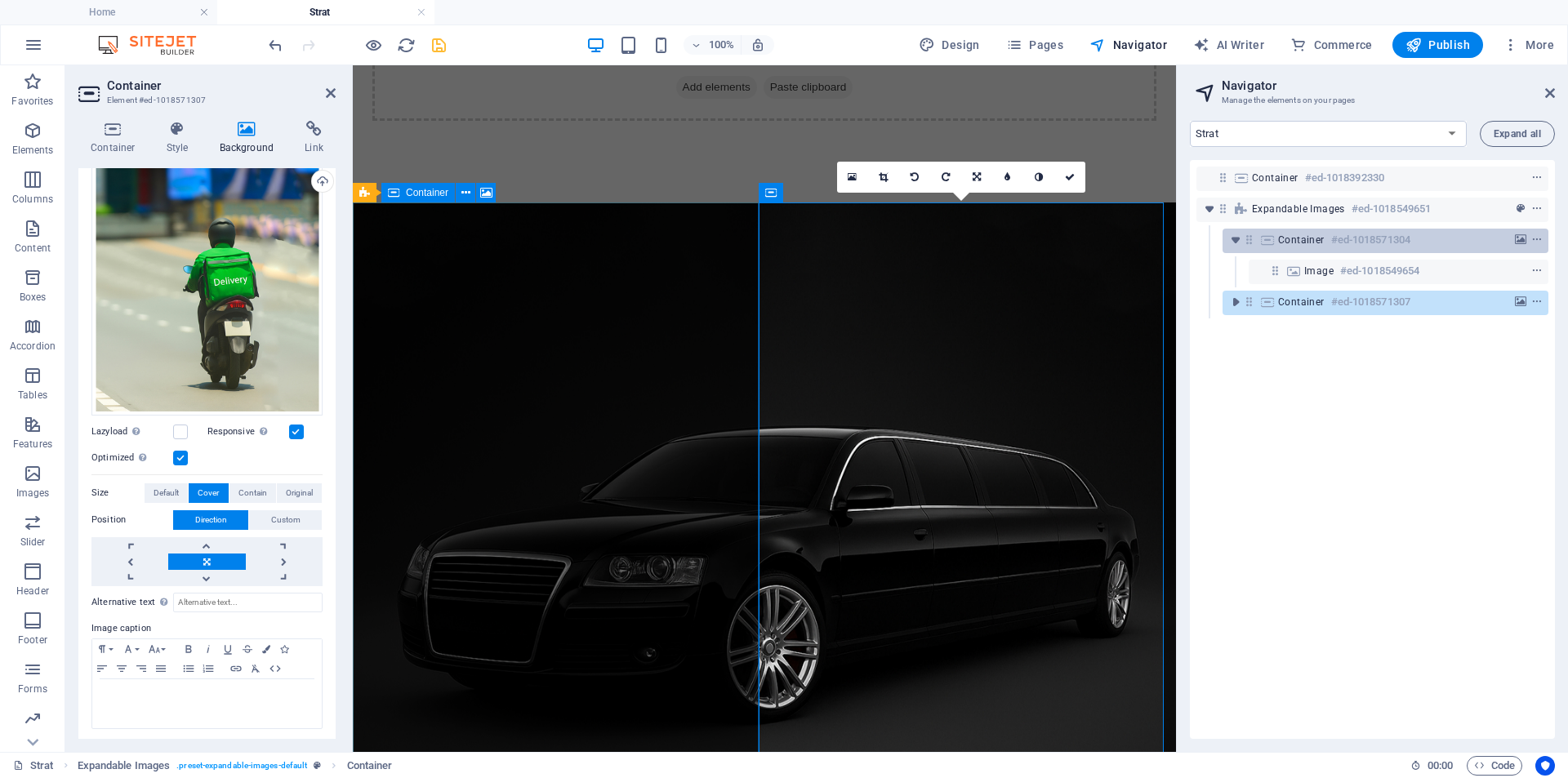
click at [1348, 241] on h6 "#ed-1018571304" at bounding box center [1371, 239] width 80 height 20
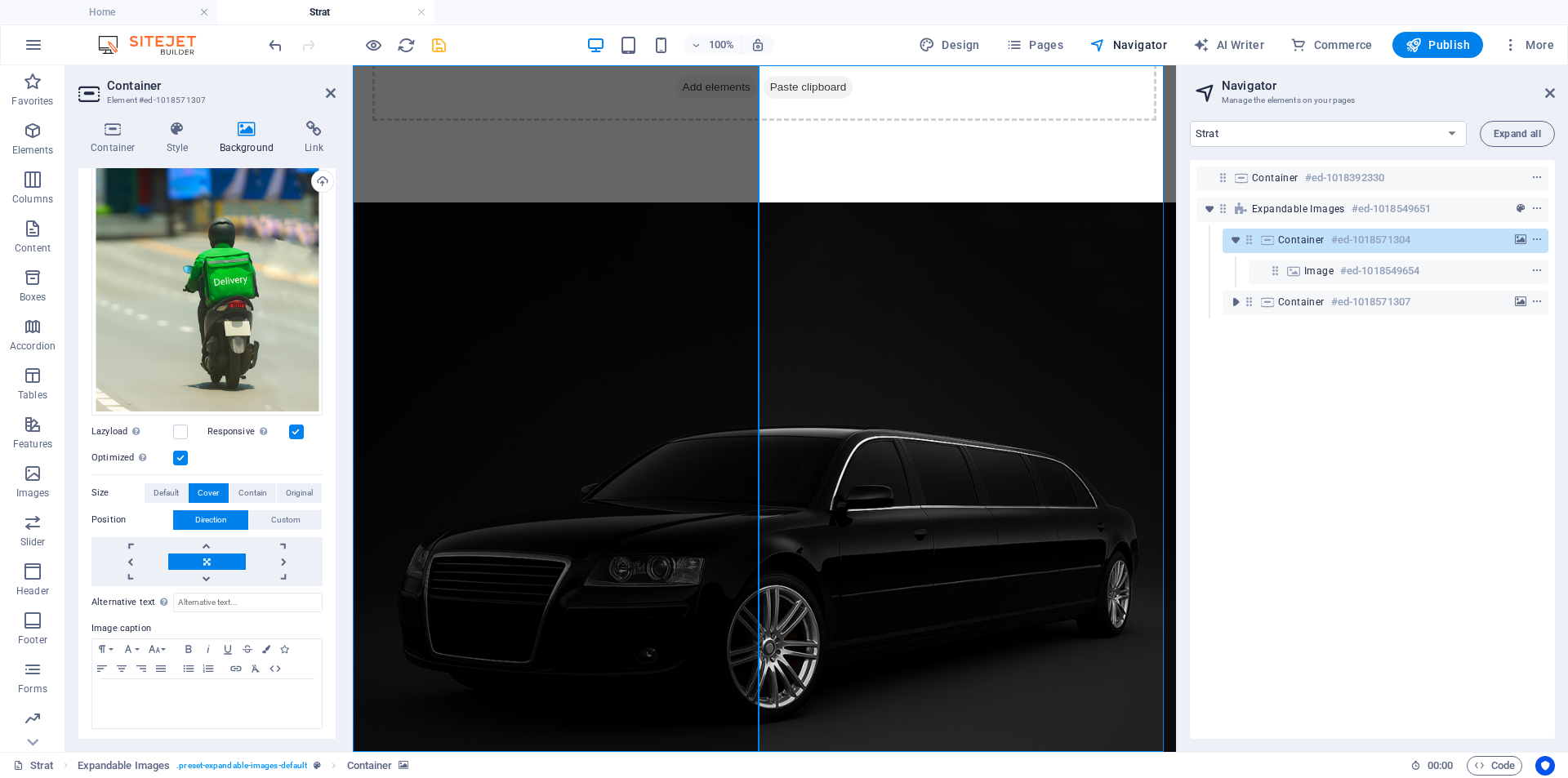
scroll to position [279, 0]
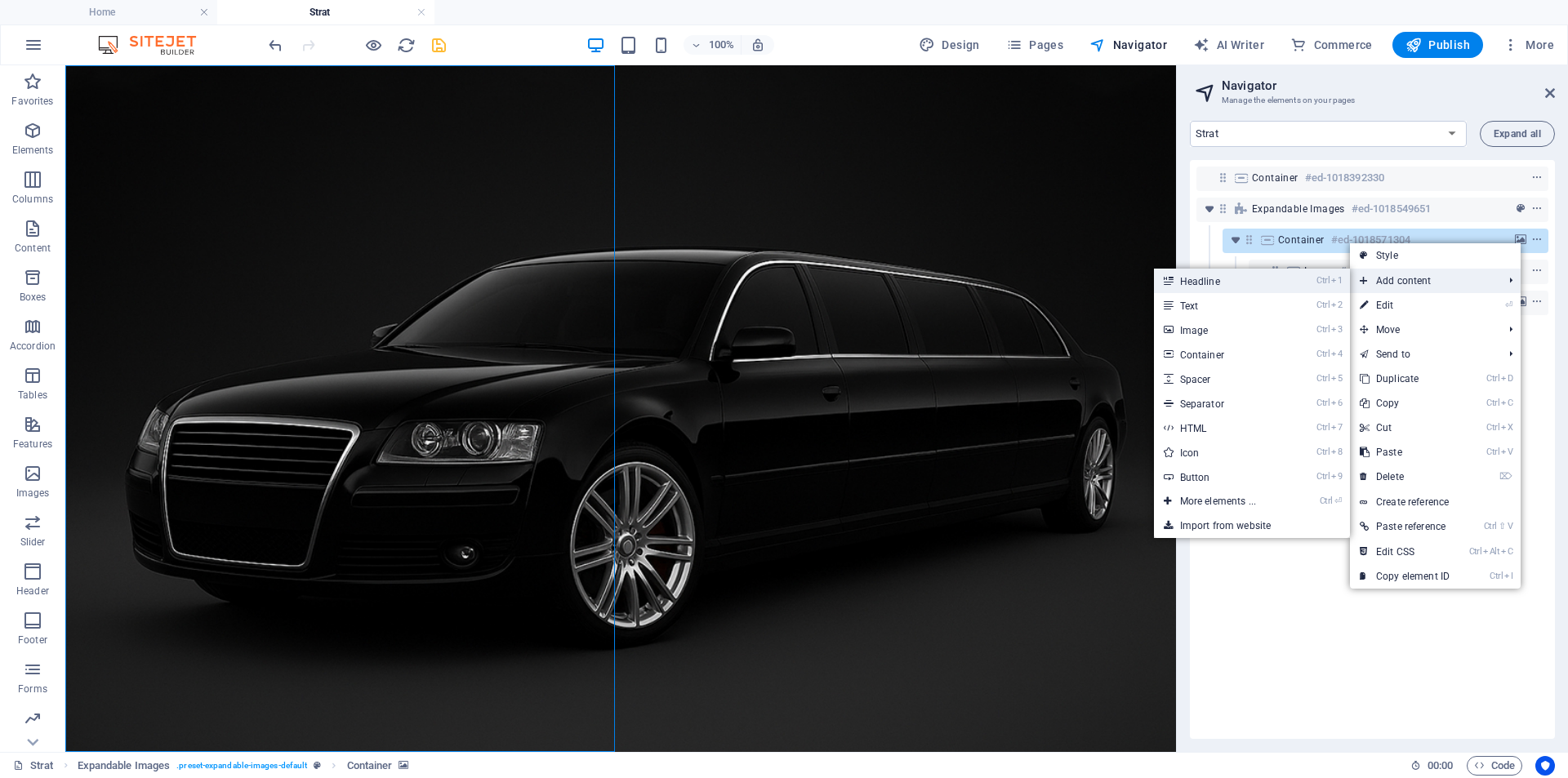
click at [1221, 284] on link "Ctrl 1 Headline" at bounding box center [1221, 281] width 135 height 24
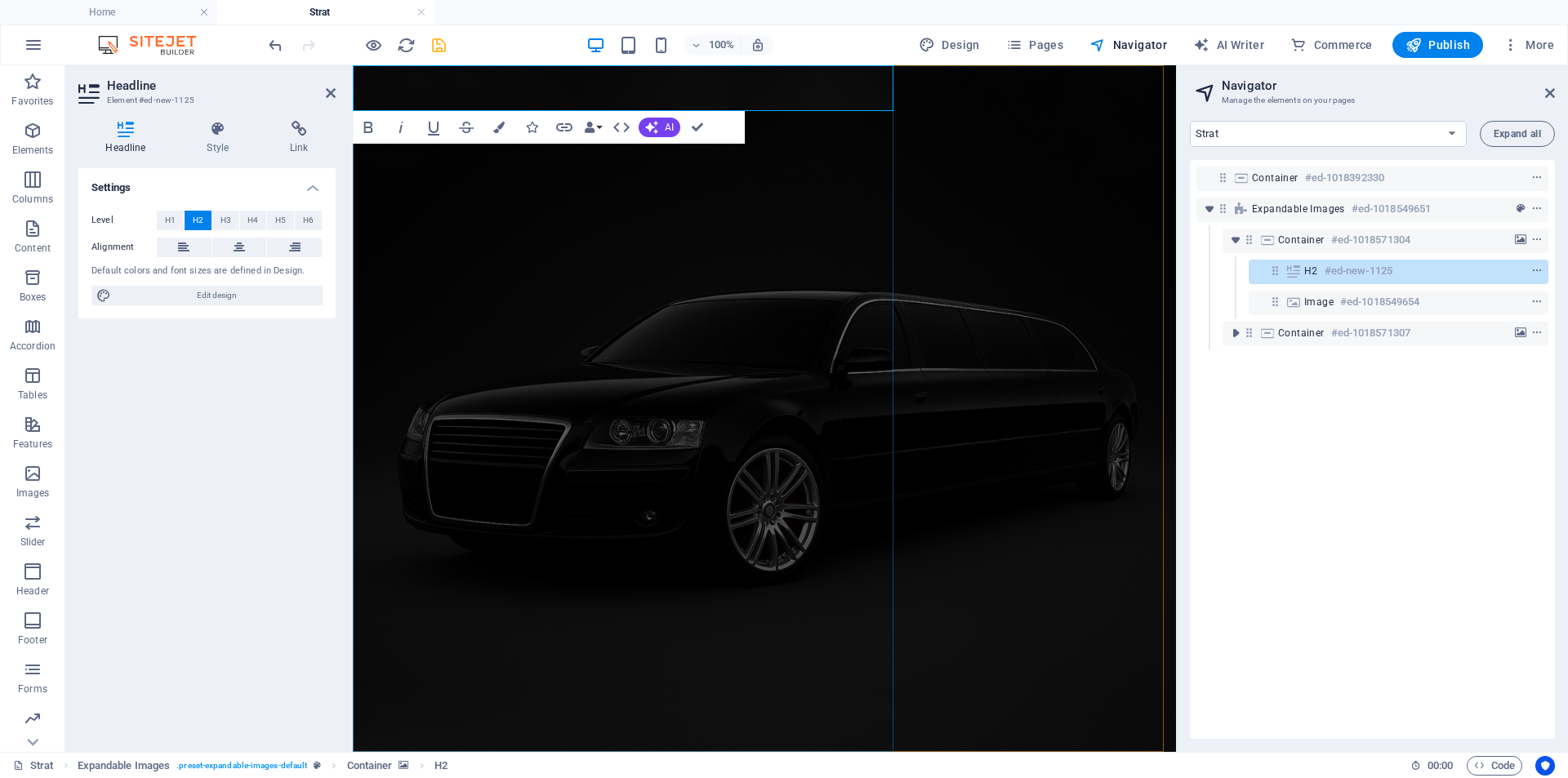
click at [475, 752] on h2 "New headline" at bounding box center [765, 775] width 823 height 46
click at [475, 752] on h2 "Limousine Services" at bounding box center [765, 775] width 823 height 46
click at [236, 251] on icon at bounding box center [239, 247] width 11 height 20
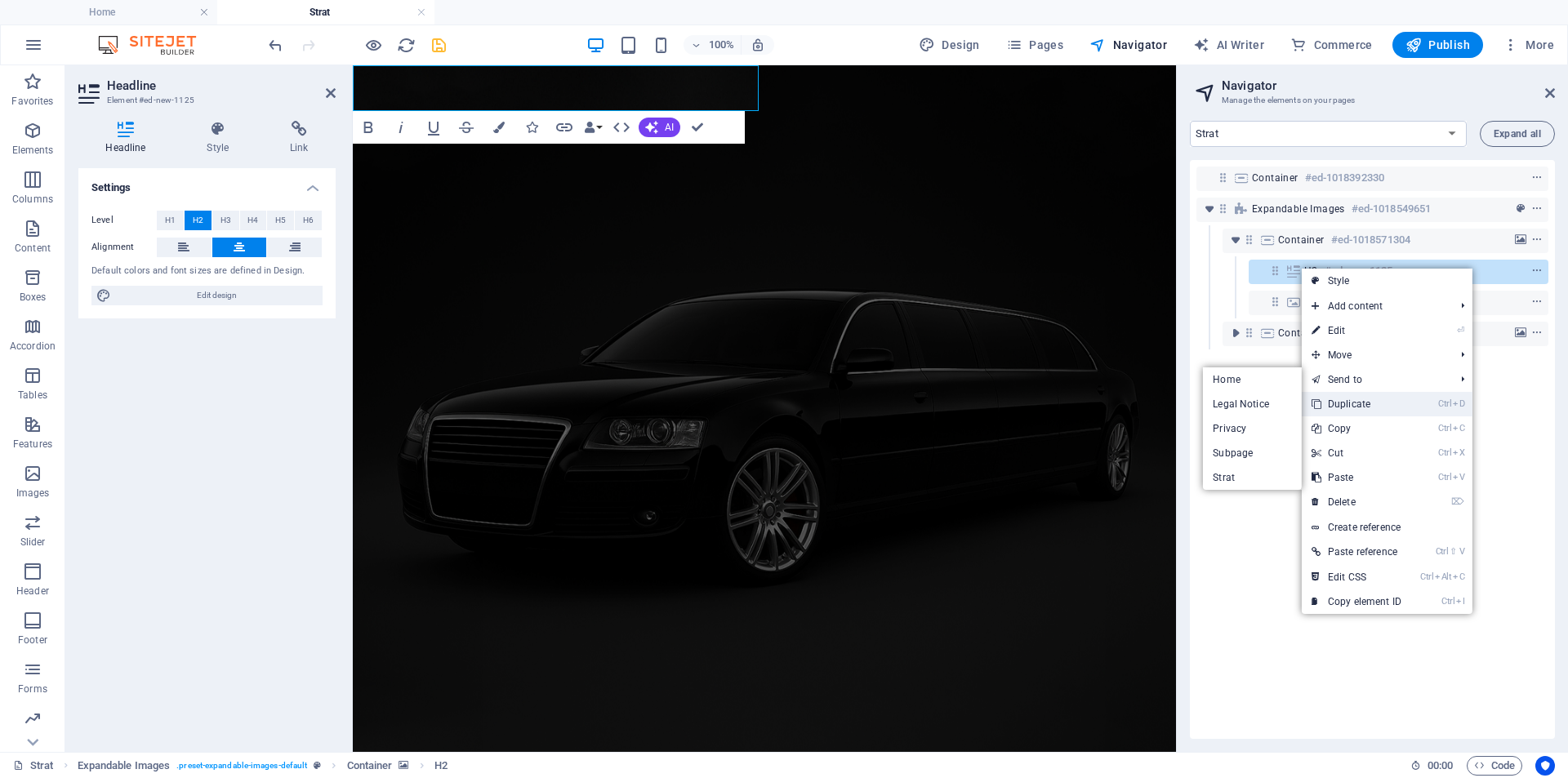
click at [1347, 404] on link "Ctrl D Duplicate" at bounding box center [1356, 404] width 110 height 24
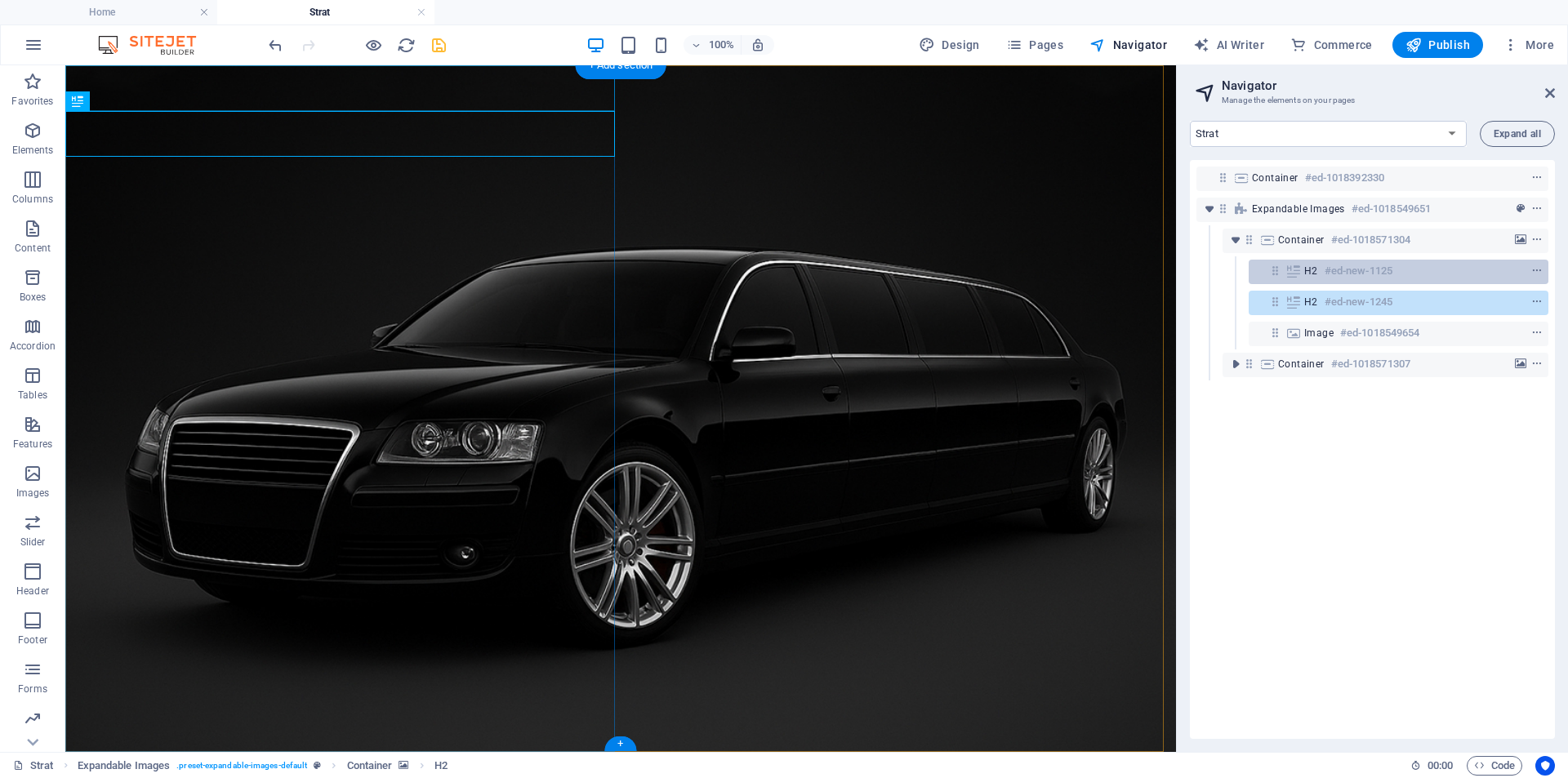
click at [1486, 273] on div at bounding box center [1507, 271] width 77 height 20
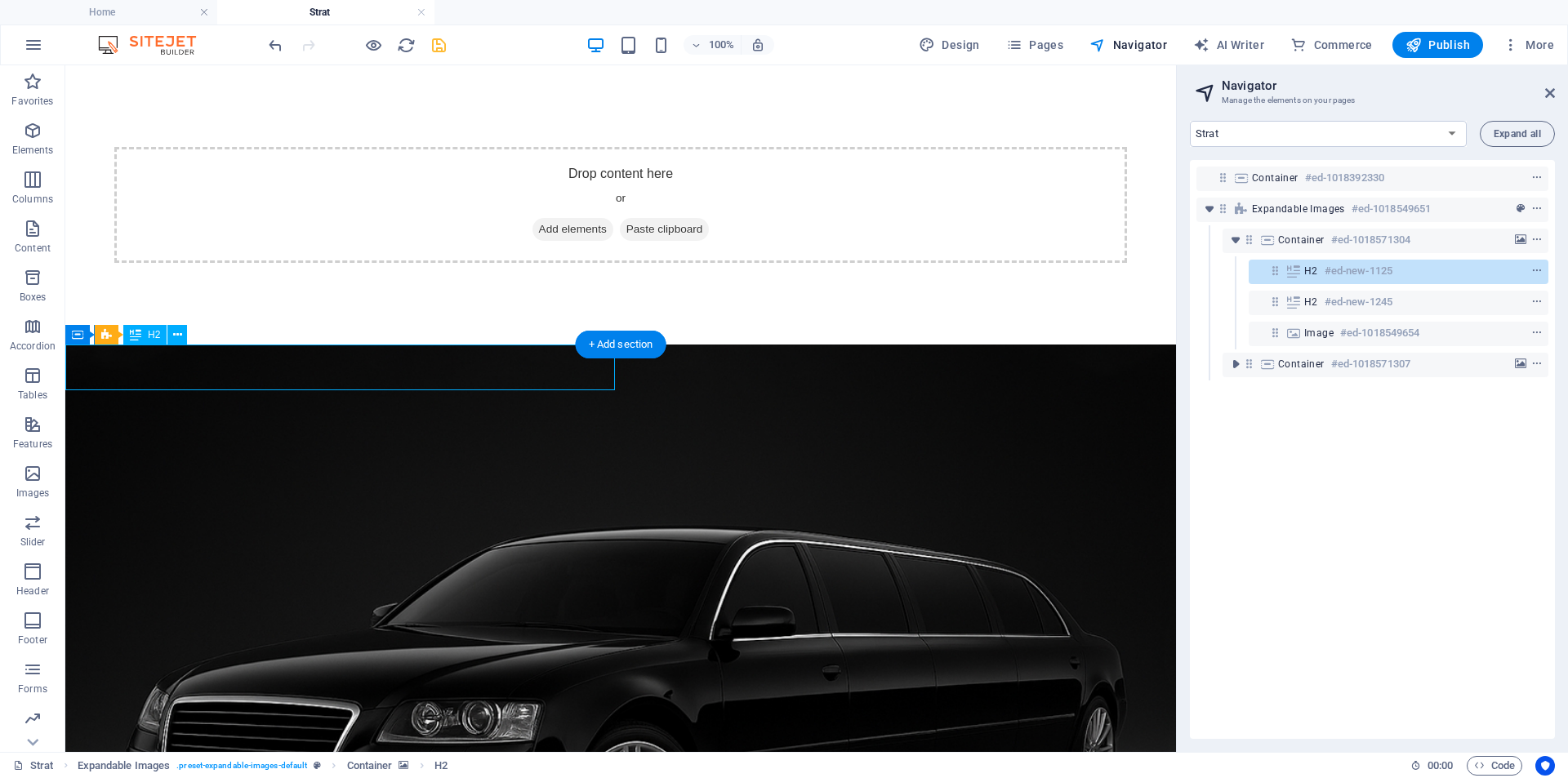
click at [1499, 270] on div at bounding box center [1507, 271] width 77 height 20
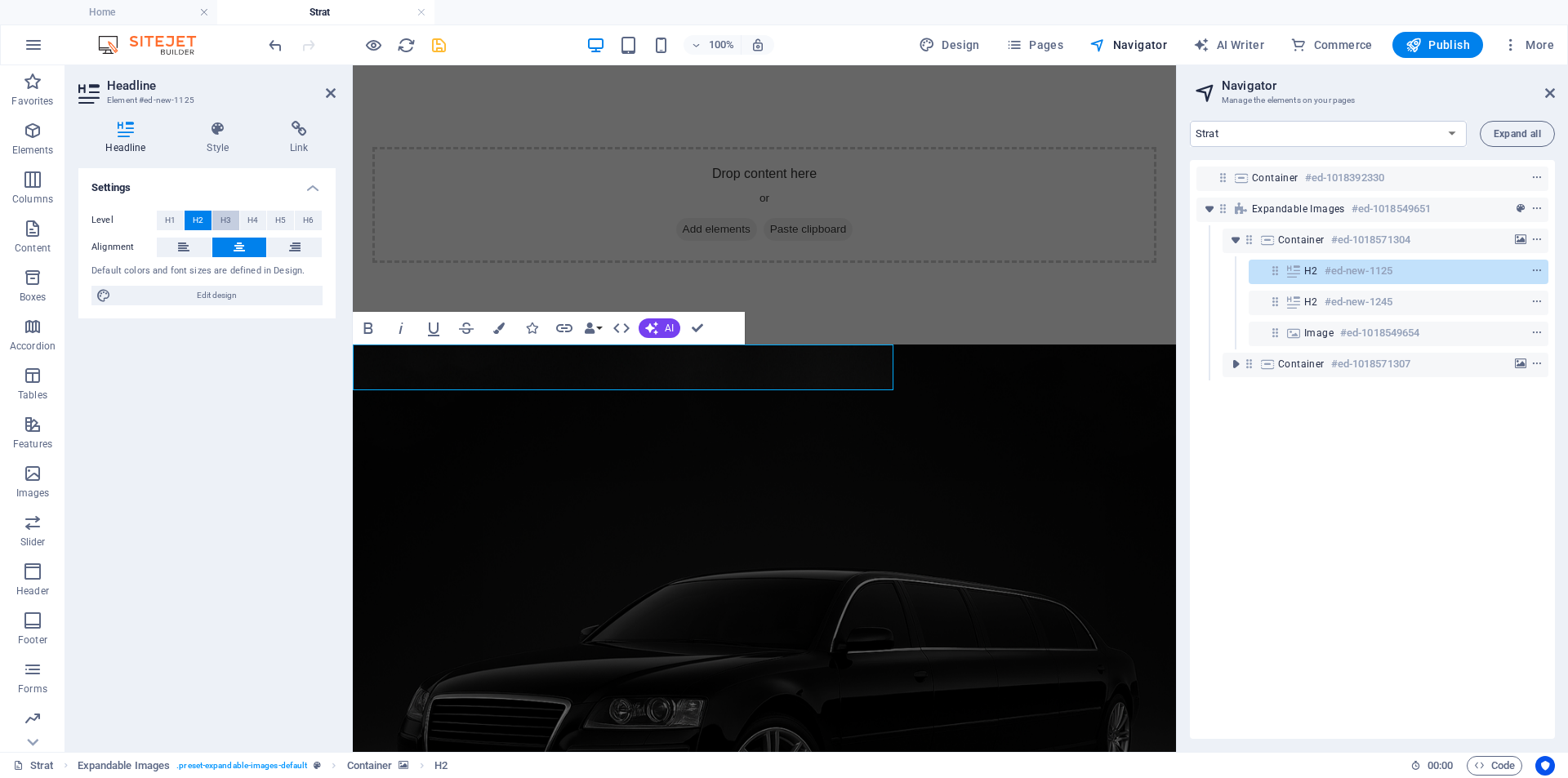
click at [234, 223] on button "H3" at bounding box center [225, 220] width 27 height 20
click at [257, 220] on span "H4" at bounding box center [253, 220] width 10 height 20
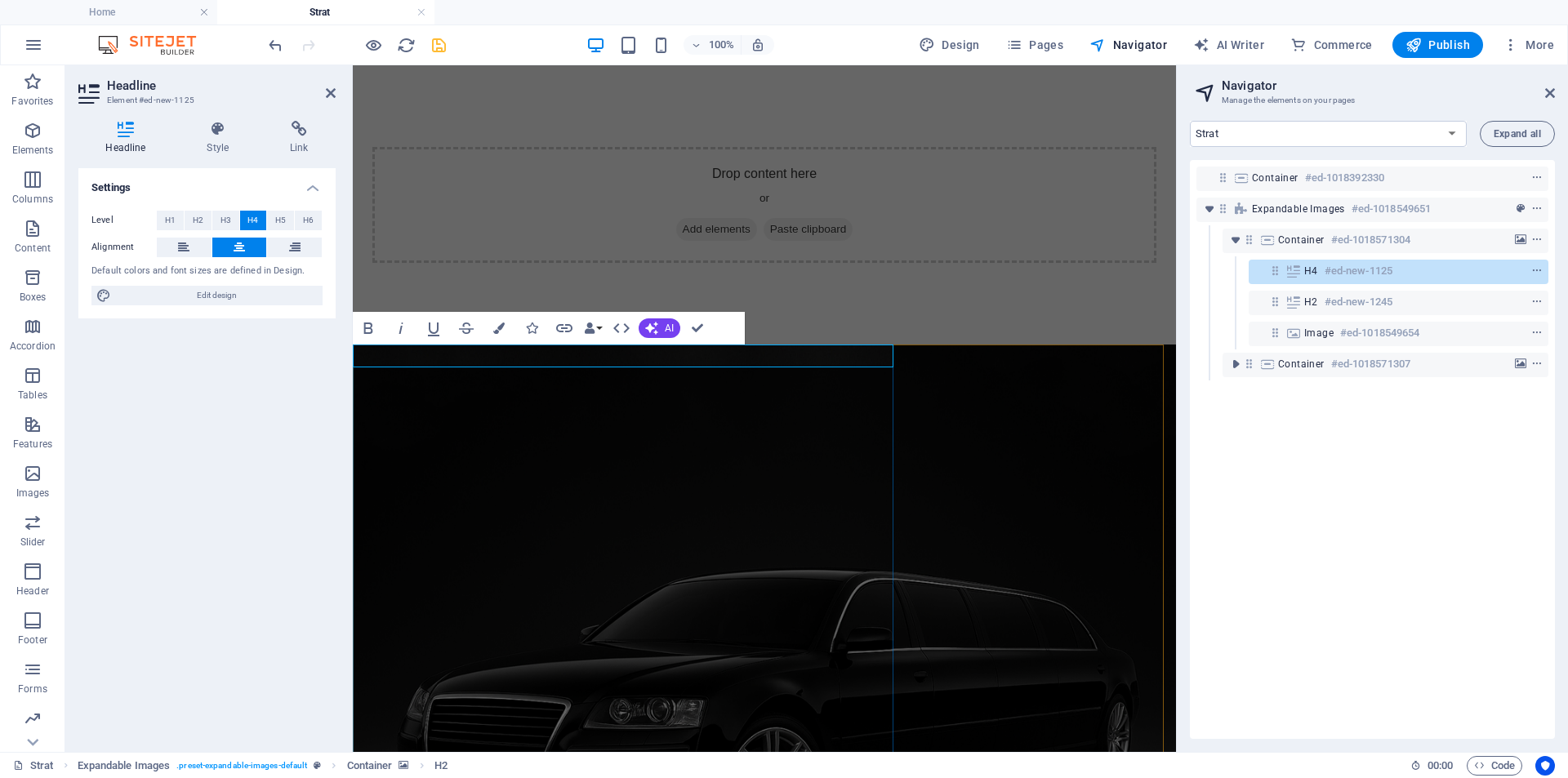
click at [504, 331] on icon "button" at bounding box center [498, 328] width 11 height 11
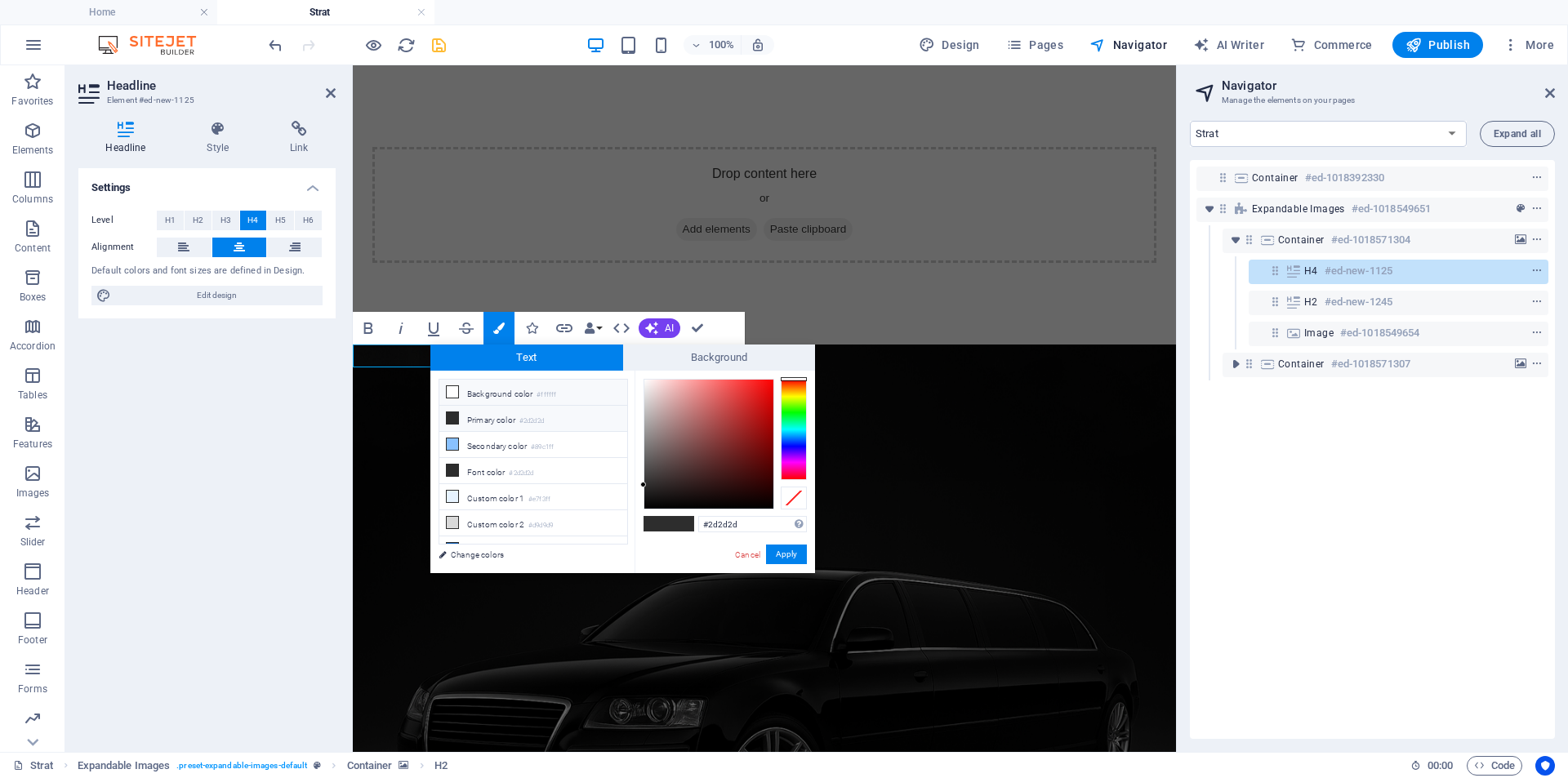
click at [475, 387] on li "Background color #ffffff" at bounding box center [533, 392] width 188 height 26
type input "#ffffff"
click at [775, 552] on button "Apply" at bounding box center [786, 554] width 41 height 20
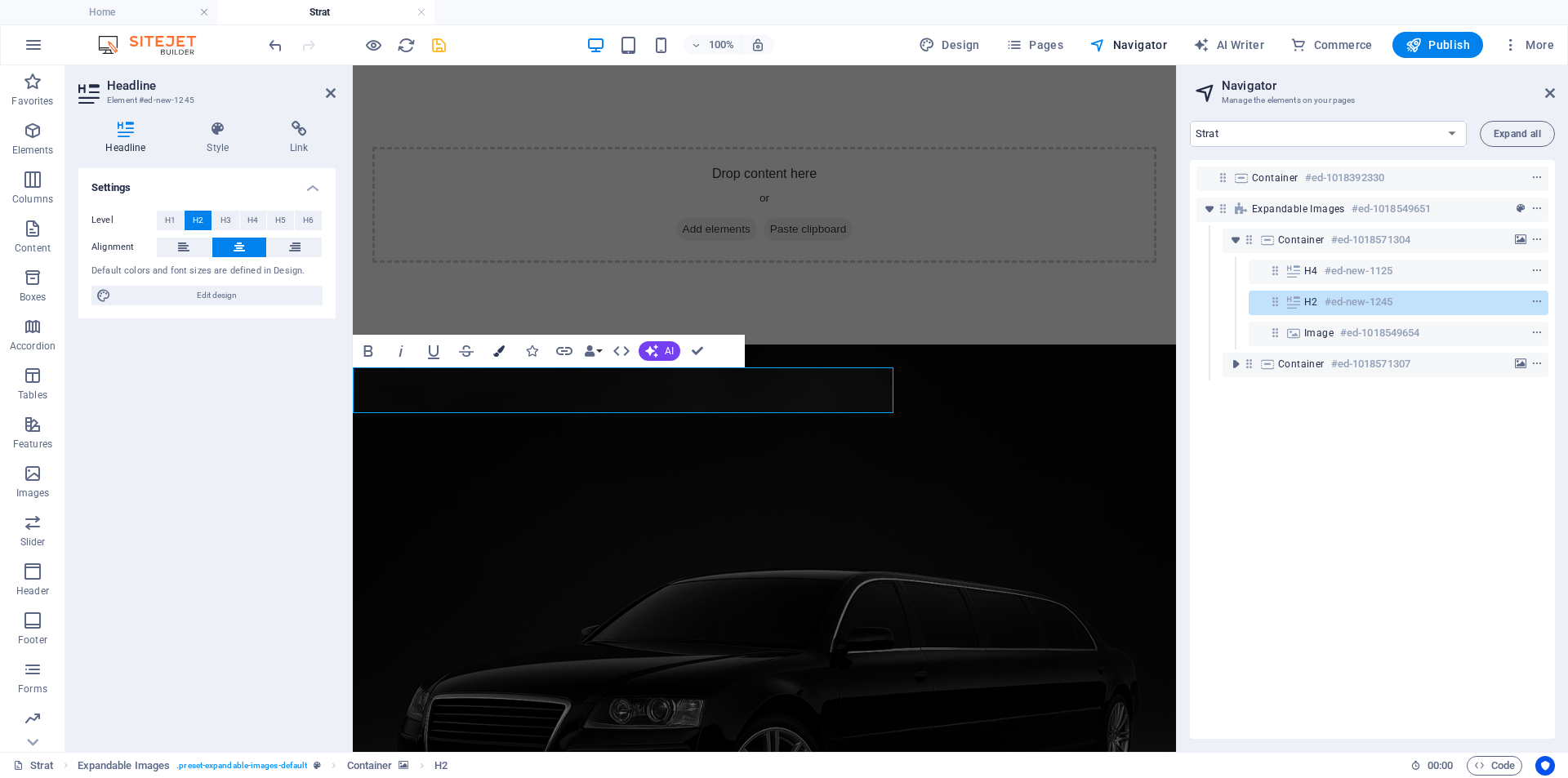
click at [496, 343] on button "Colors" at bounding box center [499, 351] width 31 height 33
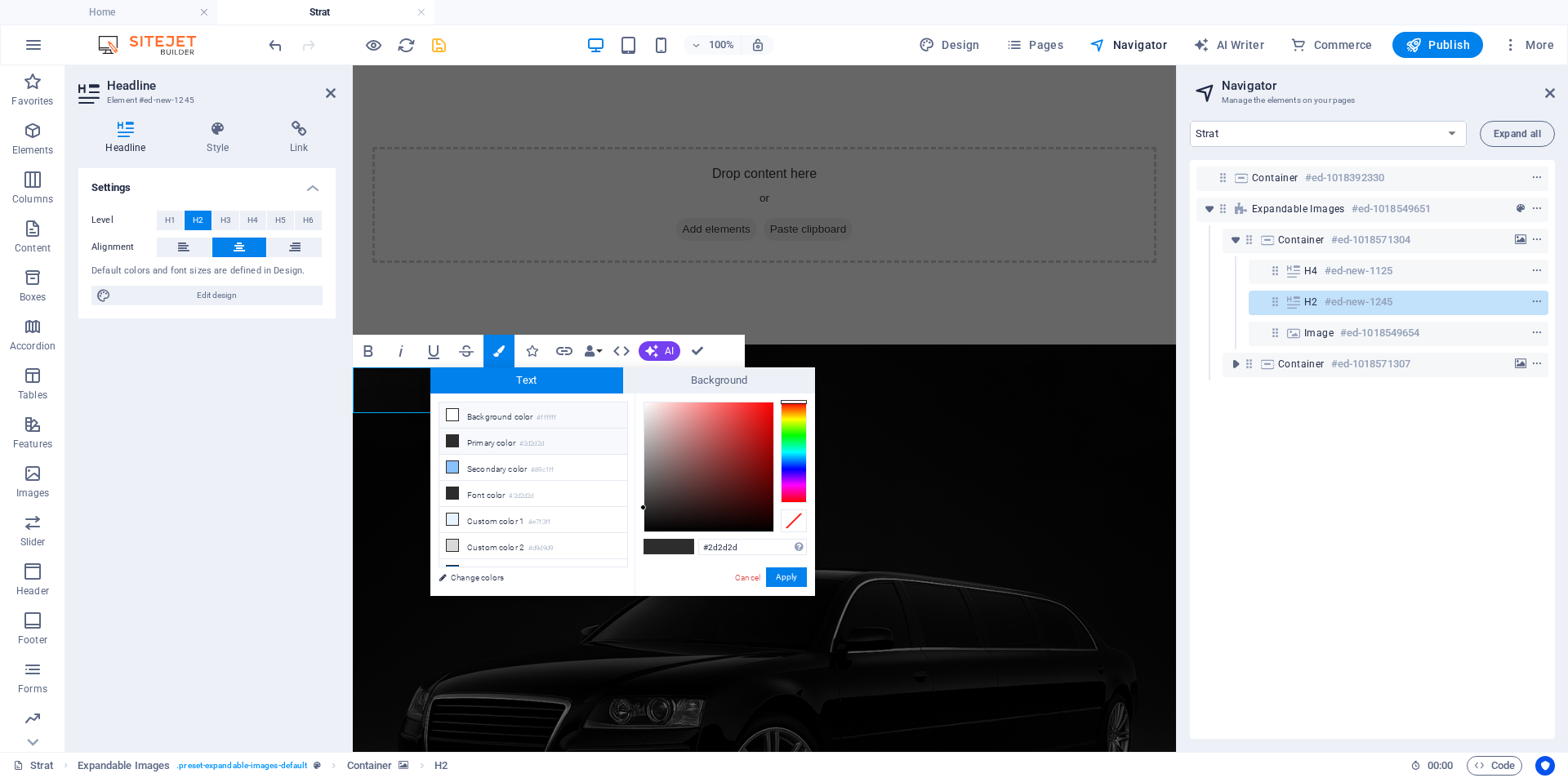
click at [499, 412] on li "Background color #ffffff" at bounding box center [533, 415] width 188 height 26
type input "#ffffff"
click at [772, 578] on button "Apply" at bounding box center [786, 577] width 41 height 20
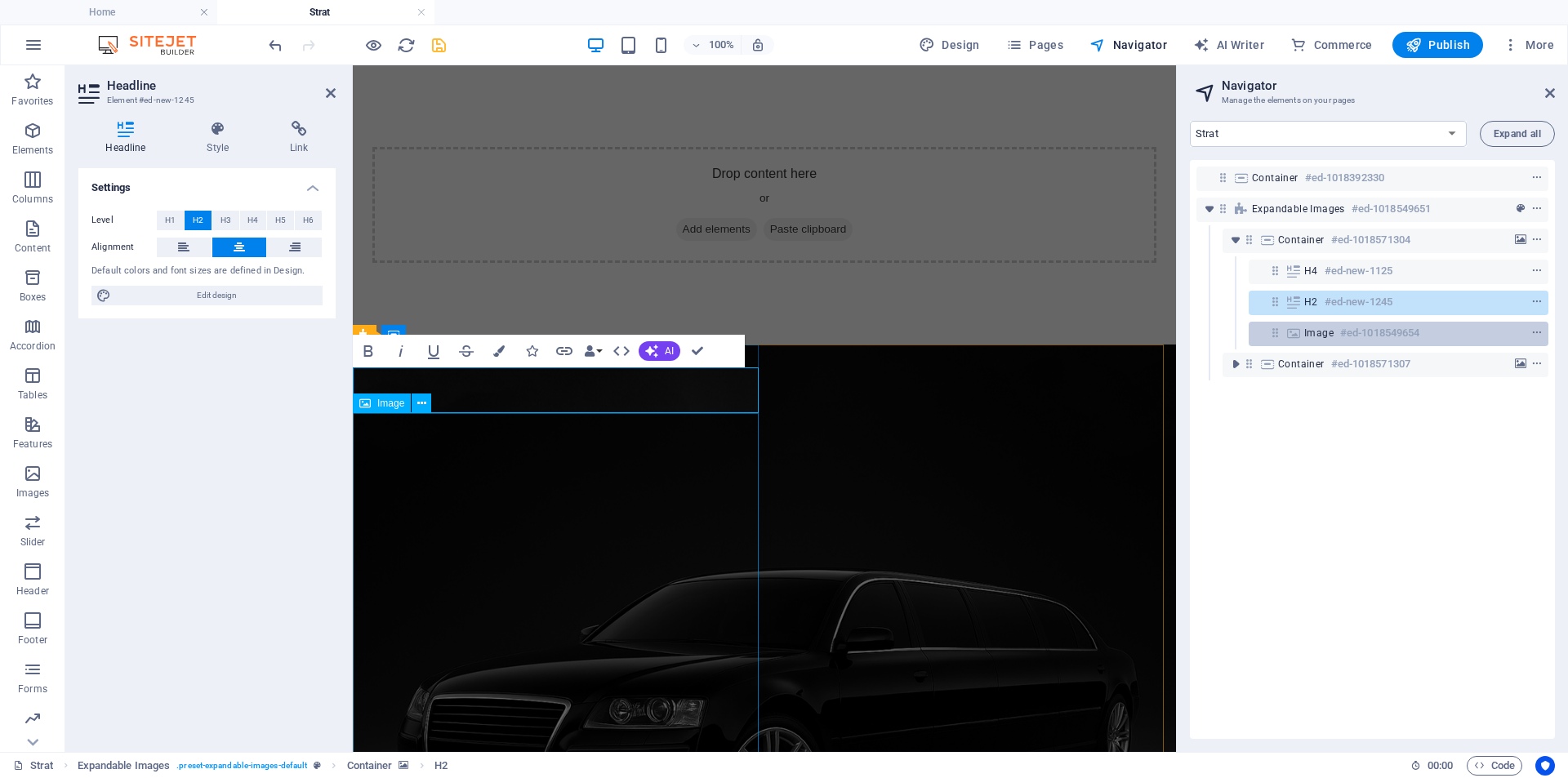
click at [1382, 327] on h6 "#ed-1018549654" at bounding box center [1379, 333] width 80 height 20
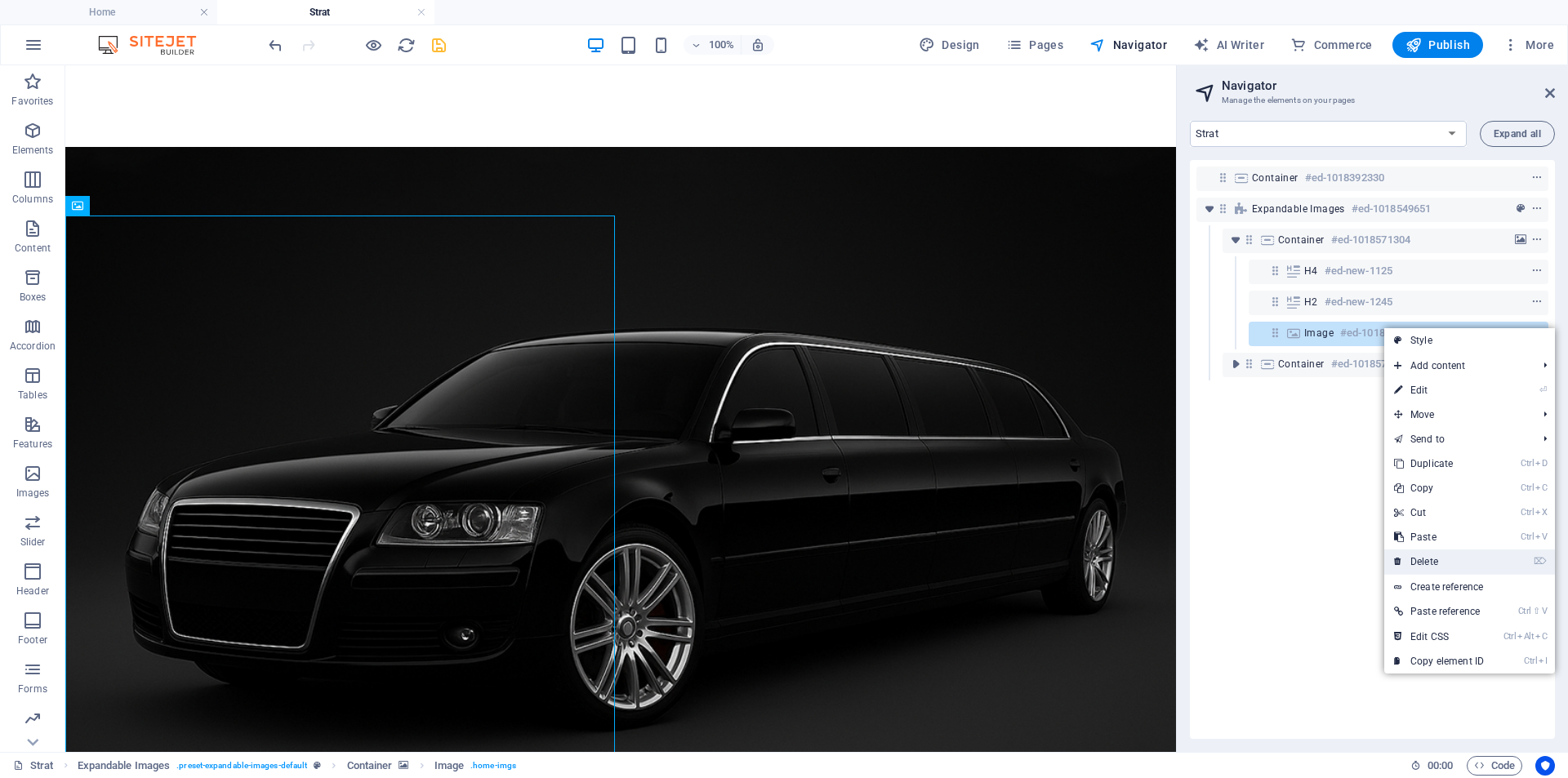
click at [1428, 561] on link "⌦ Delete" at bounding box center [1438, 561] width 110 height 24
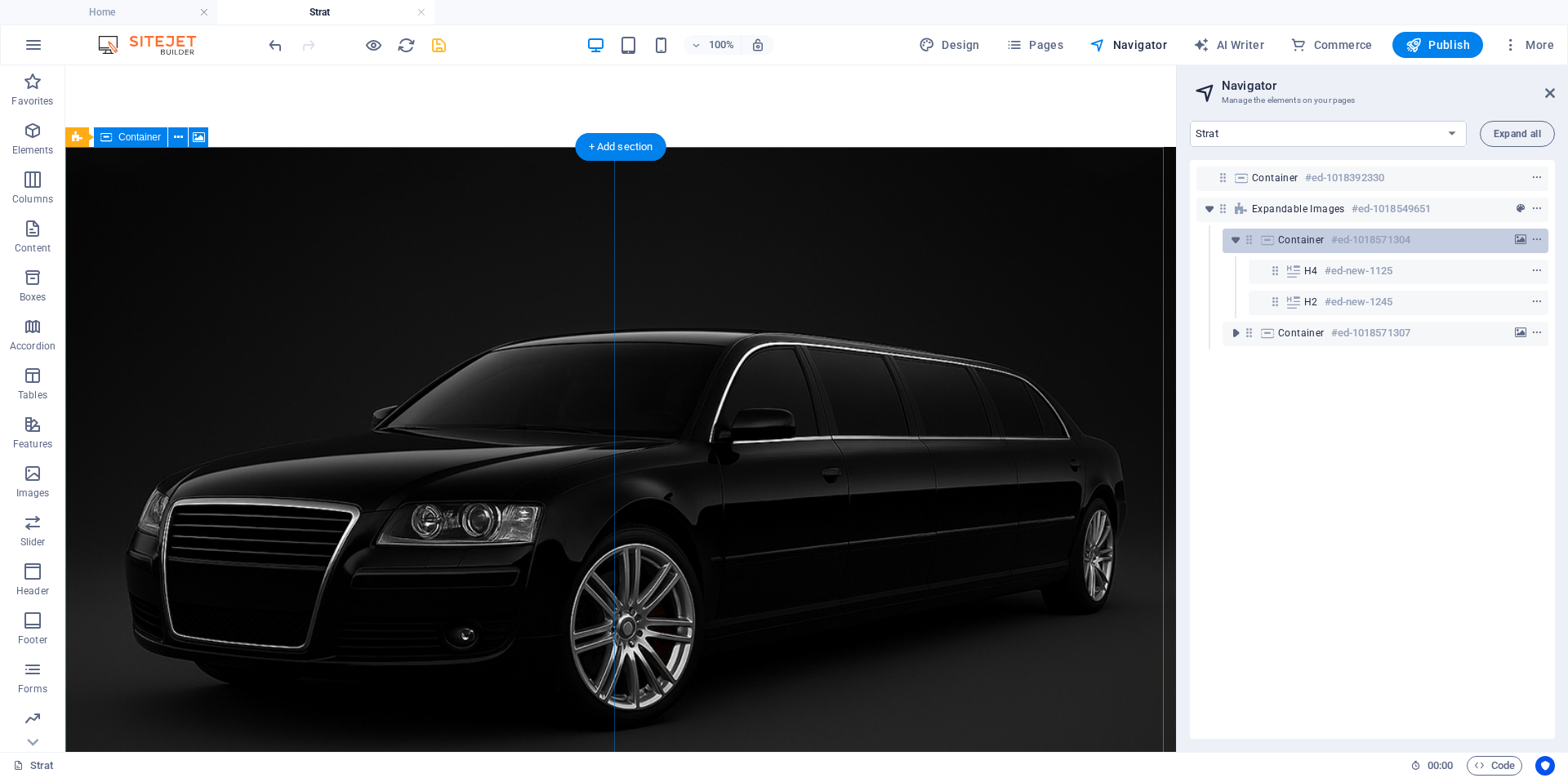
click at [1351, 241] on h6 "#ed-1018571304" at bounding box center [1371, 239] width 80 height 20
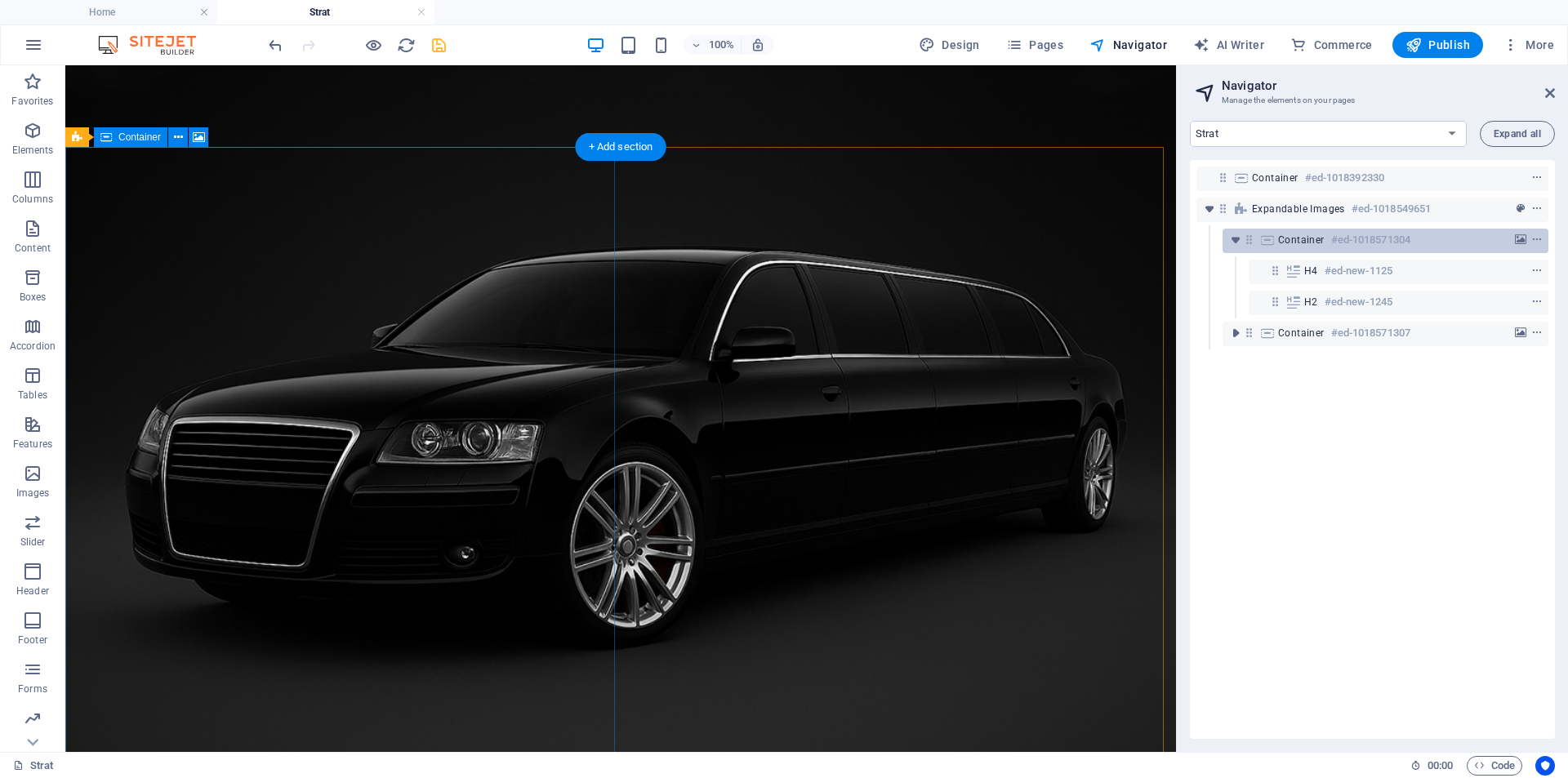
click at [1351, 241] on h6 "#ed-1018571304" at bounding box center [1371, 239] width 80 height 20
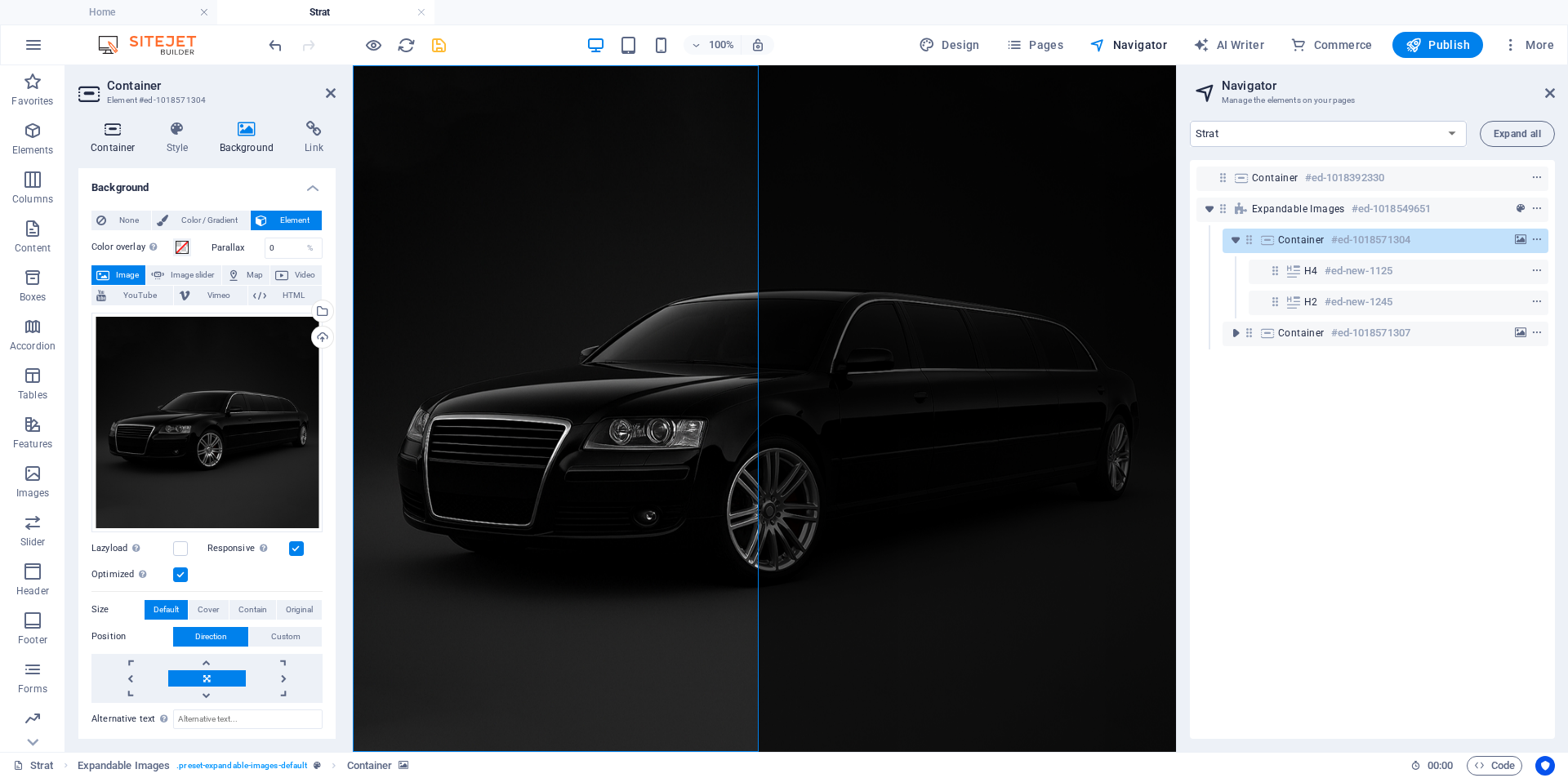
click at [106, 139] on h4 "Container" at bounding box center [117, 138] width 76 height 35
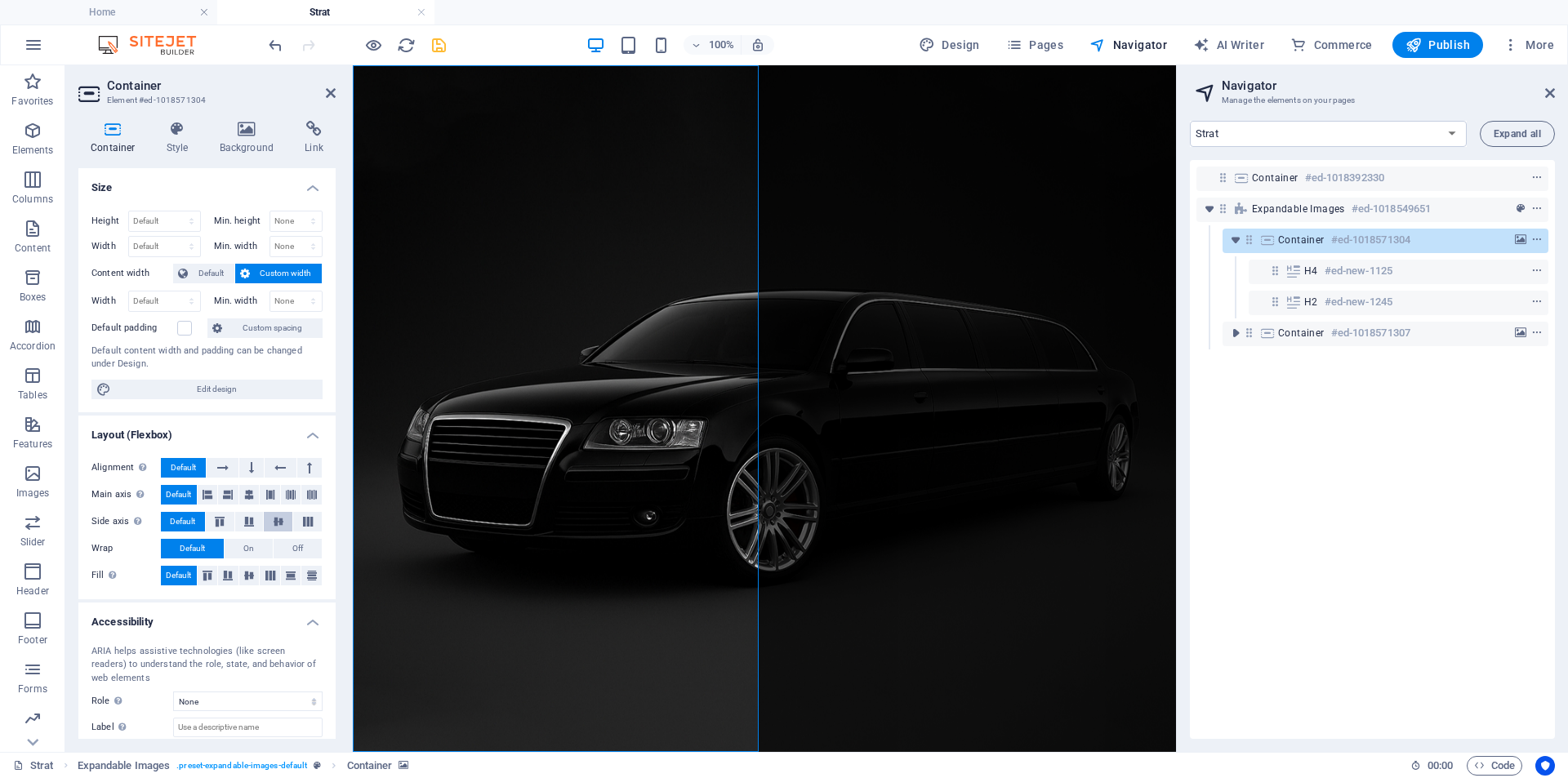
click at [276, 520] on icon at bounding box center [278, 521] width 20 height 10
click at [244, 497] on icon at bounding box center [248, 494] width 10 height 20
click at [246, 574] on icon at bounding box center [249, 575] width 20 height 10
click at [232, 577] on icon at bounding box center [227, 575] width 20 height 10
click at [182, 144] on h4 "Style" at bounding box center [180, 138] width 53 height 35
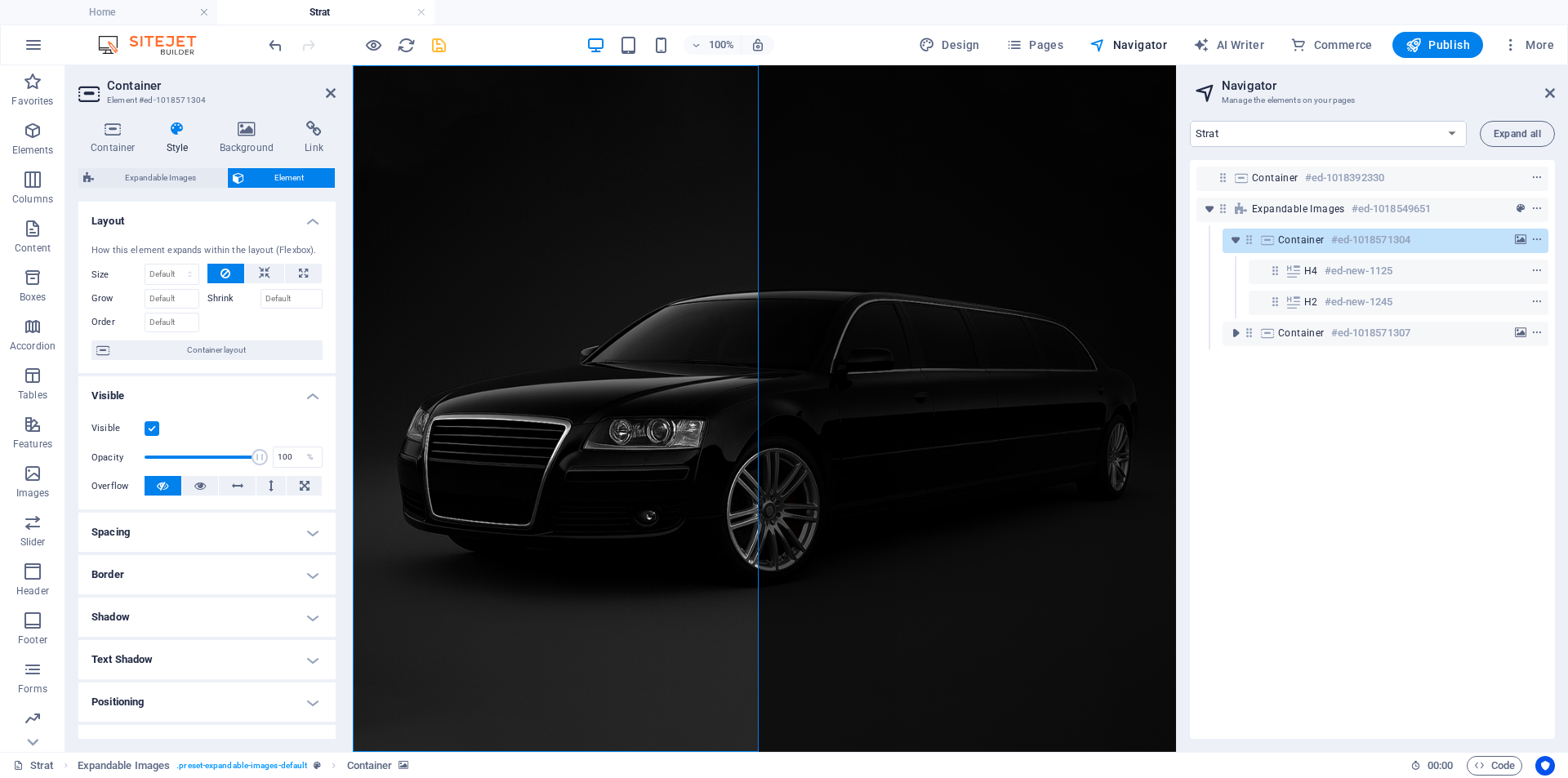
click at [142, 526] on h4 "Spacing" at bounding box center [207, 532] width 257 height 39
click at [272, 587] on span "Custom" at bounding box center [289, 592] width 56 height 20
click at [196, 645] on input "number" at bounding box center [216, 648] width 49 height 20
type input "90"
type input "0"
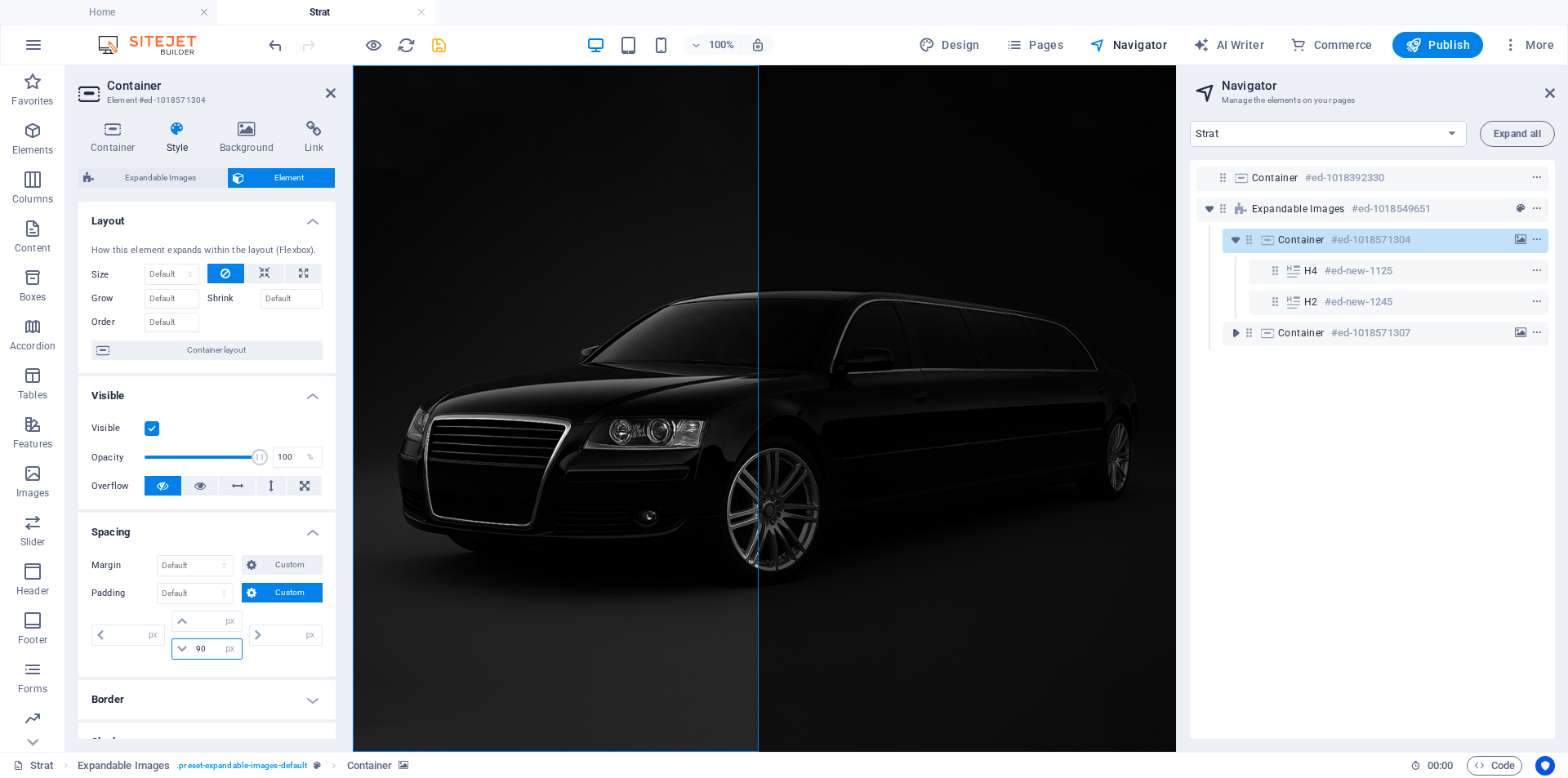
type input "0"
type input "90"
click at [111, 639] on input "0" at bounding box center [137, 635] width 55 height 20
type input "10"
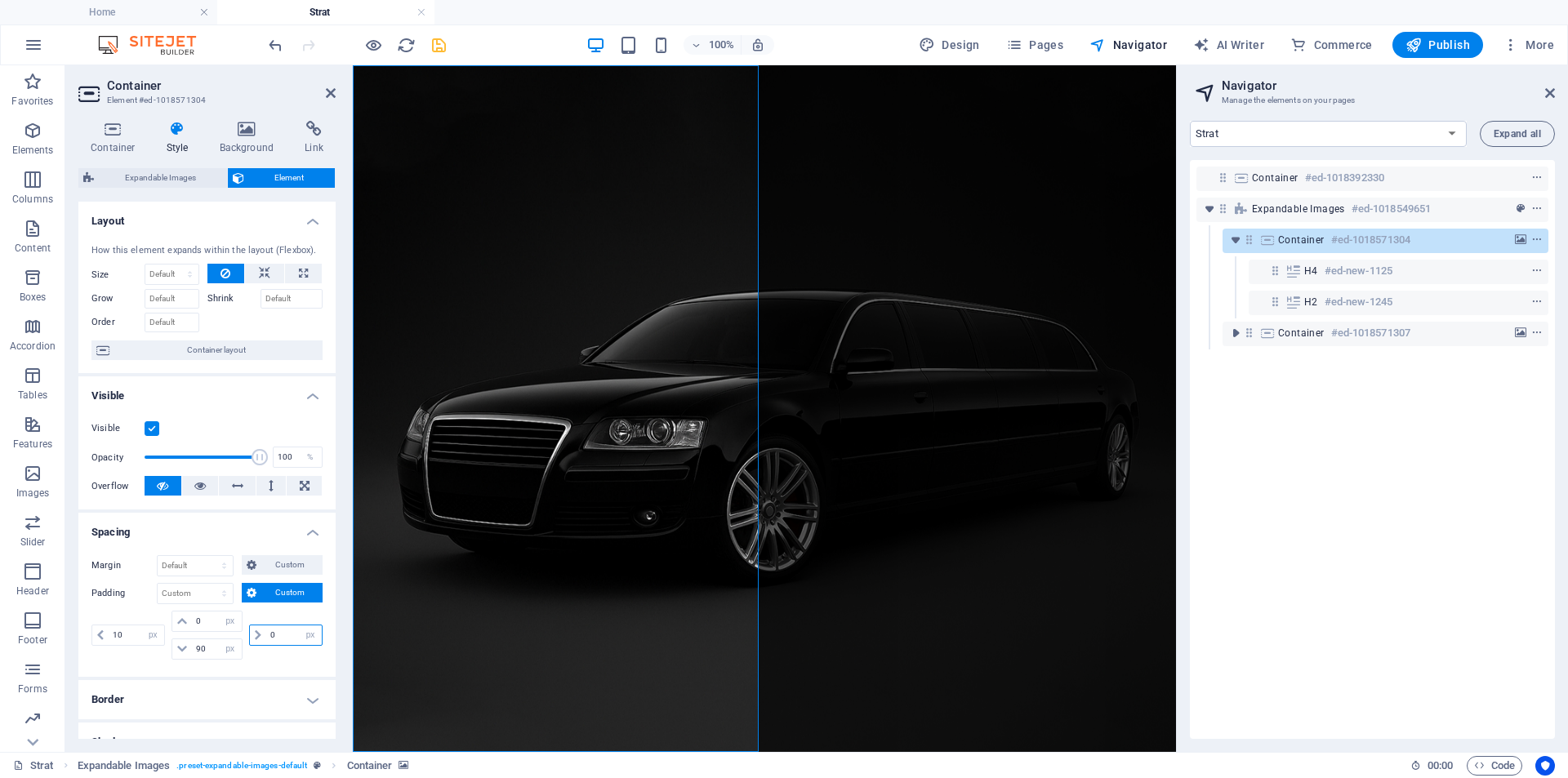
click at [266, 636] on input "0" at bounding box center [294, 635] width 55 height 20
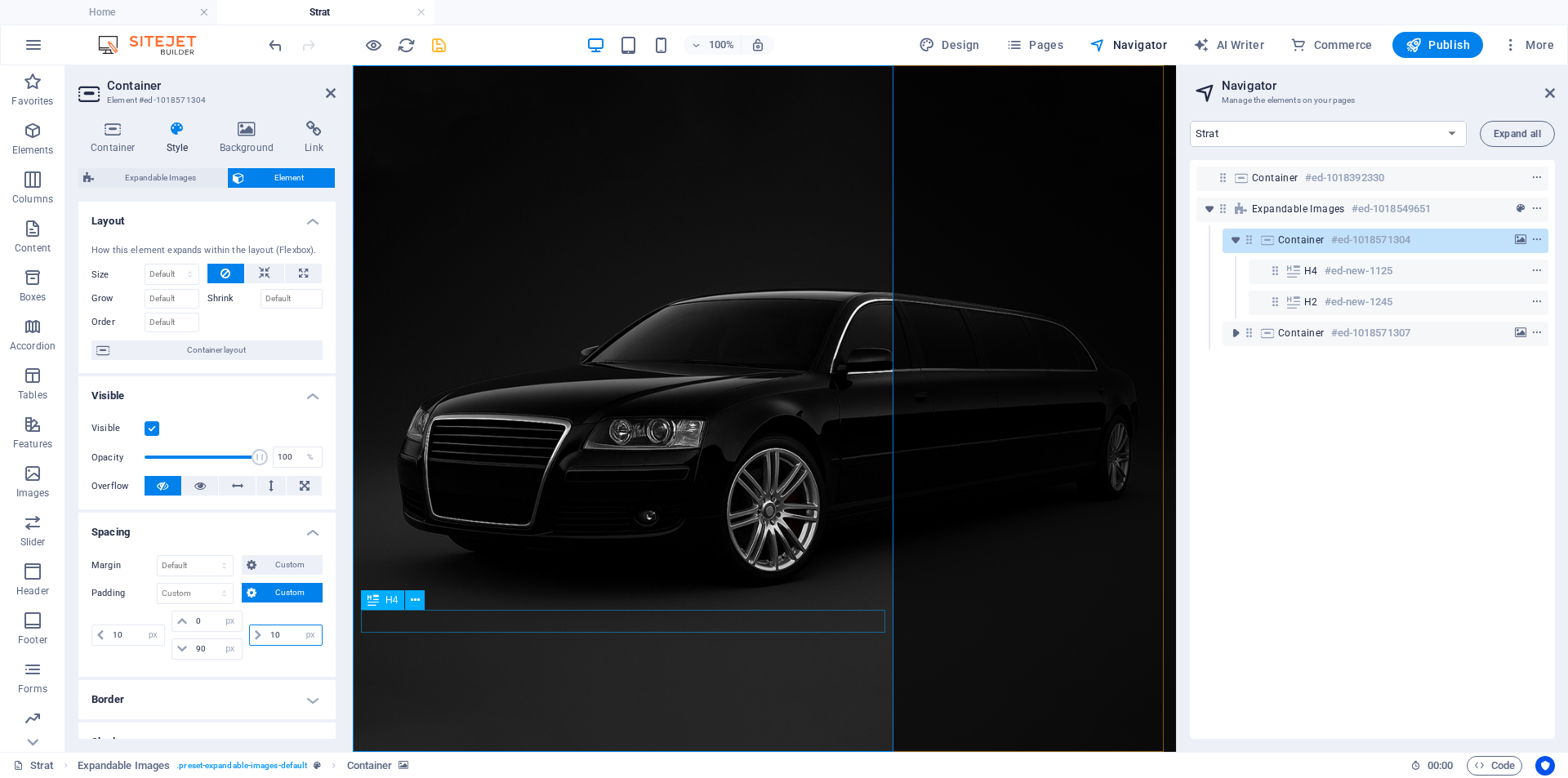
type input "10"
click at [593, 752] on div "Wagon" at bounding box center [764, 763] width 807 height 22
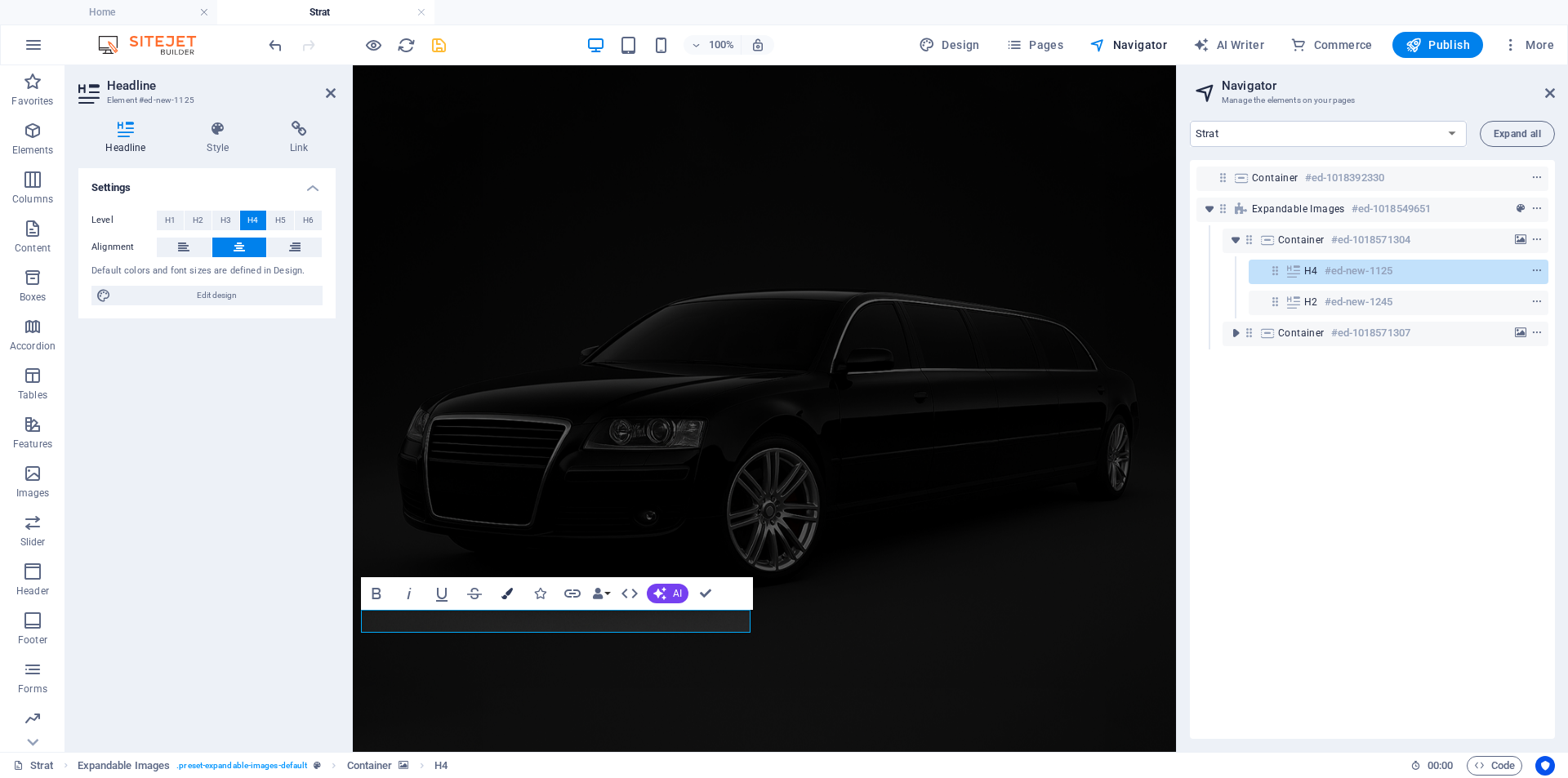
click at [507, 595] on icon "button" at bounding box center [507, 593] width 11 height 11
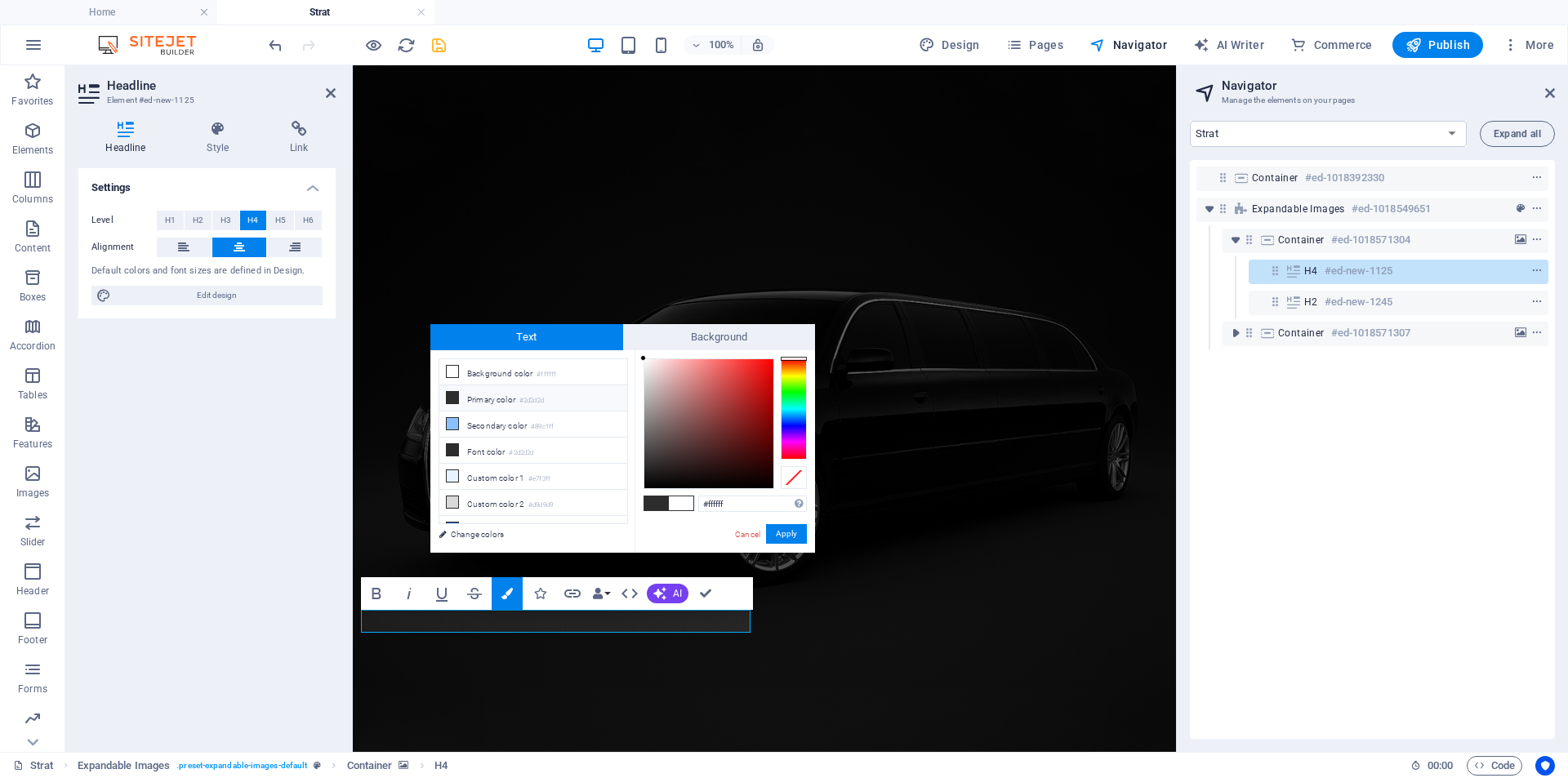
drag, startPoint x: 729, startPoint y: 504, endPoint x: 693, endPoint y: 505, distance: 36.0
click at [693, 505] on div "#ffffff Supported formats #0852ed rgb(8, 82, 237) rgba(8, 82, 237, 90%) hsv(221…" at bounding box center [725, 570] width 181 height 439
type input "#6ab921"
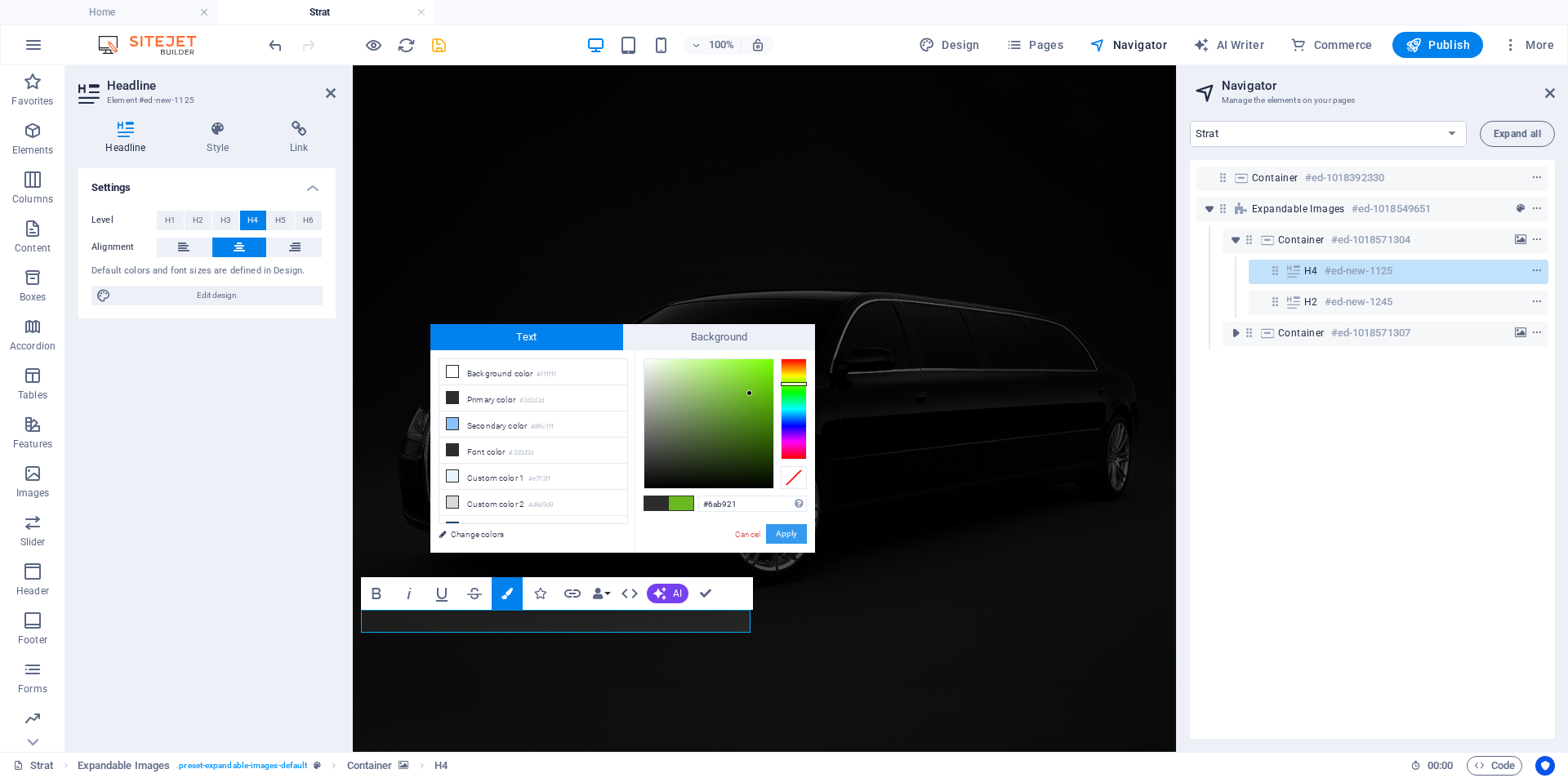
click at [788, 532] on button "Apply" at bounding box center [786, 533] width 41 height 20
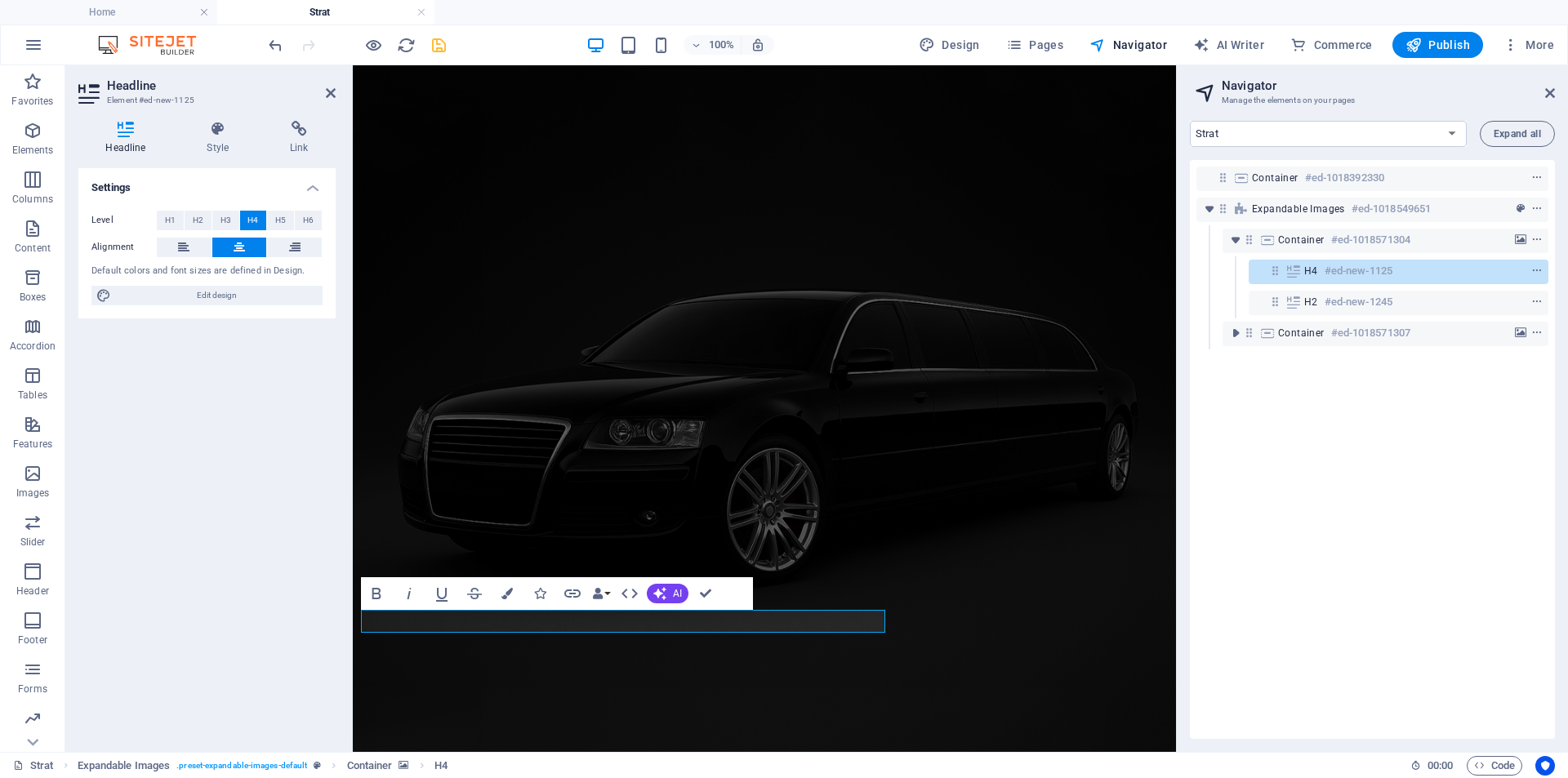
click at [486, 686] on figure at bounding box center [765, 409] width 823 height 686
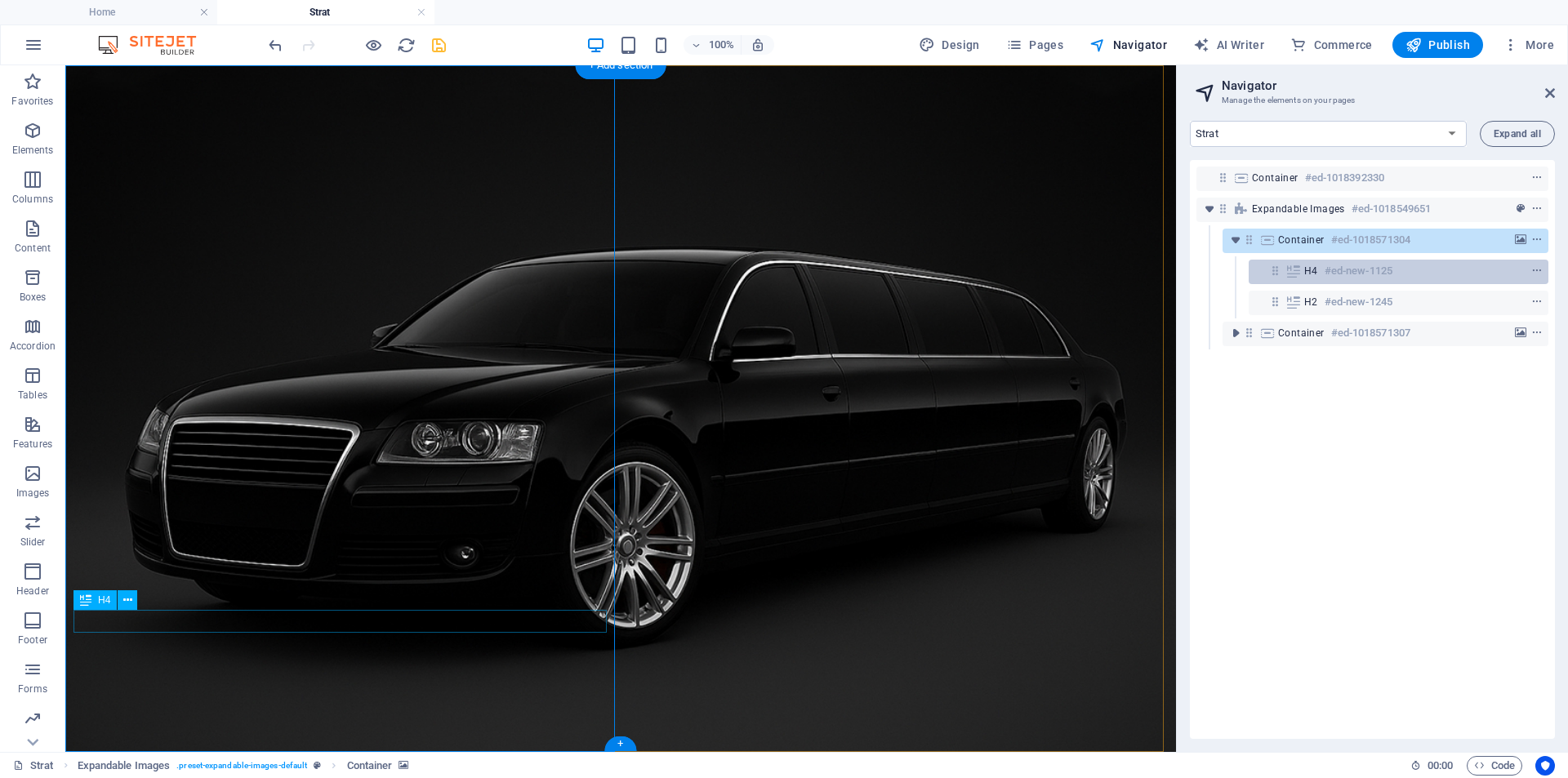
click at [1391, 267] on h6 "#ed-new-1125" at bounding box center [1358, 271] width 67 height 20
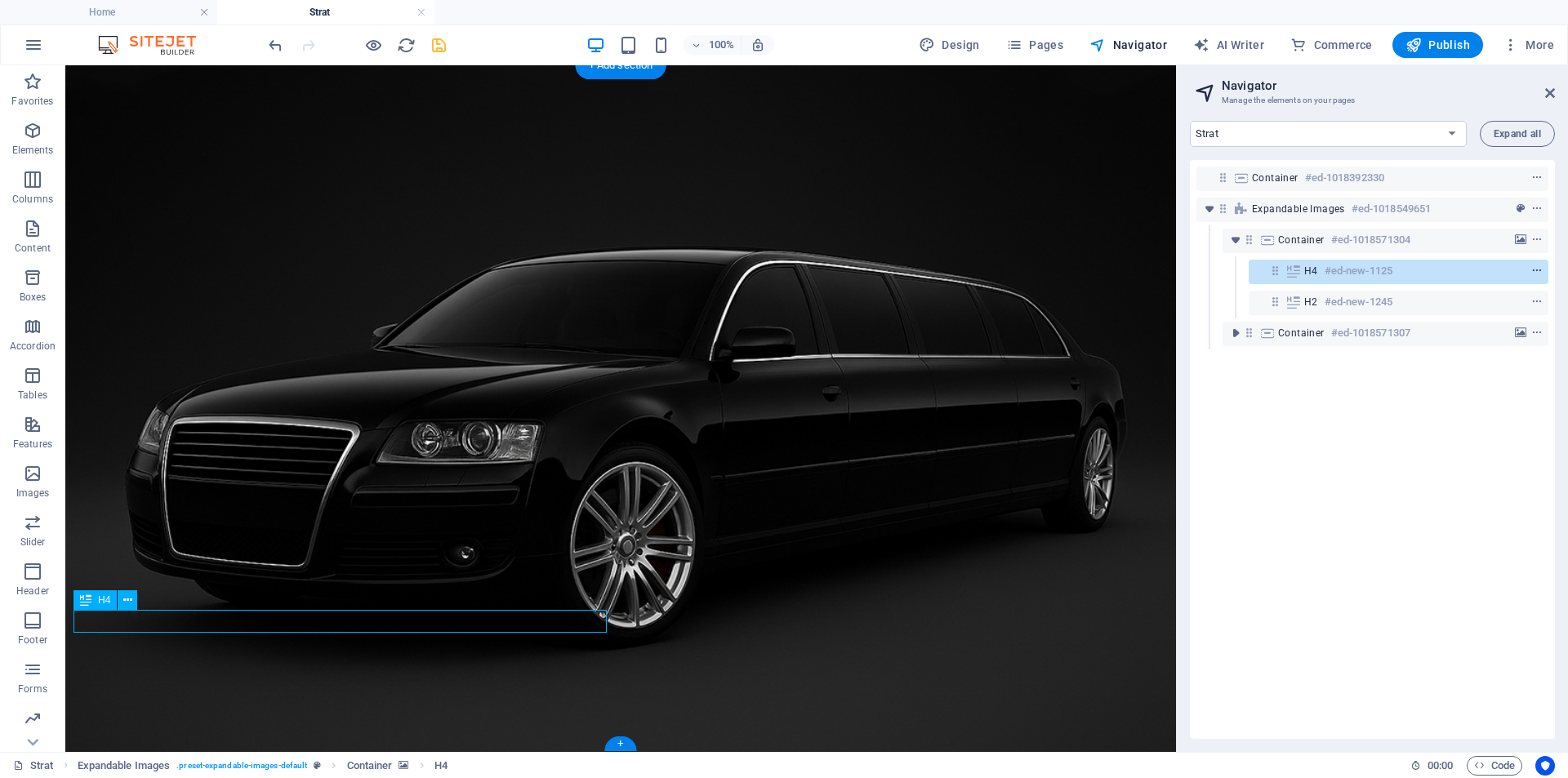
click at [1531, 271] on icon "context-menu" at bounding box center [1536, 271] width 11 height 11
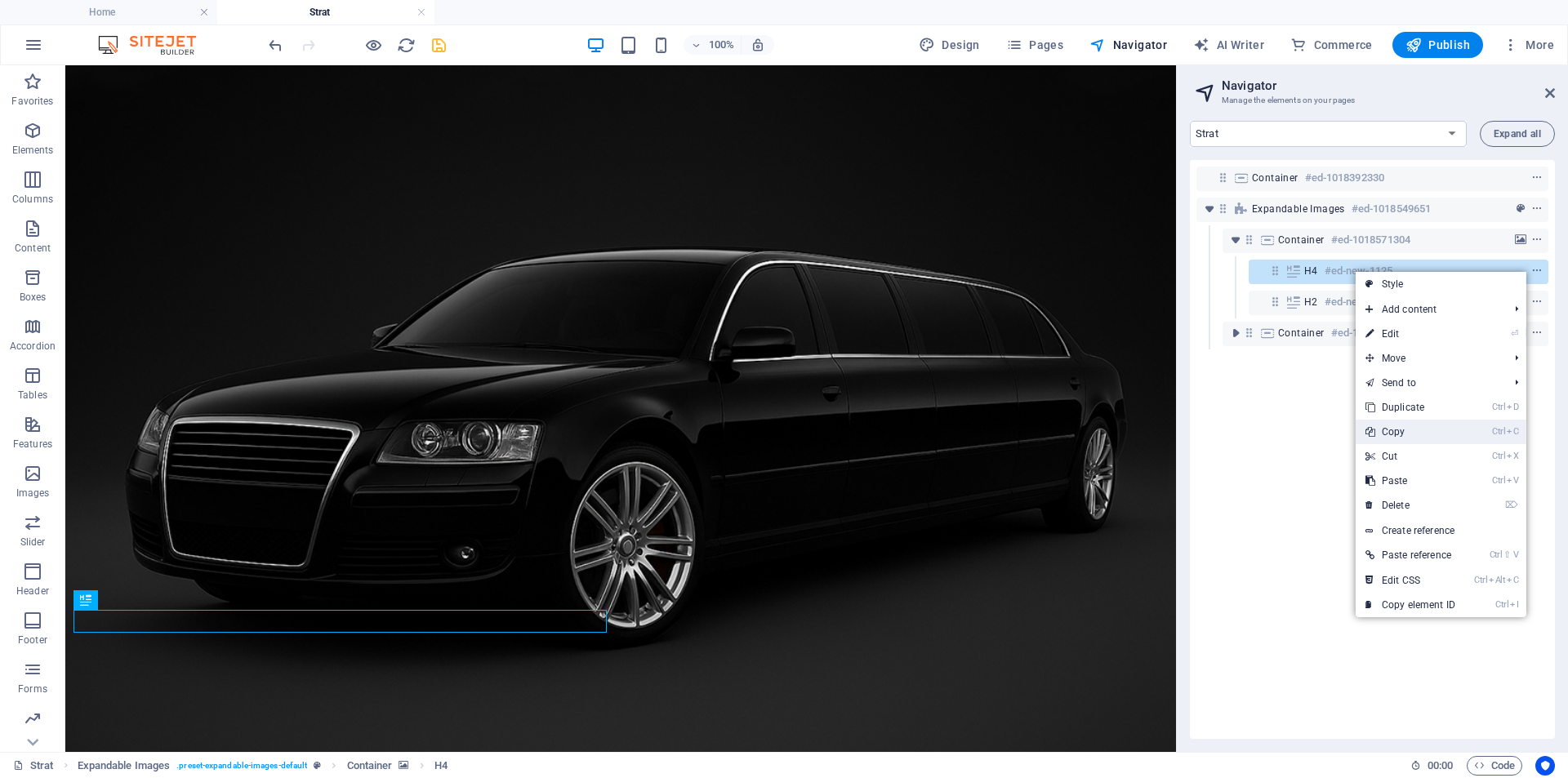
click at [1401, 435] on link "Ctrl C Copy" at bounding box center [1410, 431] width 110 height 24
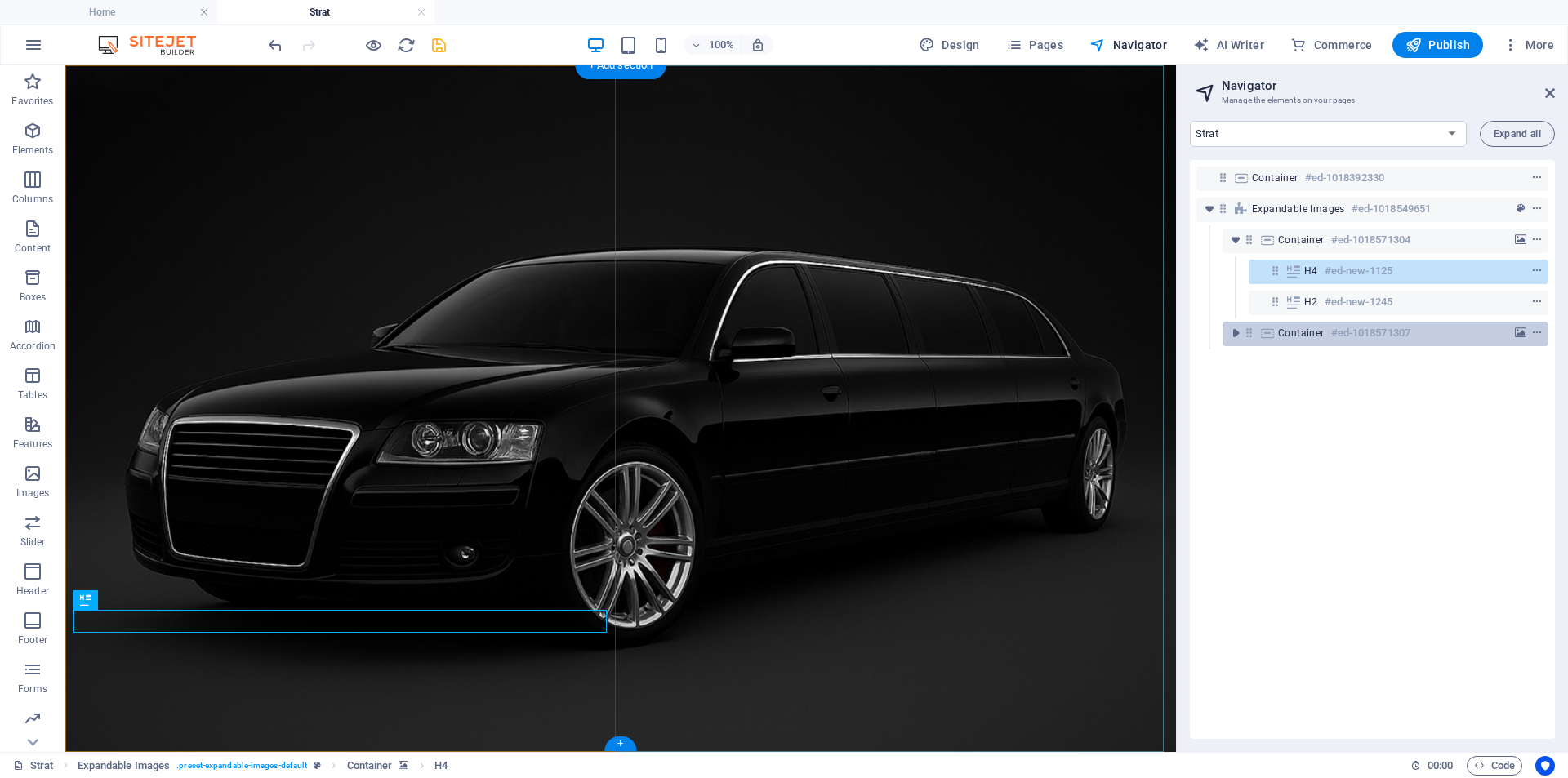
click at [1417, 333] on div "Container #ed-1018571307" at bounding box center [1373, 333] width 189 height 20
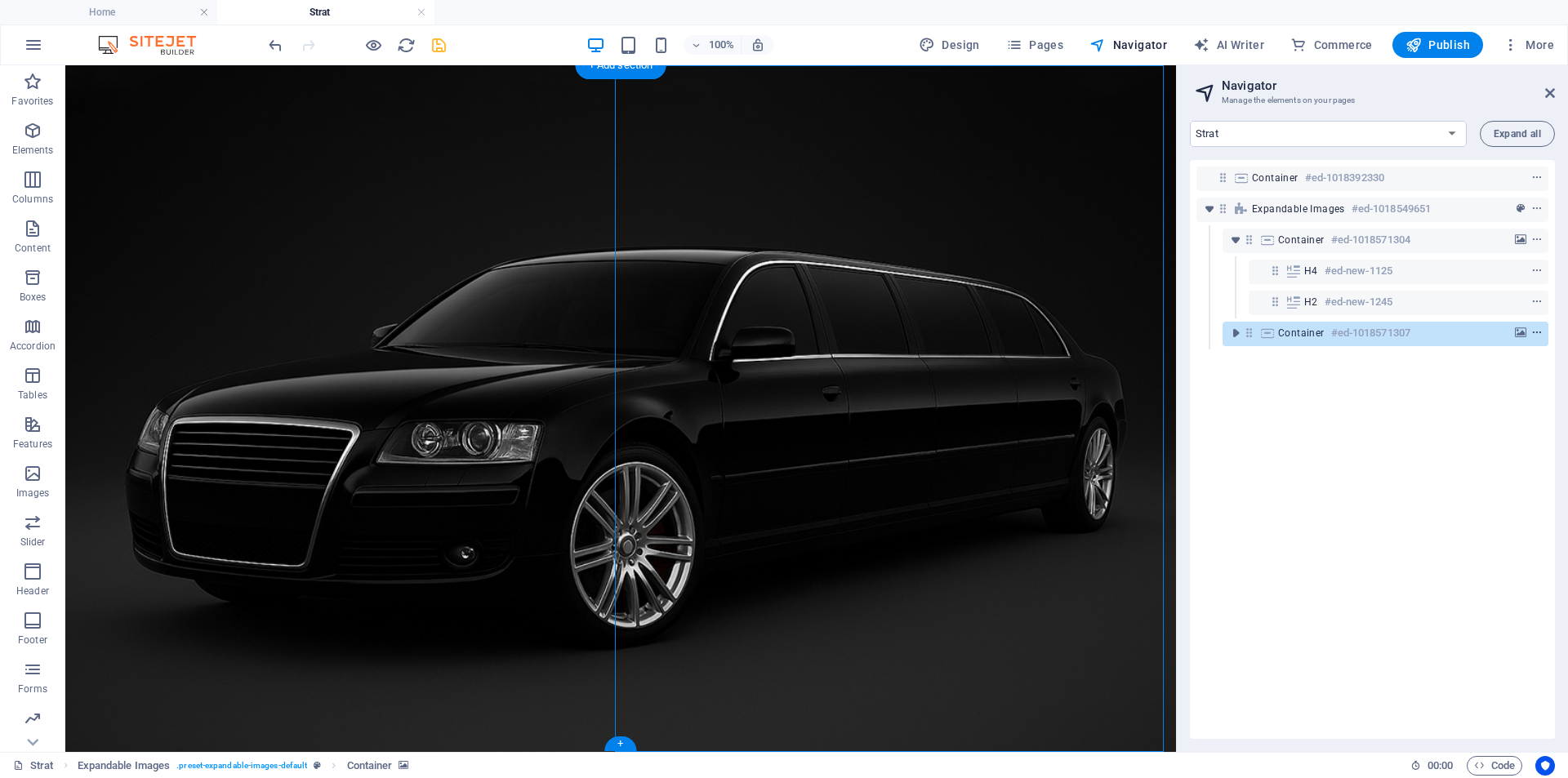
click at [1535, 334] on icon "context-menu" at bounding box center [1536, 333] width 11 height 11
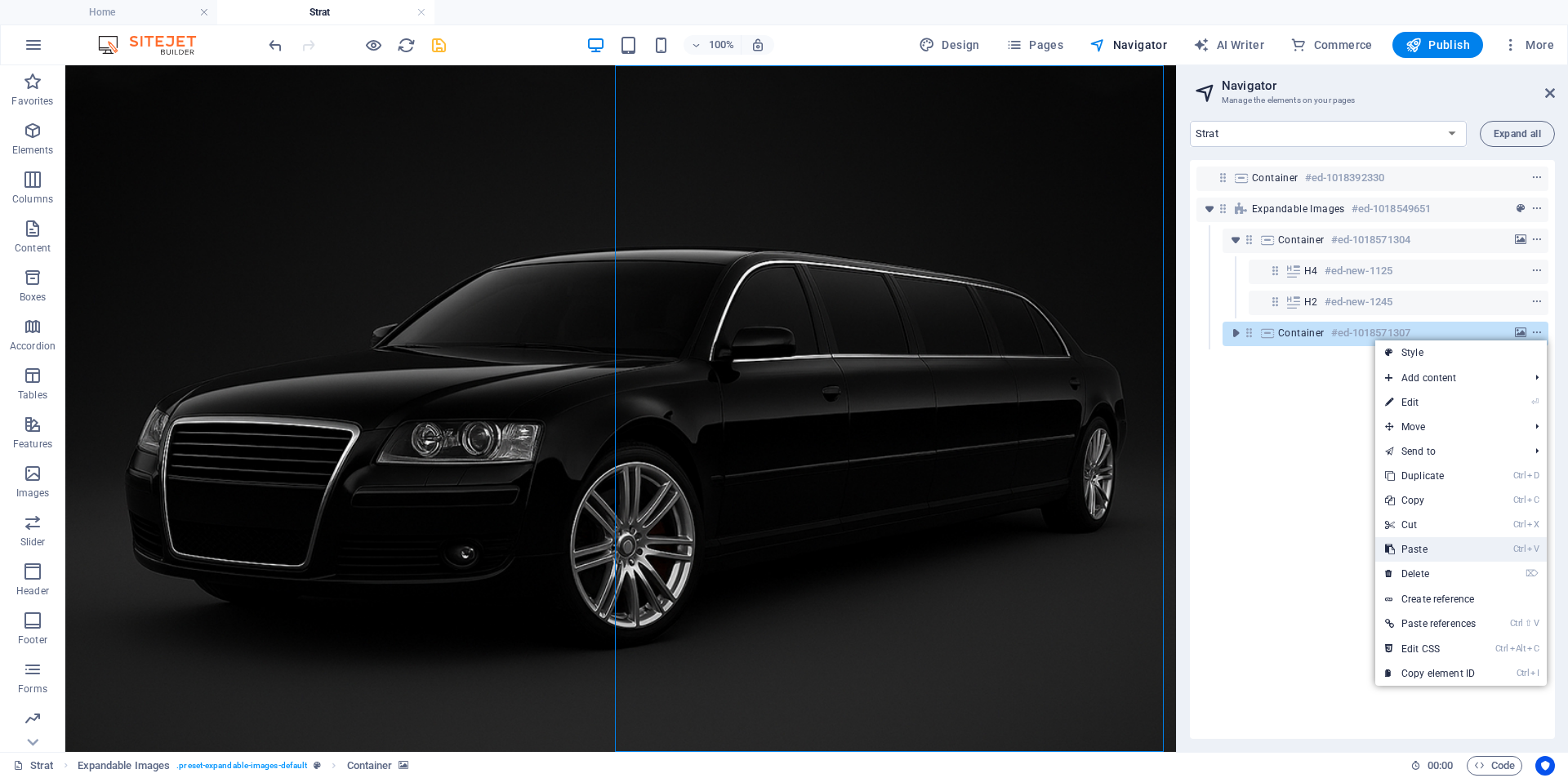
click at [1428, 548] on link "Ctrl V Paste" at bounding box center [1430, 549] width 110 height 24
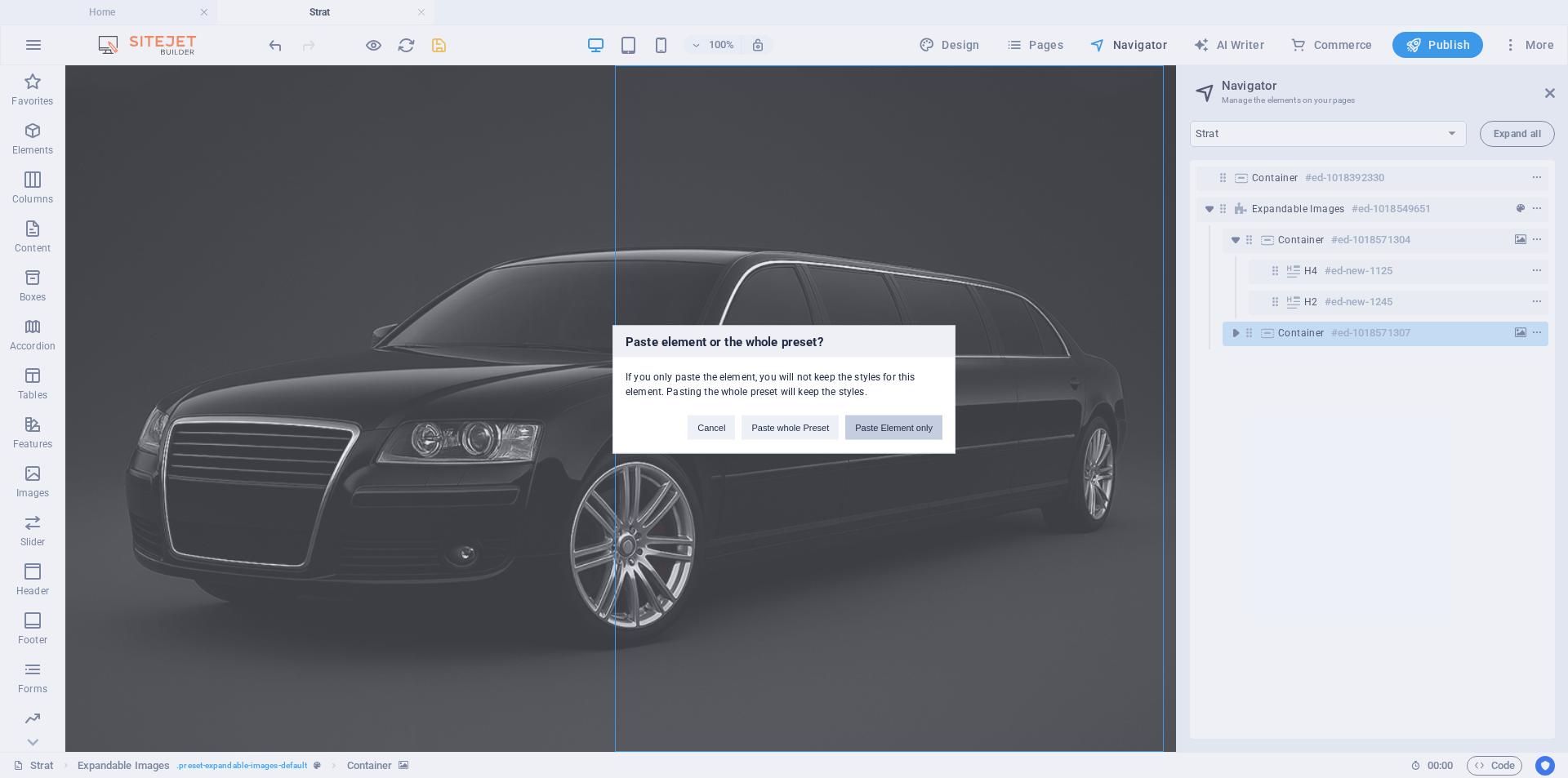
click at [913, 425] on button "Paste Element only" at bounding box center [893, 427] width 97 height 24
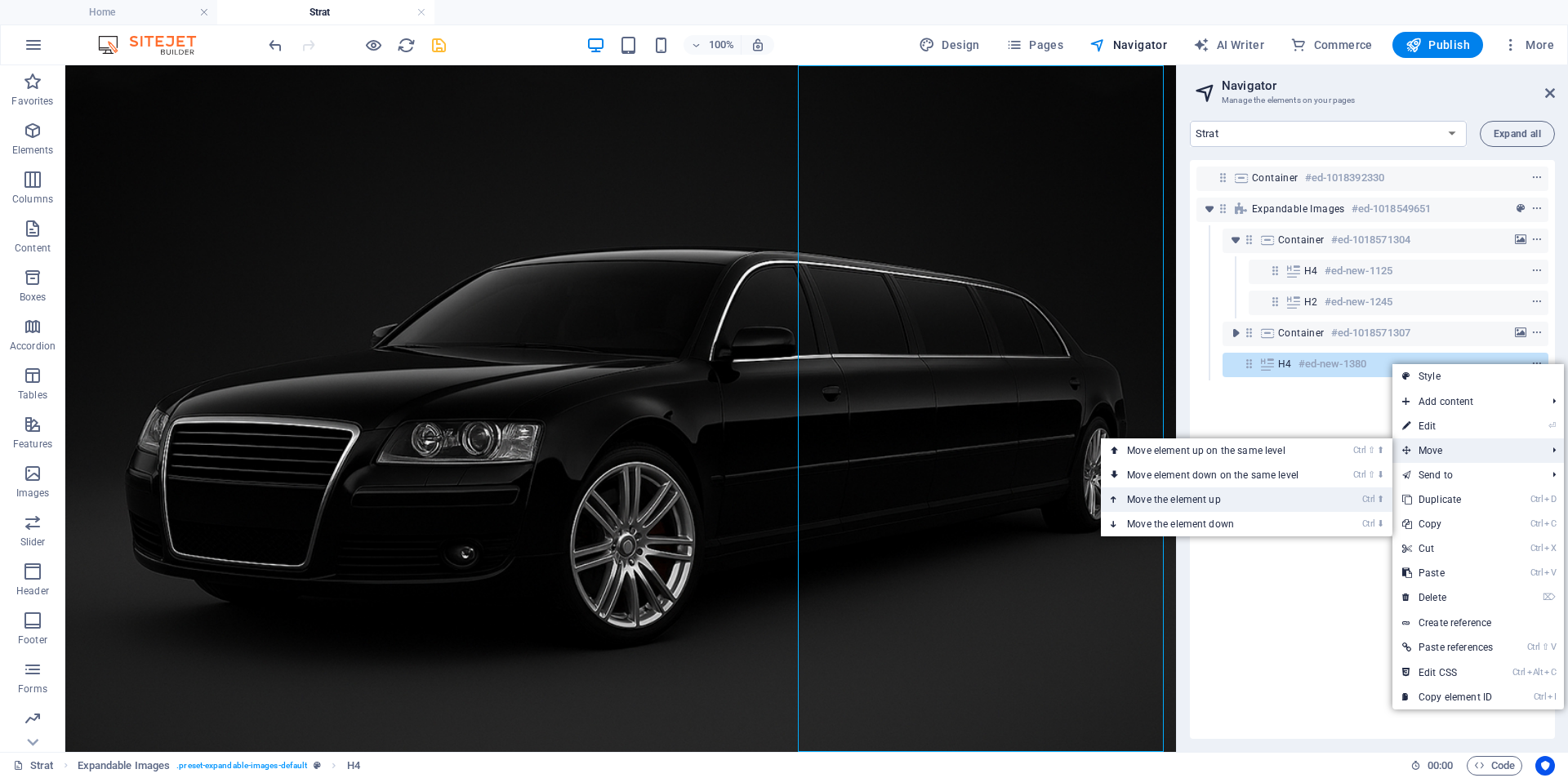
click at [1238, 497] on link "Ctrl ⬆ Move the element up" at bounding box center [1216, 500] width 230 height 24
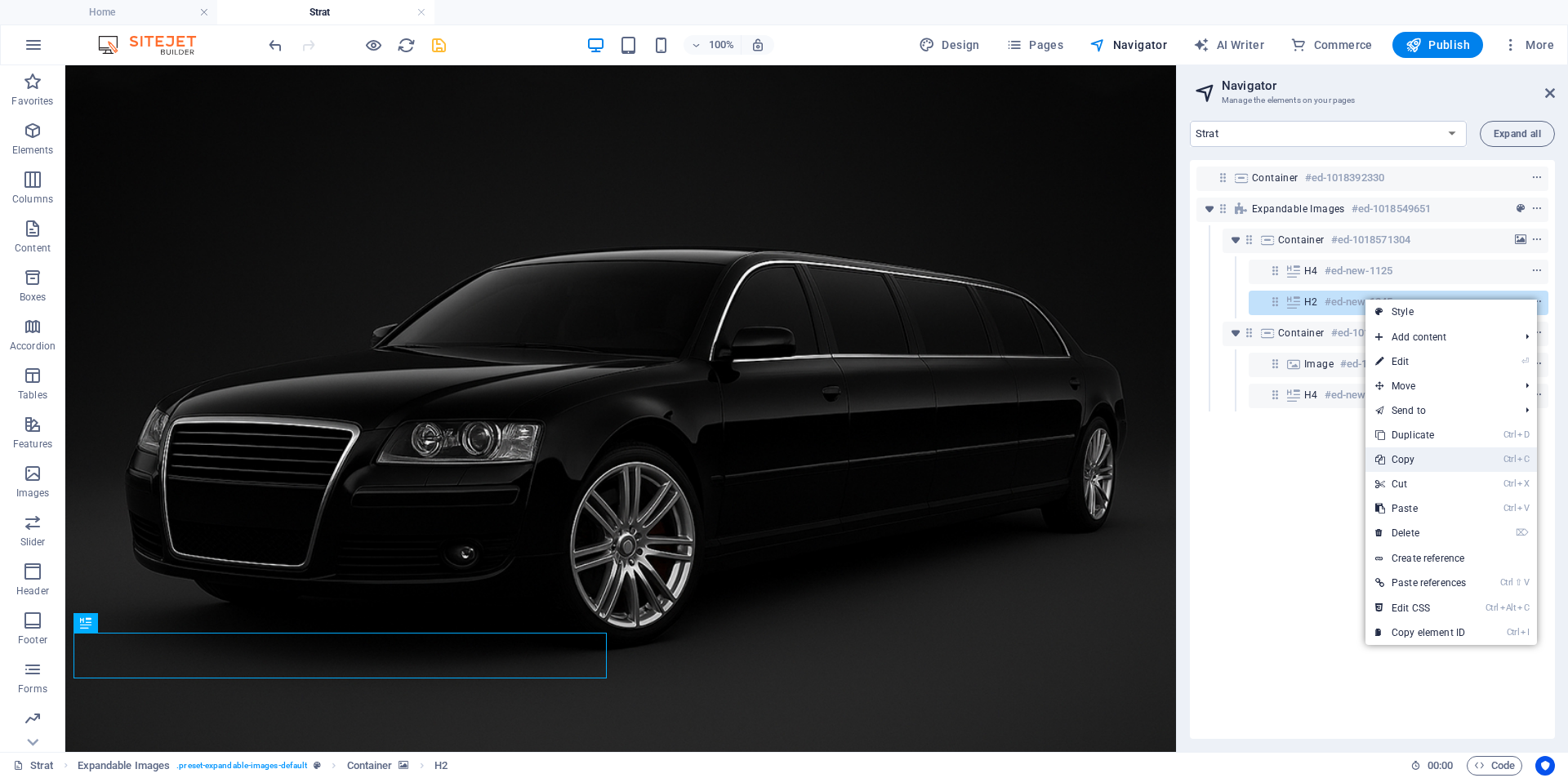
click at [1411, 457] on link "Ctrl C Copy" at bounding box center [1420, 459] width 110 height 24
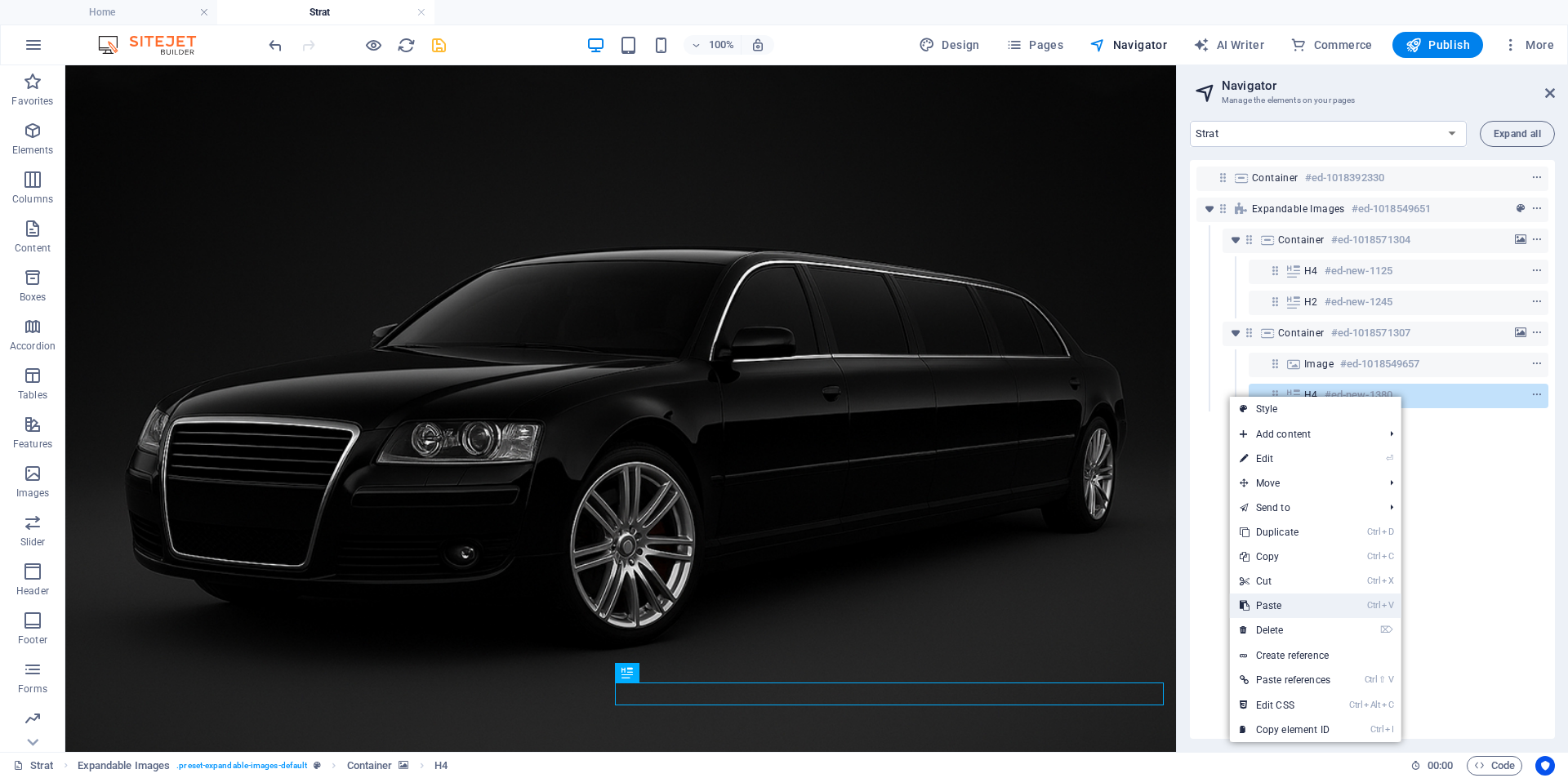
click at [1276, 599] on link "Ctrl V Paste" at bounding box center [1284, 605] width 110 height 24
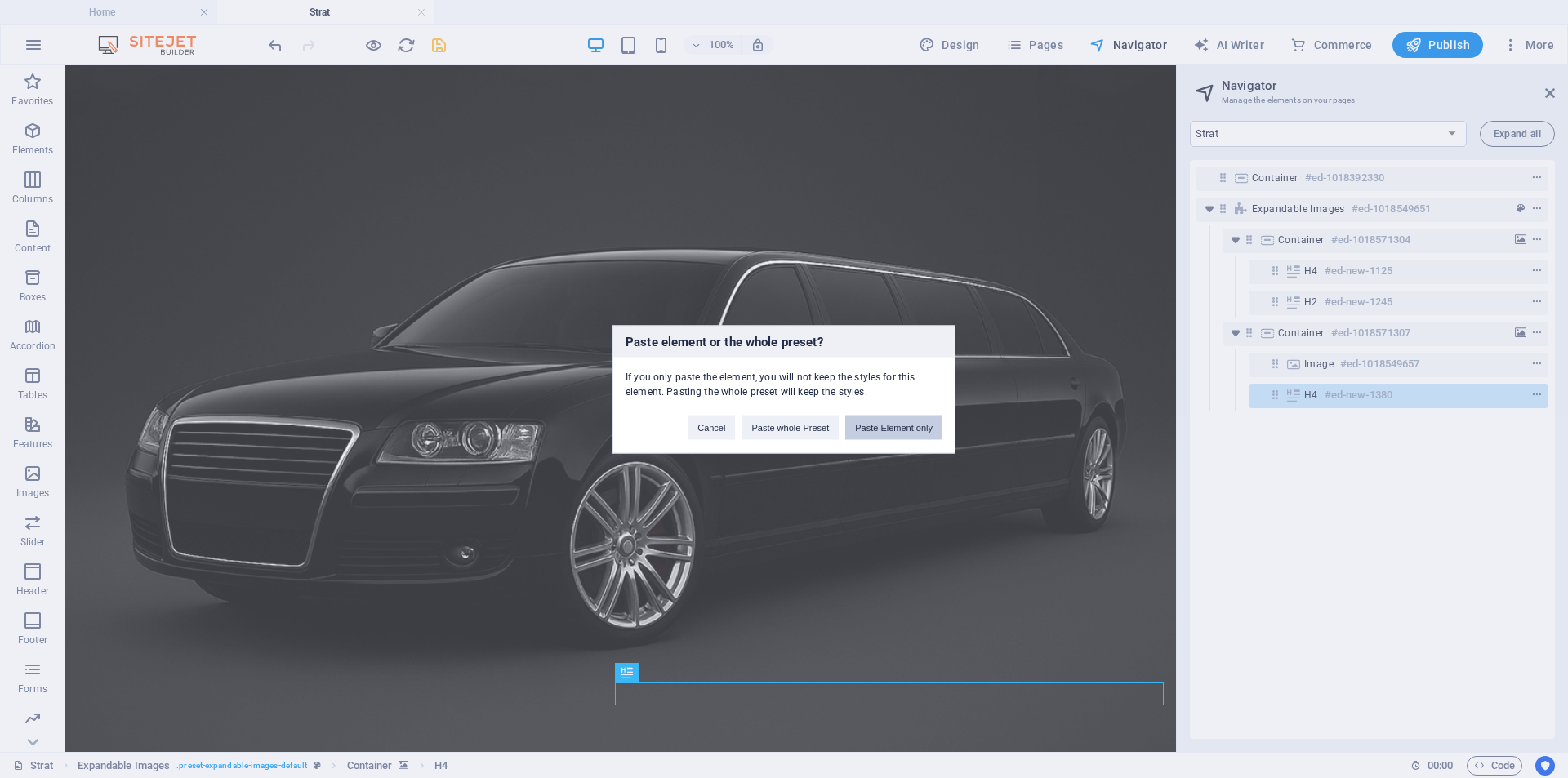
click at [915, 425] on button "Paste Element only" at bounding box center [893, 427] width 97 height 24
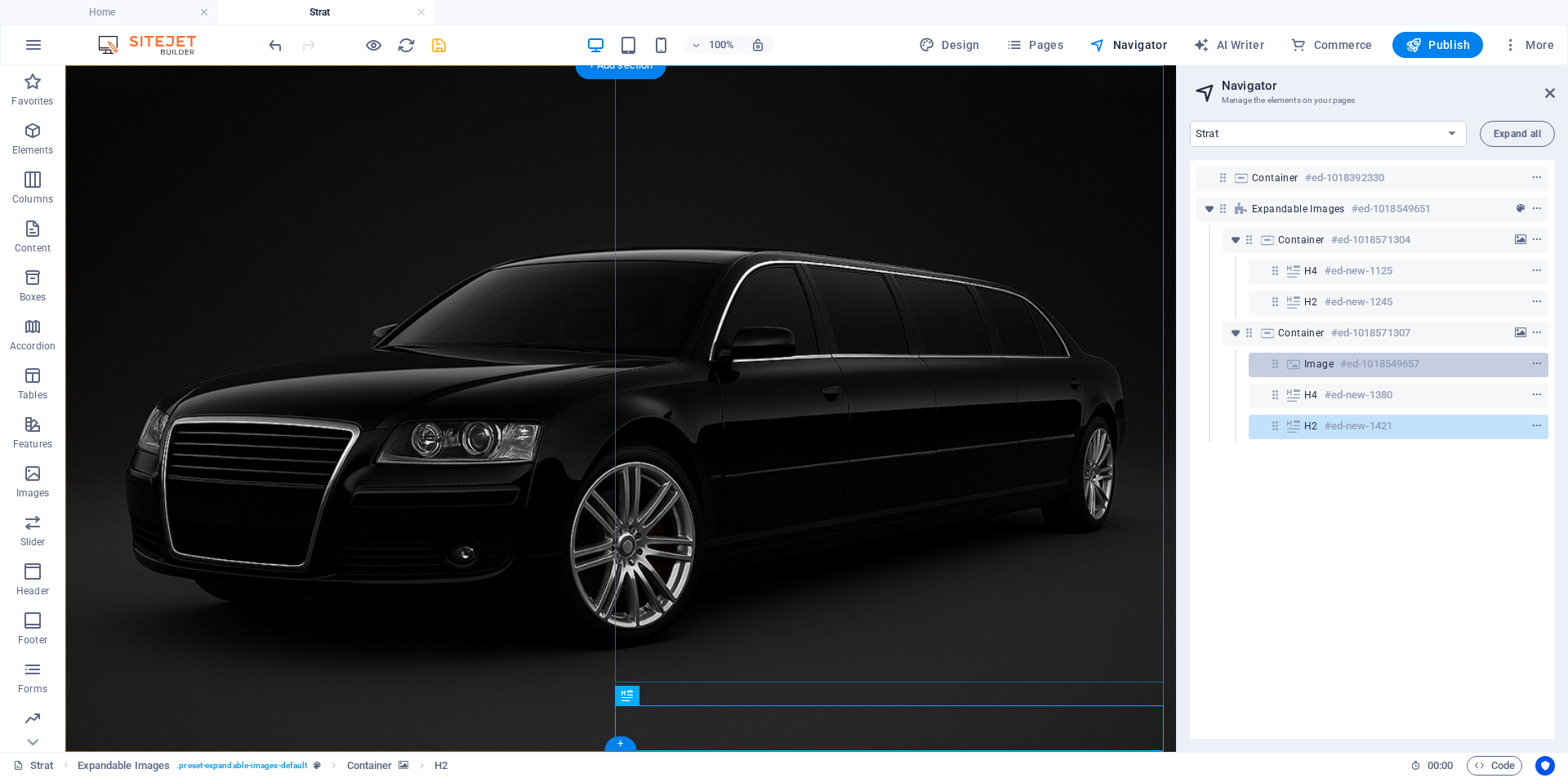
click at [1419, 366] on h6 "#ed-1018549657" at bounding box center [1379, 364] width 80 height 20
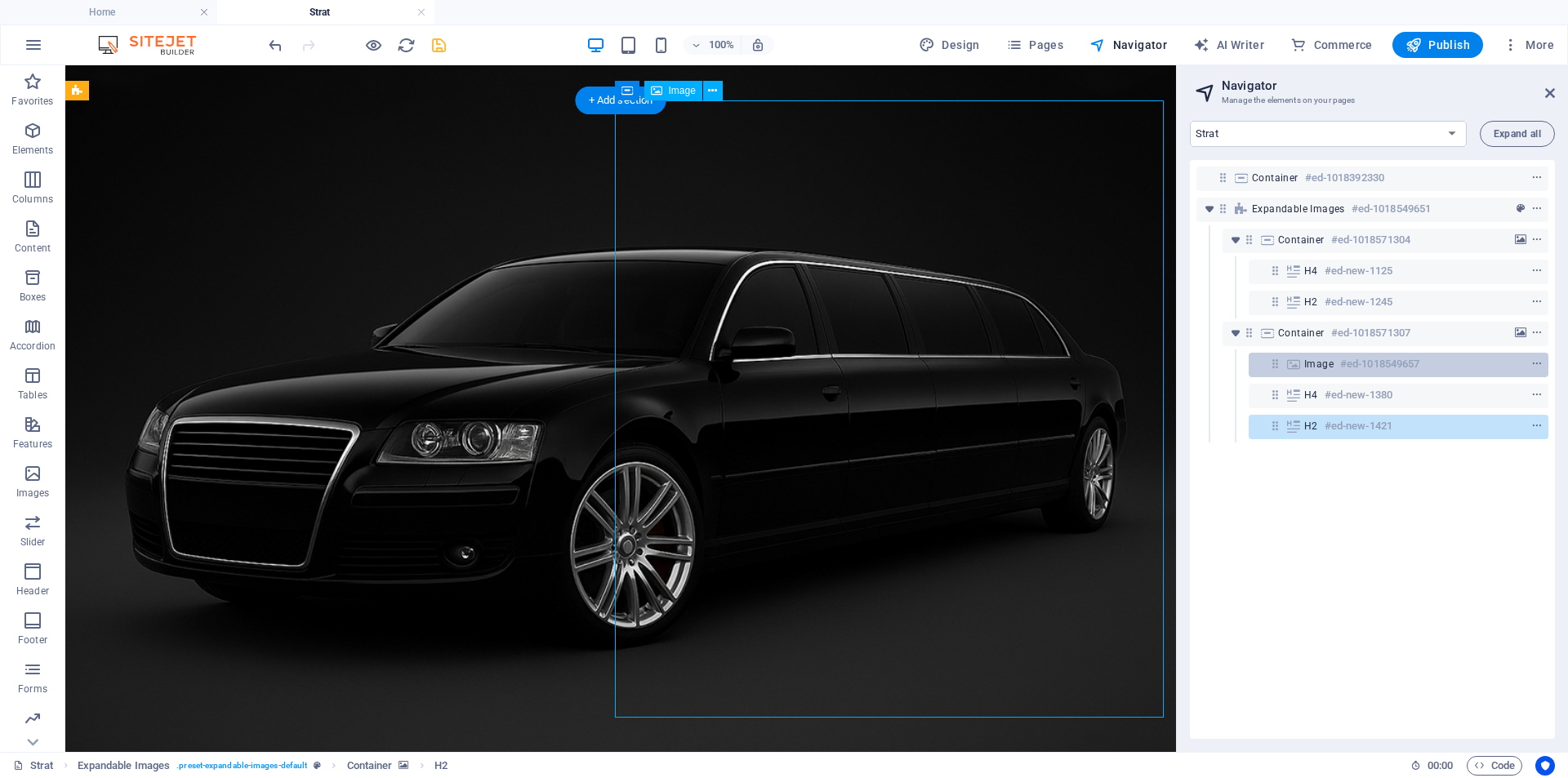
scroll to position [244, 0]
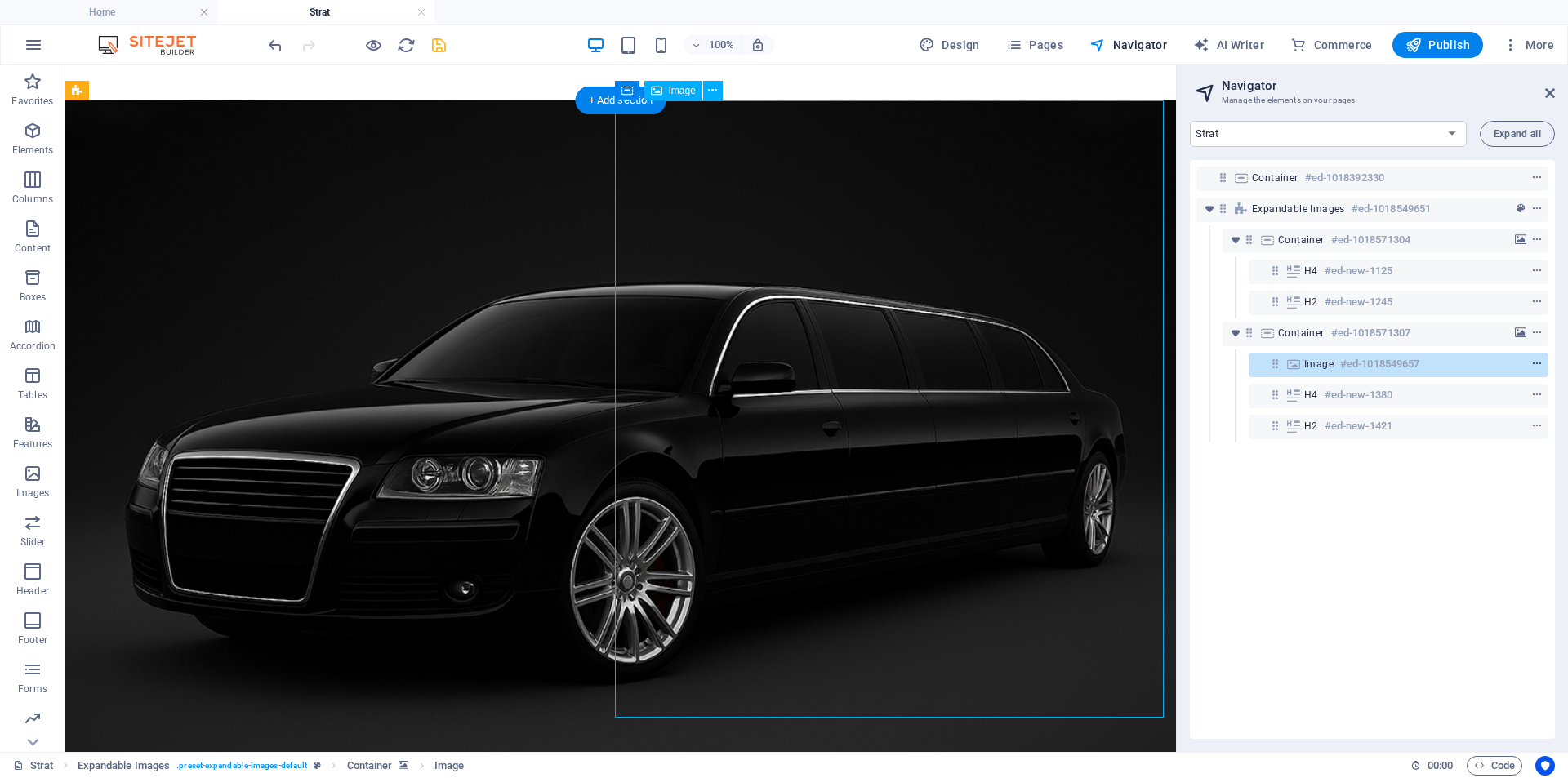
click at [1532, 360] on icon "context-menu" at bounding box center [1536, 363] width 11 height 11
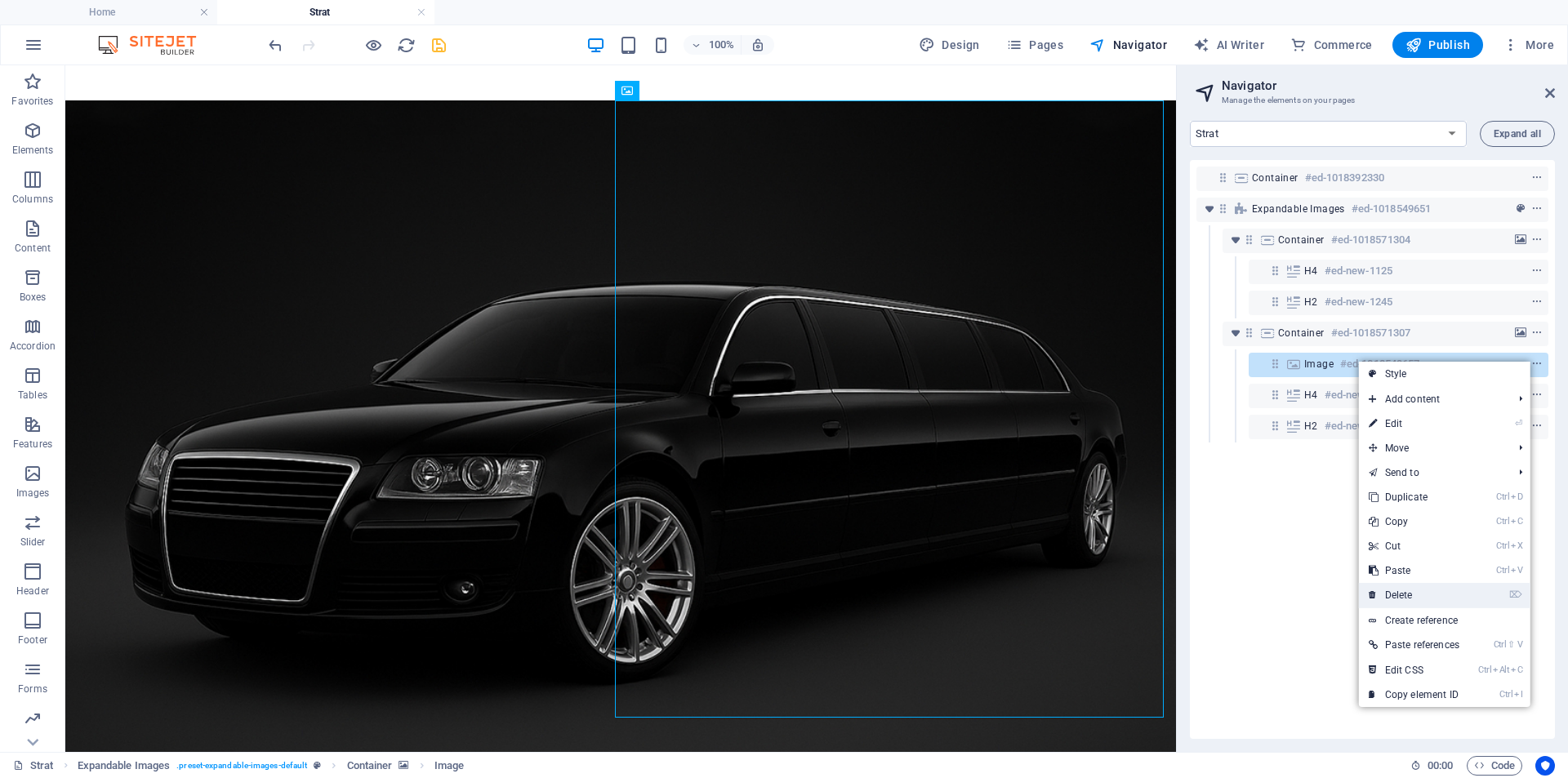
click at [1402, 593] on link "⌦ Delete" at bounding box center [1413, 595] width 110 height 24
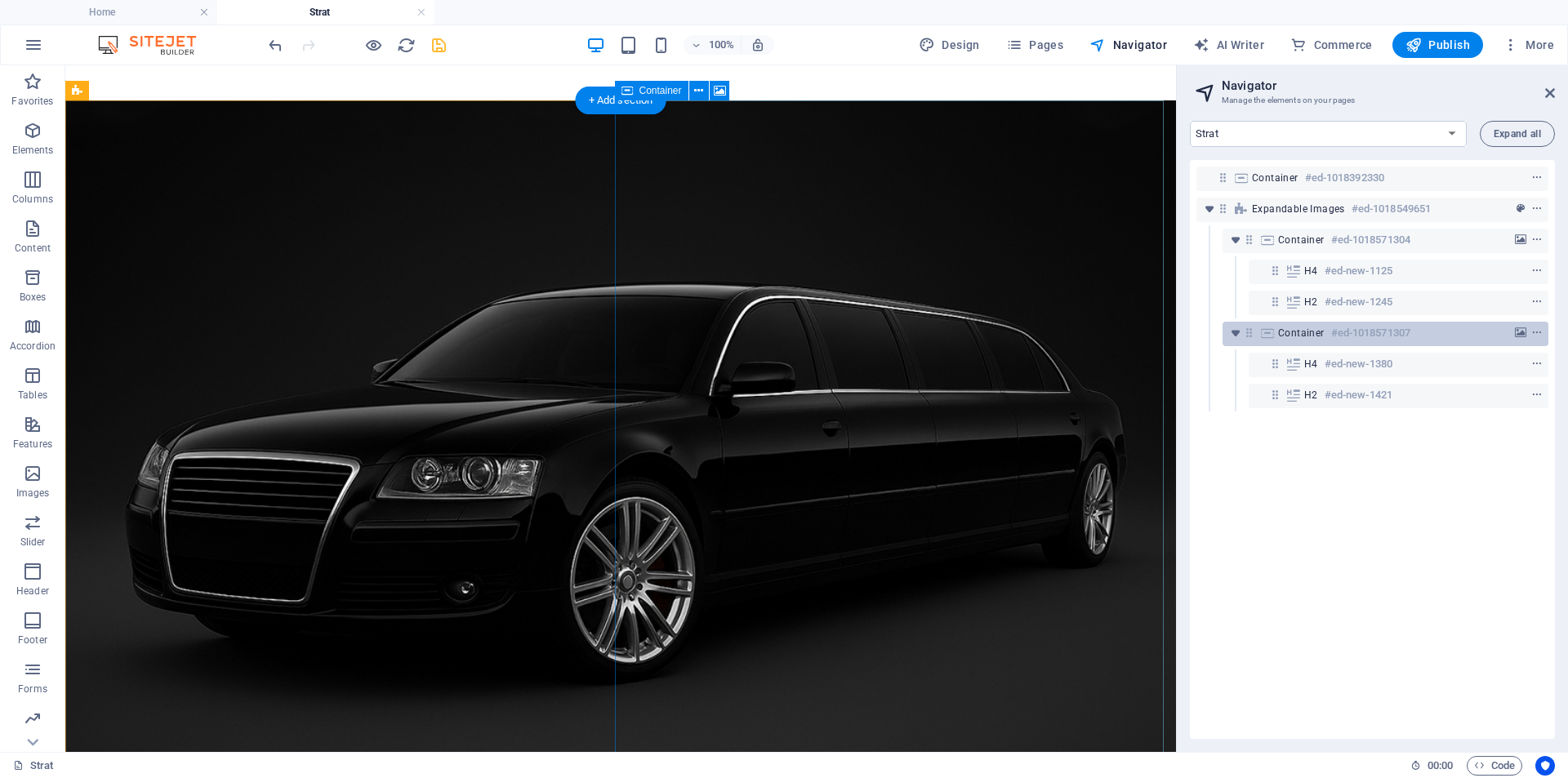
click at [1392, 327] on h6 "#ed-1018571307" at bounding box center [1371, 333] width 80 height 20
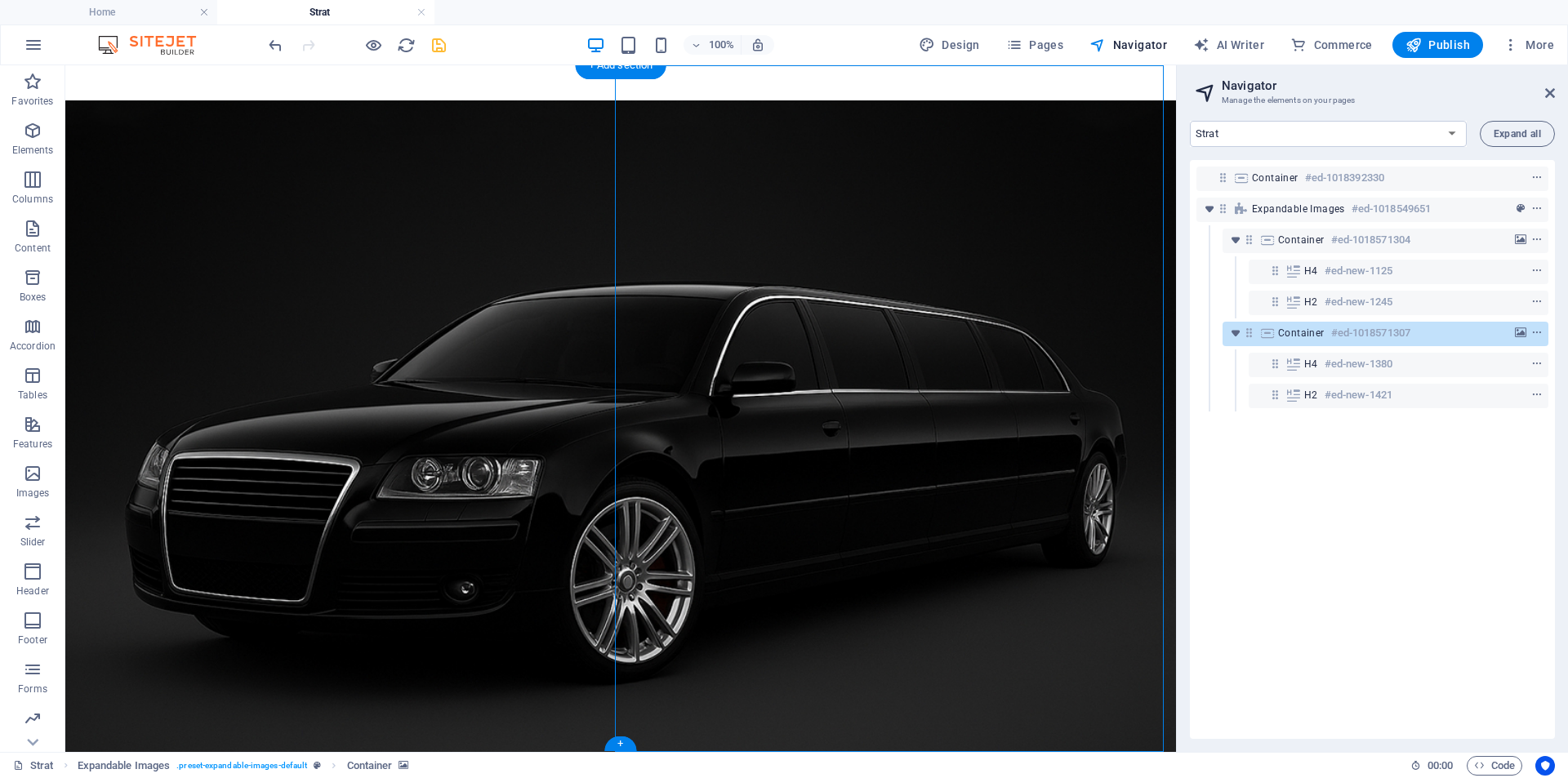
scroll to position [279, 0]
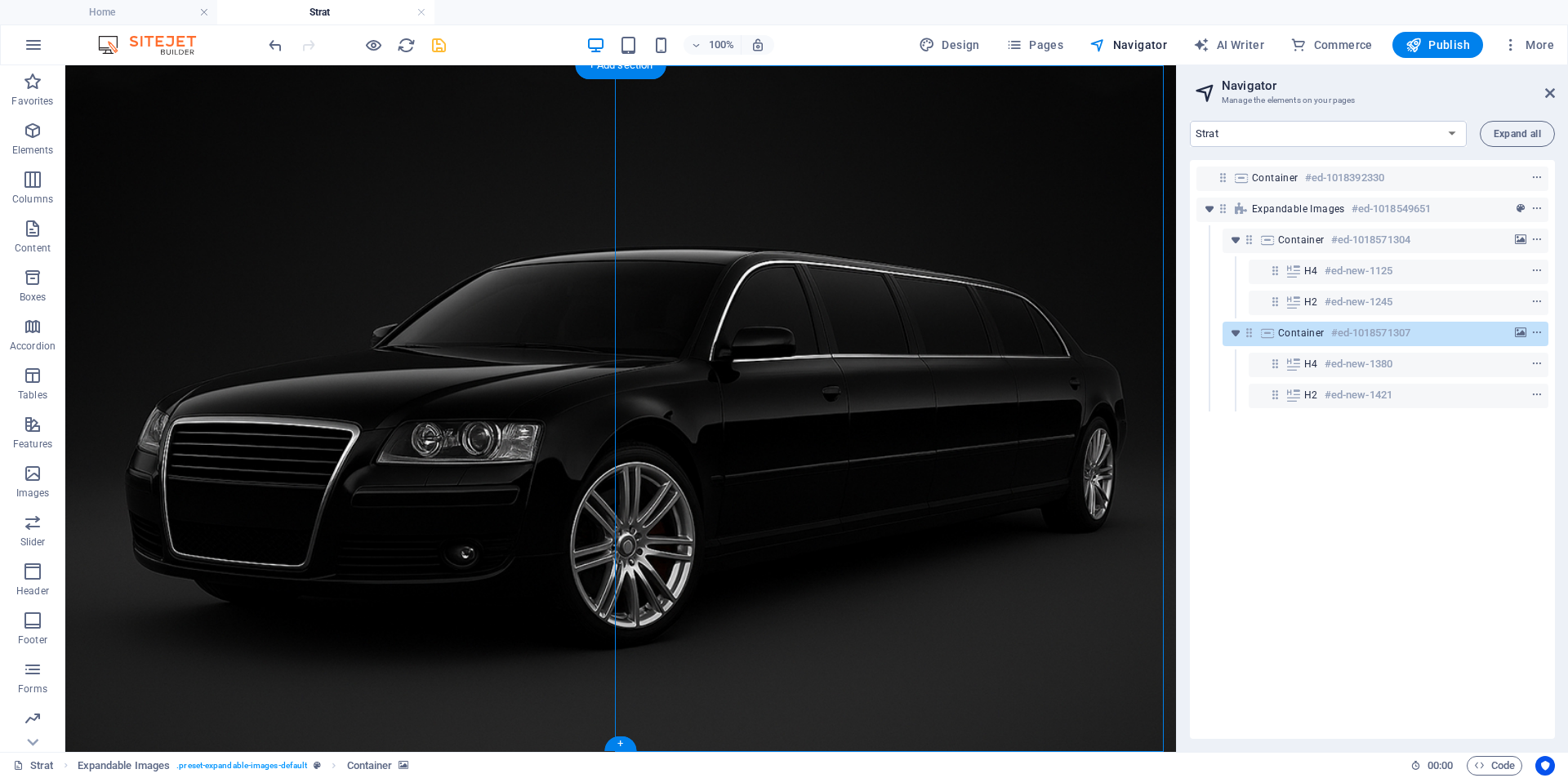
click at [1392, 327] on h6 "#ed-1018571307" at bounding box center [1371, 333] width 80 height 20
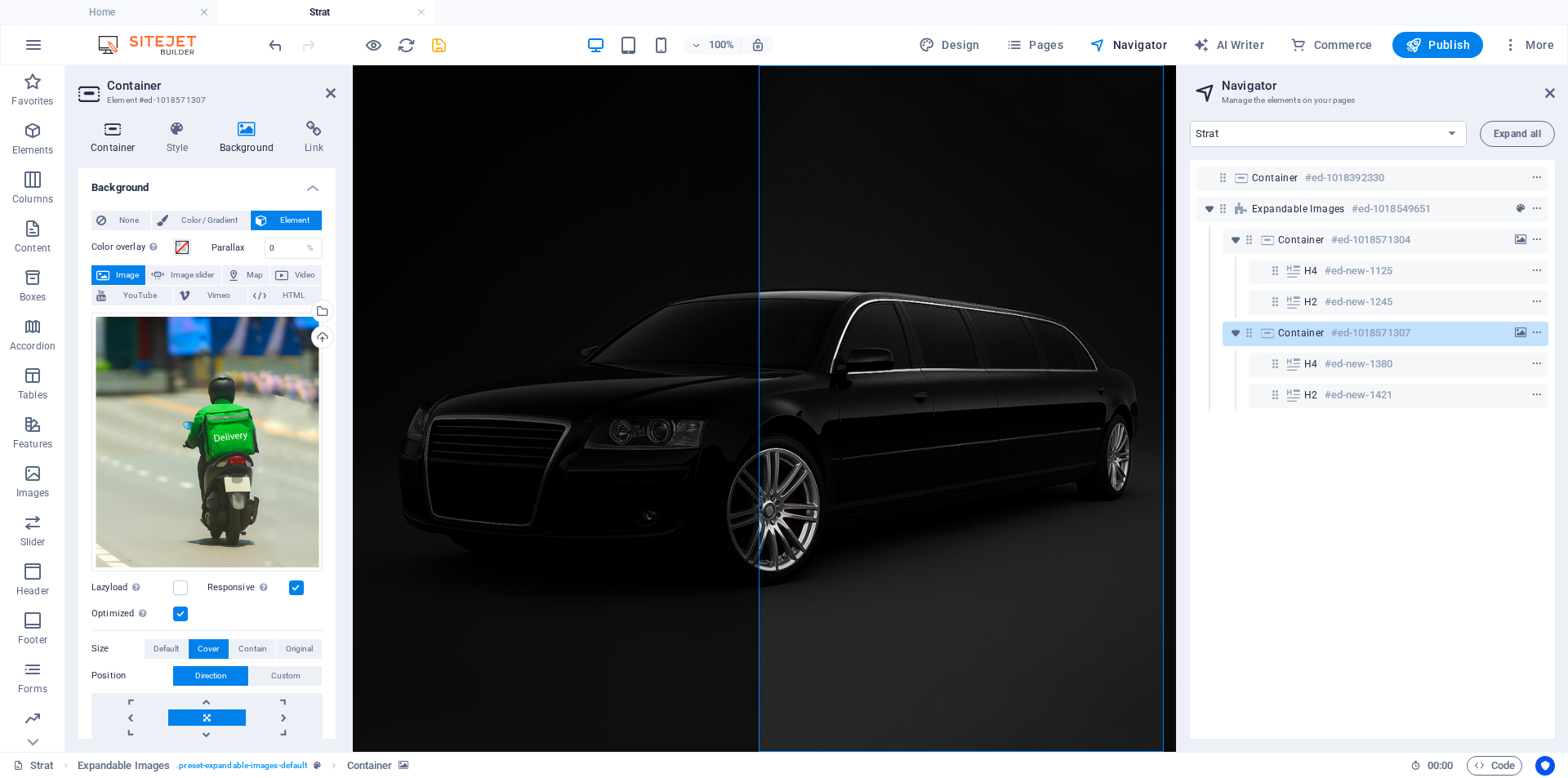
click at [116, 146] on h4 "Container" at bounding box center [117, 138] width 76 height 35
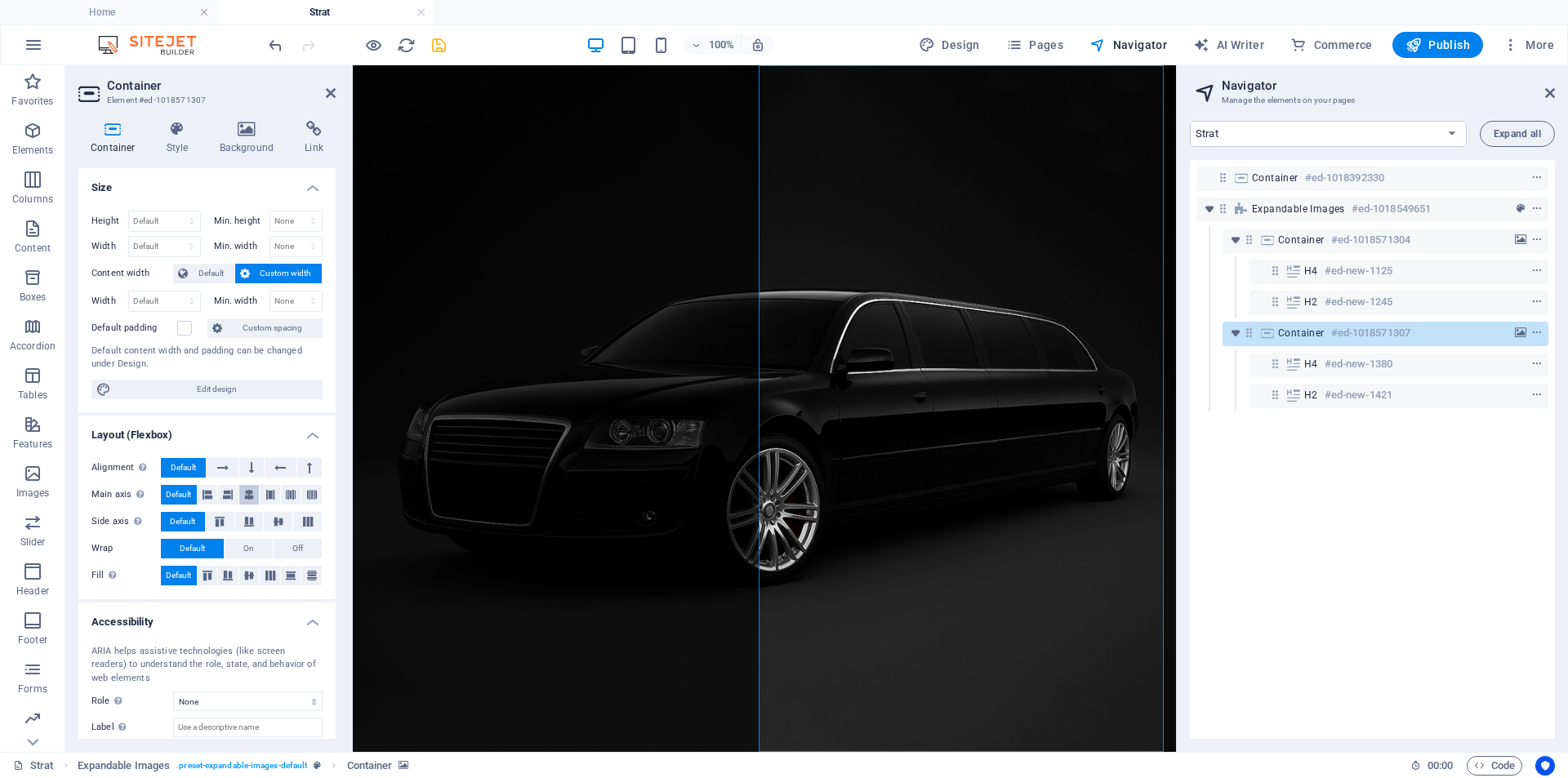
click at [254, 500] on button at bounding box center [250, 494] width 21 height 20
click at [227, 577] on icon at bounding box center [227, 575] width 20 height 10
drag, startPoint x: 178, startPoint y: 133, endPoint x: 169, endPoint y: 183, distance: 50.8
click at [178, 133] on icon at bounding box center [177, 129] width 47 height 16
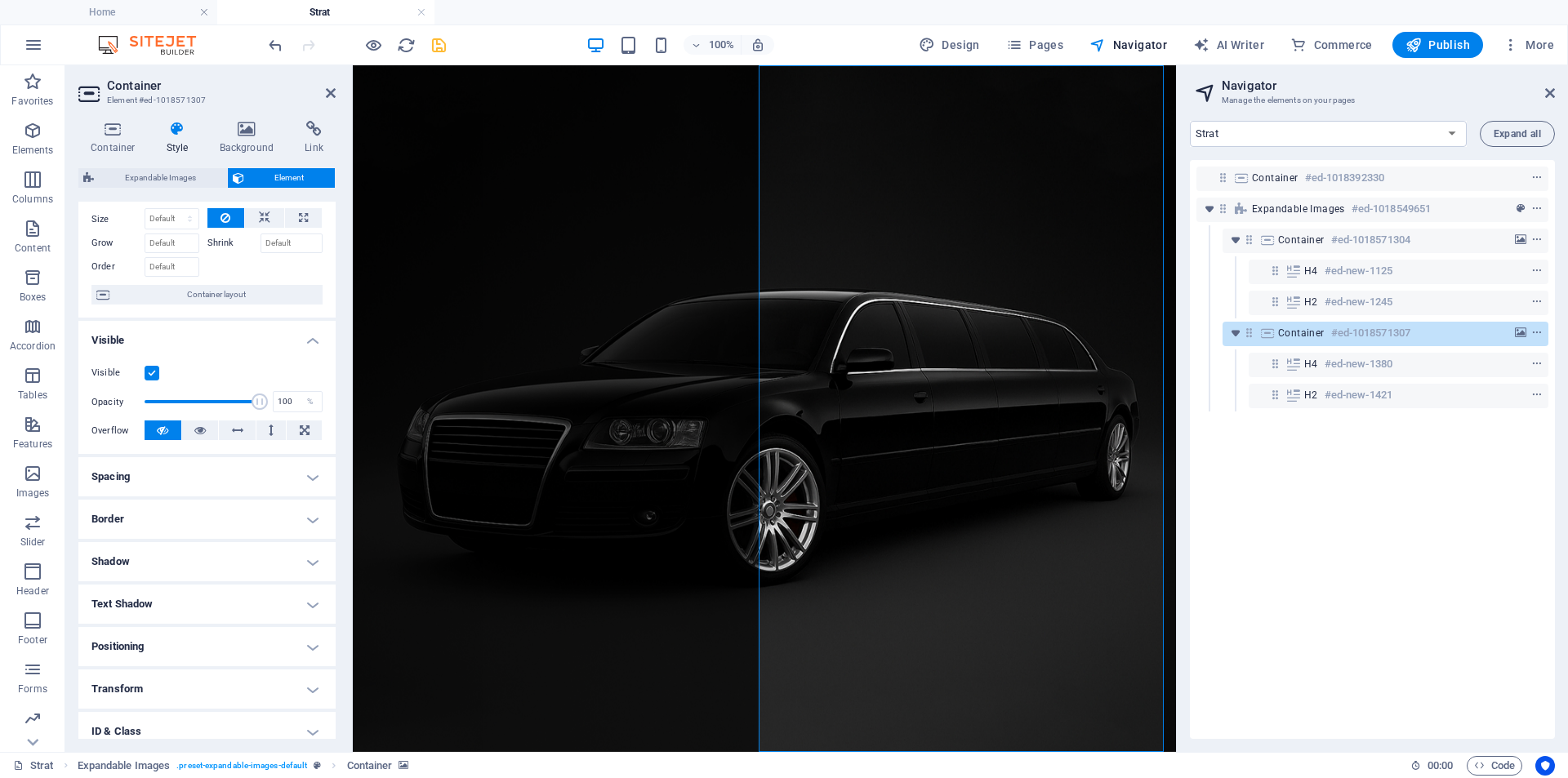
scroll to position [81, 0]
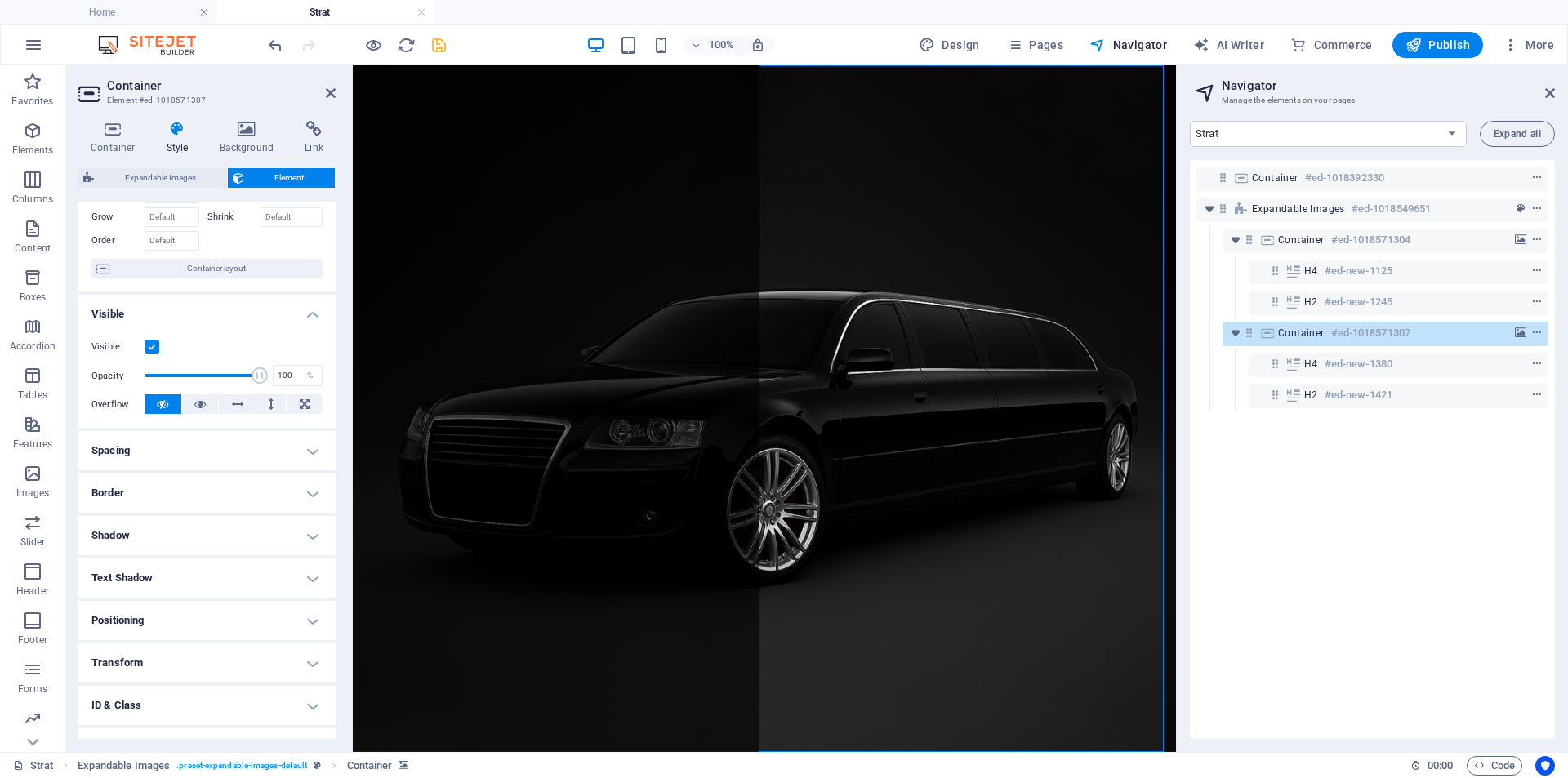
click at [170, 460] on h4 "Spacing" at bounding box center [207, 450] width 257 height 39
click at [266, 509] on span "Custom" at bounding box center [289, 511] width 56 height 20
click at [197, 567] on input "number" at bounding box center [216, 567] width 49 height 20
type input "90"
type input "0"
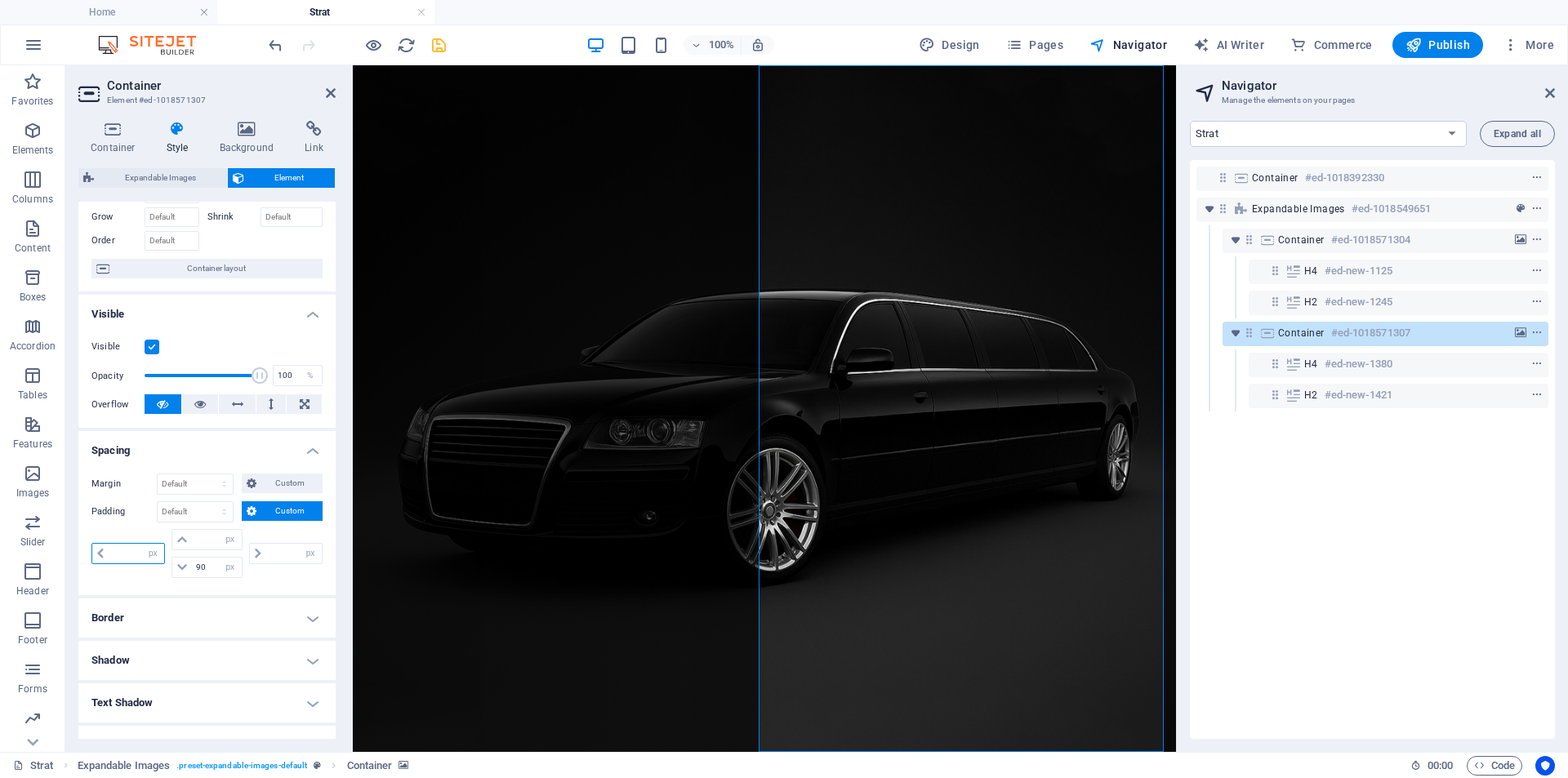
type input "0"
click at [127, 556] on input "0" at bounding box center [137, 553] width 55 height 20
click at [113, 554] on input "0" at bounding box center [137, 553] width 55 height 20
type input "10"
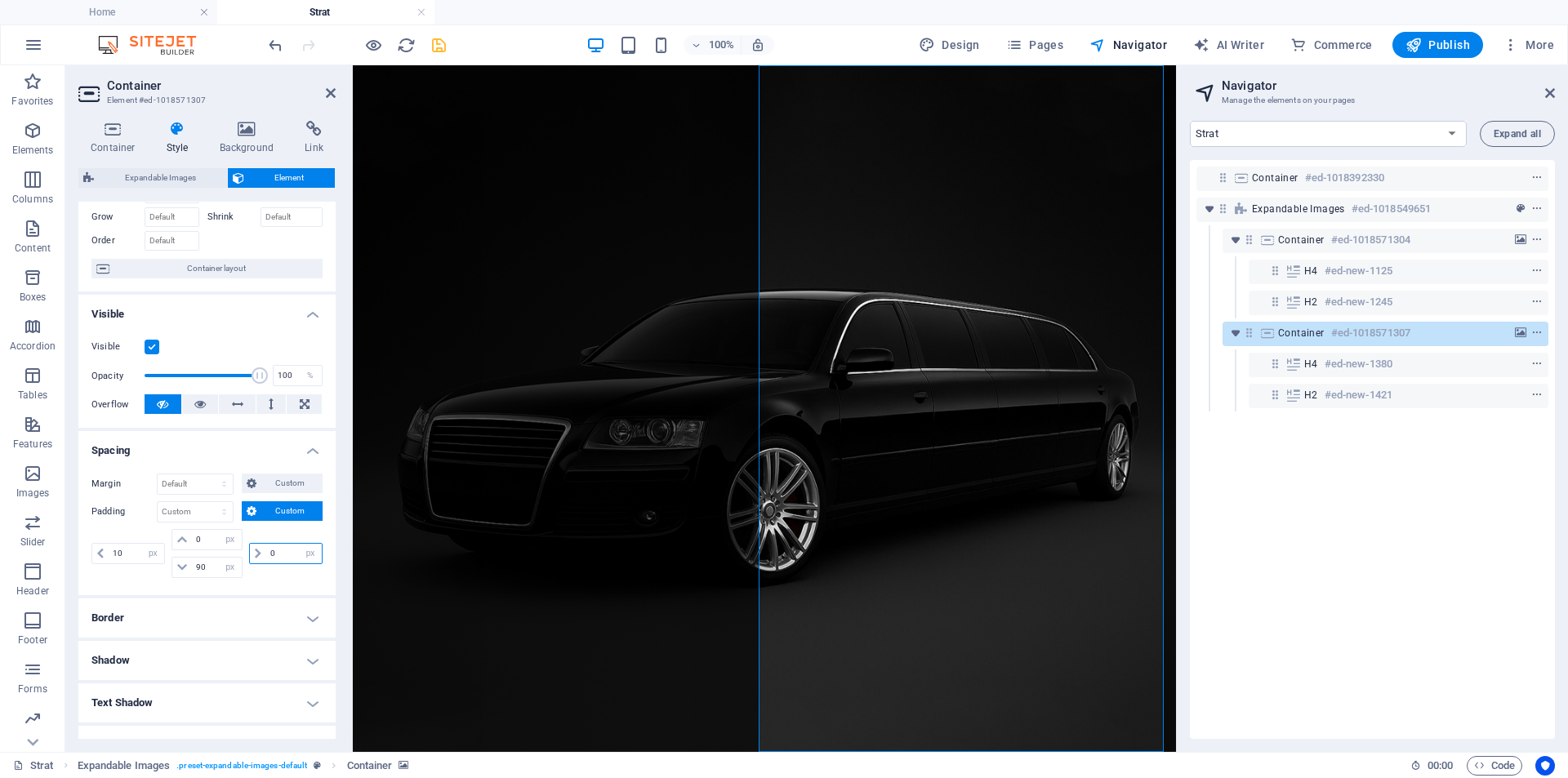
click at [268, 556] on input "0" at bounding box center [294, 553] width 55 height 20
type input "10"
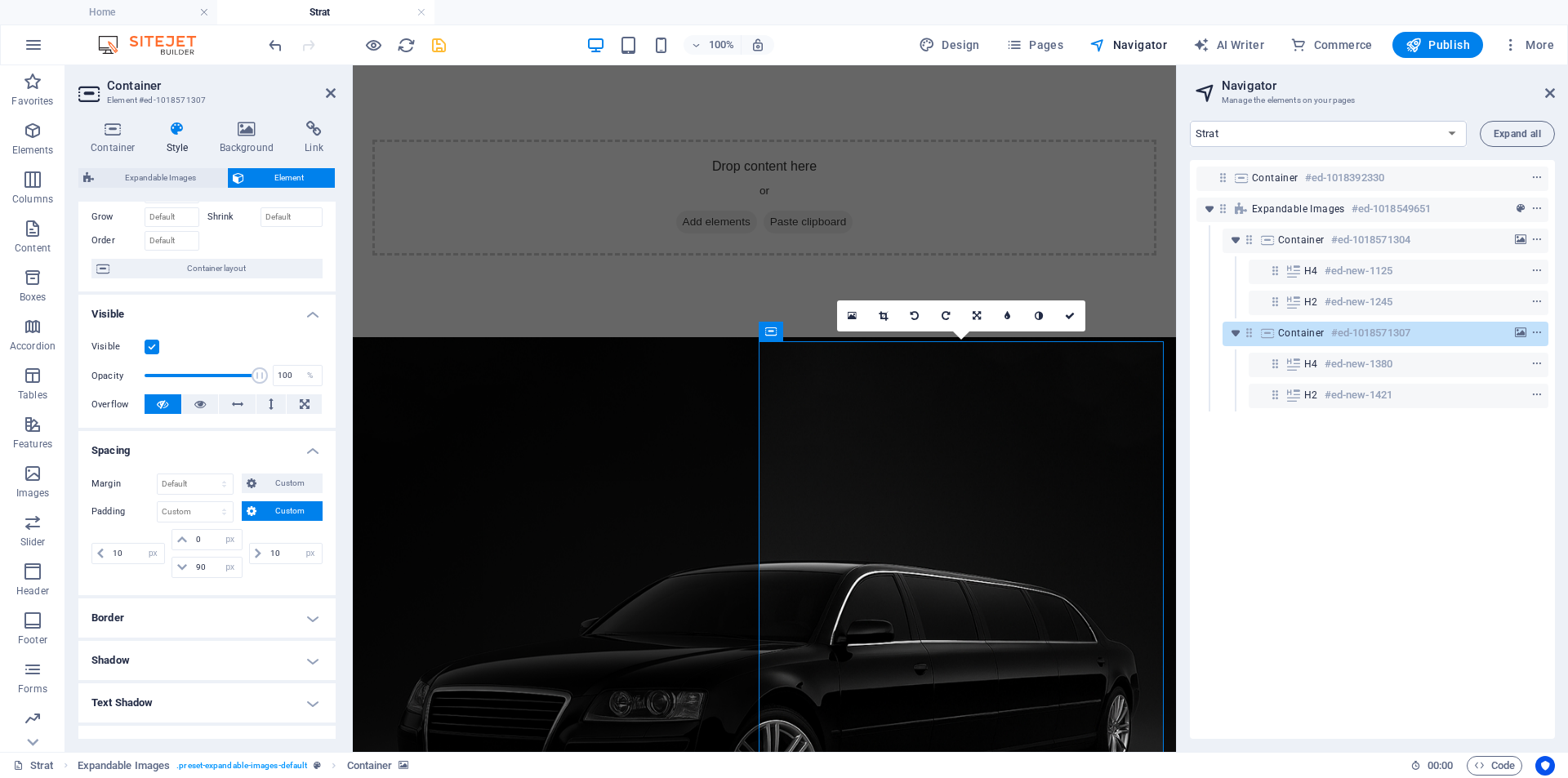
scroll to position [0, 0]
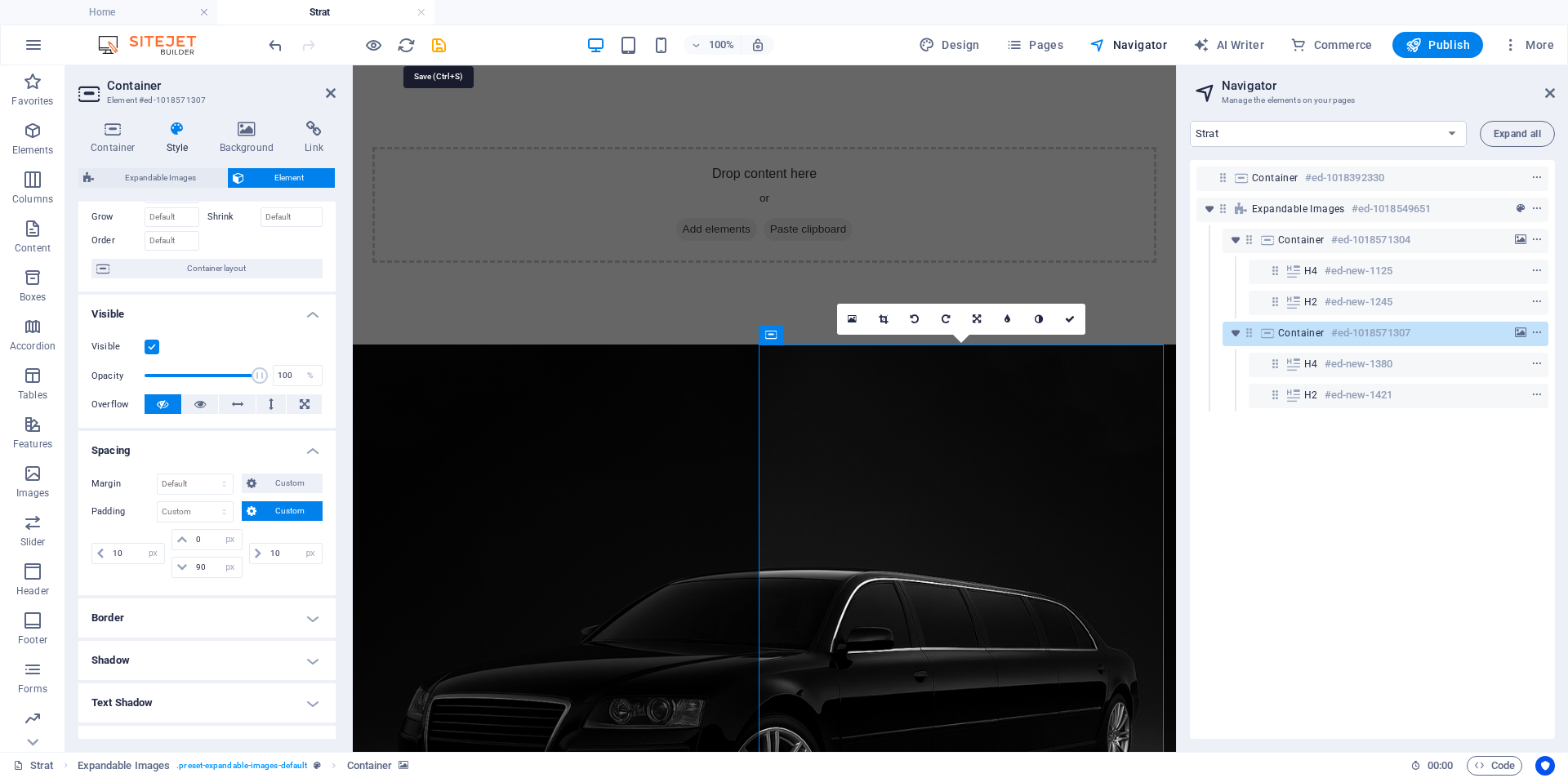
click at [437, 48] on icon "save" at bounding box center [439, 46] width 19 height 19
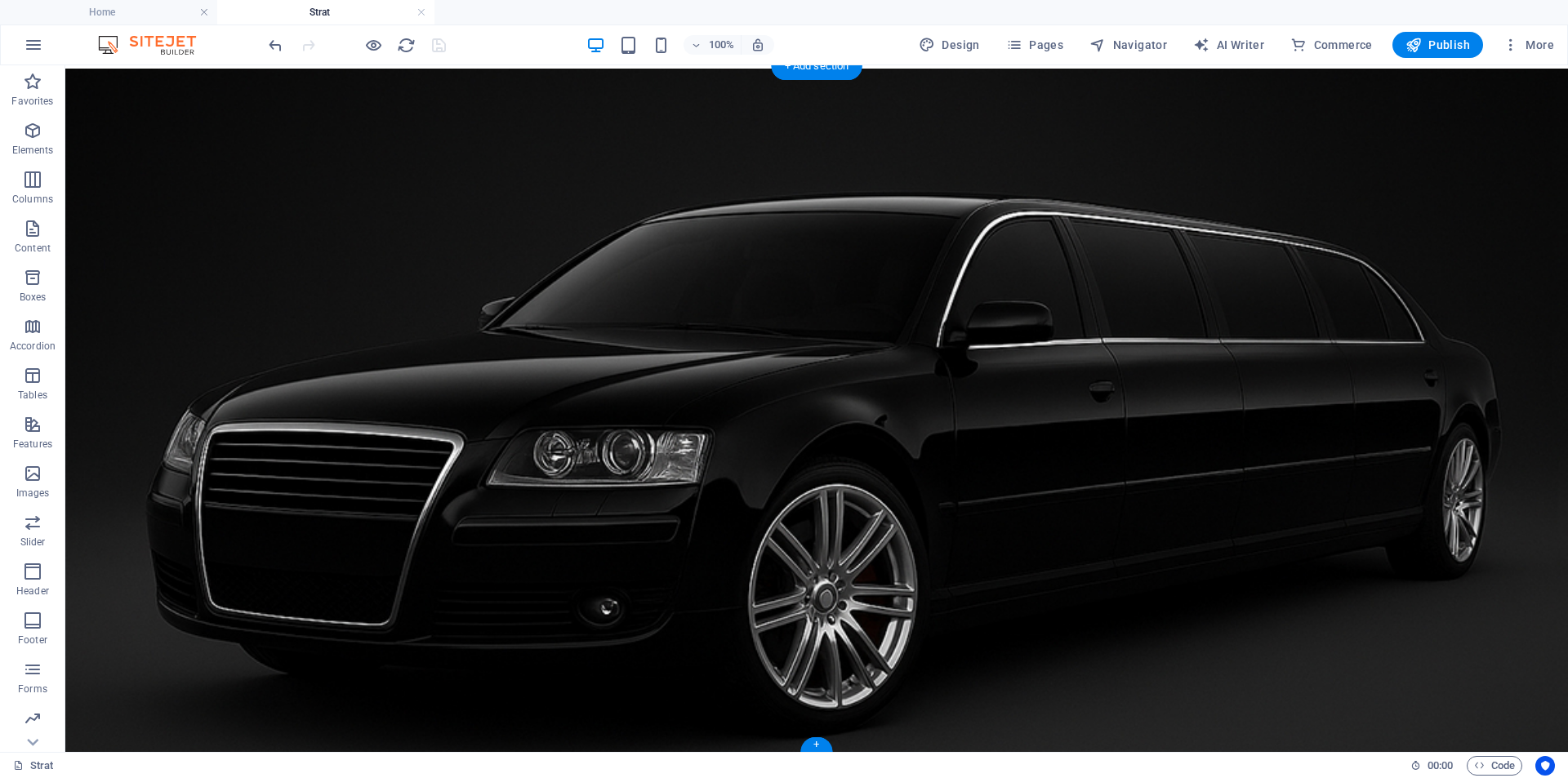
scroll to position [279, 0]
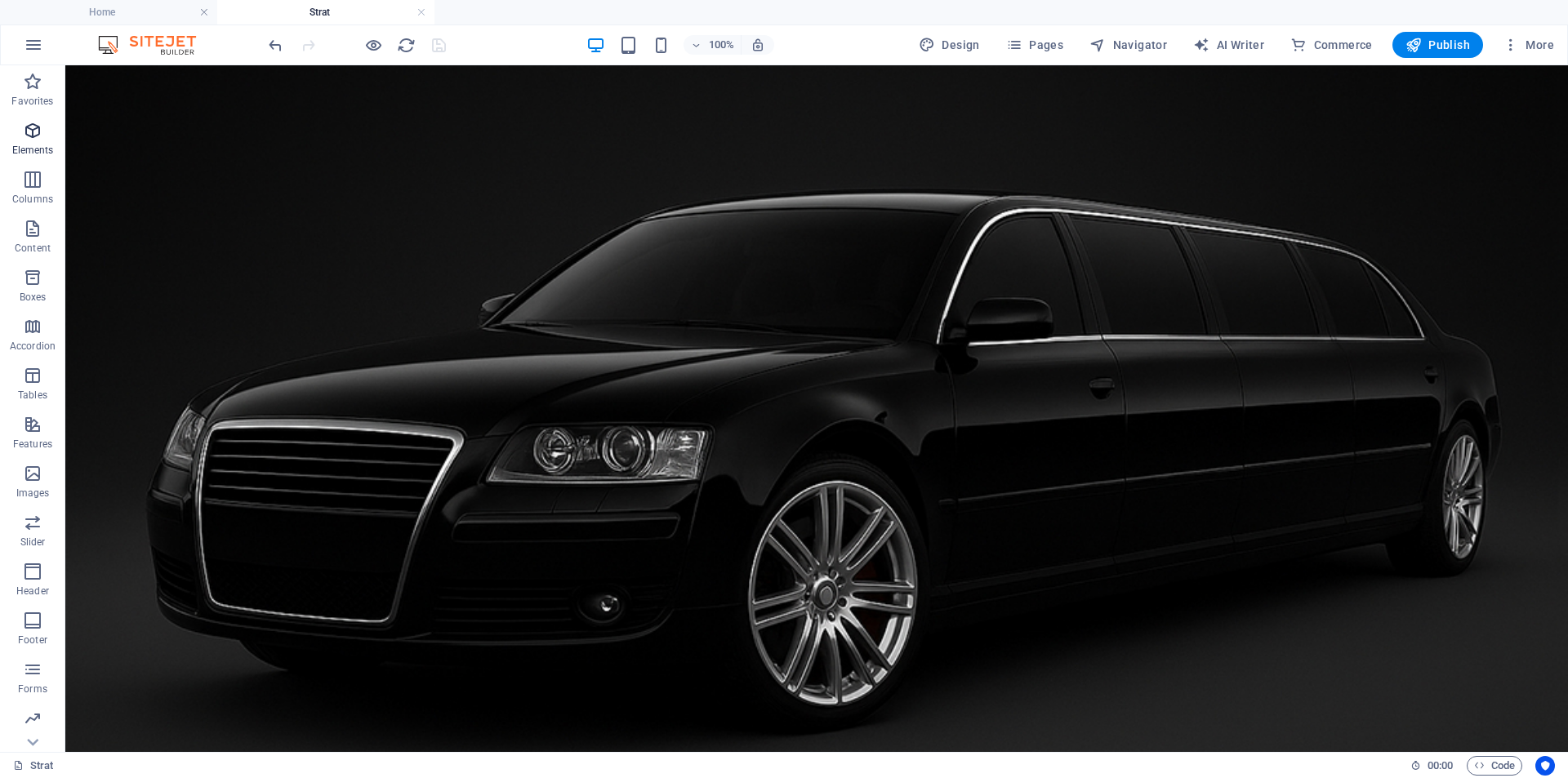
click at [42, 138] on icon "button" at bounding box center [32, 131] width 20 height 20
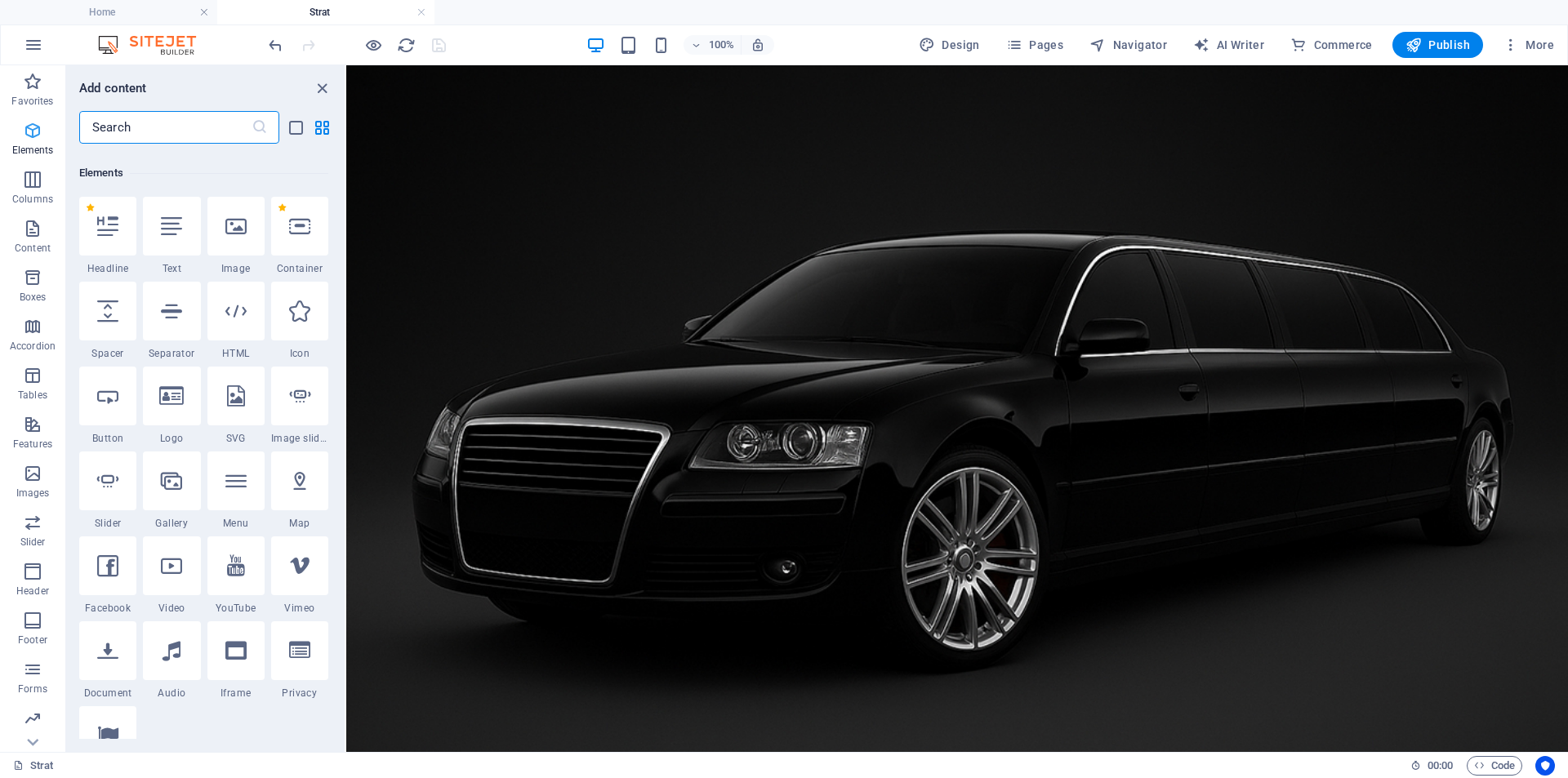
scroll to position [174, 0]
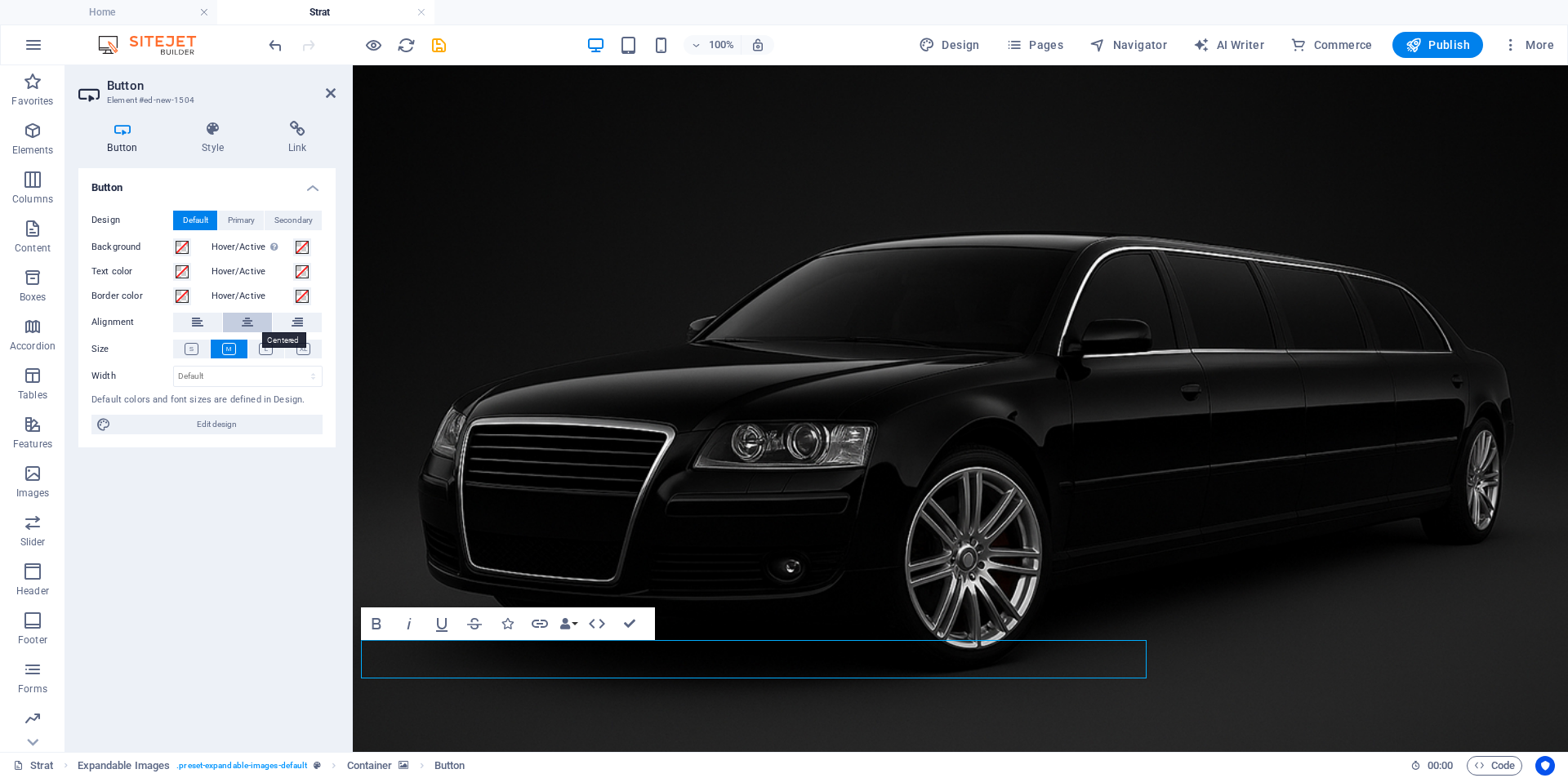
click at [245, 326] on icon at bounding box center [246, 322] width 11 height 20
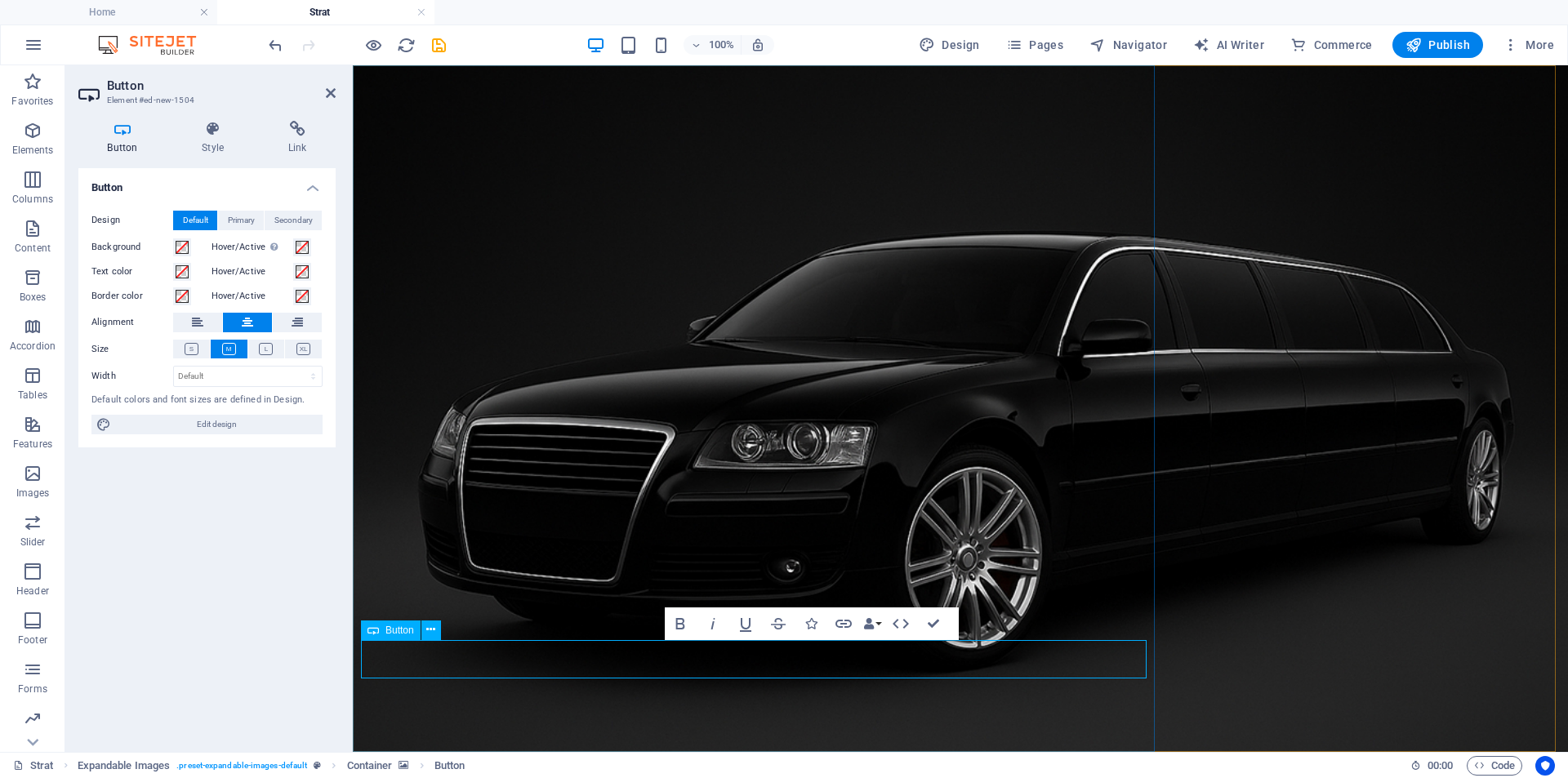
click at [227, 142] on h4 "Style" at bounding box center [216, 138] width 86 height 35
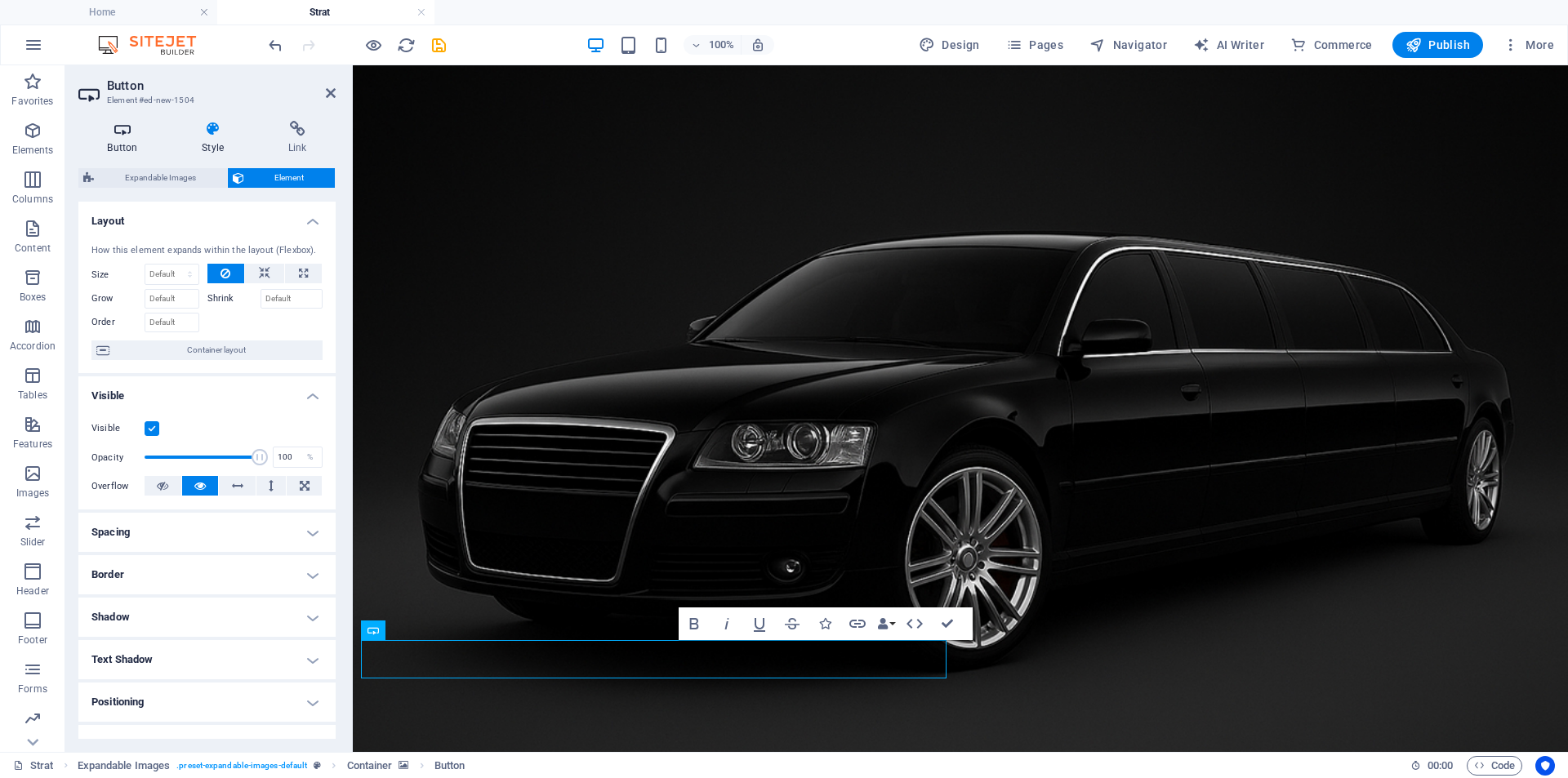
click at [138, 144] on h4 "Button" at bounding box center [126, 138] width 95 height 35
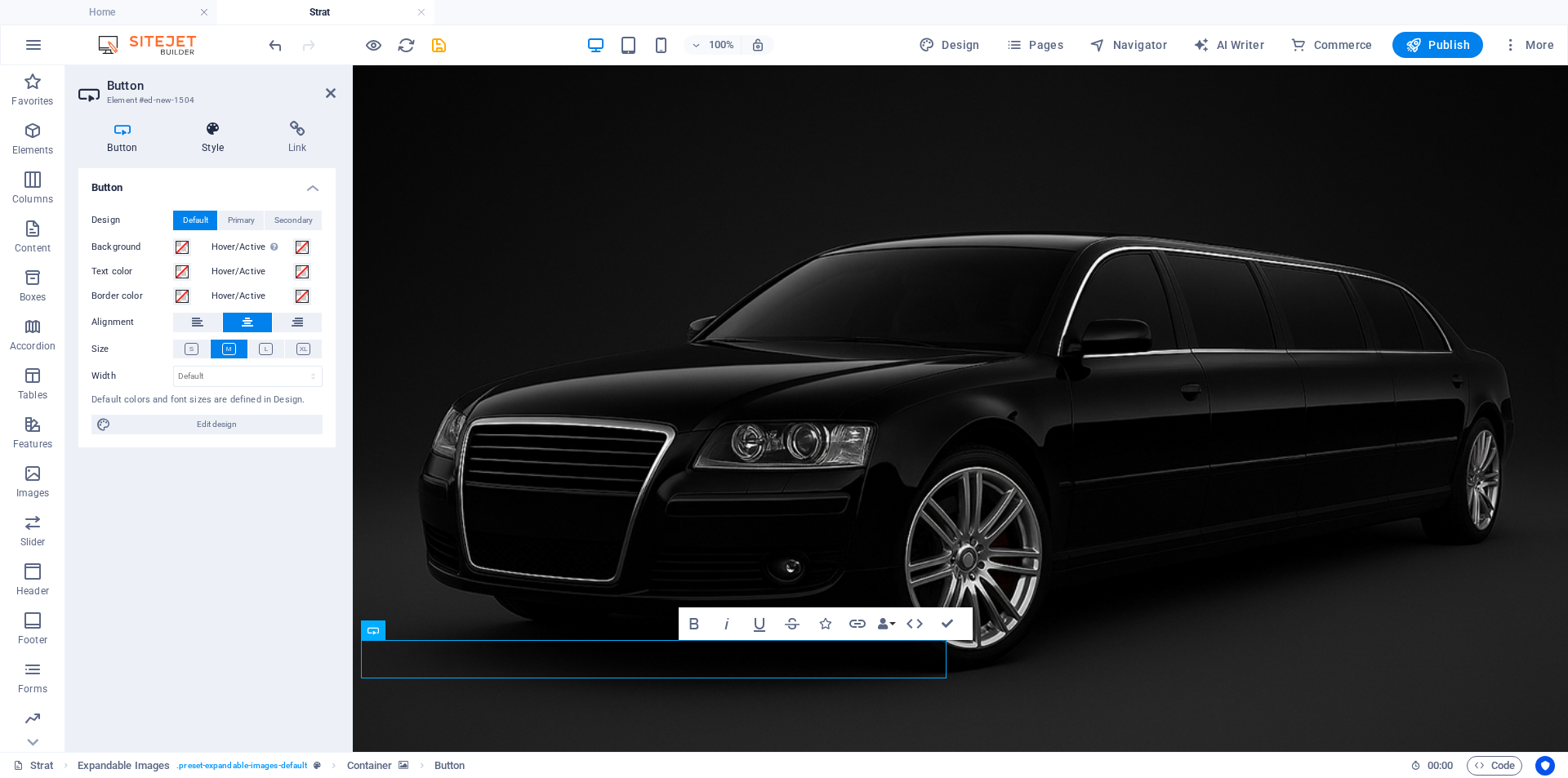
click at [208, 144] on h4 "Style" at bounding box center [216, 138] width 86 height 35
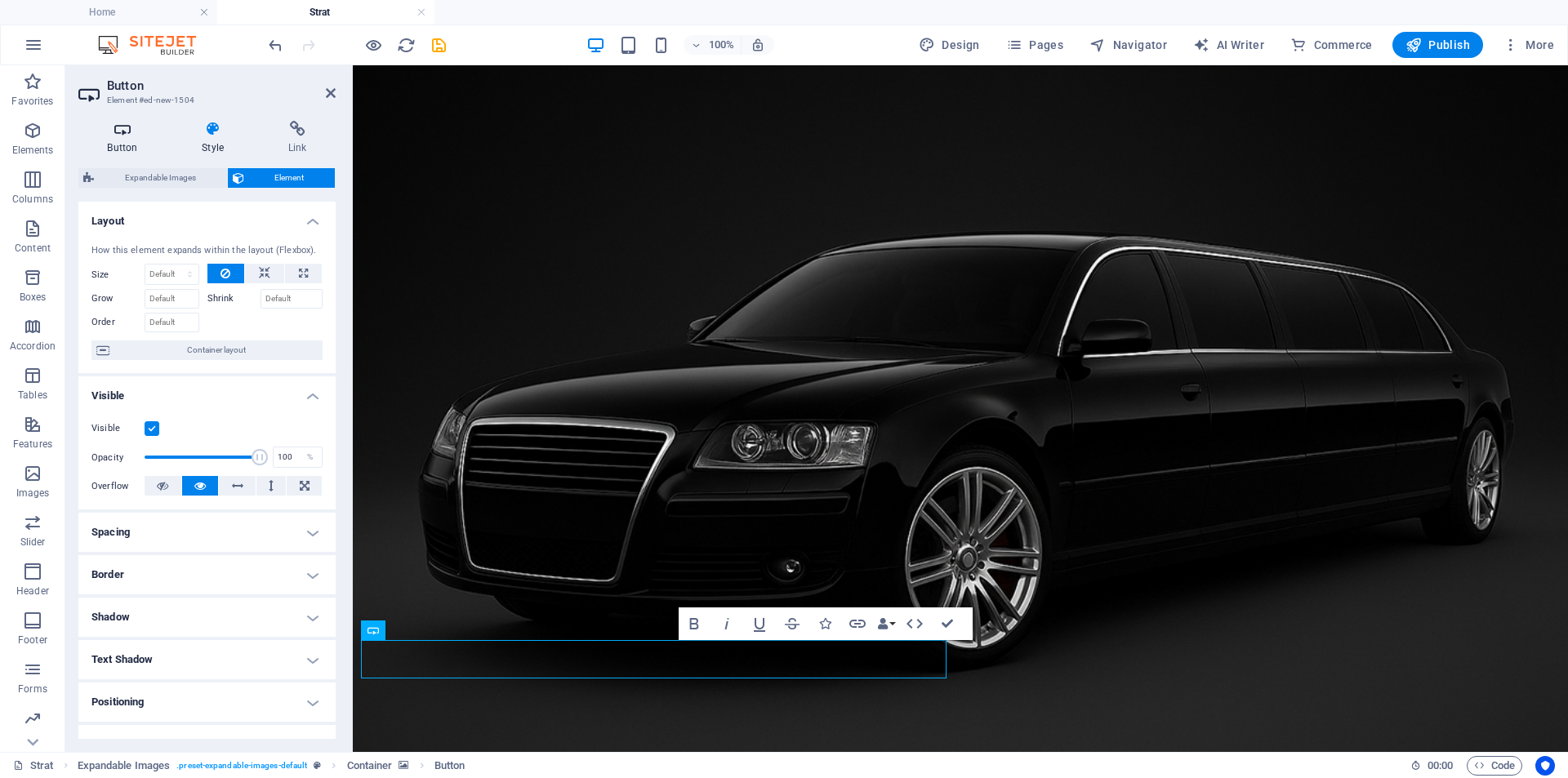
click at [127, 139] on h4 "Button" at bounding box center [126, 138] width 95 height 35
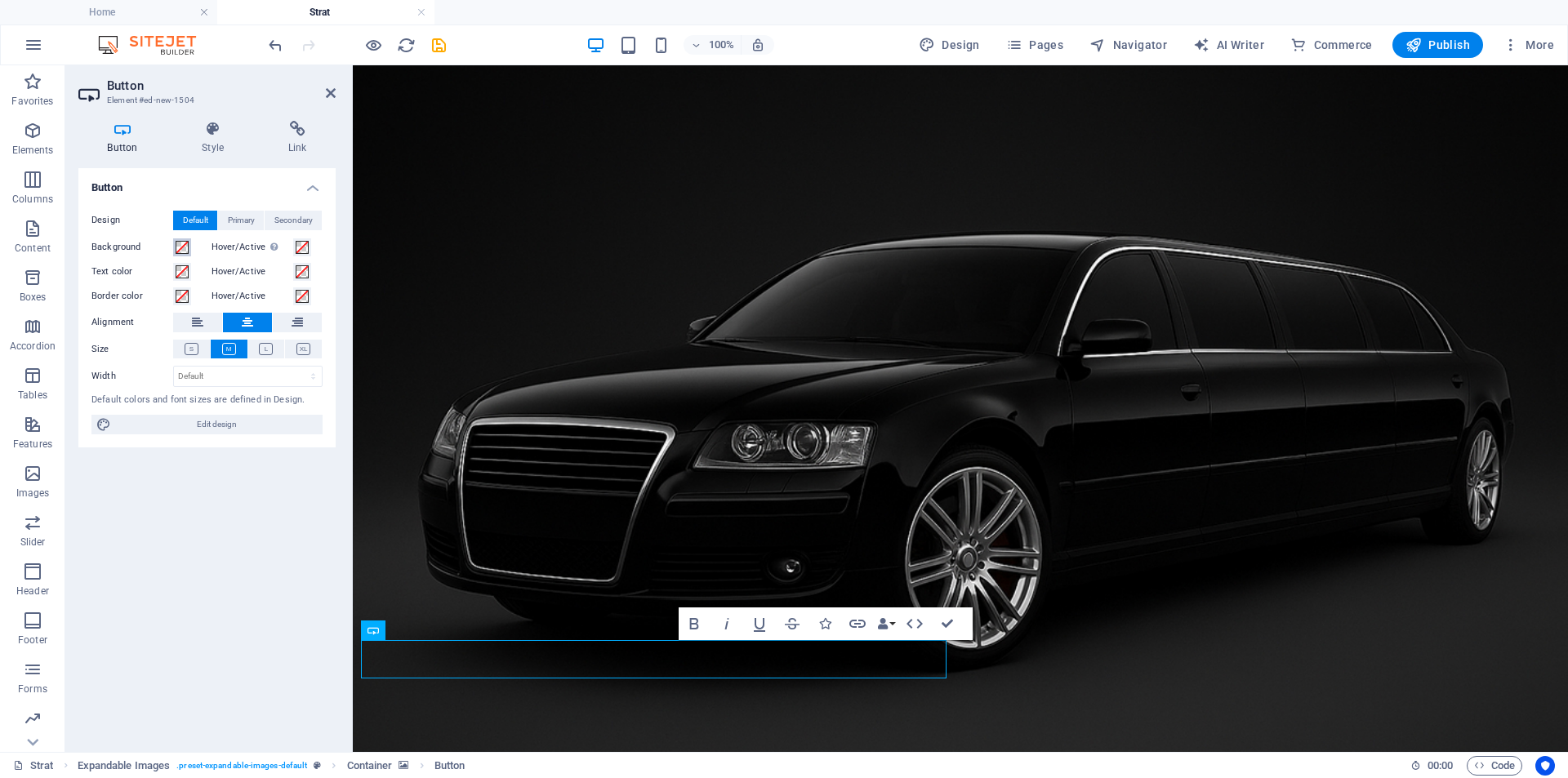
click at [182, 250] on span at bounding box center [182, 247] width 13 height 13
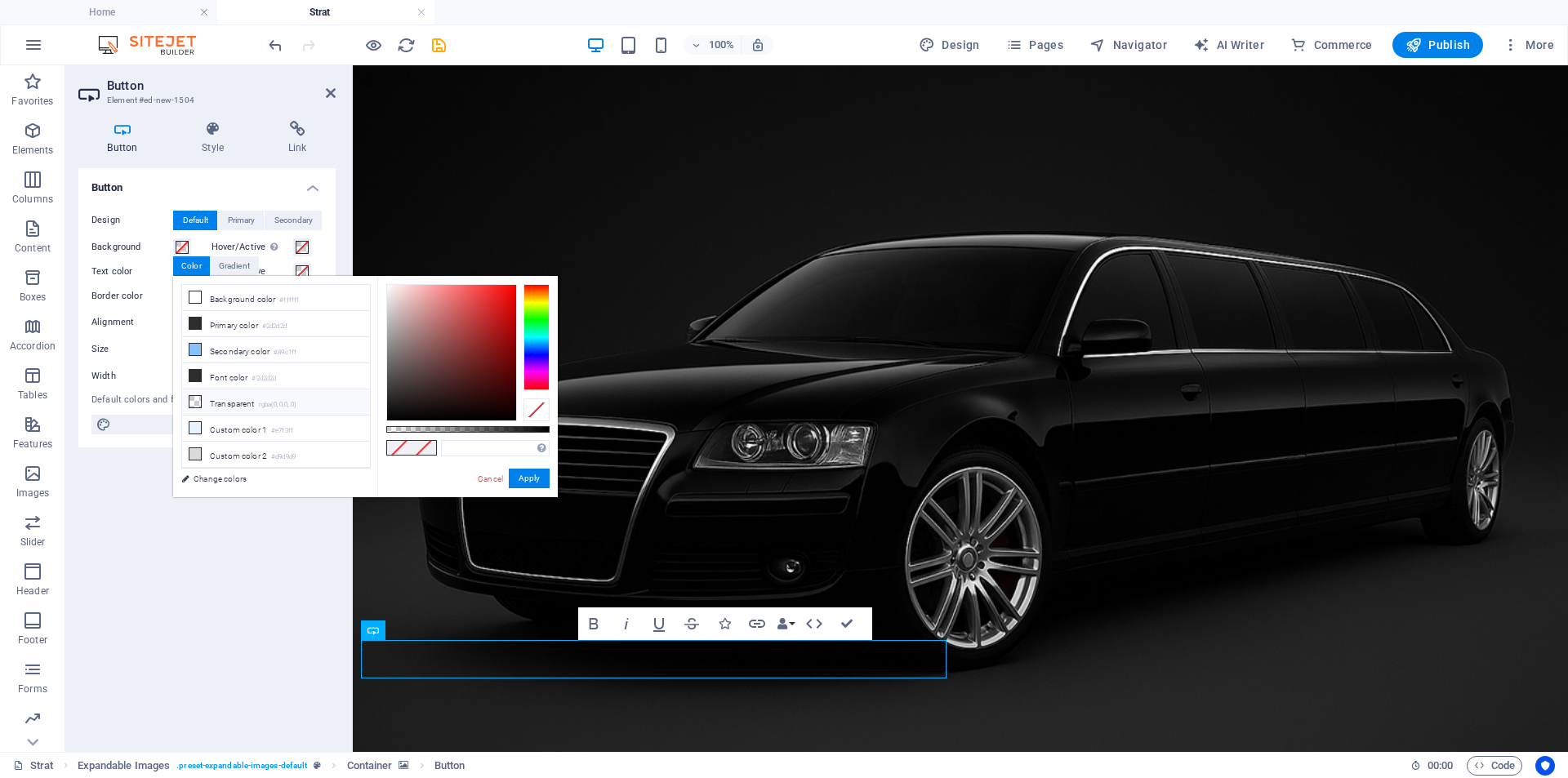
click at [243, 404] on li "Transparent rgba(0,0,0,.0)" at bounding box center [276, 402] width 188 height 26
type input "rgba(0, 0, 0, 0)"
click at [510, 474] on button "Apply" at bounding box center [528, 478] width 41 height 20
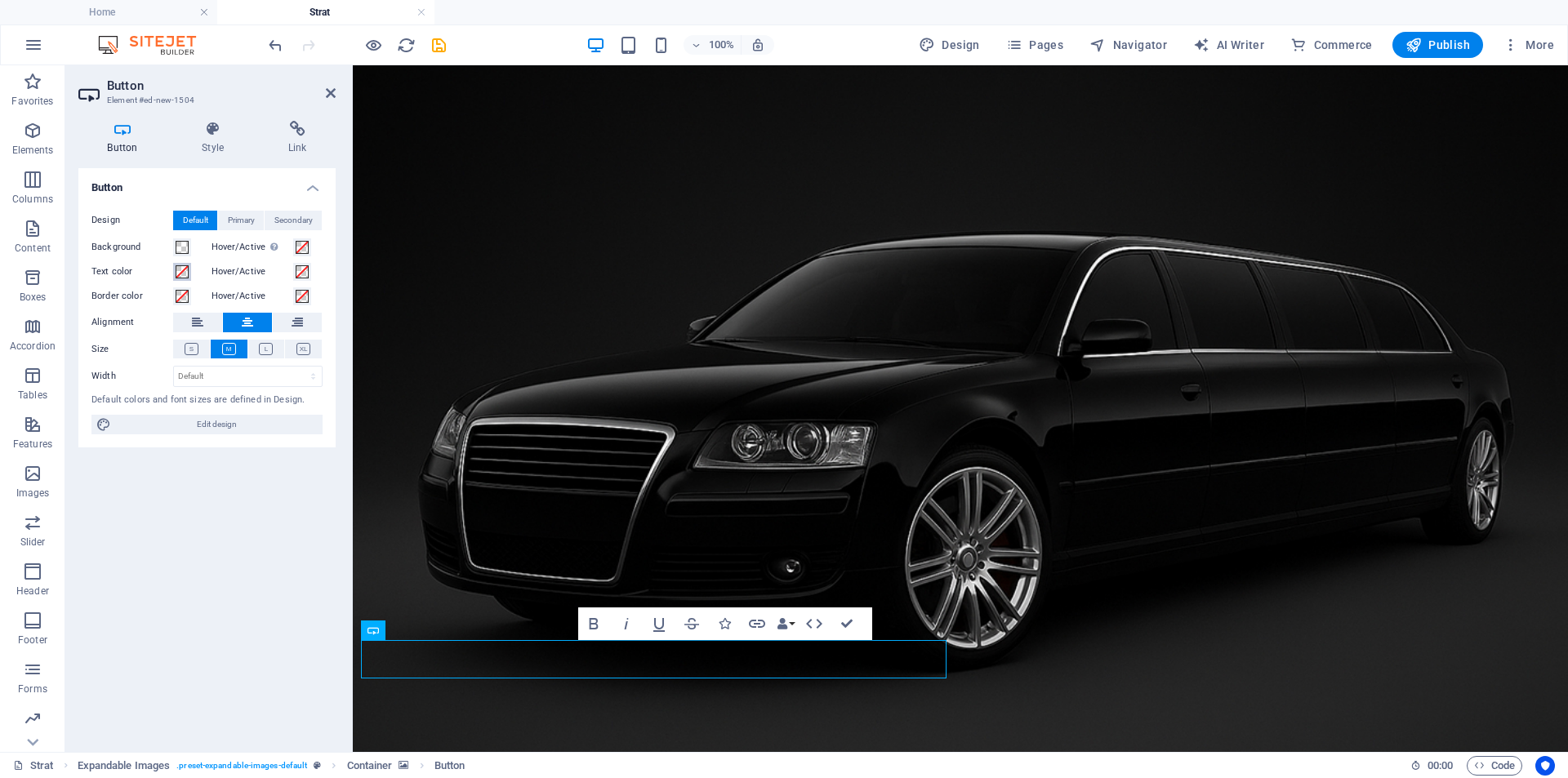
click at [184, 277] on span at bounding box center [182, 271] width 13 height 13
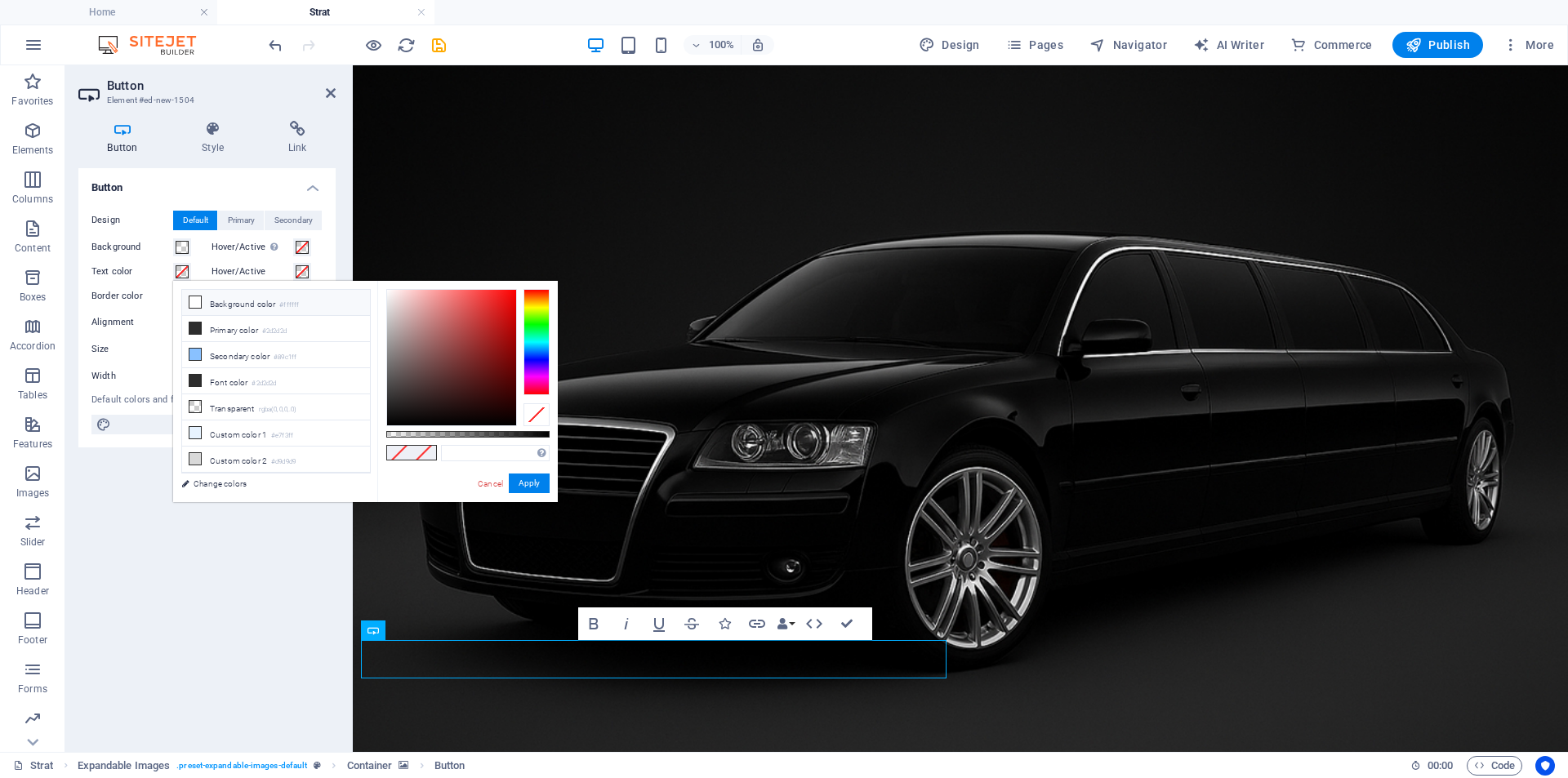
click at [258, 303] on li "Background color #ffffff" at bounding box center [276, 303] width 188 height 26
type input "#ffffff"
drag, startPoint x: 525, startPoint y: 487, endPoint x: 145, endPoint y: 422, distance: 385.5
click at [525, 487] on button "Apply" at bounding box center [528, 483] width 41 height 20
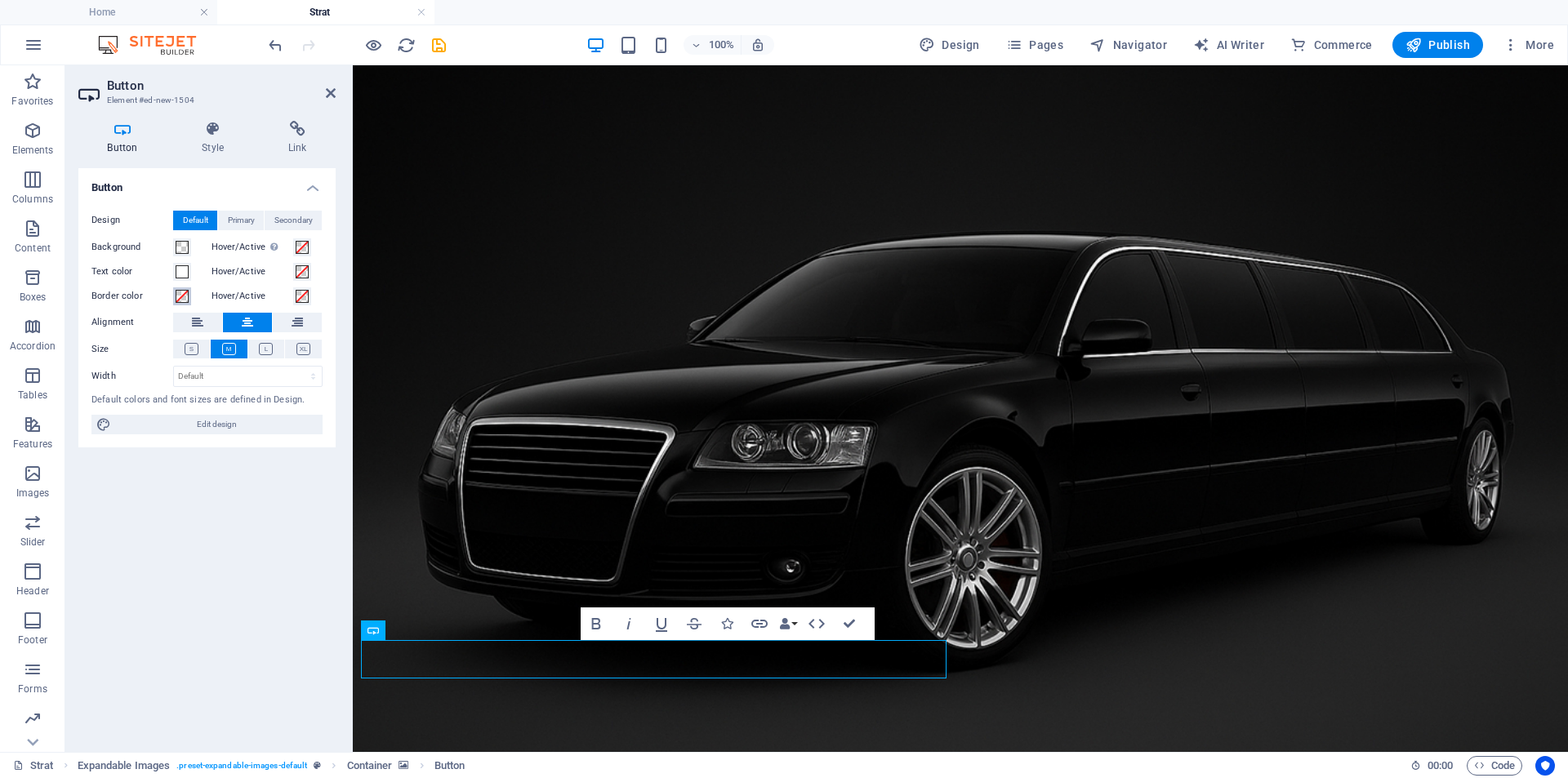
click at [185, 294] on span at bounding box center [182, 296] width 13 height 13
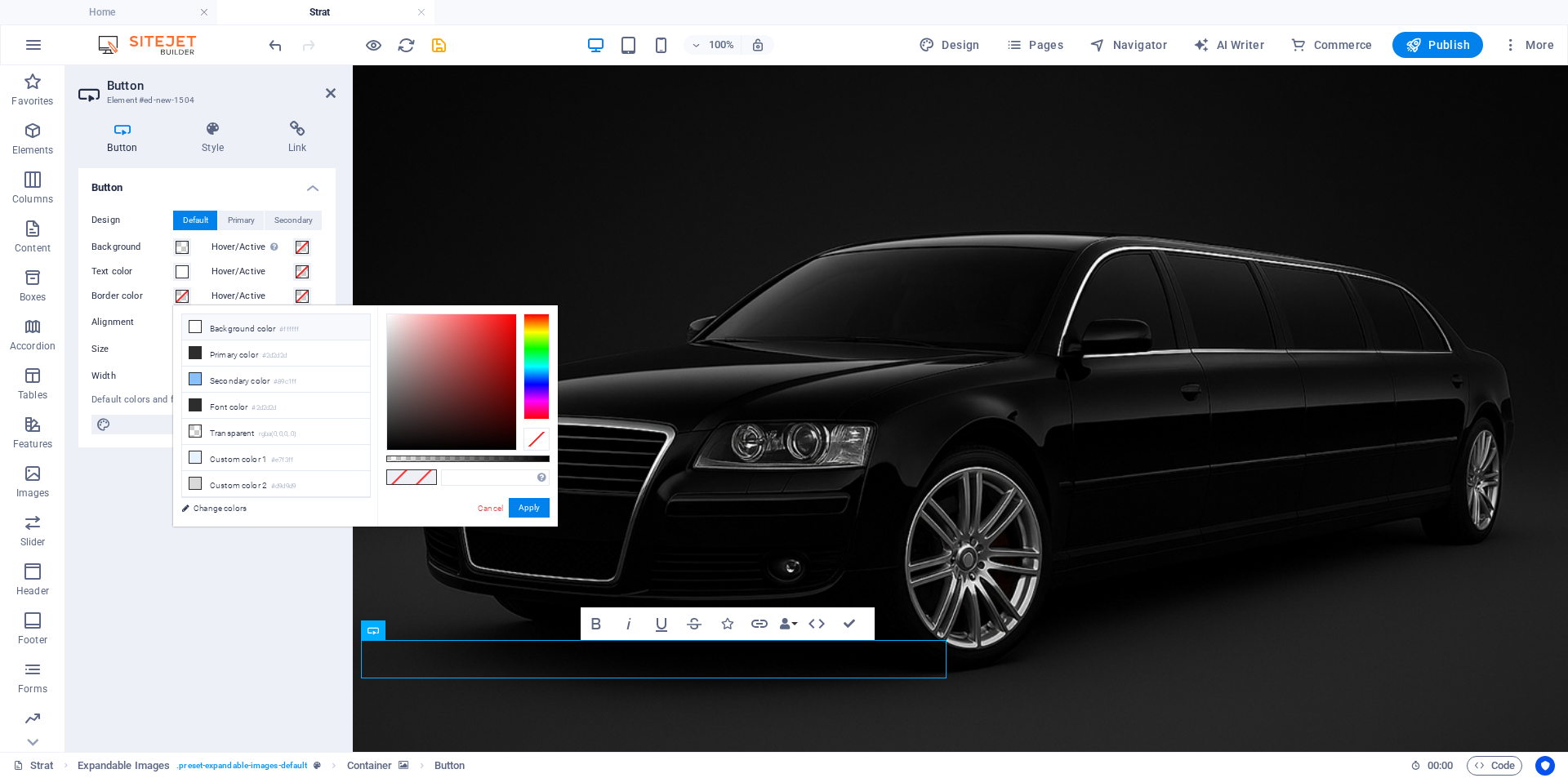
click at [221, 320] on li "Background color #ffffff" at bounding box center [276, 327] width 188 height 26
type input "#ffffff"
click at [529, 505] on button "Apply" at bounding box center [528, 507] width 41 height 20
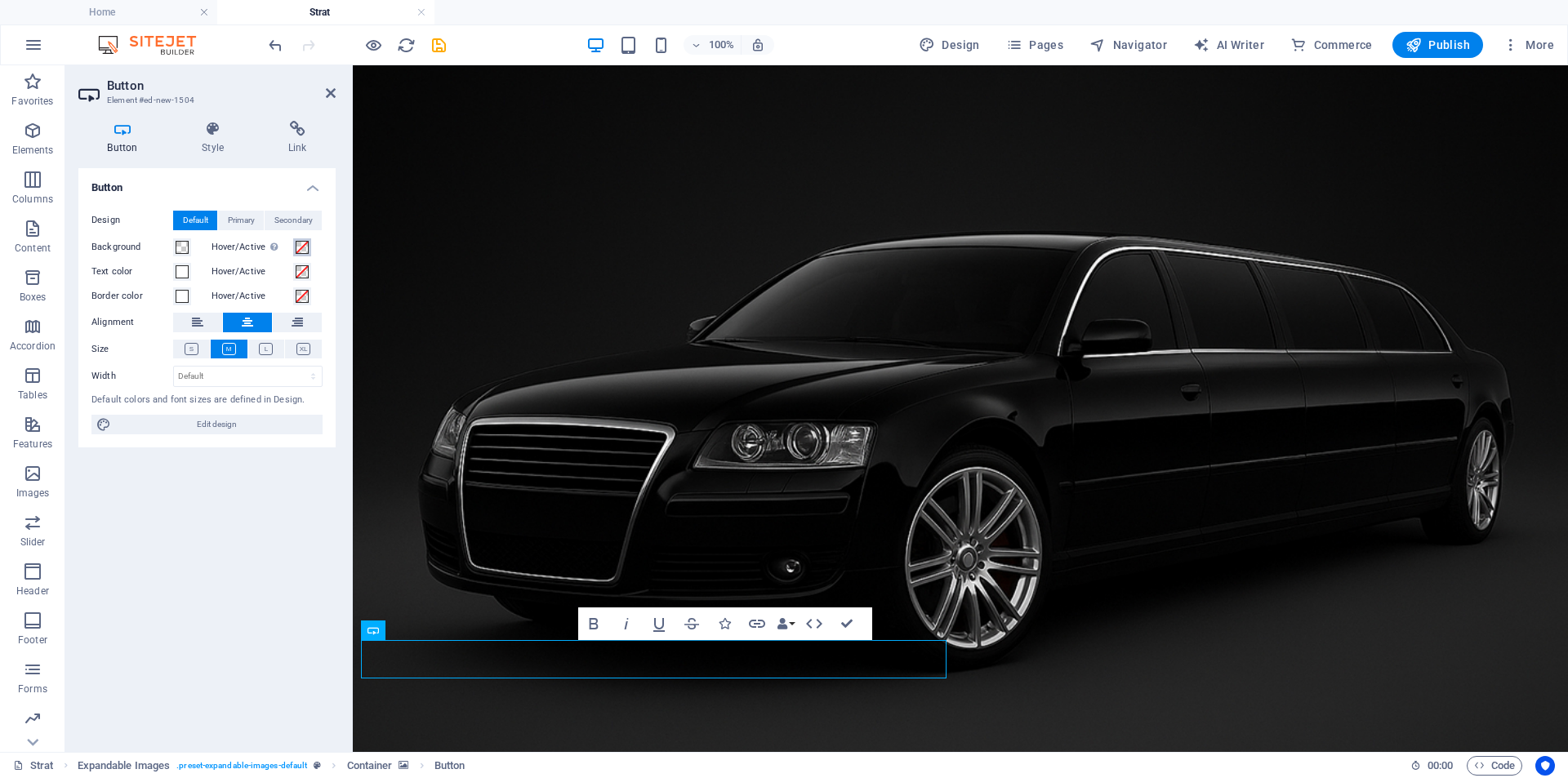
click at [301, 249] on span at bounding box center [302, 247] width 13 height 13
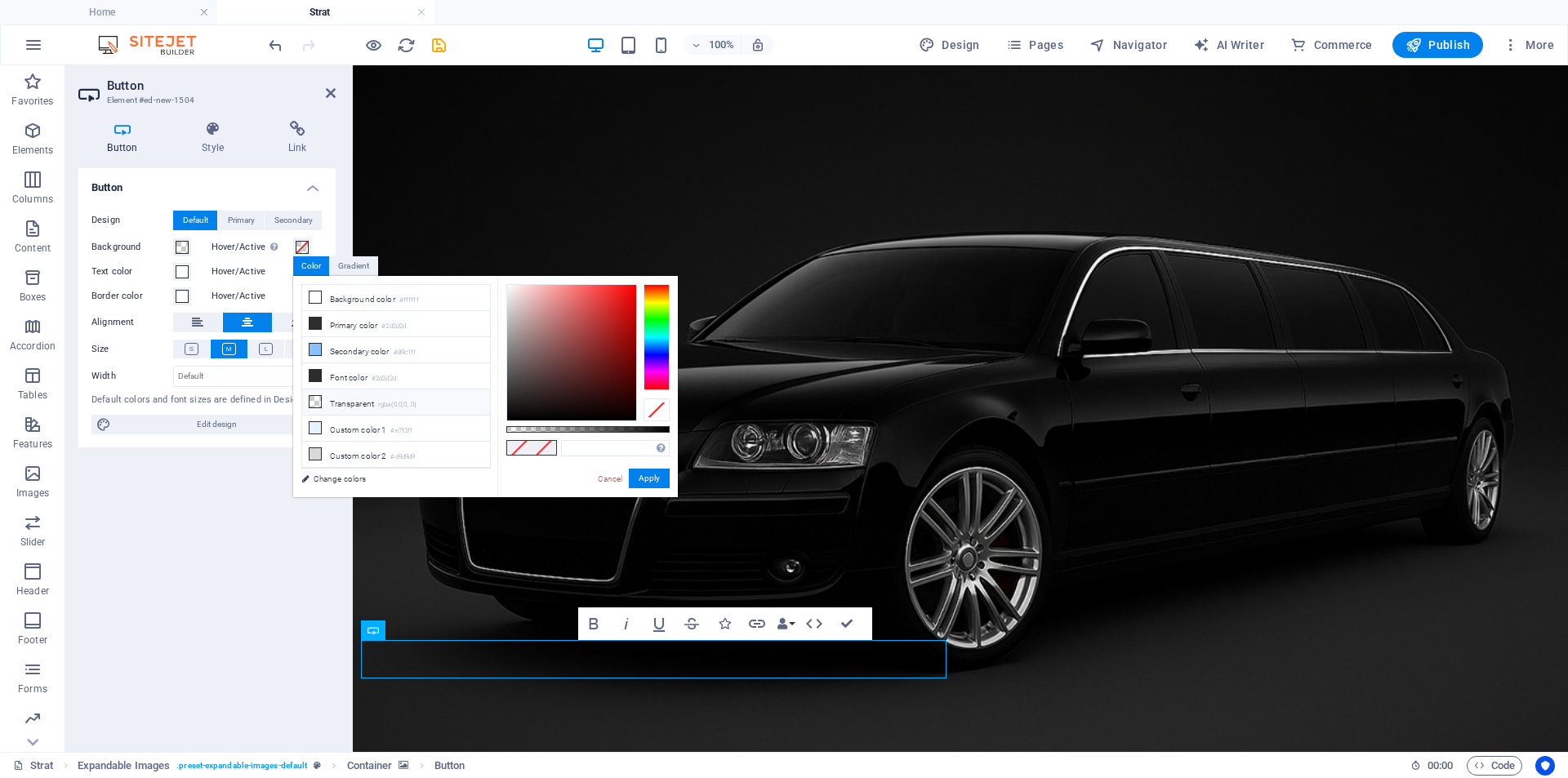
click at [329, 403] on li "Transparent rgba(0,0,0,.0)" at bounding box center [395, 402] width 188 height 26
type input "rgba(0, 0, 0, 0)"
click at [656, 475] on button "Apply" at bounding box center [649, 478] width 41 height 20
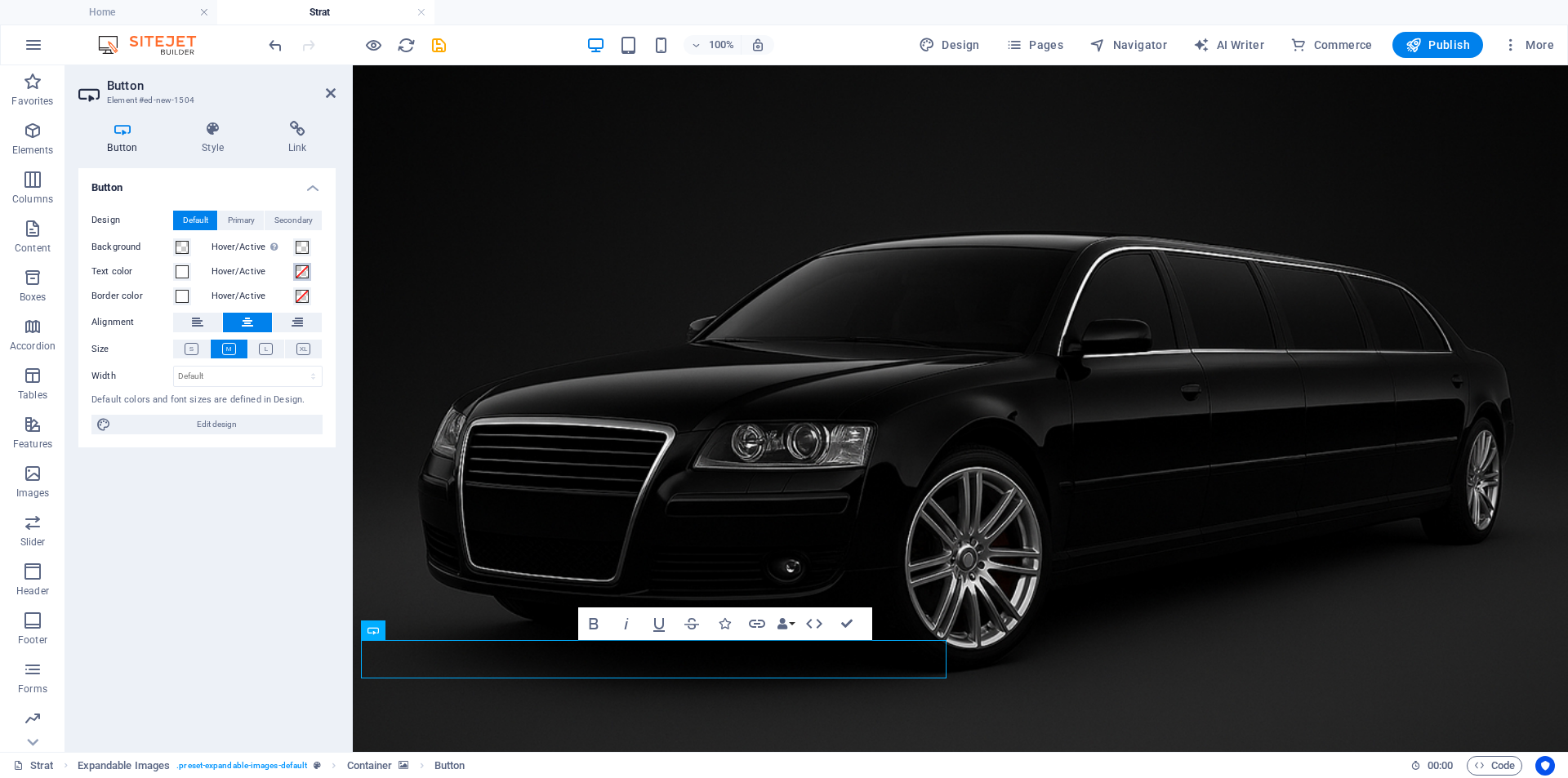
click at [300, 273] on span at bounding box center [302, 271] width 13 height 13
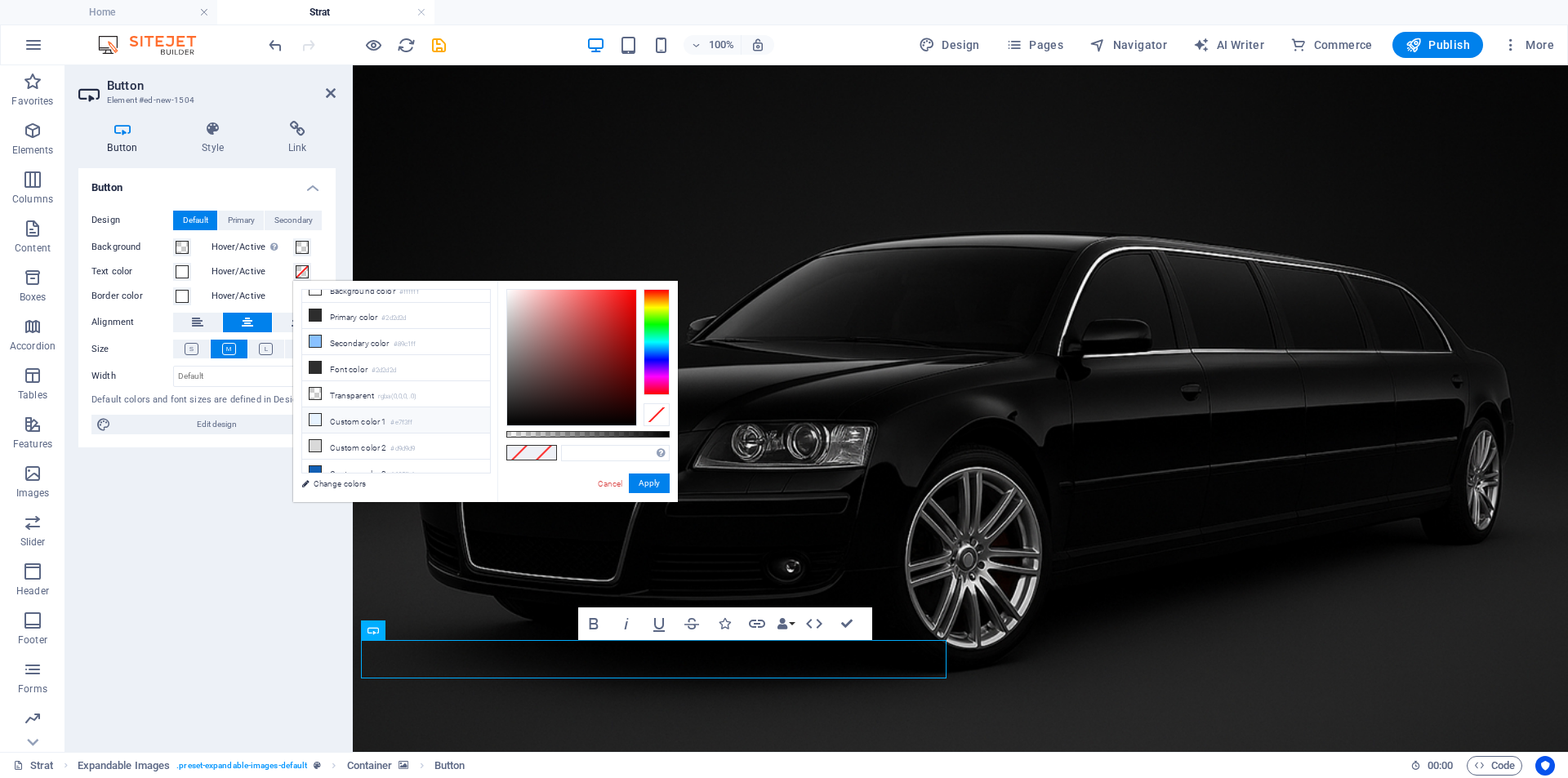
scroll to position [0, 0]
click at [612, 455] on input "text" at bounding box center [616, 453] width 109 height 16
paste input "6ab921"
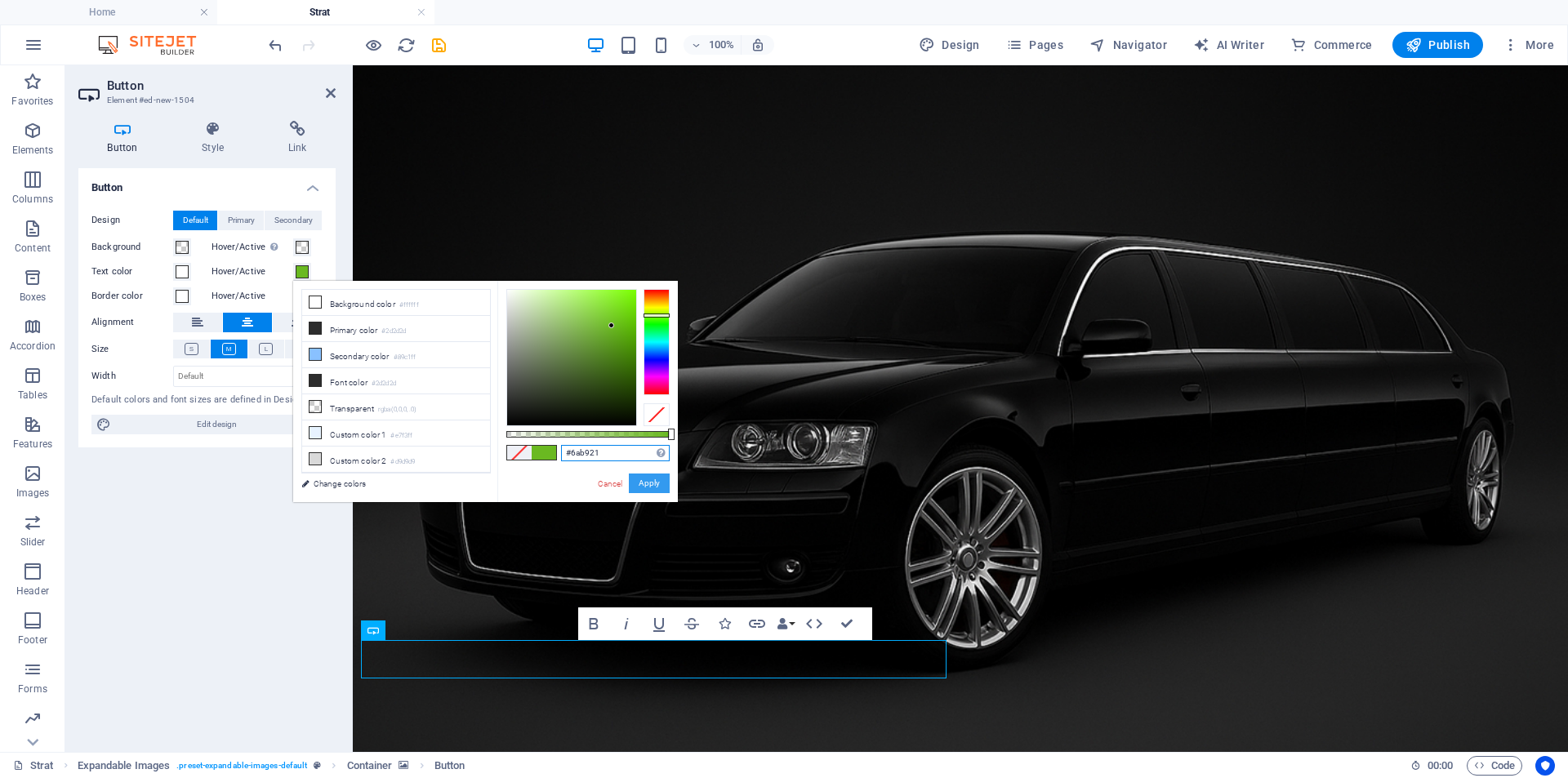
type input "#6ab921"
click at [659, 483] on button "Apply" at bounding box center [649, 483] width 41 height 20
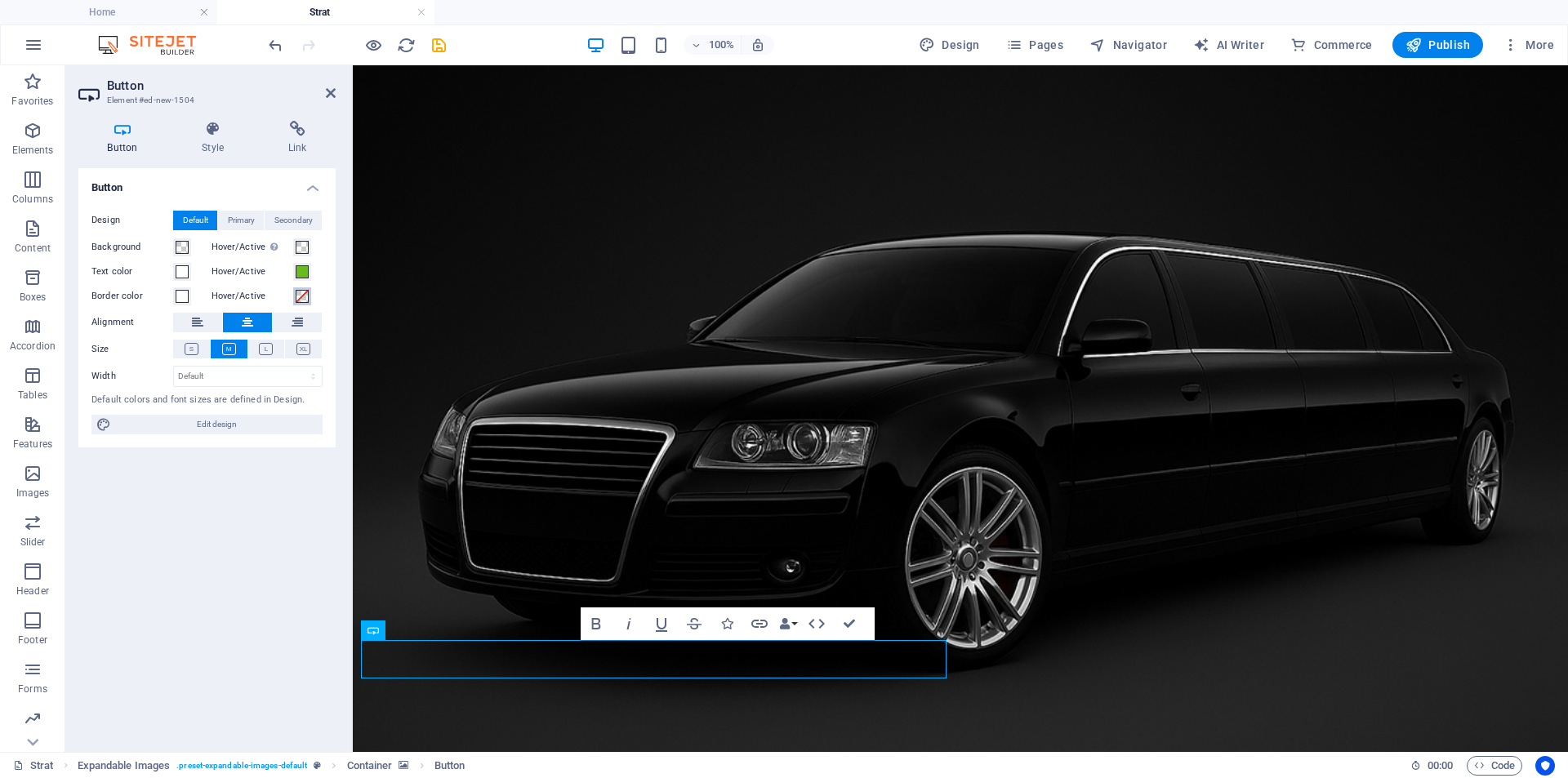
click at [302, 298] on span at bounding box center [302, 296] width 13 height 13
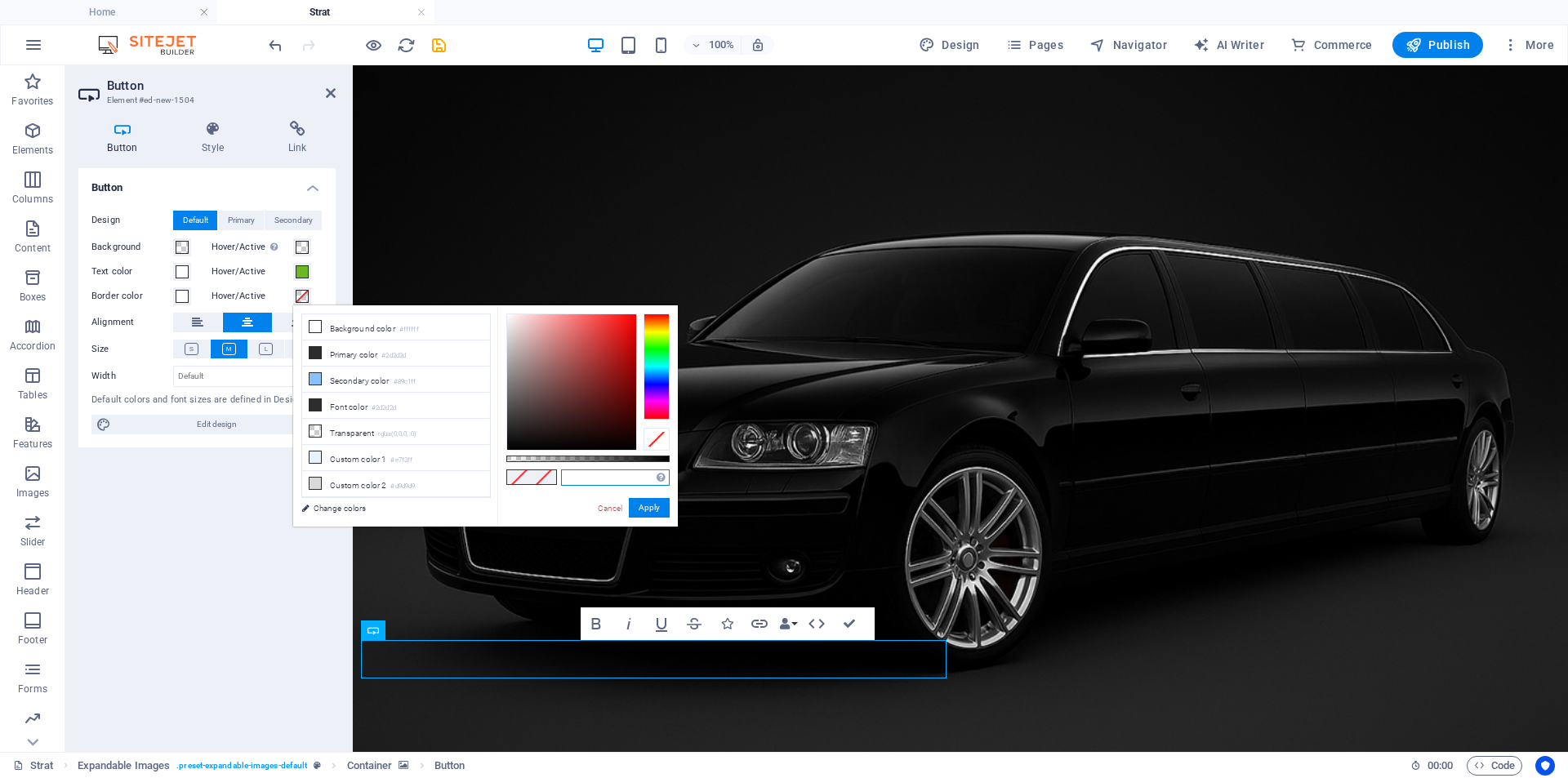
click at [583, 475] on input "text" at bounding box center [616, 477] width 109 height 16
paste input "6ab921"
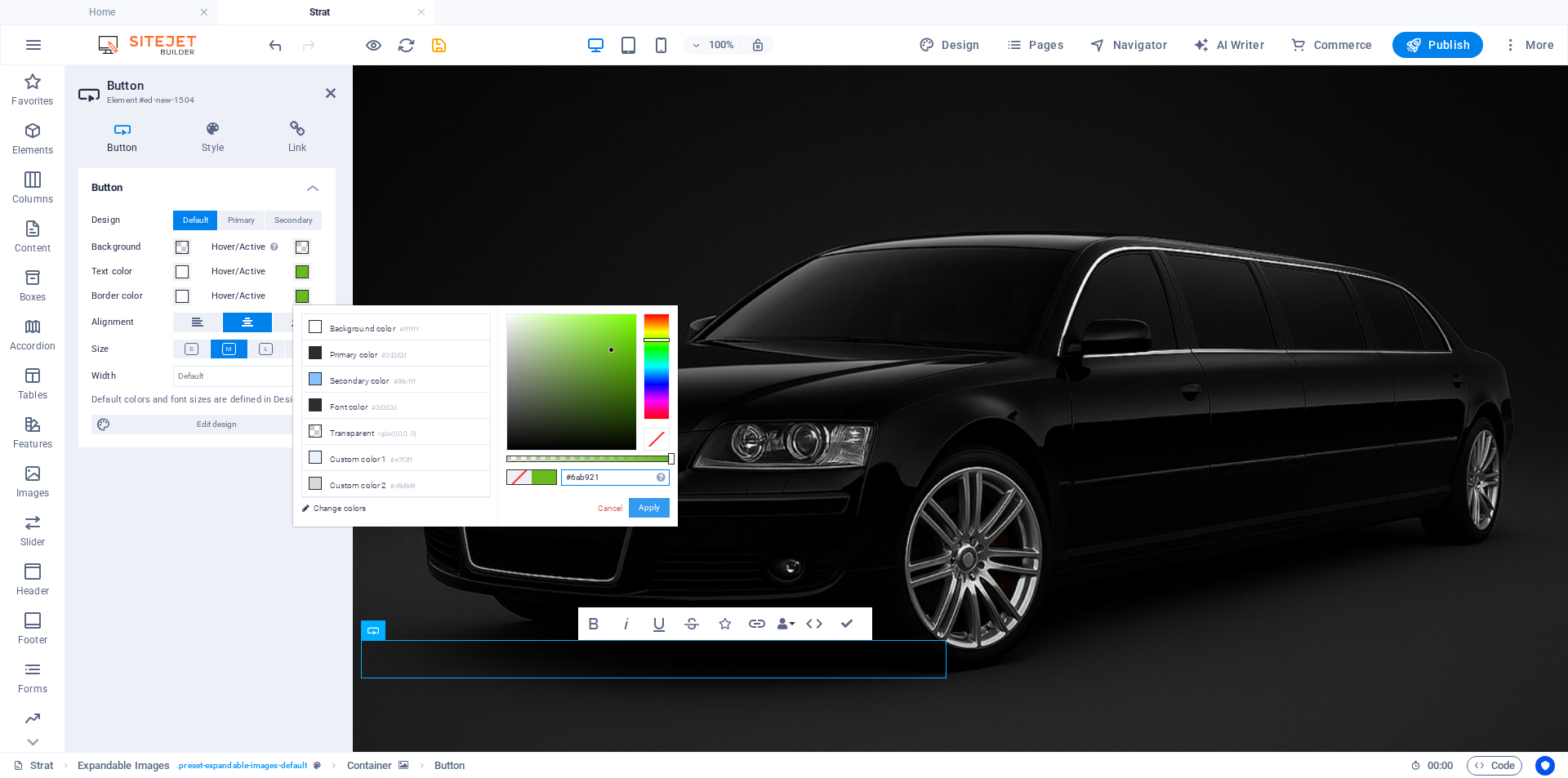
type input "#6ab921"
click at [636, 503] on button "Apply" at bounding box center [649, 507] width 41 height 20
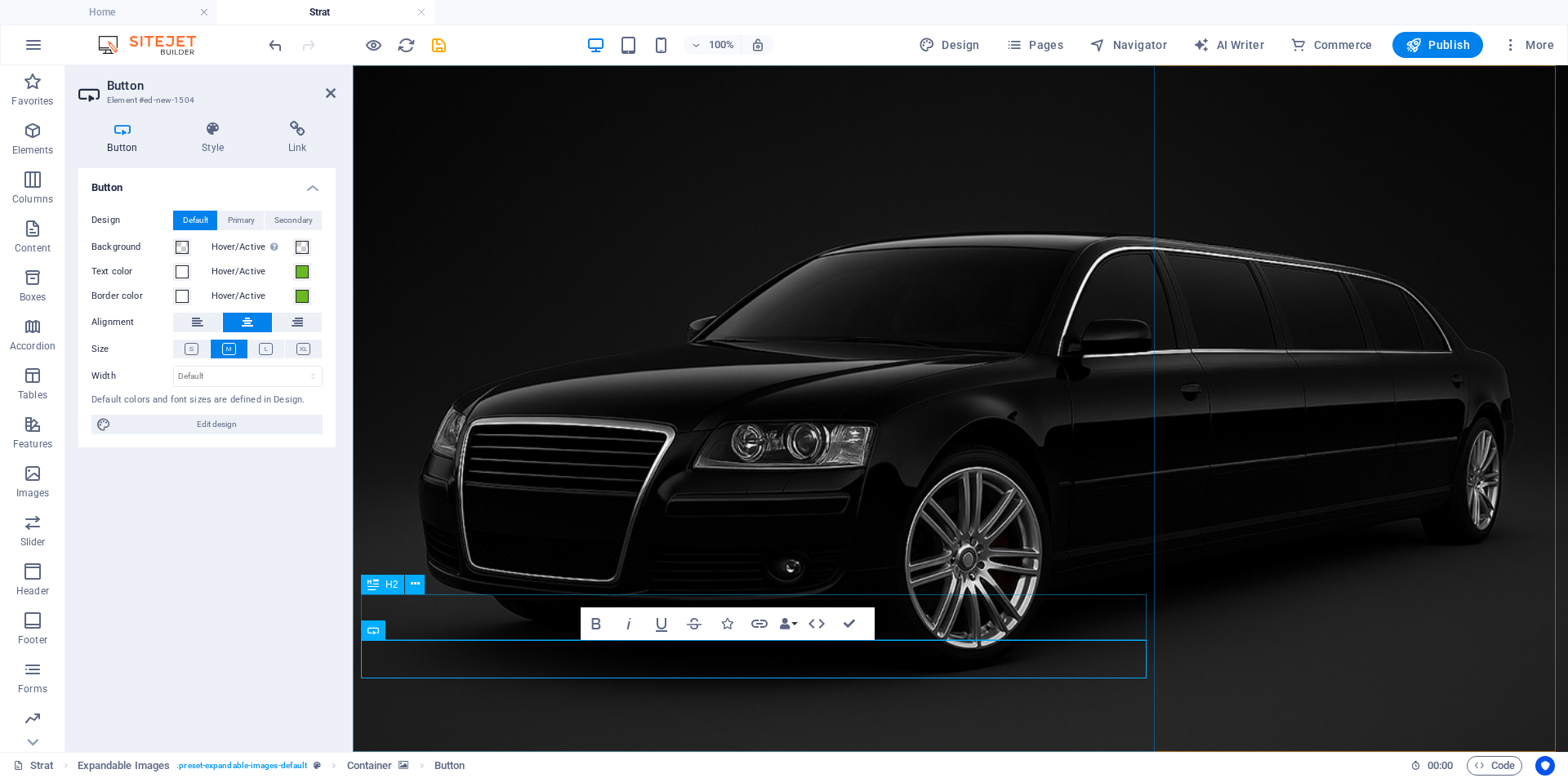
drag, startPoint x: 455, startPoint y: 669, endPoint x: 787, endPoint y: 694, distance: 332.9
click at [1135, 44] on span "Navigator" at bounding box center [1128, 44] width 78 height 16
select select "18284847-en"
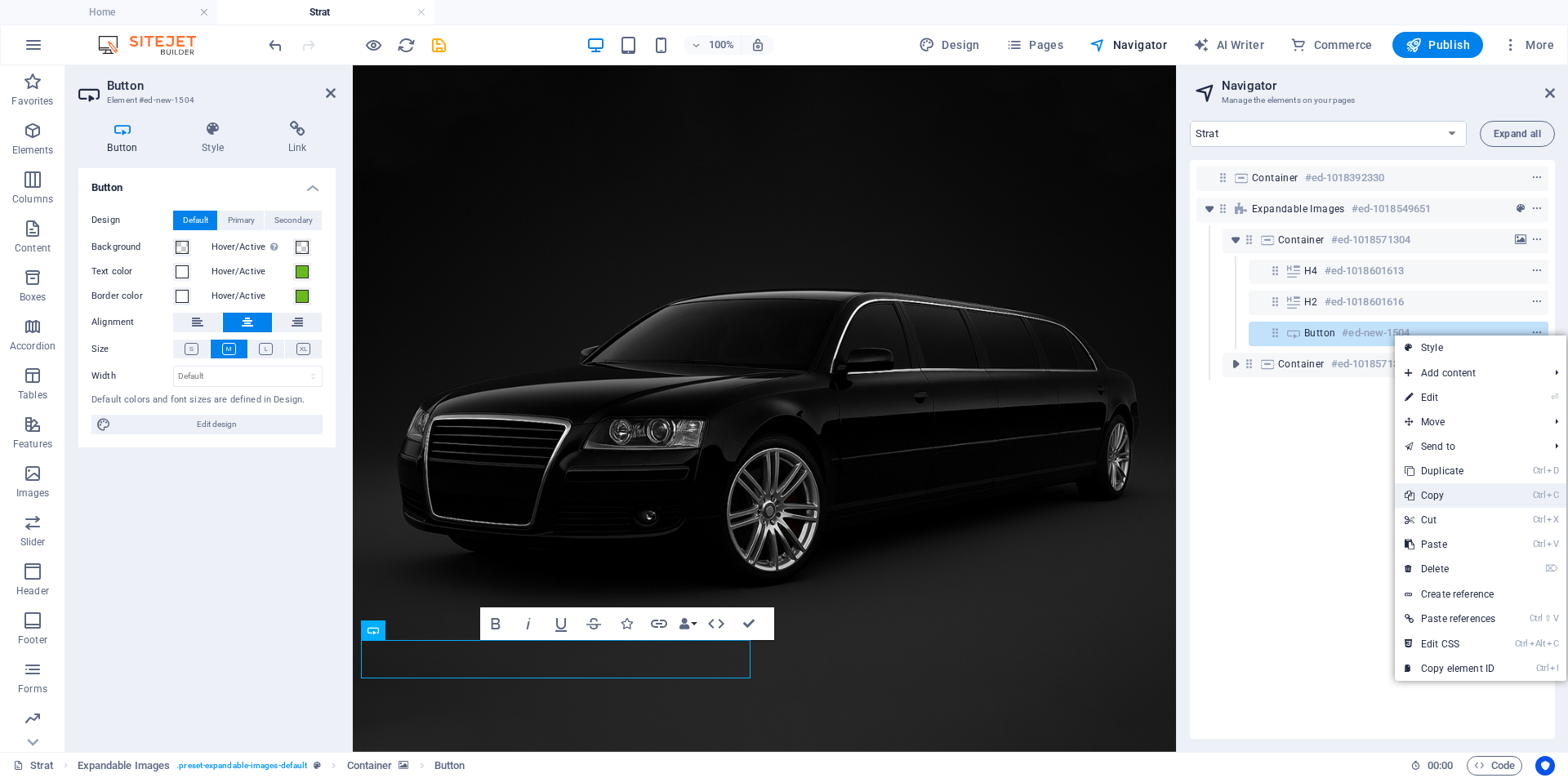
click at [1447, 496] on link "Ctrl C Copy" at bounding box center [1450, 495] width 110 height 24
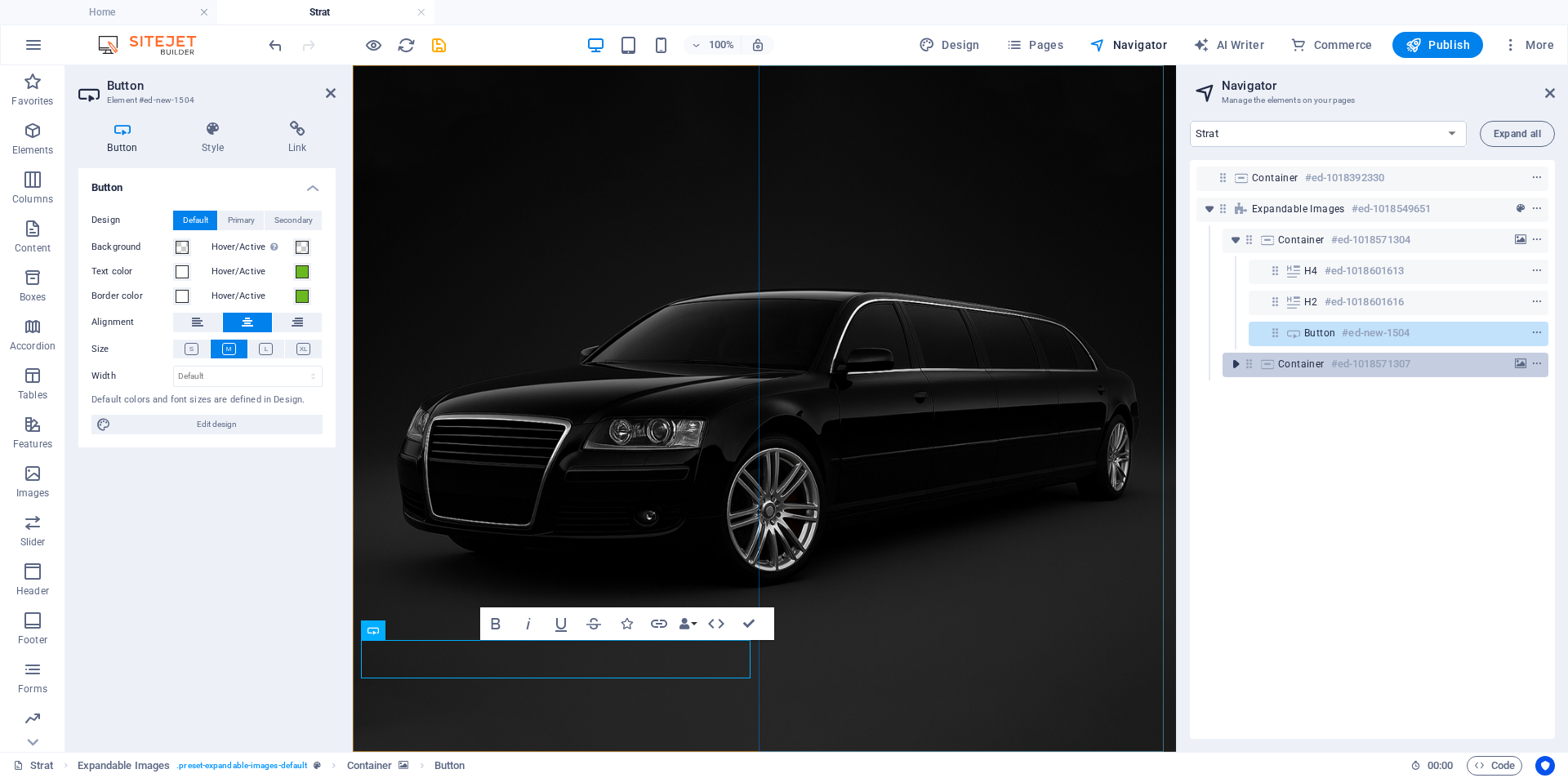
click at [1238, 366] on icon "toggle-expand" at bounding box center [1235, 364] width 16 height 16
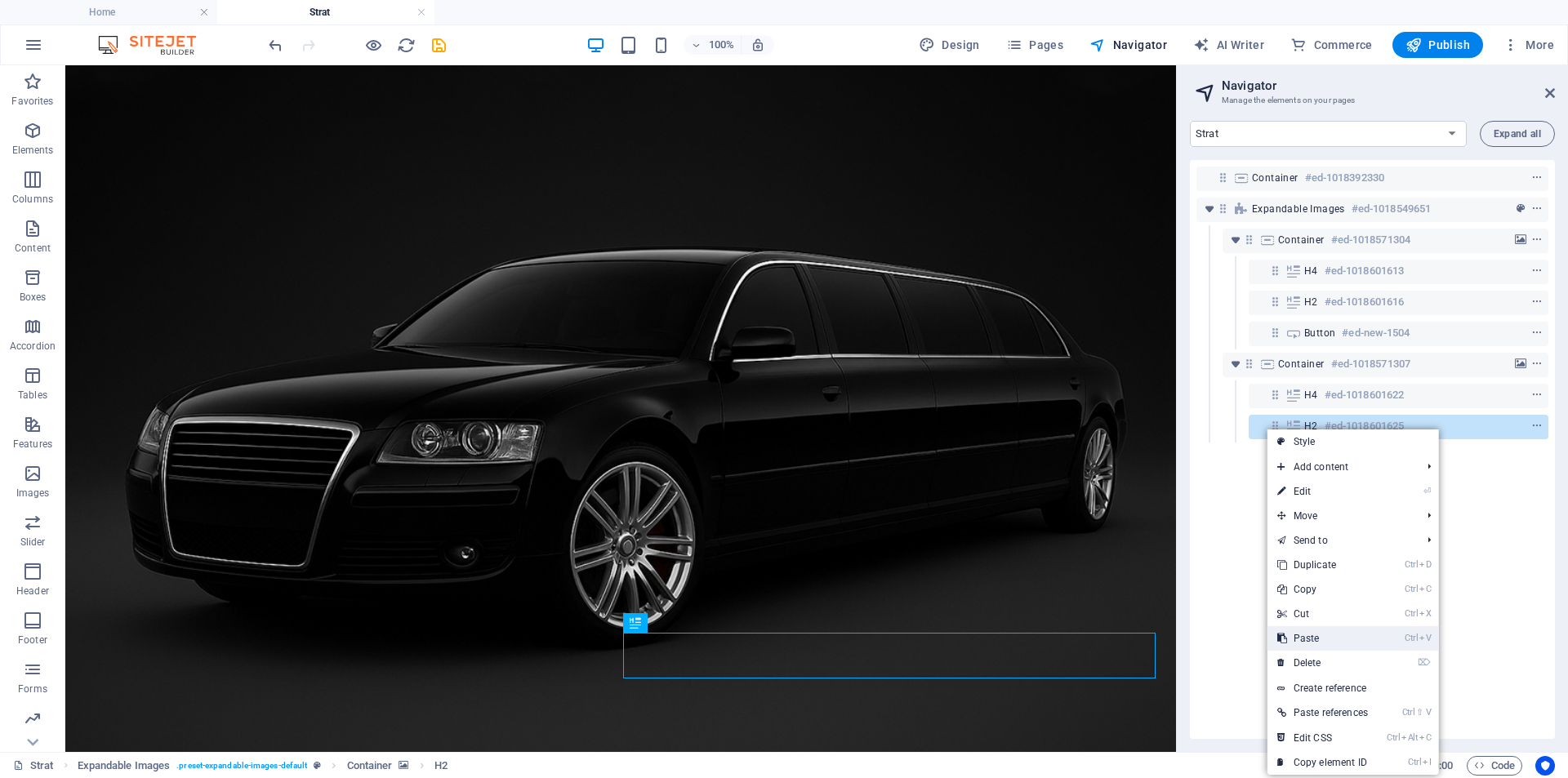
click at [1344, 635] on link "Ctrl V Paste" at bounding box center [1322, 638] width 110 height 24
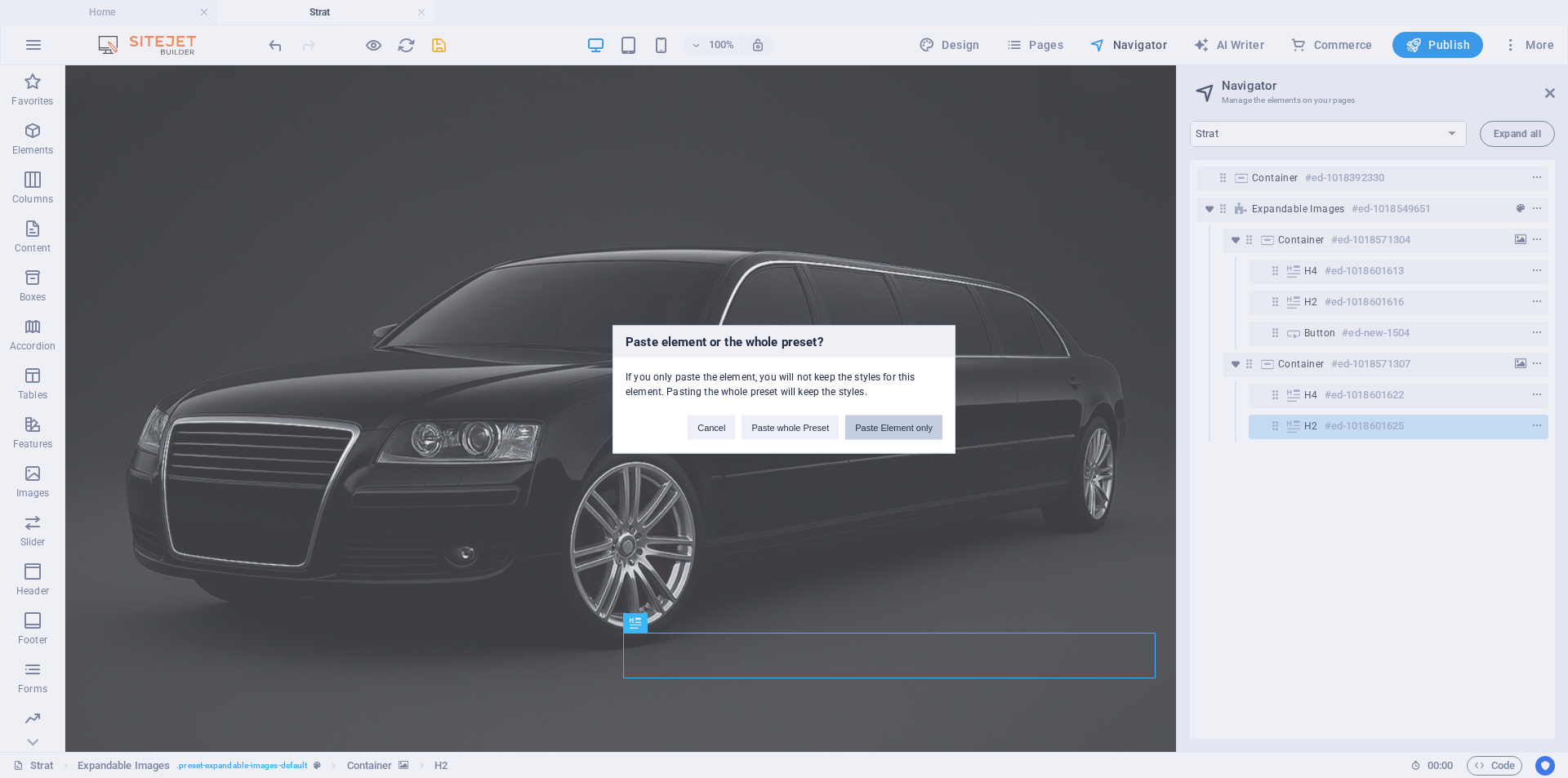
click at [875, 422] on button "Paste Element only" at bounding box center [893, 427] width 97 height 24
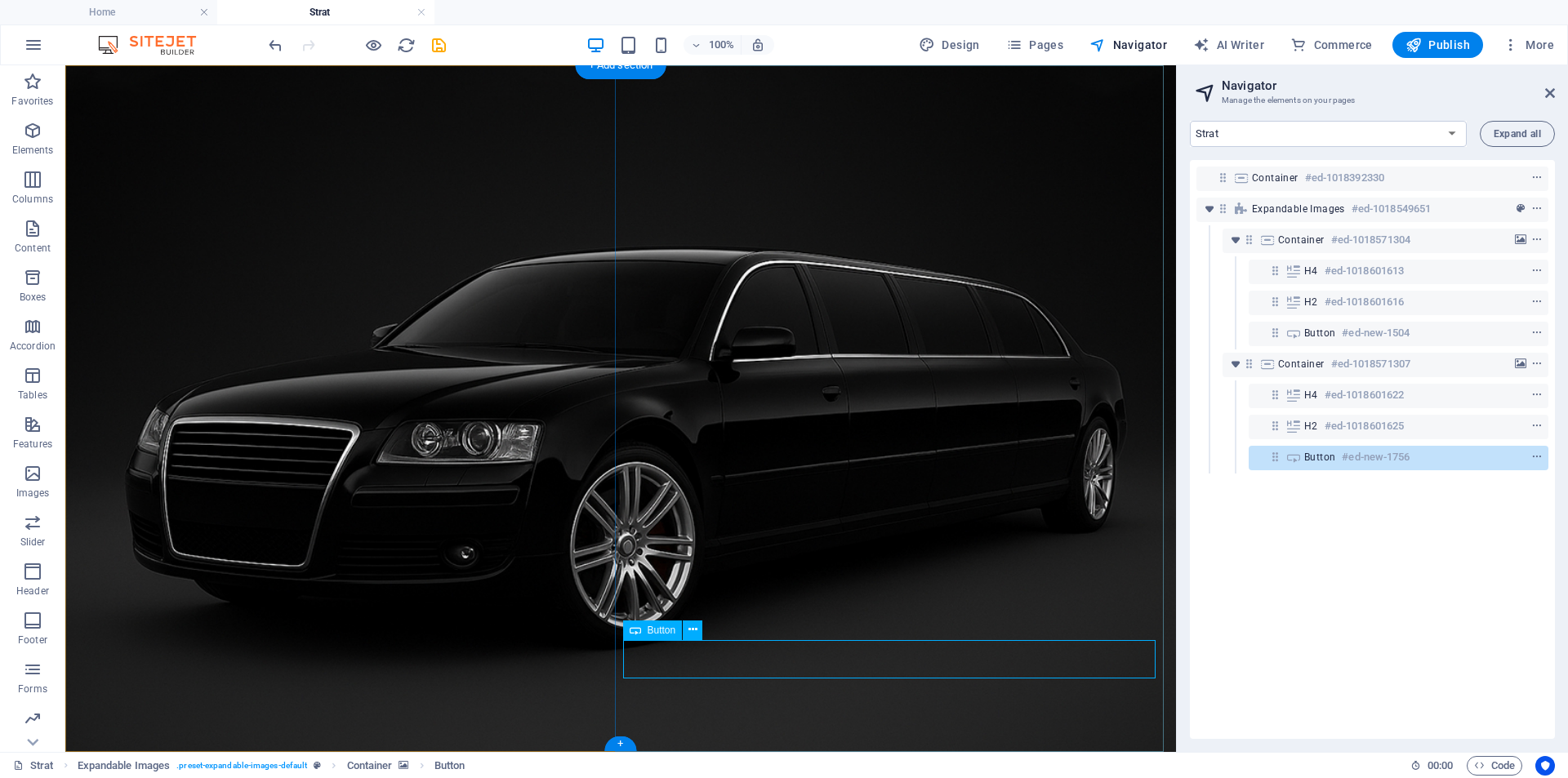
click at [1424, 449] on div "Button #ed-new-1756" at bounding box center [1386, 456] width 163 height 20
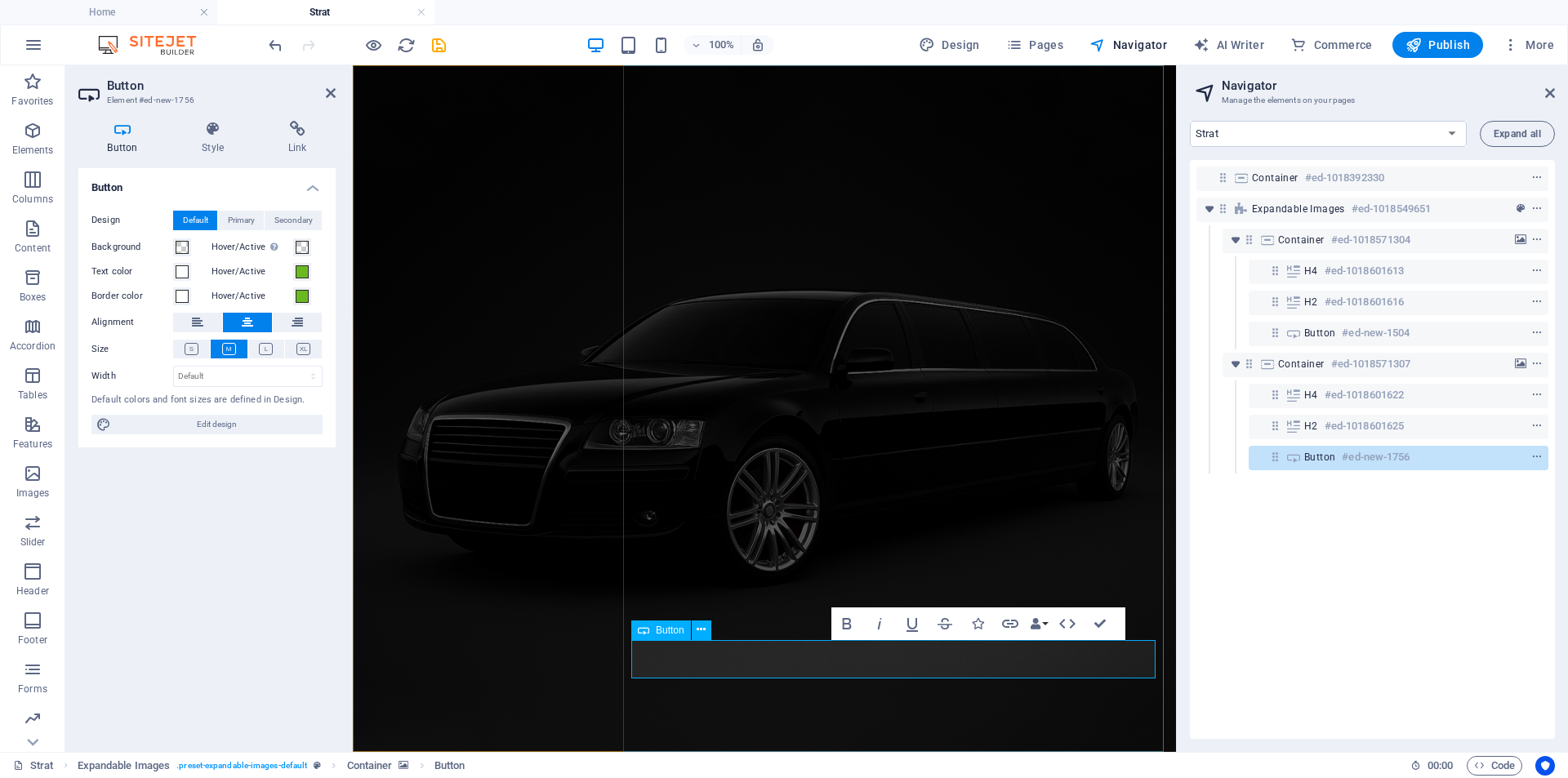
drag, startPoint x: 919, startPoint y: 663, endPoint x: 957, endPoint y: 665, distance: 38.1
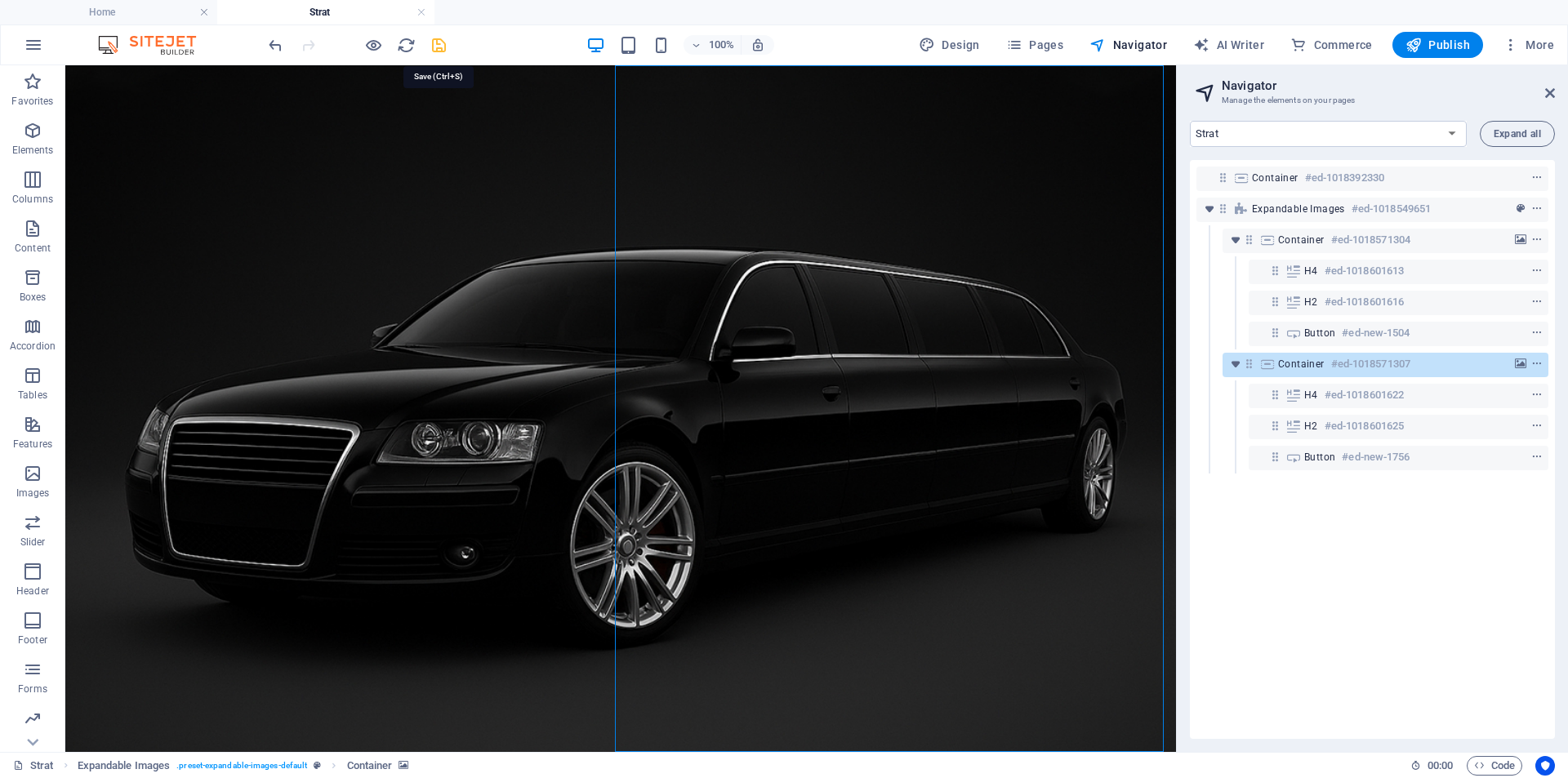
click at [435, 45] on icon "save" at bounding box center [439, 46] width 19 height 19
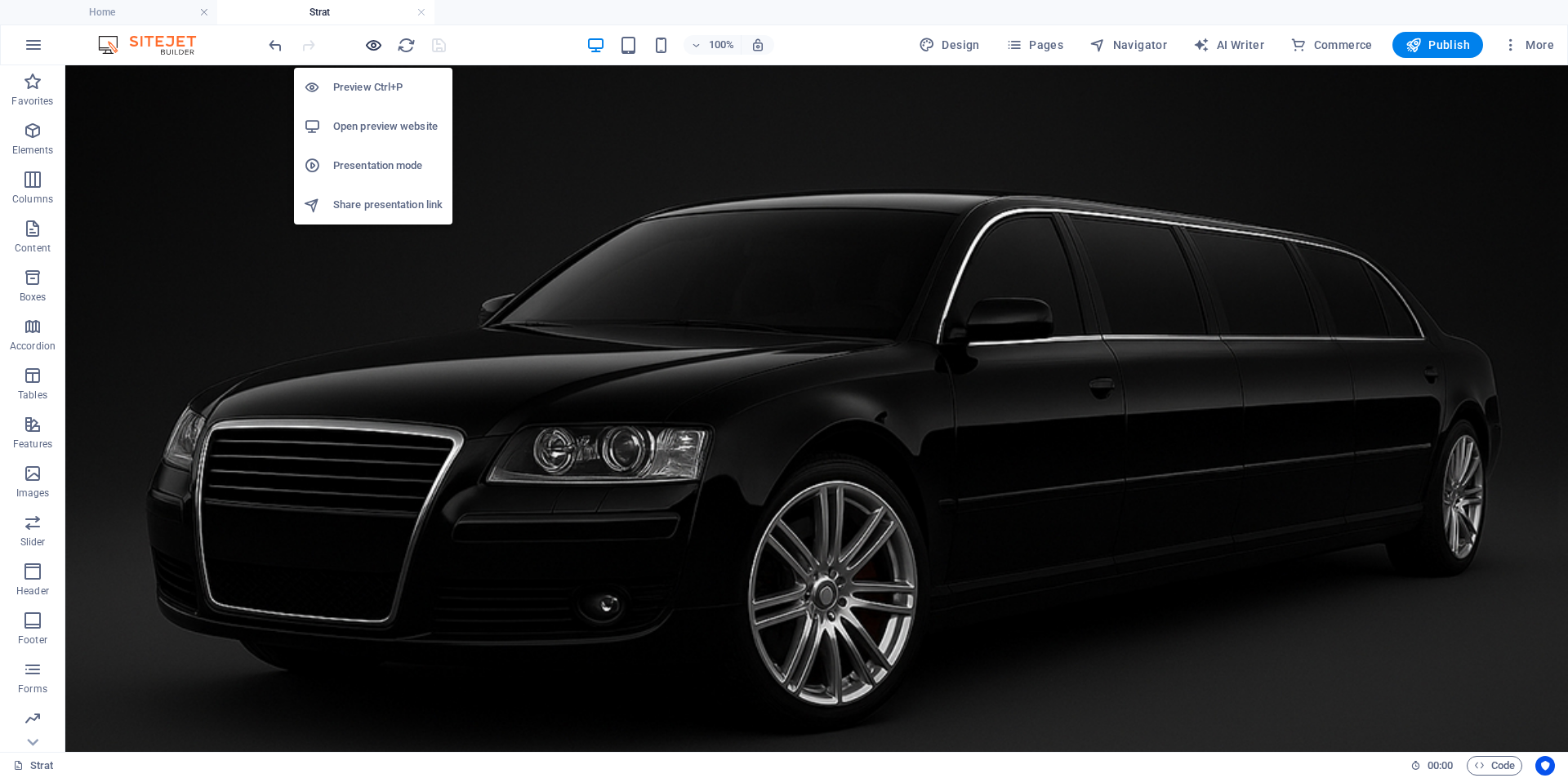
click at [371, 44] on icon "button" at bounding box center [374, 46] width 19 height 19
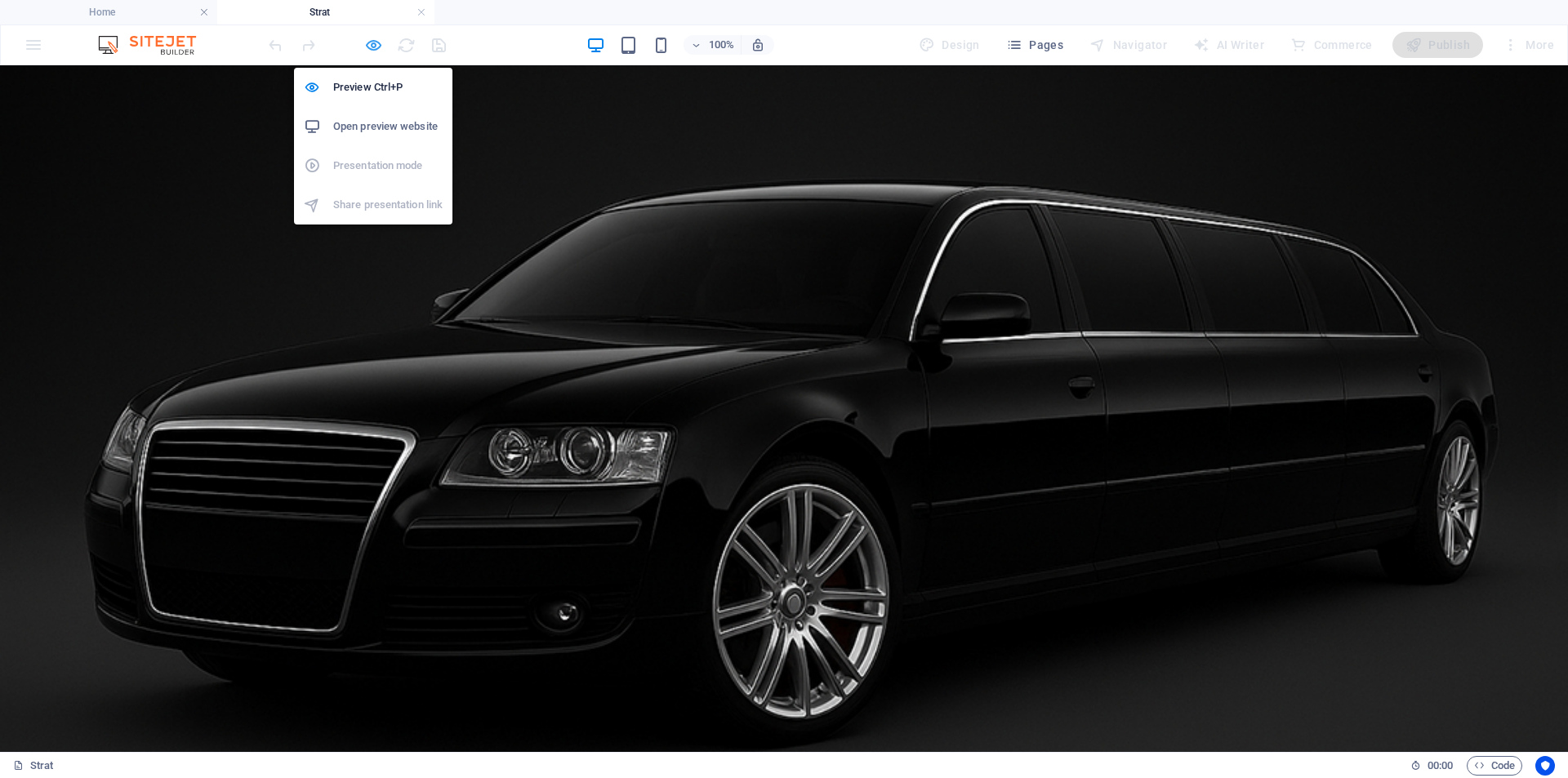
scroll to position [163, 0]
click at [376, 42] on icon "button" at bounding box center [374, 46] width 19 height 19
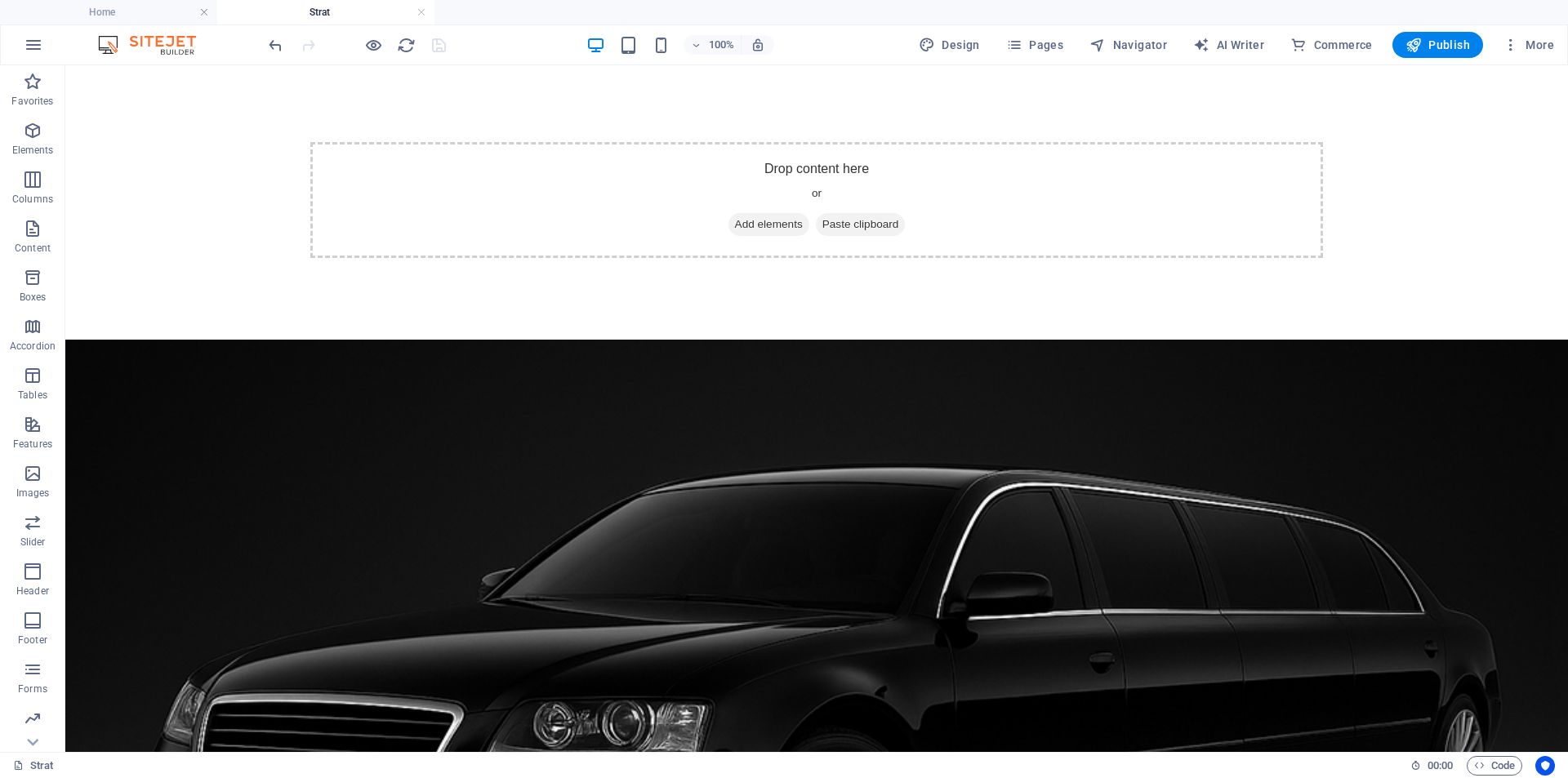
scroll to position [0, 0]
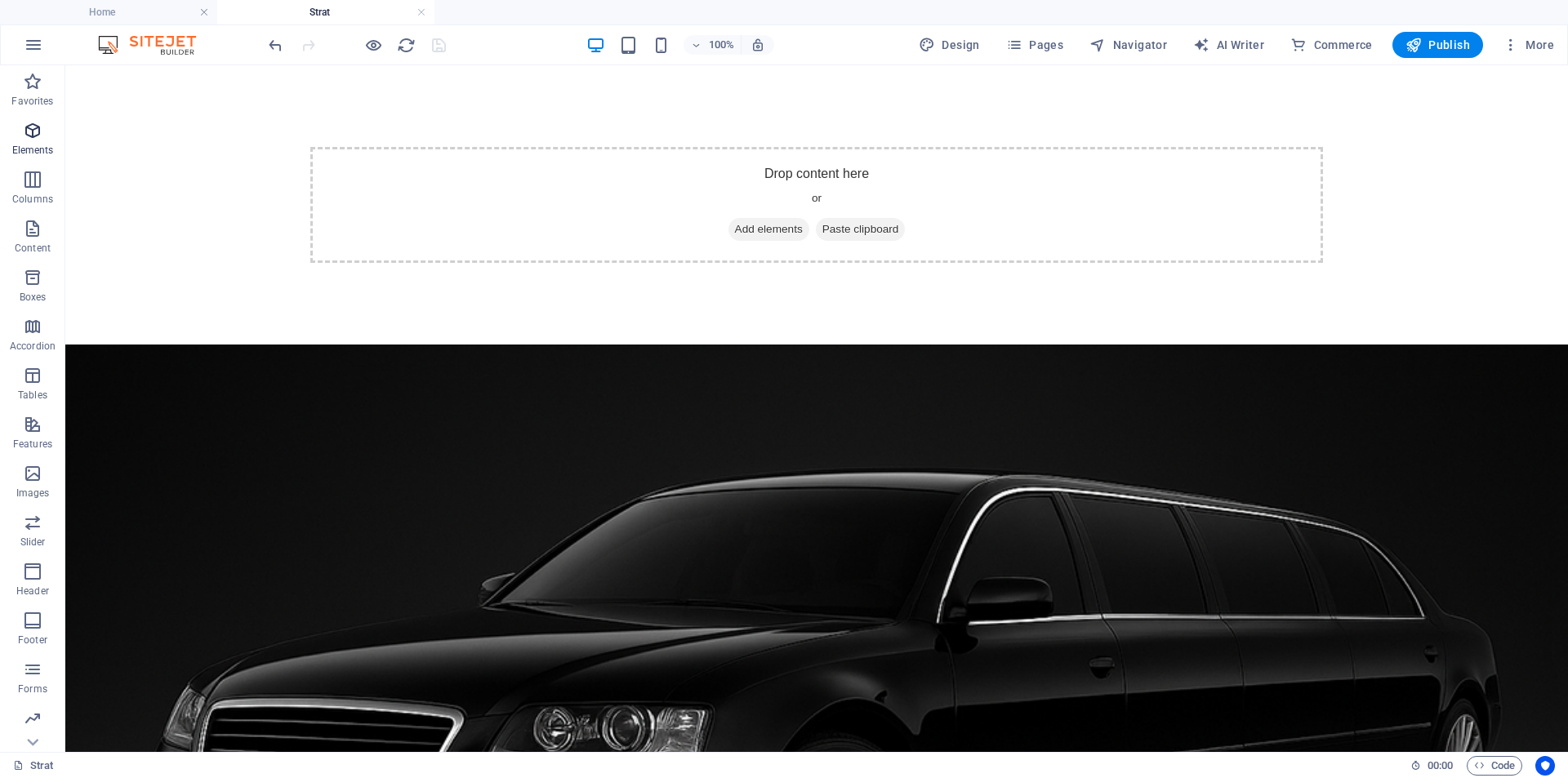
click at [22, 138] on span "Elements" at bounding box center [33, 140] width 66 height 39
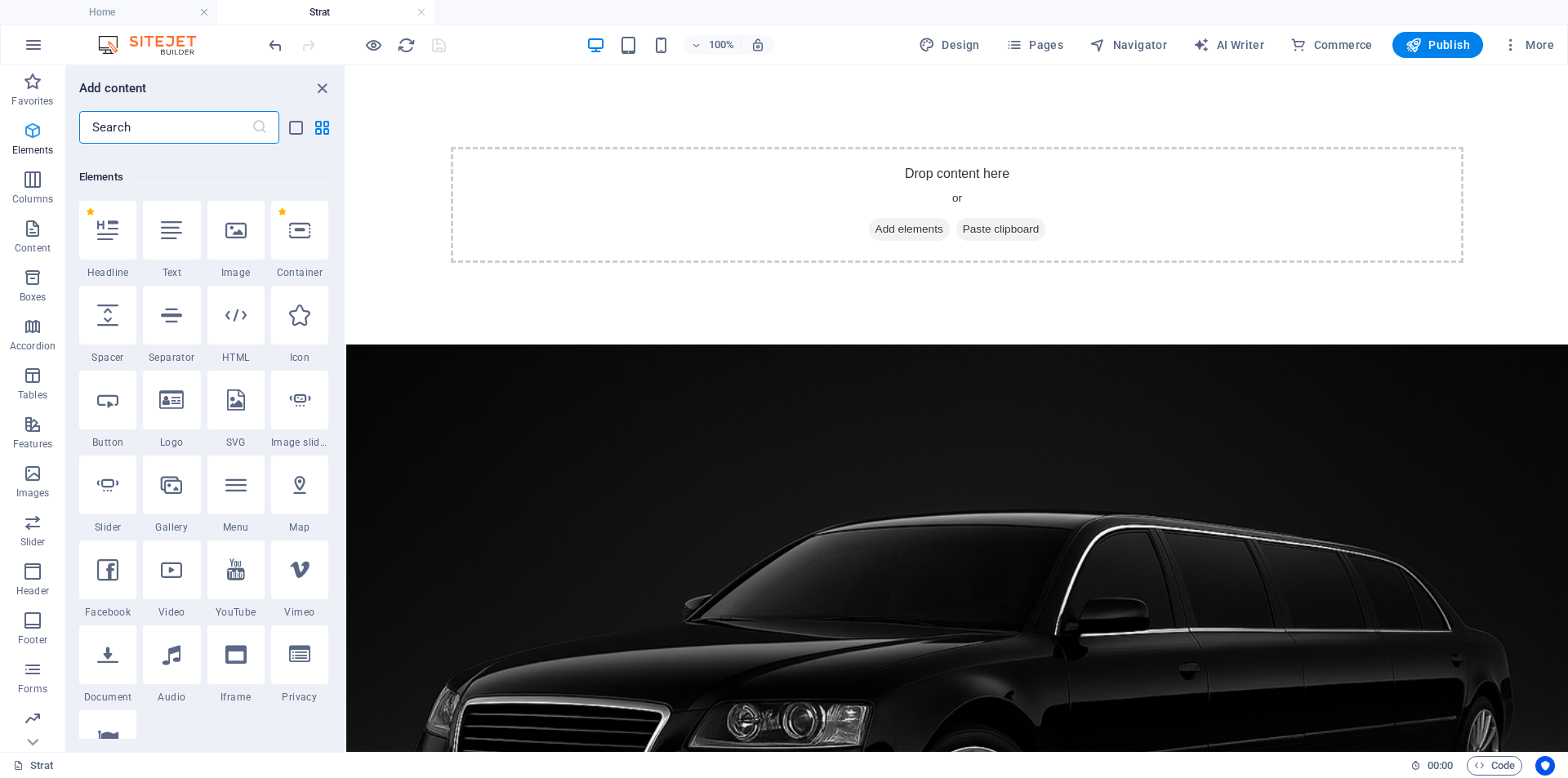
scroll to position [174, 0]
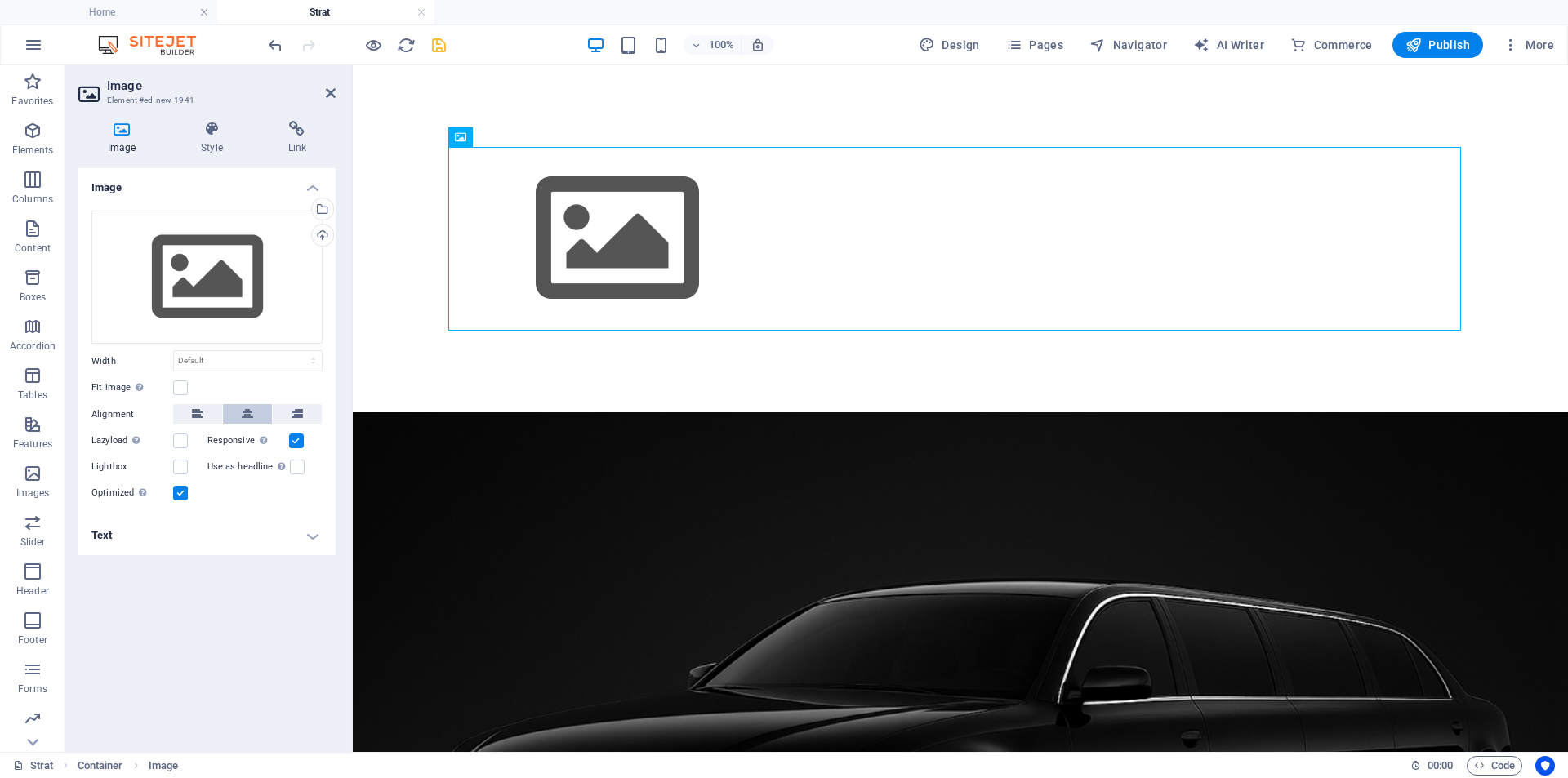
click at [246, 416] on icon at bounding box center [246, 413] width 11 height 20
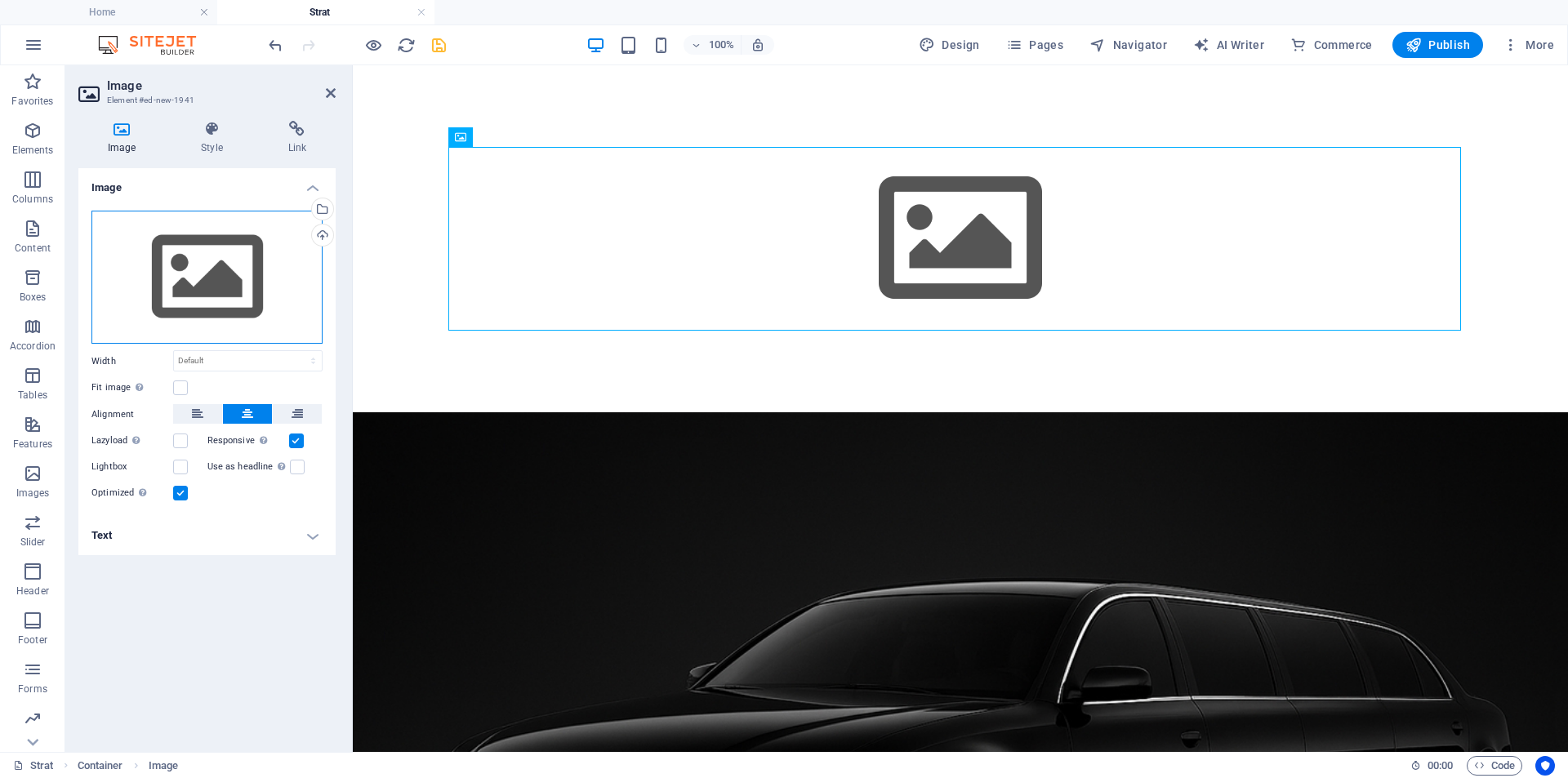
click at [217, 280] on div "Drag files here, click to choose files or select files from Files or our free s…" at bounding box center [207, 277] width 231 height 134
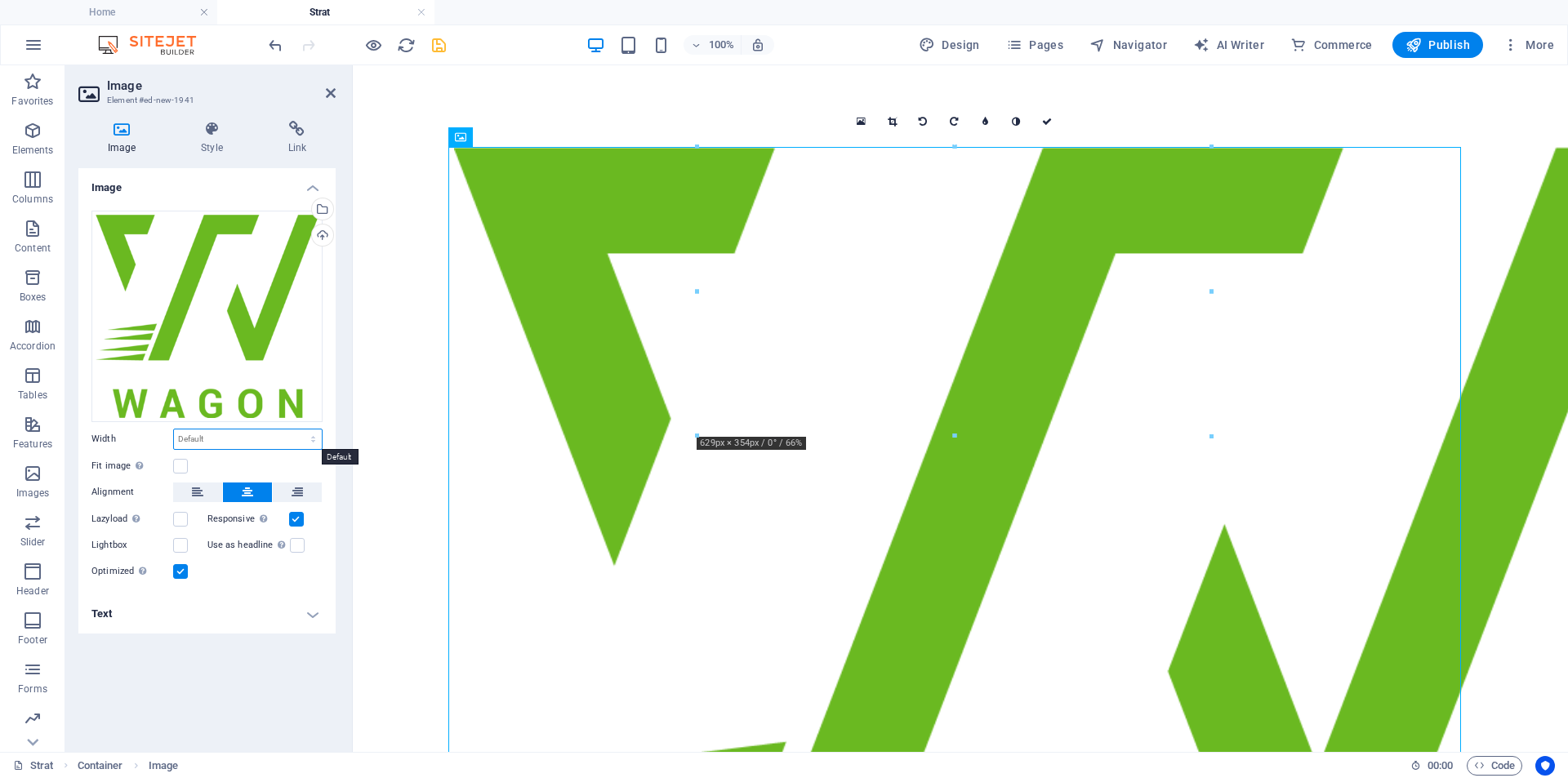
click at [216, 438] on select "Default auto px rem % em vh vw" at bounding box center [247, 439] width 148 height 20
select select "px"
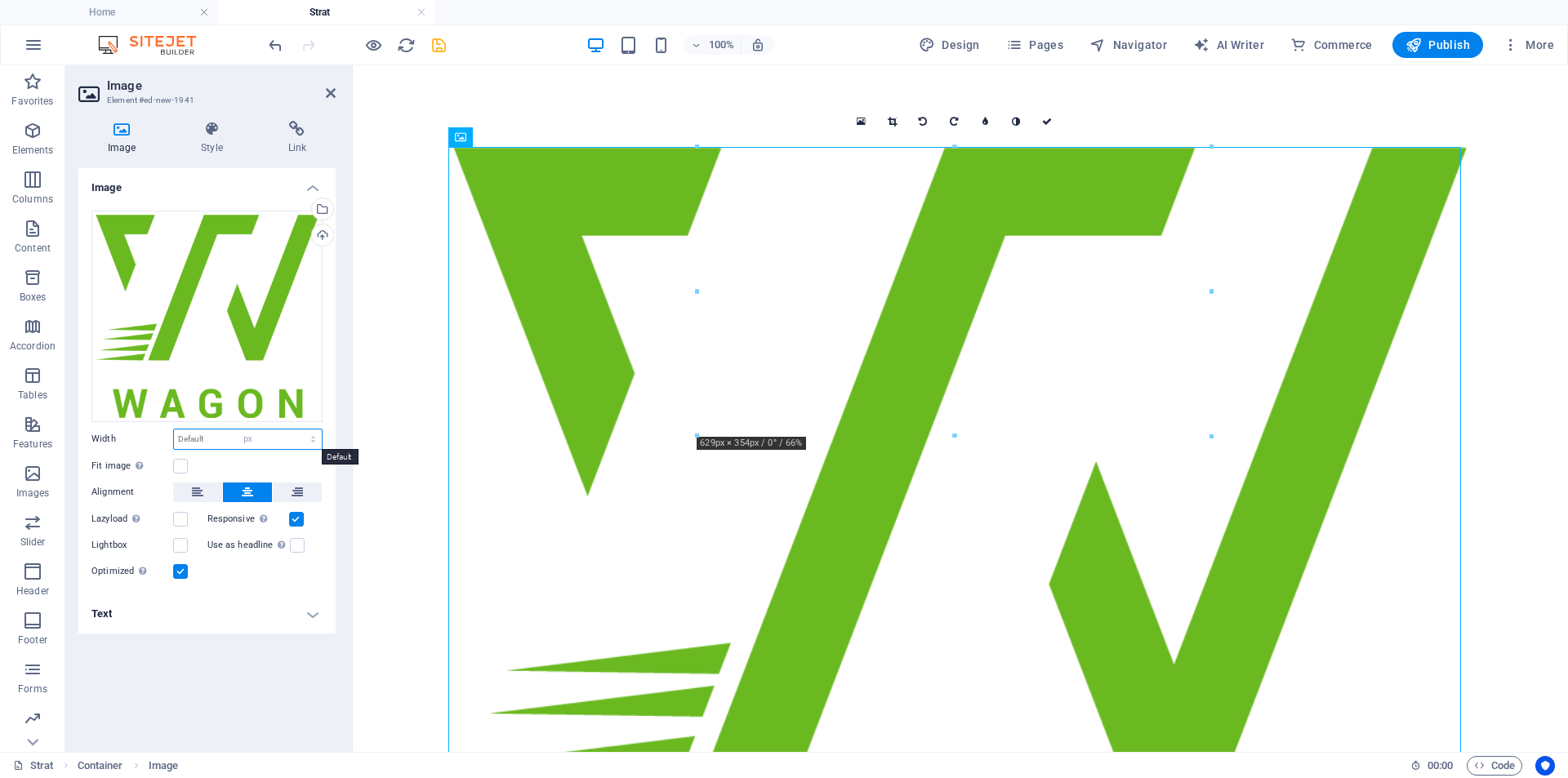
click at [299, 430] on select "Default auto px rem % em vh vw" at bounding box center [247, 439] width 148 height 20
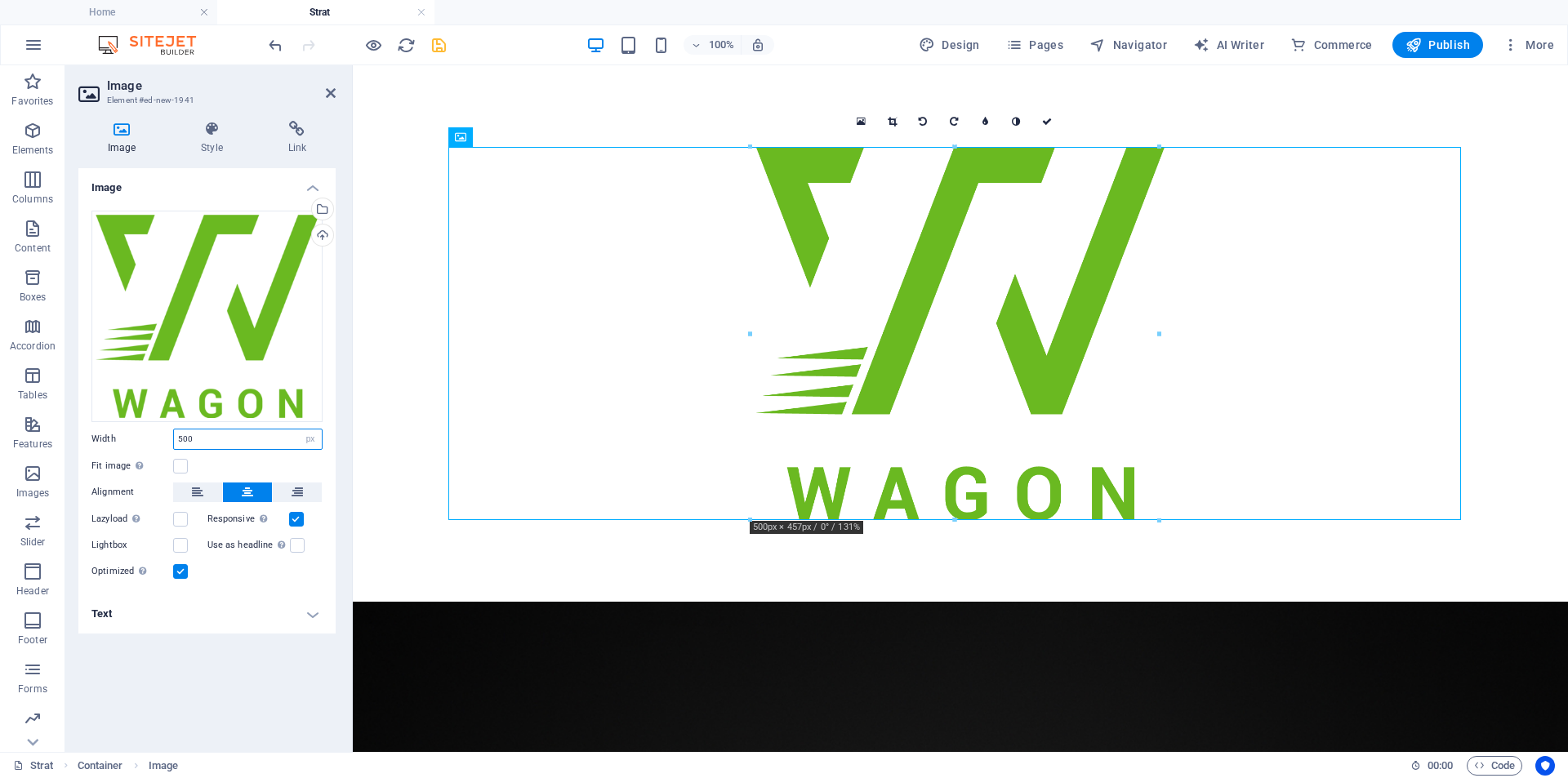
click at [173, 440] on div "500 Default auto px rem % em vh vw" at bounding box center [247, 439] width 150 height 22
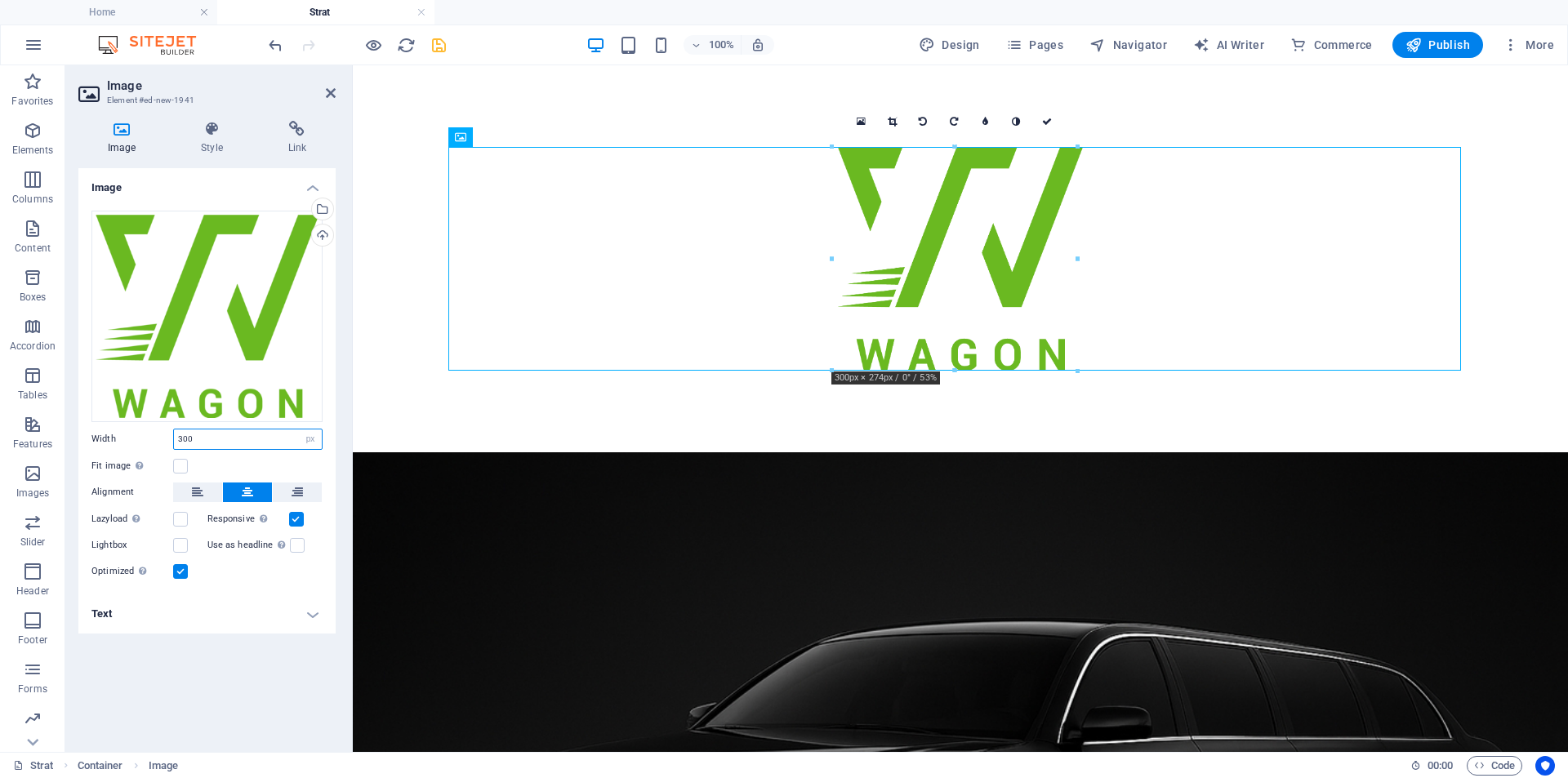
drag, startPoint x: 197, startPoint y: 441, endPoint x: 153, endPoint y: 444, distance: 44.1
click at [154, 444] on div "Width 300 Default auto px rem % em vh vw" at bounding box center [207, 439] width 231 height 22
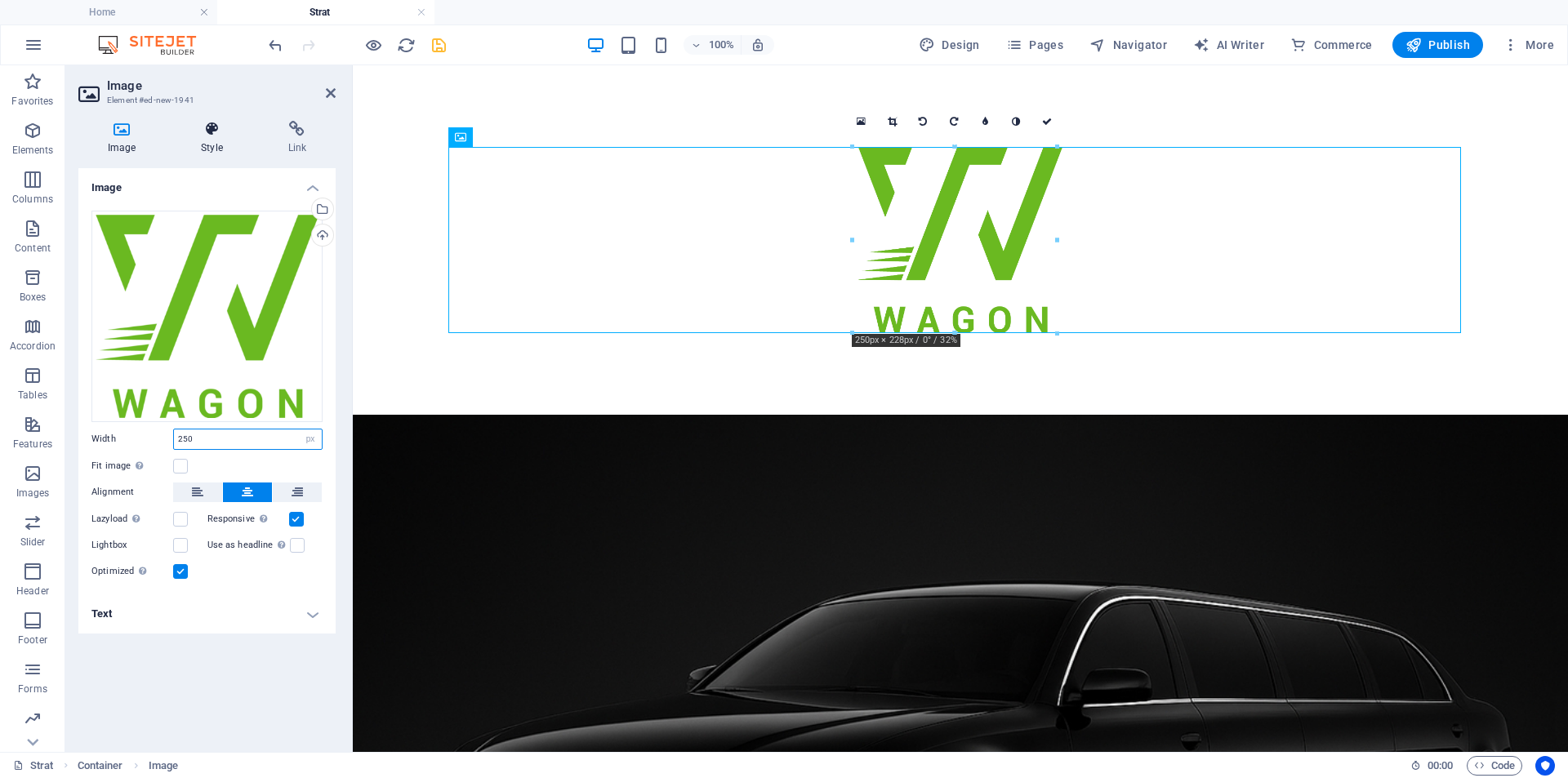
type input "250"
click at [220, 152] on h4 "Style" at bounding box center [214, 138] width 86 height 35
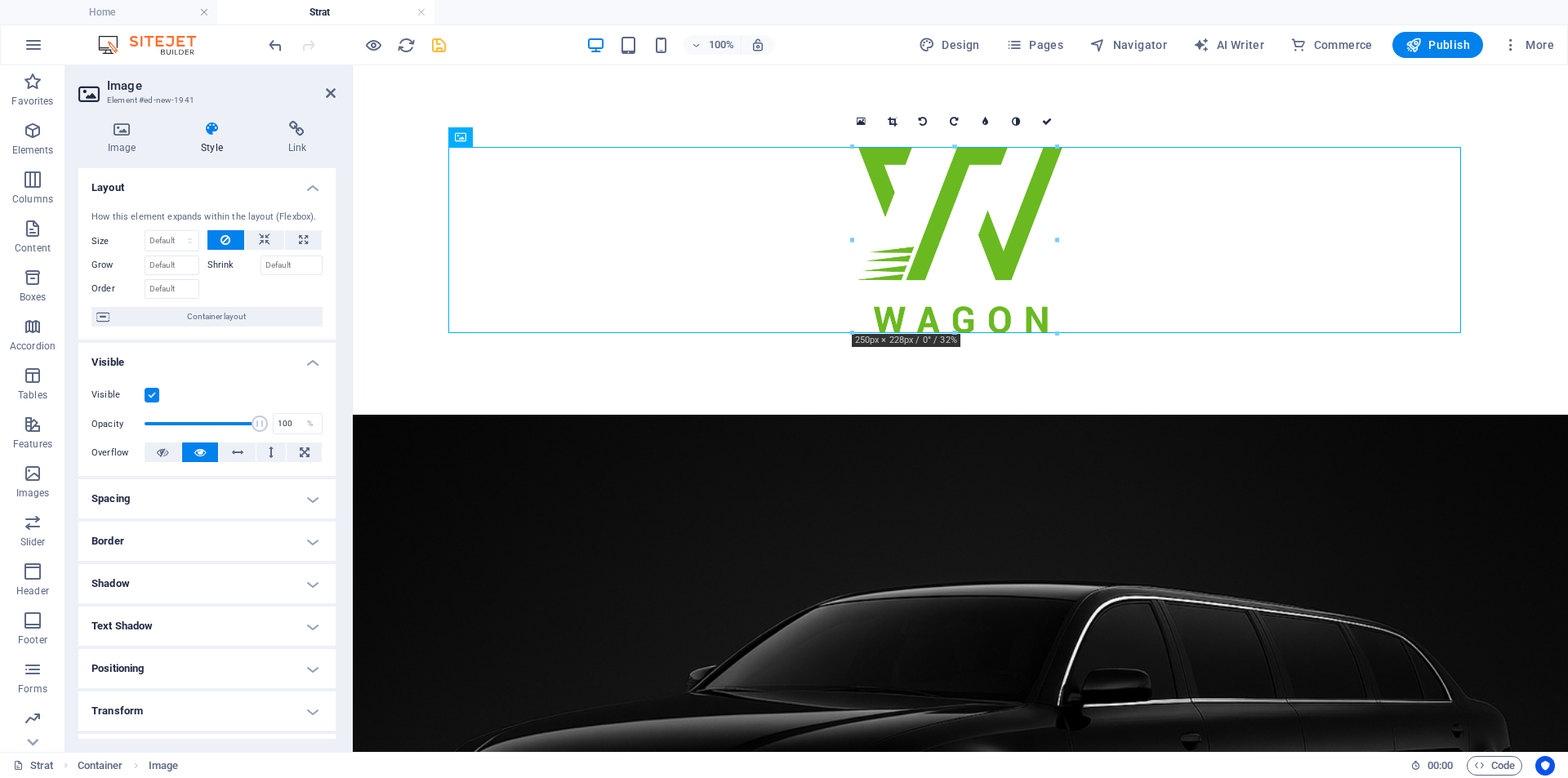
scroll to position [81, 0]
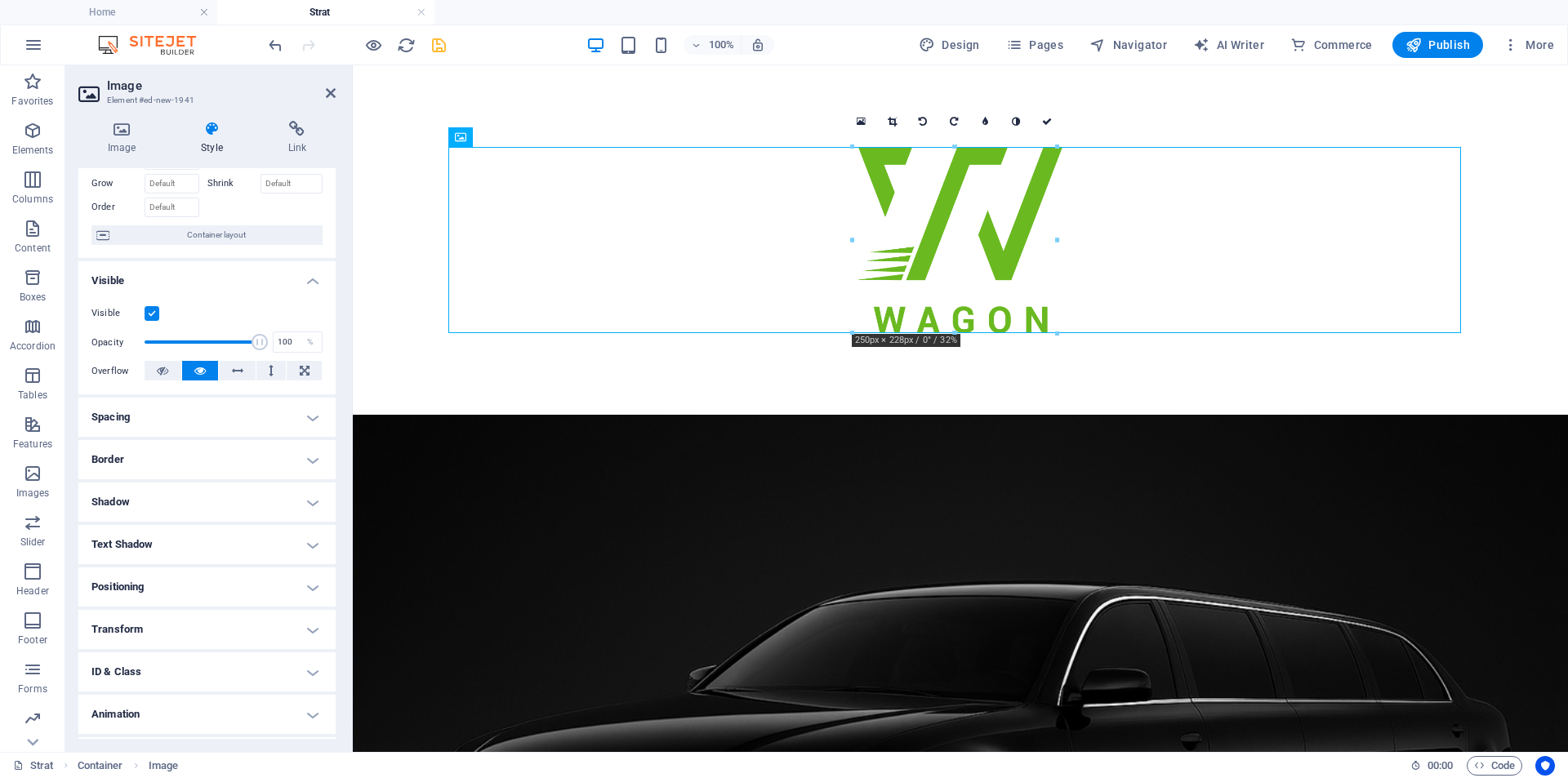
click at [216, 586] on h4 "Positioning" at bounding box center [207, 586] width 257 height 39
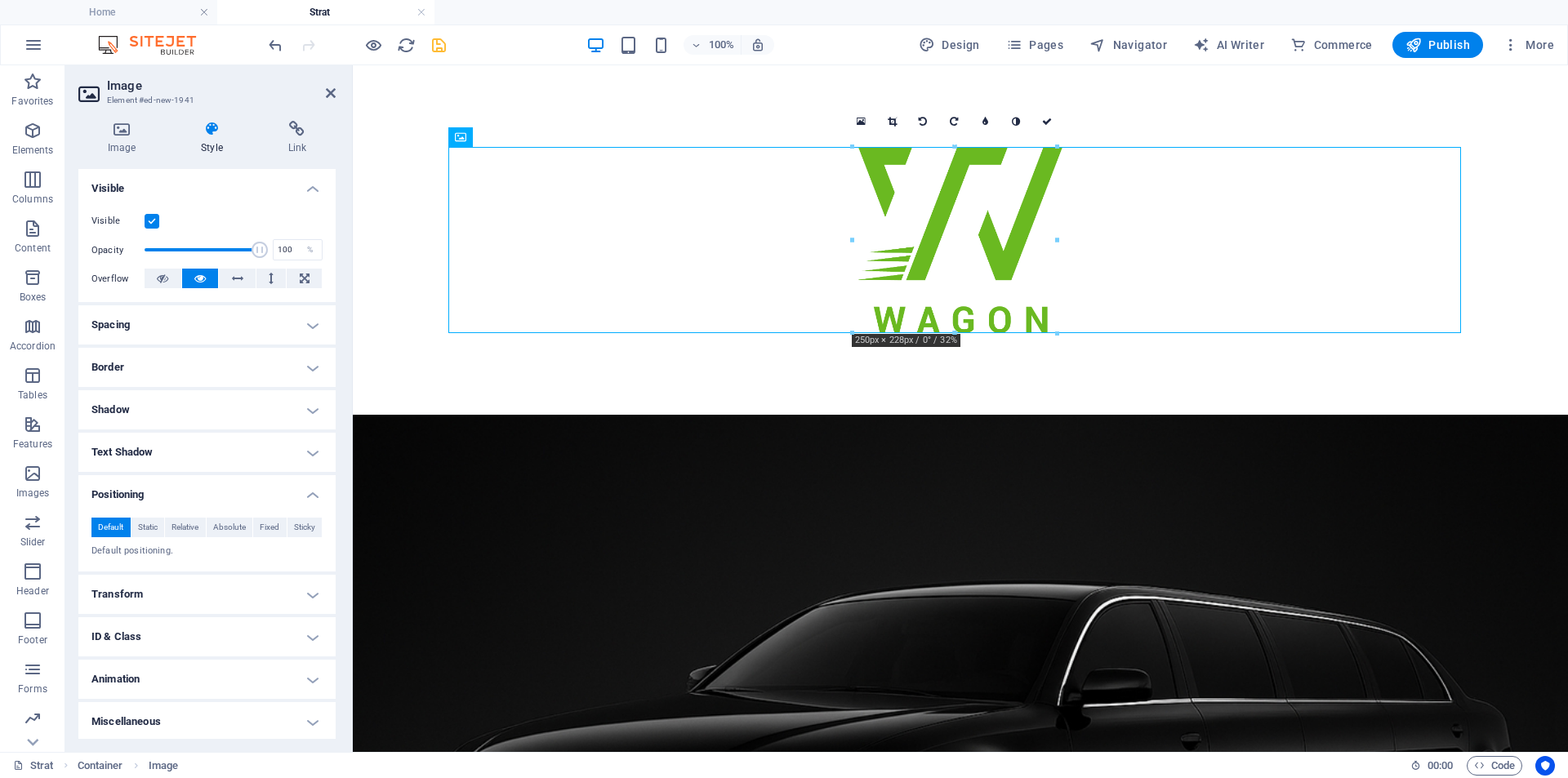
scroll to position [176, 0]
click at [224, 525] on span "Absolute" at bounding box center [229, 525] width 33 height 20
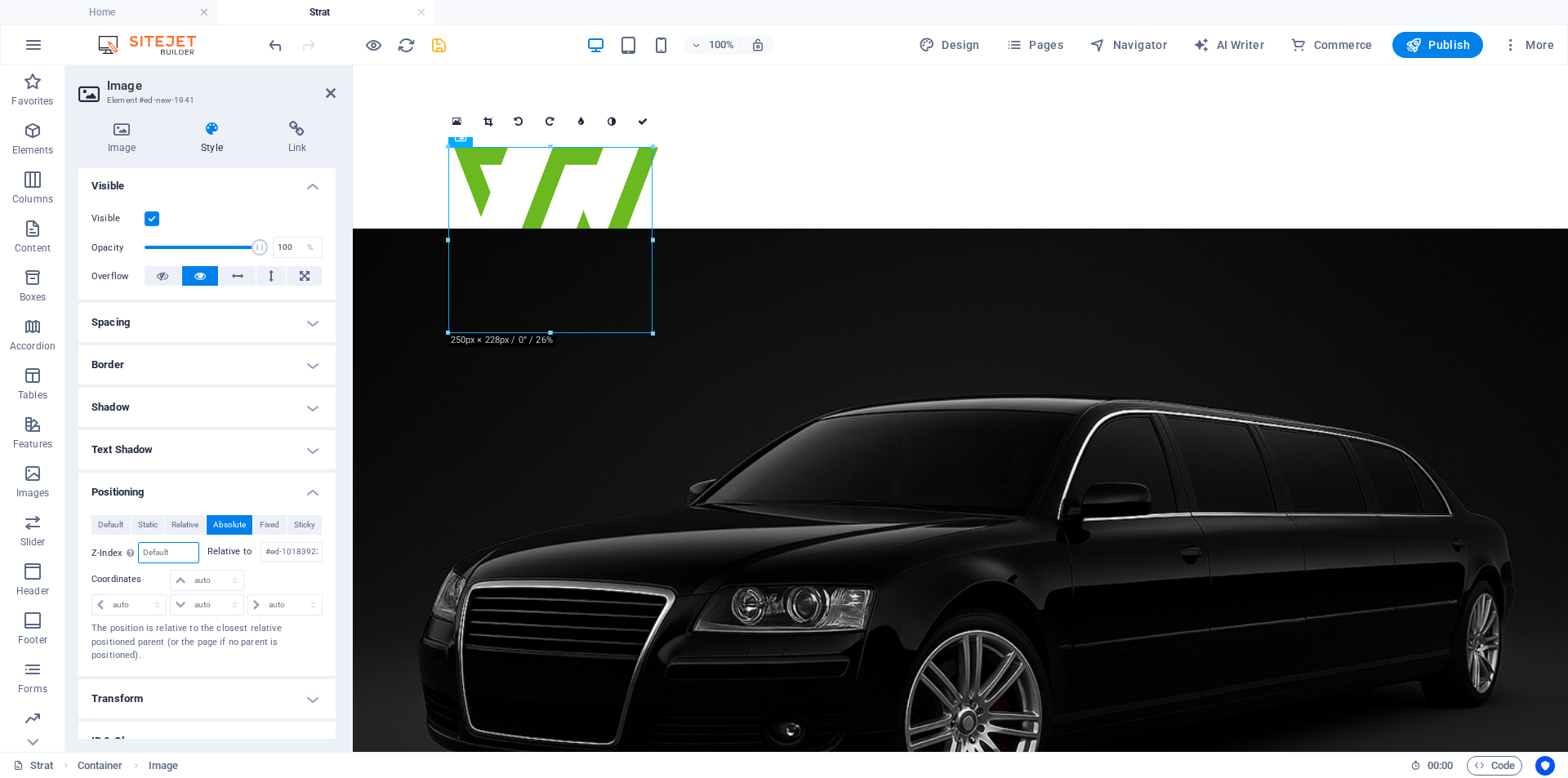
click at [163, 552] on input "number" at bounding box center [169, 552] width 59 height 20
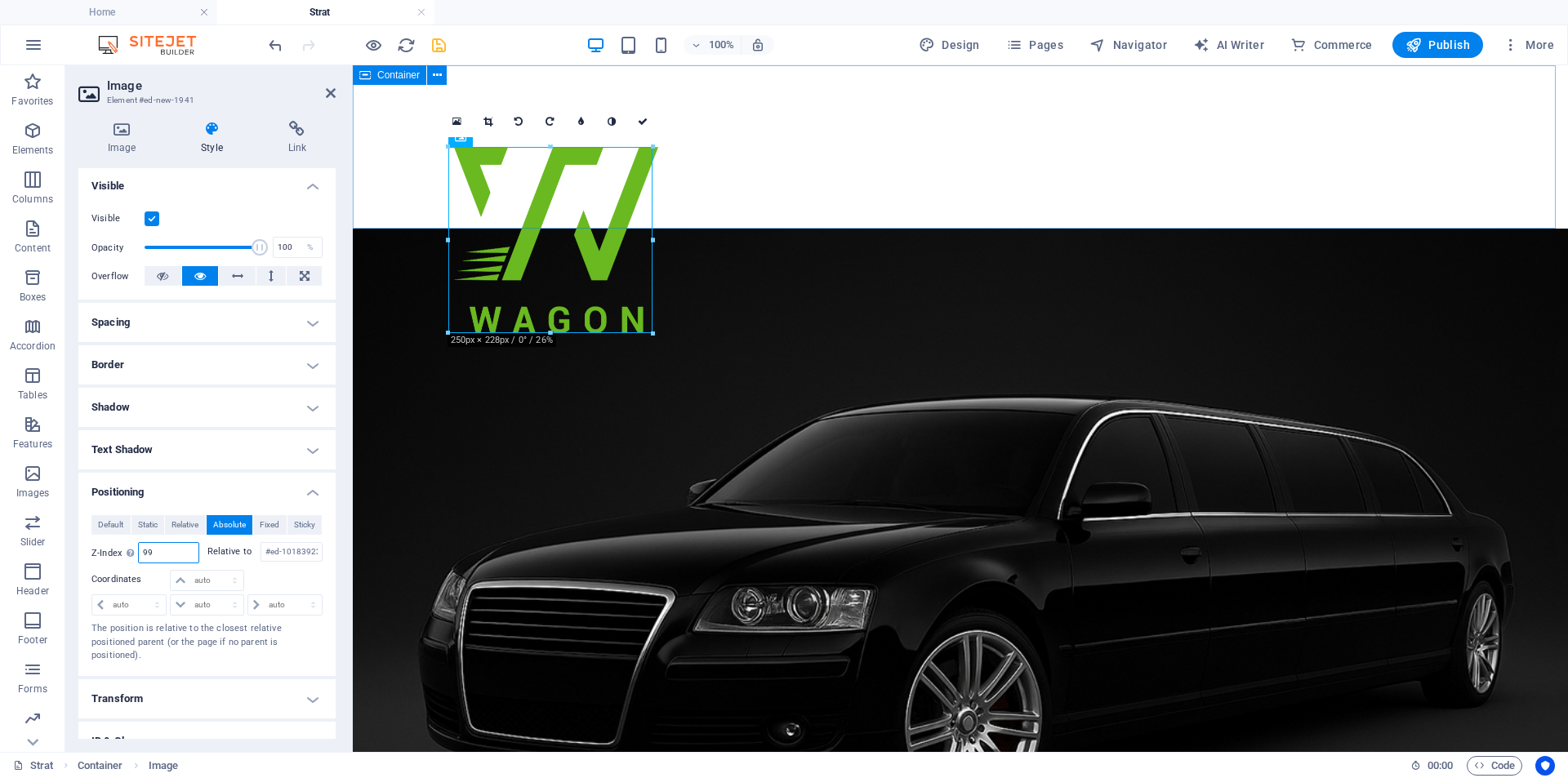
click at [394, 80] on span "Container" at bounding box center [398, 74] width 42 height 10
type input "99"
click at [394, 80] on span "Container" at bounding box center [398, 74] width 42 height 10
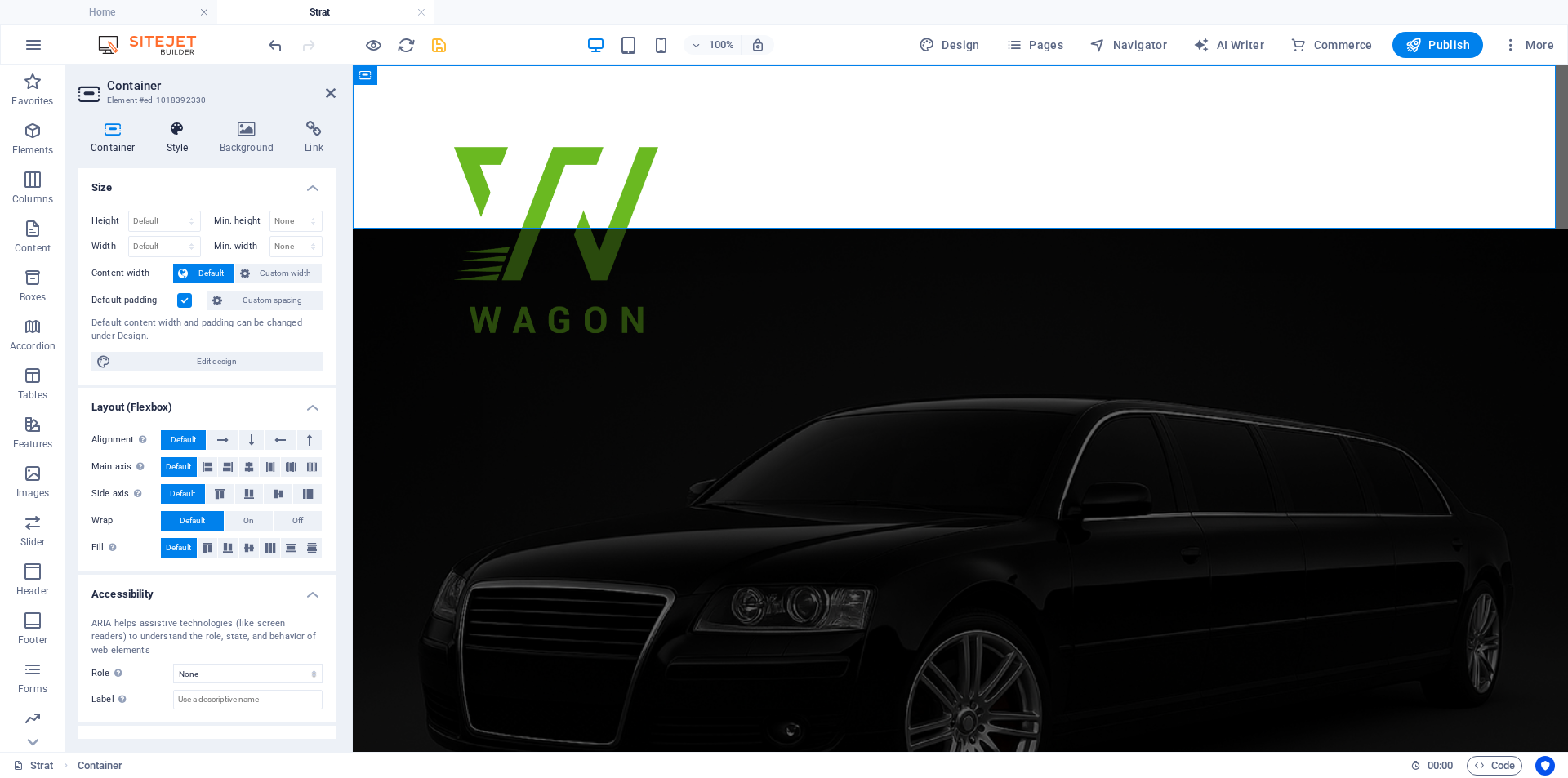
click at [189, 147] on h4 "Style" at bounding box center [180, 138] width 53 height 35
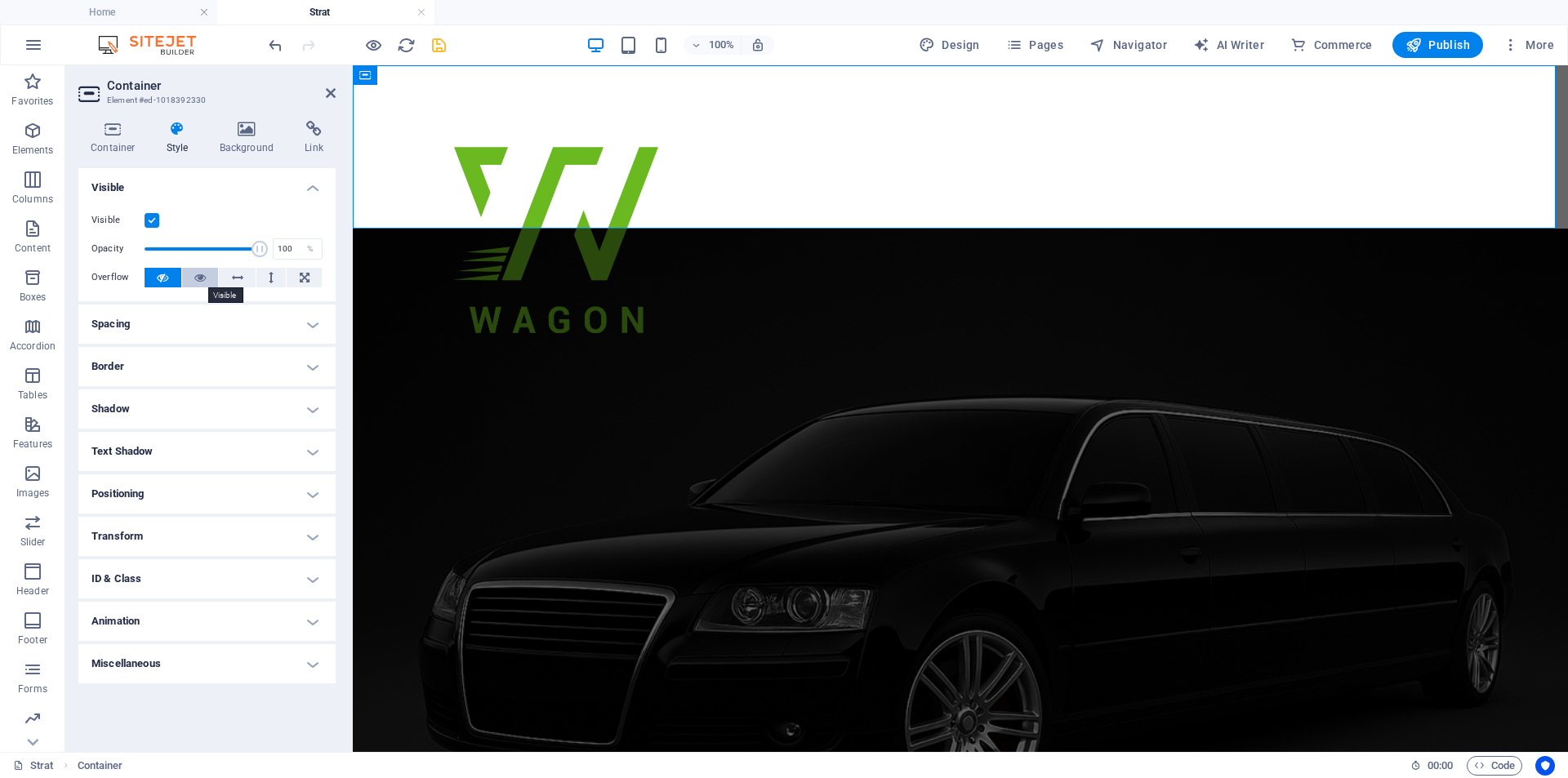
click at [192, 281] on button at bounding box center [201, 277] width 36 height 20
click at [492, 137] on span "Image" at bounding box center [486, 137] width 27 height 10
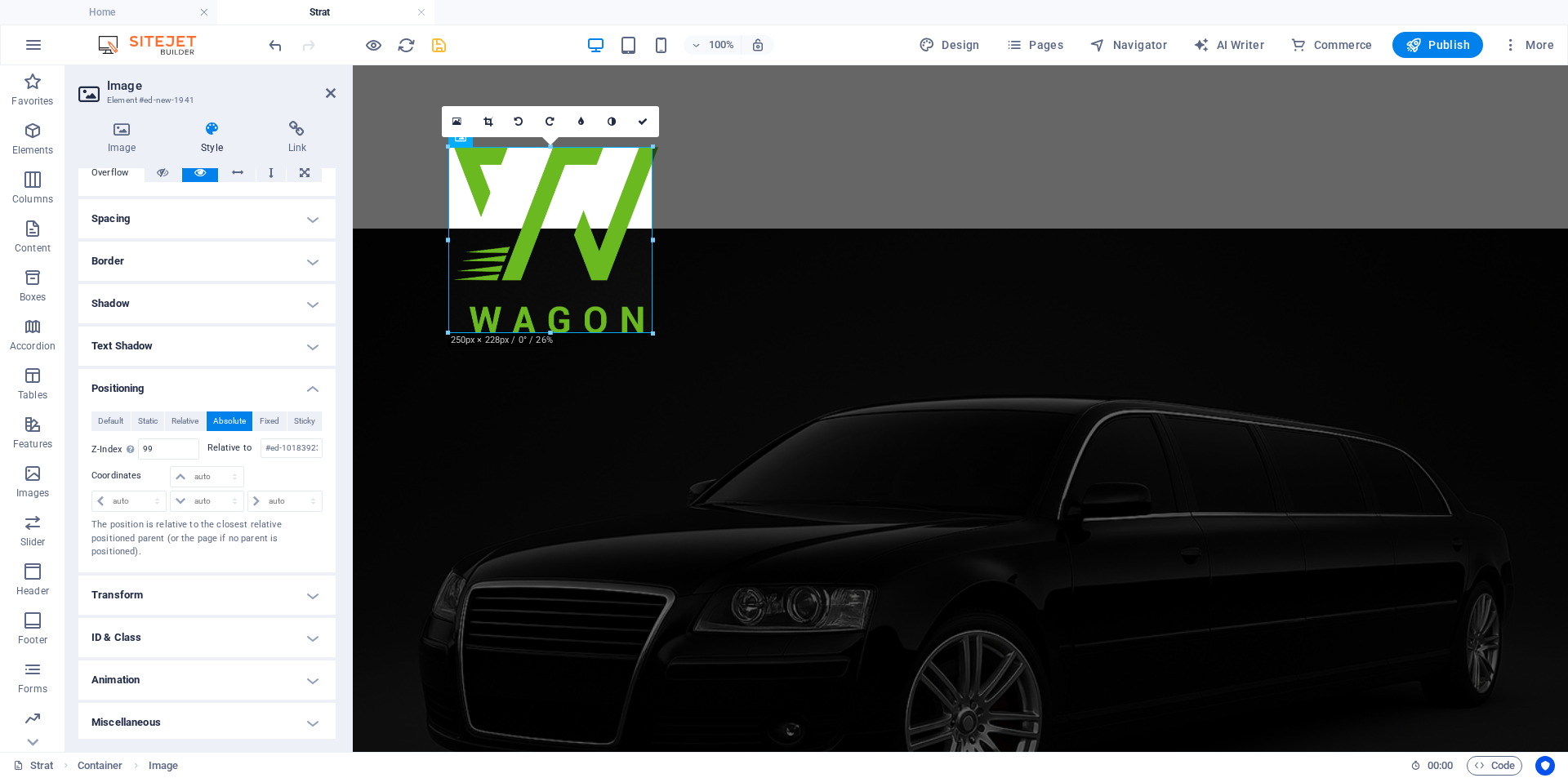
scroll to position [284, 0]
click at [179, 629] on h4 "ID & Class" at bounding box center [207, 634] width 257 height 39
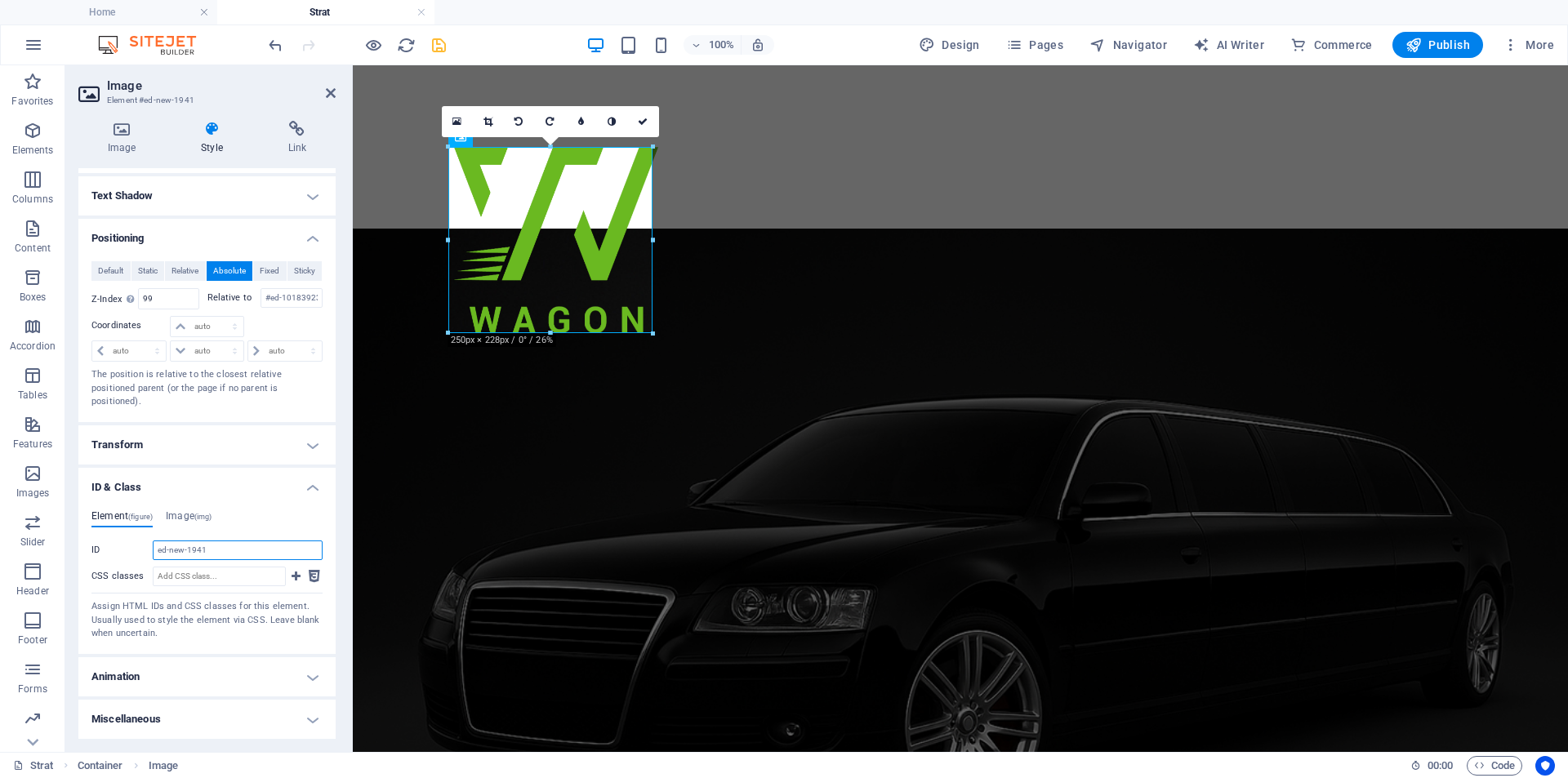
drag, startPoint x: 216, startPoint y: 548, endPoint x: 124, endPoint y: 558, distance: 92.5
click at [124, 558] on div "ID ed-new-1941" at bounding box center [207, 550] width 231 height 20
click at [1499, 774] on span "Code" at bounding box center [1494, 765] width 41 height 20
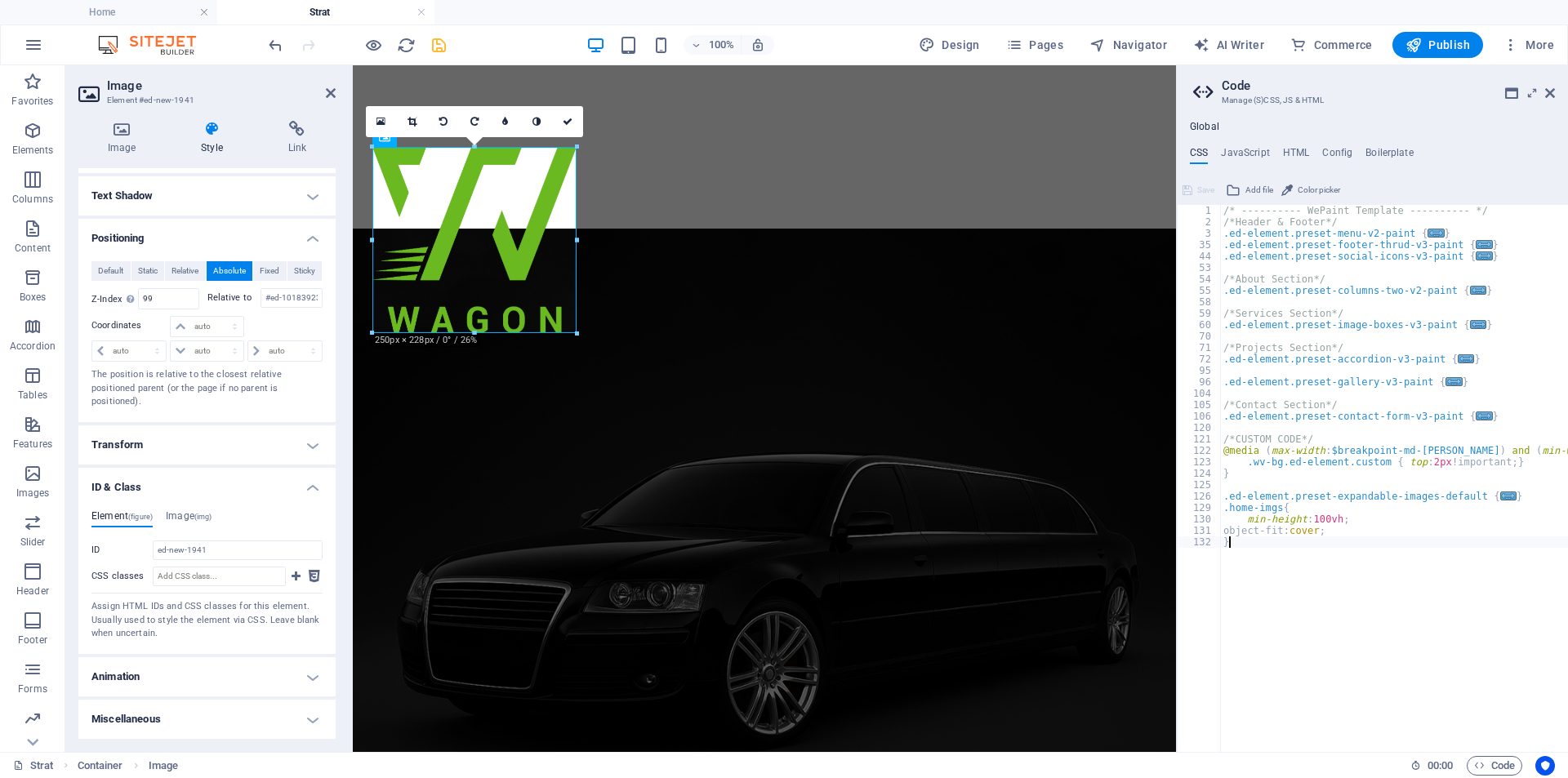
click at [1245, 548] on div "/* ---------- WePaint Template ---------- */ /*Header & Footer*/ .ed-element.pr…" at bounding box center [1421, 483] width 402 height 558
type textarea "}"
type textarea "#ed-new-1941{"
click at [1247, 567] on div "/* ---------- WePaint Template ---------- */ /*Header & Footer*/ .ed-element.pr…" at bounding box center [1421, 483] width 402 height 558
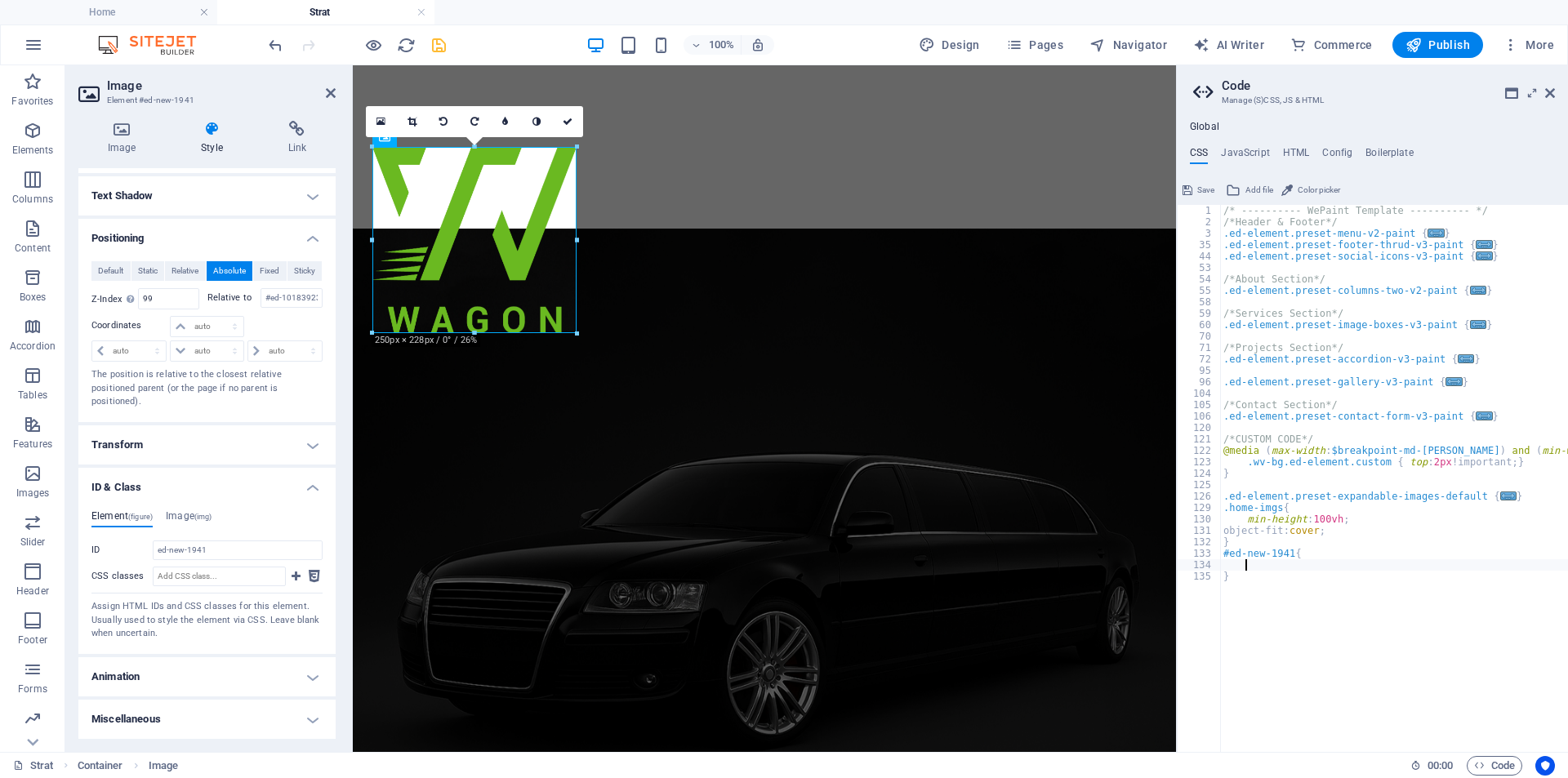
paste textarea "transform: translate(-50%, -50%);"
type textarea "transform: translate(-50%, -50%);"
click at [439, 51] on icon "save" at bounding box center [439, 46] width 19 height 19
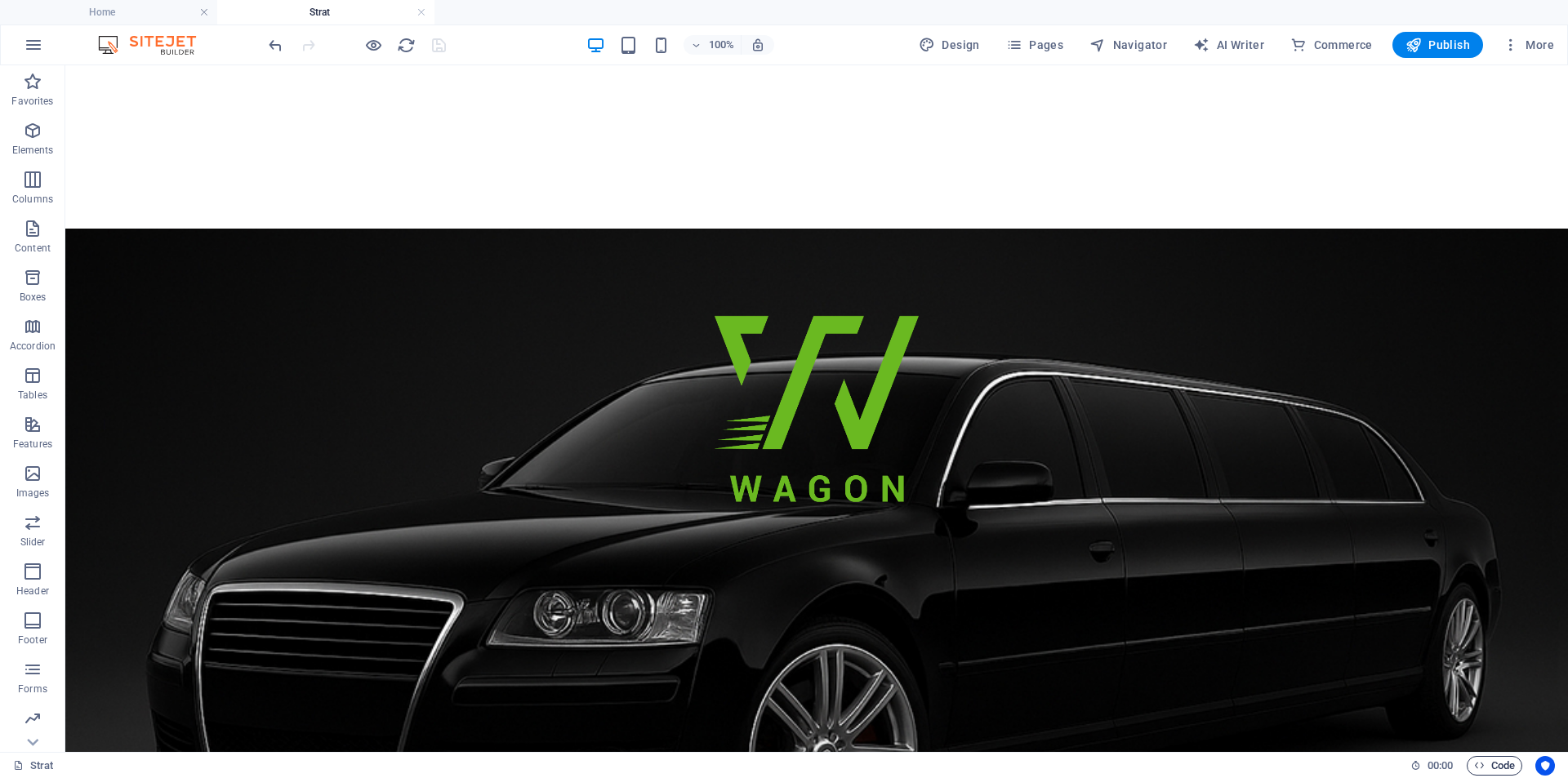
click at [1487, 768] on span "Code" at bounding box center [1494, 765] width 41 height 20
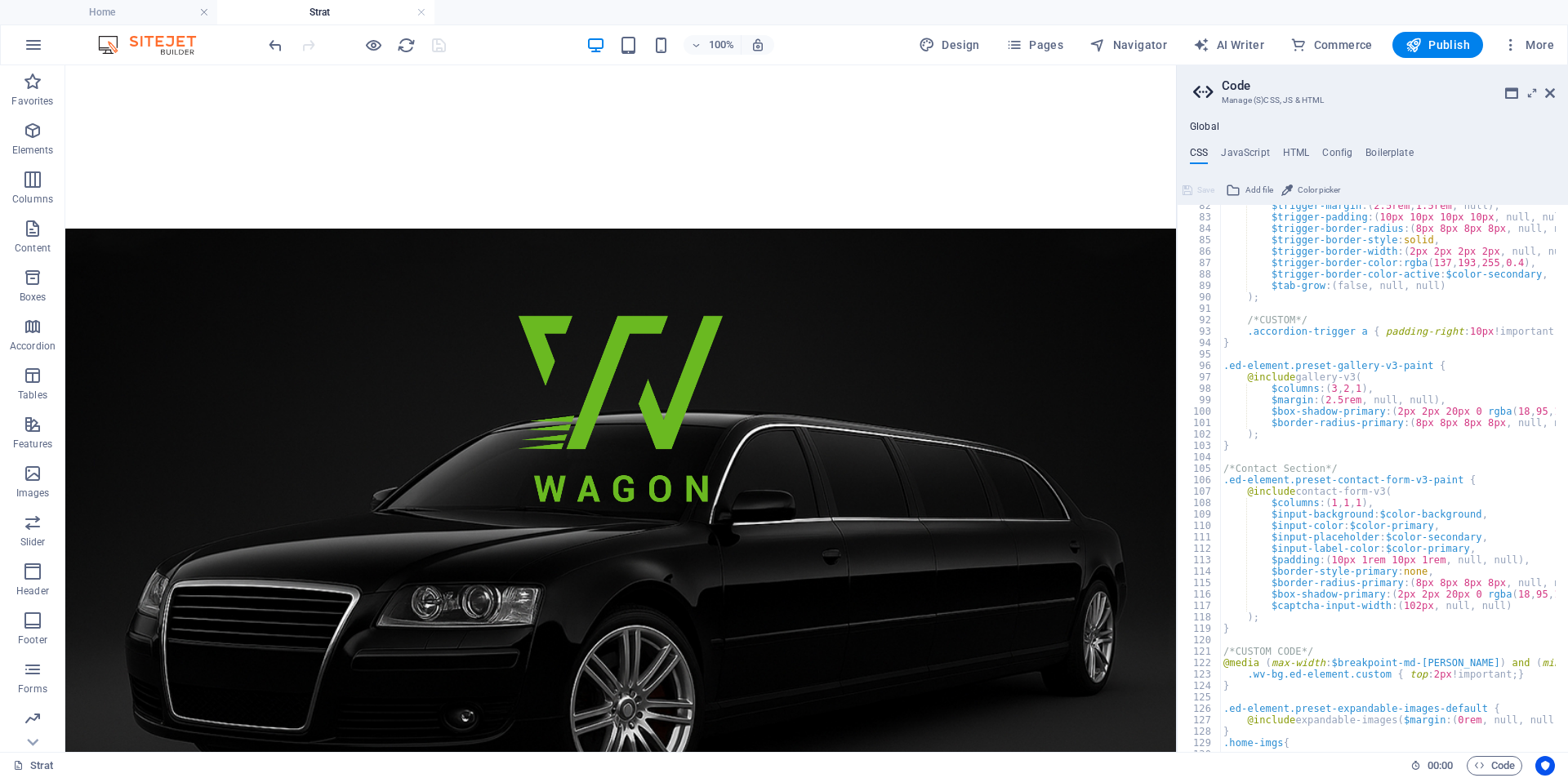
scroll to position [1043, 0]
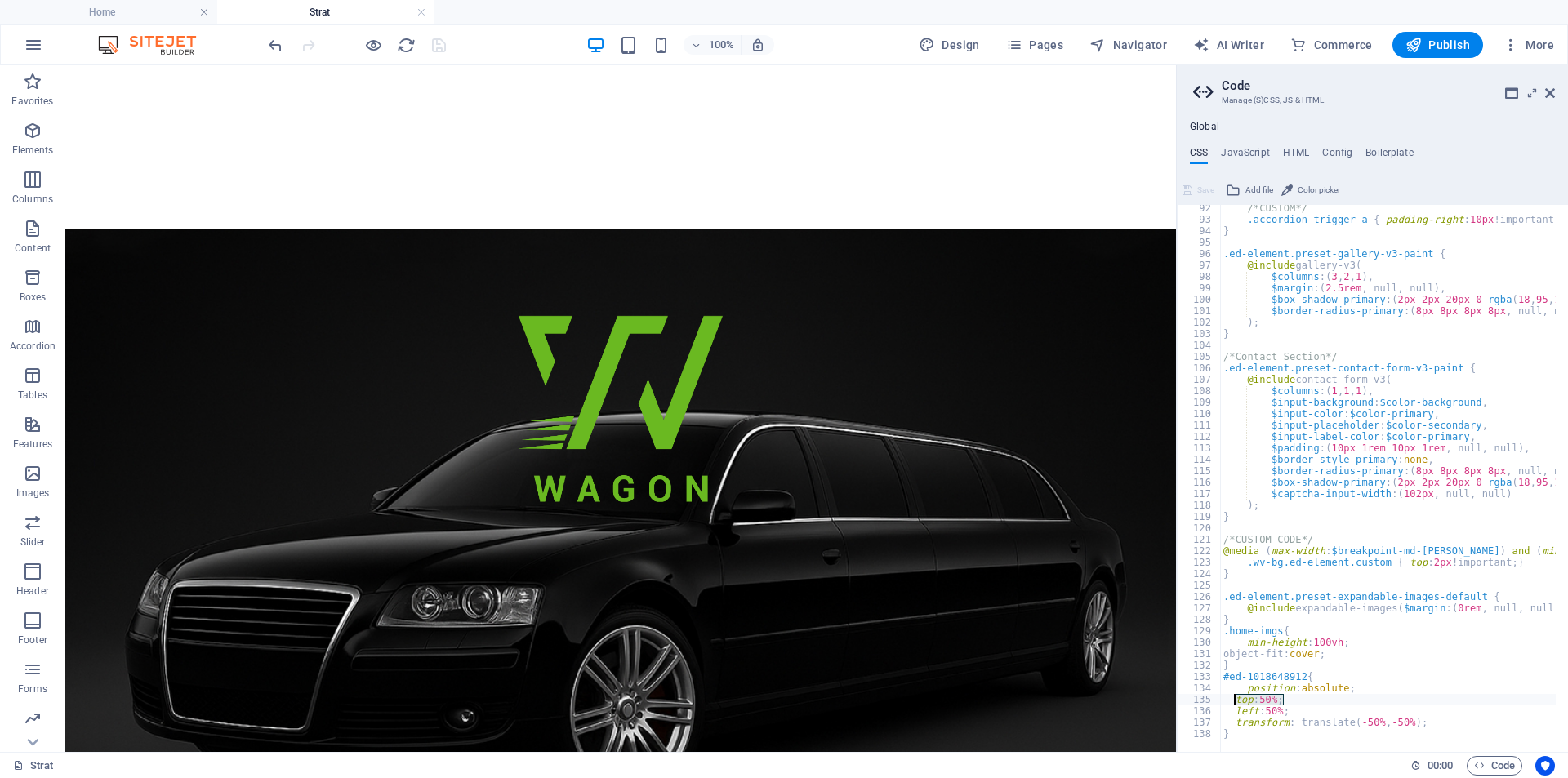
drag, startPoint x: 1290, startPoint y: 694, endPoint x: 1233, endPoint y: 697, distance: 57.1
click at [1233, 697] on div "/*CUSTOM*/ .accordion-trigger a { padding-right : 10px !important; } } .ed-elem…" at bounding box center [1543, 481] width 645 height 558
click at [1233, 694] on div "/*CUSTOM*/ .accordion-trigger a { padding-right : 10px !important; } } .ed-elem…" at bounding box center [1388, 478] width 336 height 547
type textarea "//top: 50%;"
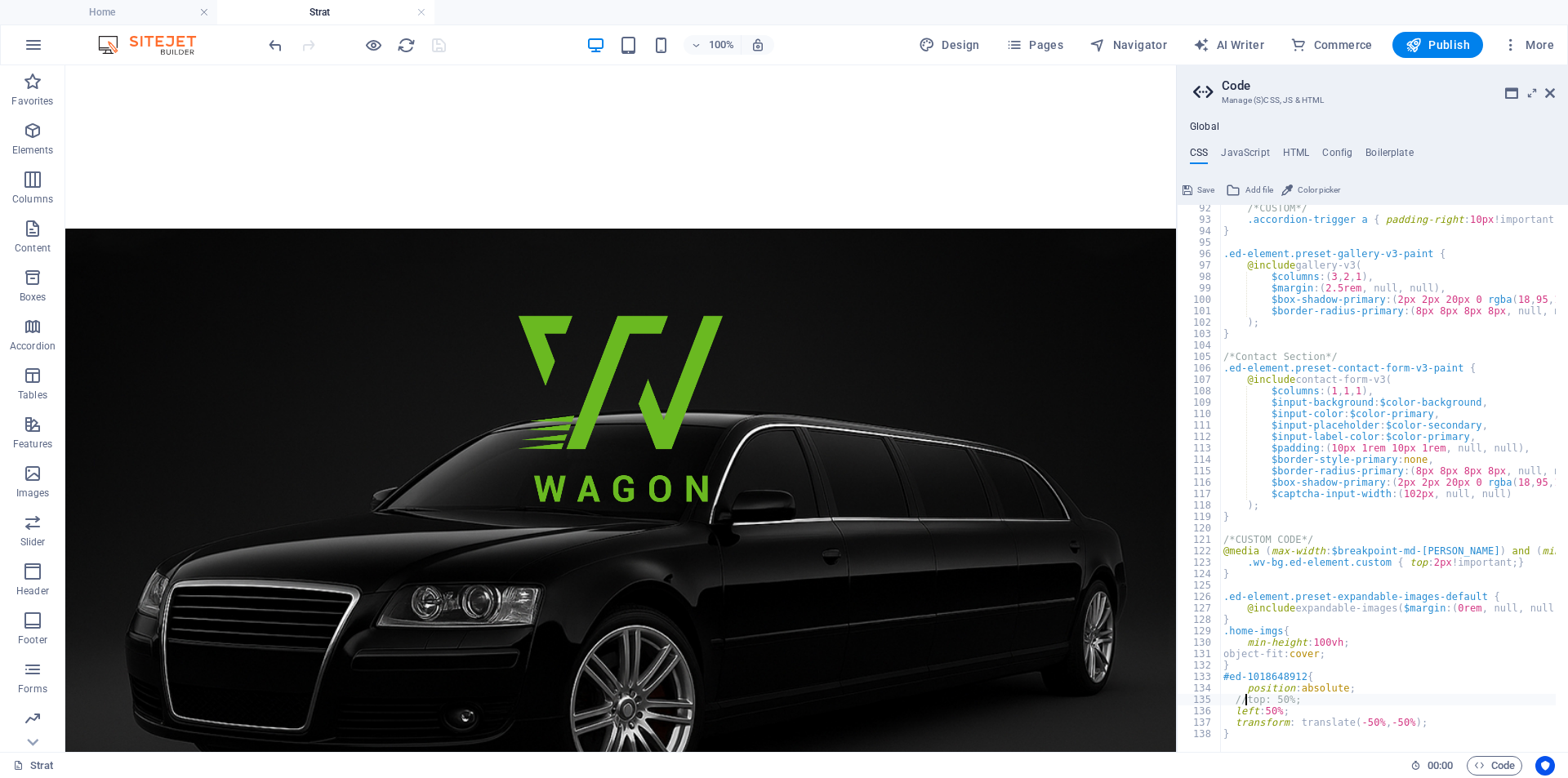
click at [477, 41] on div "100% Design Pages Navigator AI Writer Commerce Publish More" at bounding box center [912, 45] width 1295 height 26
click at [445, 38] on icon "save" at bounding box center [439, 46] width 19 height 19
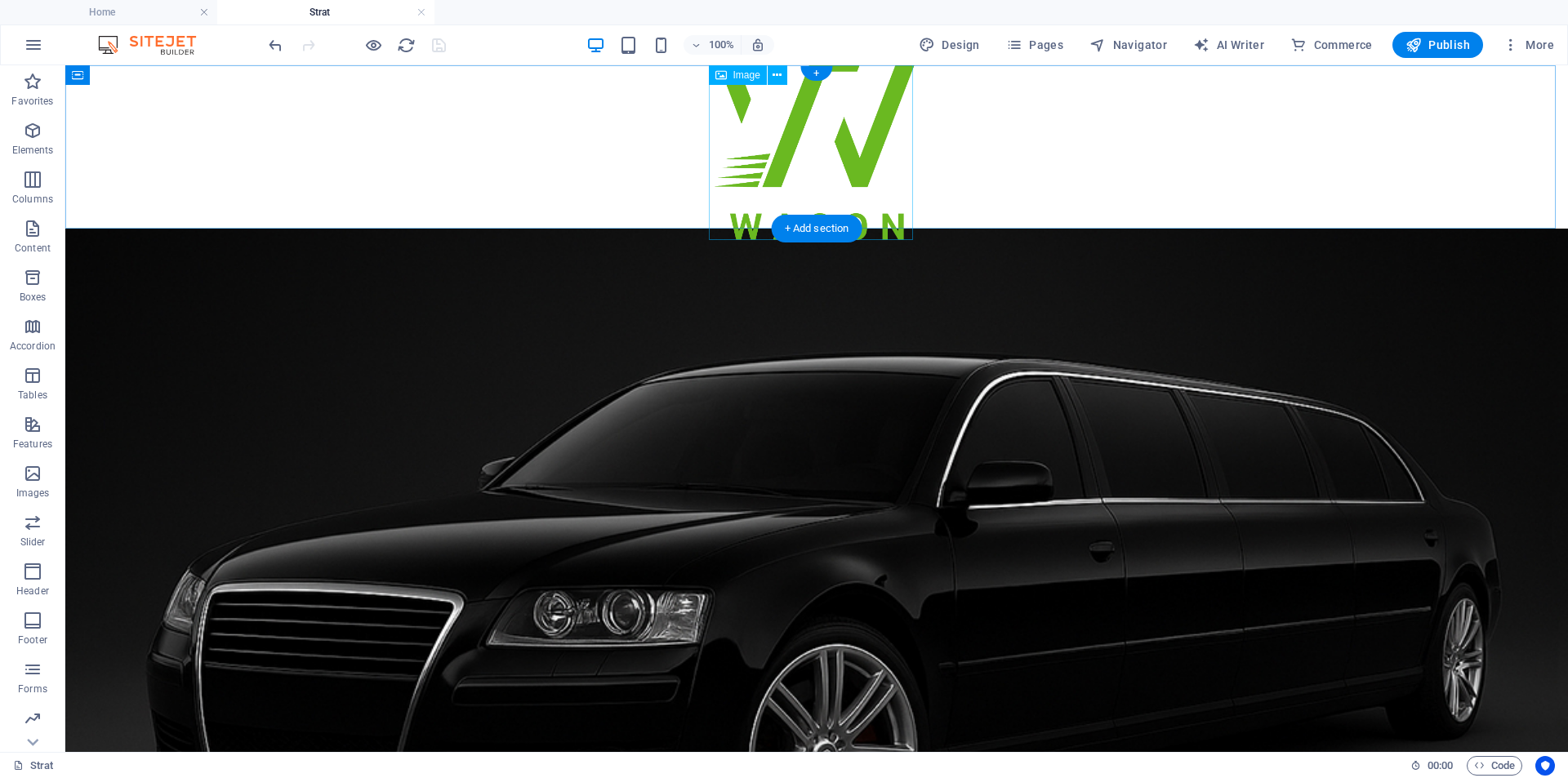
click at [768, 139] on figure at bounding box center [816, 146] width 204 height 186
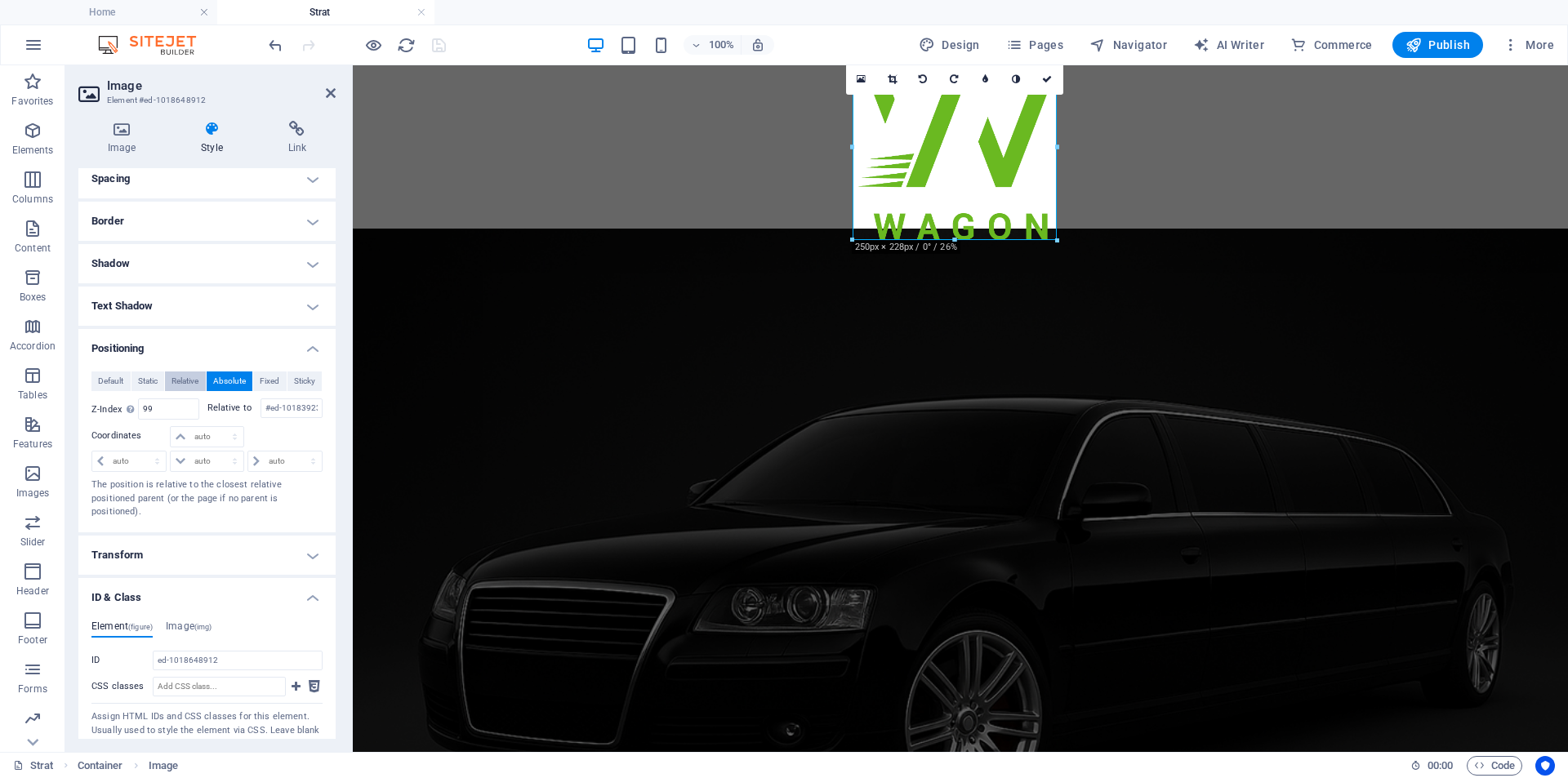
scroll to position [327, 0]
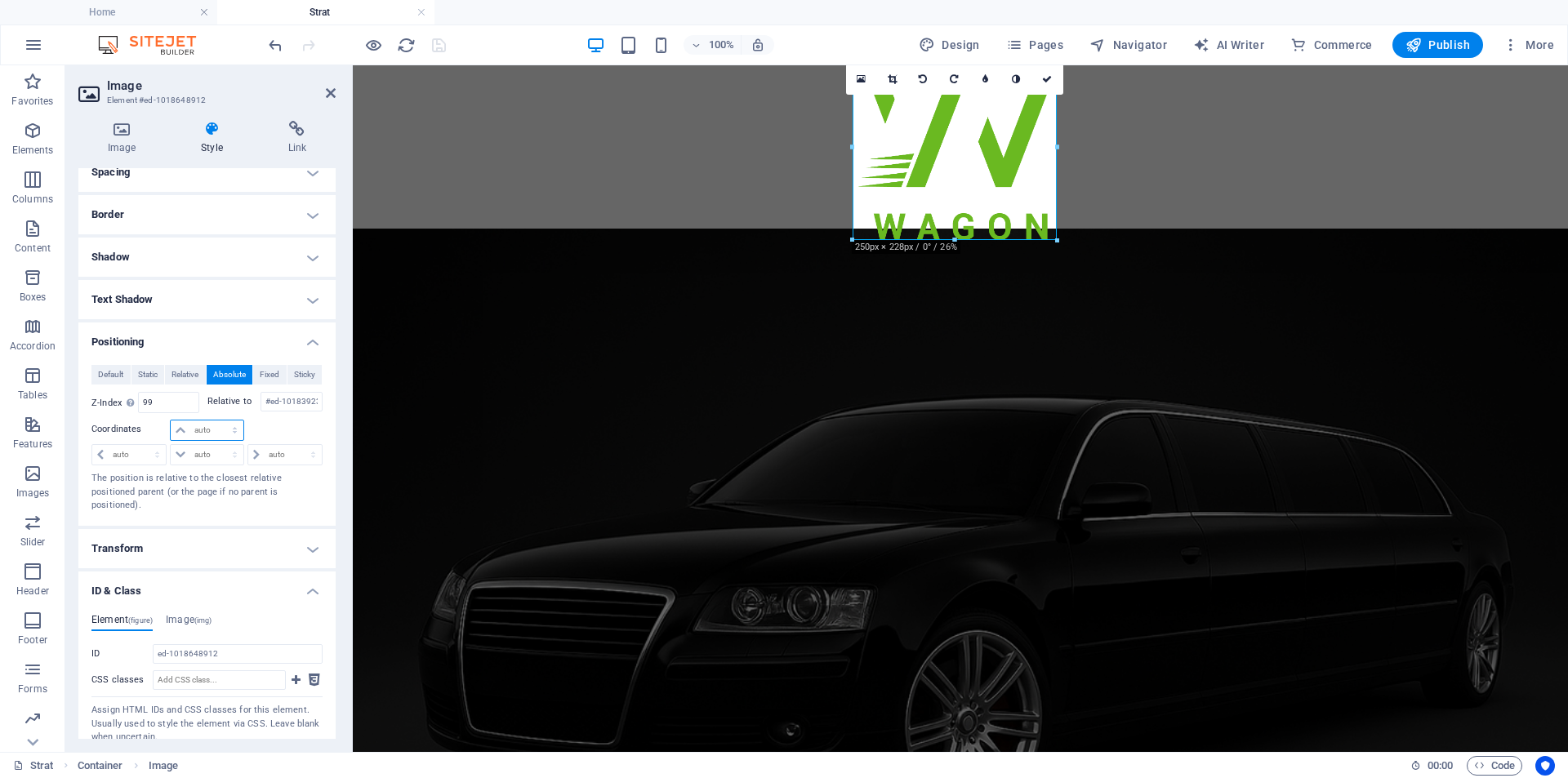
click at [228, 430] on select "auto px rem % em" at bounding box center [206, 430] width 72 height 20
select select "%"
click at [218, 420] on select "auto px rem % em" at bounding box center [206, 430] width 72 height 20
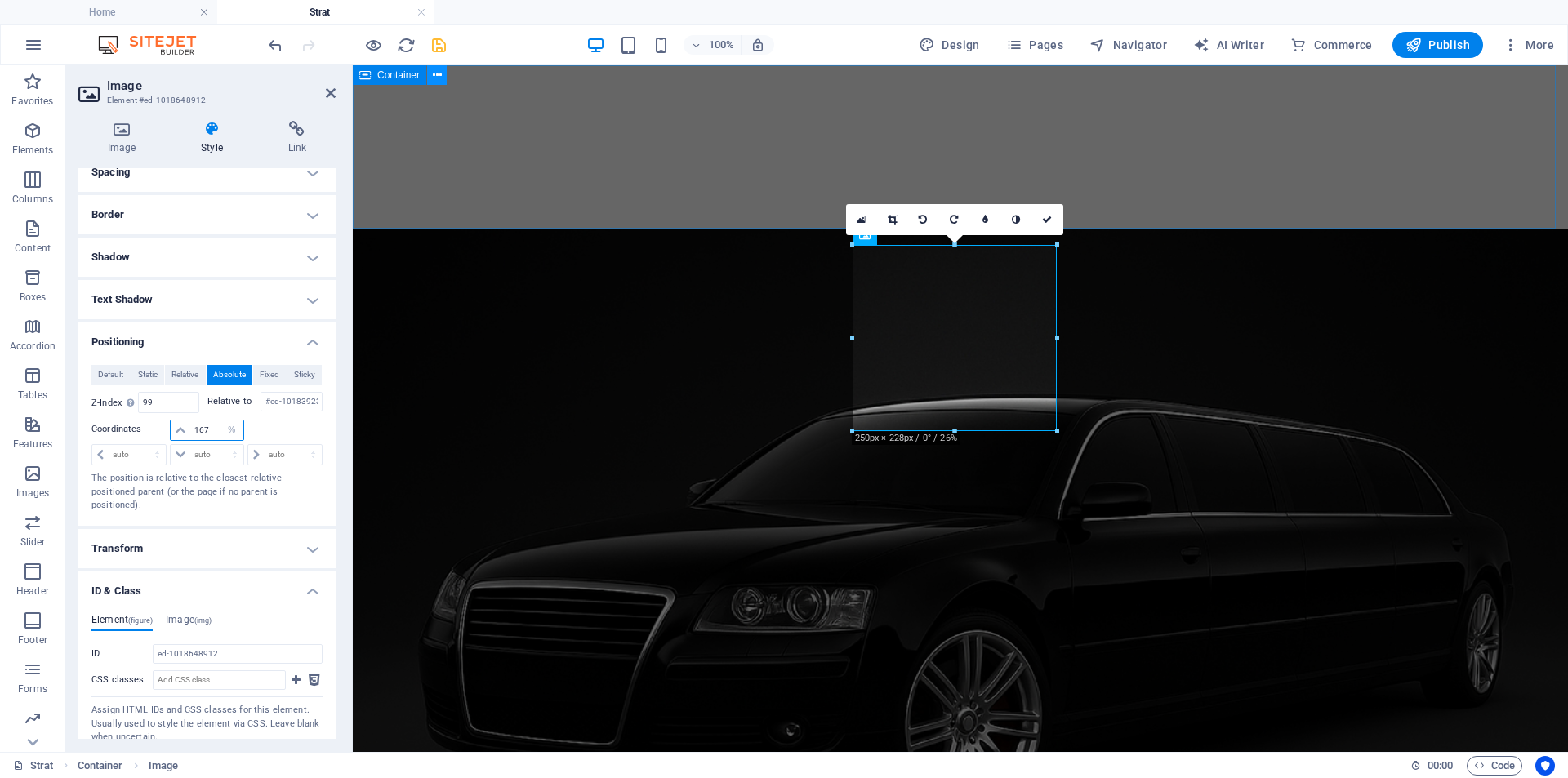
type input "167"
click at [432, 80] on button at bounding box center [437, 75] width 20 height 20
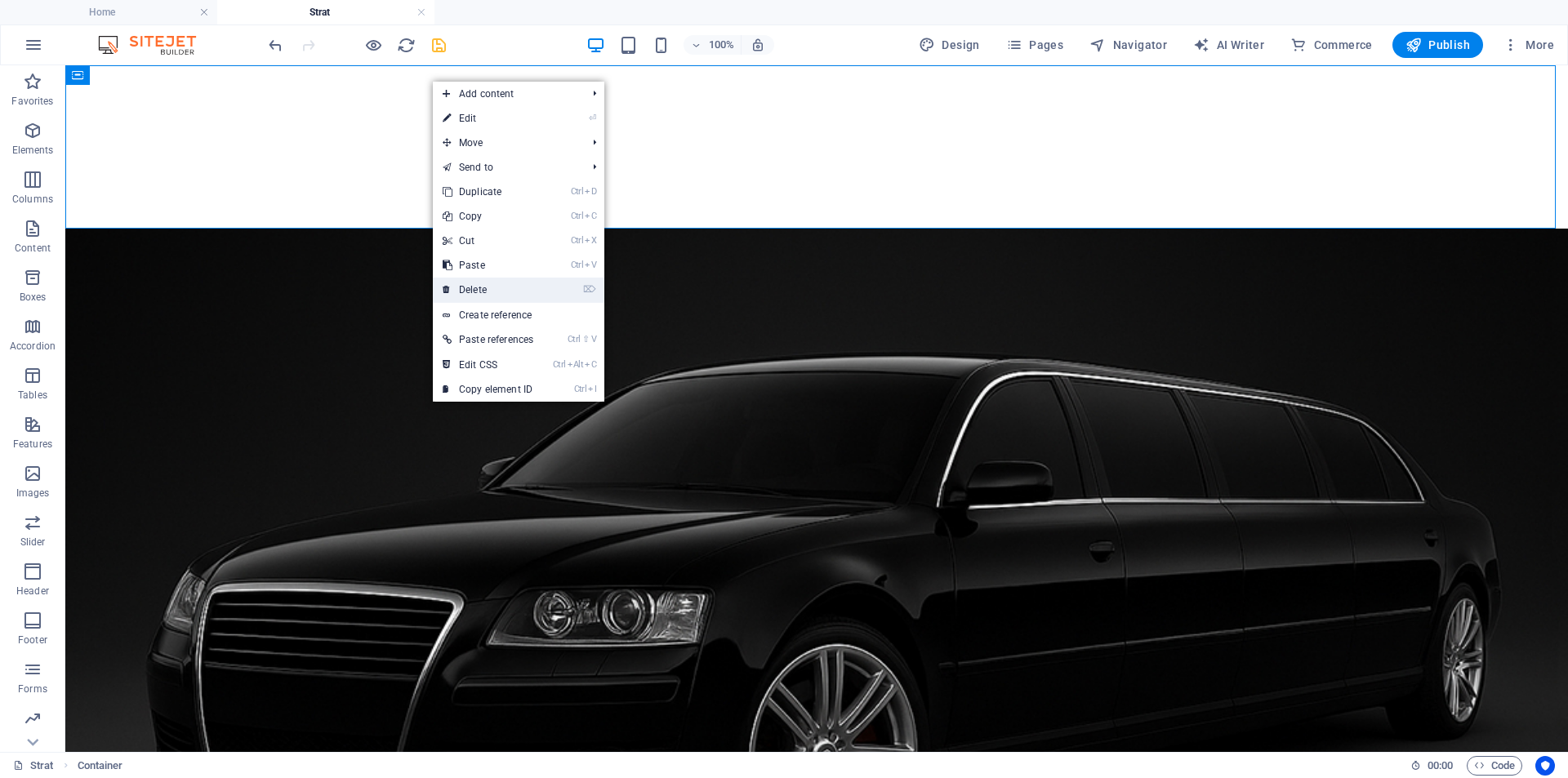
click at [474, 284] on link "⌦ Delete" at bounding box center [487, 290] width 110 height 24
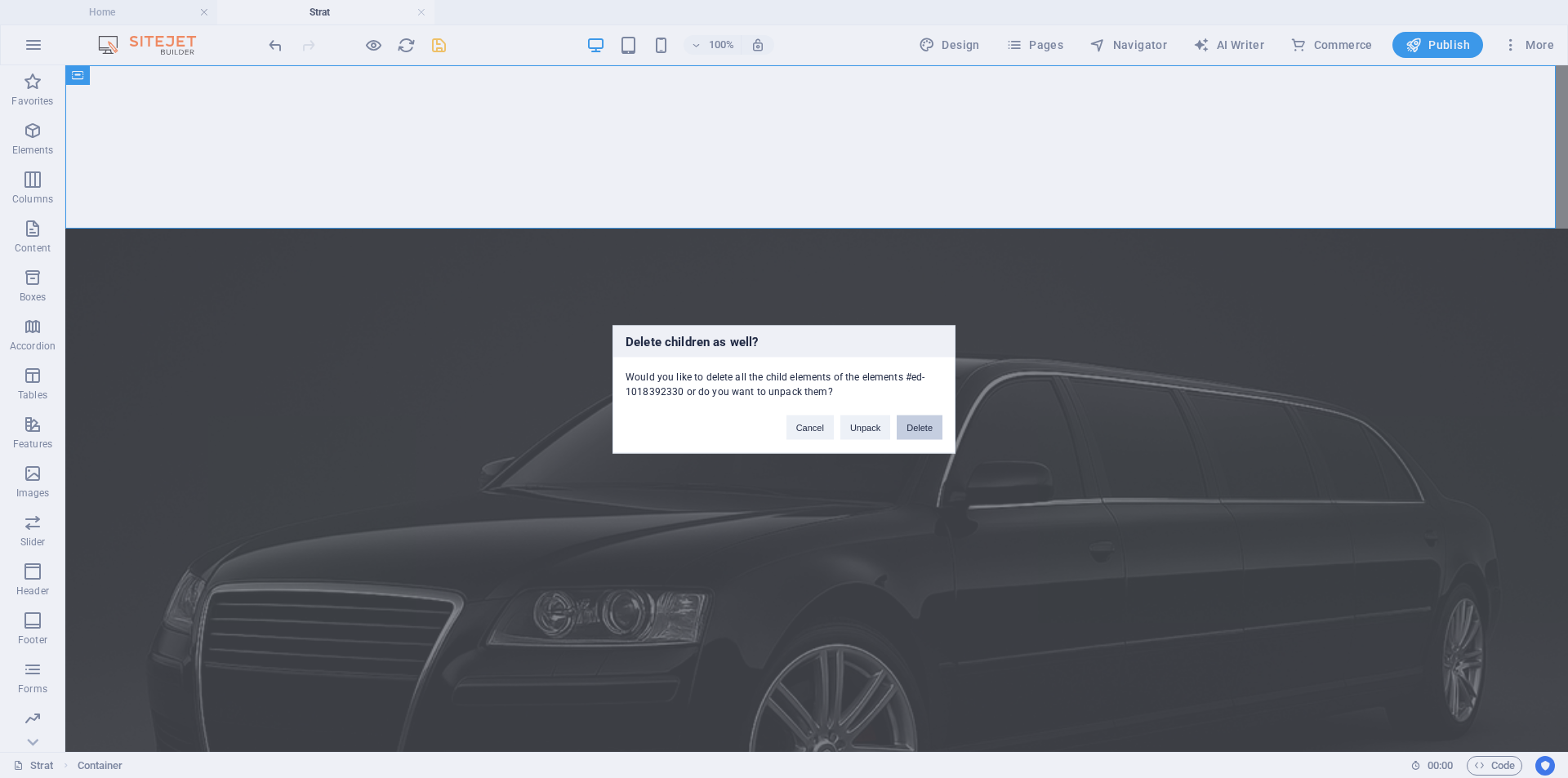
click at [916, 429] on button "Delete" at bounding box center [919, 427] width 46 height 24
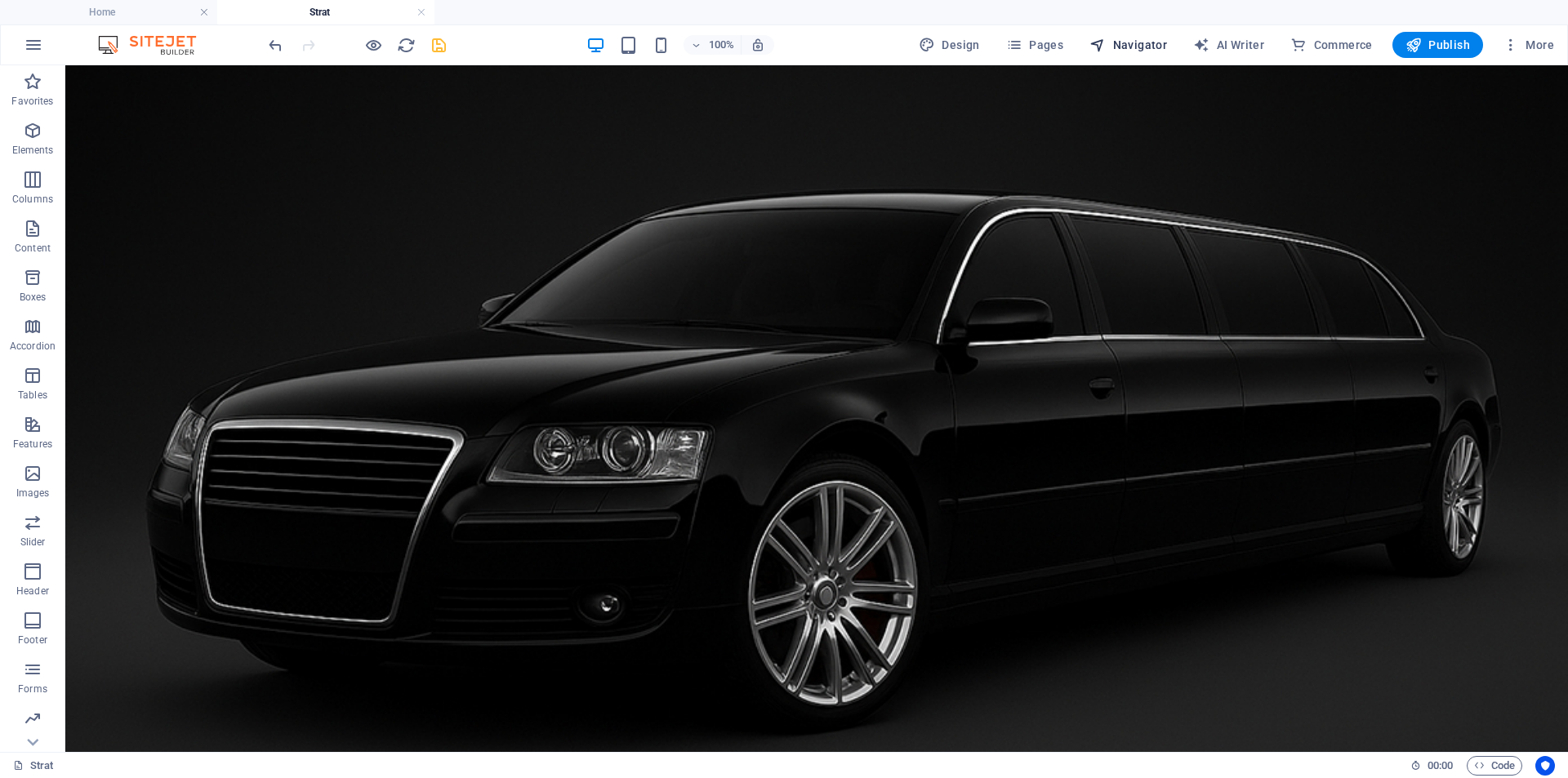
click at [1148, 43] on span "Navigator" at bounding box center [1128, 44] width 78 height 16
select select "18284847-en"
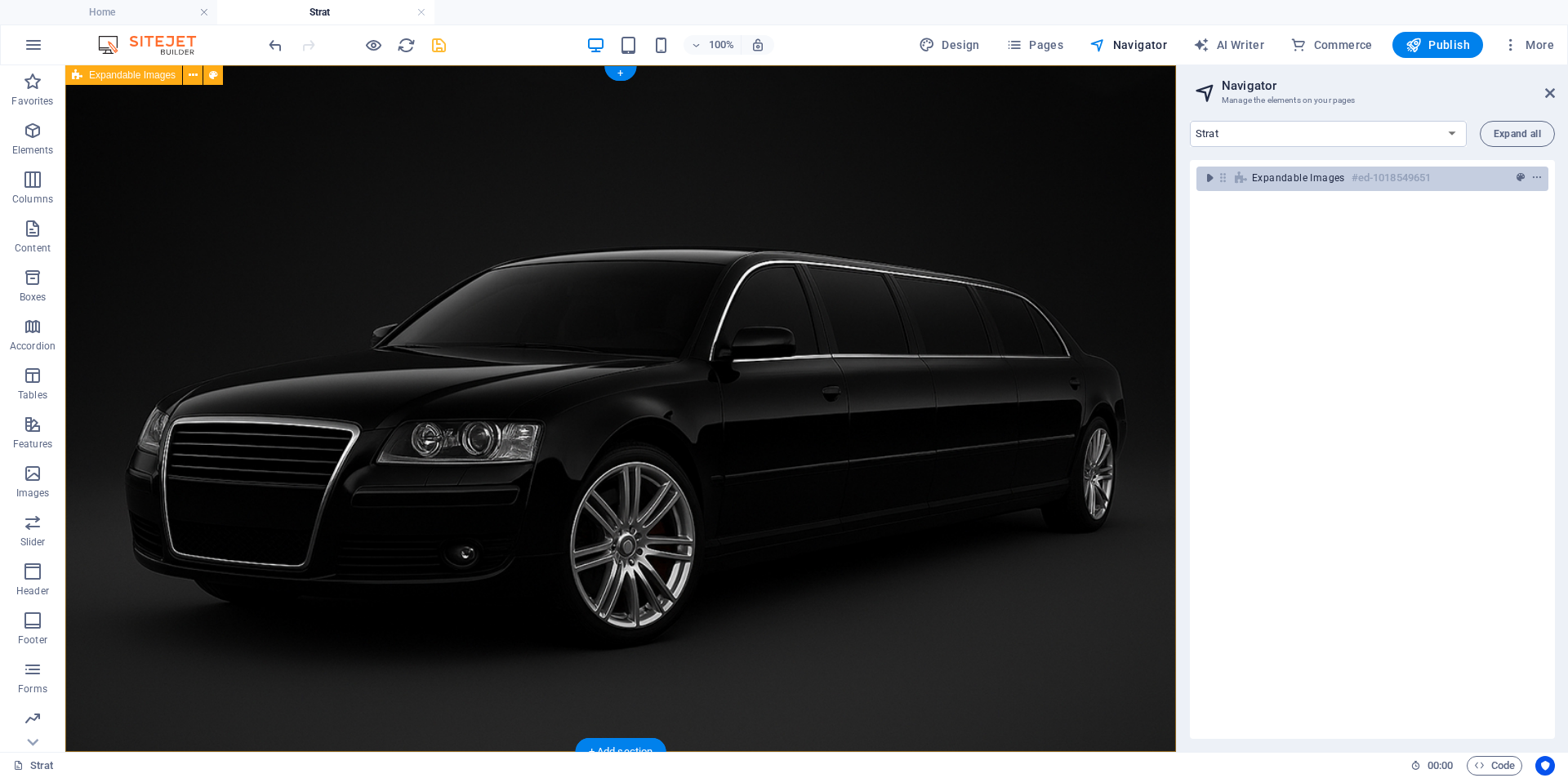
click at [1296, 180] on span "Expandable Images" at bounding box center [1298, 177] width 93 height 13
select select "rem"
select select "vh"
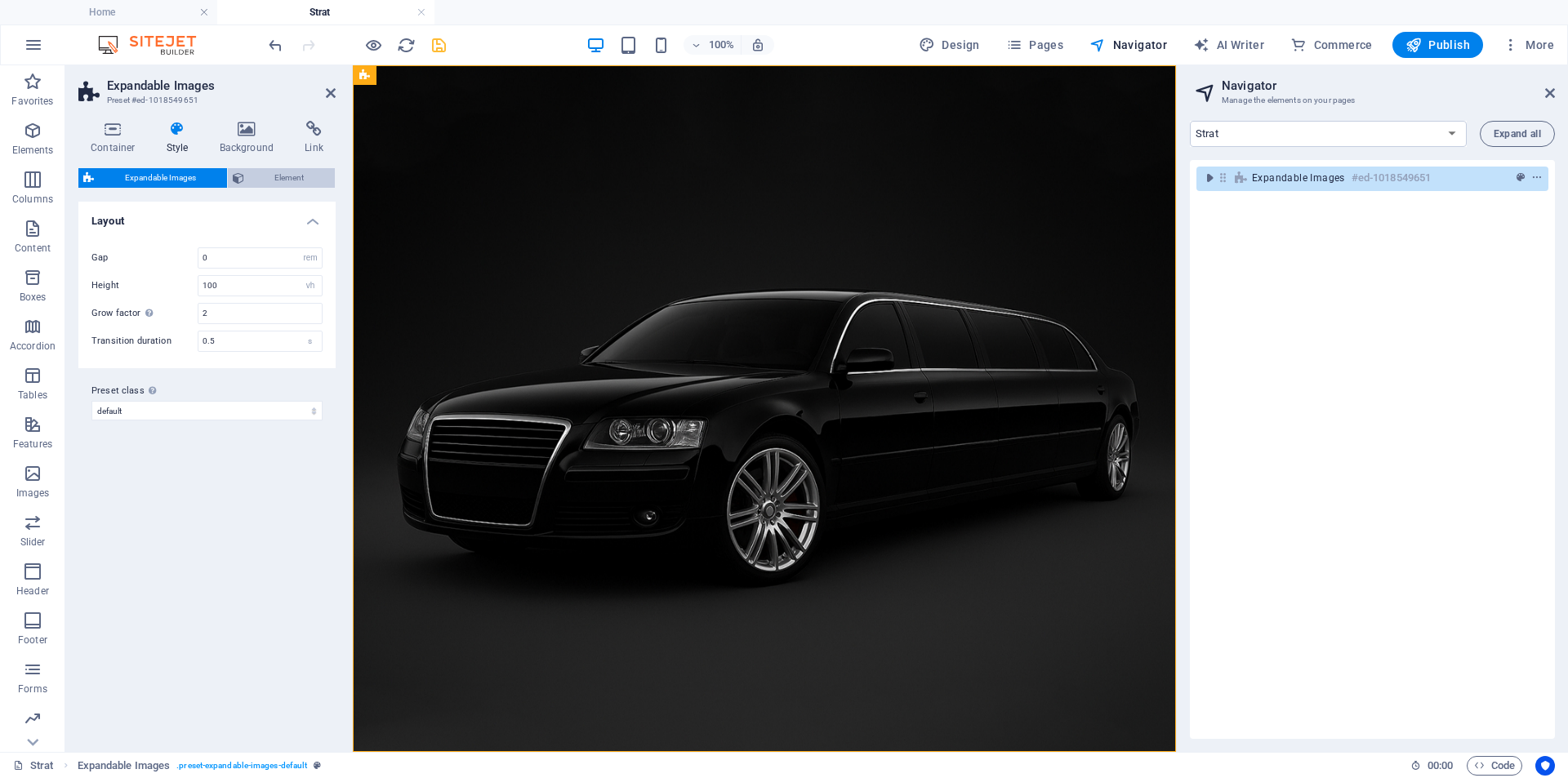
click at [266, 172] on span "Element" at bounding box center [290, 177] width 81 height 20
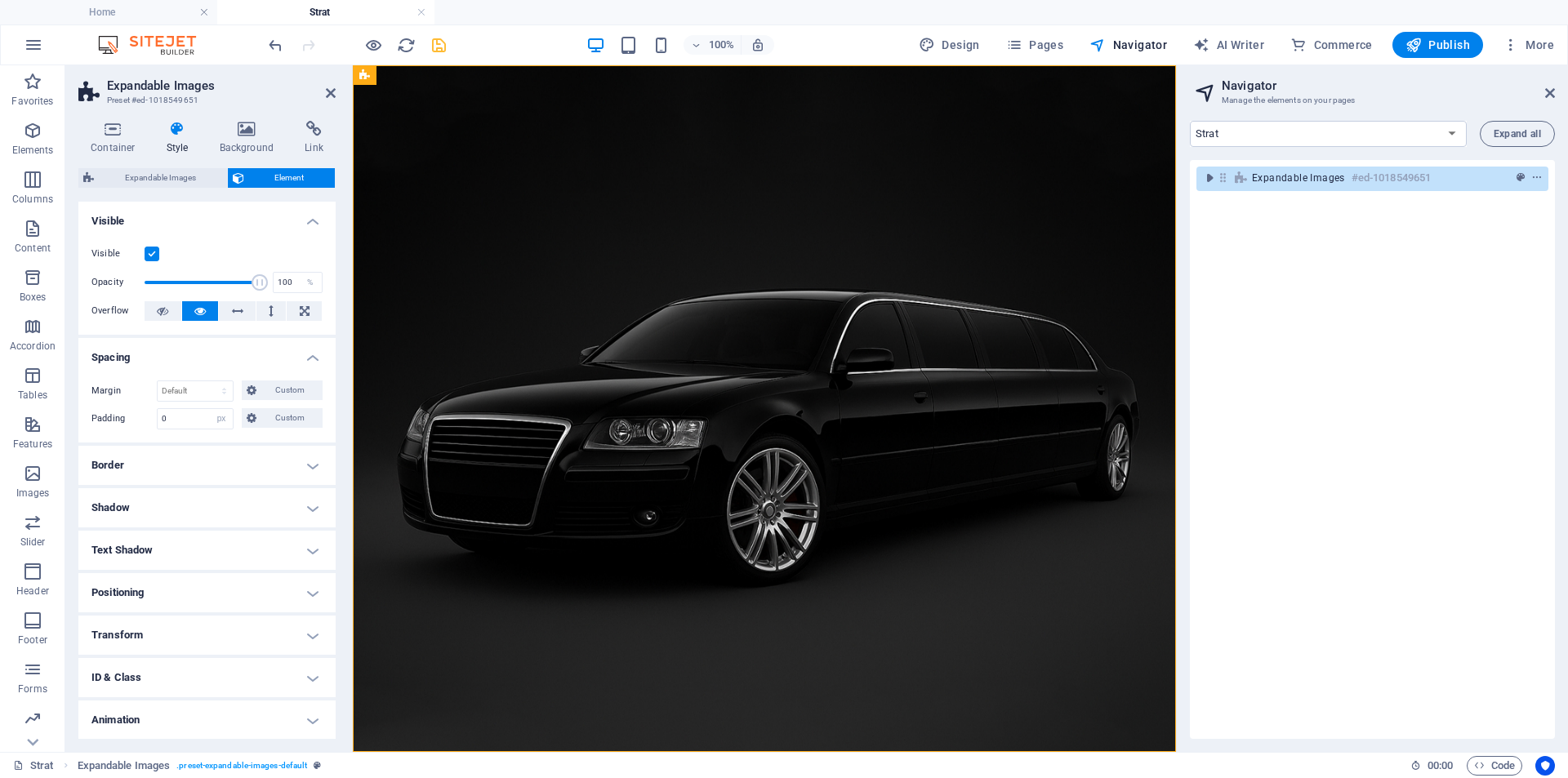
click at [157, 674] on h4 "ID & Class" at bounding box center [207, 677] width 257 height 39
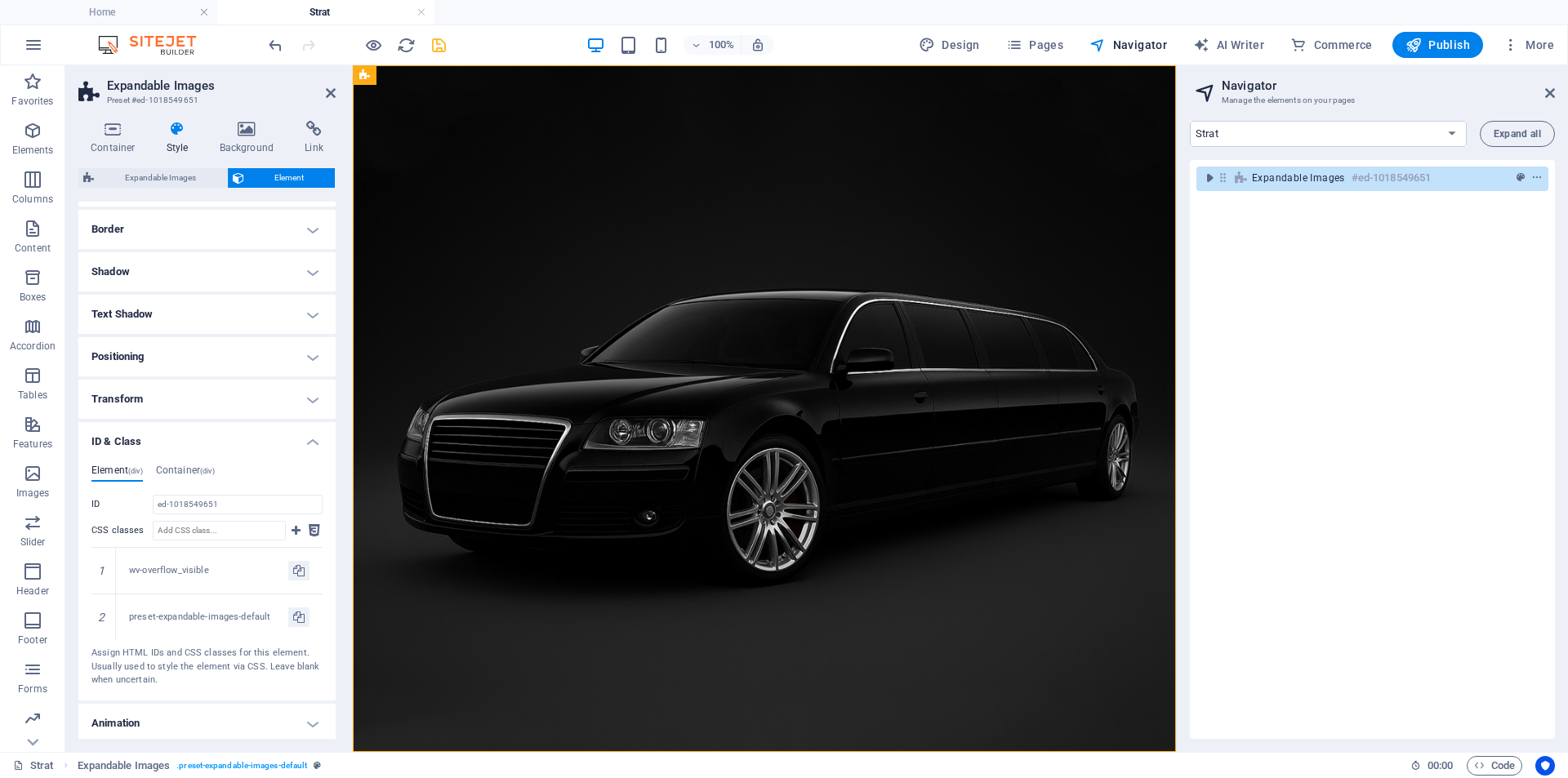
scroll to position [283, 0]
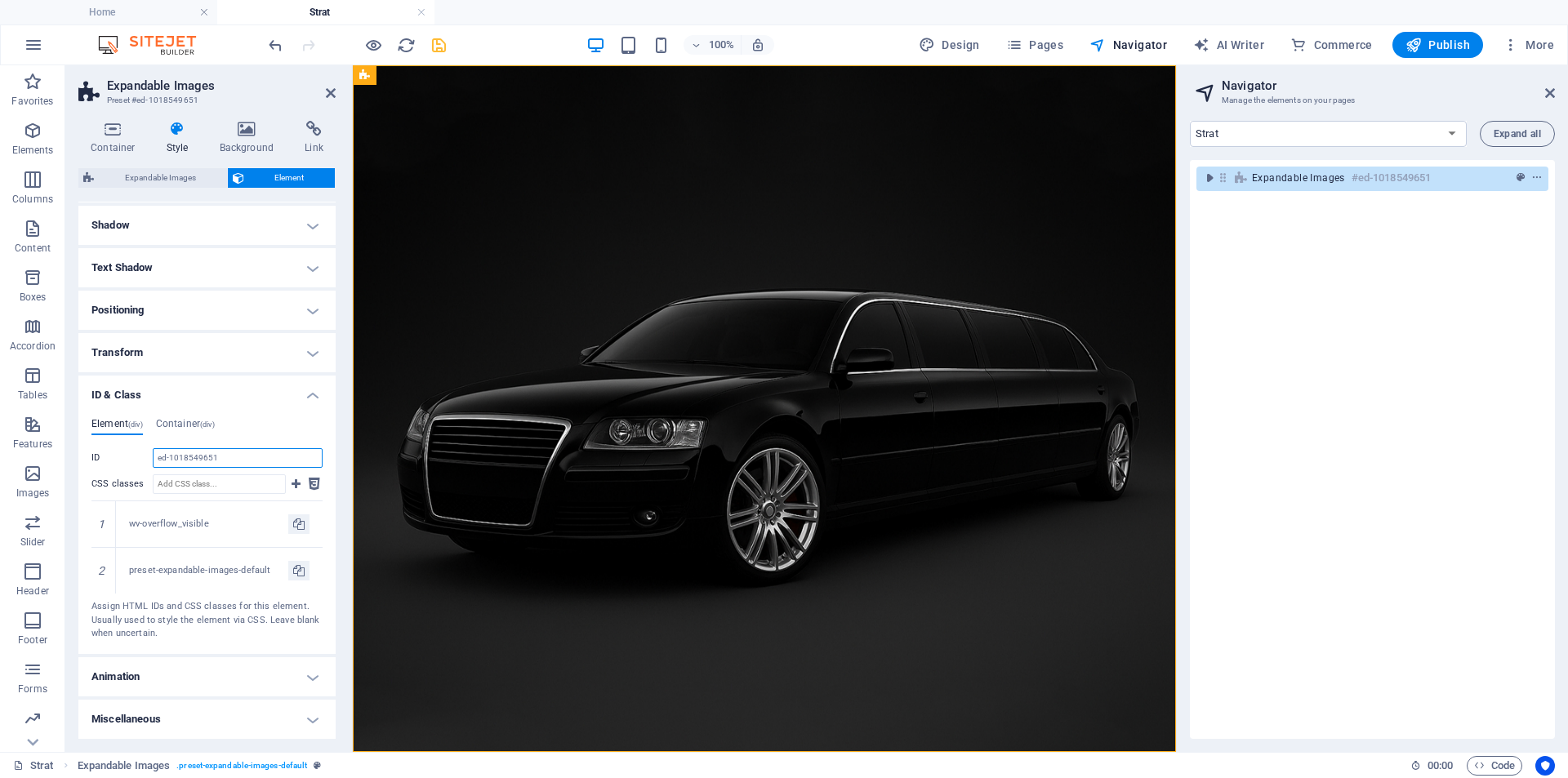
drag, startPoint x: 230, startPoint y: 457, endPoint x: 137, endPoint y: 457, distance: 93.0
click at [137, 457] on div "ID ed-1018549651" at bounding box center [207, 457] width 231 height 20
click at [1487, 765] on span "Code" at bounding box center [1494, 765] width 41 height 20
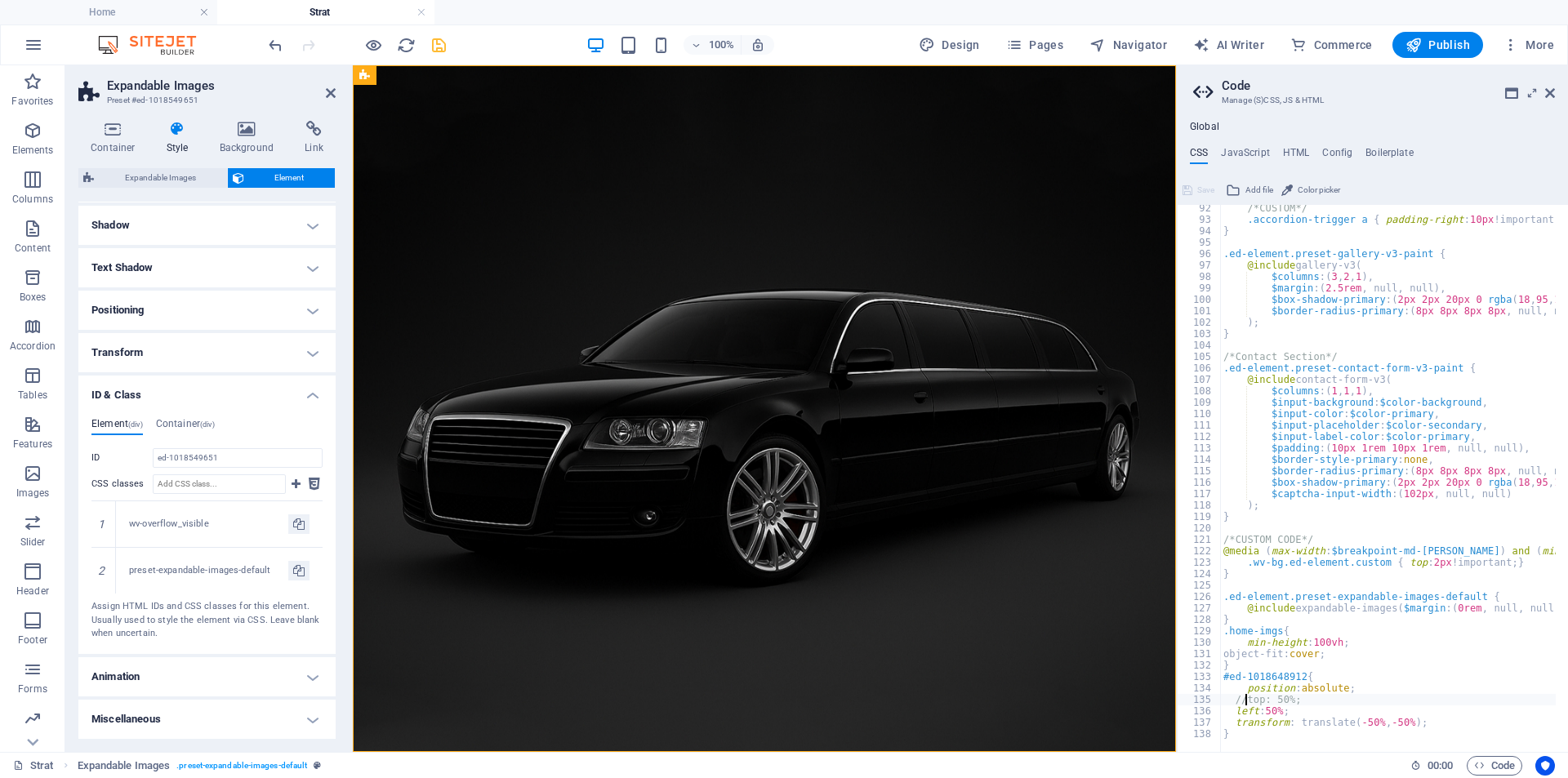
click at [1245, 733] on div "/*CUSTOM*/ .accordion-trigger a { padding-right : 10px !important; } } .ed-elem…" at bounding box center [1543, 481] width 645 height 558
type textarea "}"
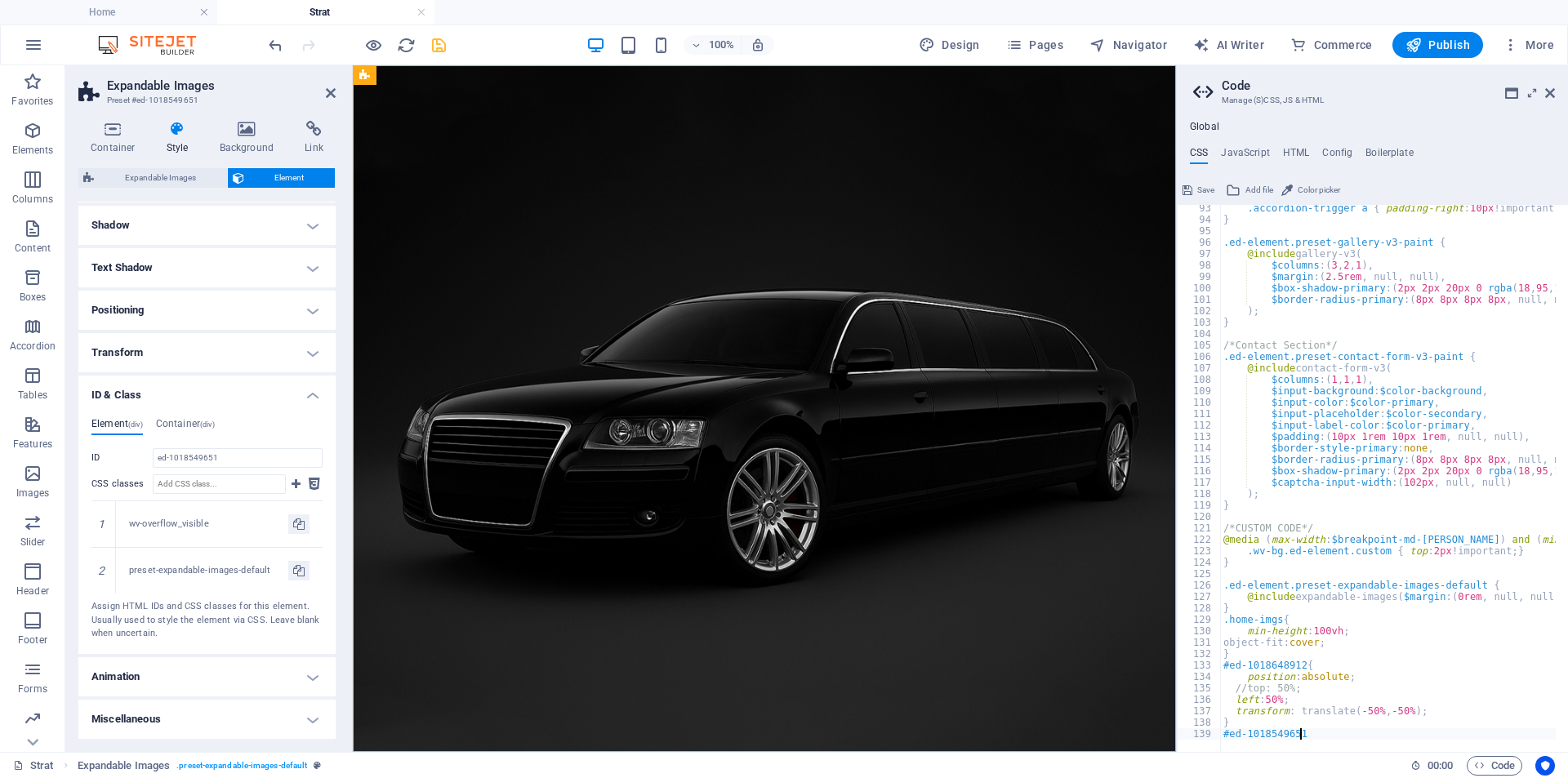
type textarea "#ed-1018549651{"
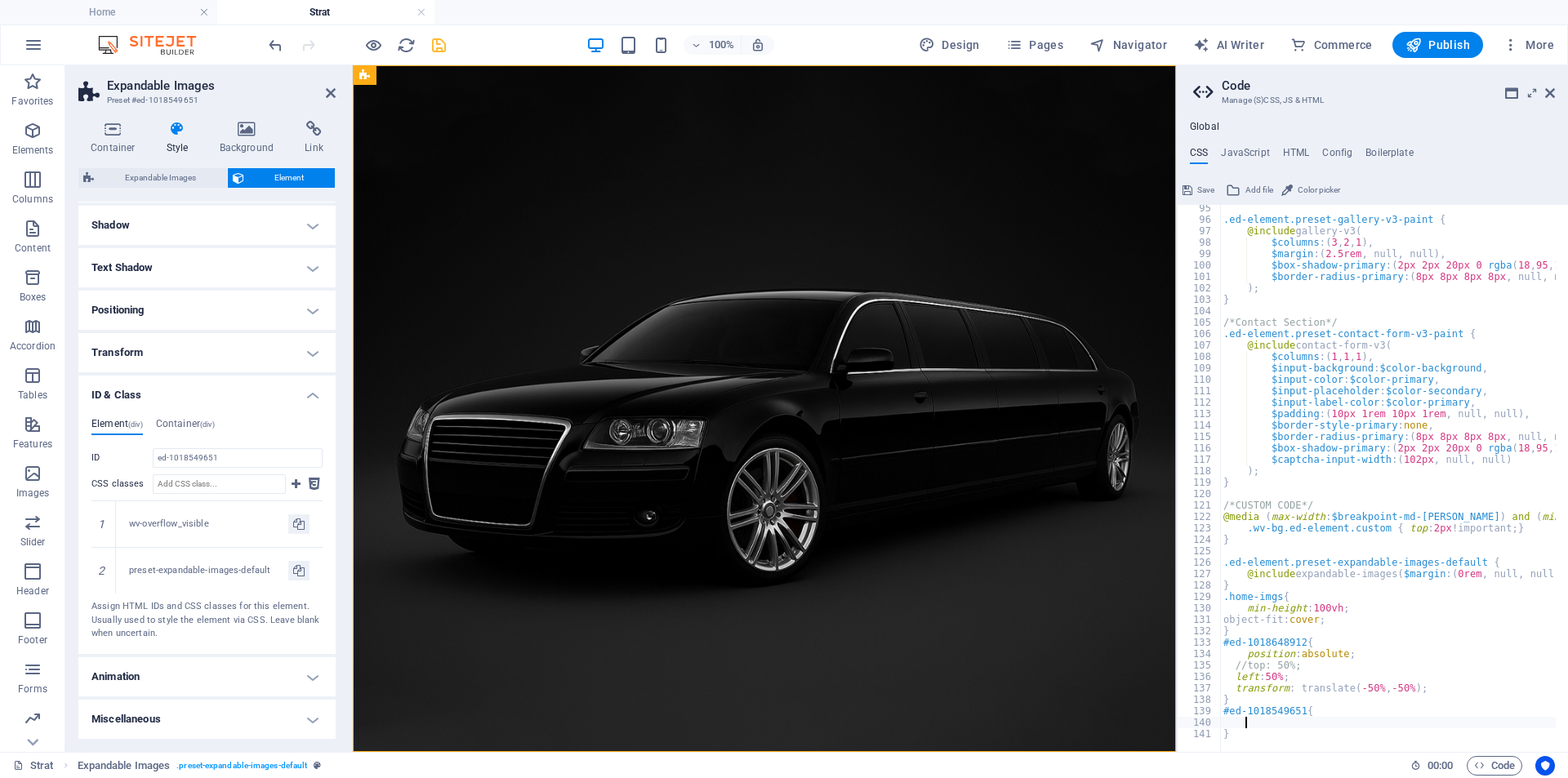
scroll to position [1076, 0]
click at [1255, 722] on div ".ed-element.preset-gallery-v3-paint { @include gallery-v3 ( $columns : ( 3 , 2 …" at bounding box center [1543, 481] width 645 height 558
paste textarea "background: rgba(0, 0, 0, 0.5);"
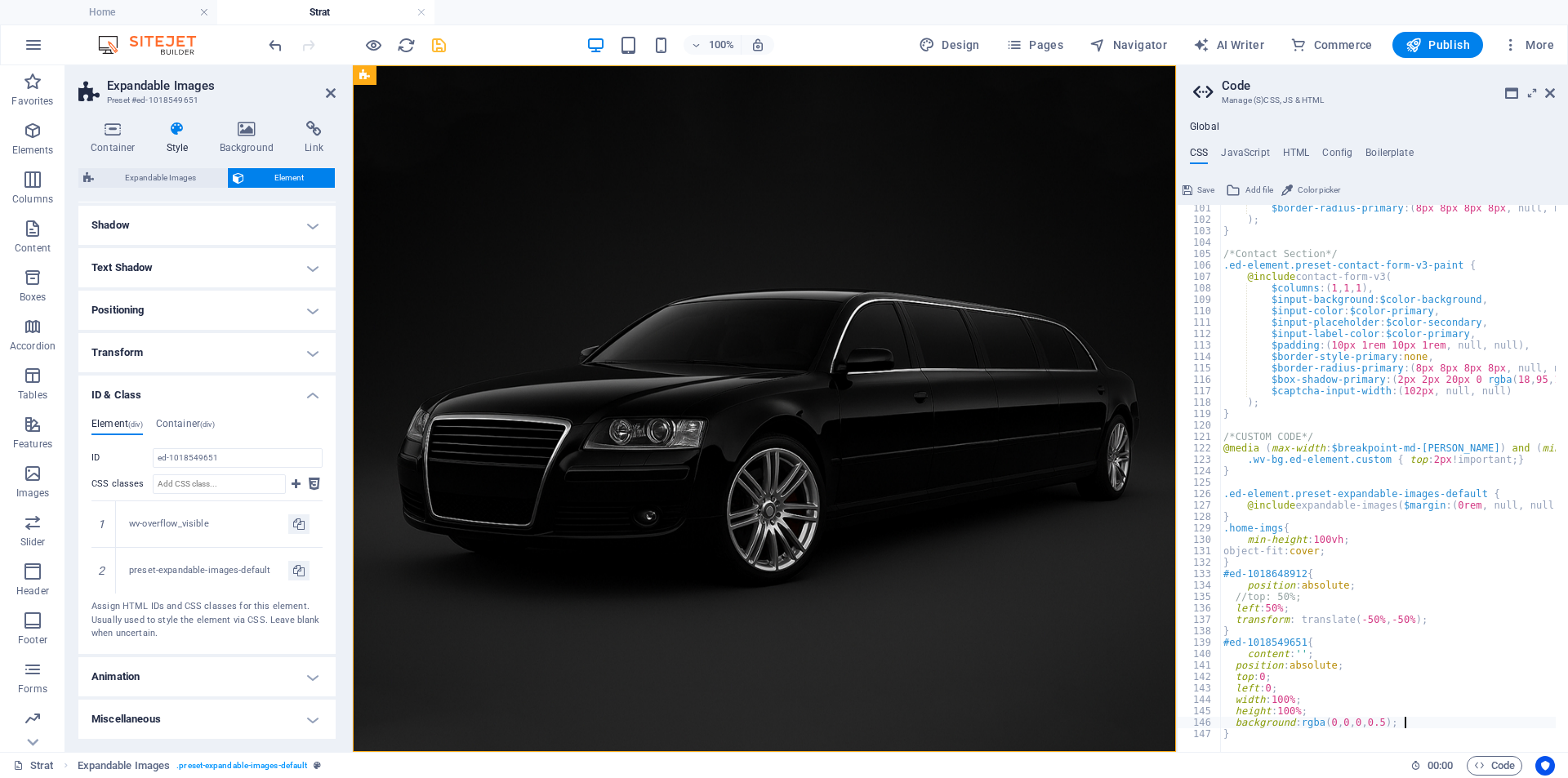
scroll to position [1145, 0]
click at [1299, 645] on div "$border-radius-primary : ( 8px 8px 8px 8px , null, null ) ) ; } /*Contact Secti…" at bounding box center [1543, 481] width 645 height 558
paste textarea "::before"
click at [1222, 574] on div "$border-radius-primary : ( 8px 8px 8px 8px , null, null ) ) ; } /*Contact Secti…" at bounding box center [1543, 481] width 645 height 558
click at [1432, 618] on div "$border-radius-primary : ( 8px 8px 8px 8px , null, null ) ) ; } /*Contact Secti…" at bounding box center [1543, 481] width 645 height 558
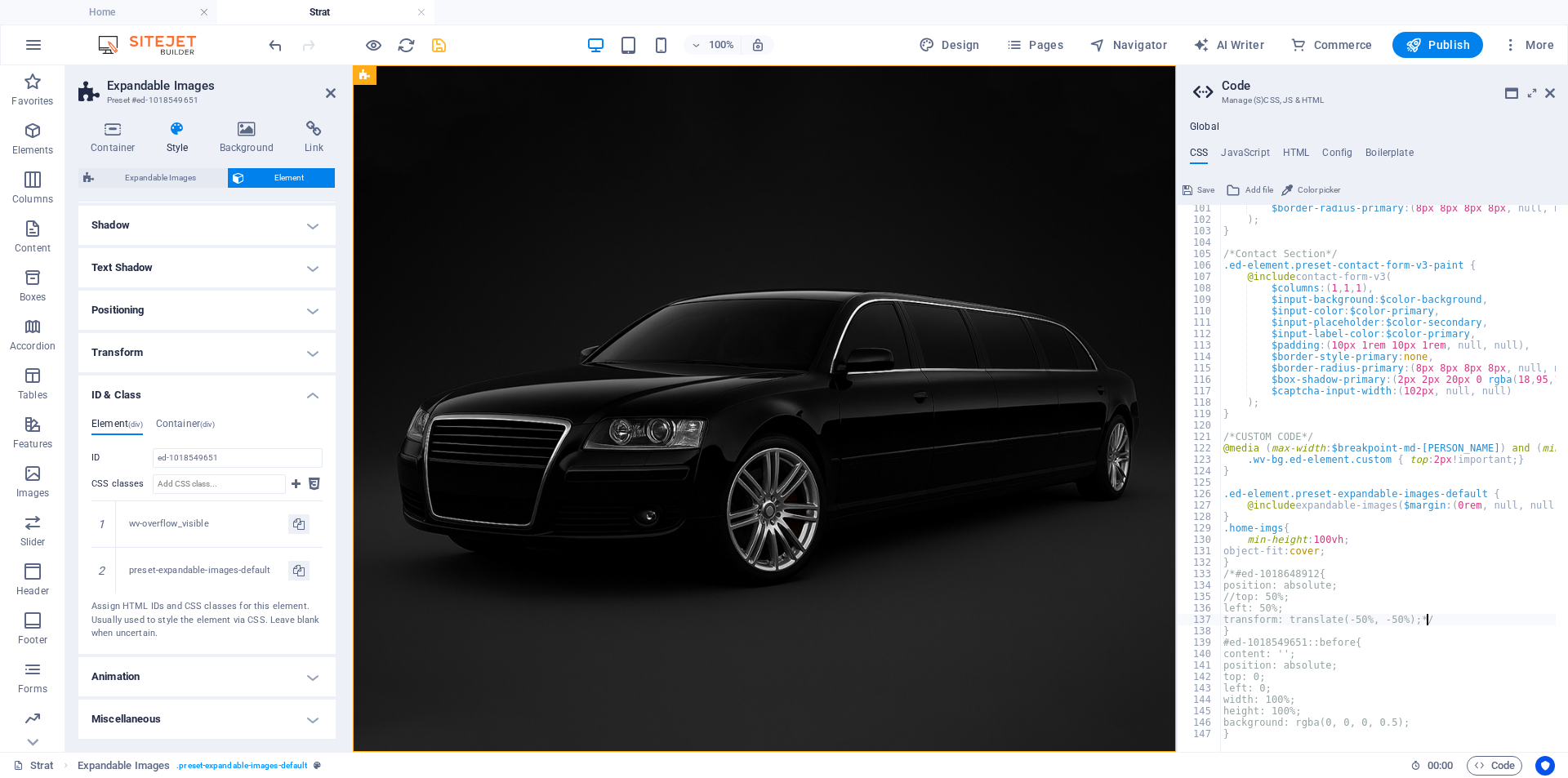
scroll to position [0, 16]
type textarea "transform: translate(-50%, -50%);*/"
click at [435, 46] on icon "save" at bounding box center [439, 46] width 19 height 19
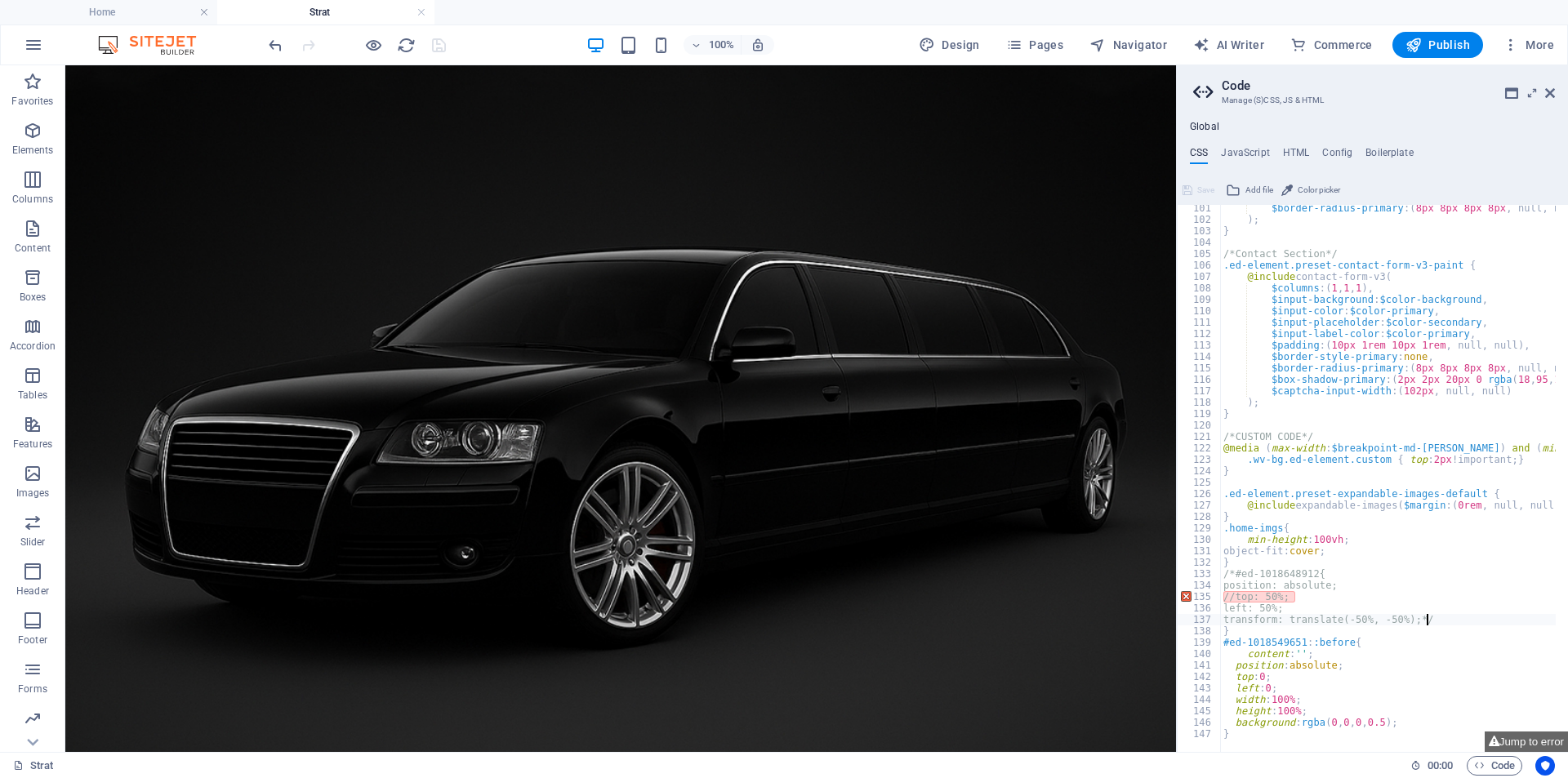
click at [1243, 593] on div "$border-radius-primary : ( 8px 8px 8px 8px , null, null ) ) ; } /*Contact Secti…" at bounding box center [1543, 481] width 645 height 558
type textarea "top: 50%;"
click at [533, 38] on div "100% Design Pages Navigator AI Writer Commerce Publish More" at bounding box center [912, 45] width 1295 height 26
click at [435, 42] on icon "save" at bounding box center [439, 46] width 19 height 19
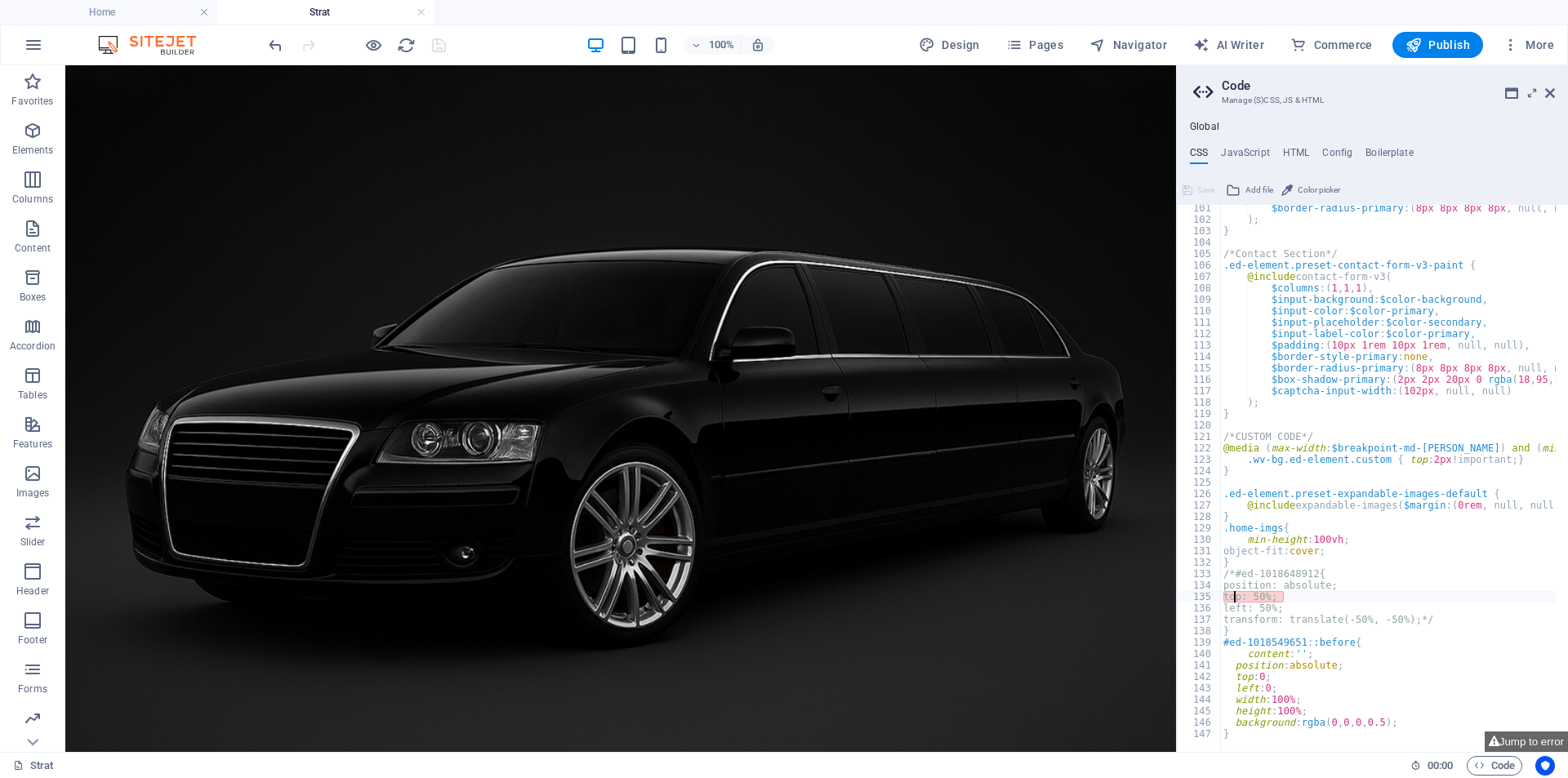
click at [1423, 588] on div "$border-radius-primary : ( 8px 8px 8px 8px , null, null ) ) ; } /*Contact Secti…" at bounding box center [1543, 481] width 645 height 558
click at [1437, 625] on div "$border-radius-primary : ( 8px 8px 8px 8px , null, null ) ) ; } /*Contact Secti…" at bounding box center [1543, 481] width 645 height 558
click at [1338, 607] on div "$border-radius-primary : ( 8px 8px 8px 8px , null, null ) ) ; } /*Contact Secti…" at bounding box center [1543, 481] width 645 height 558
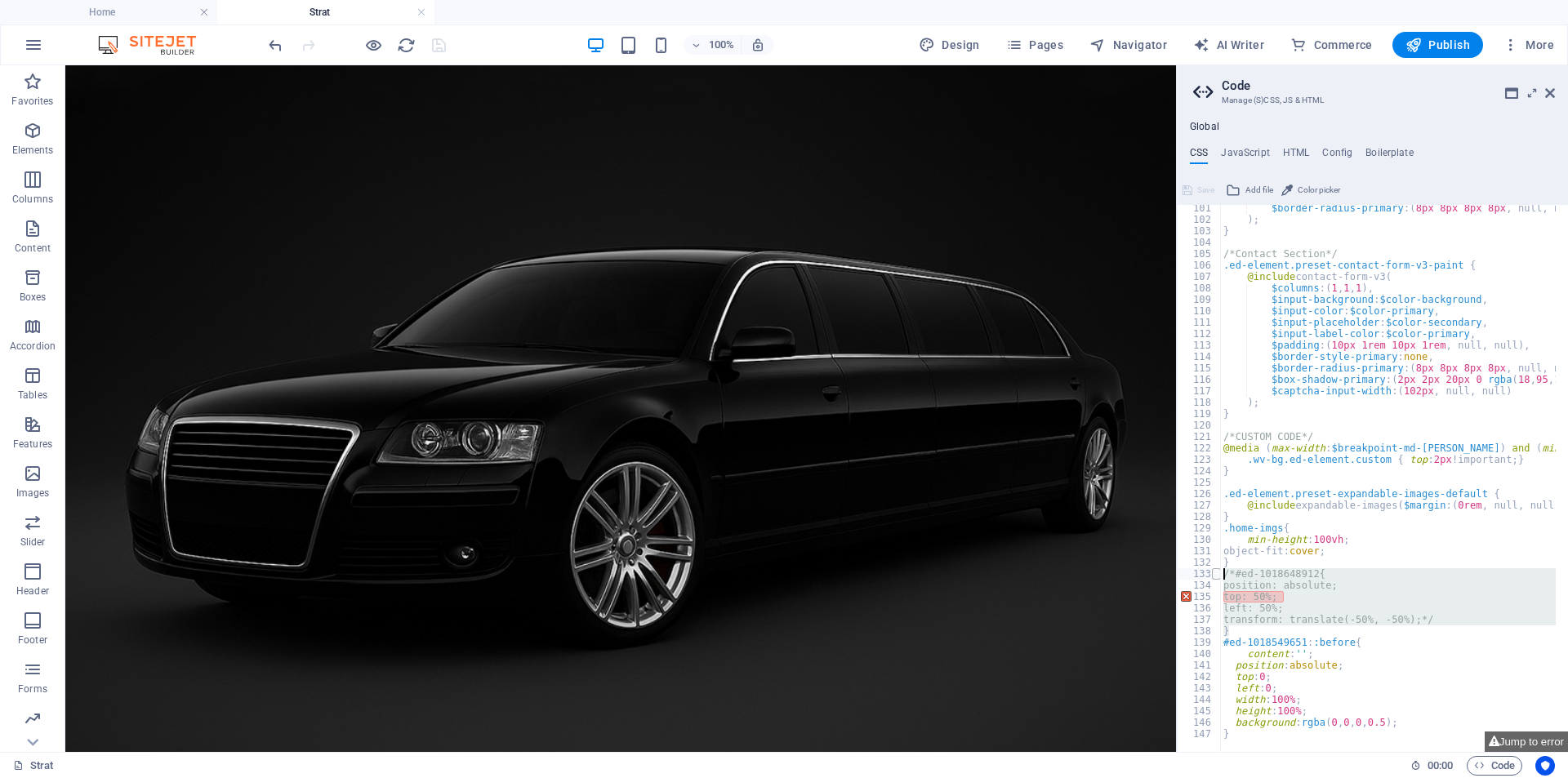
drag, startPoint x: 1238, startPoint y: 629, endPoint x: 1219, endPoint y: 577, distance: 55.4
click at [1219, 577] on div "left: 50%; 101 102 103 104 105 106 107 108 109 110 111 112 113 114 115 116 117 …" at bounding box center [1373, 478] width 391 height 547
type textarea "/*#ed-1018648912{ position: absolute;"
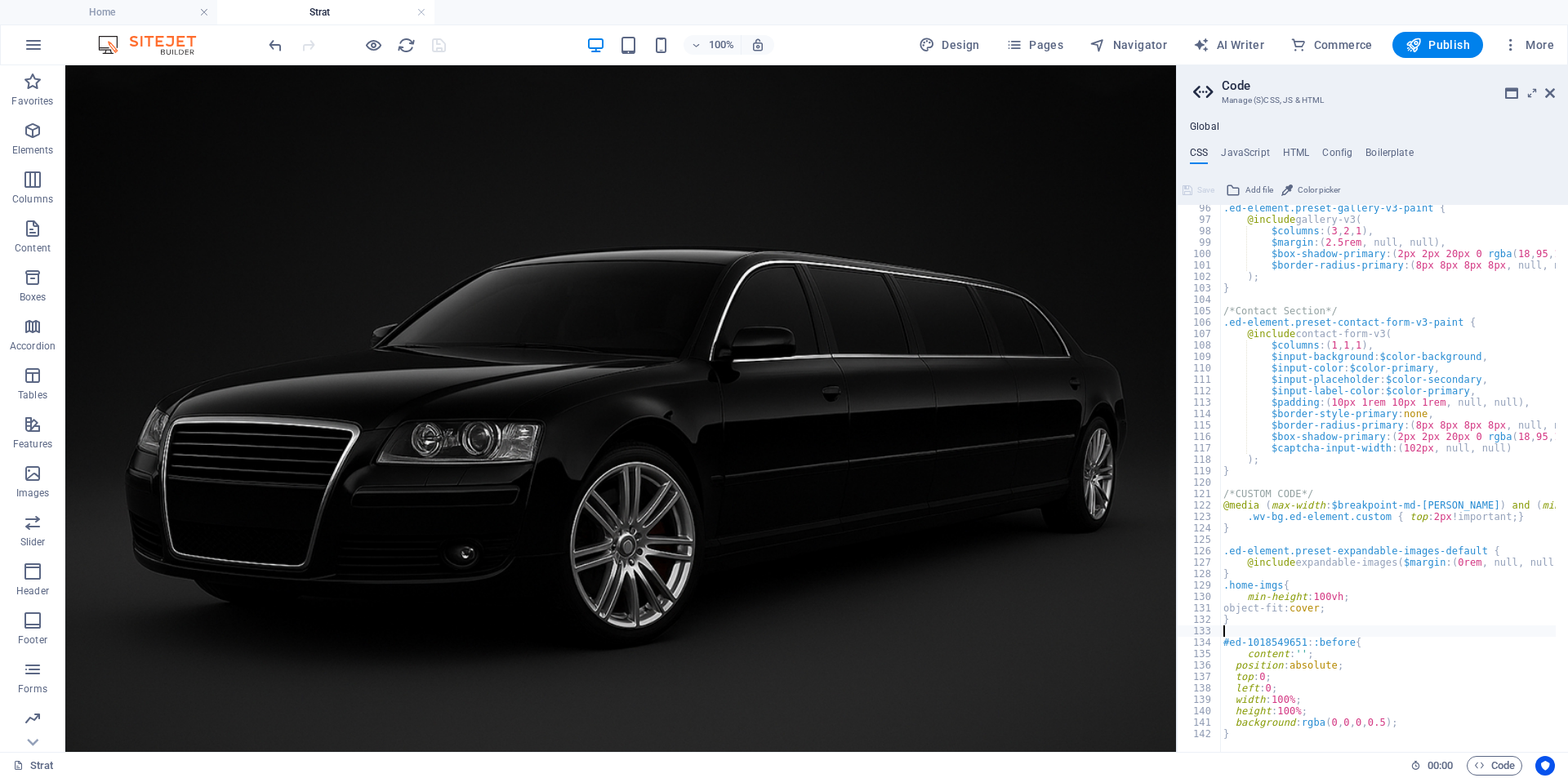
scroll to position [1088, 0]
click at [484, 47] on div "100% Design Pages Navigator AI Writer Commerce Publish More" at bounding box center [912, 45] width 1295 height 26
click at [434, 44] on icon "save" at bounding box center [439, 46] width 19 height 19
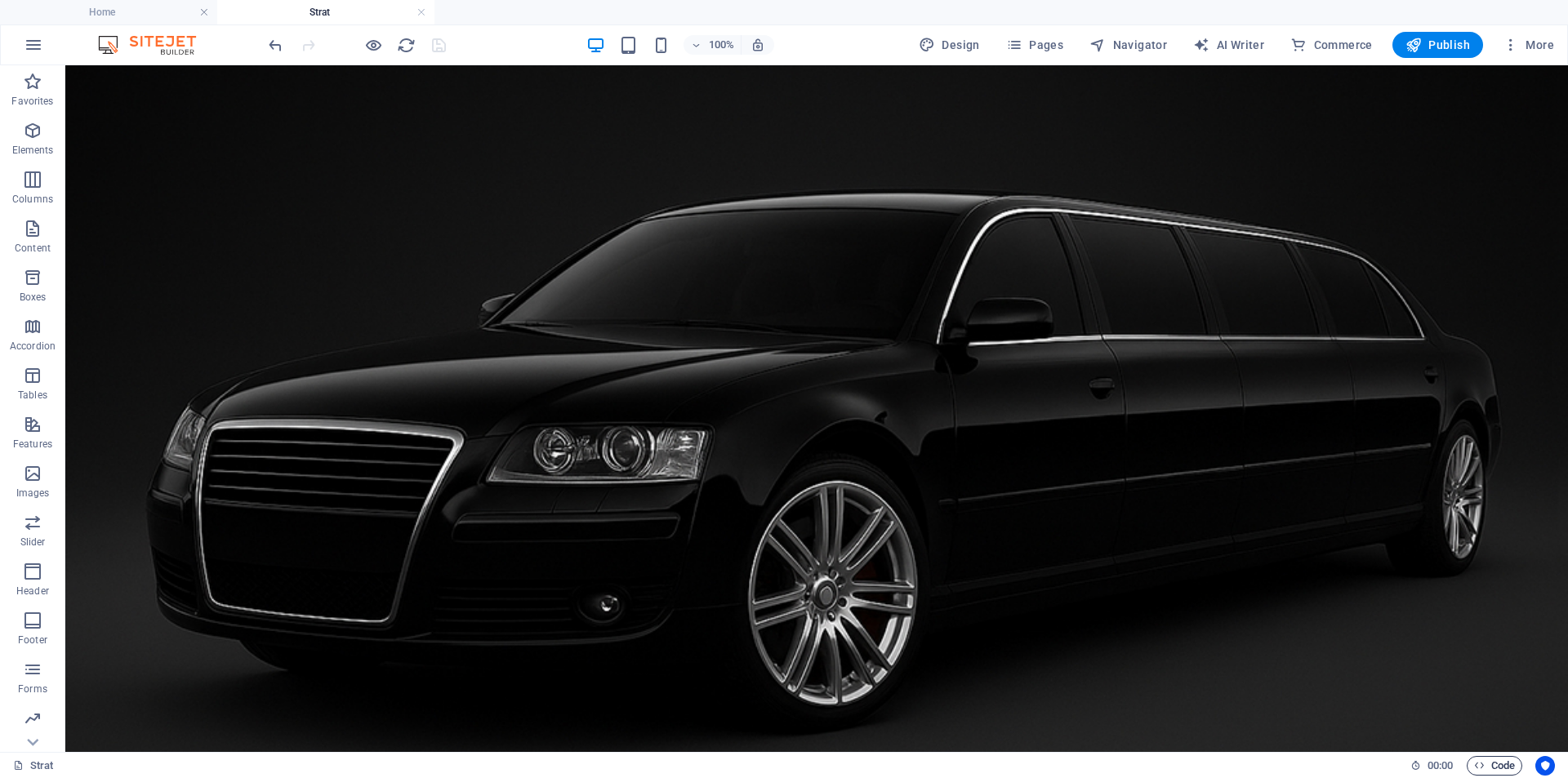
click at [1493, 763] on span "Code" at bounding box center [1494, 765] width 41 height 20
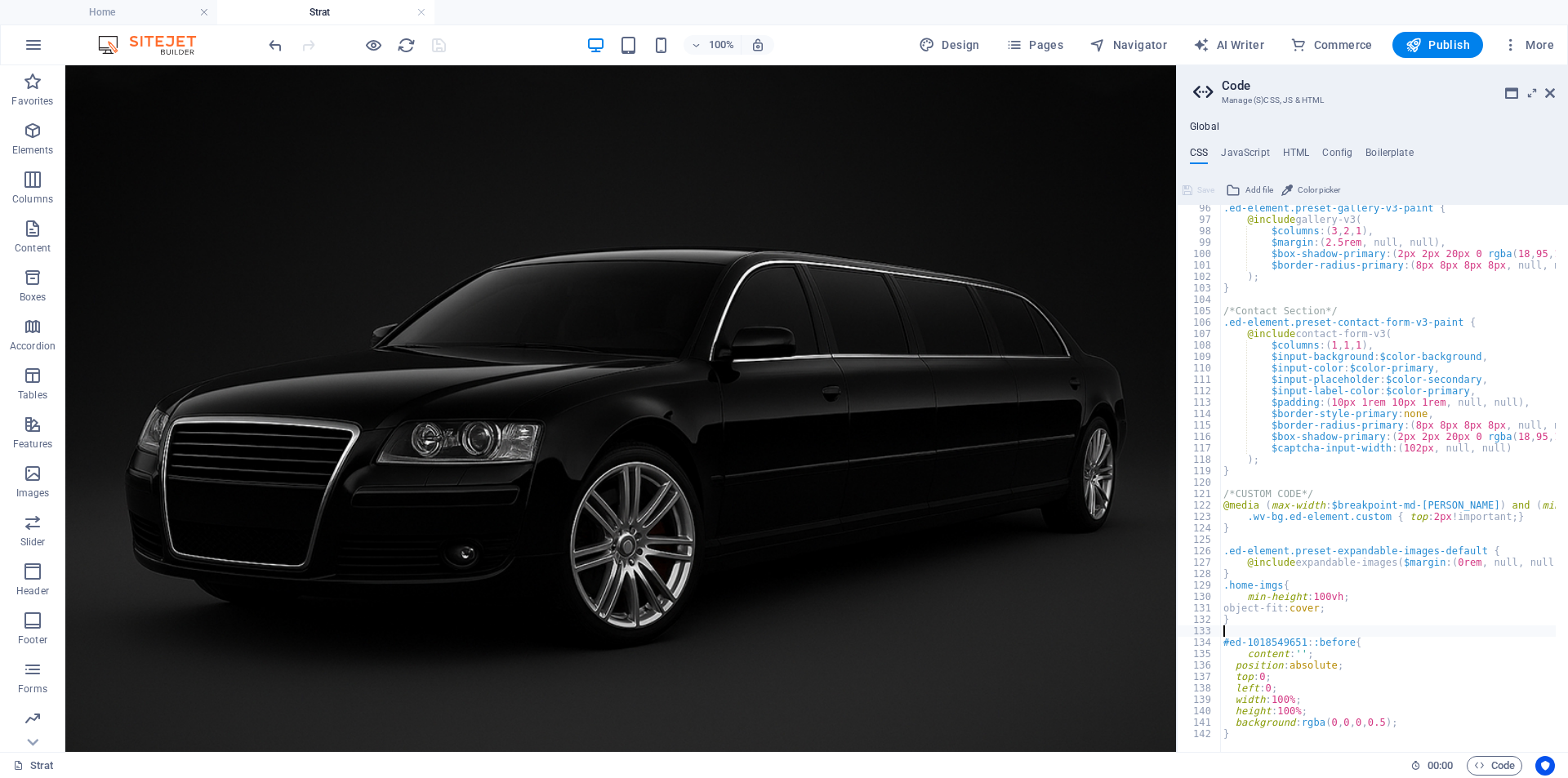
click at [1425, 726] on div ".ed-element.preset-gallery-v3-paint { @include gallery-v3 ( $columns : ( 3 , 2 …" at bounding box center [1543, 481] width 645 height 558
type textarea "background: rgba(0, 0, 0, 0.5);"
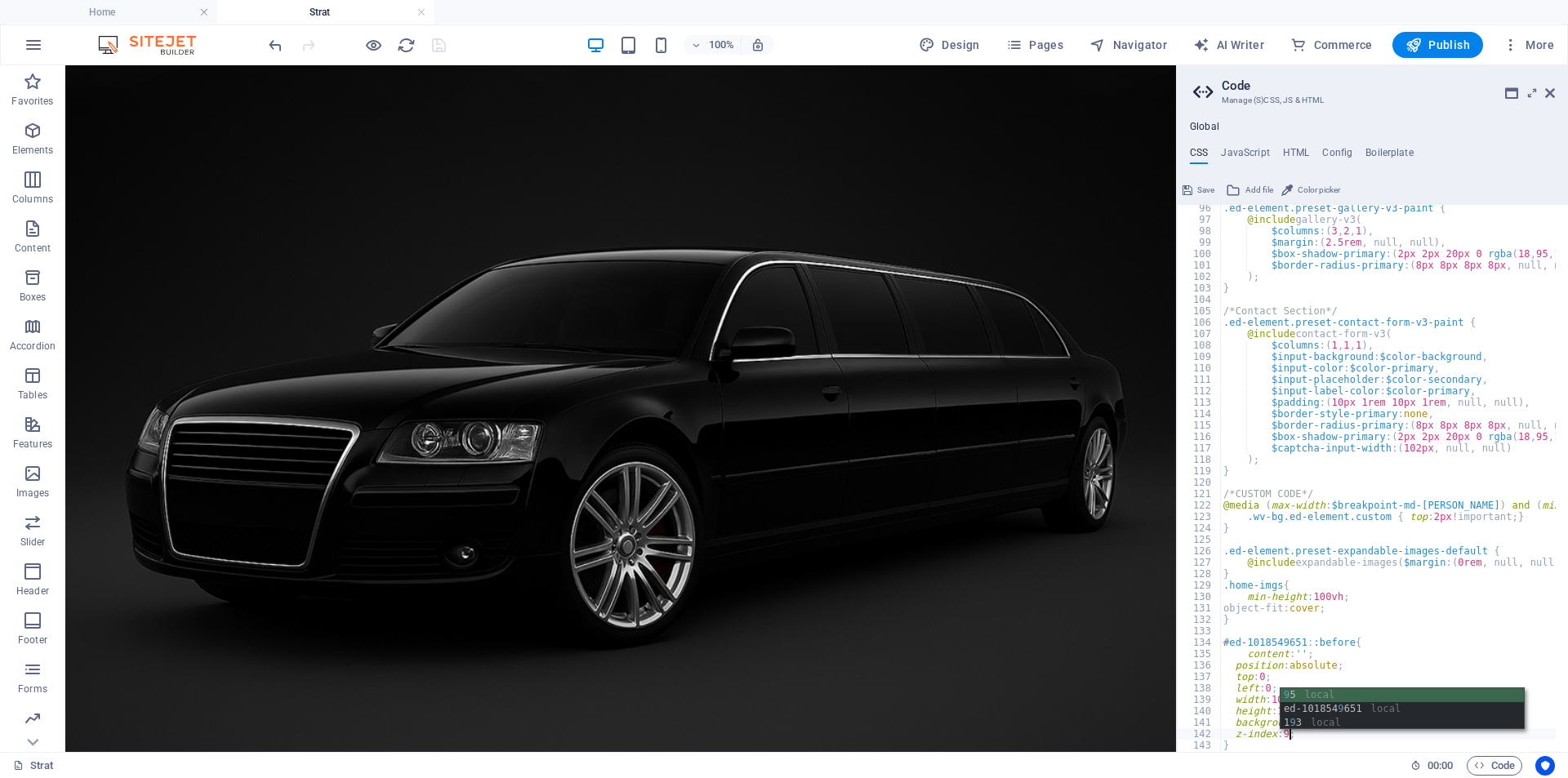
scroll to position [0, 5]
type textarea "z-index: 99;"
click at [489, 53] on div "100% Design Pages Navigator AI Writer Commerce Publish More" at bounding box center [912, 45] width 1295 height 26
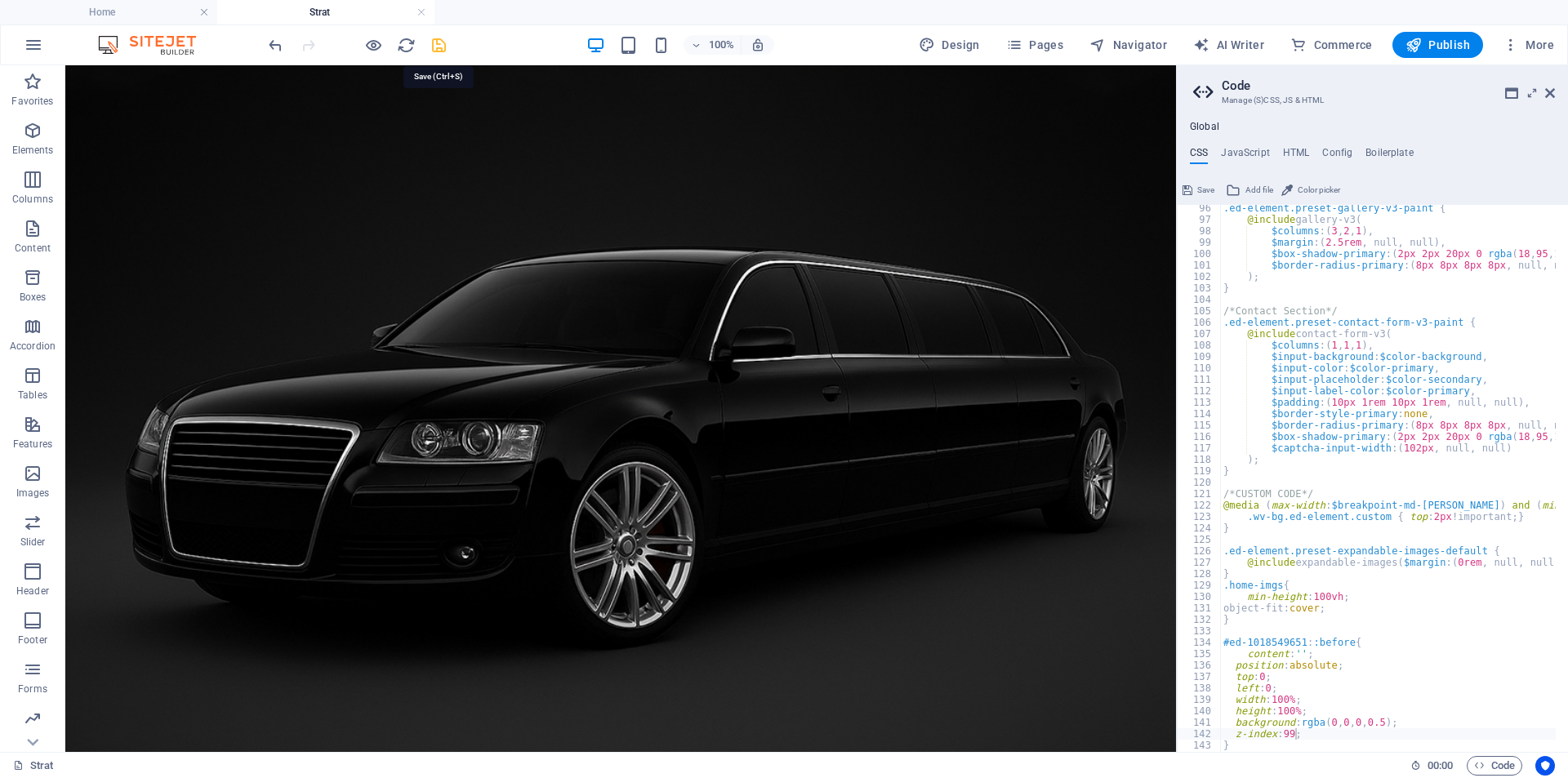
click at [432, 43] on icon "save" at bounding box center [439, 46] width 19 height 19
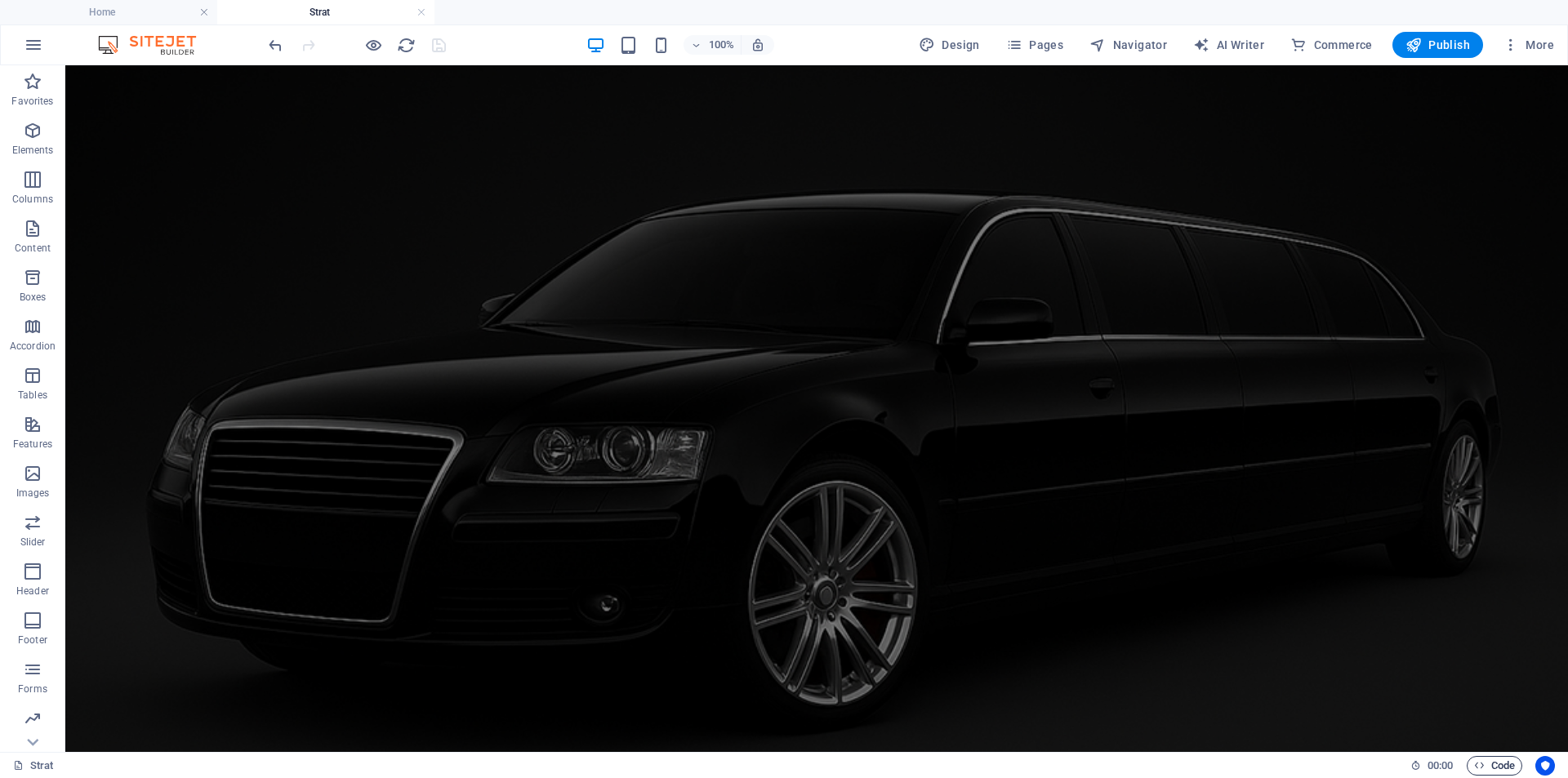
click at [1504, 763] on span "Code" at bounding box center [1494, 765] width 41 height 20
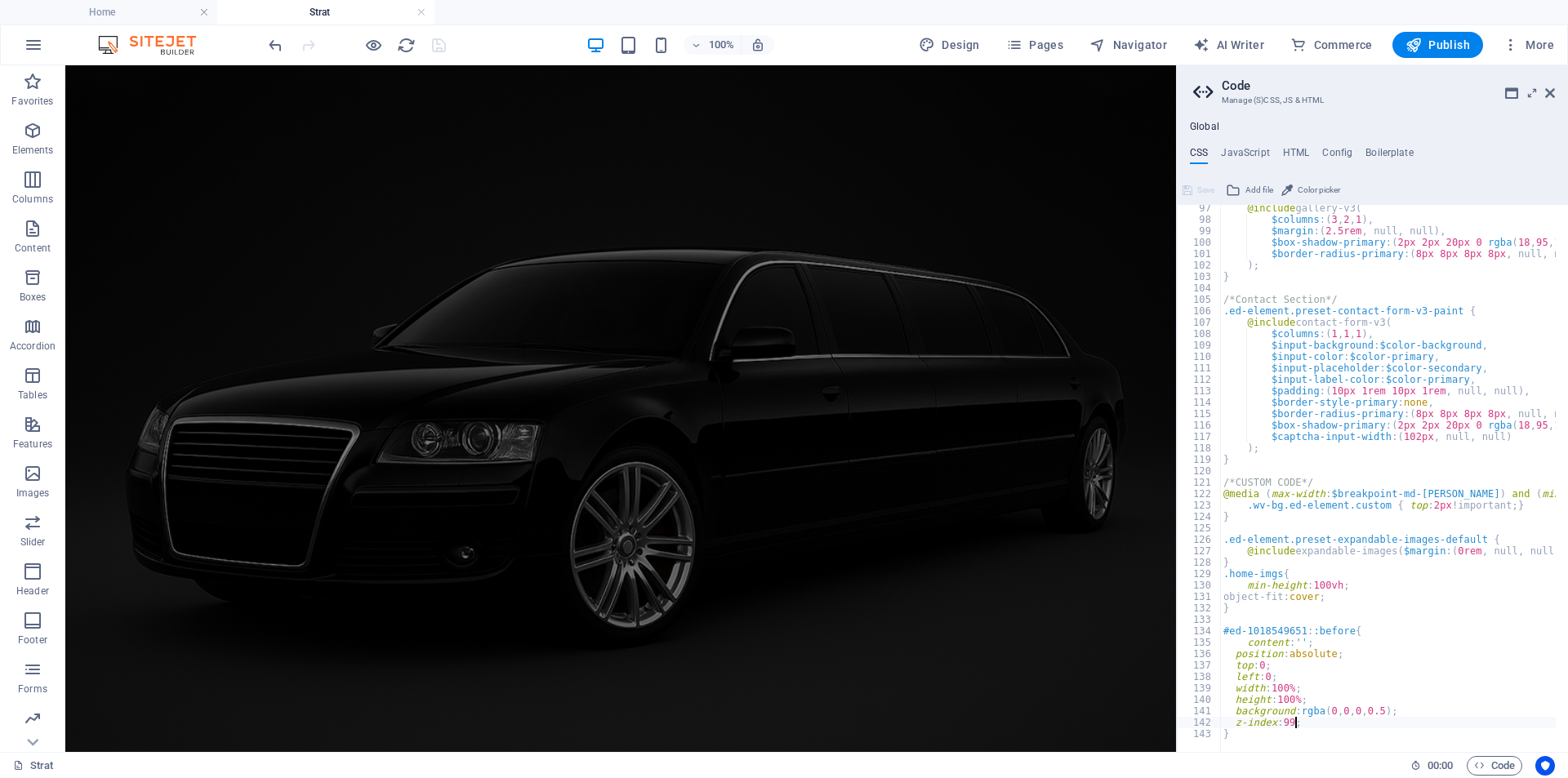
scroll to position [1100, 0]
click at [1413, 712] on div "@include gallery-v3 ( $columns : ( 3 , 2 , 1 ) , $margin : ( 2.5rem , null, nul…" at bounding box center [1543, 481] width 645 height 558
type textarea "background: rgba(0, 0, 0, 0.5);"
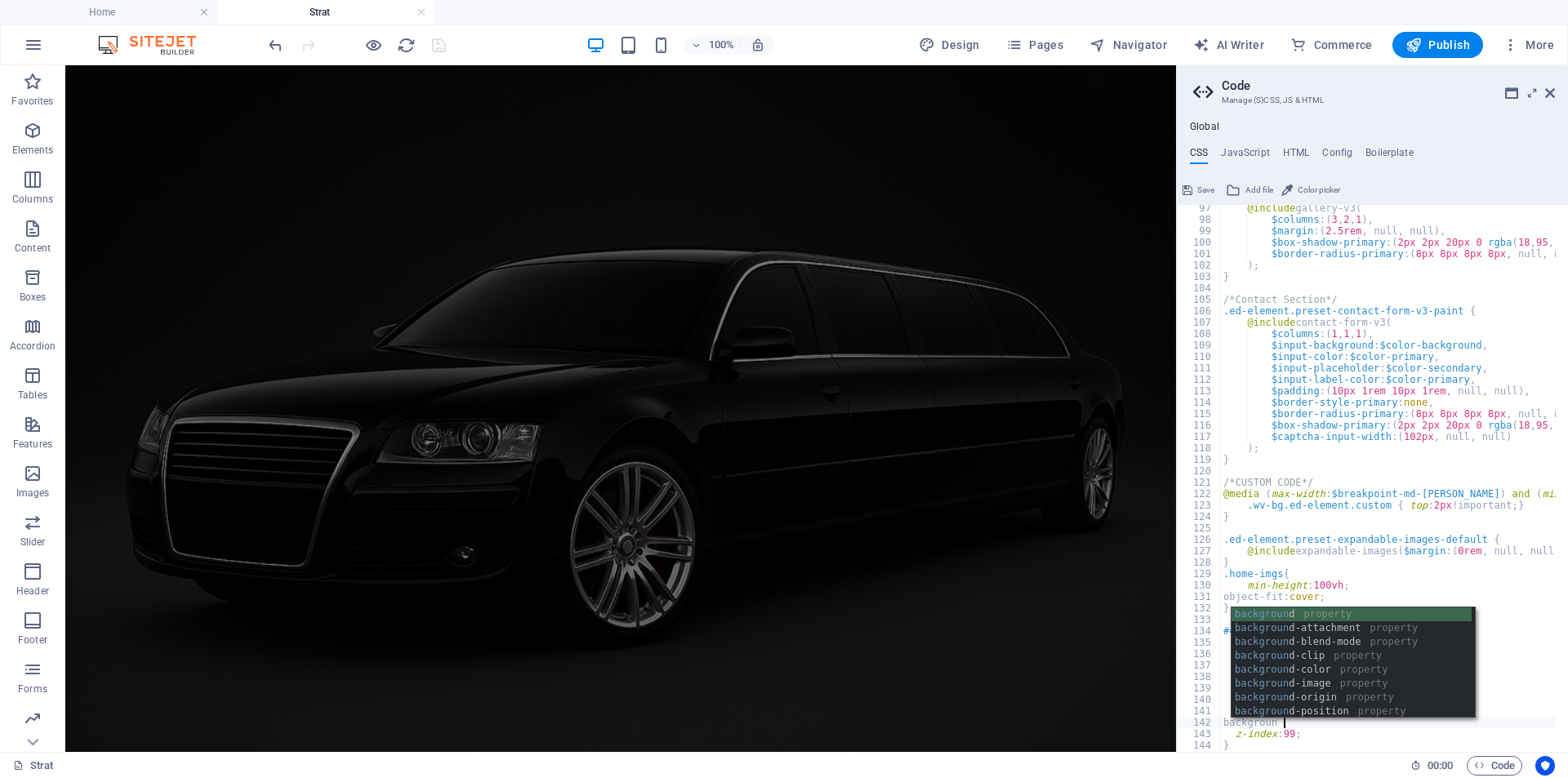
scroll to position [0, 4]
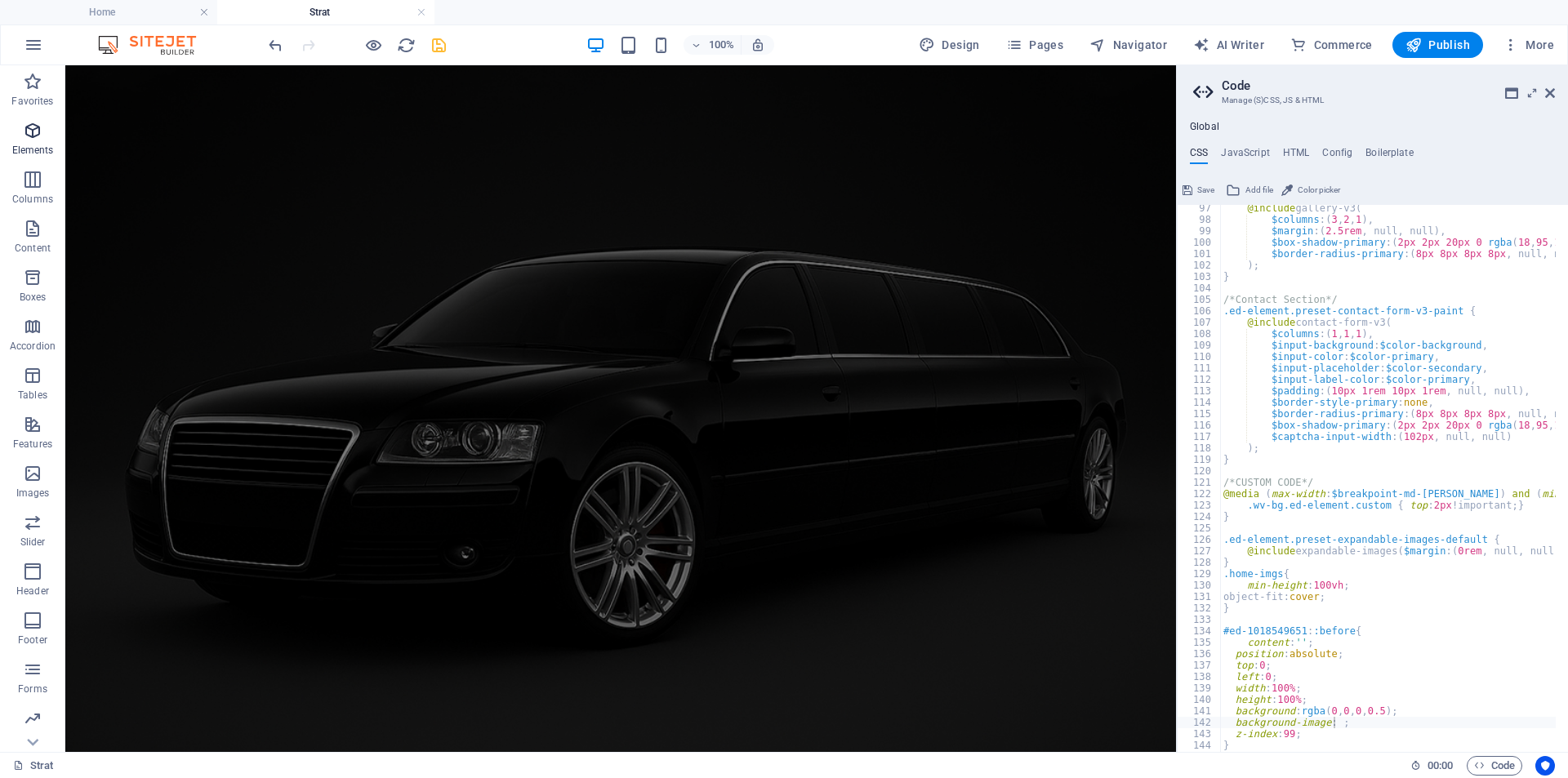
click at [37, 149] on p "Elements" at bounding box center [33, 150] width 42 height 13
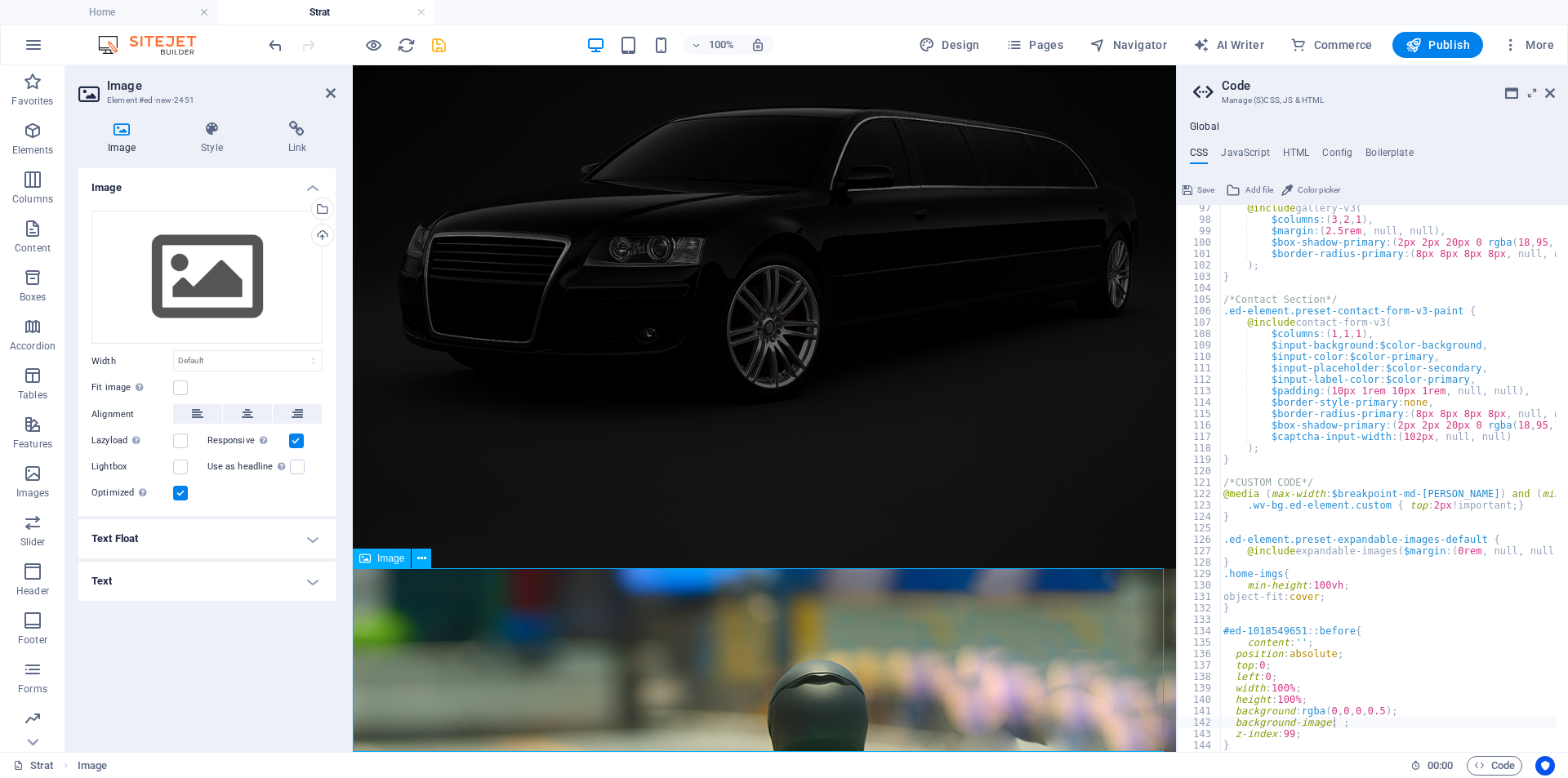
scroll to position [183, 0]
click at [230, 303] on div "Drag files here, click to choose files or select files from Files or our free s…" at bounding box center [207, 277] width 231 height 134
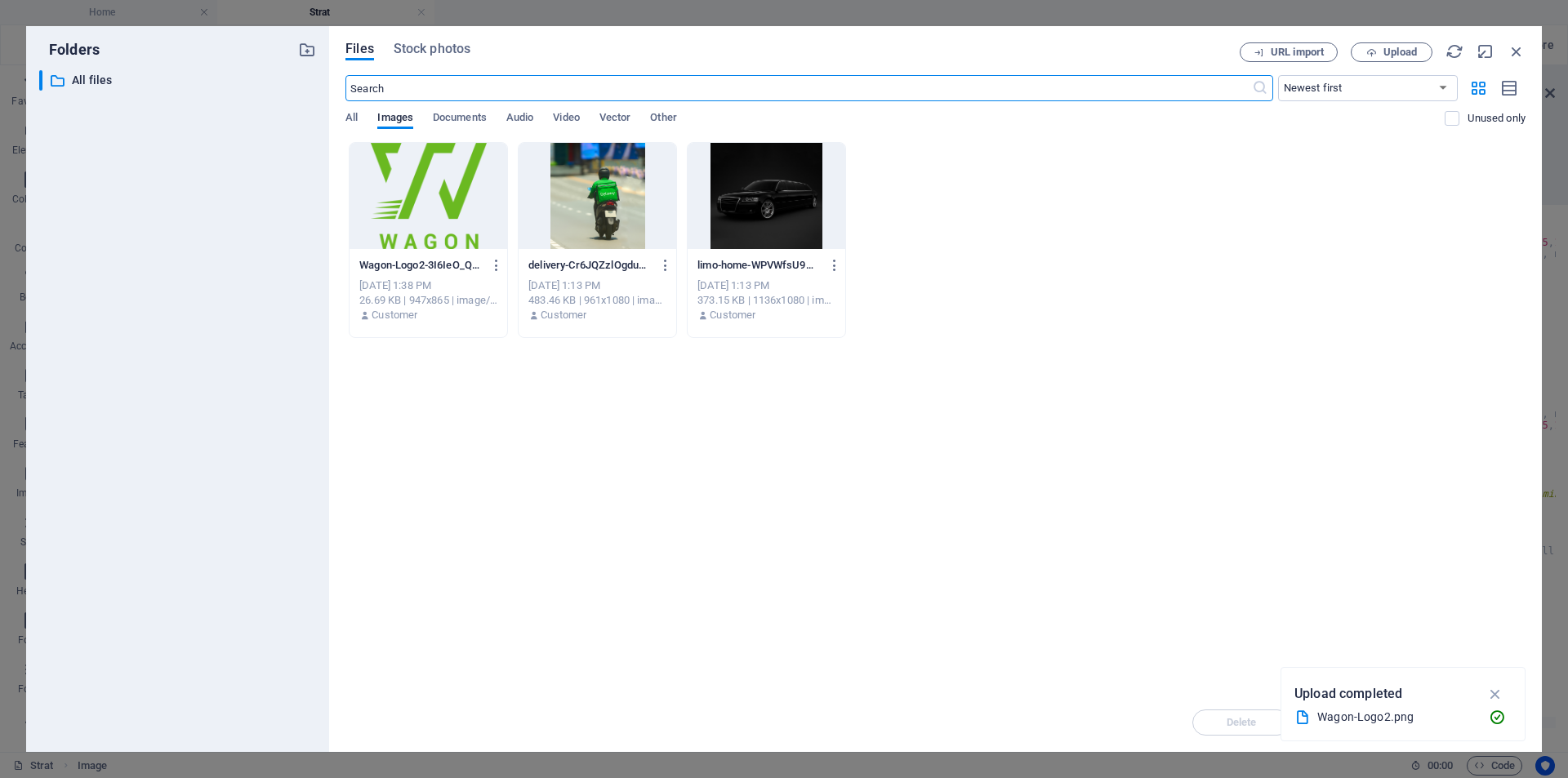
click at [424, 255] on div "Wagon-Logo2-3I6IeO_QYedxCpSwAylqEw.png Wagon-Logo2-3I6IeO_QYedxCpSwAylqEw.png" at bounding box center [428, 265] width 138 height 26
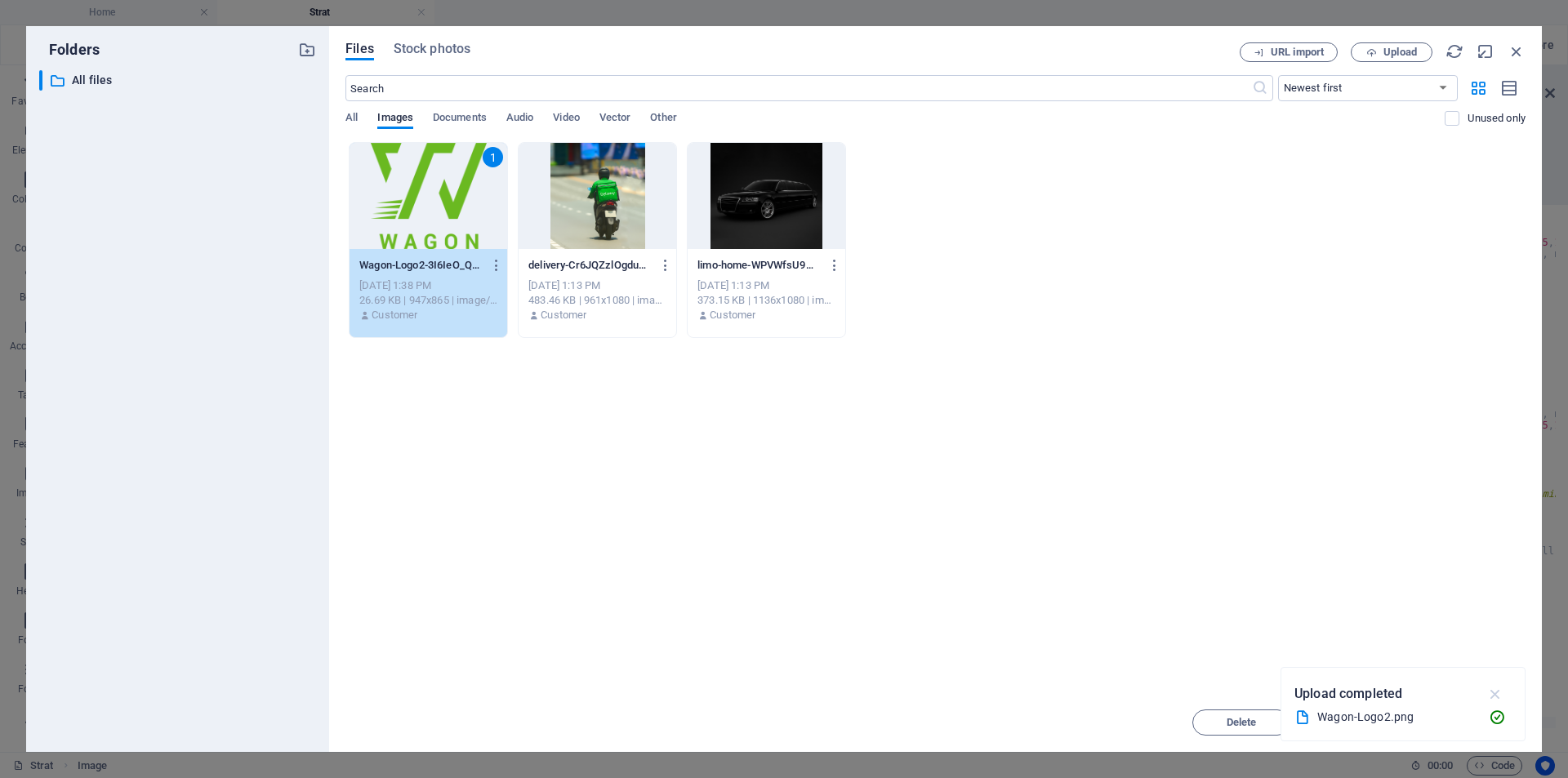
click at [1495, 693] on icon "button" at bounding box center [1495, 693] width 19 height 18
click at [1466, 717] on span "Insert" at bounding box center [1476, 722] width 29 height 10
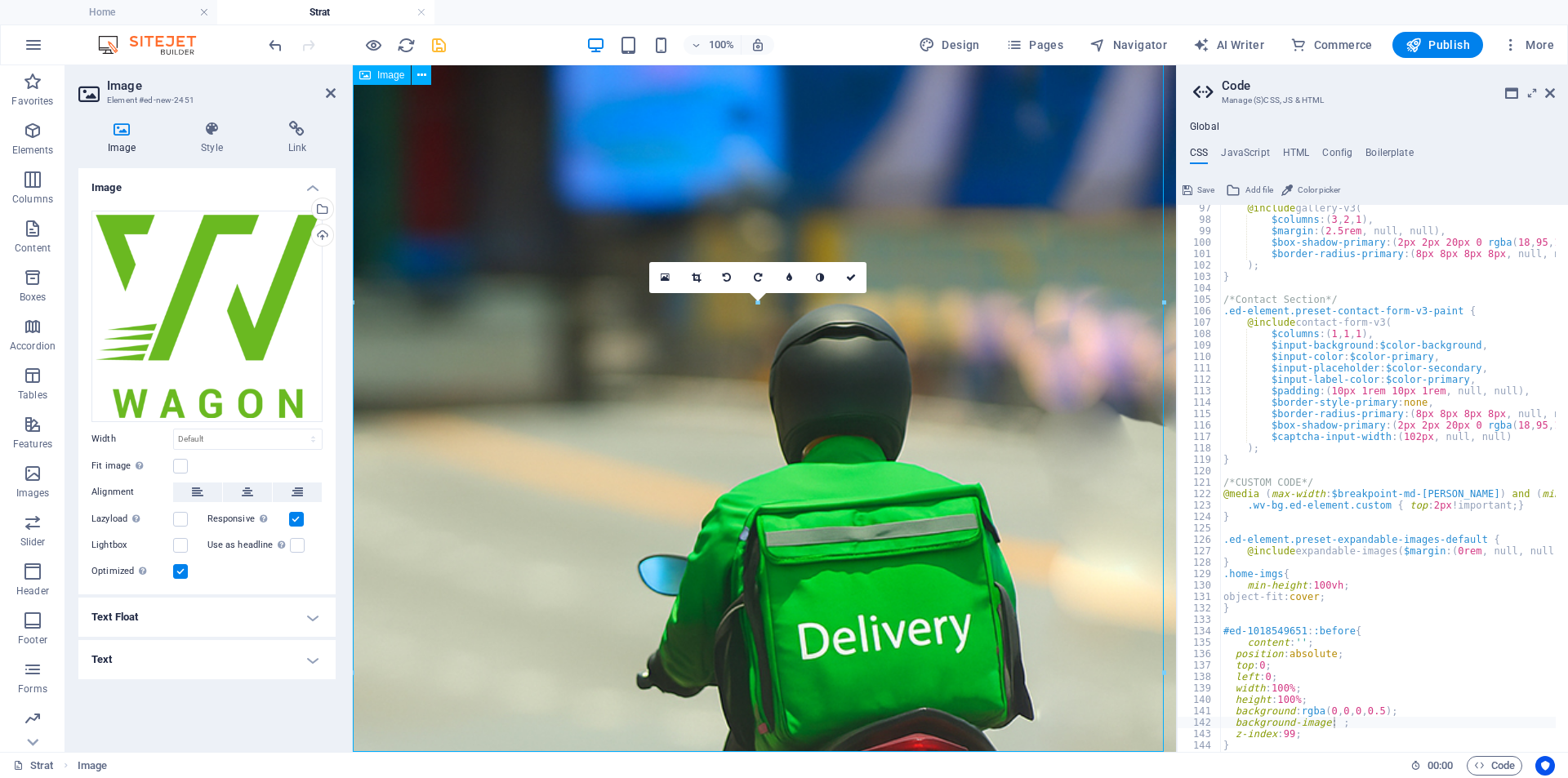
scroll to position [740, 0]
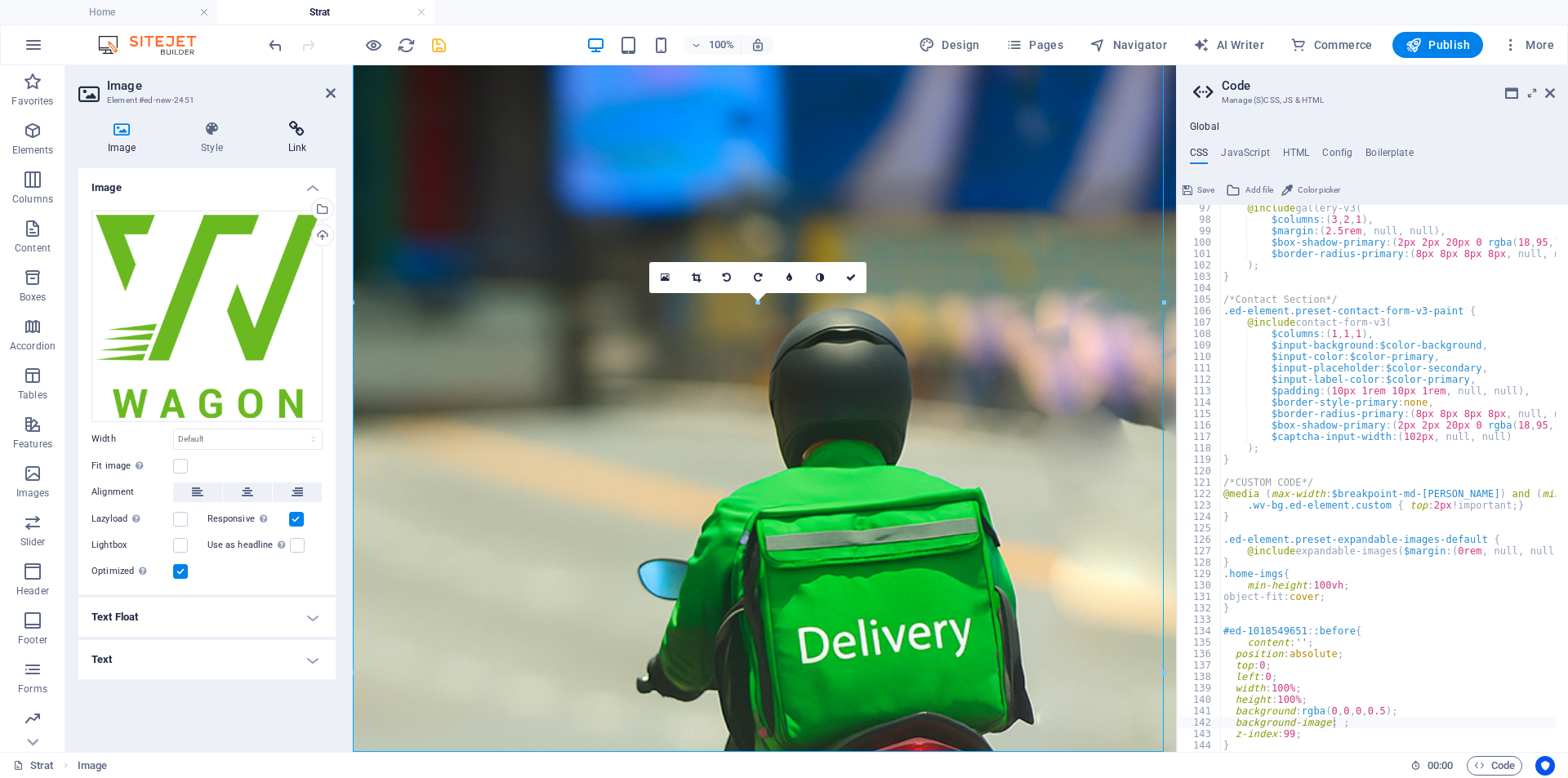
click at [291, 140] on h4 "Link" at bounding box center [297, 138] width 77 height 35
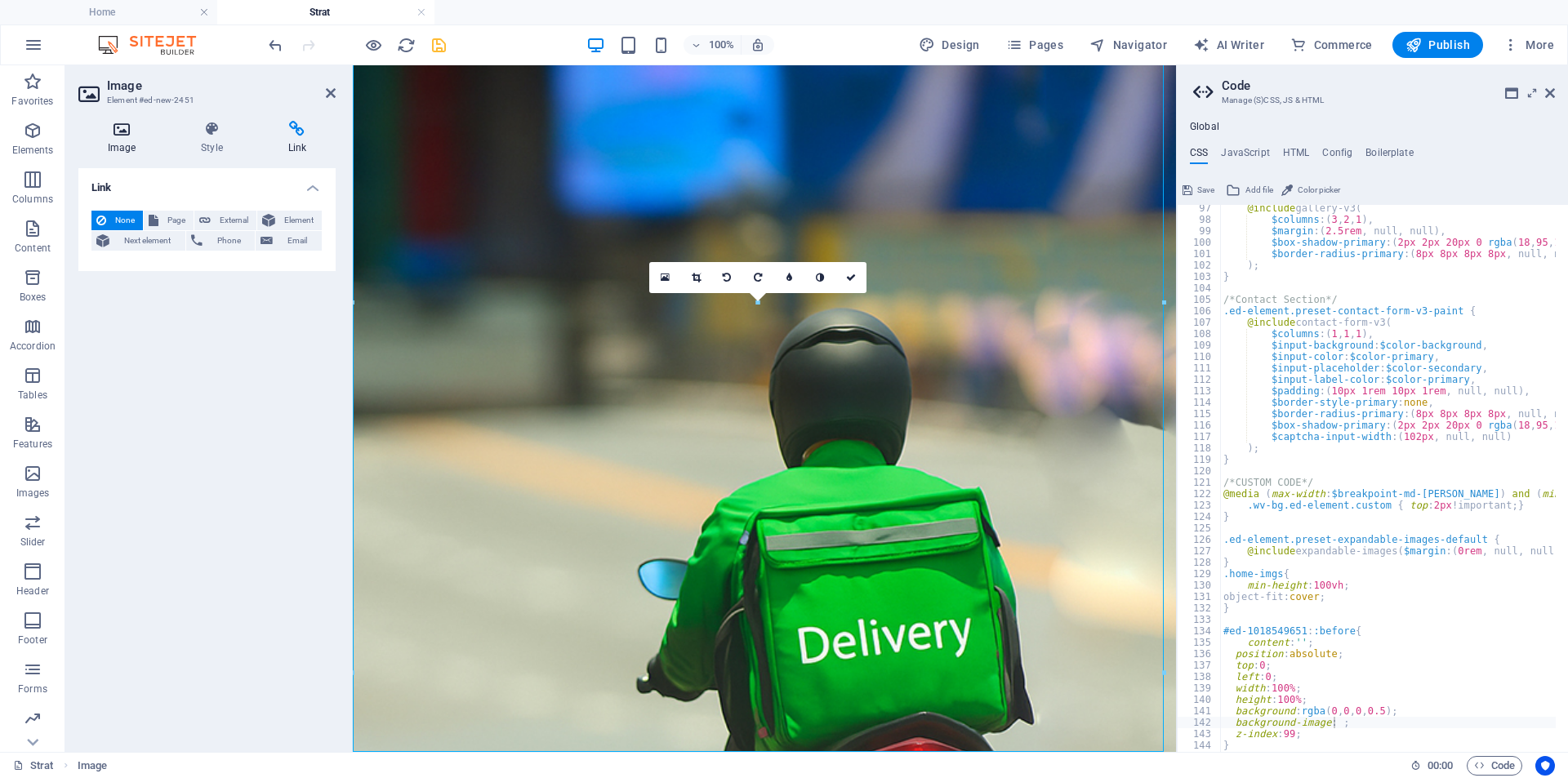
click at [110, 136] on icon at bounding box center [122, 129] width 86 height 16
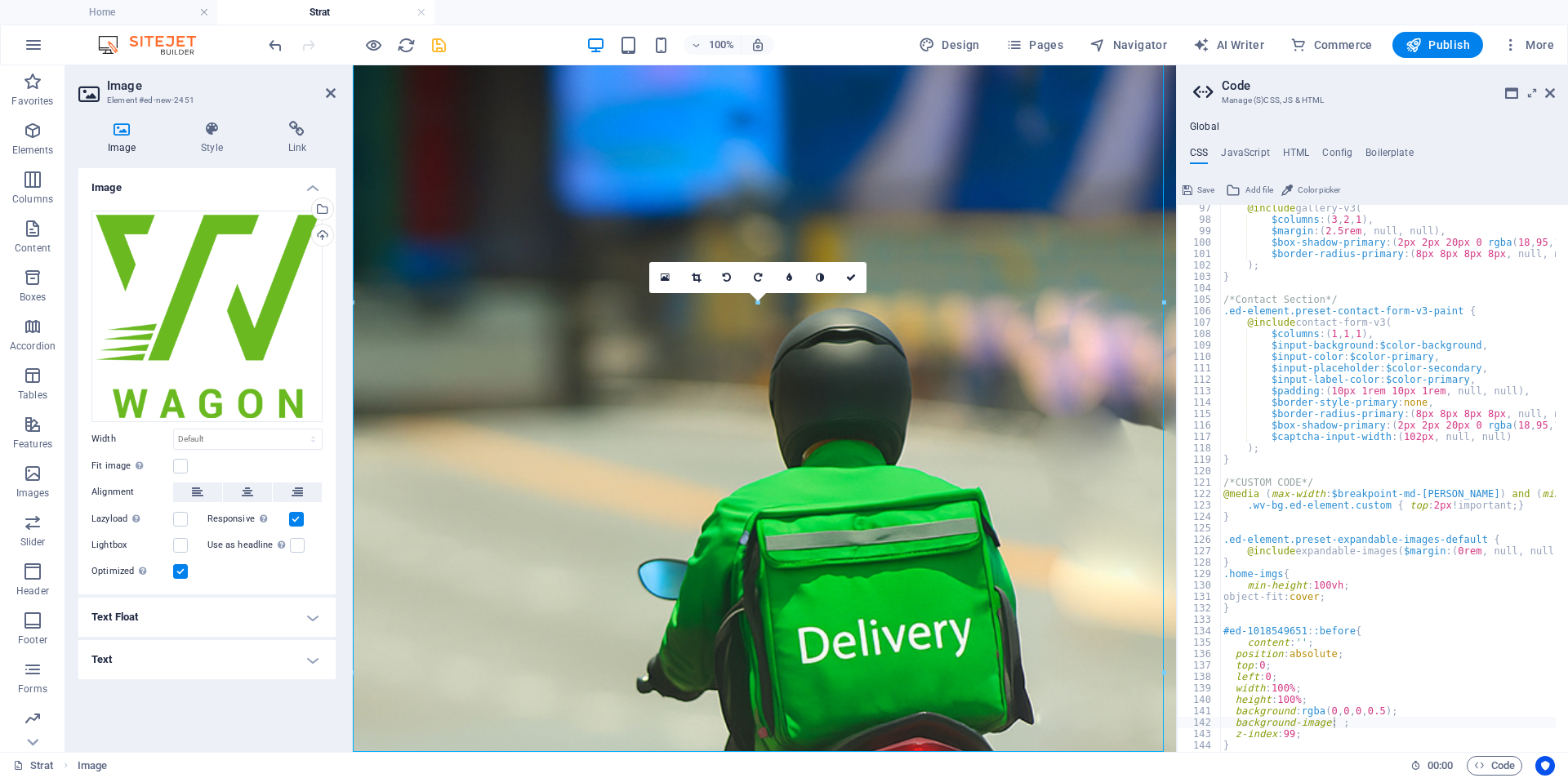
click at [299, 618] on h4 "Text Float" at bounding box center [207, 616] width 257 height 39
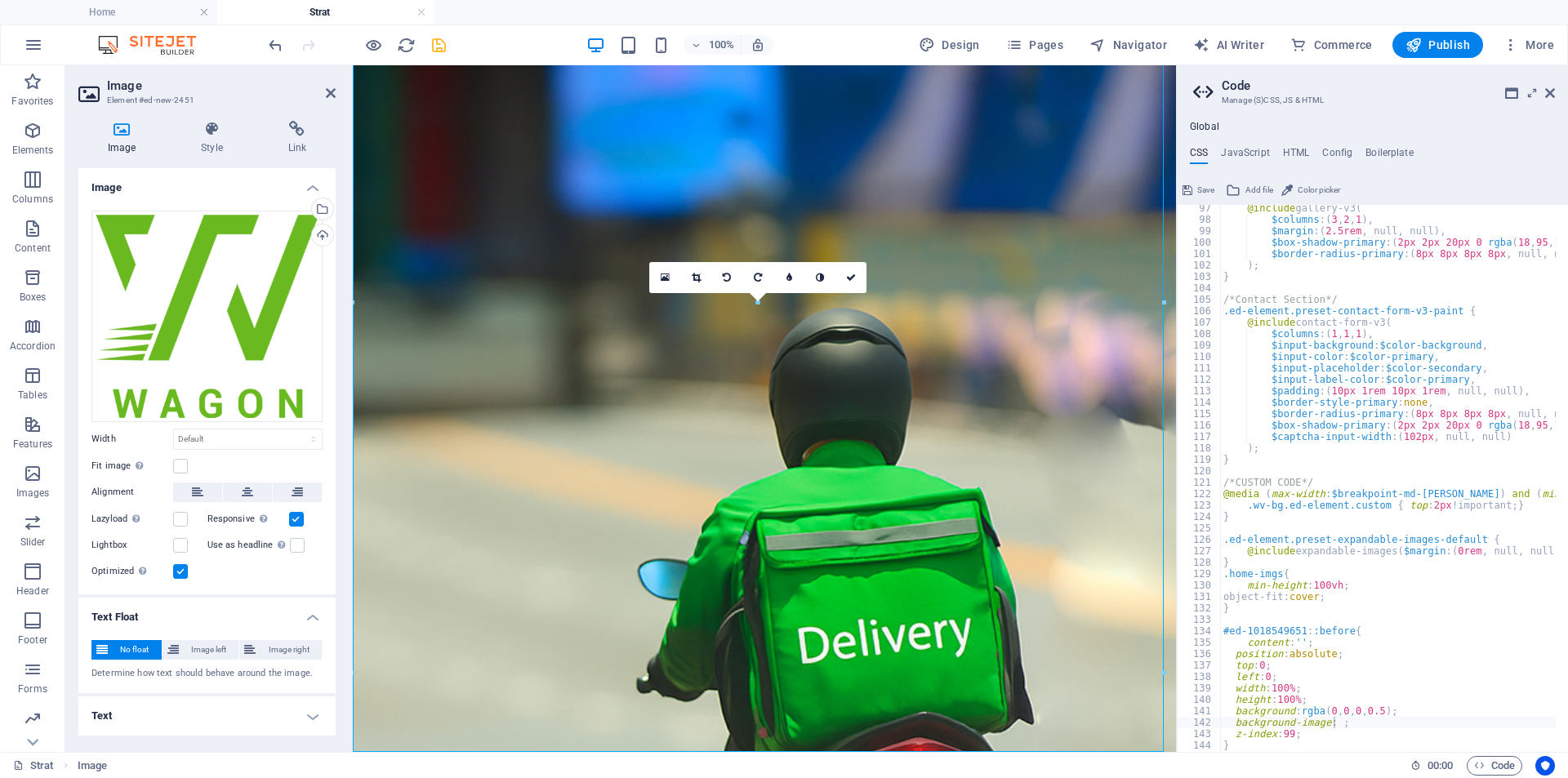
click at [304, 610] on h4 "Text Float" at bounding box center [207, 612] width 257 height 29
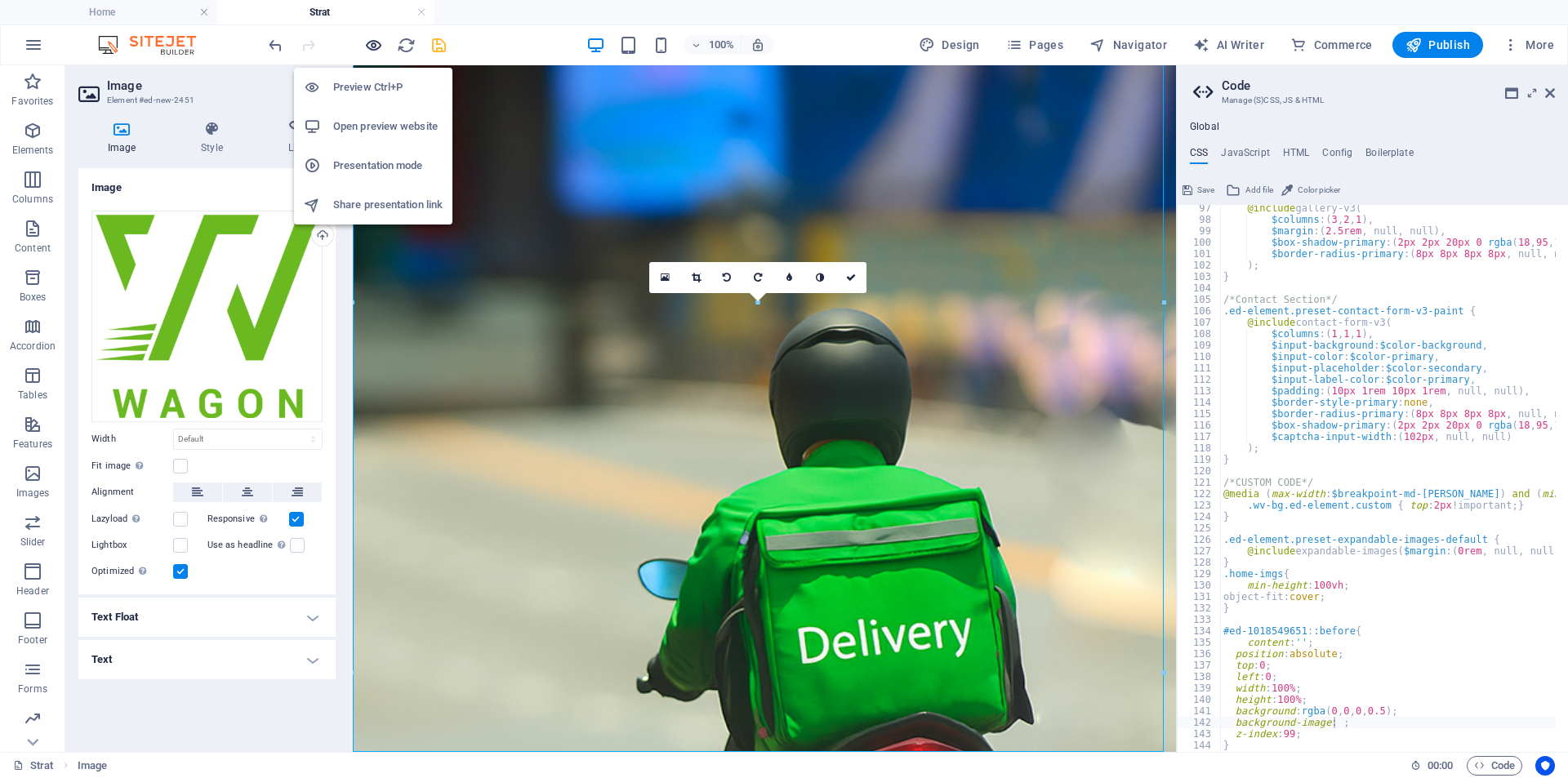
click at [378, 48] on icon "button" at bounding box center [374, 46] width 19 height 19
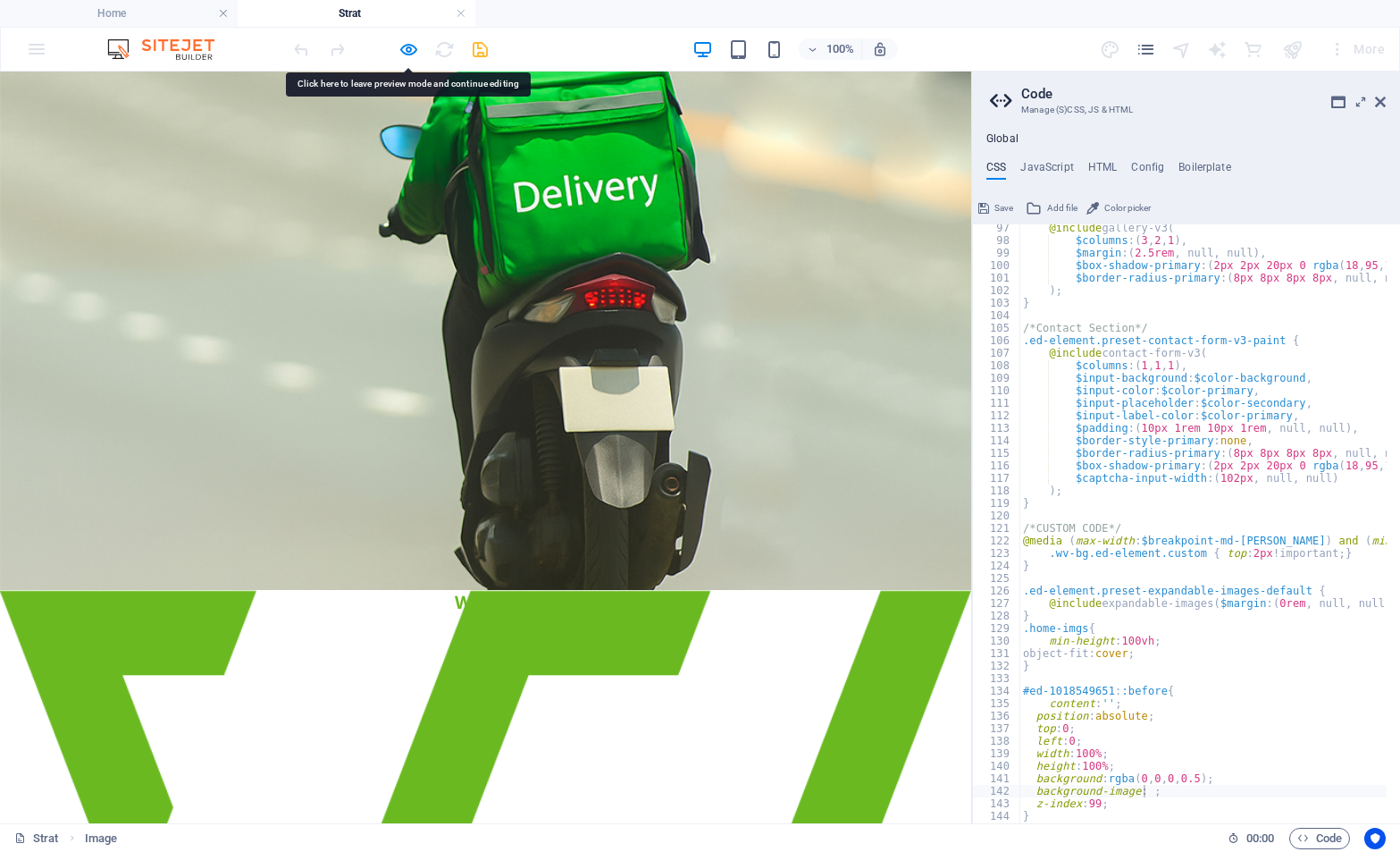
scroll to position [875, 0]
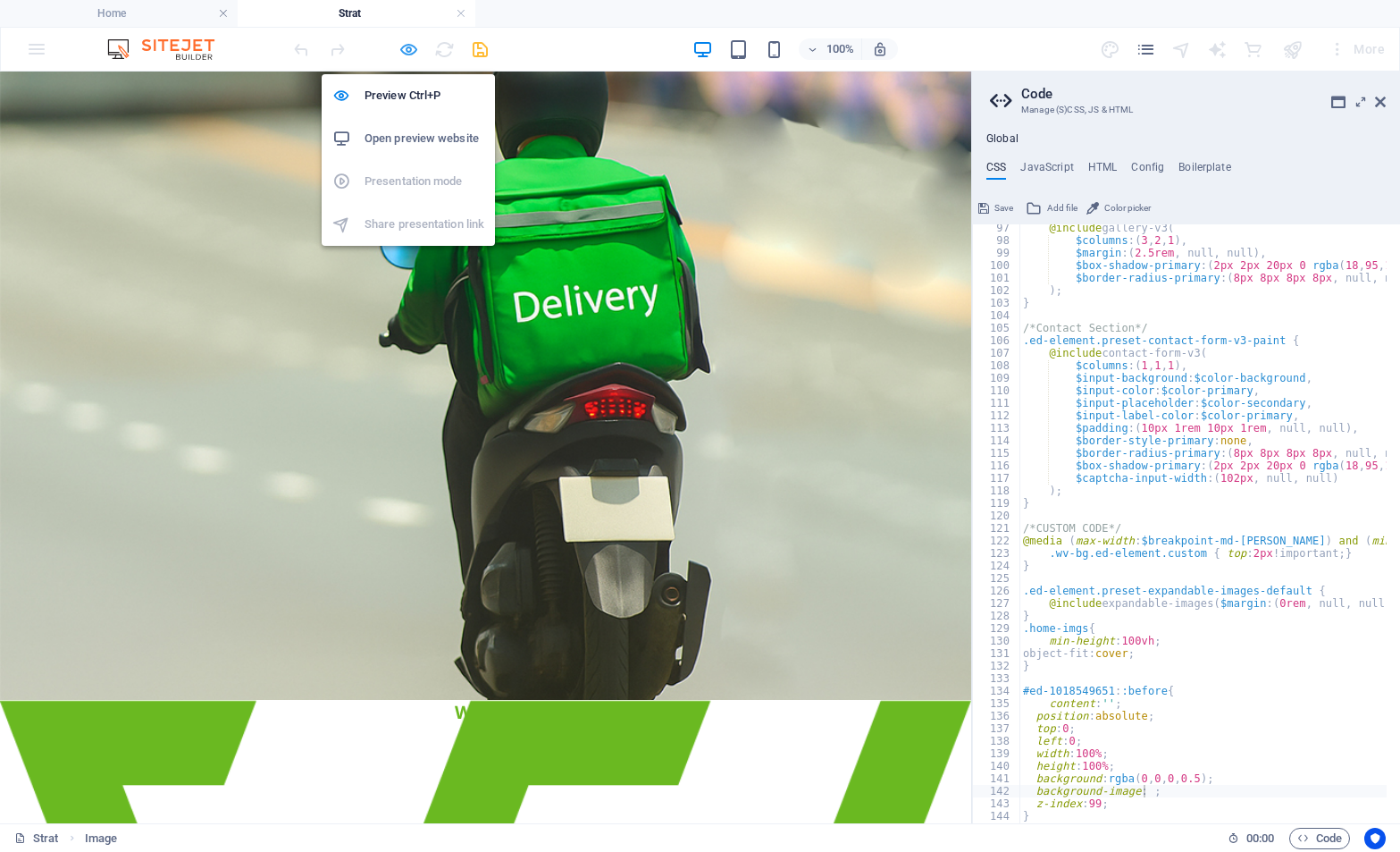
click at [416, 54] on icon "button" at bounding box center [409, 50] width 21 height 21
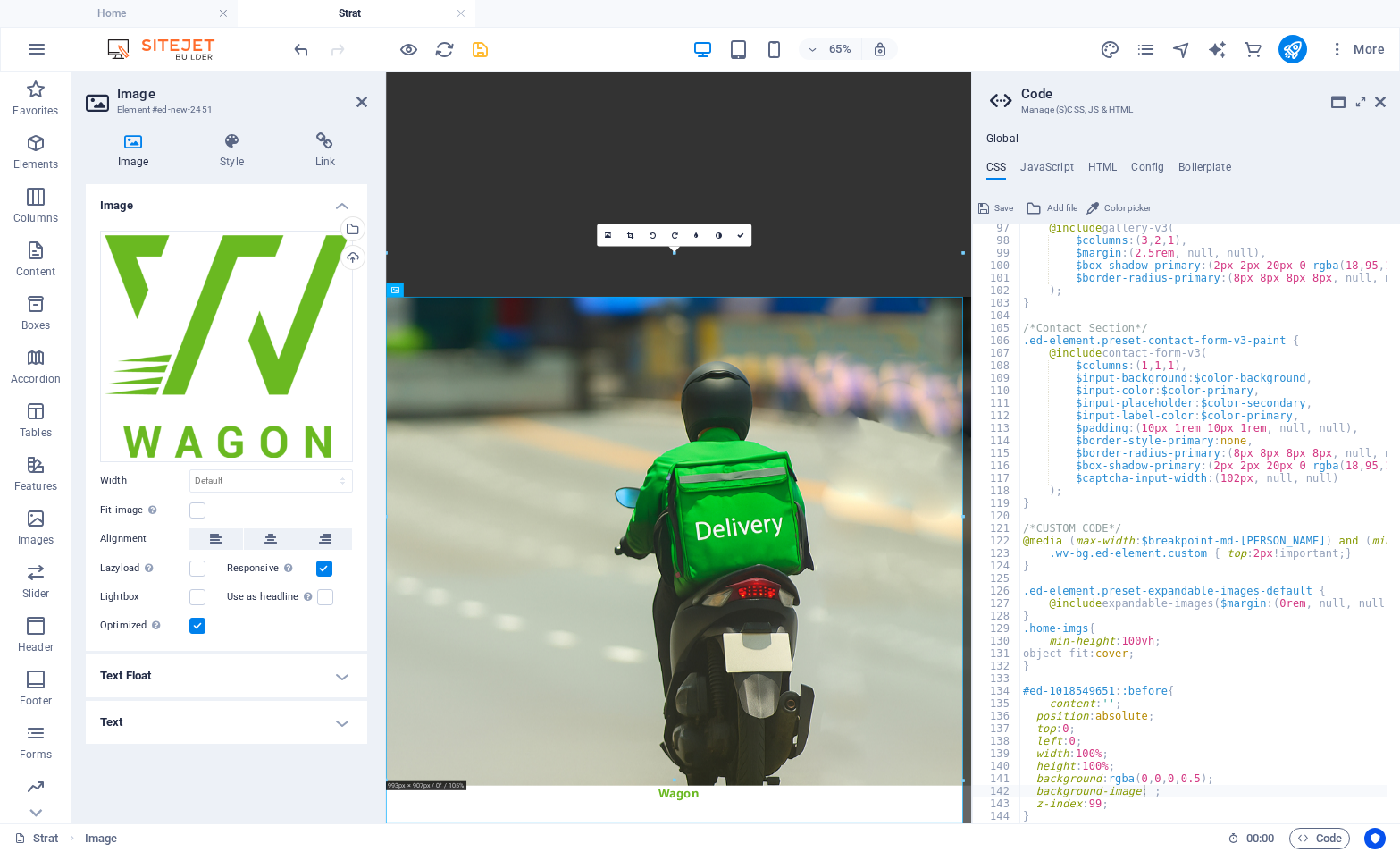
scroll to position [1216, 0]
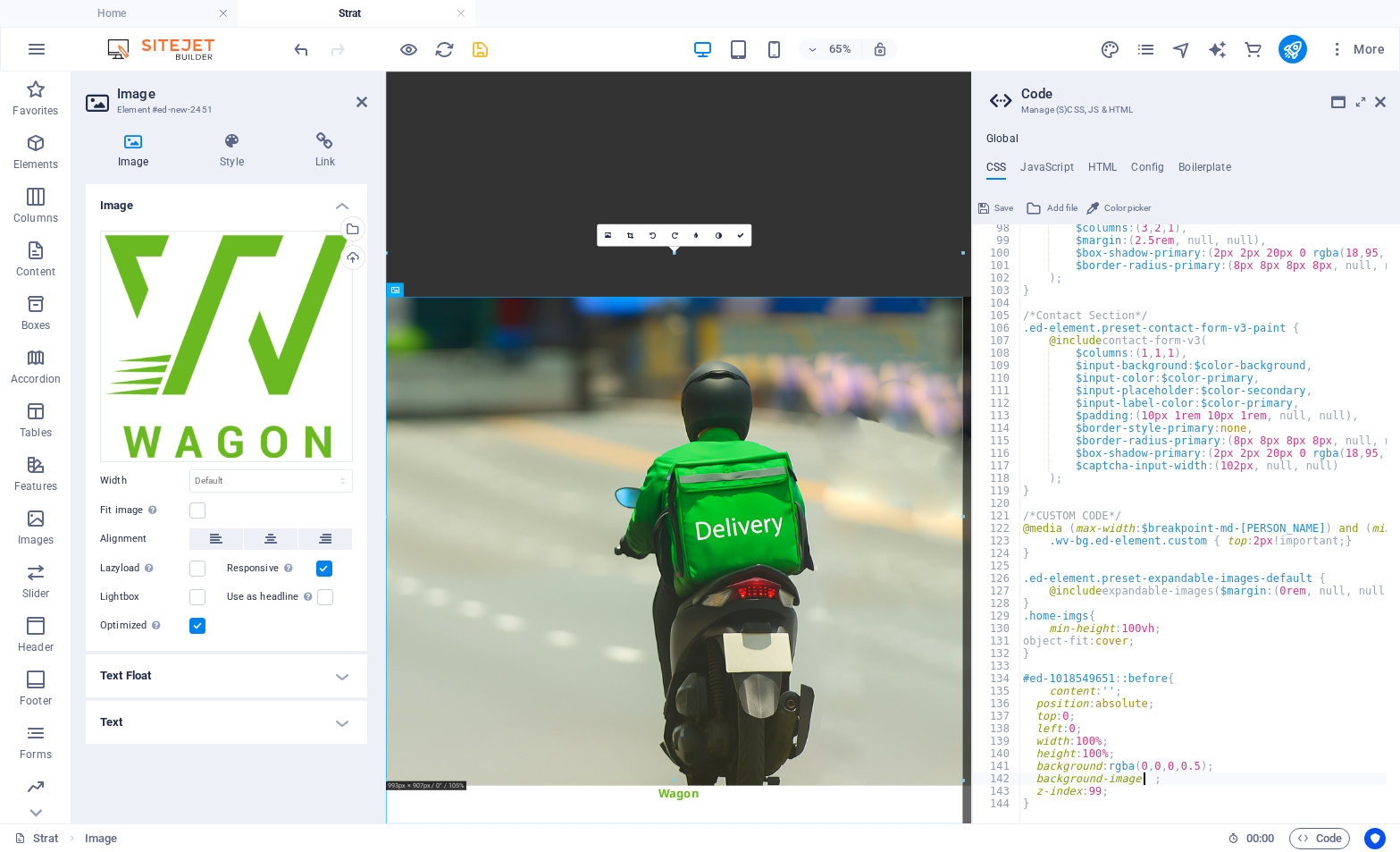
click at [1143, 782] on div "$columns : ( 3 , 2 , 1 ) , $margin : ( 2.5rem , null, null ) , $box-shadow-prim…" at bounding box center [1373, 526] width 706 height 611
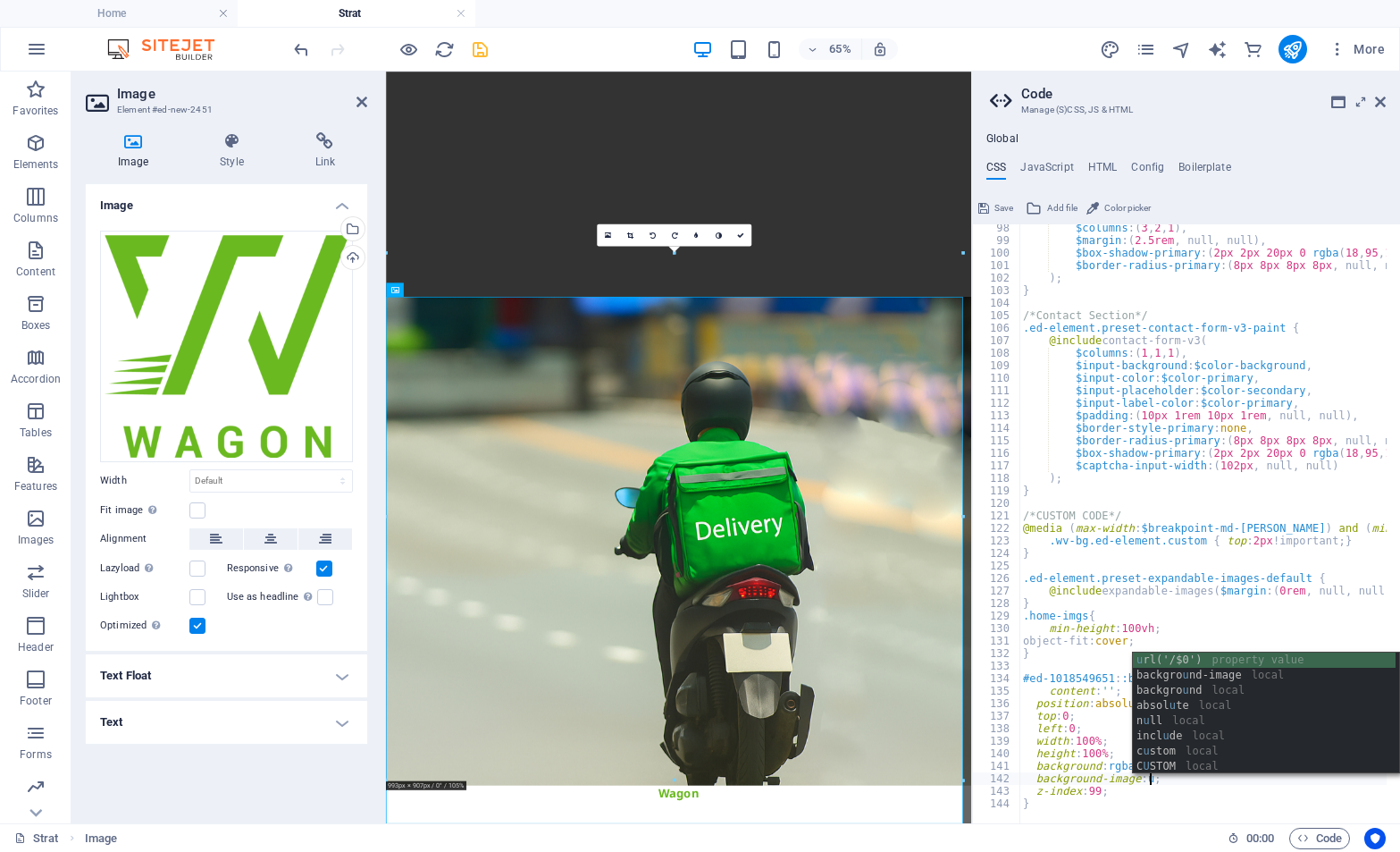
scroll to position [0, 9]
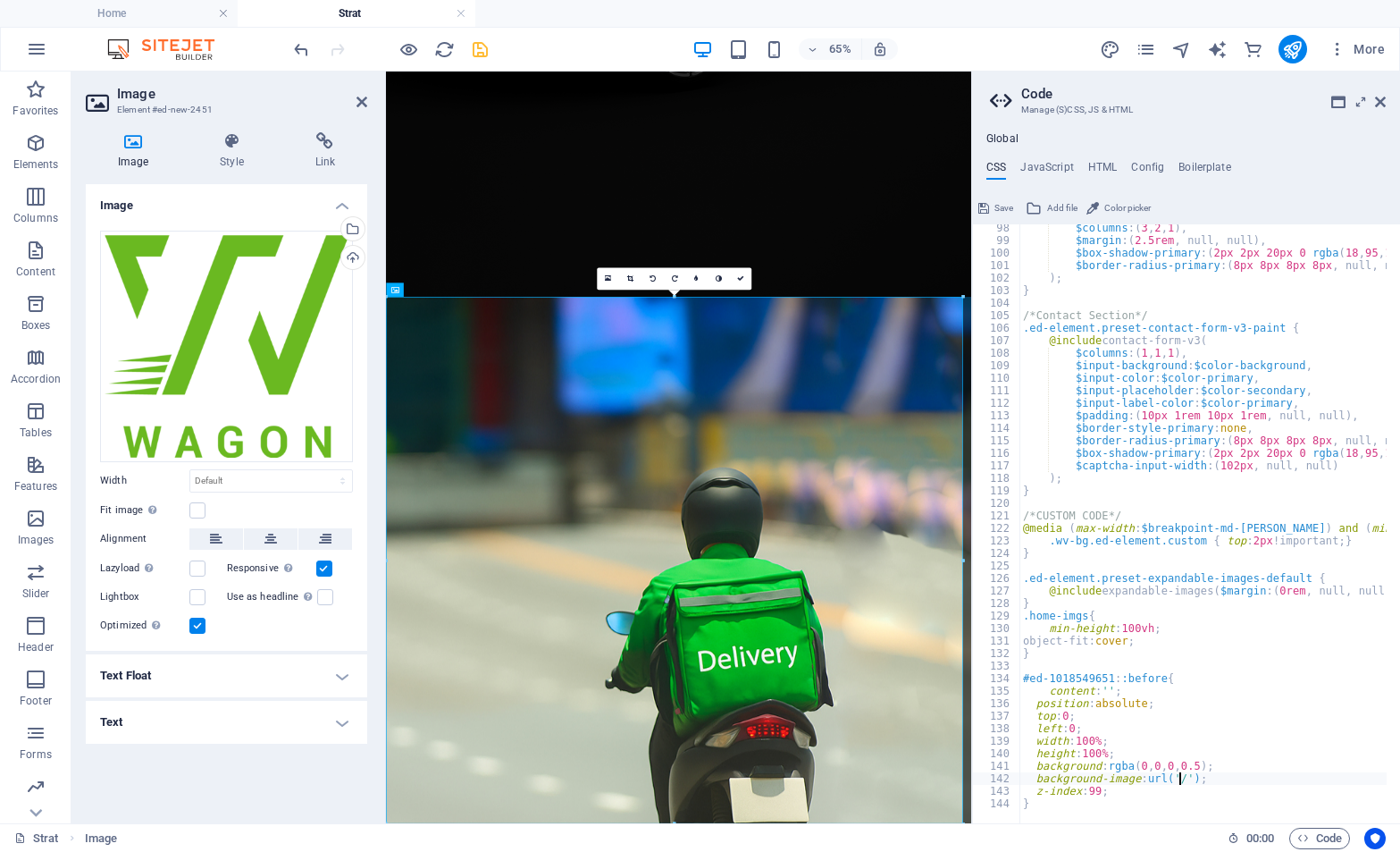
paste textarea "https://cdn1.site-media.eu/images/947/19733460/Wagon-Logo2-3I6IeO_QYedxCpSwAylq…"
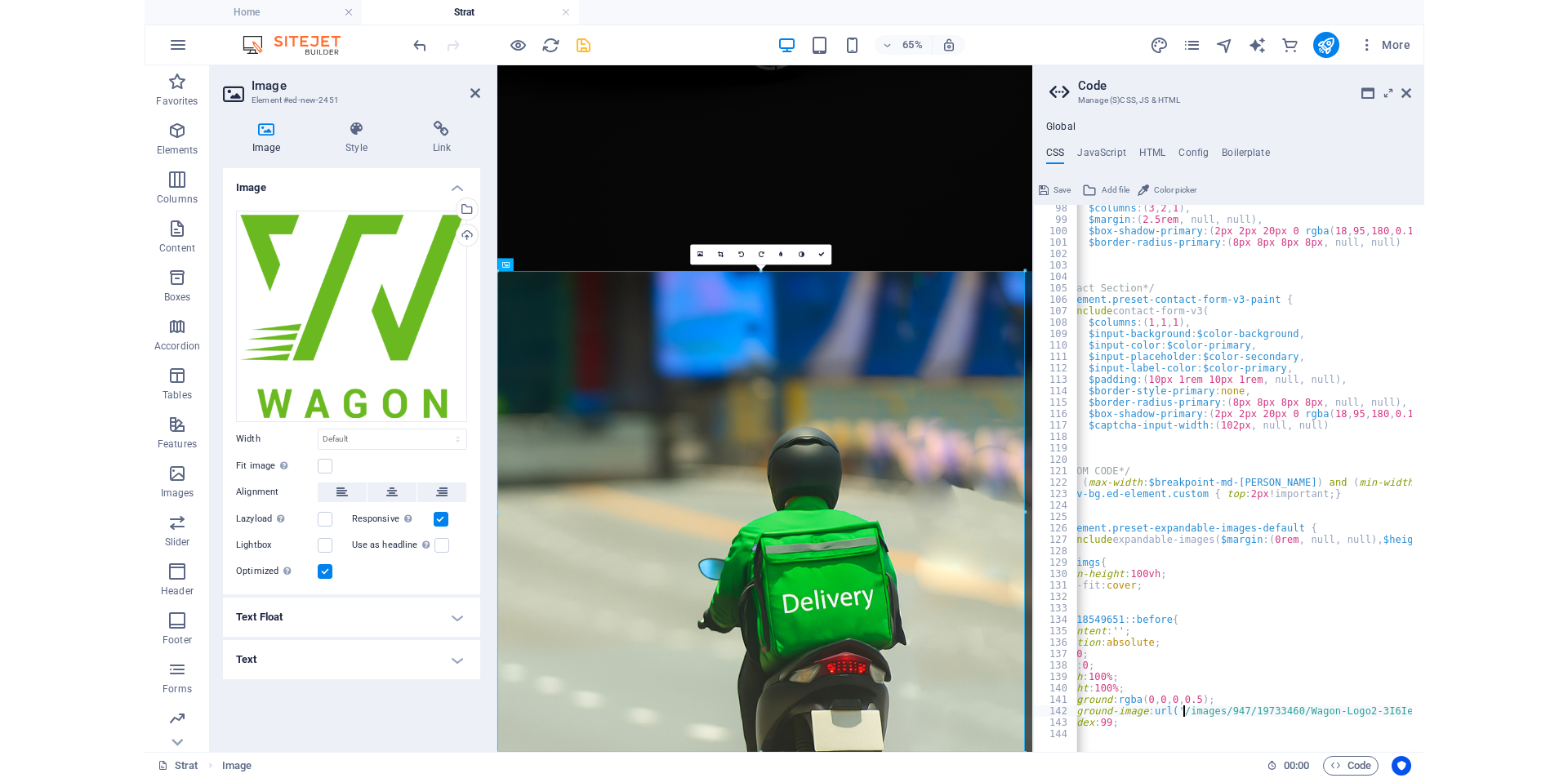
scroll to position [0, 0]
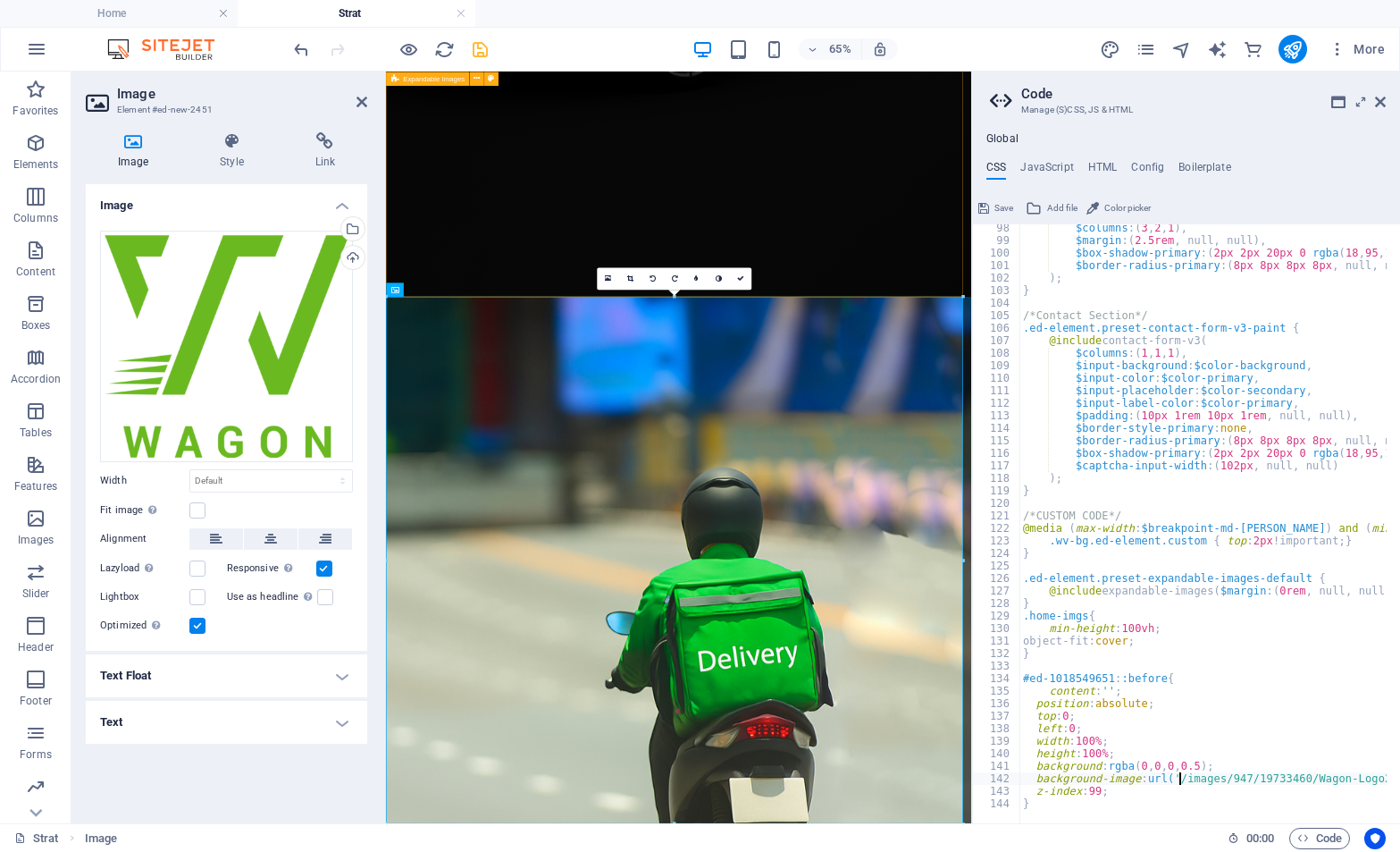
type textarea "background-image: url('/images/947/19733460/Wagon-Logo2-3I6IeO_QYedxCpSwAylqEw.…"
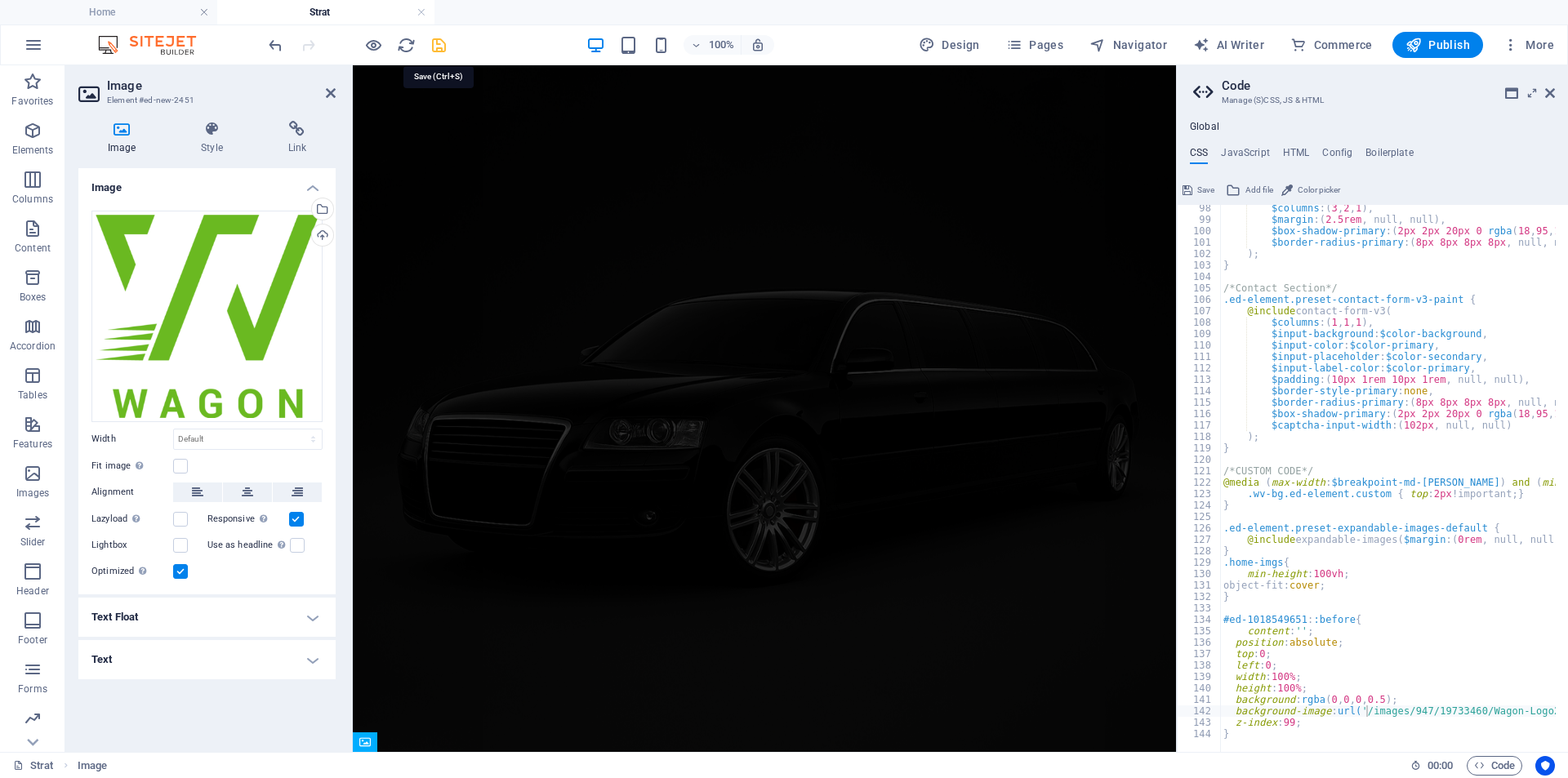
click at [440, 45] on icon "save" at bounding box center [439, 46] width 19 height 19
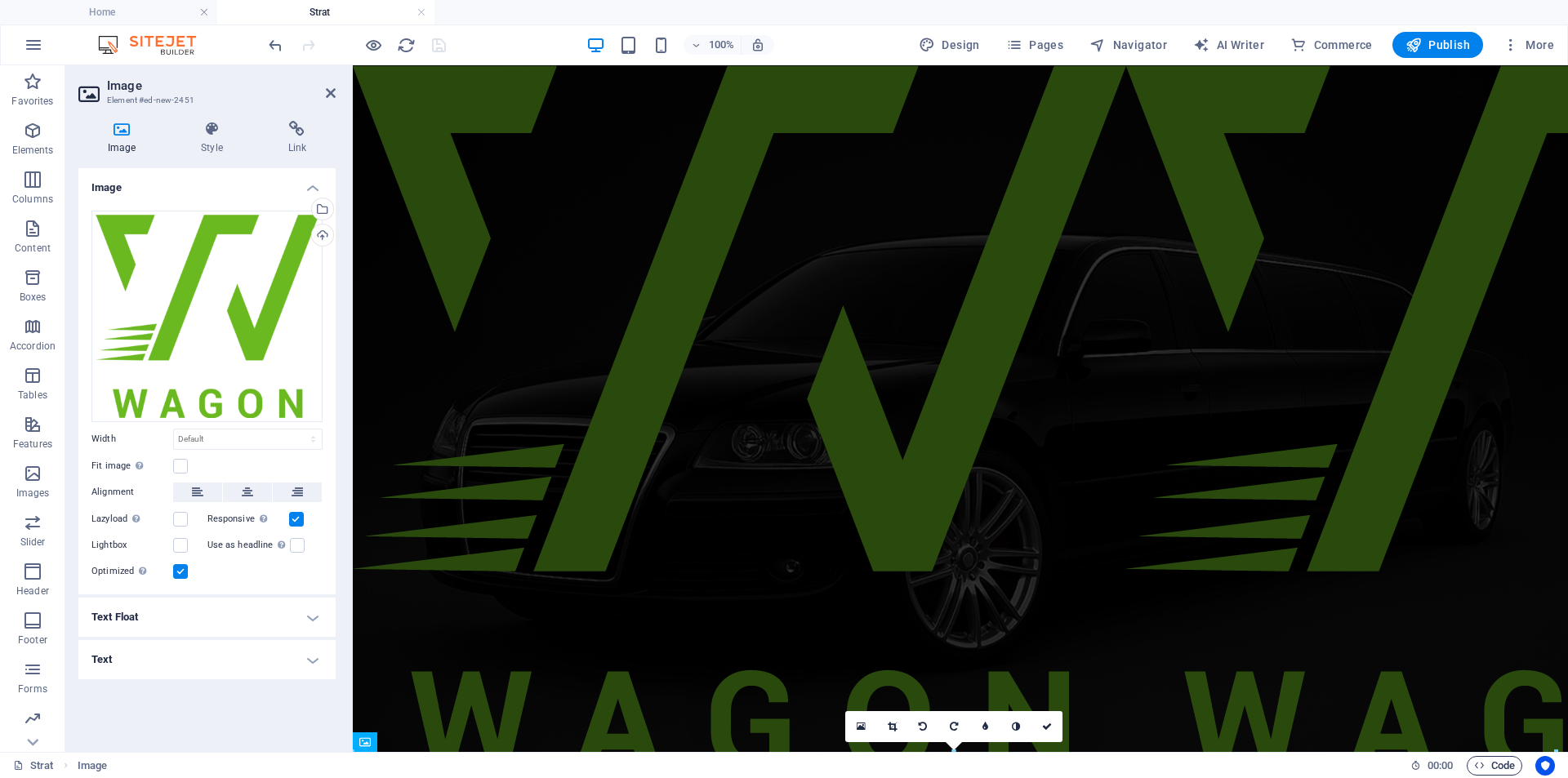
click at [1499, 768] on span "Code" at bounding box center [1494, 765] width 41 height 20
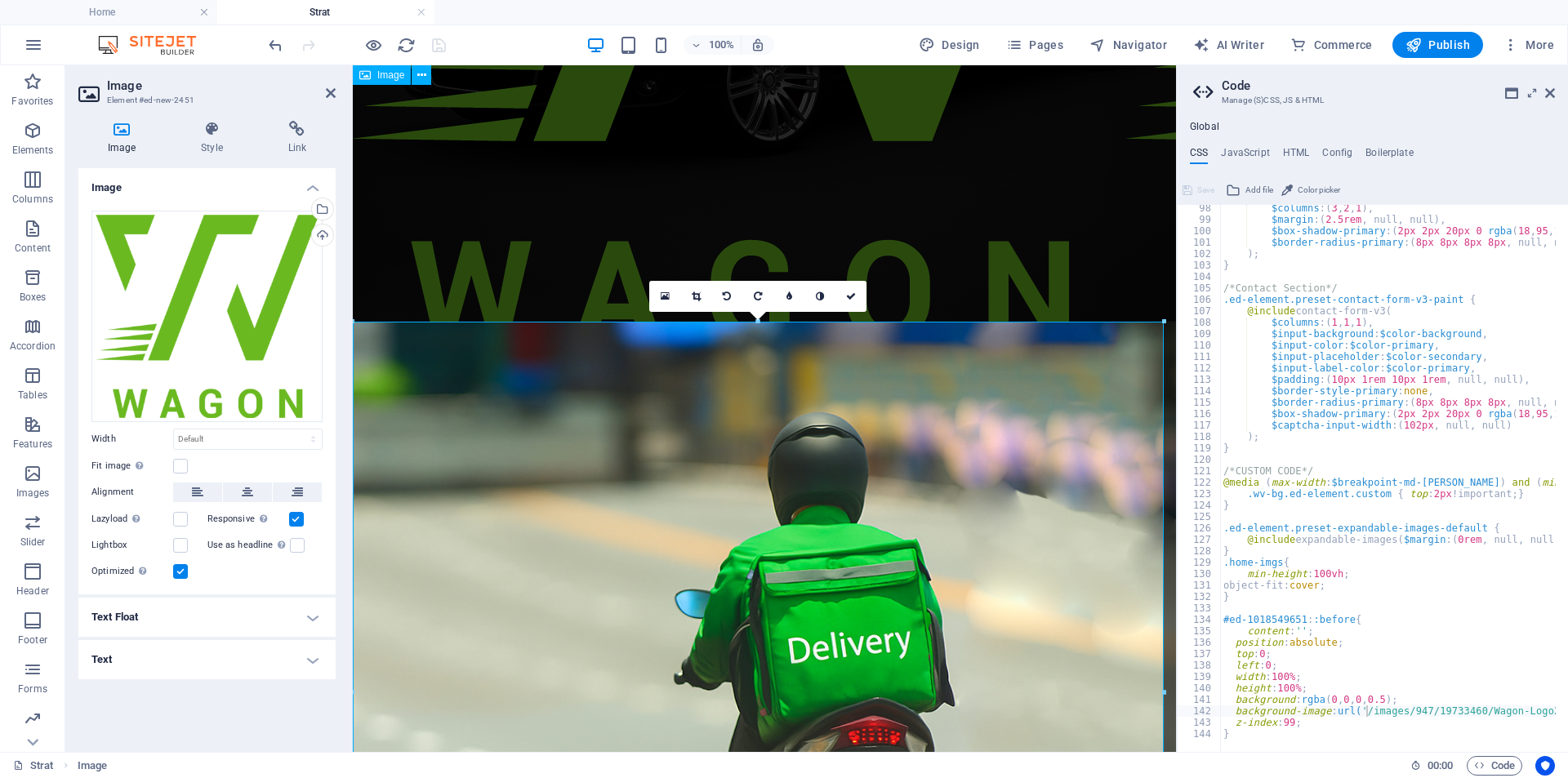
scroll to position [387, 0]
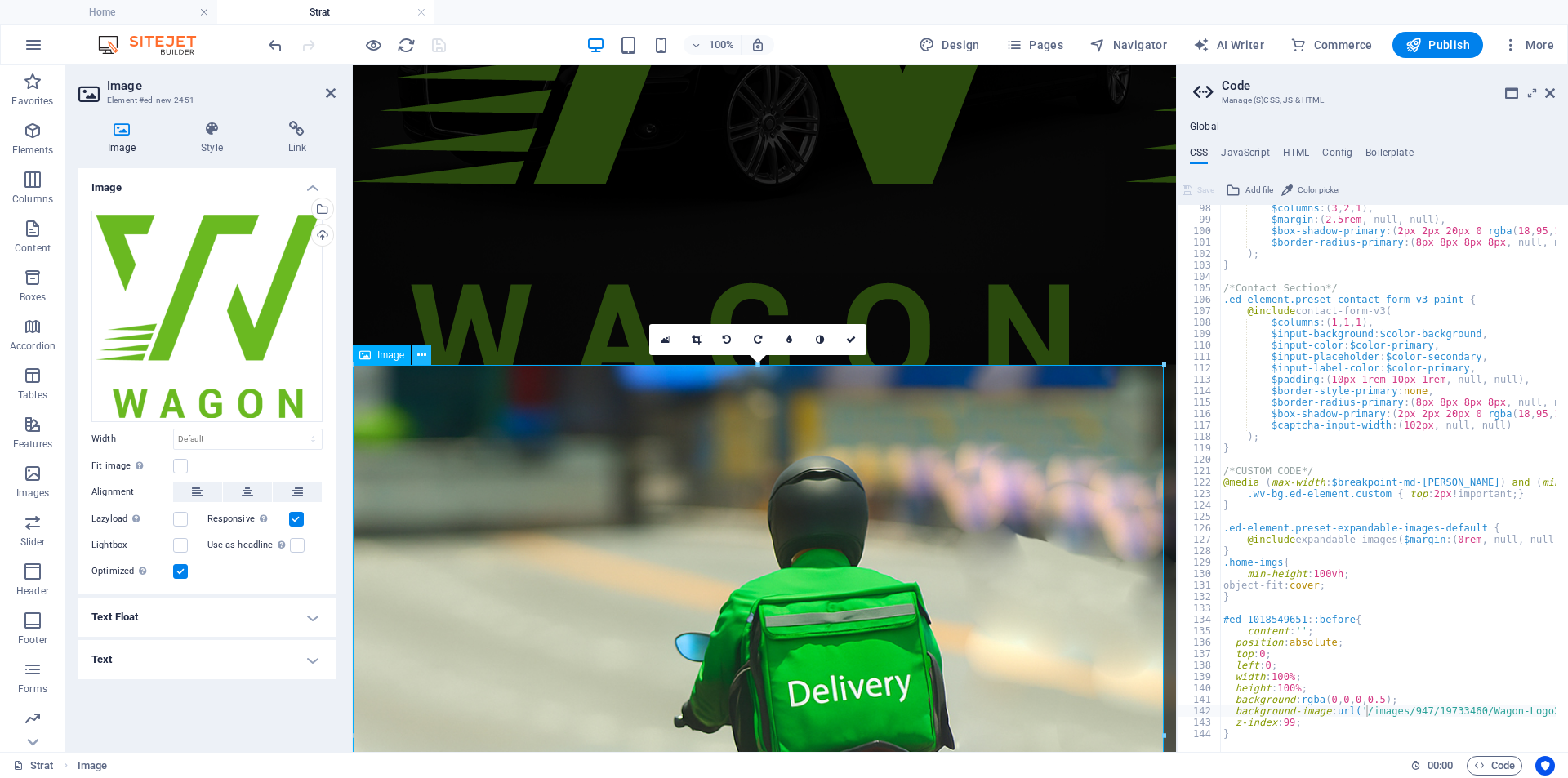
click at [422, 356] on icon at bounding box center [421, 355] width 9 height 17
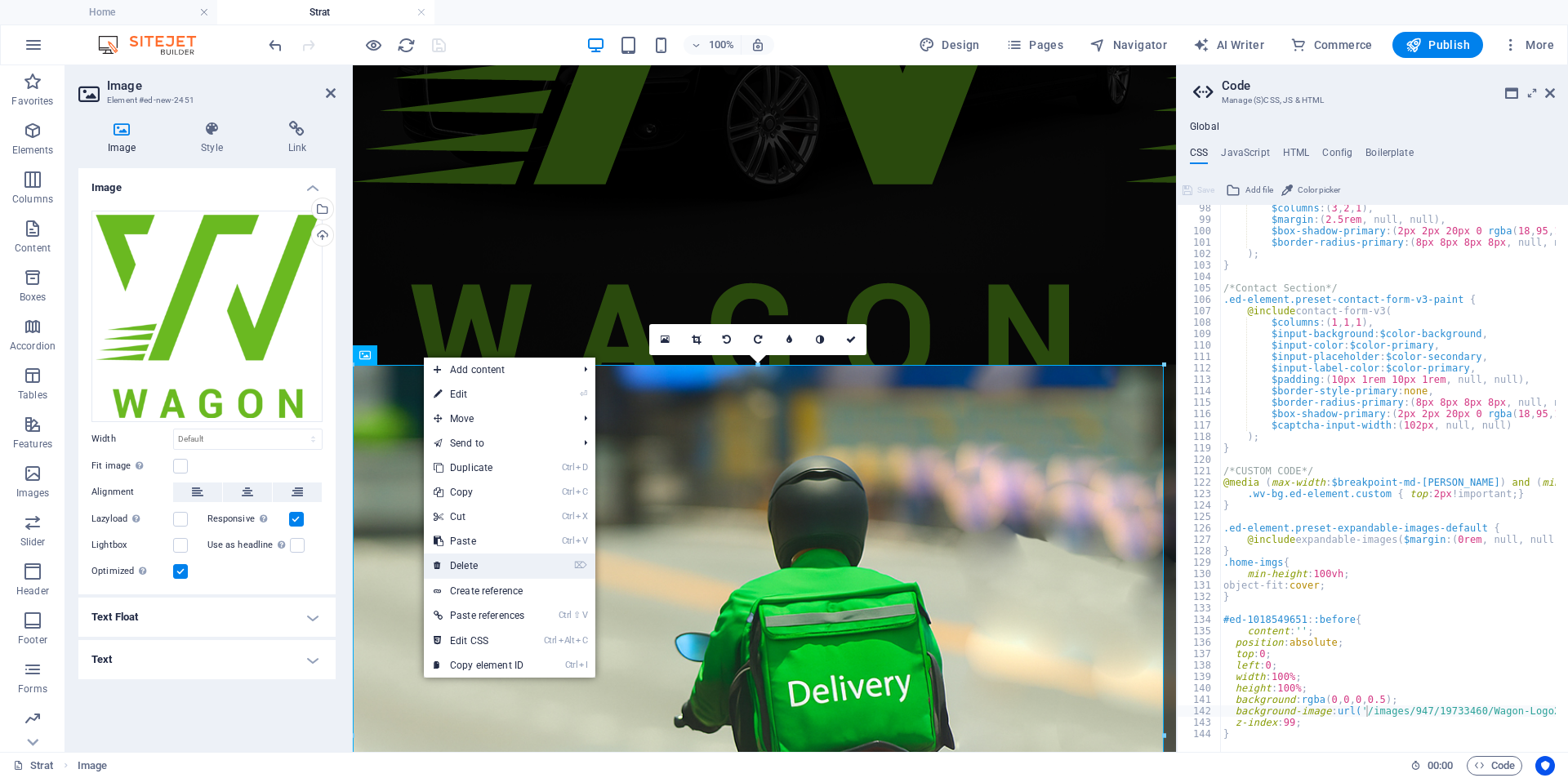
drag, startPoint x: 405, startPoint y: 501, endPoint x: 470, endPoint y: 565, distance: 91.2
click at [470, 565] on link "⌦ Delete" at bounding box center [478, 565] width 110 height 24
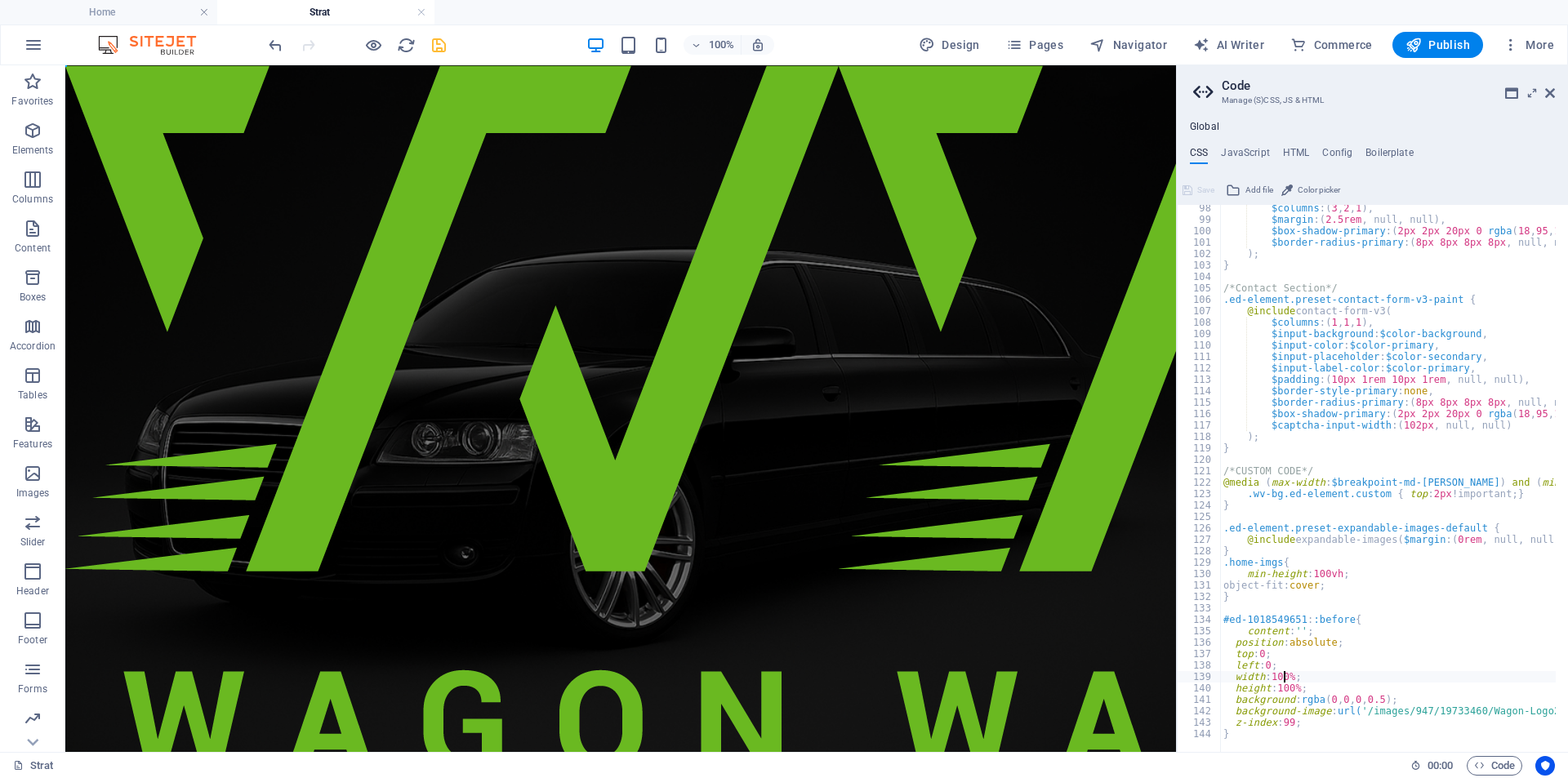
click at [1284, 679] on div "$columns : ( 3 , 2 , 1 ) , $margin : ( 2.5rem , null, null ) , $box-shadow-prim…" at bounding box center [1543, 481] width 645 height 558
drag, startPoint x: 1284, startPoint y: 679, endPoint x: 1273, endPoint y: 679, distance: 11.0
click at [1273, 679] on div "$columns : ( 3 , 2 , 1 ) , $margin : ( 2.5rem , null, null ) , $box-shadow-prim…" at bounding box center [1543, 481] width 645 height 558
drag, startPoint x: 1288, startPoint y: 688, endPoint x: 1279, endPoint y: 686, distance: 9.2
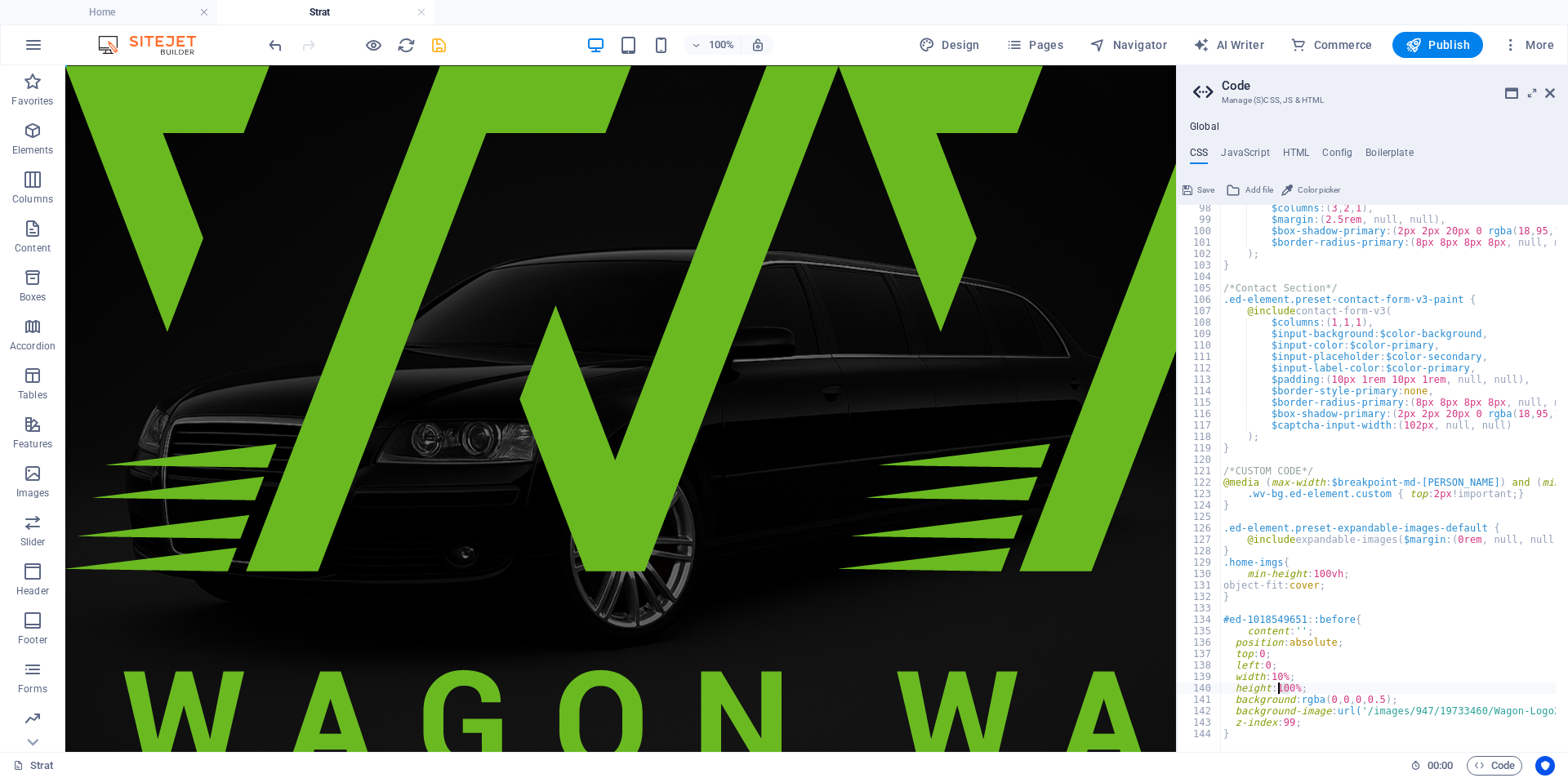
click at [1279, 686] on div "$columns : ( 3 , 2 , 1 ) , $margin : ( 2.5rem , null, null ) , $box-shadow-prim…" at bounding box center [1543, 481] width 645 height 558
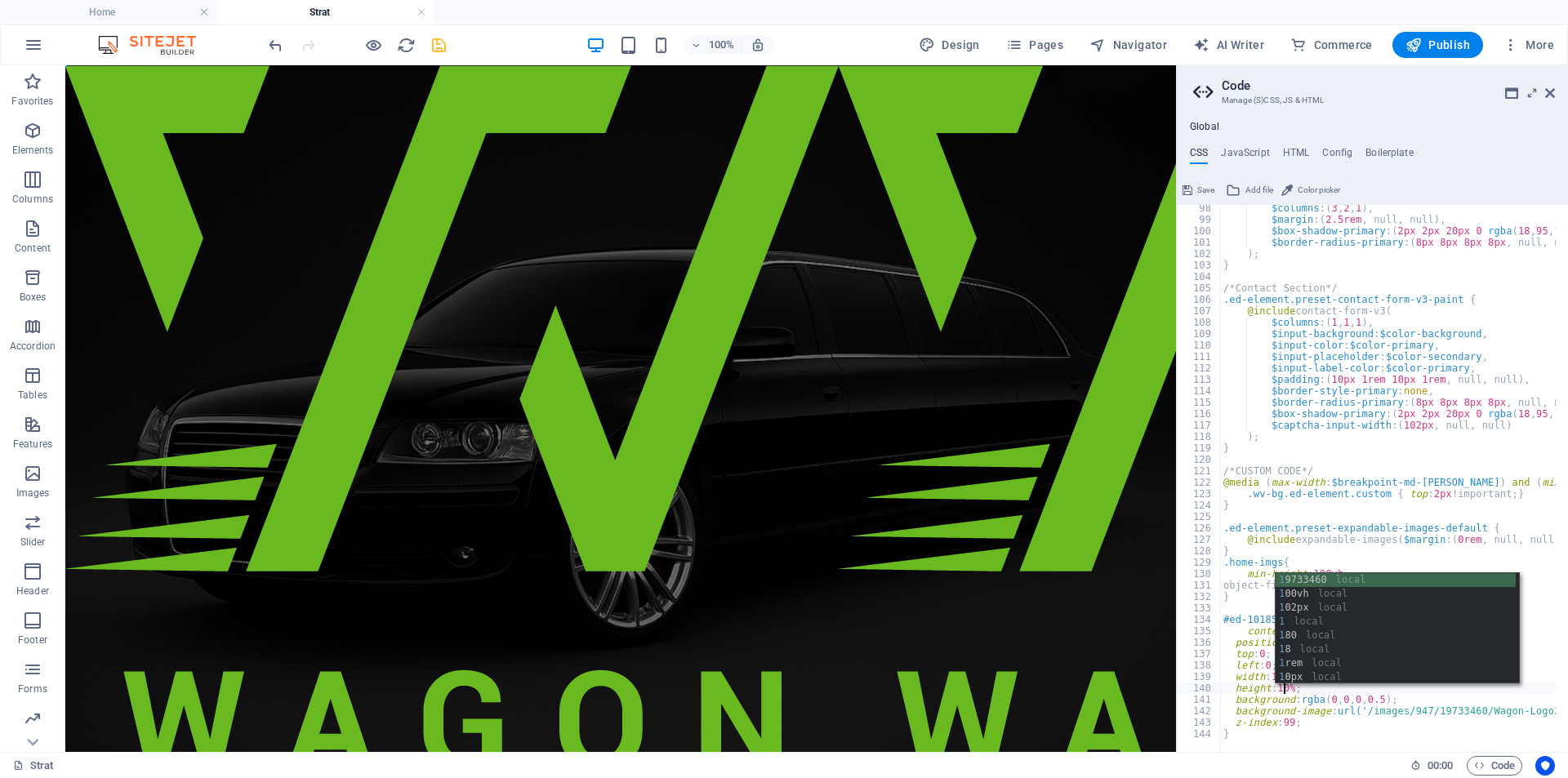
scroll to position [0, 5]
click at [1550, 636] on div "$columns : ( 3 , 2 , 1 ) , $margin : ( 2.5rem , null, null ) , $box-shadow-prim…" at bounding box center [1543, 481] width 645 height 558
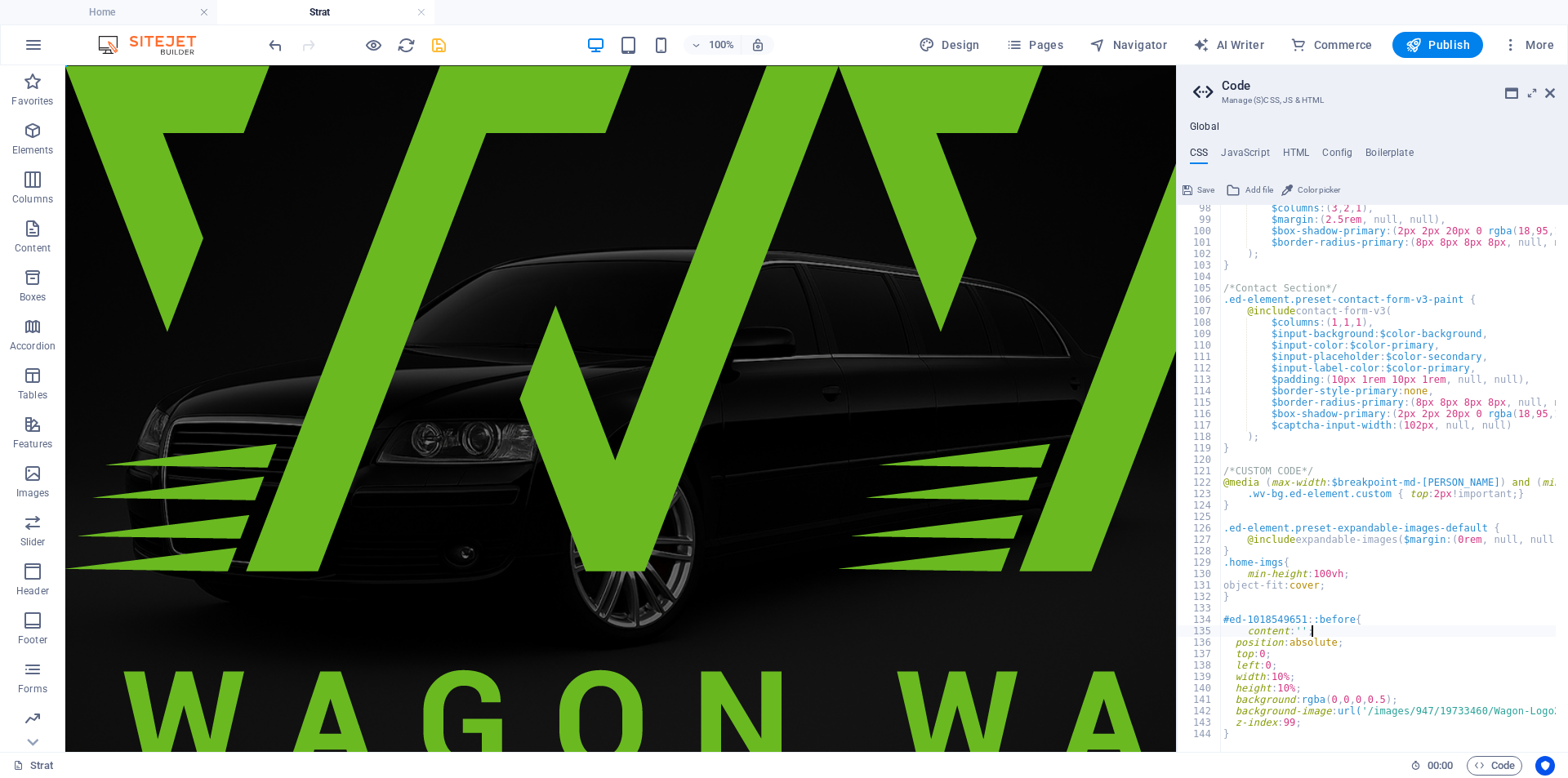
click at [1260, 650] on div "$columns : ( 3 , 2 , 1 ) , $margin : ( 2.5rem , null, null ) , $box-shadow-prim…" at bounding box center [1543, 481] width 645 height 558
click at [1267, 669] on div "$columns : ( 3 , 2 , 1 ) , $margin : ( 2.5rem , null, null ) , $box-shadow-prim…" at bounding box center [1543, 481] width 645 height 558
type textarea "left: 50%;"
click at [434, 44] on icon "save" at bounding box center [439, 46] width 19 height 19
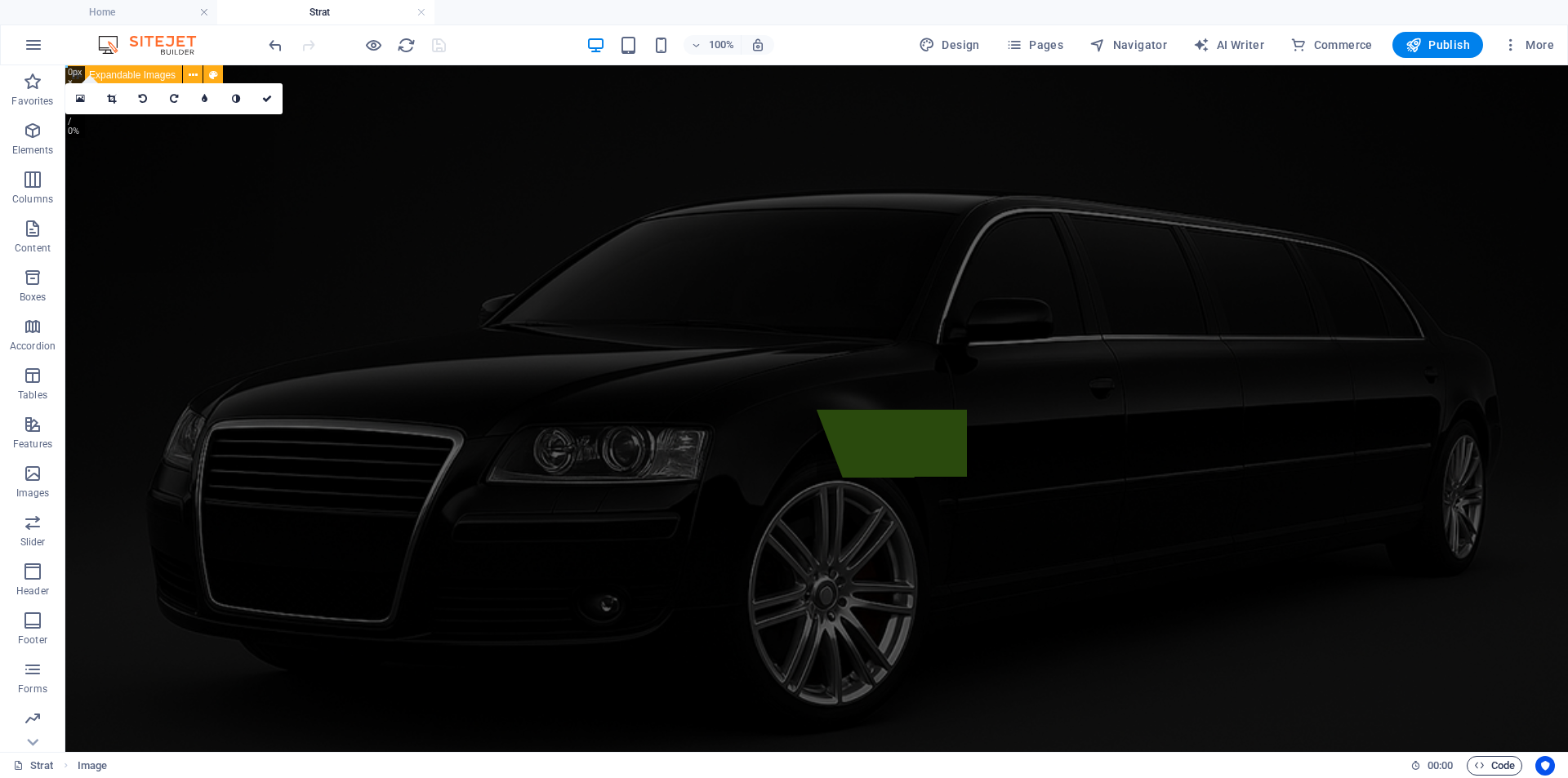
click at [1481, 772] on span "Code" at bounding box center [1494, 765] width 41 height 20
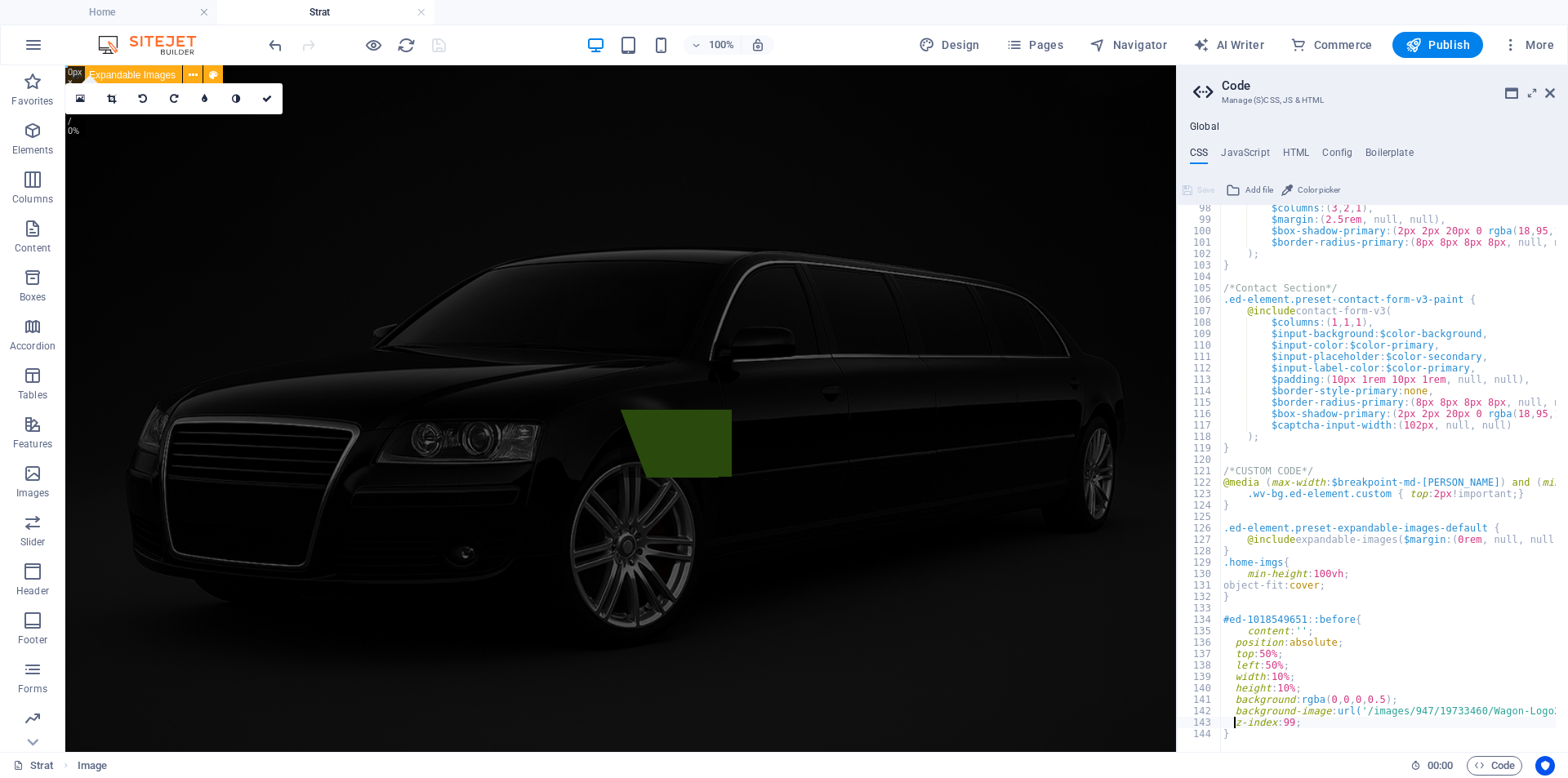
click at [1234, 724] on div "$columns : ( 3 , 2 , 1 ) , $margin : ( 2.5rem , null, null ) , $box-shadow-prim…" at bounding box center [1543, 481] width 645 height 558
type textarea "z-index: 99;"
paste textarea "background-size: cover;"
type textarea "background-size: cover;"
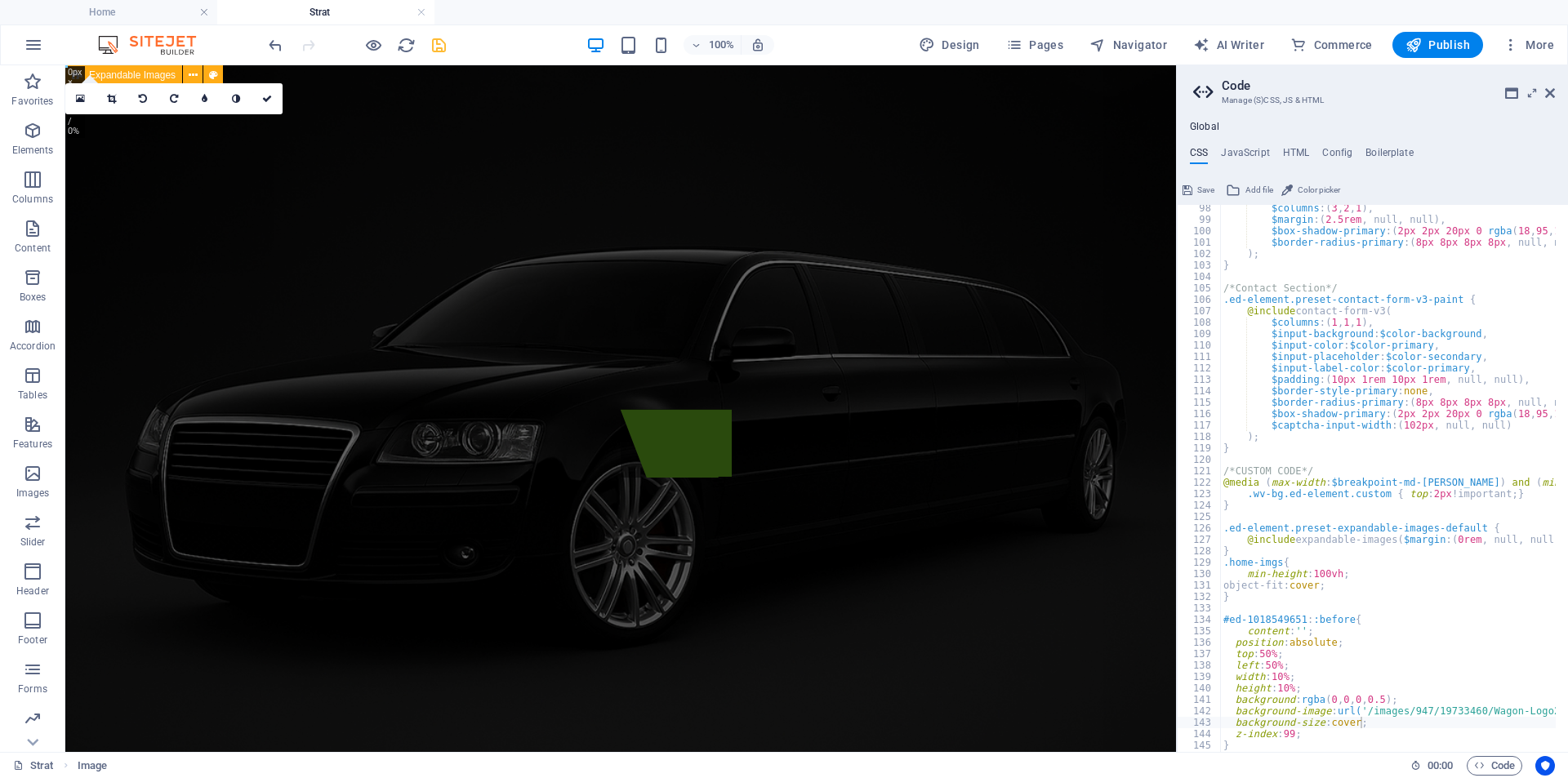
click at [1373, 722] on div "$columns : ( 3 , 2 , 1 ) , $margin : ( 2.5rem , null, null ) , $box-shadow-prim…" at bounding box center [1543, 481] width 645 height 558
paste textarea "background-size: cover;"
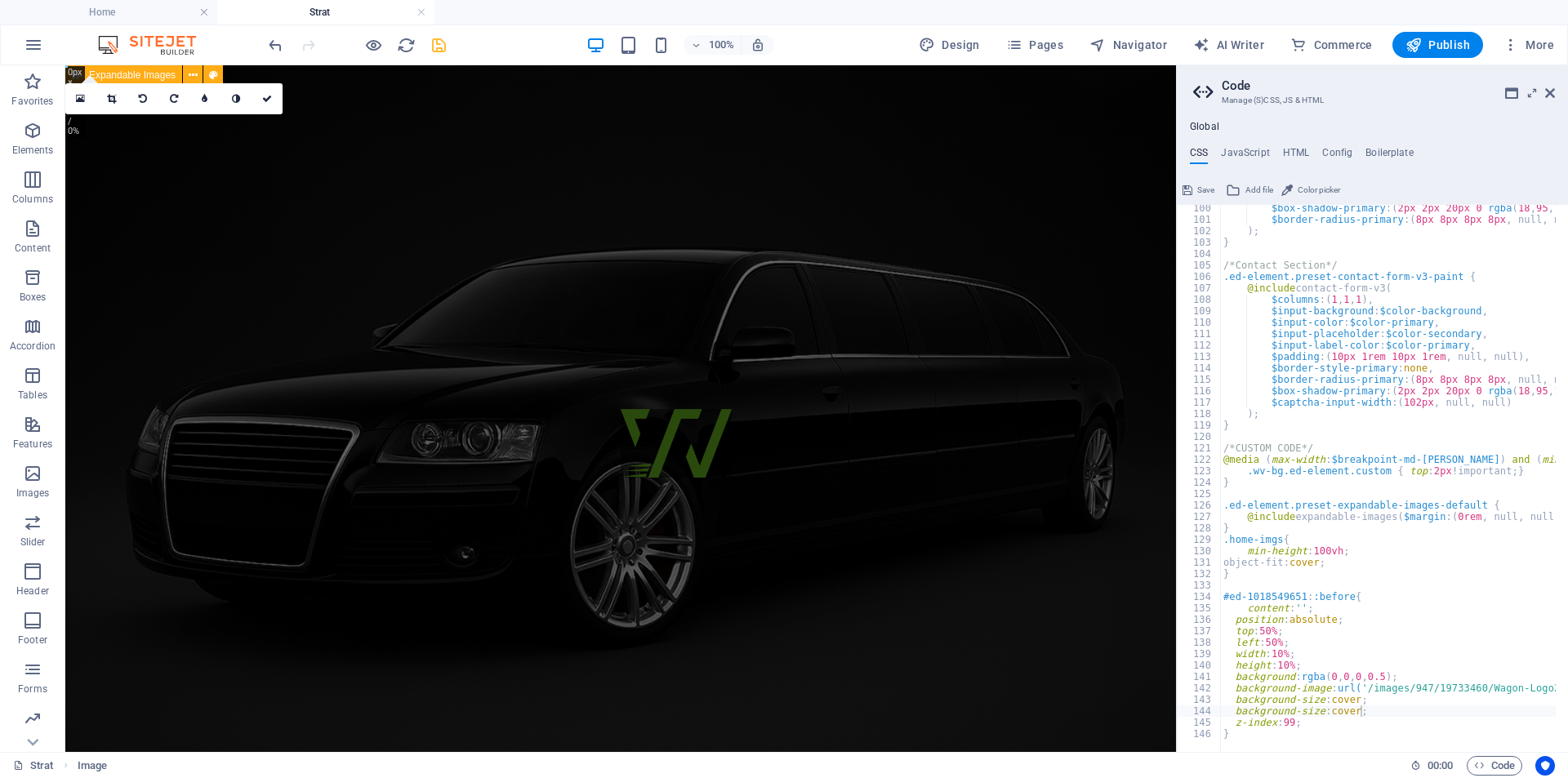
scroll to position [1133, 0]
drag, startPoint x: 1366, startPoint y: 713, endPoint x: 1236, endPoint y: 712, distance: 130.0
click at [1236, 712] on div "$box-shadow-primary : ( 2px 2px 20px 0 rgba ( 18 , 95 , 180 , 0.1 ) , null, nul…" at bounding box center [1543, 481] width 645 height 558
paste textarea "position: center top"
drag, startPoint x: 1404, startPoint y: 711, endPoint x: 1386, endPoint y: 711, distance: 18.0
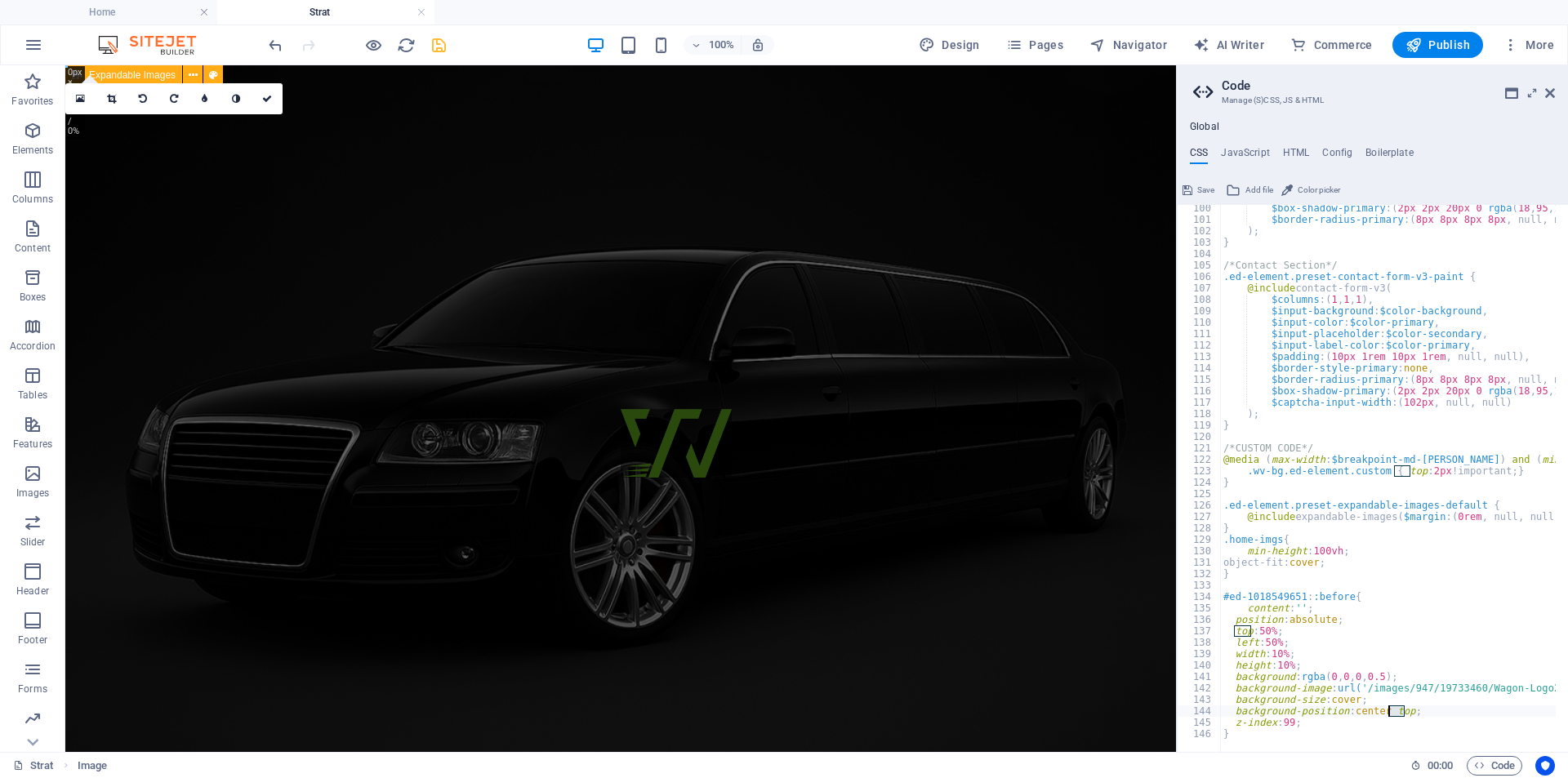
click at [1386, 711] on div "$box-shadow-primary : ( 2px 2px 20px 0 rgba ( 18 , 95 , 180 , 0.1 ) , null, nul…" at bounding box center [1543, 481] width 645 height 558
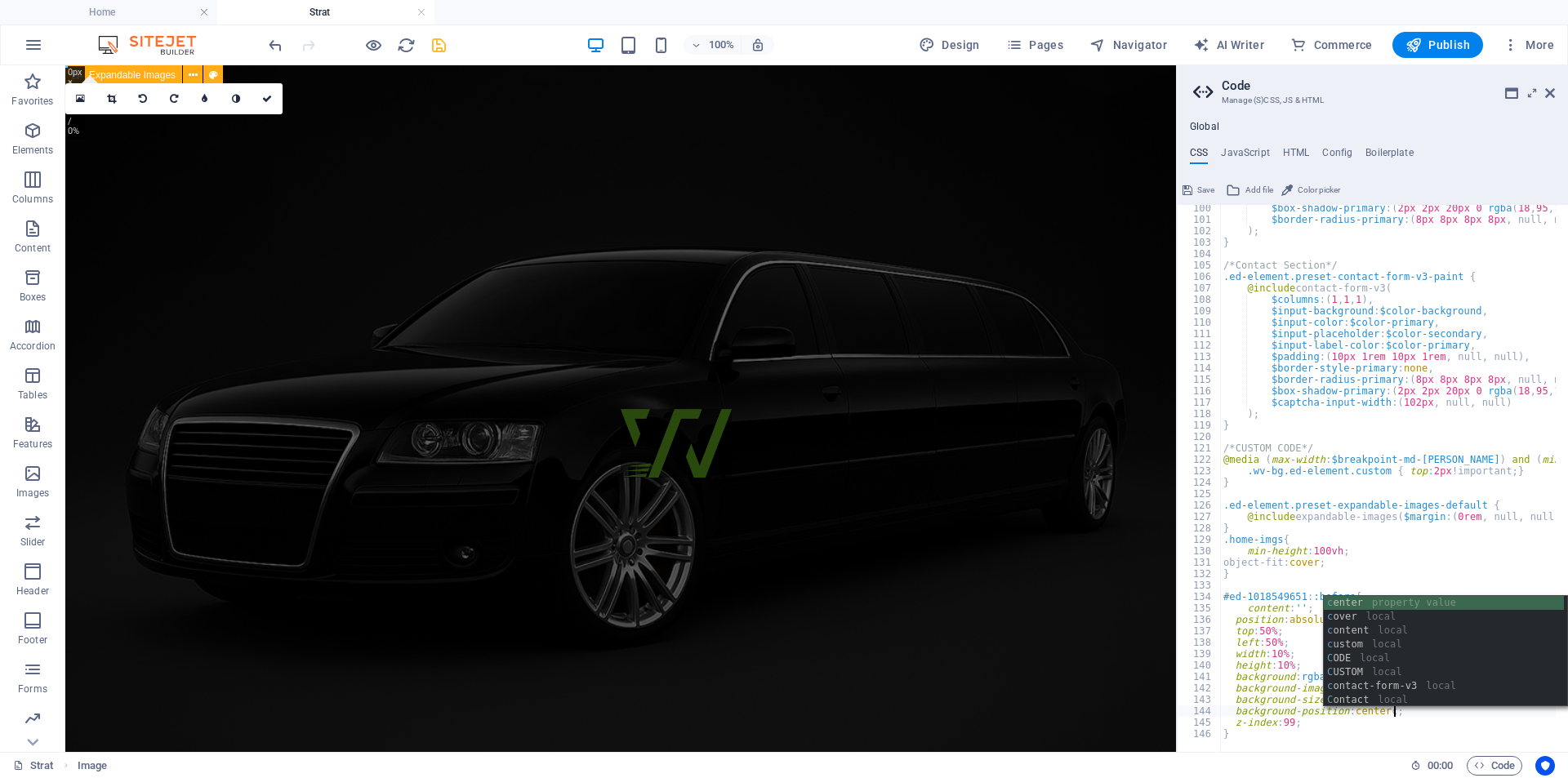
scroll to position [0, 14]
type textarea "background-position: center center;"
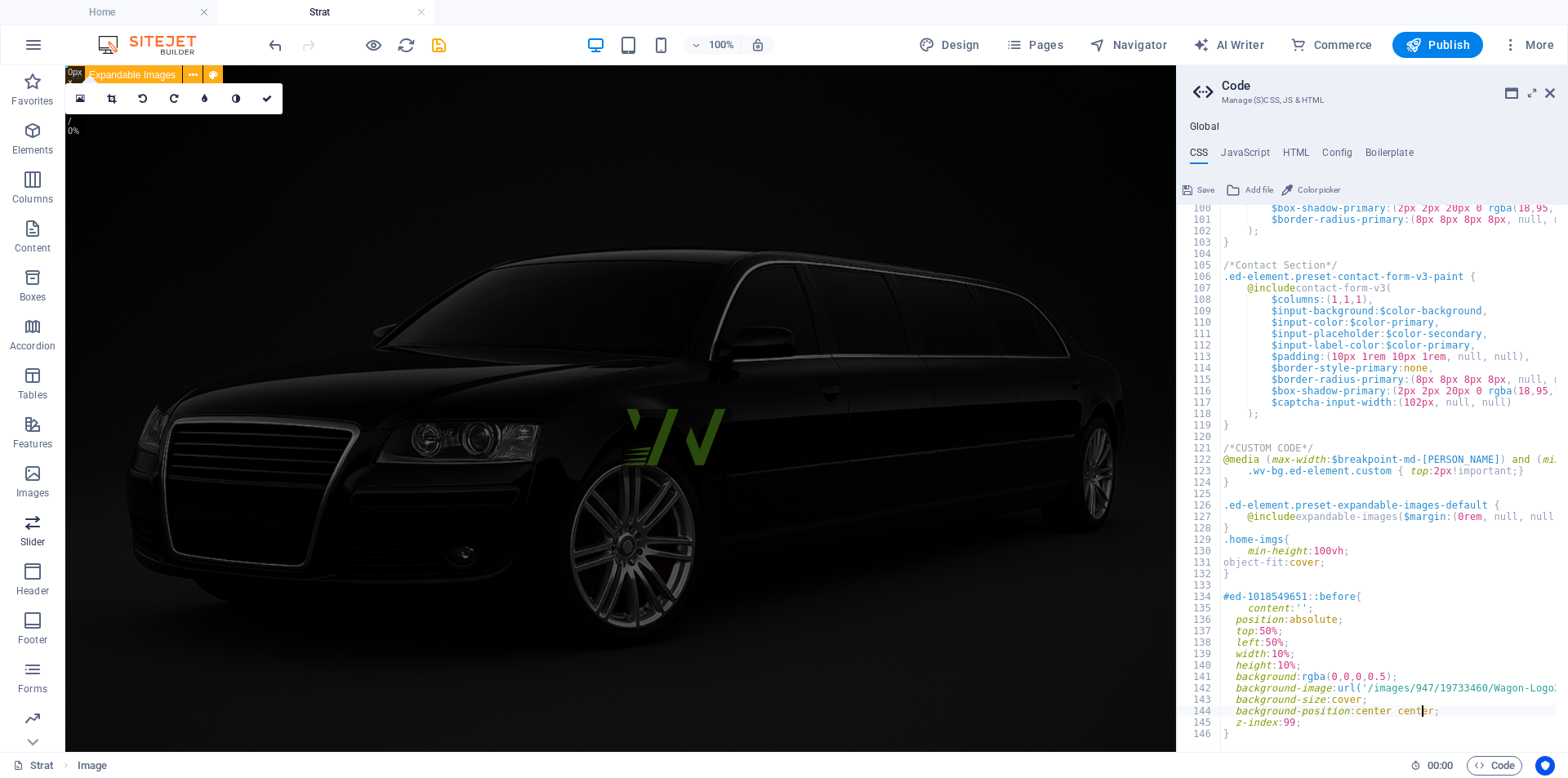
scroll to position [1133, 0]
type textarea "background-position: center center;"
click at [1434, 708] on div "$box-shadow-primary : ( 2px 2px 20px 0 rgba ( 18 , 95 , 180 , 0.1 ) , null, nul…" at bounding box center [1543, 481] width 645 height 558
paste textarea "background-repeat: no-repeat;"
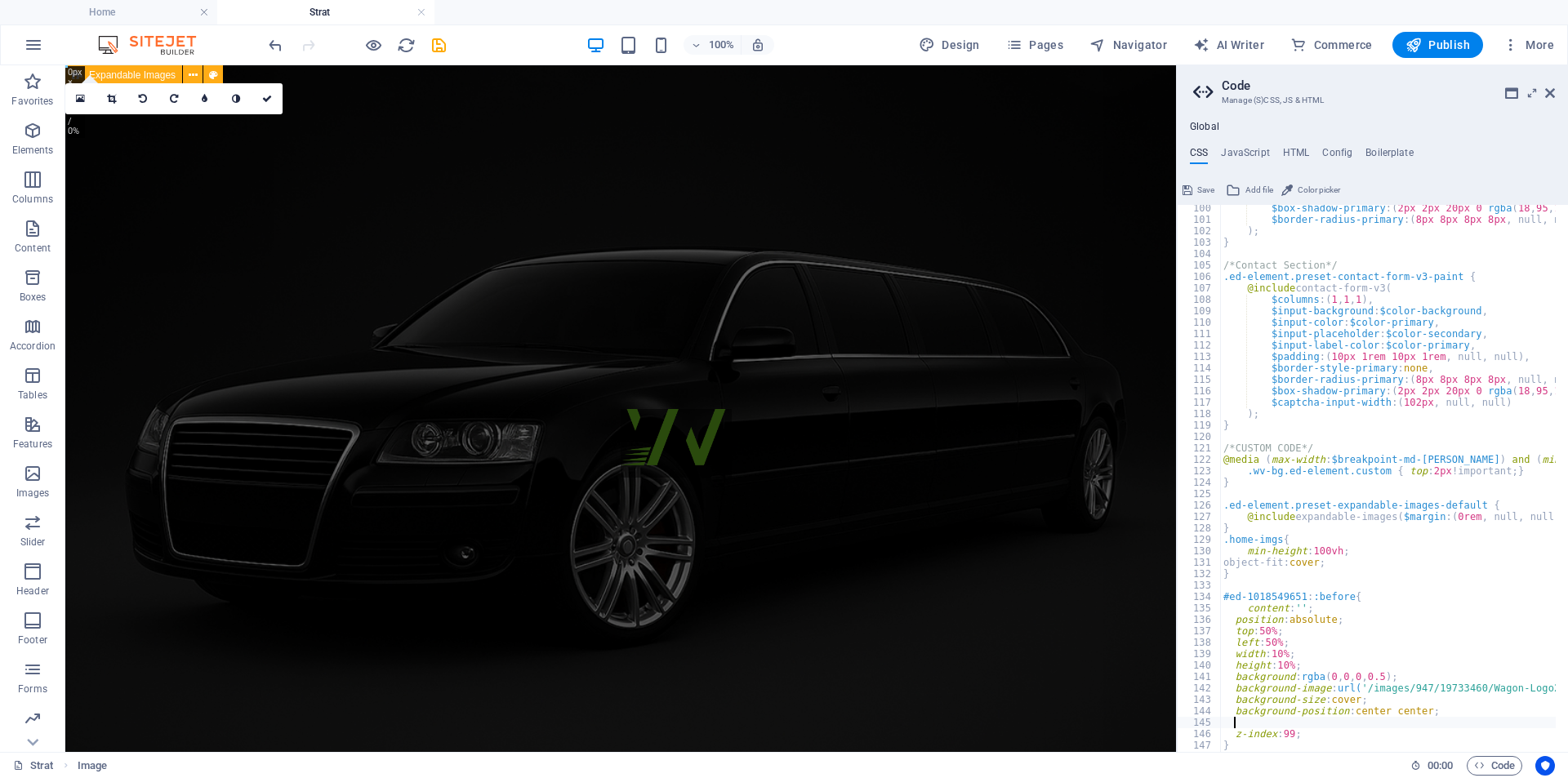
type textarea "background-repeat: no-repeat;"
click at [438, 47] on icon "save" at bounding box center [439, 46] width 19 height 19
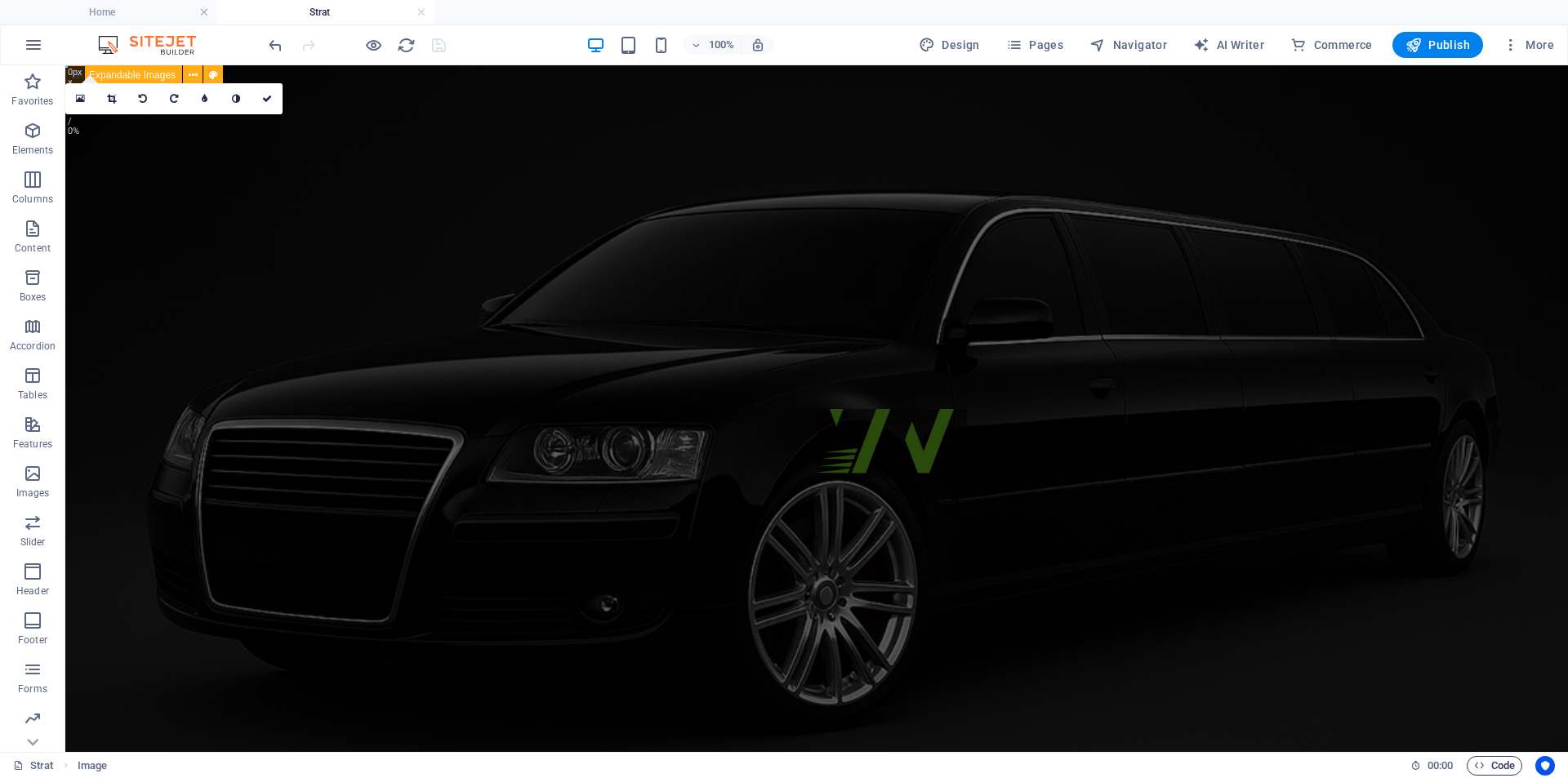
click at [1501, 768] on span "Code" at bounding box center [1494, 765] width 41 height 20
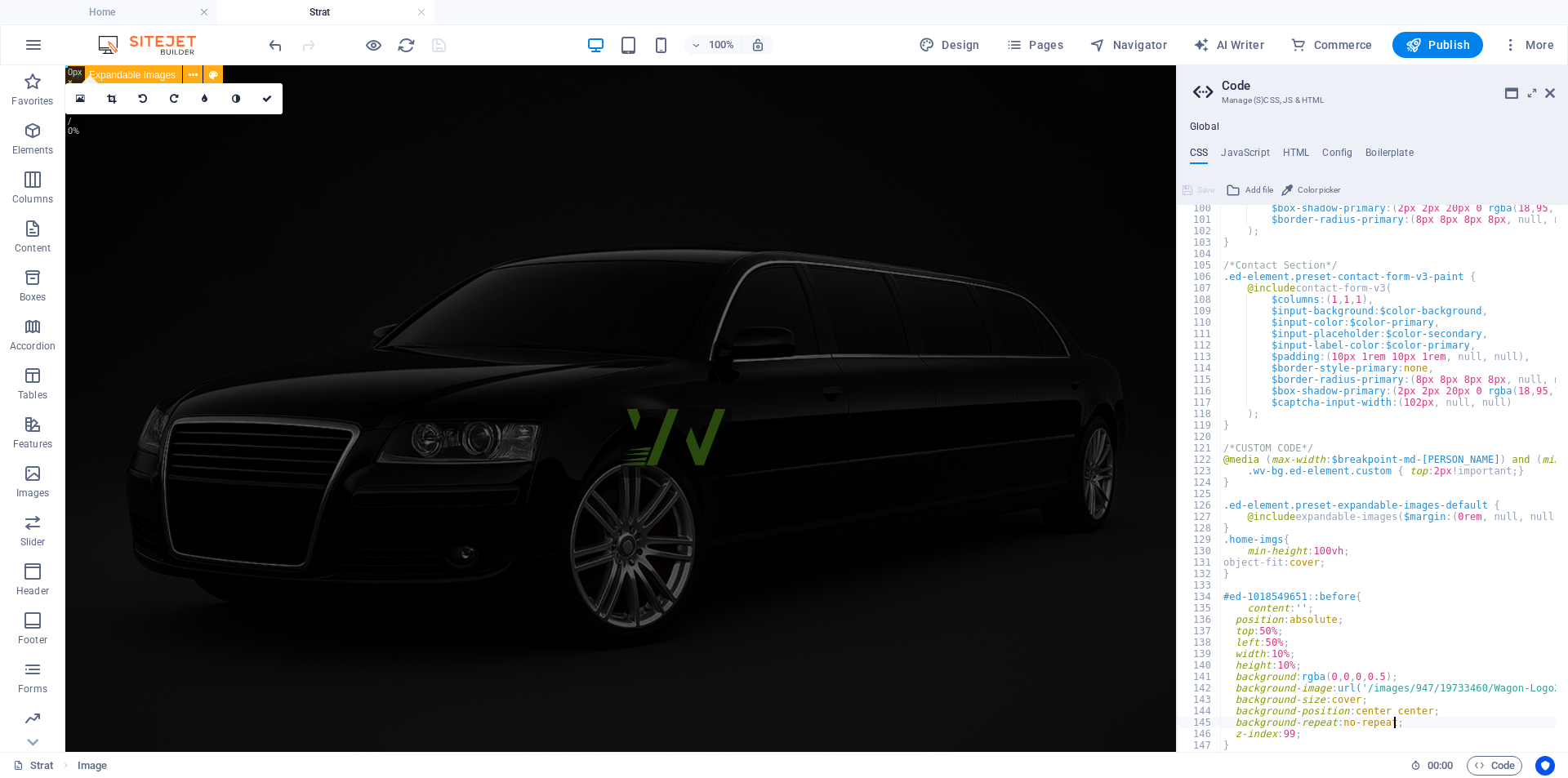
scroll to position [1145, 0]
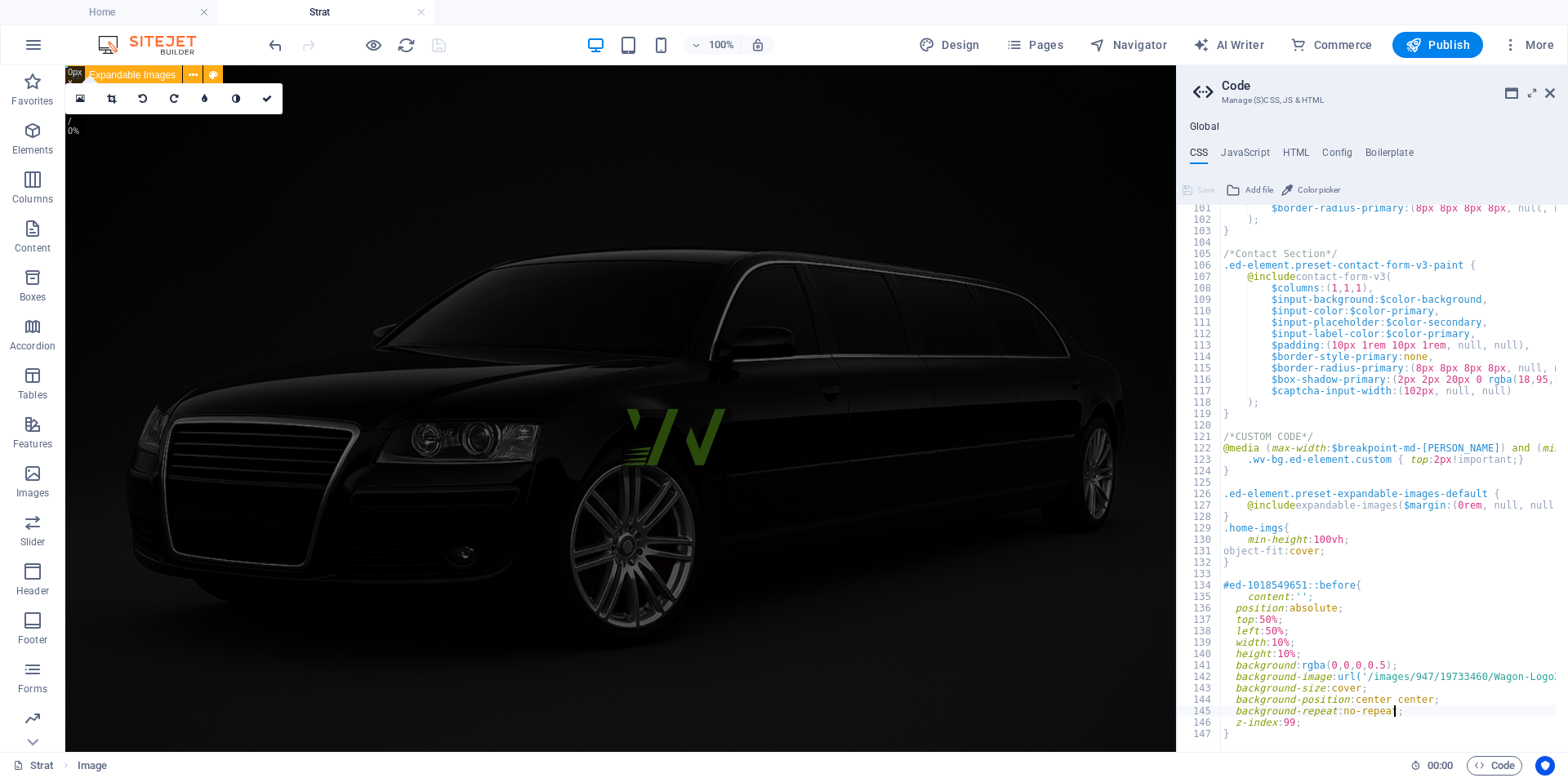
click at [1235, 662] on div "$border-radius-primary : ( 8px 8px 8px 8px , null, null ) ) ; } /*Contact Secti…" at bounding box center [1543, 481] width 645 height 558
type textarea "//background: rgba(0, 0, 0, 0.5);"
click at [484, 48] on div "100% Design Pages Navigator AI Writer Commerce Publish More" at bounding box center [912, 45] width 1295 height 26
click at [437, 40] on icon "save" at bounding box center [439, 46] width 19 height 19
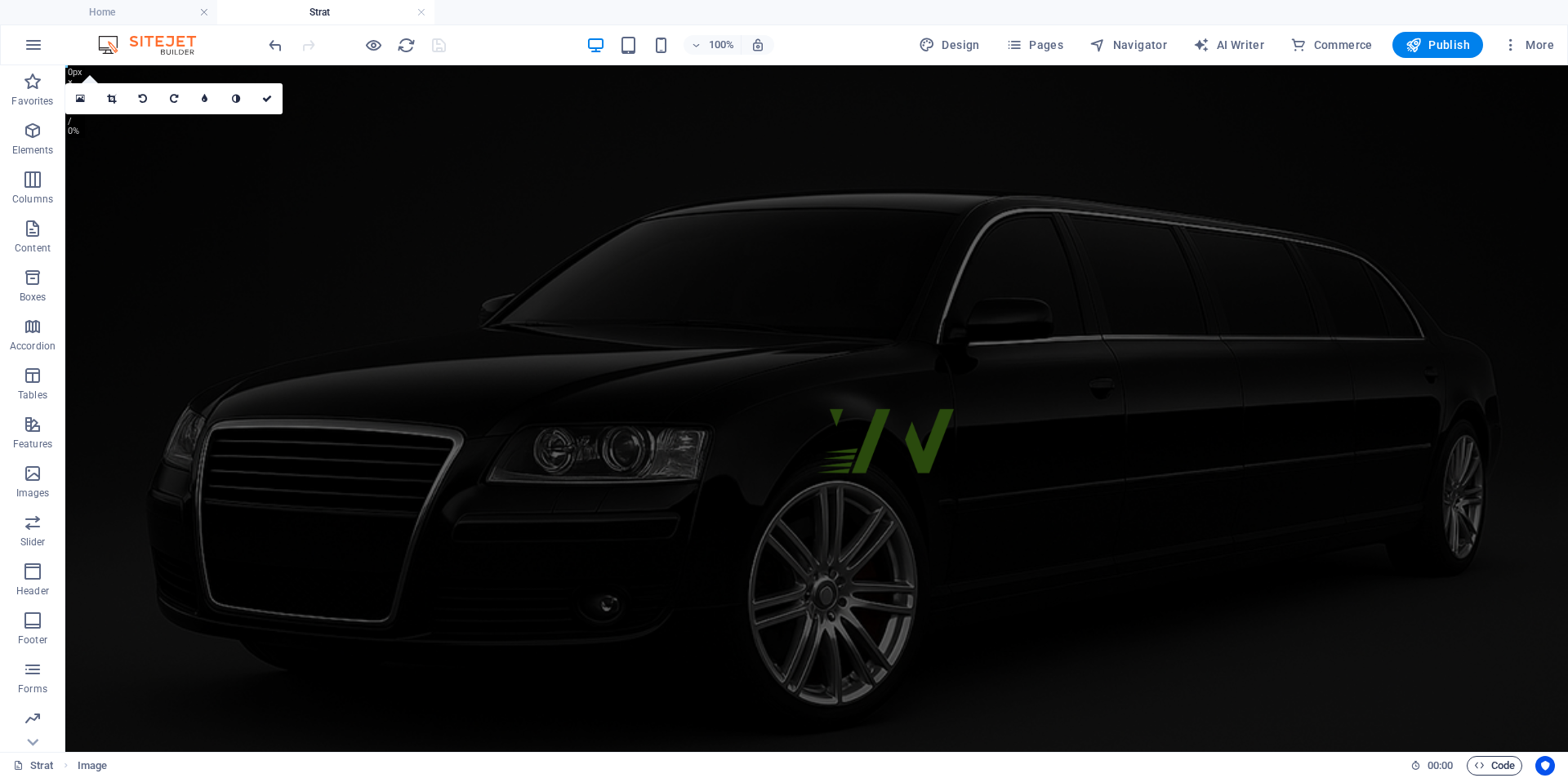
click at [1494, 768] on span "Code" at bounding box center [1494, 765] width 41 height 20
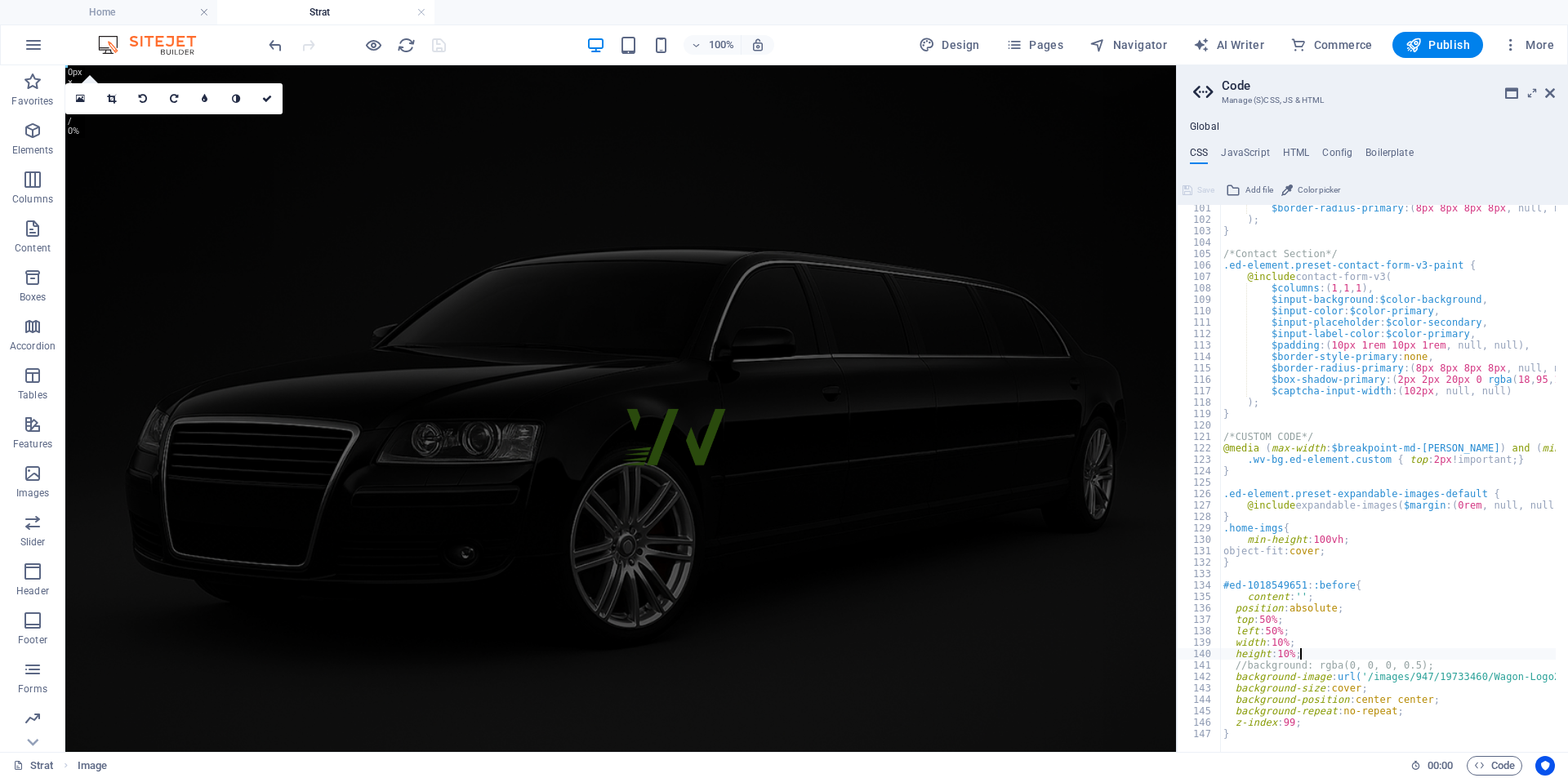
click at [1325, 653] on div "$border-radius-primary : ( 8px 8px 8px 8px , null, null ) ) ; } /*Contact Secti…" at bounding box center [1543, 481] width 645 height 558
type textarea "height: 10%;"
type textarea "transform: translate(-50%, -50%);"
click at [477, 45] on div "100% Design Pages Navigator AI Writer Commerce Publish More" at bounding box center [912, 45] width 1295 height 26
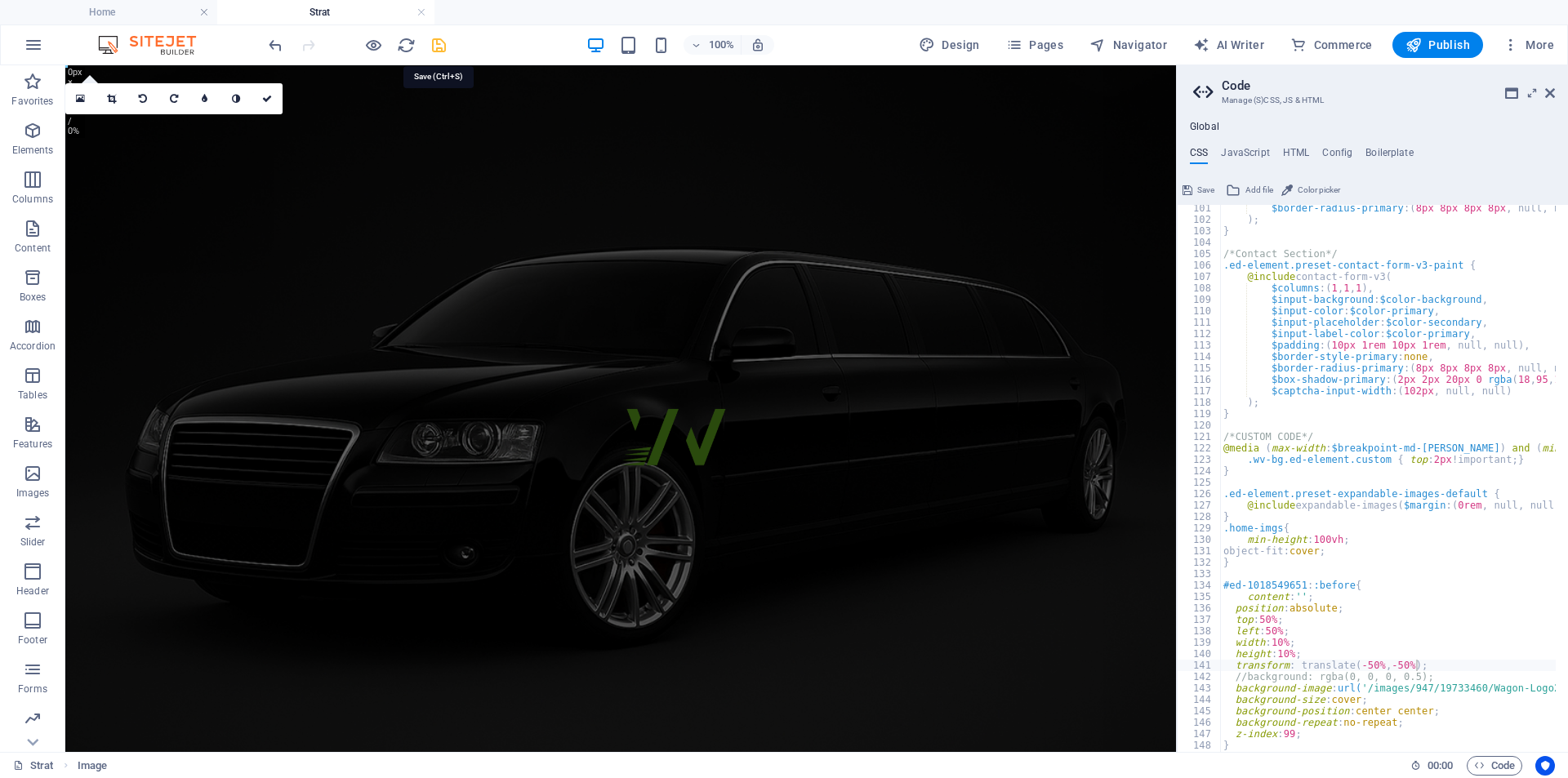
click at [436, 43] on icon "save" at bounding box center [439, 46] width 19 height 19
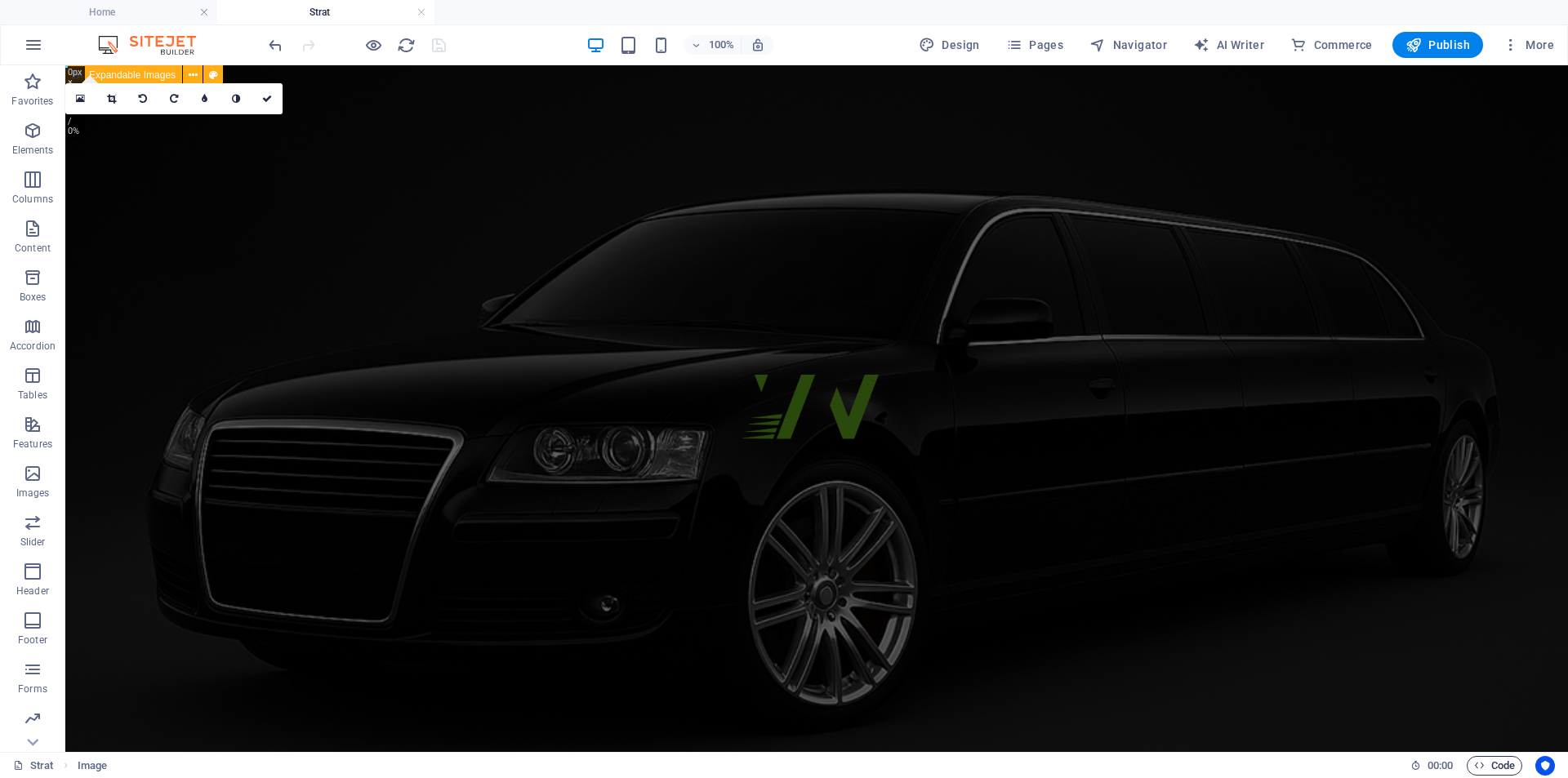
click at [1508, 768] on span "Code" at bounding box center [1494, 765] width 41 height 20
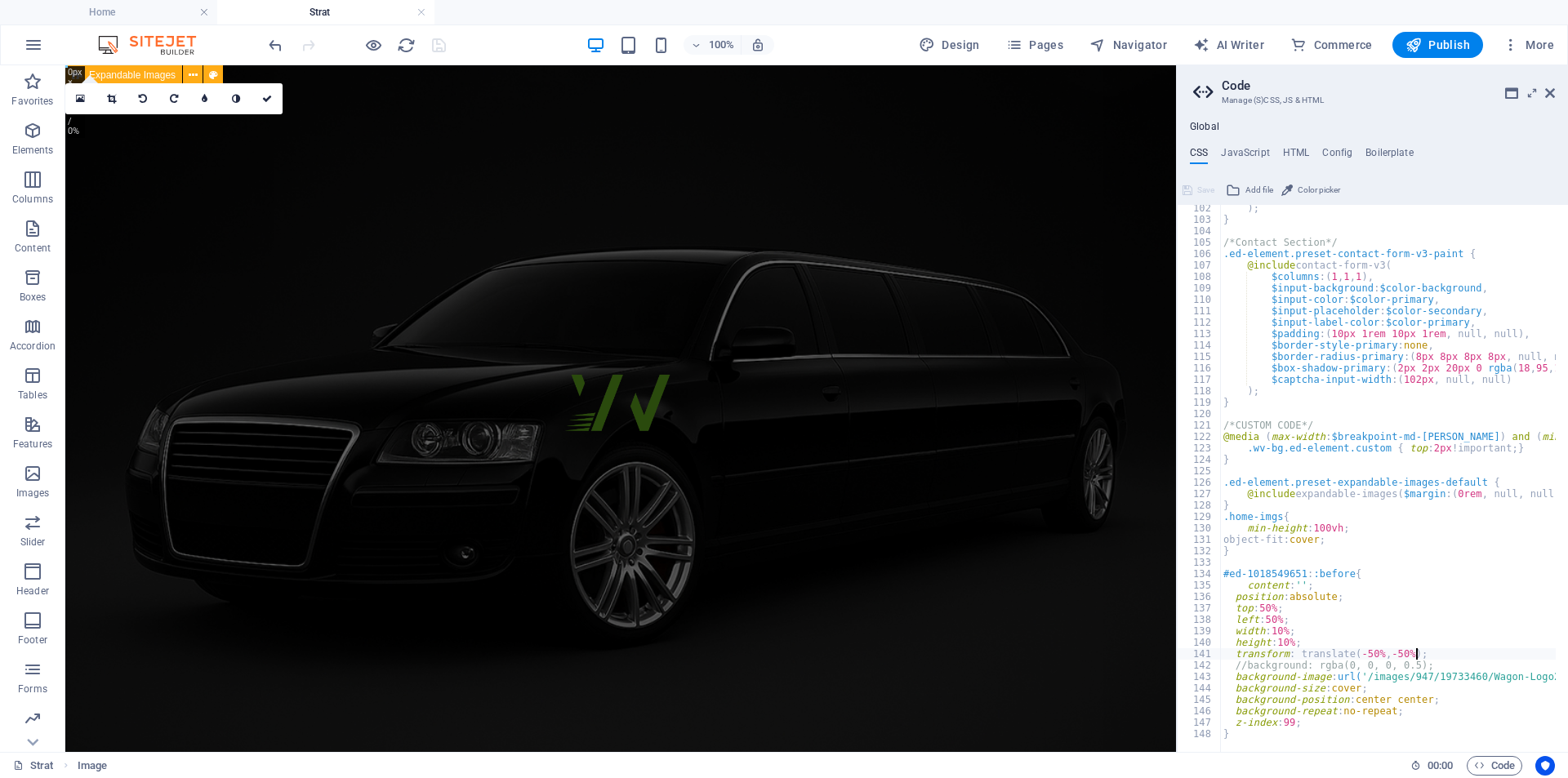
scroll to position [1157, 0]
click at [1289, 643] on div ") ; } /*Contact Section*/ .ed-element.preset-contact-form-v3-paint { @include c…" at bounding box center [1543, 481] width 645 height 558
click at [1285, 644] on div ") ; } /*Contact Section*/ .ed-element.preset-contact-form-v3-paint { @include c…" at bounding box center [1543, 481] width 645 height 558
click at [1399, 622] on div ") ; } /*Contact Section*/ .ed-element.preset-contact-form-v3-paint { @include c…" at bounding box center [1543, 481] width 645 height 558
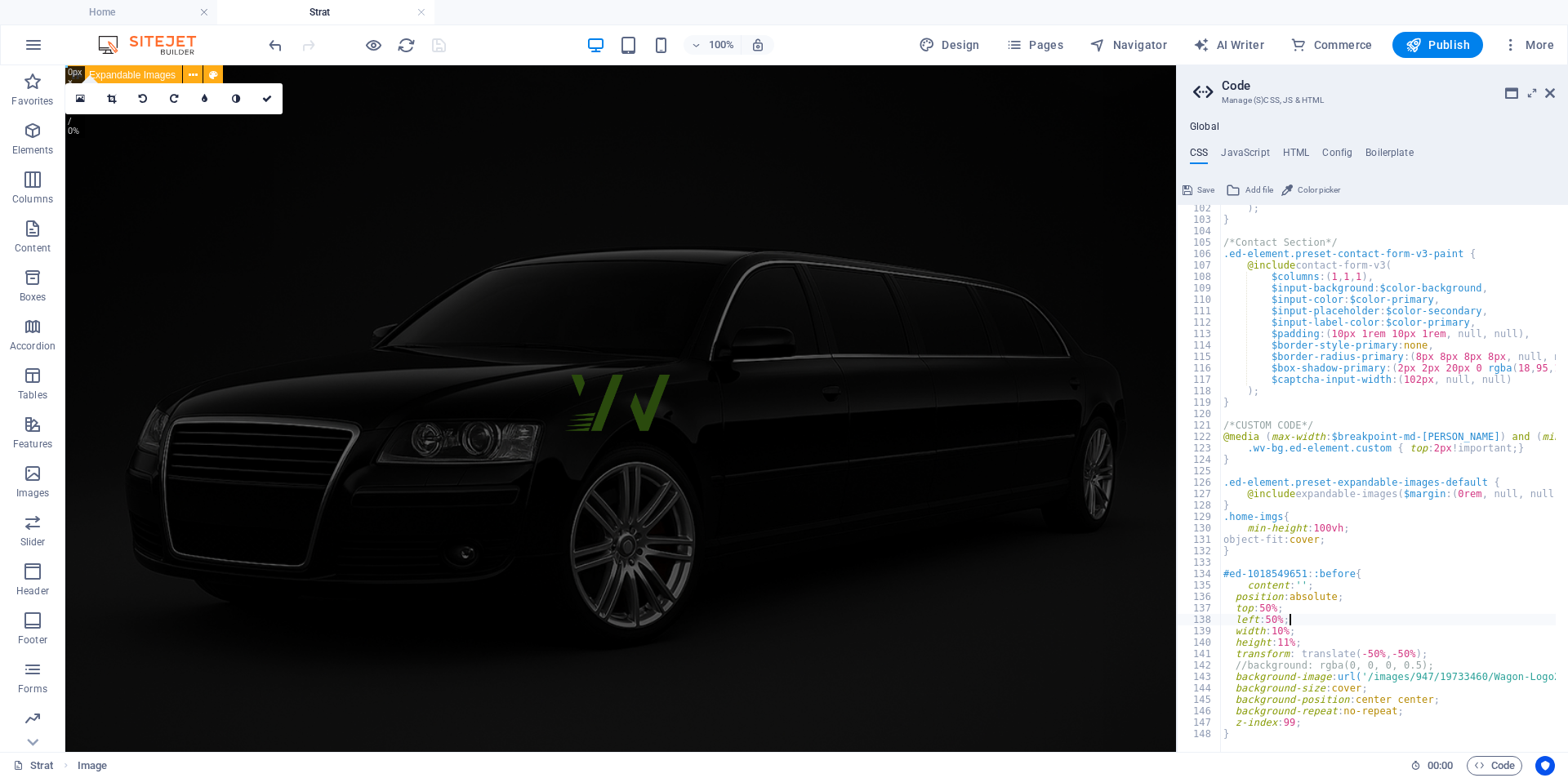
type textarea "left: 50%;"
click at [483, 41] on div "100% Design Pages Navigator AI Writer Commerce Publish More" at bounding box center [912, 45] width 1295 height 26
click at [438, 45] on icon "save" at bounding box center [439, 46] width 19 height 19
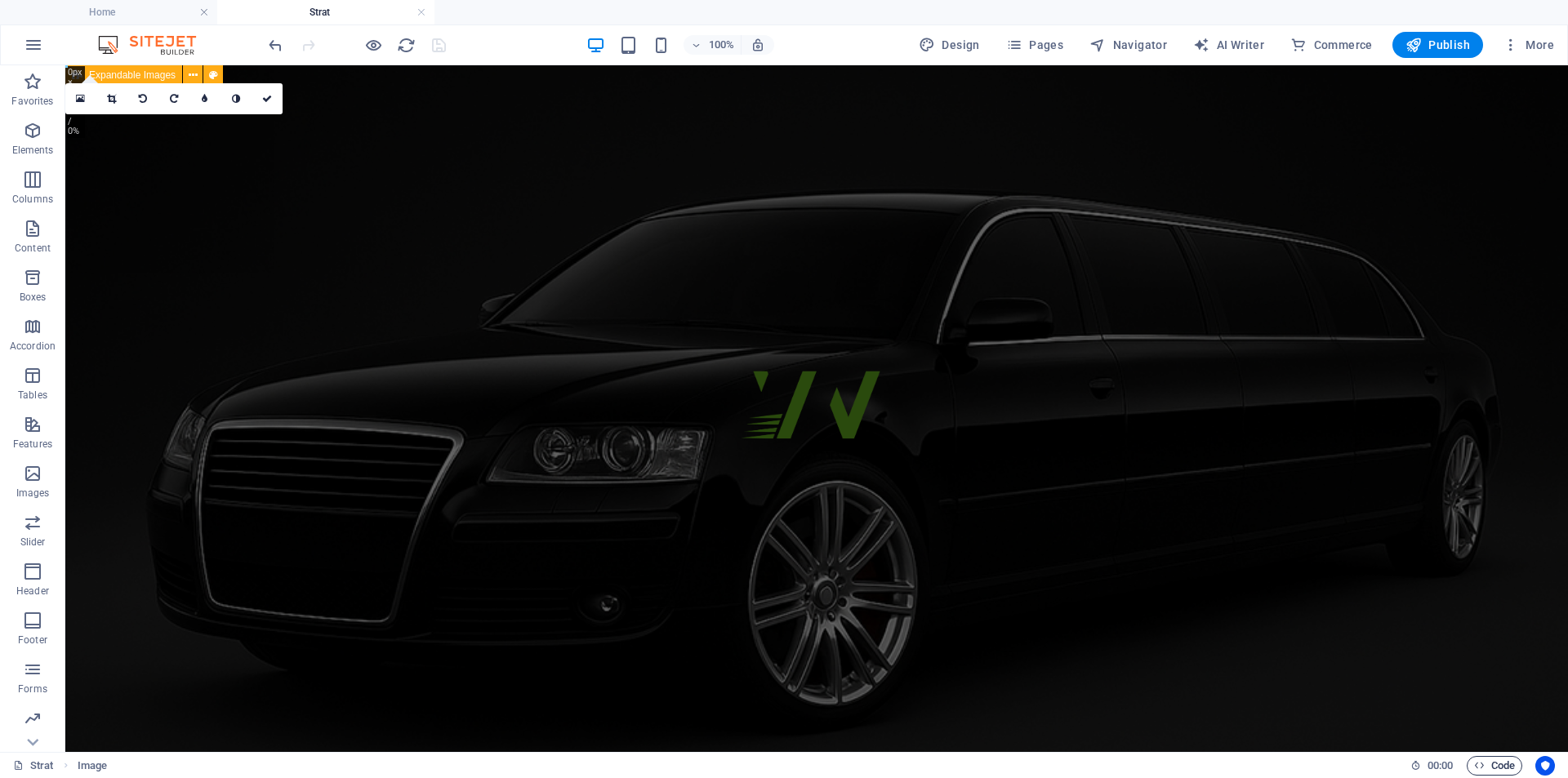
click at [1492, 772] on span "Code" at bounding box center [1494, 765] width 41 height 20
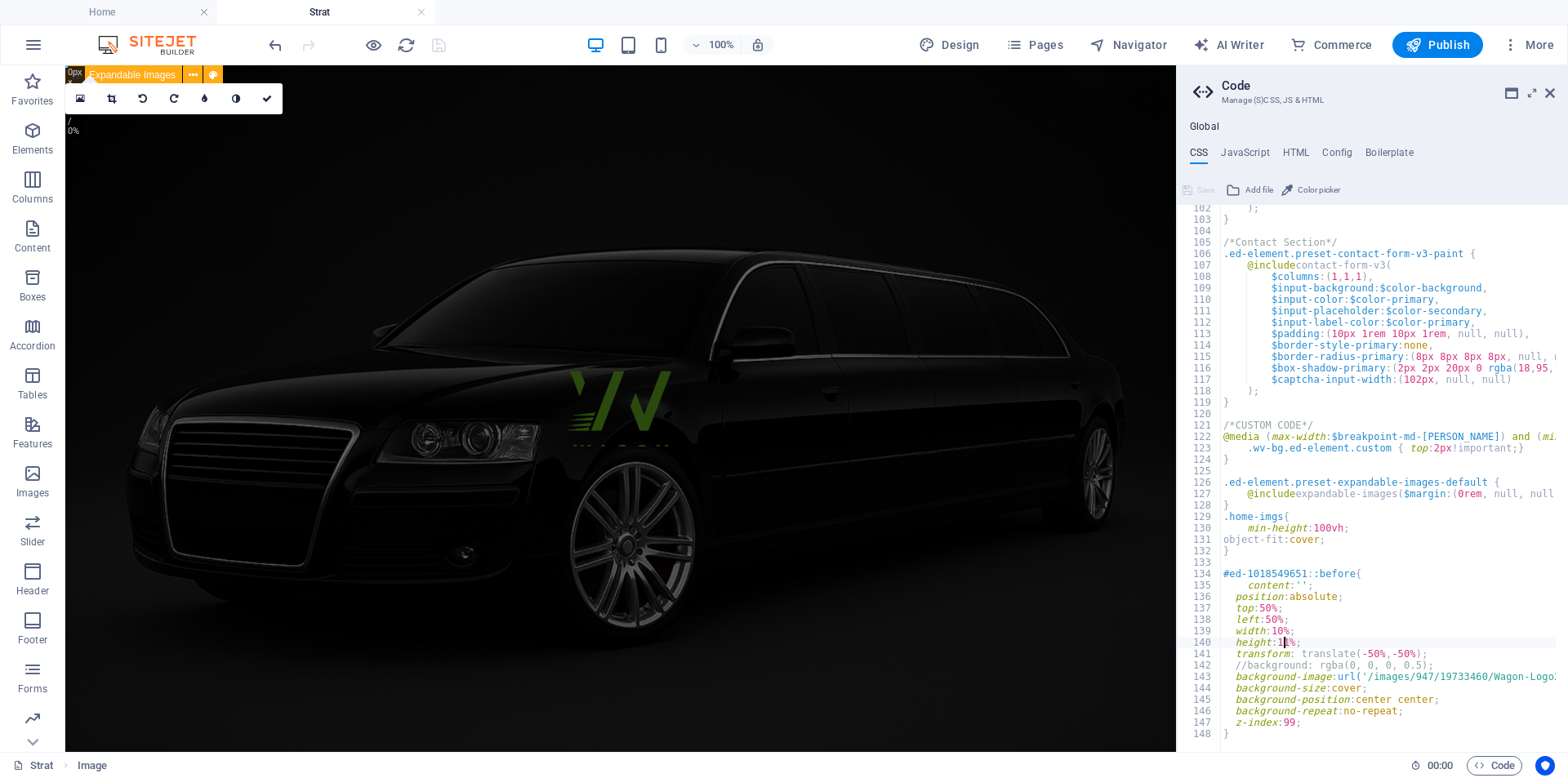
click at [1284, 644] on div ") ; } /*Contact Section*/ .ed-element.preset-contact-form-v3-paint { @include c…" at bounding box center [1543, 481] width 645 height 558
type textarea "height: 15%;"
click at [470, 44] on div "100% Design Pages Navigator AI Writer Commerce Publish More" at bounding box center [912, 45] width 1295 height 26
click at [437, 48] on icon "save" at bounding box center [439, 46] width 19 height 19
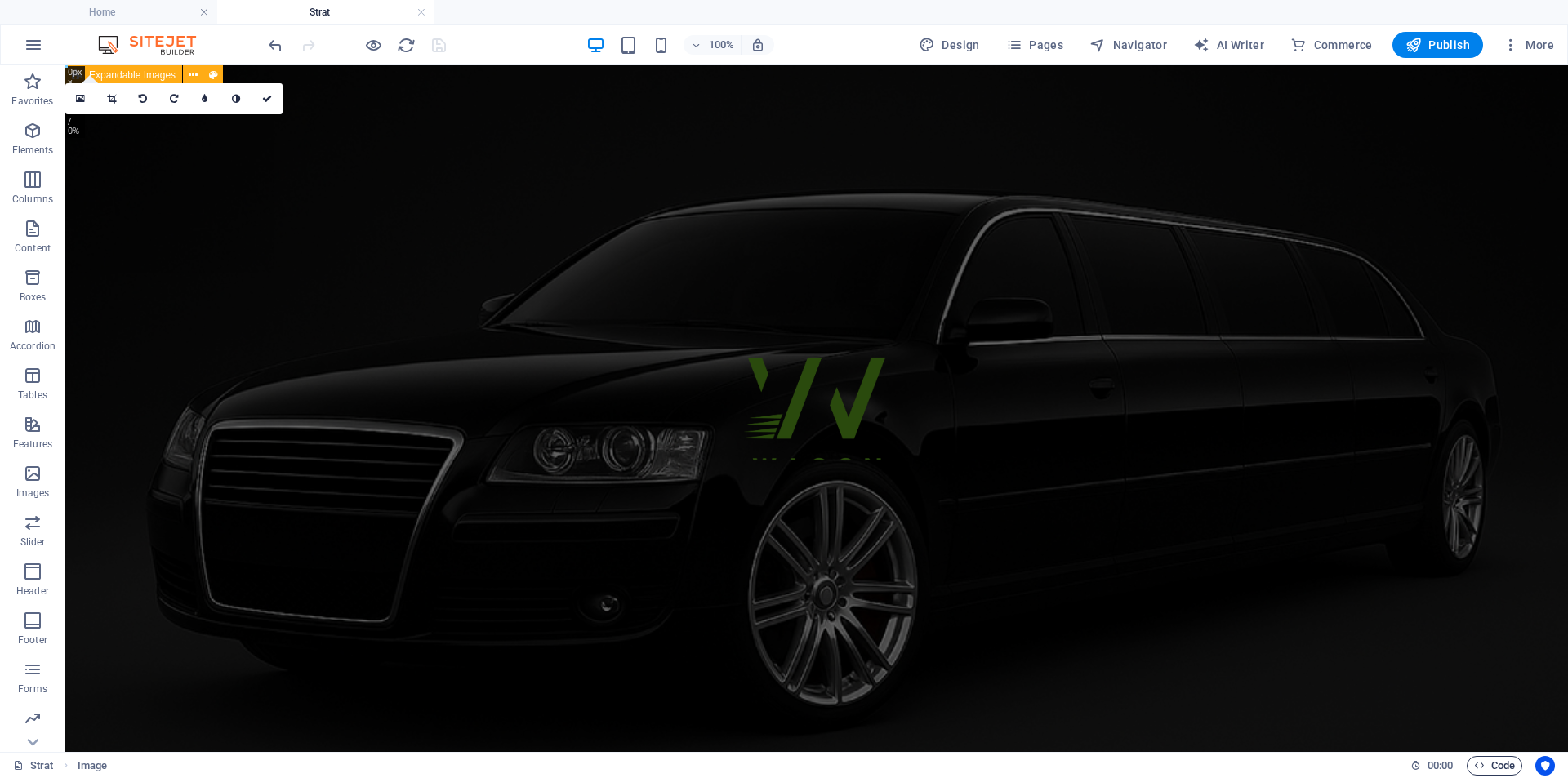
click at [1499, 764] on span "Code" at bounding box center [1494, 765] width 41 height 20
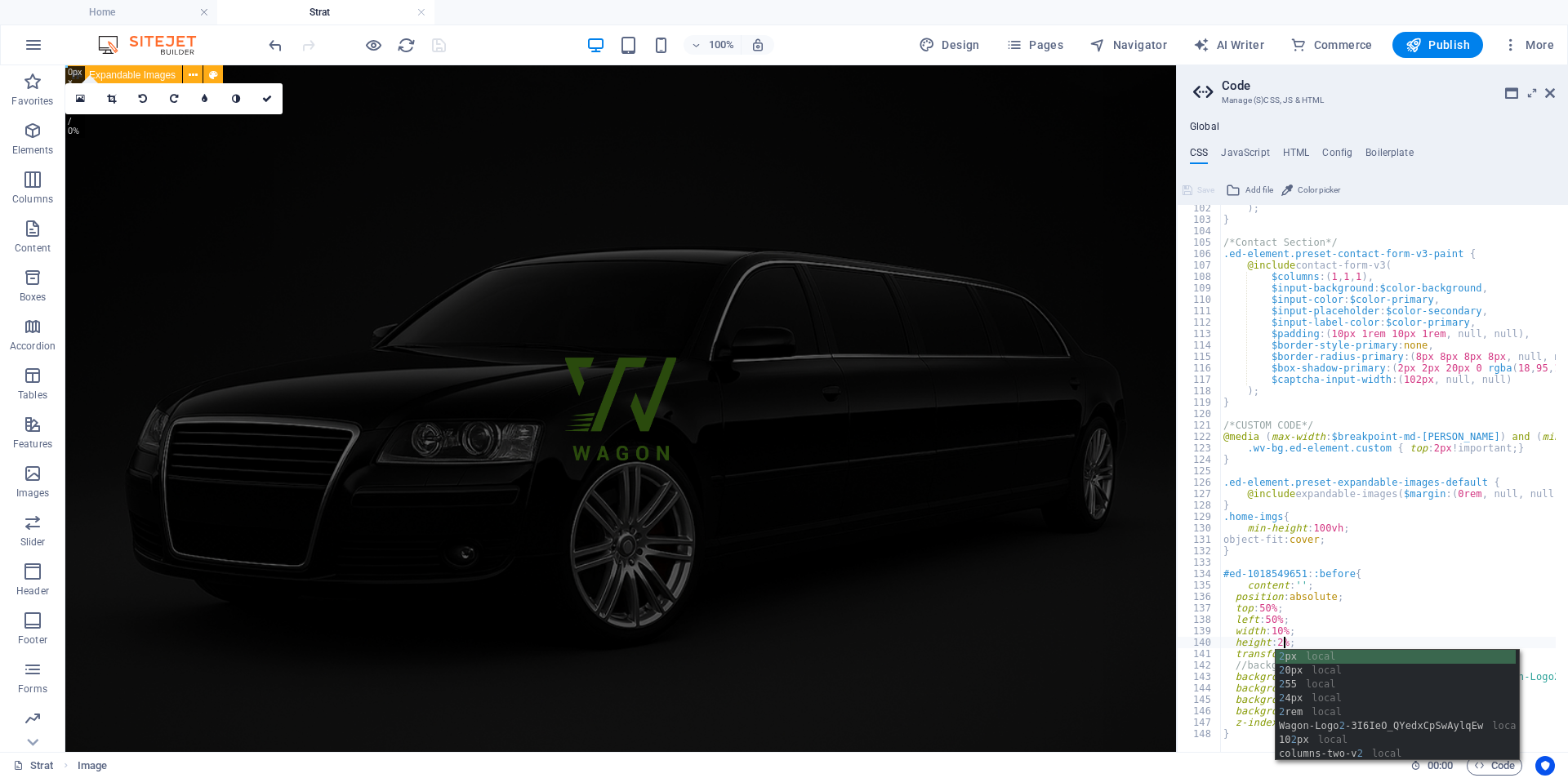
scroll to position [0, 5]
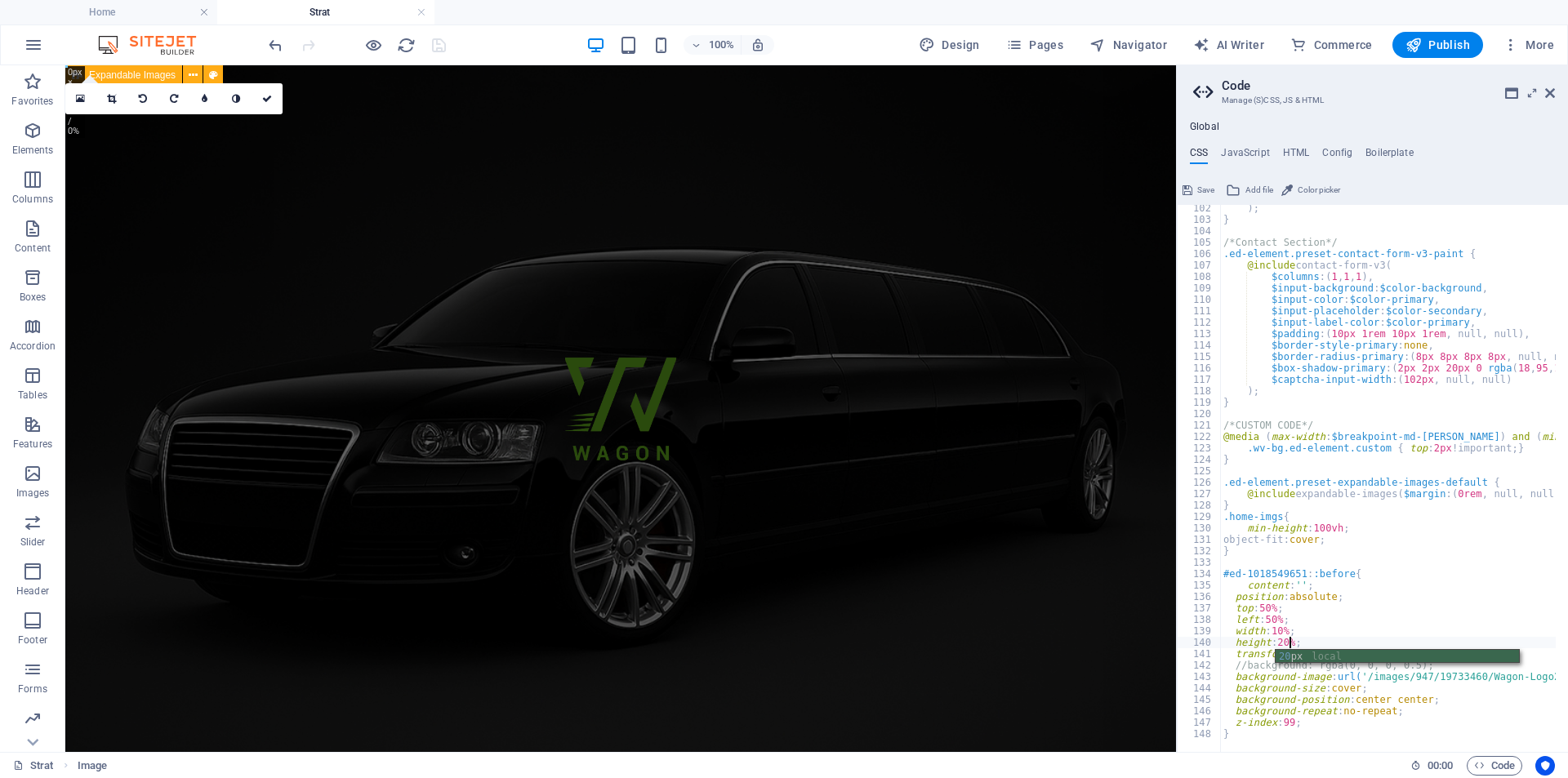
type textarea "height: 20%;"
click at [465, 44] on div "100% Design Pages Navigator AI Writer Commerce Publish More" at bounding box center [912, 45] width 1295 height 26
click at [440, 48] on icon "save" at bounding box center [439, 46] width 19 height 19
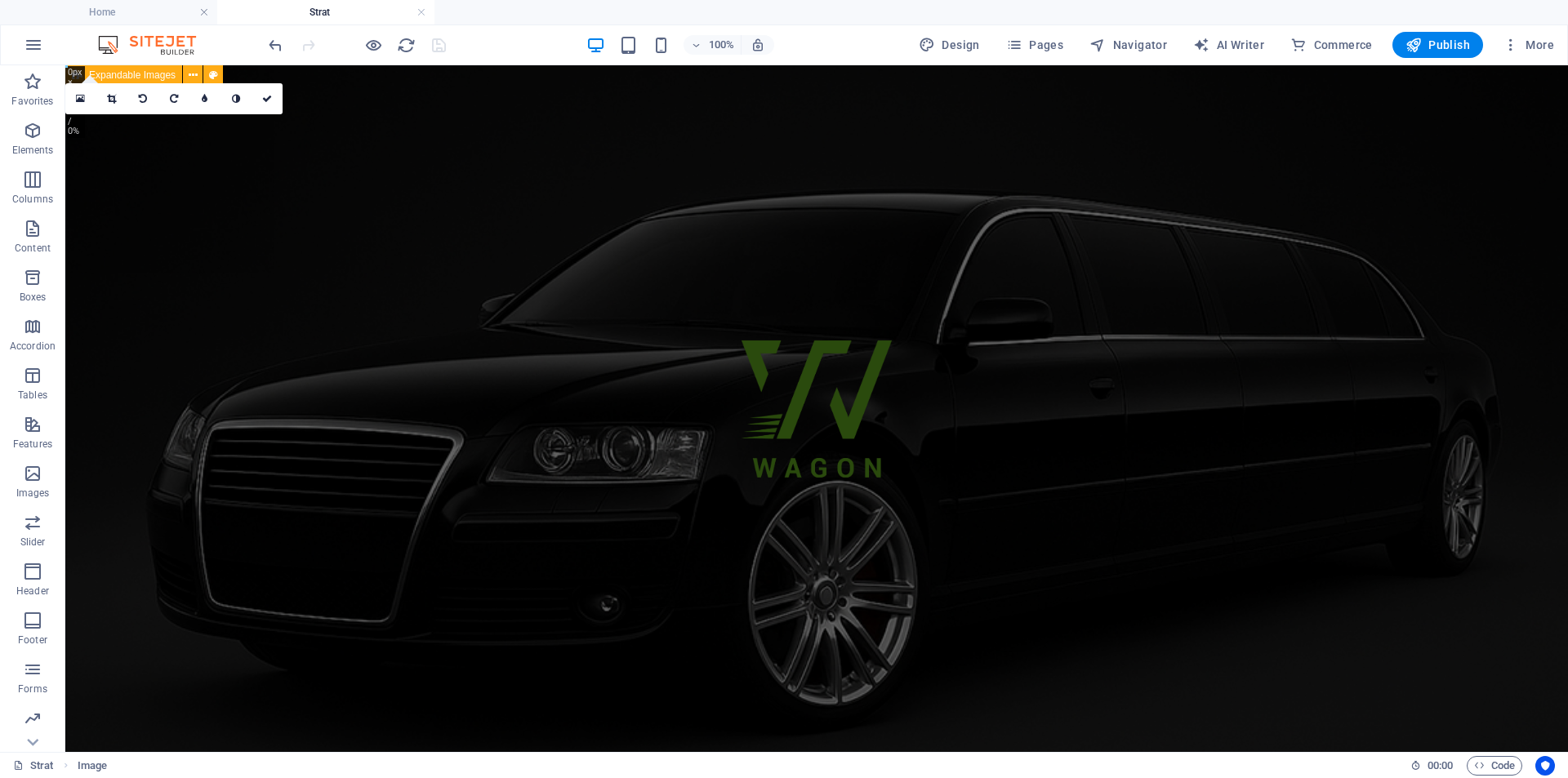
click at [306, 417] on figure at bounding box center [816, 409] width 1502 height 686
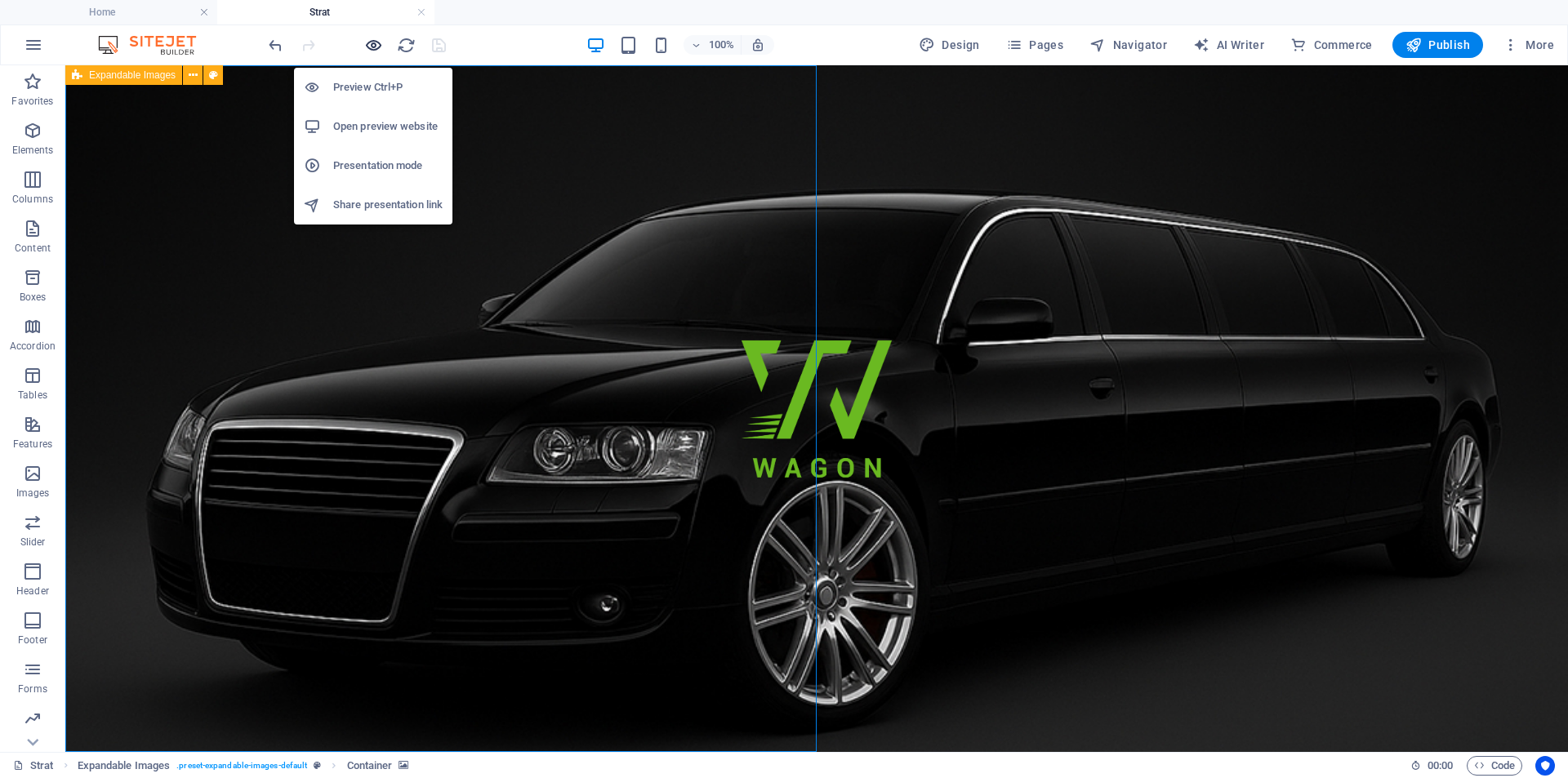
click at [377, 47] on icon "button" at bounding box center [374, 46] width 19 height 19
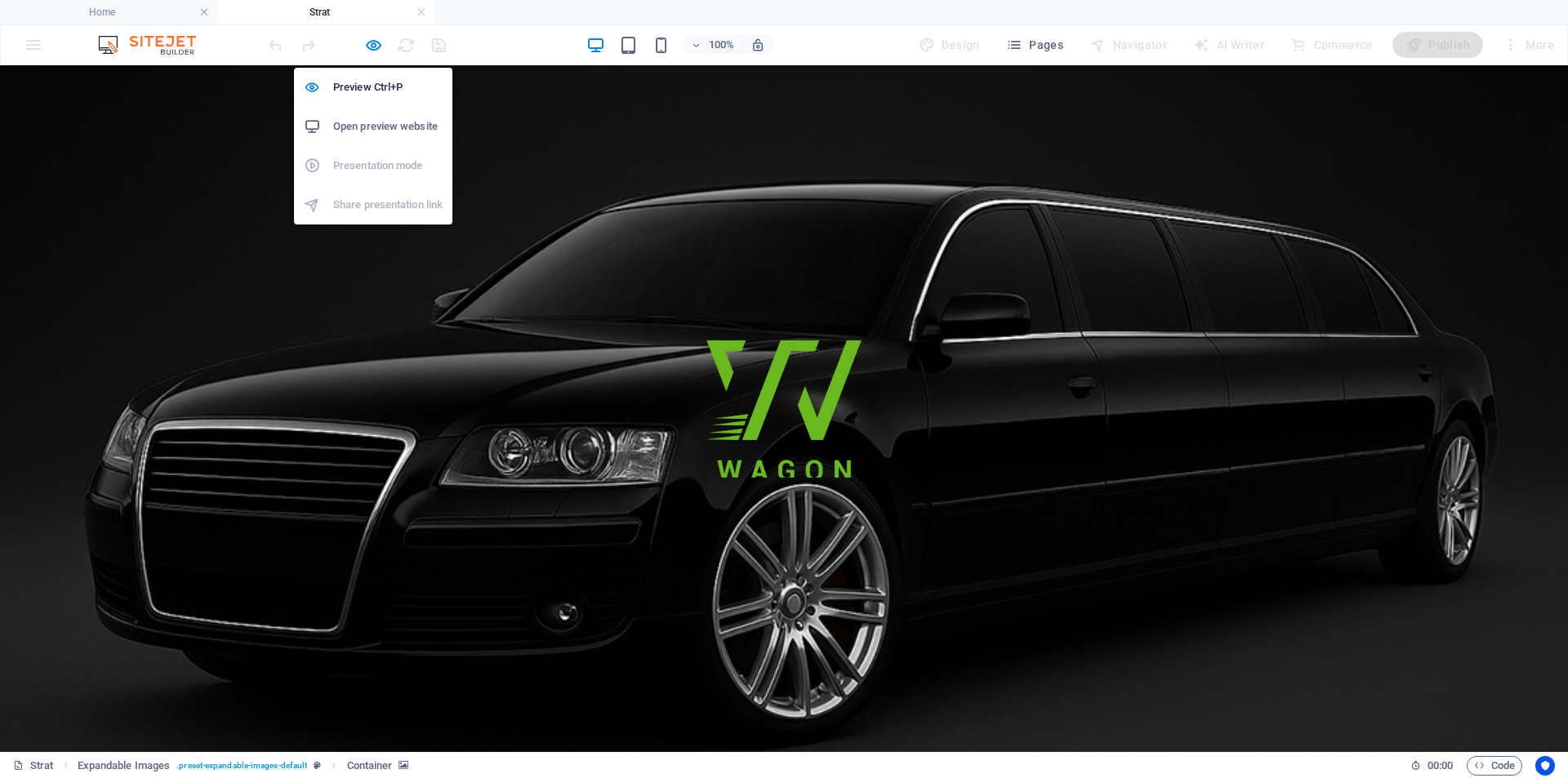
click at [387, 130] on h6 "Open preview website" at bounding box center [387, 126] width 110 height 20
click at [374, 43] on icon "button" at bounding box center [374, 46] width 19 height 19
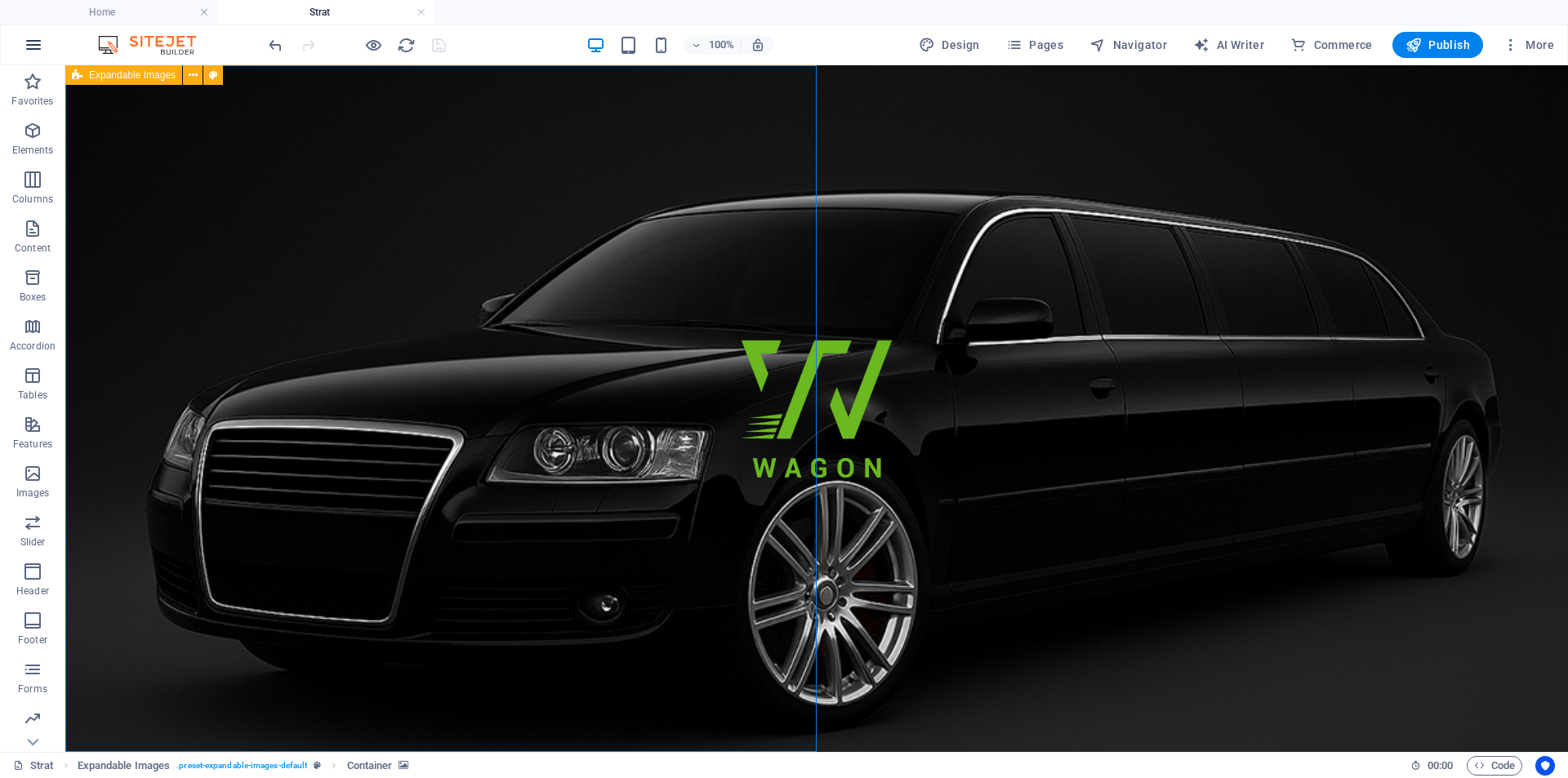
click at [33, 43] on icon "button" at bounding box center [33, 45] width 20 height 20
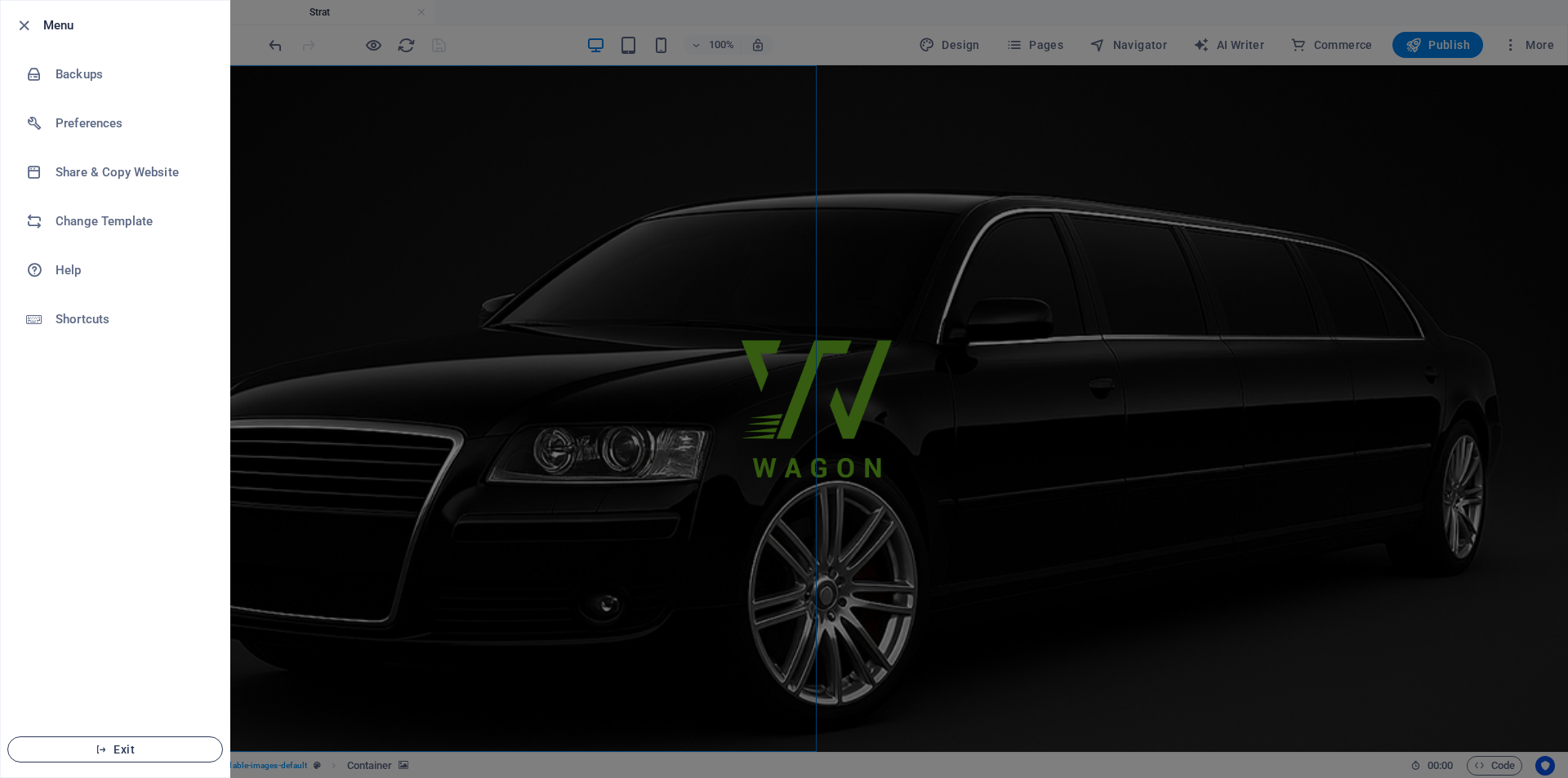
click at [80, 754] on span "Exit" at bounding box center [115, 749] width 188 height 13
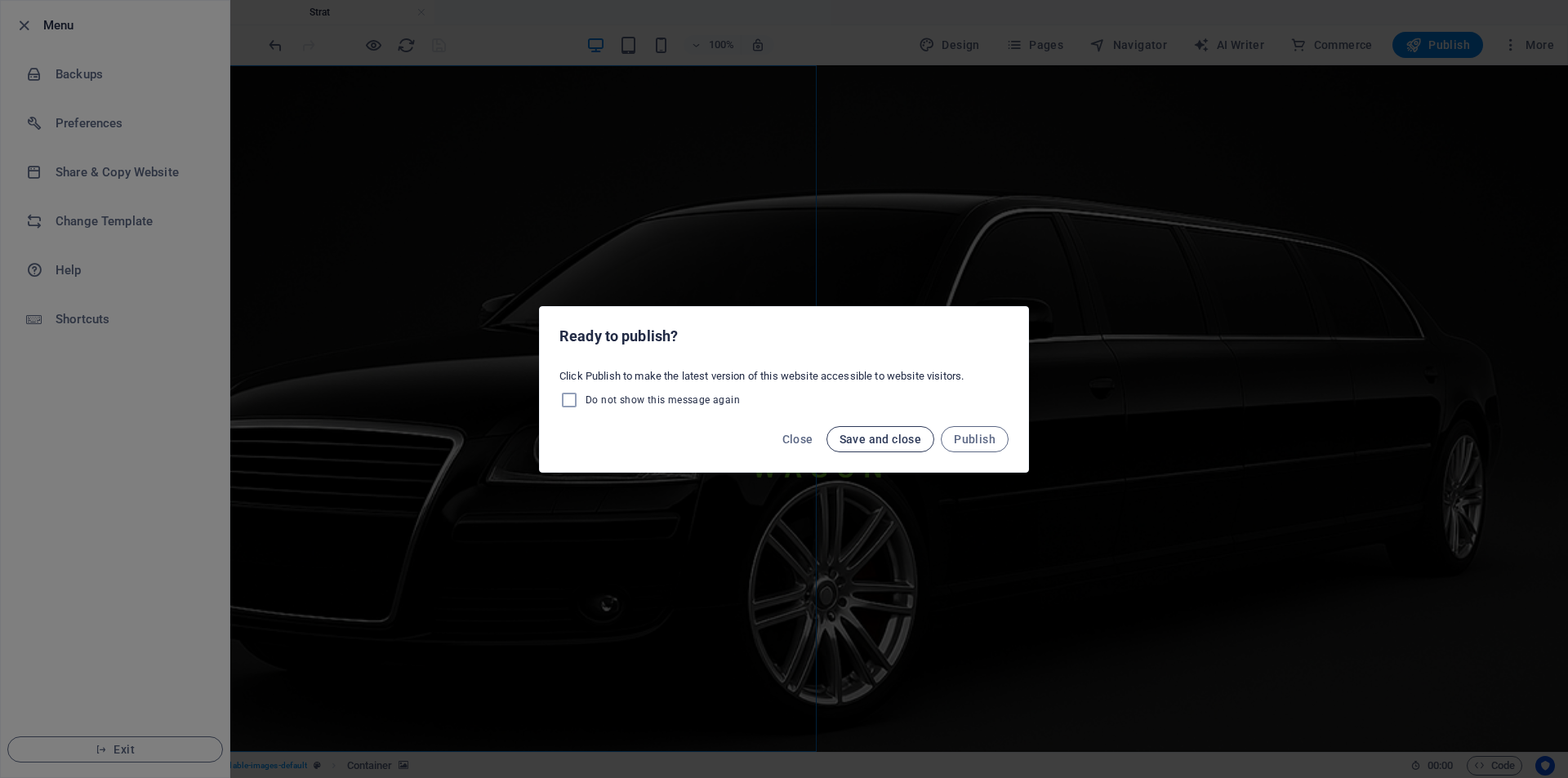
click at [850, 445] on span "Save and close" at bounding box center [880, 438] width 82 height 13
